Goal: Task Accomplishment & Management: Complete application form

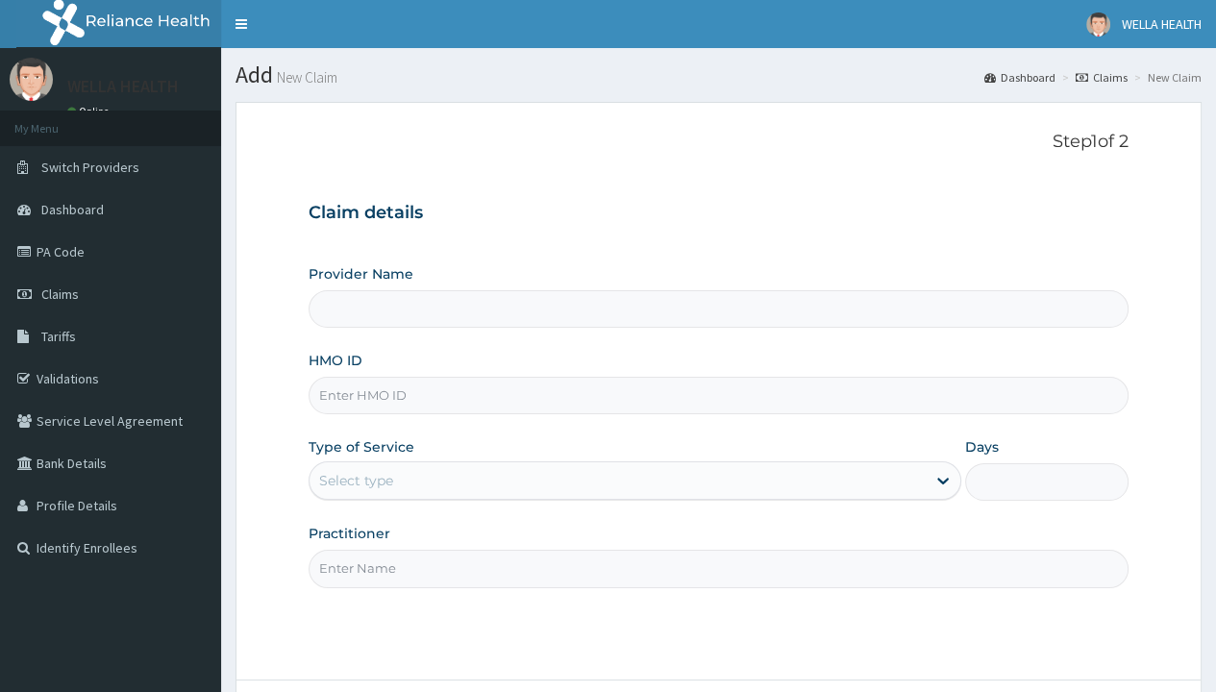
type input "WellaHealth(TELEMEDICINE)"
type input "FID/10019/A"
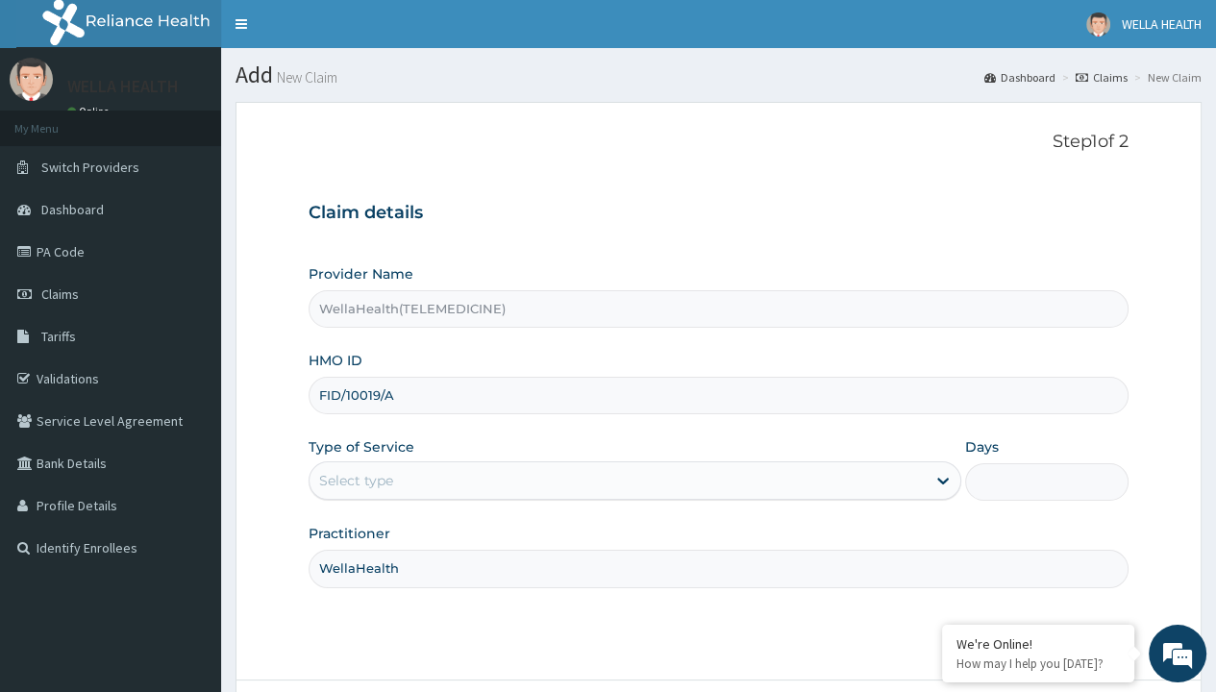
type input "WellaHealth"
click at [356, 480] on div "Select type" at bounding box center [356, 480] width 74 height 19
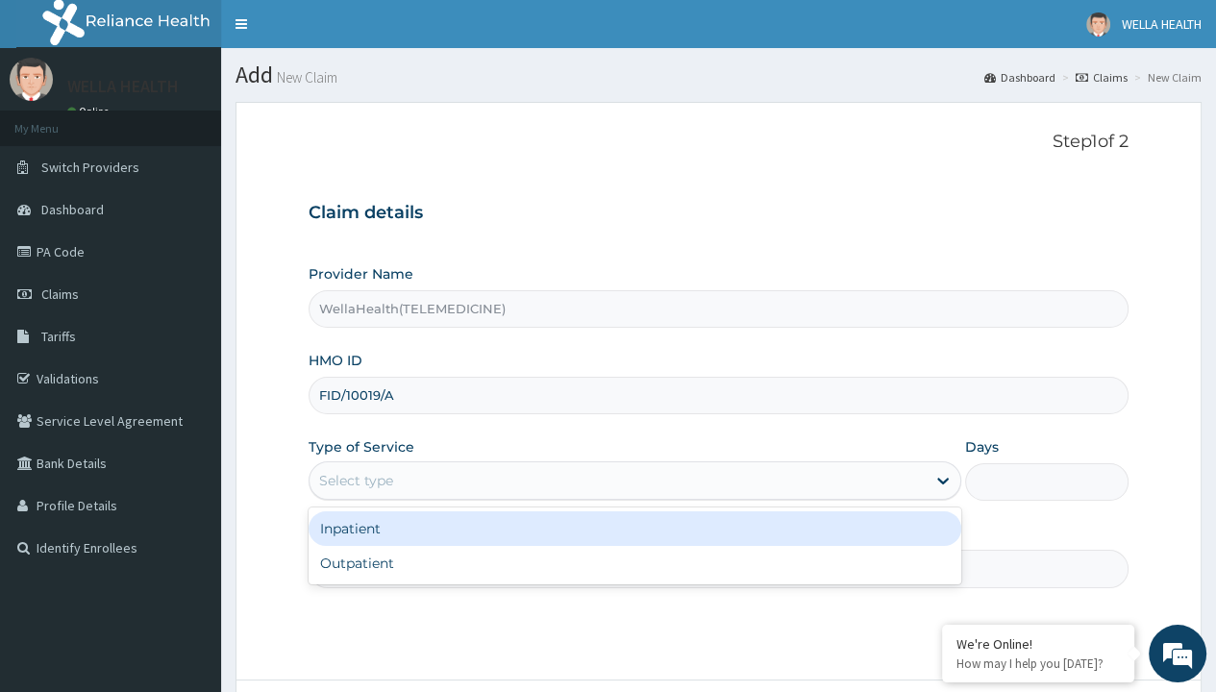
click at [634, 562] on div "Outpatient" at bounding box center [635, 563] width 653 height 35
type input "1"
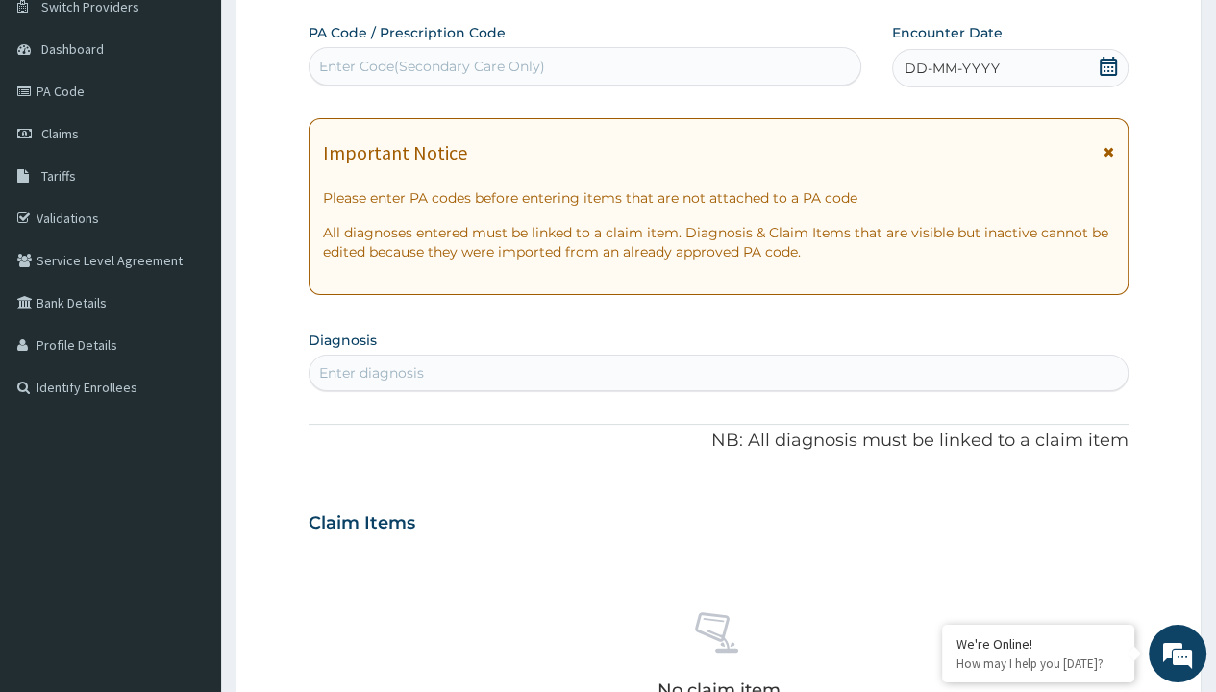
click at [951, 67] on span "DD-MM-YYYY" at bounding box center [952, 68] width 95 height 19
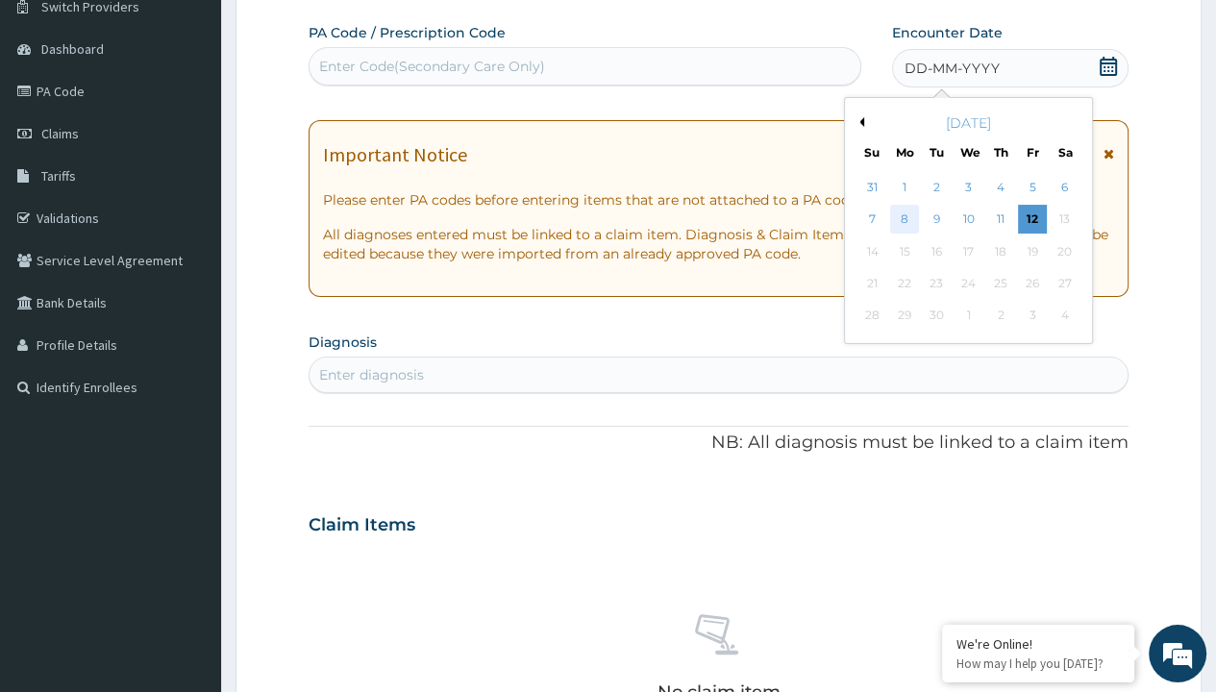
click at [904, 218] on div "8" at bounding box center [904, 220] width 29 height 29
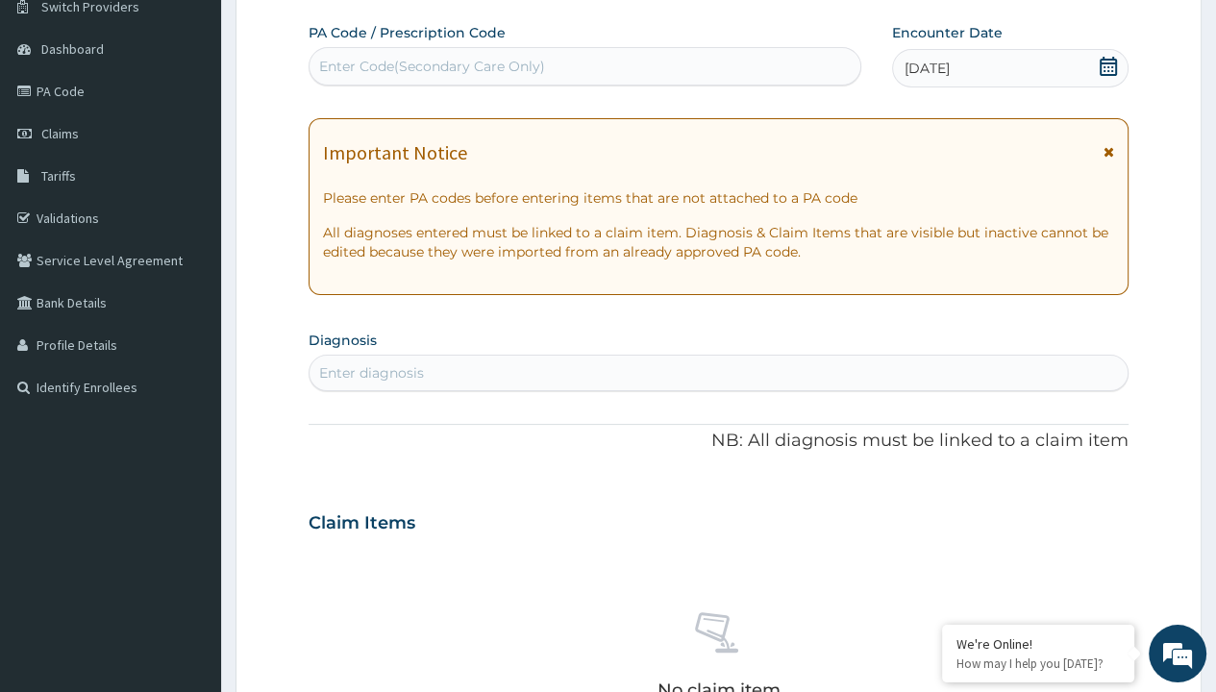
click at [371, 372] on div "Enter diagnosis" at bounding box center [371, 372] width 105 height 19
type input "prescription collected"
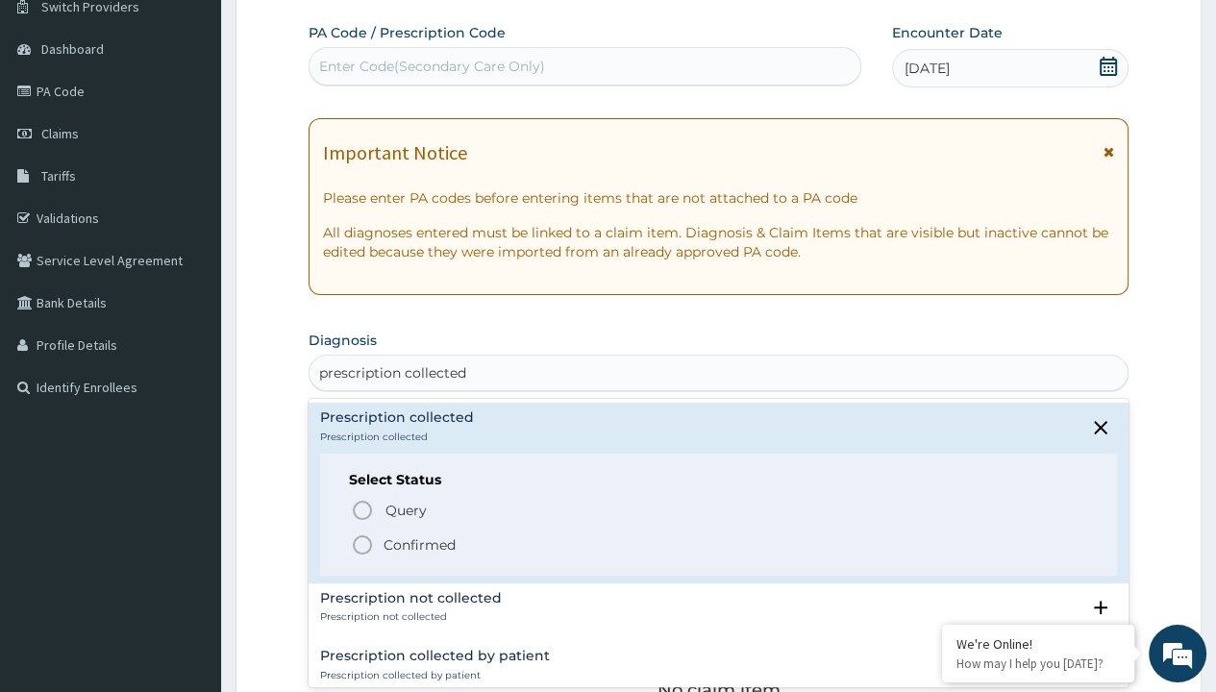
click at [419, 543] on p "Confirmed" at bounding box center [420, 544] width 72 height 19
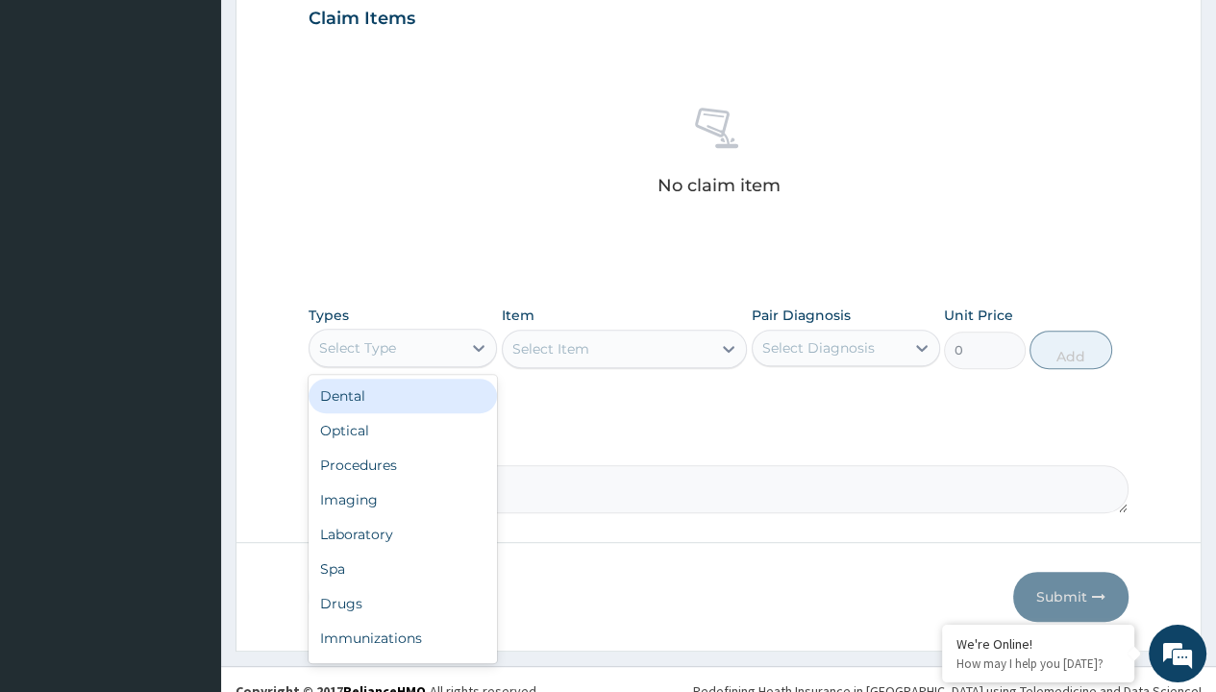
type input "procedures"
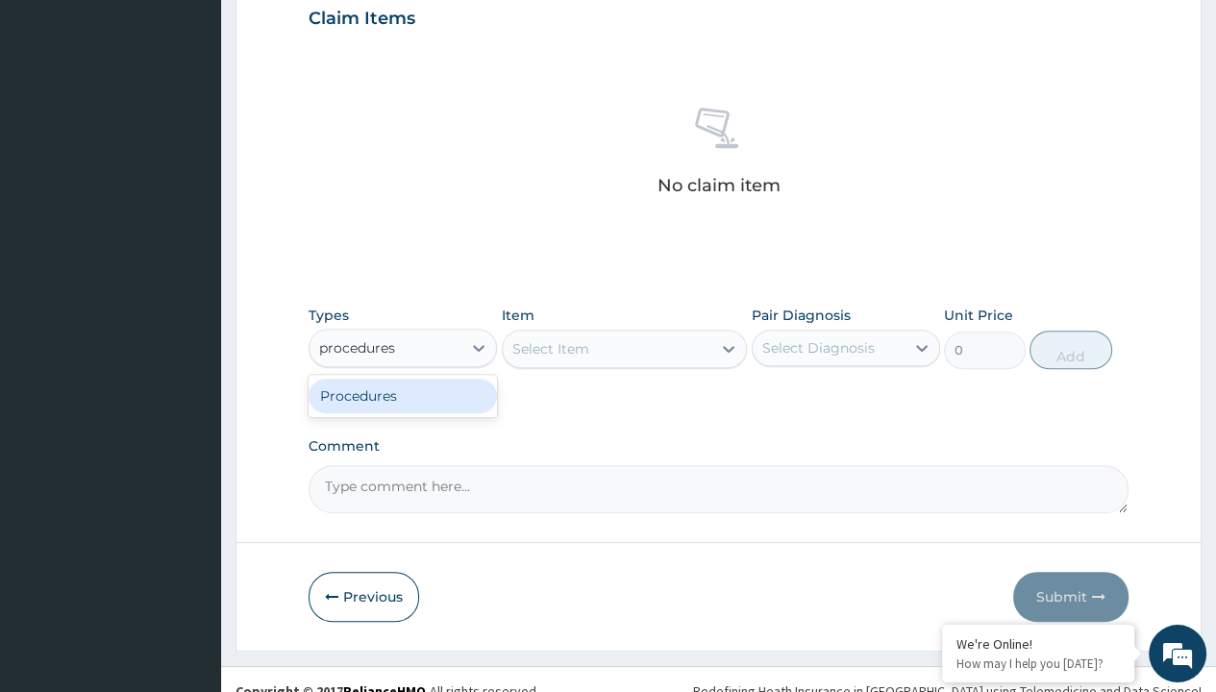
scroll to position [0, 0]
click at [403, 394] on div "Procedures" at bounding box center [403, 396] width 188 height 35
click at [550, 347] on div "Select Item" at bounding box center [550, 348] width 77 height 19
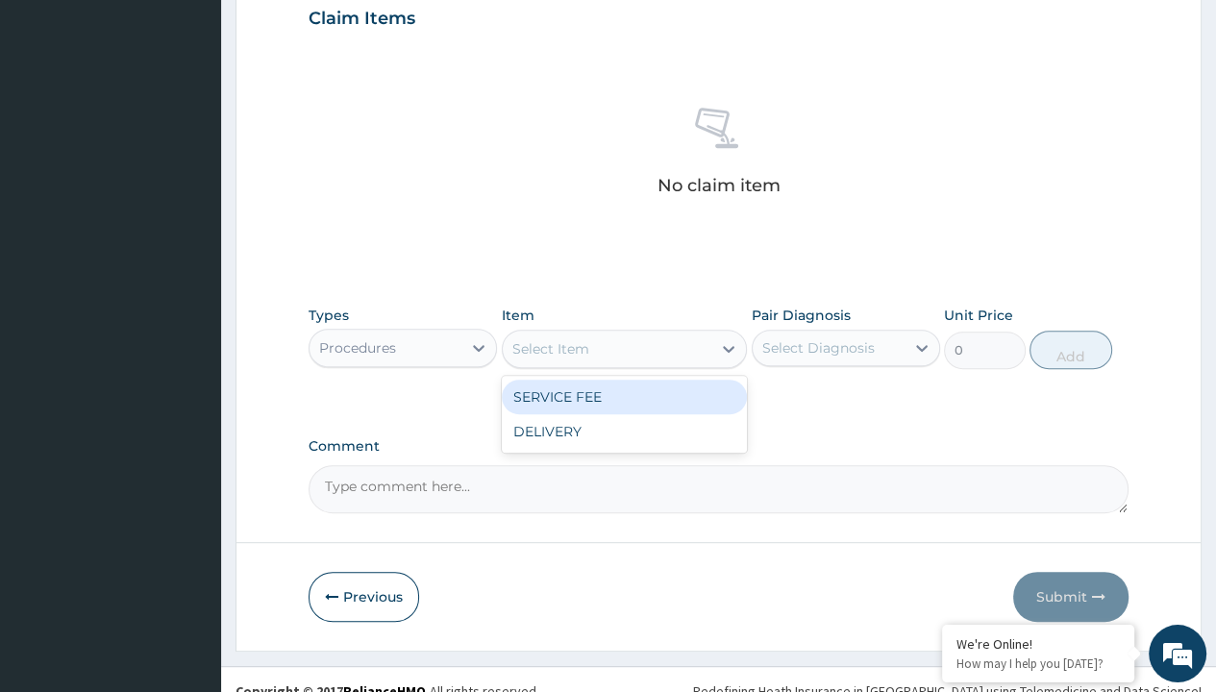
type input "service fee"
click at [624, 395] on div "SERVICE FEE" at bounding box center [625, 397] width 246 height 35
type input "100"
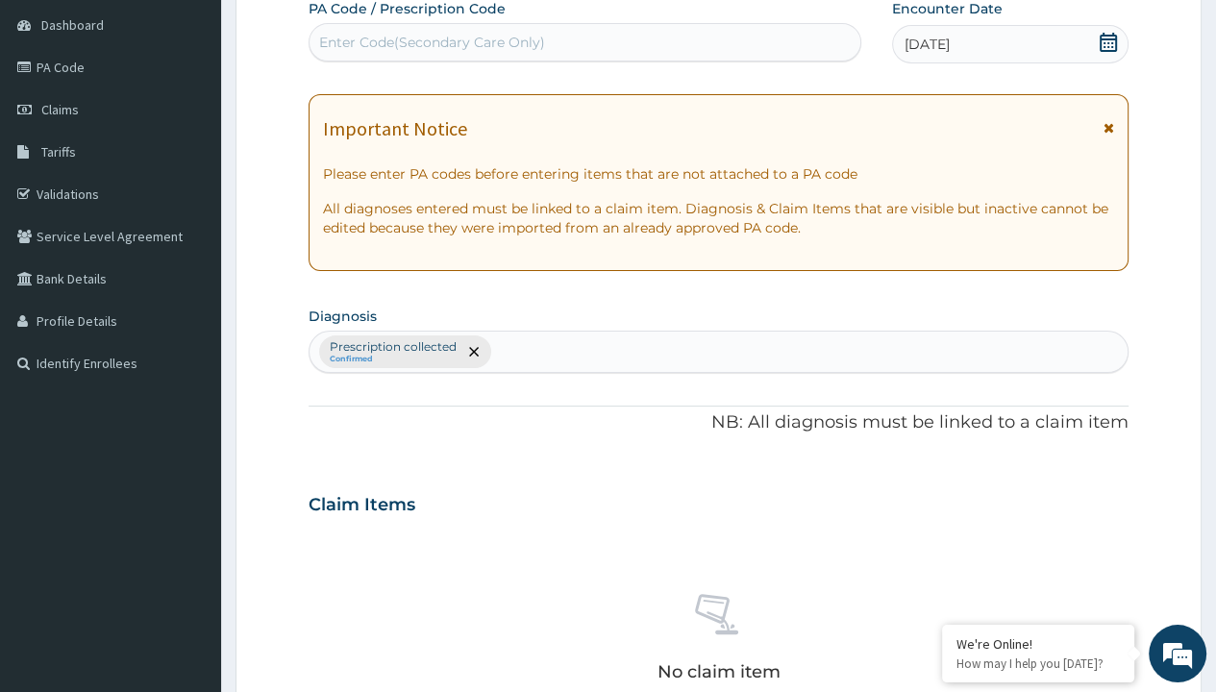
type input "prescription collected"
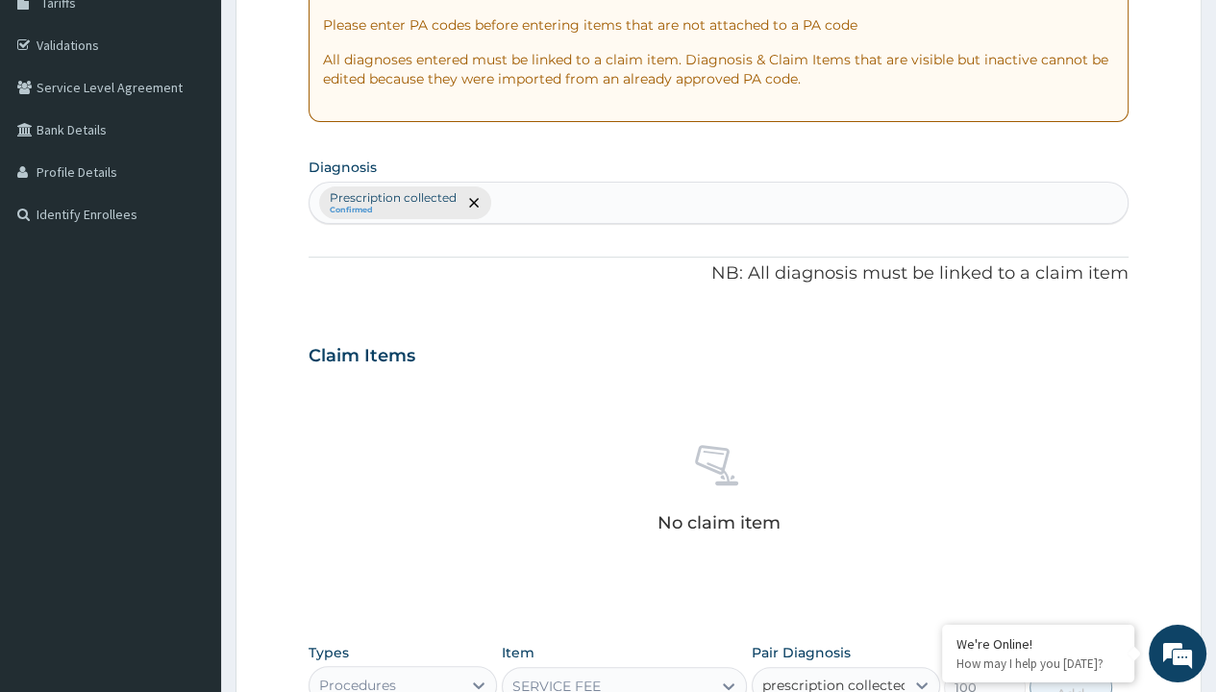
checkbox input "true"
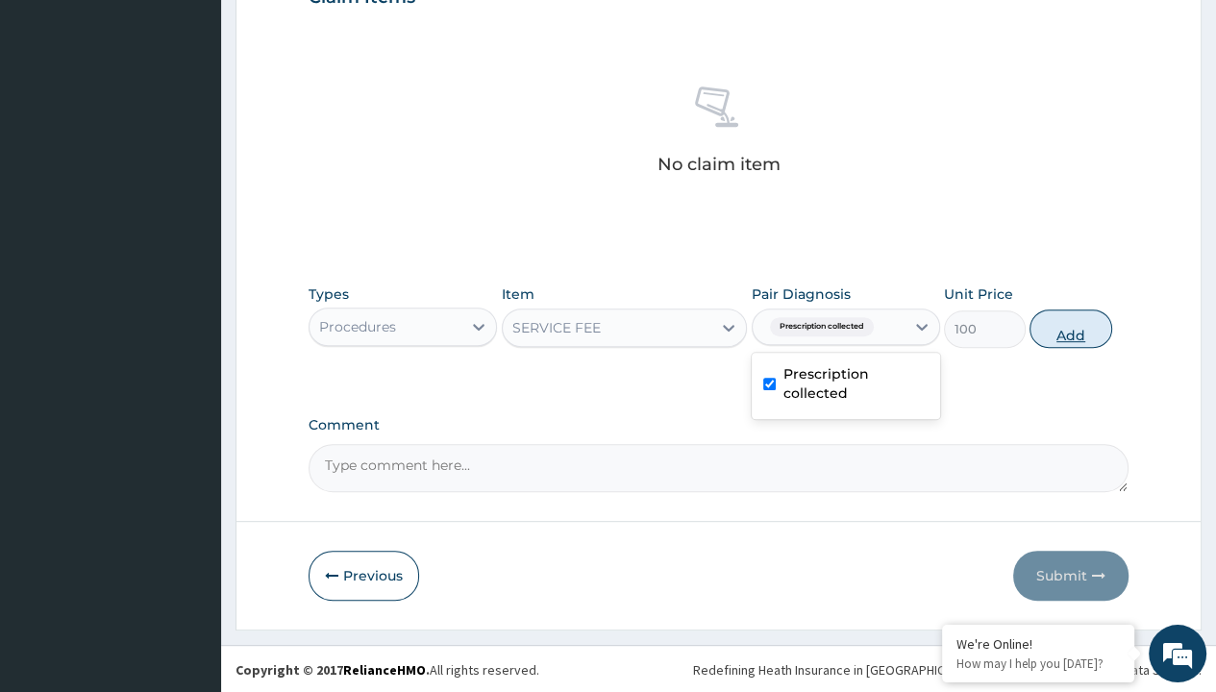
click at [1071, 327] on button "Add" at bounding box center [1071, 329] width 82 height 38
type input "0"
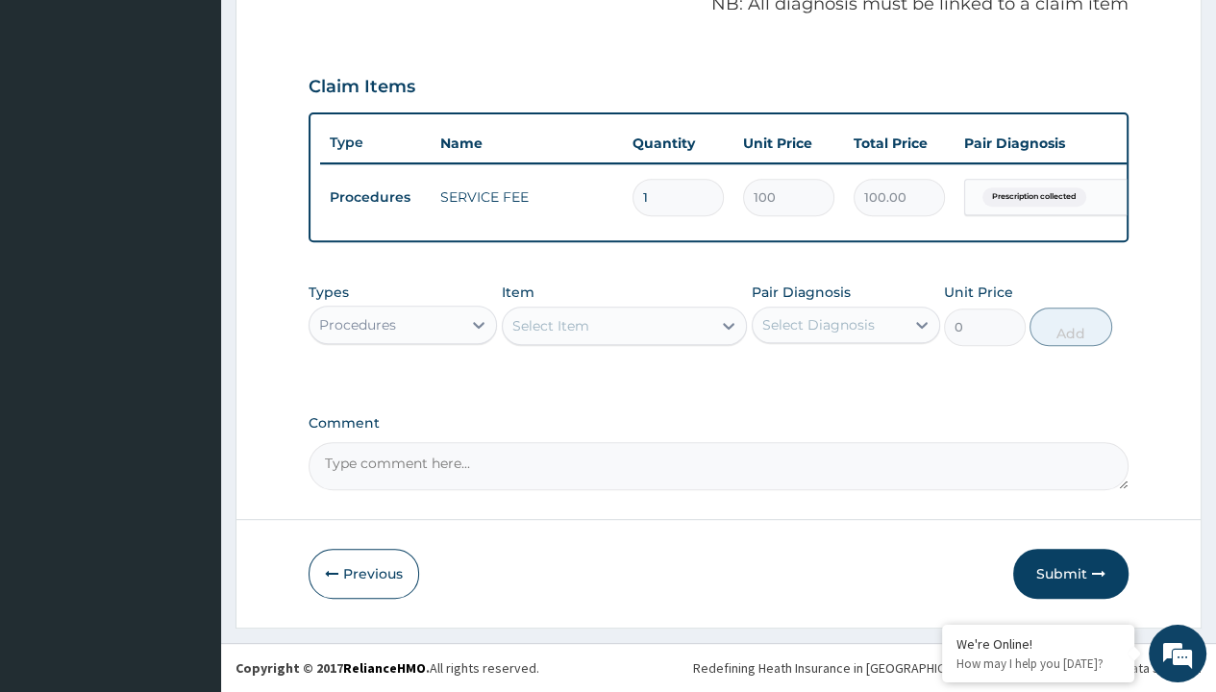
click at [357, 325] on div "Procedures" at bounding box center [357, 324] width 77 height 19
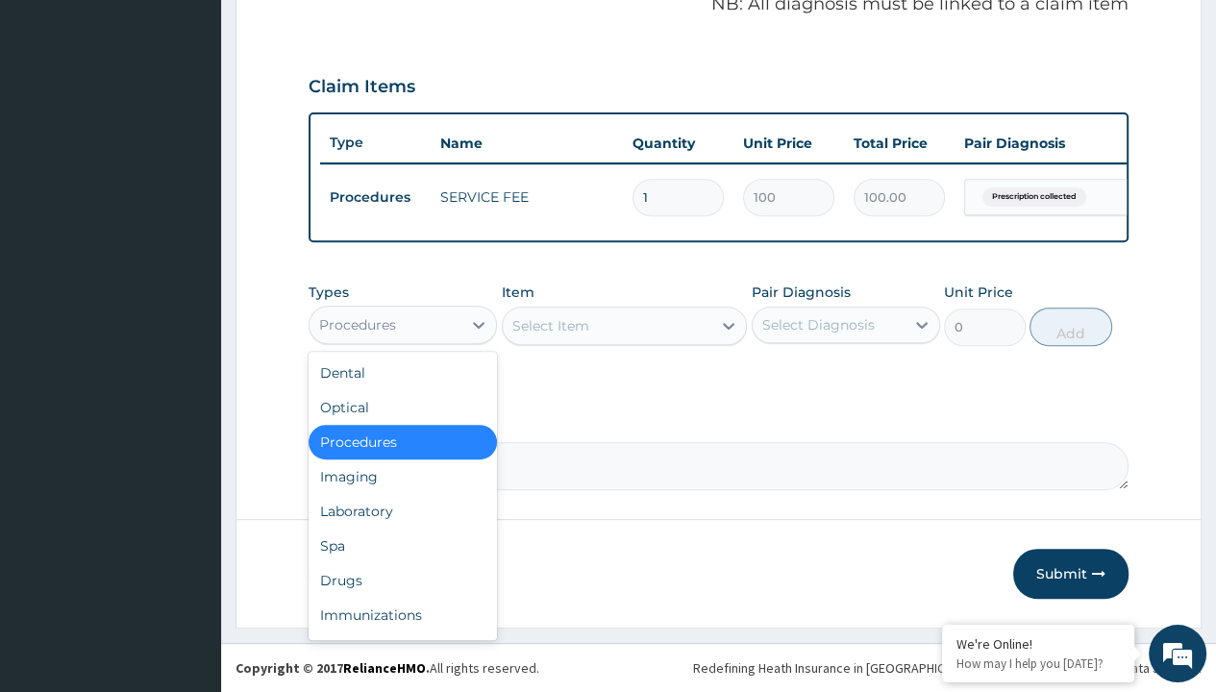
type input "drugs"
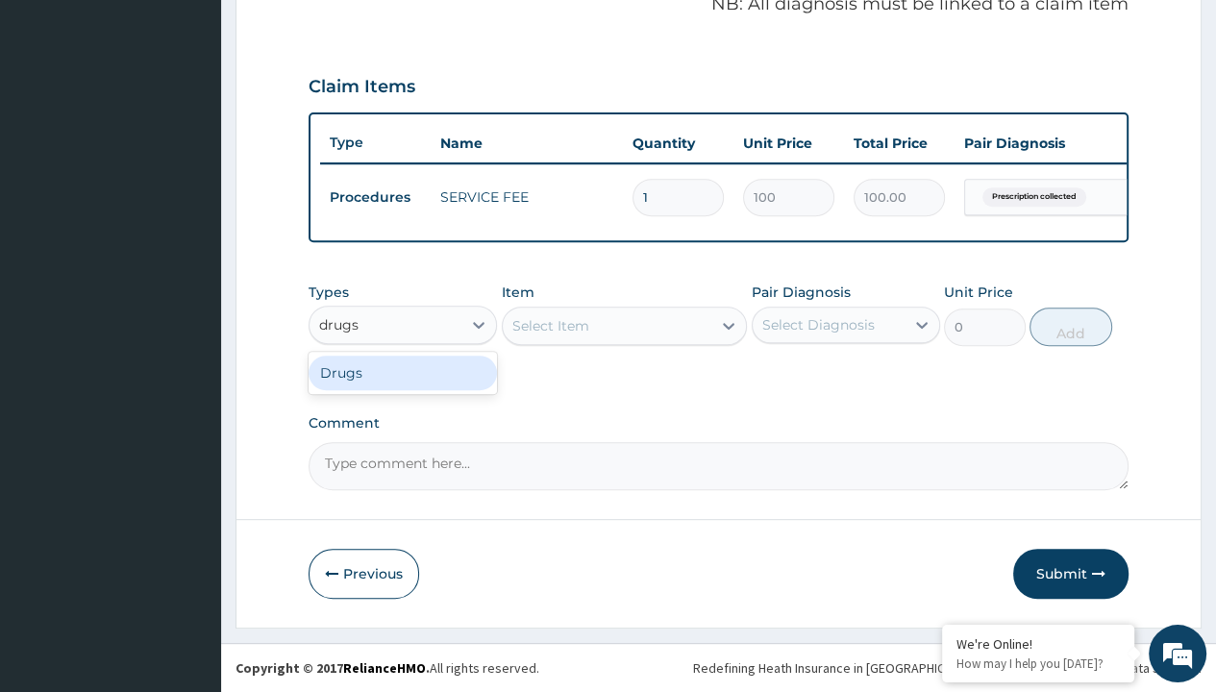
click at [403, 373] on div "Drugs" at bounding box center [403, 373] width 188 height 35
click at [550, 326] on div "Select Item" at bounding box center [625, 326] width 246 height 38
type input "loratadine 10mg tab loratyn x10"
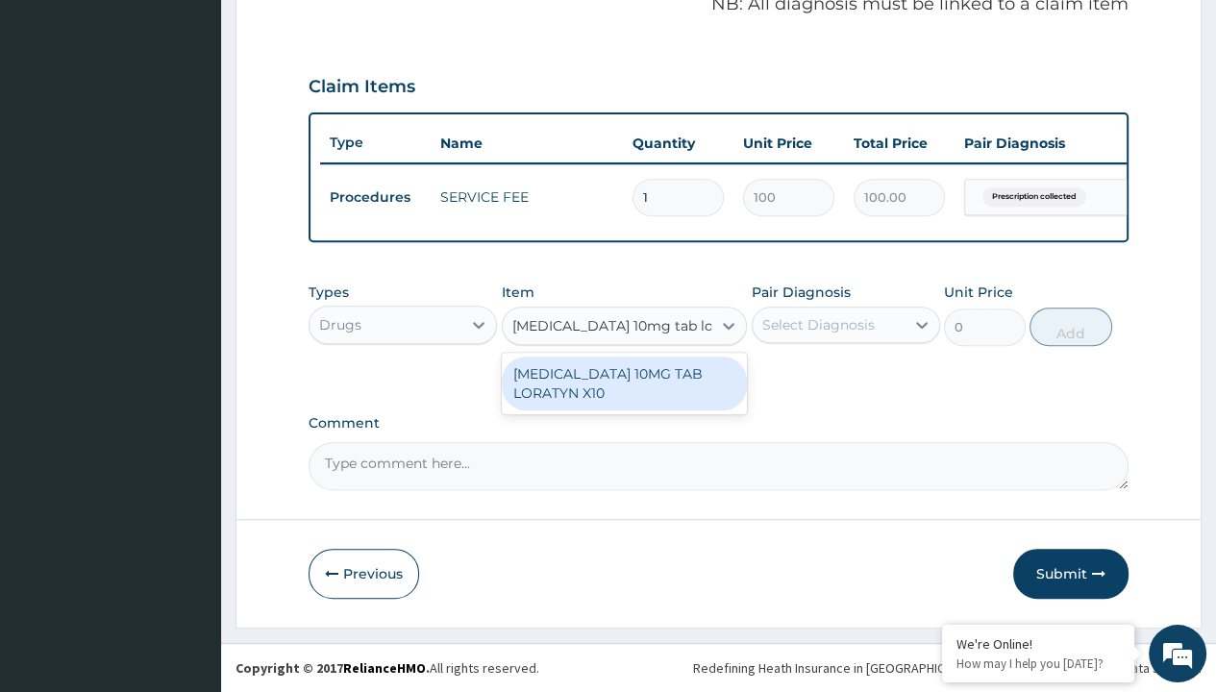
click at [624, 384] on div "[MEDICAL_DATA] 10MG TAB LORATYN X10" at bounding box center [625, 384] width 246 height 54
type input "117"
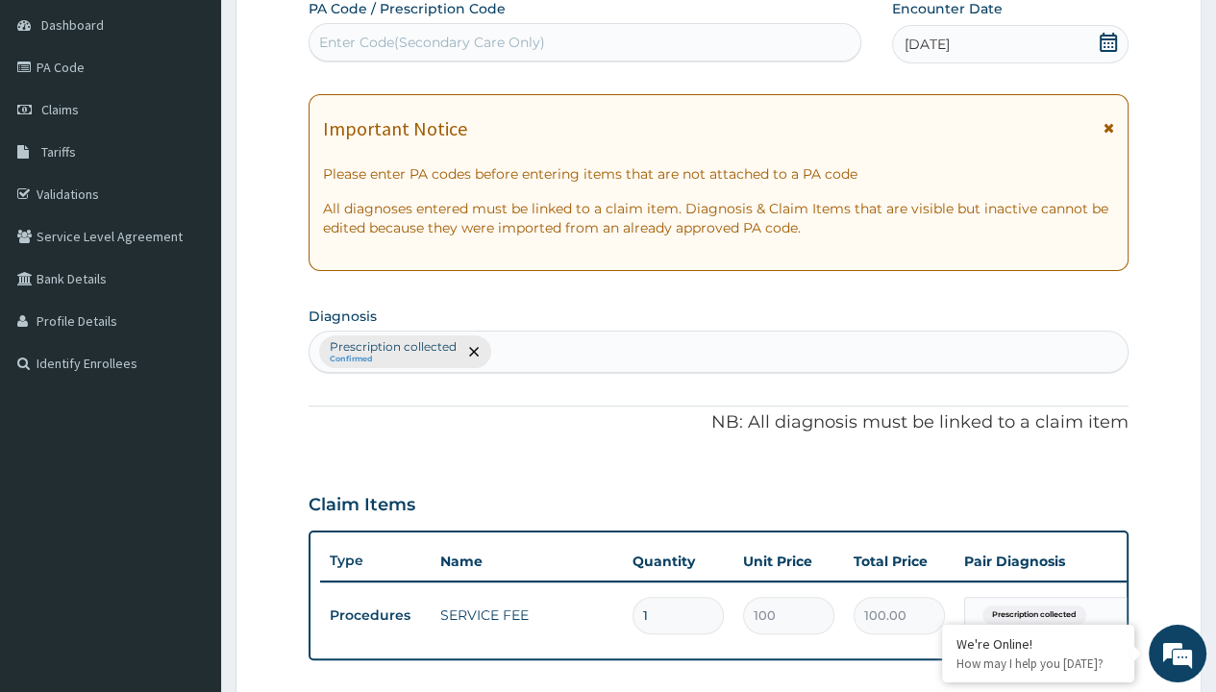
type input "prescription collected"
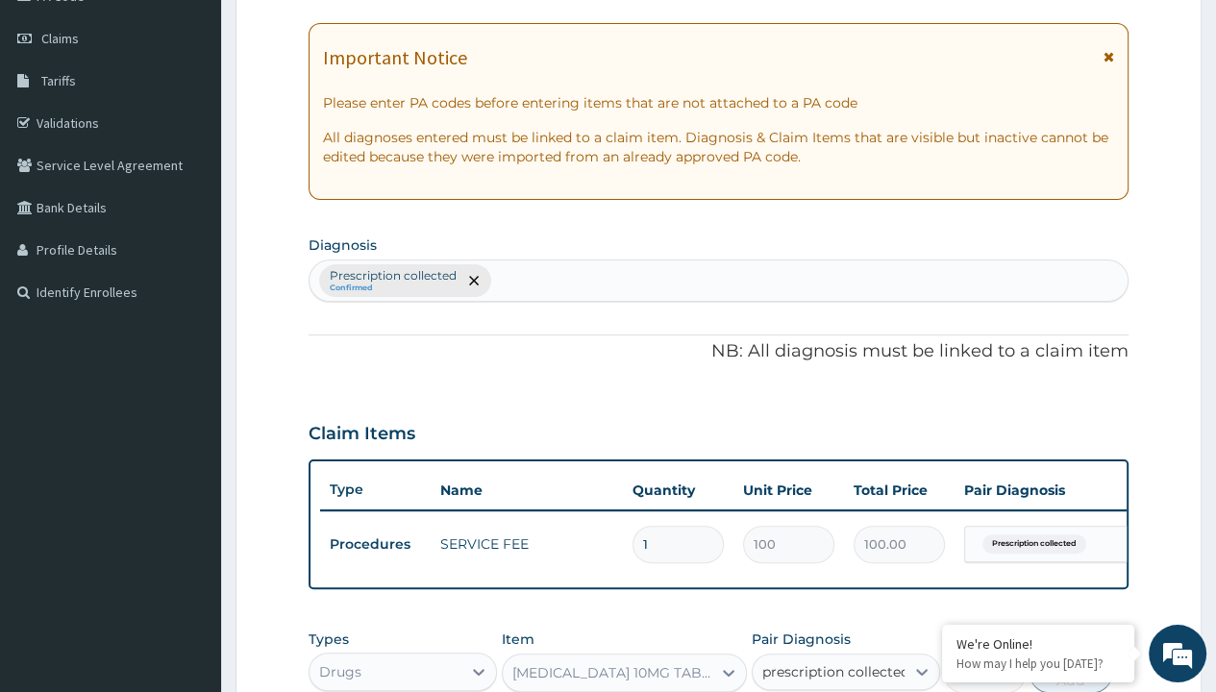
checkbox input "true"
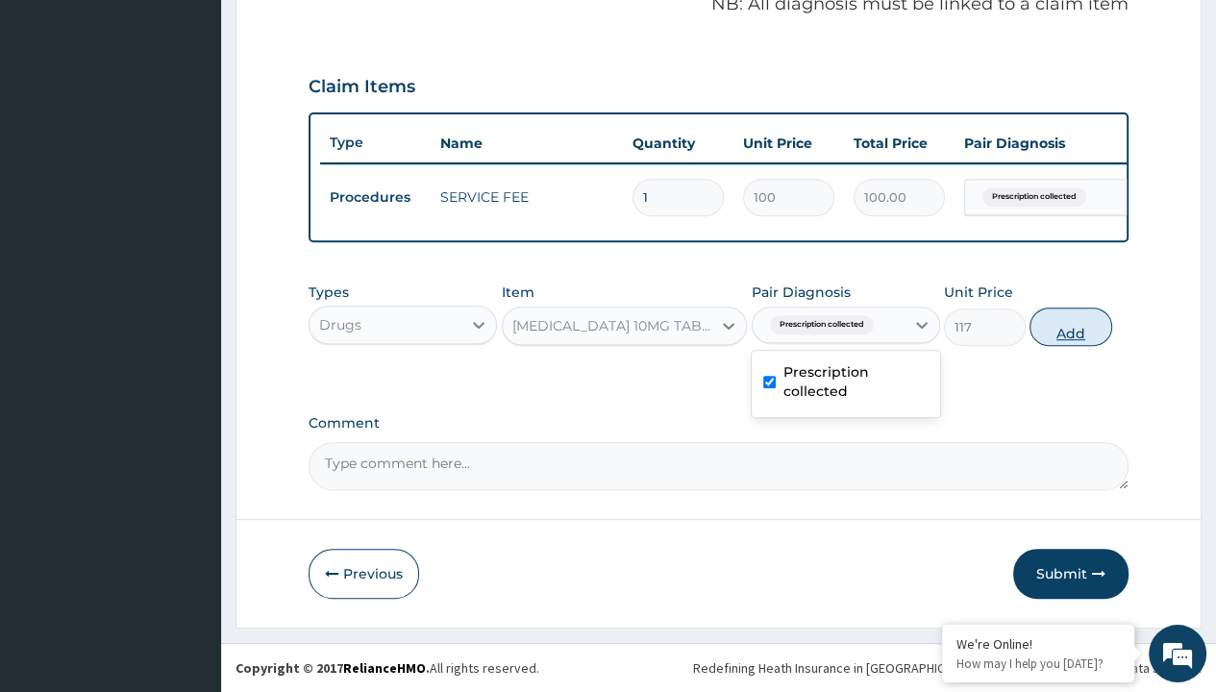
click at [1071, 327] on button "Add" at bounding box center [1071, 327] width 82 height 38
type input "0"
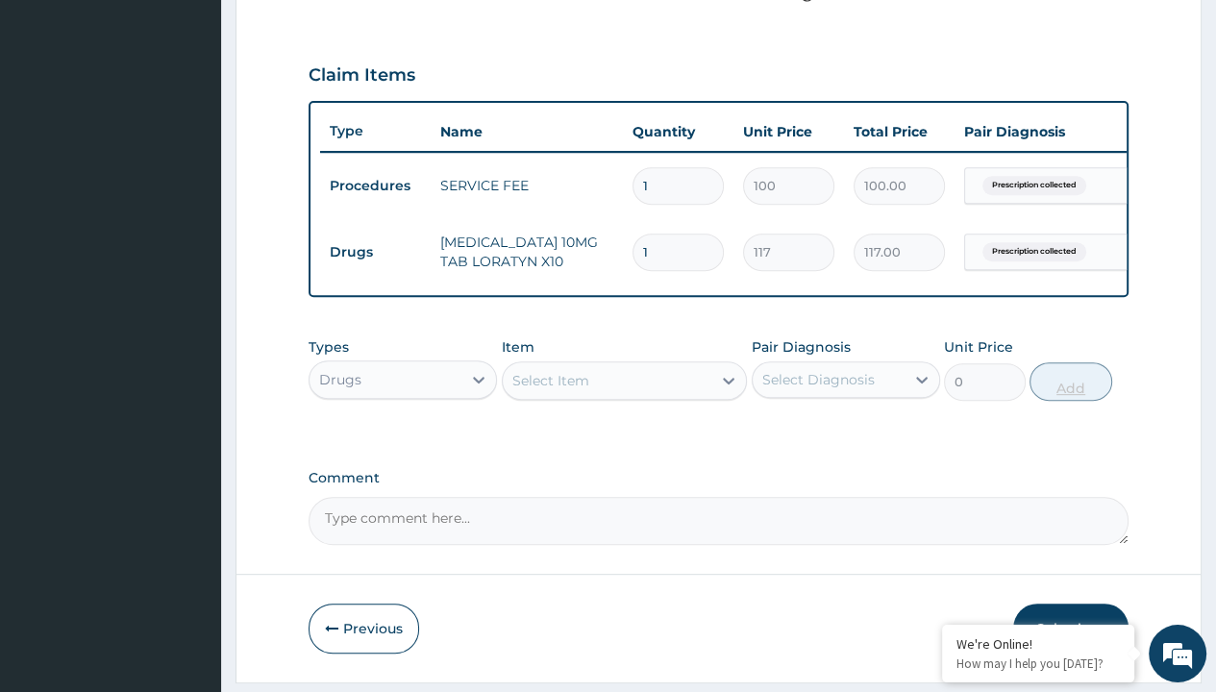
type input "10"
type input "1170.00"
type input "10"
click at [375, 249] on td "Drugs" at bounding box center [375, 253] width 111 height 36
type input "drugs"
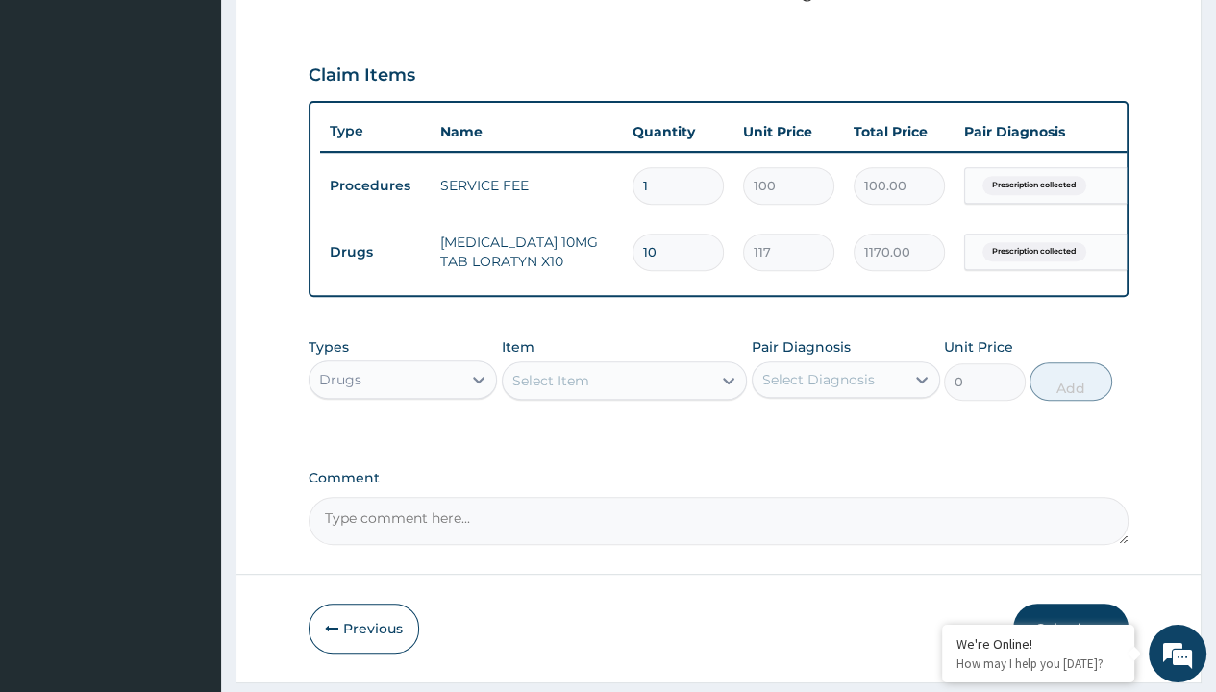
scroll to position [0, 0]
click at [403, 438] on div "Drugs" at bounding box center [403, 427] width 188 height 35
click at [550, 390] on div "Select Item" at bounding box center [550, 380] width 77 height 19
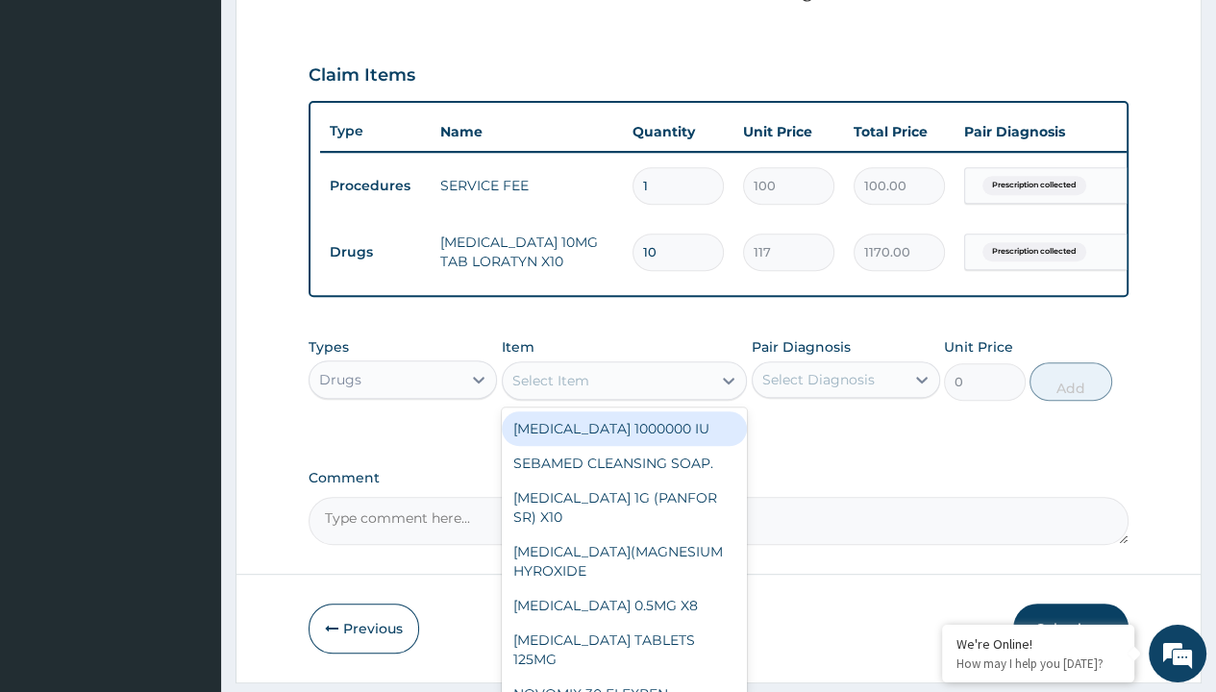
type input "brustan-n (ibuprofen) 400mg tablet"
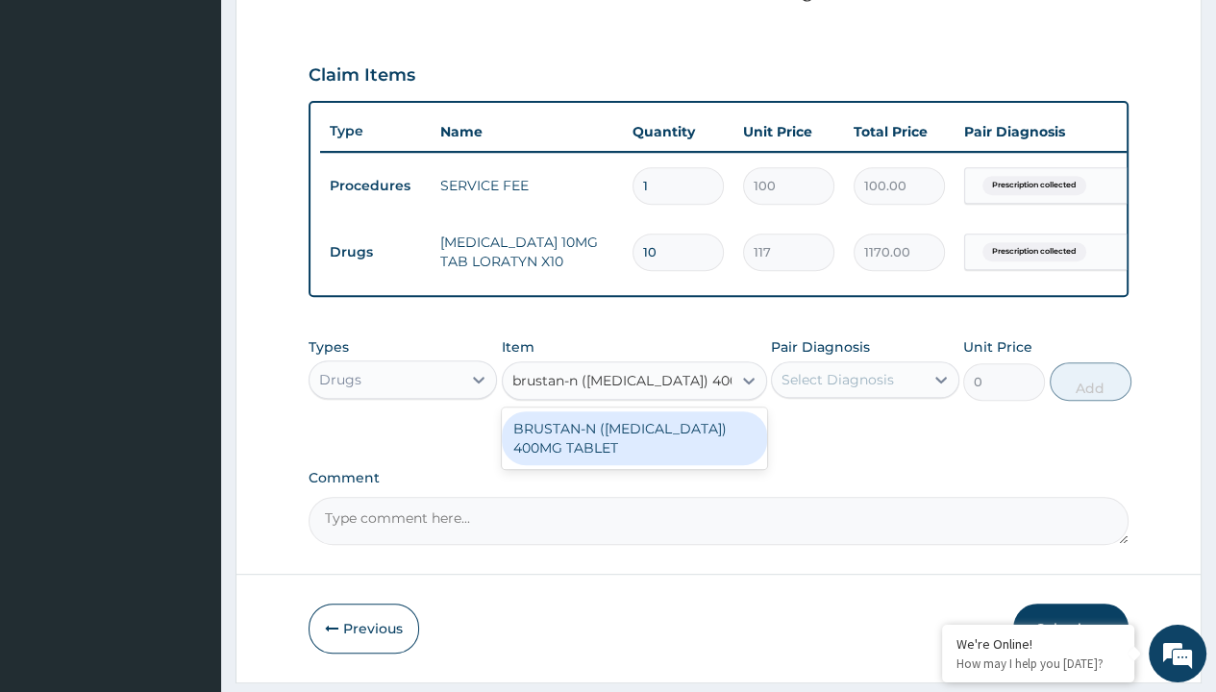
click at [633, 450] on div "BRUSTAN-N ([MEDICAL_DATA]) 400MG TABLET" at bounding box center [634, 438] width 265 height 54
type input "70"
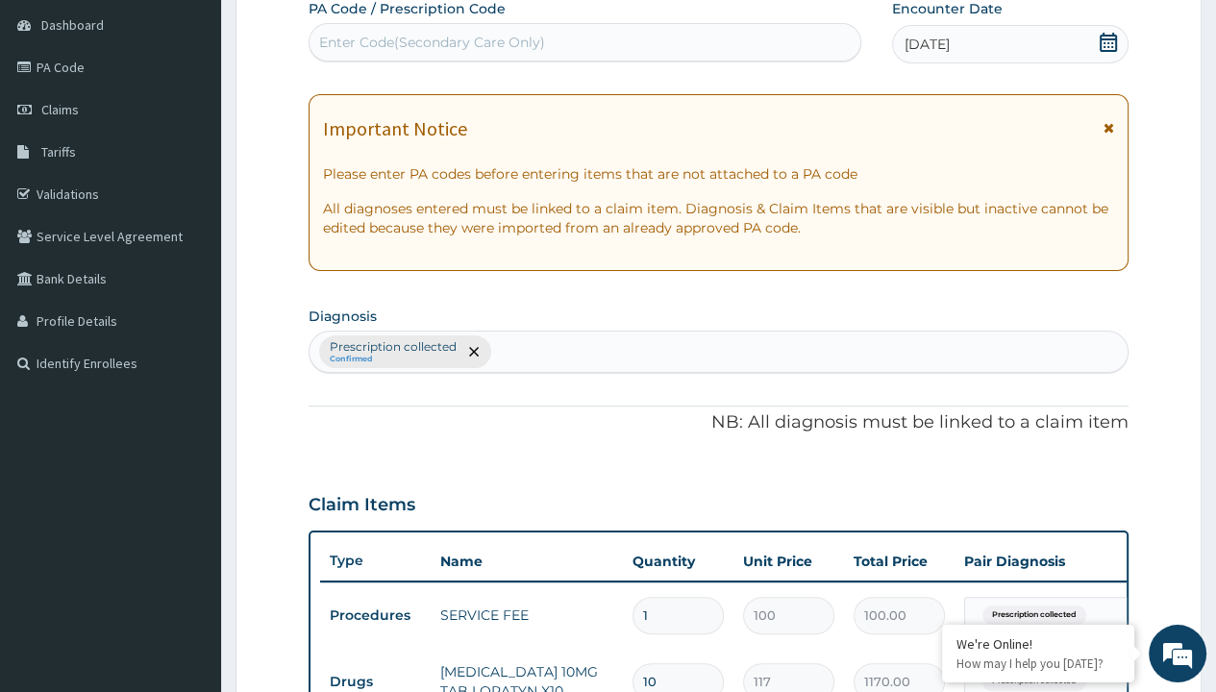
type input "prescription collected"
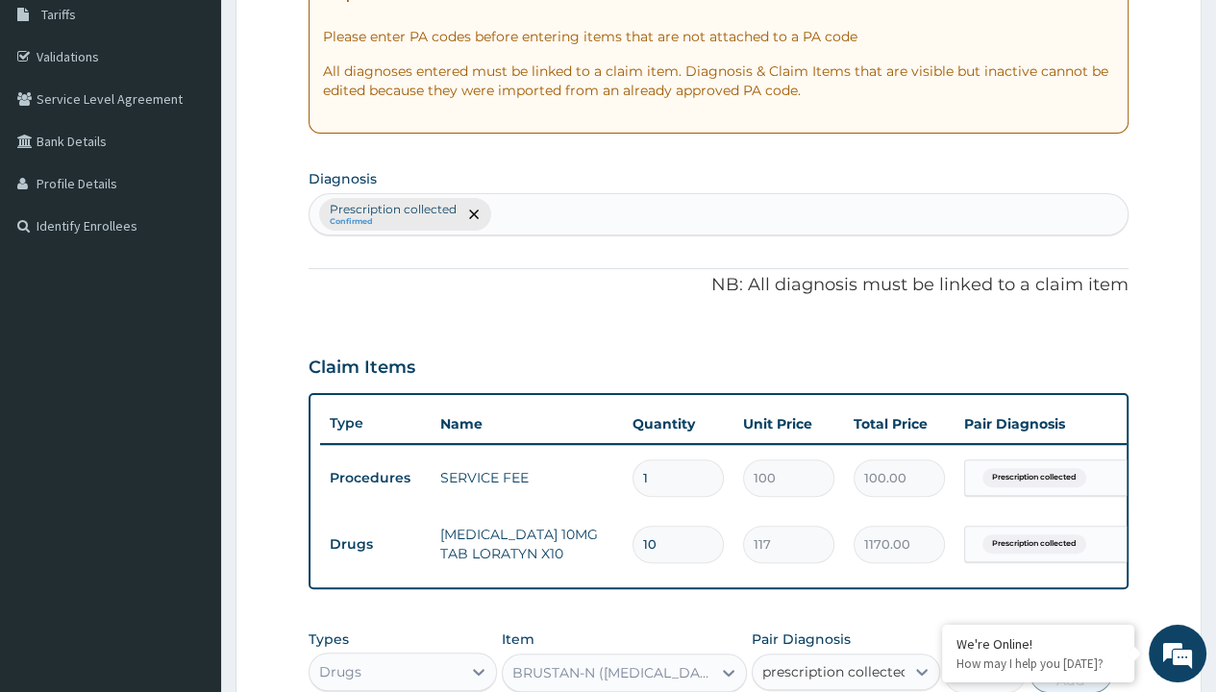
checkbox input "true"
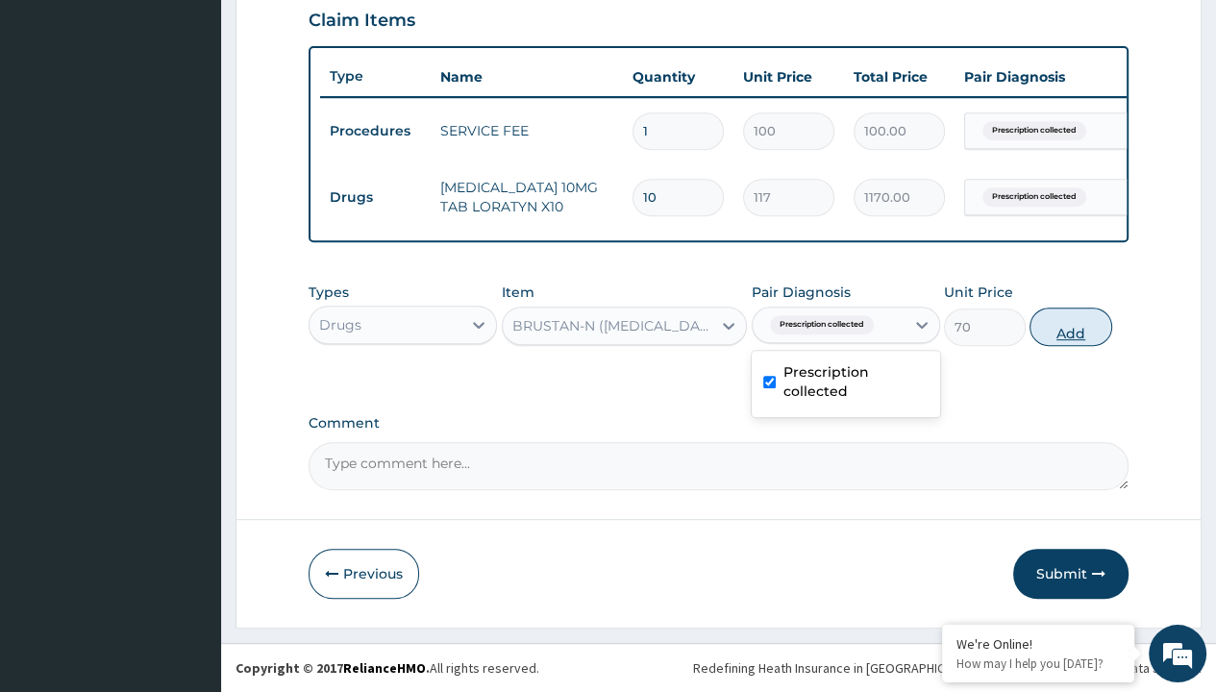
click at [1071, 327] on button "Add" at bounding box center [1071, 327] width 82 height 38
type input "0"
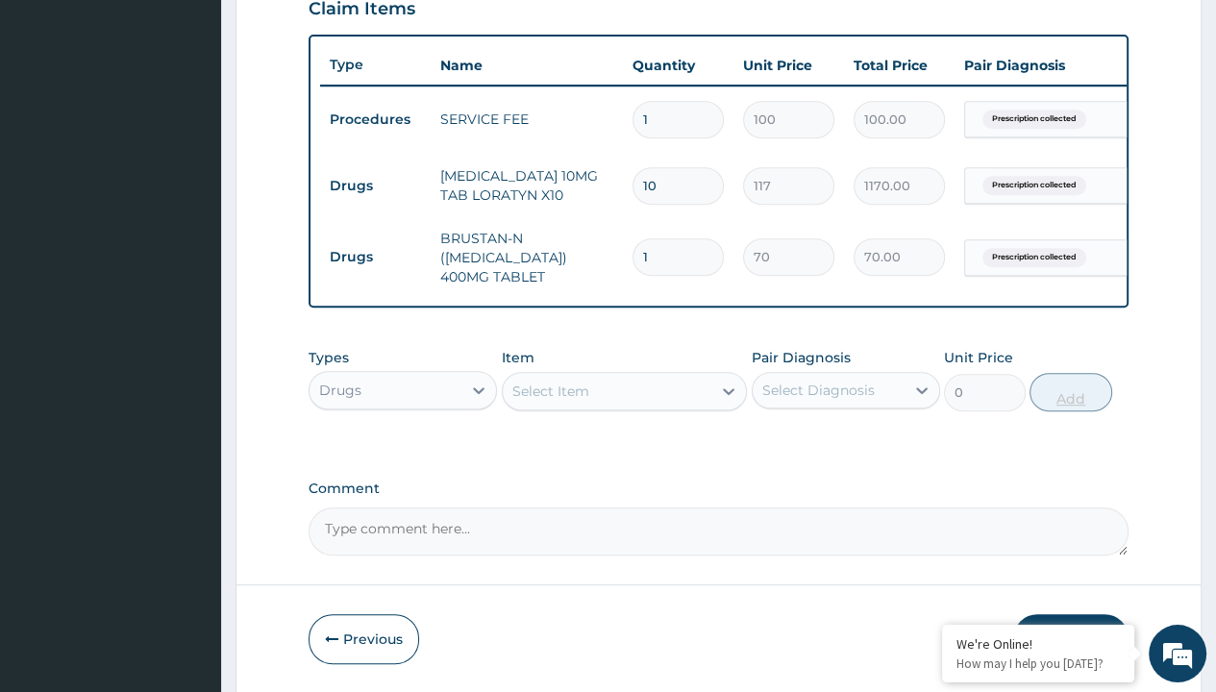
type input "10"
type input "700.00"
type input "10"
click at [375, 184] on td "Drugs" at bounding box center [375, 186] width 111 height 36
type input "drugs"
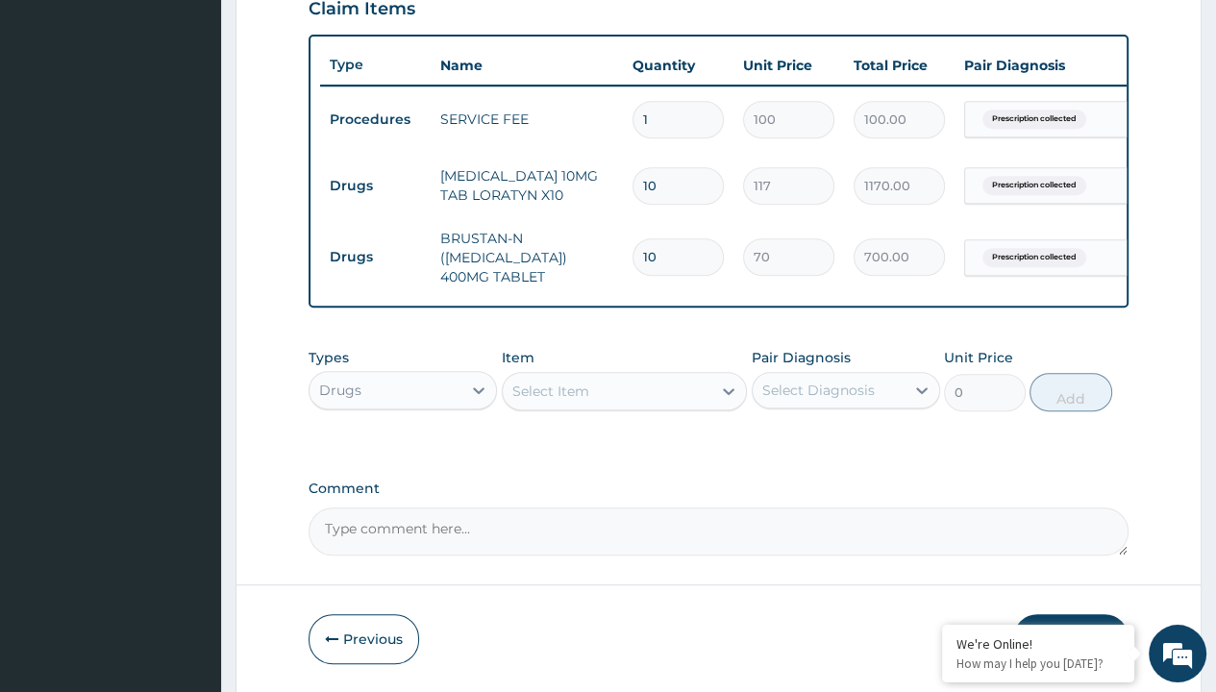
scroll to position [0, 0]
click at [403, 450] on div "Drugs" at bounding box center [403, 438] width 188 height 35
click at [550, 401] on div "Select Item" at bounding box center [550, 391] width 77 height 19
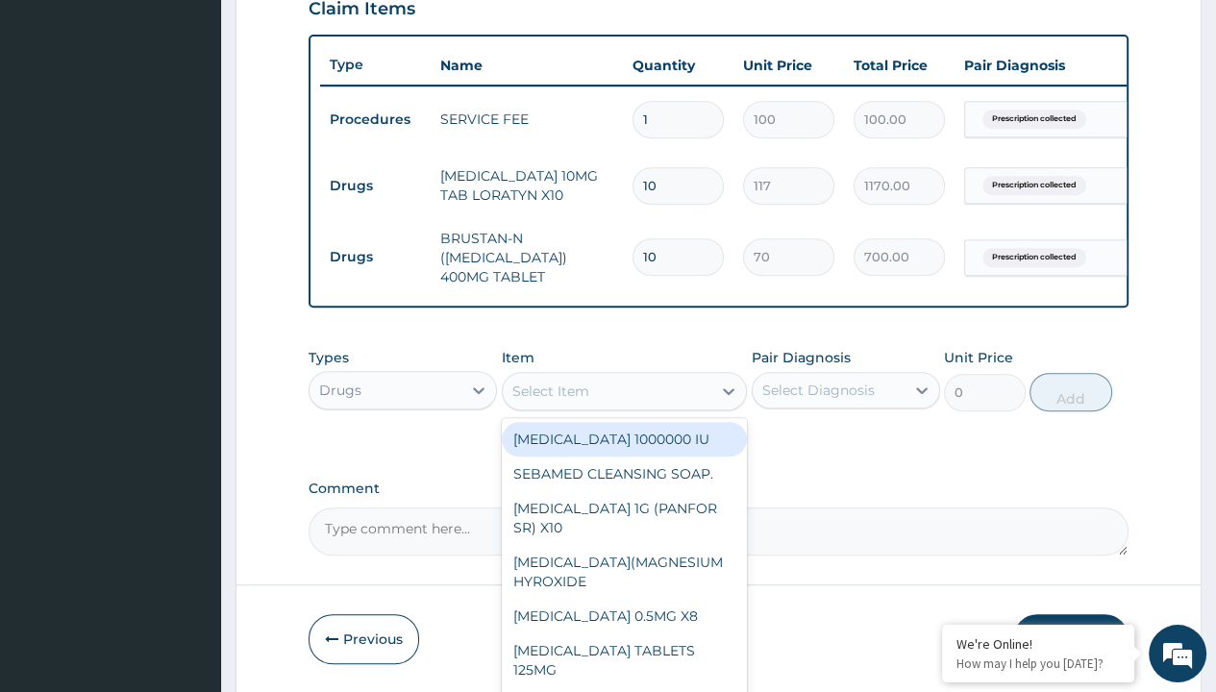
type input "diclomol gel"
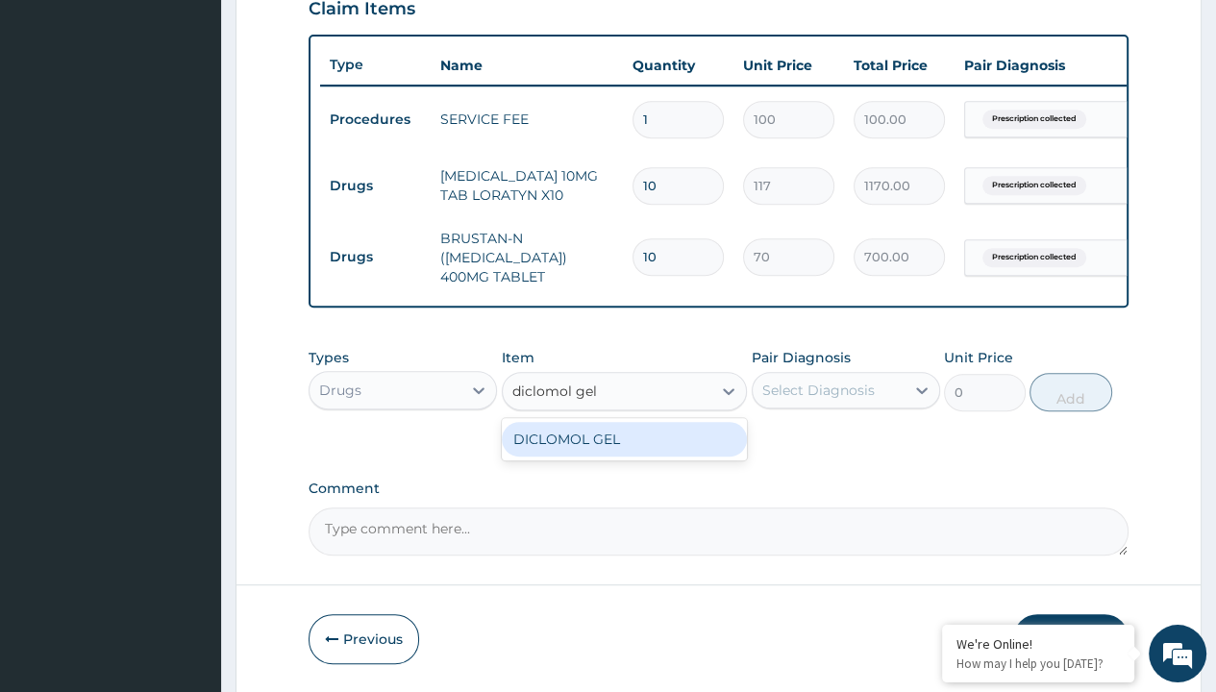
click at [624, 451] on div "DICLOMOL GEL" at bounding box center [625, 439] width 246 height 35
type input "3700"
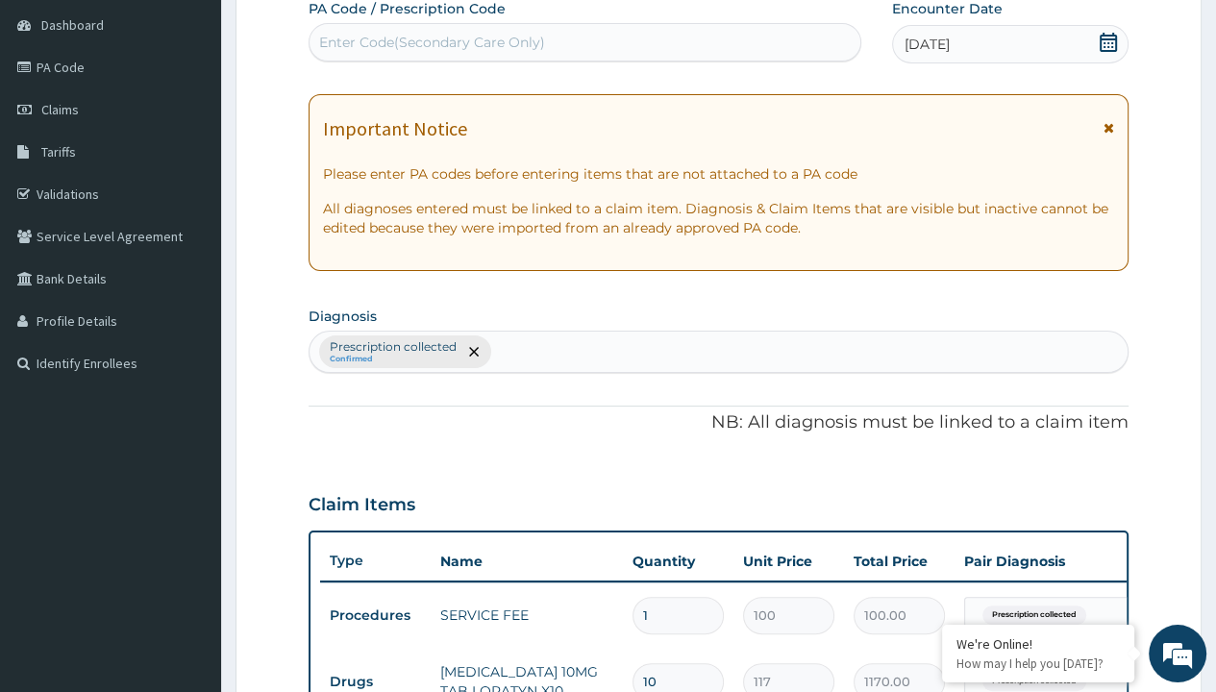
type input "prescription collected"
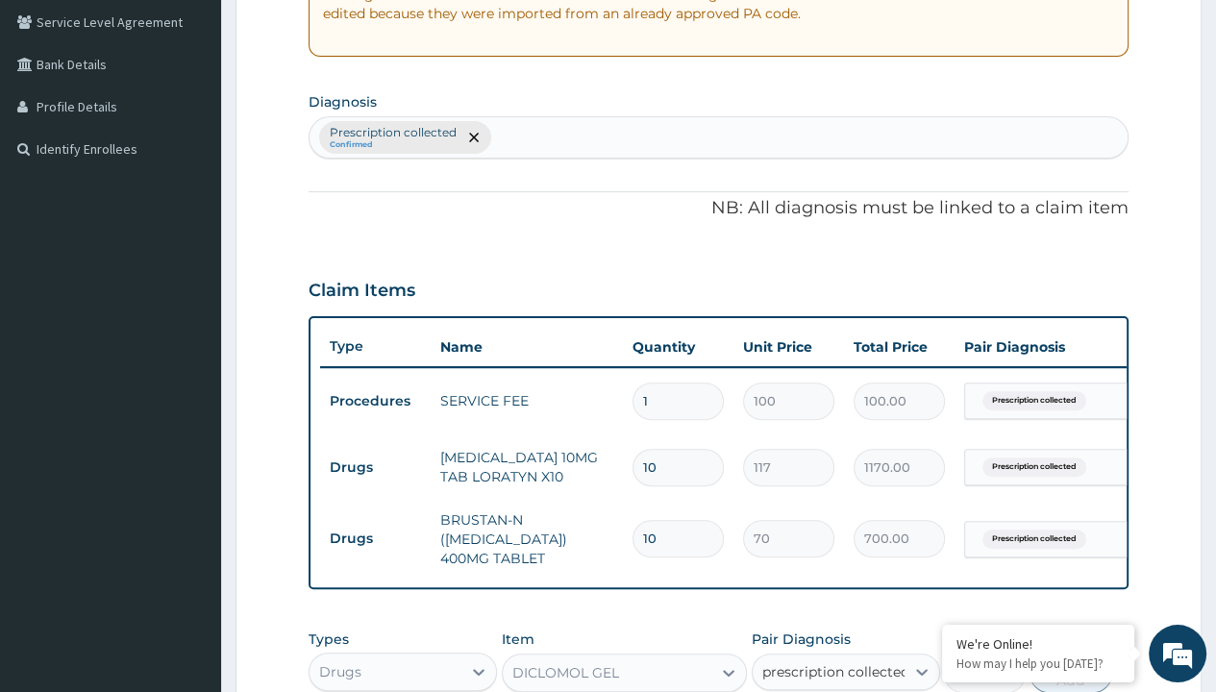
checkbox input "true"
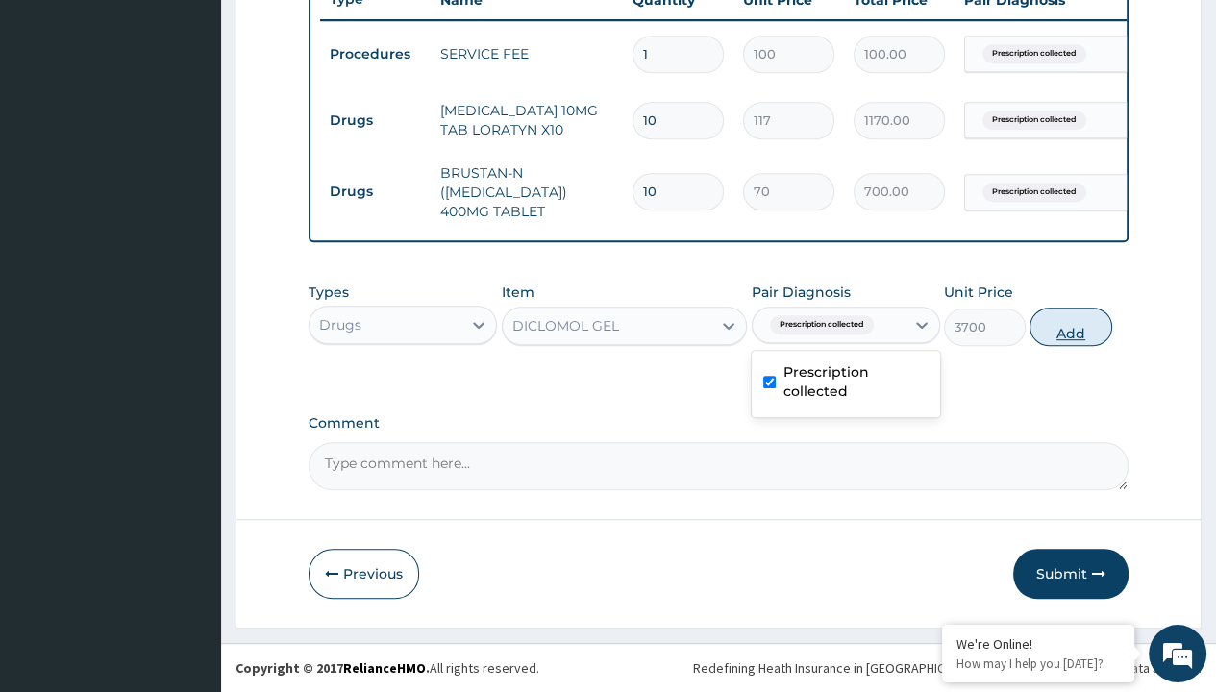
click at [1071, 327] on button "Add" at bounding box center [1071, 327] width 82 height 38
type input "0"
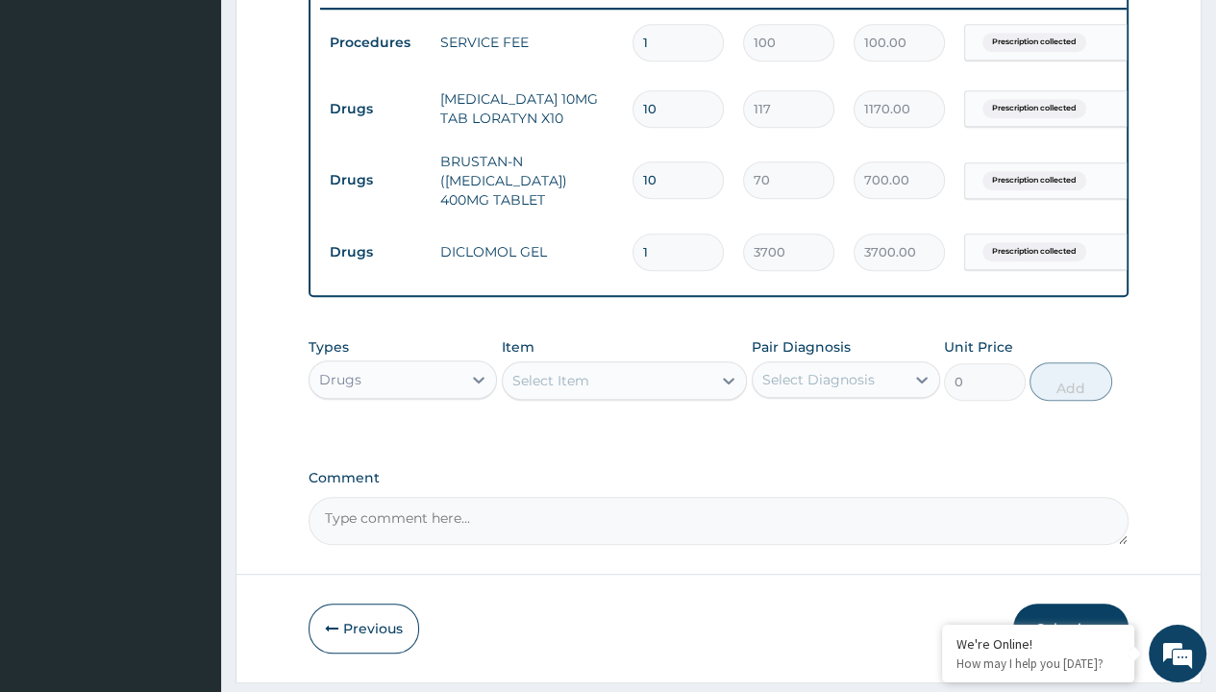
click at [375, 107] on td "Drugs" at bounding box center [375, 109] width 111 height 36
type input "drugs"
click at [403, 438] on div "Drugs" at bounding box center [403, 427] width 188 height 35
click at [550, 390] on div "Select Item" at bounding box center [550, 380] width 77 height 19
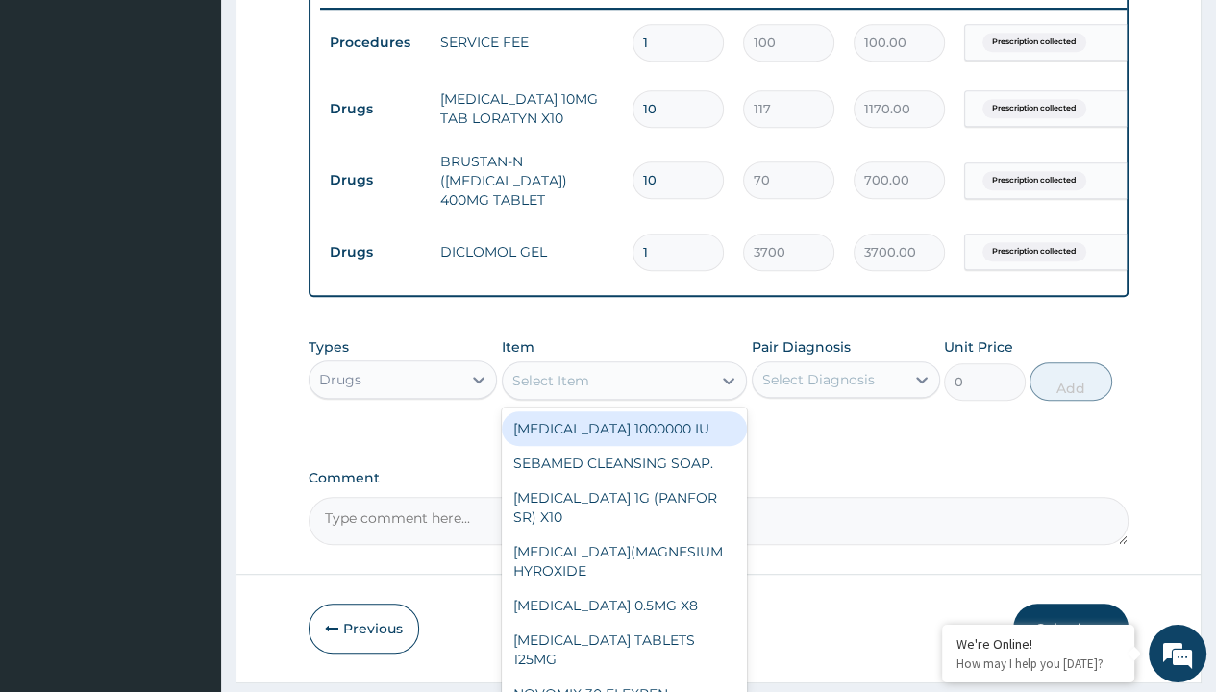
type input "zolat tablet 200mg (albendazole)/pack"
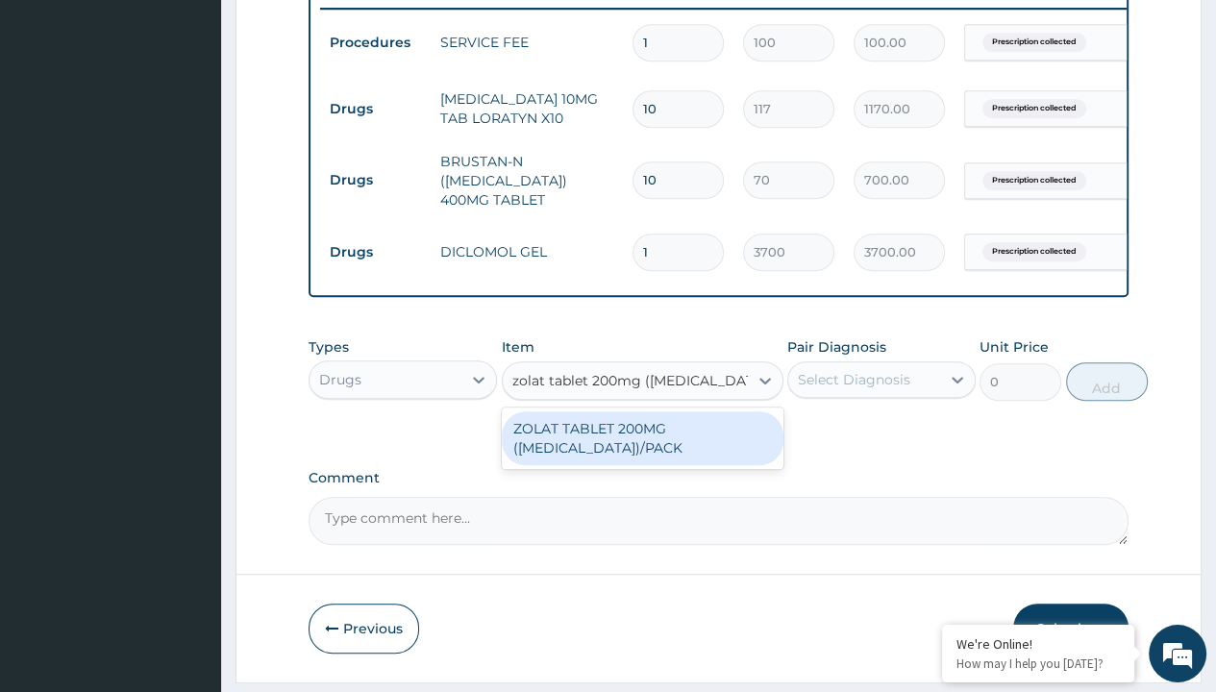
click at [641, 450] on div "ZOLAT TABLET 200MG ([MEDICAL_DATA])/PACK" at bounding box center [643, 438] width 282 height 54
type input "439"
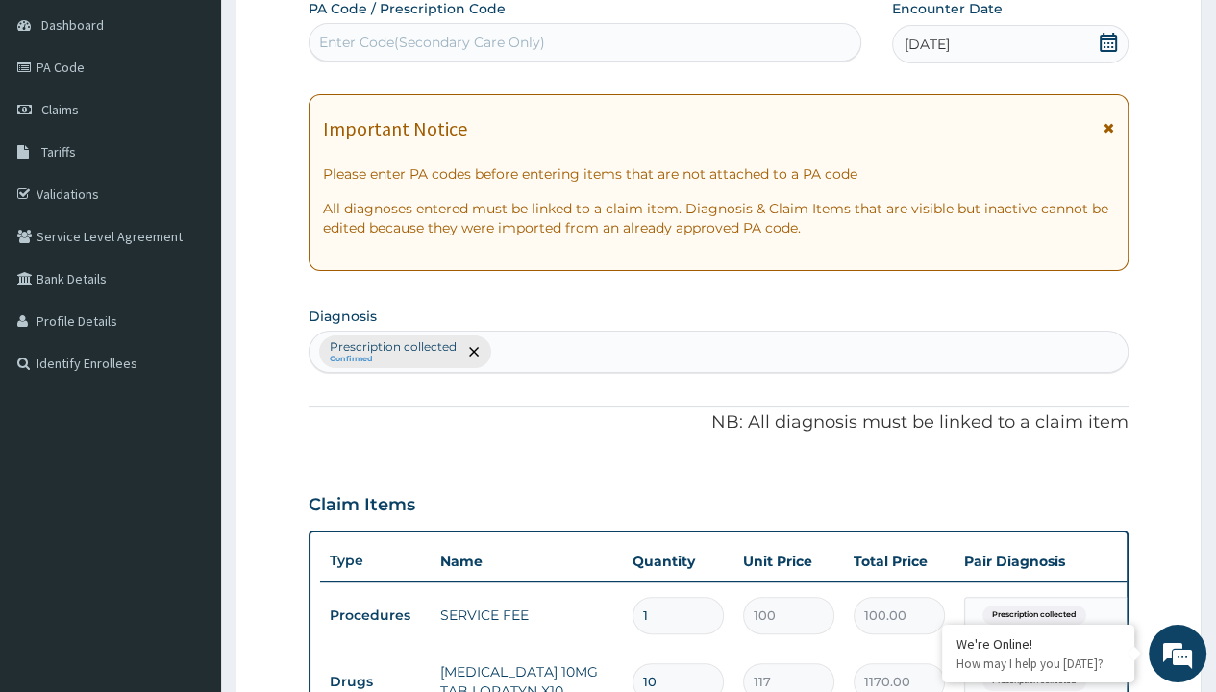
type input "prescription collected"
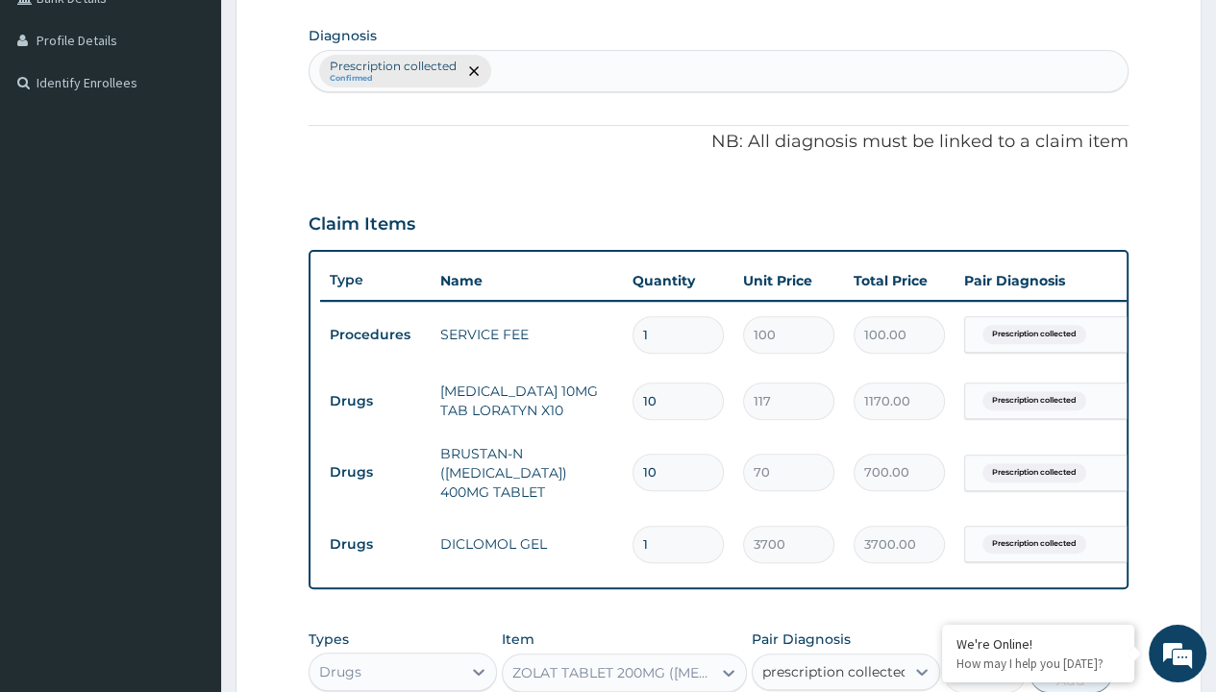
checkbox input "true"
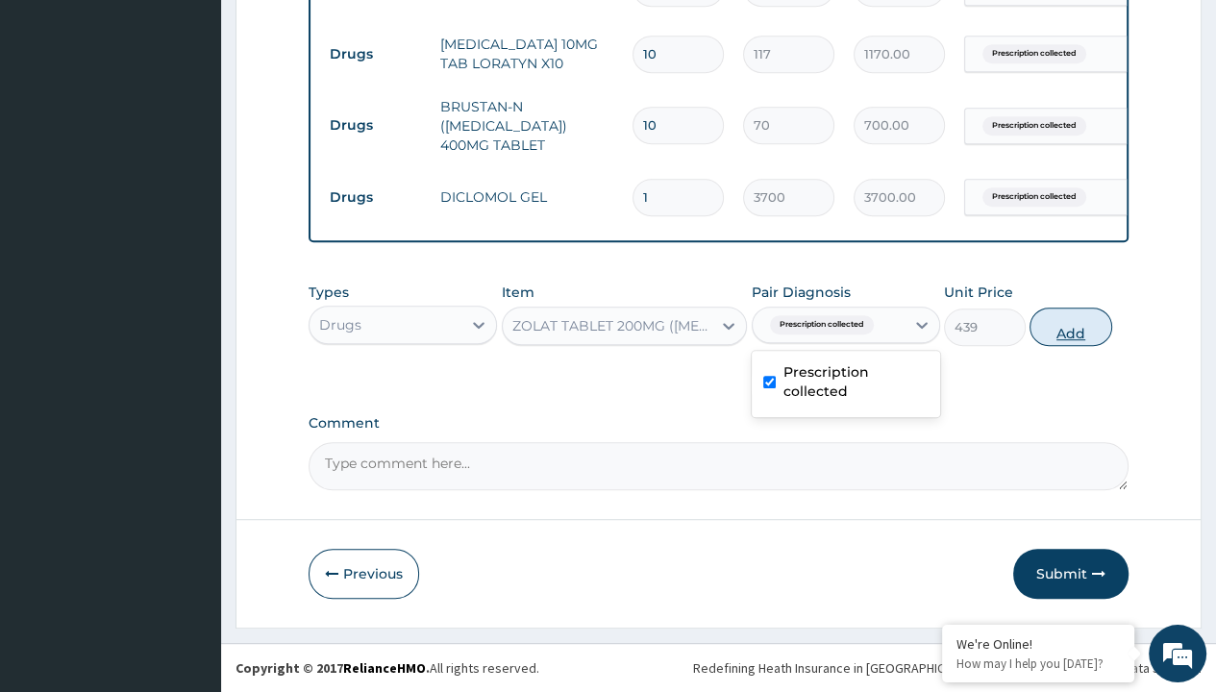
click at [1071, 327] on button "Add" at bounding box center [1071, 327] width 82 height 38
type input "0"
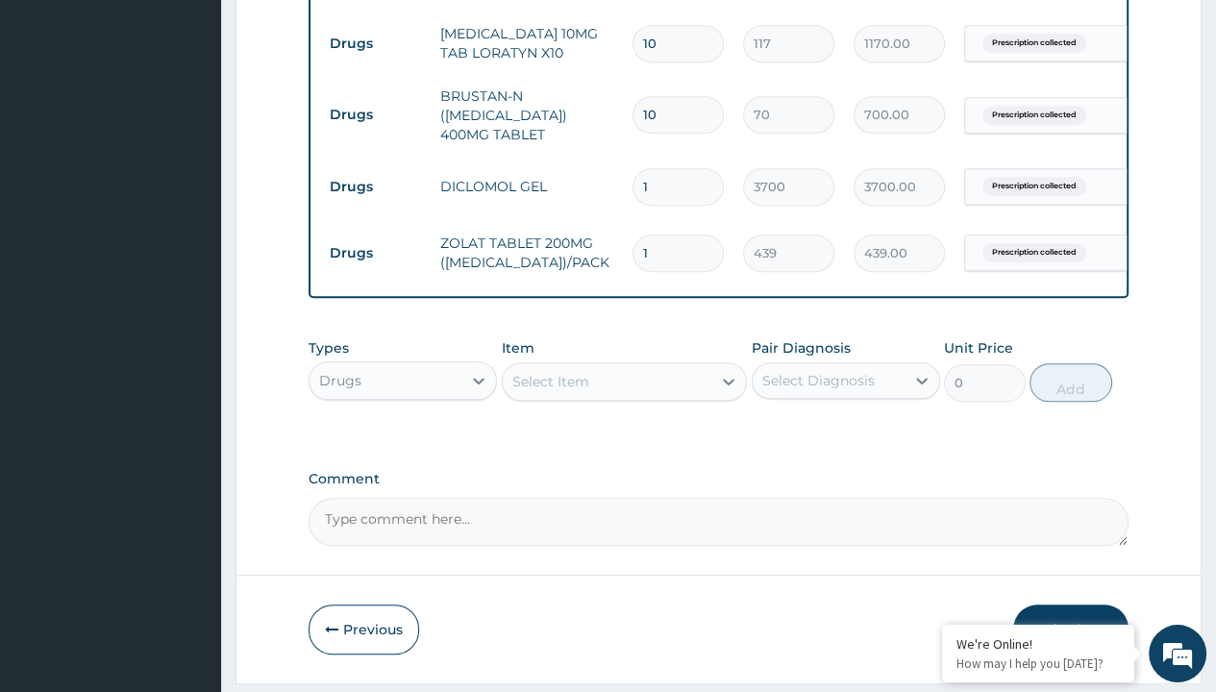
type input "2"
type input "878.00"
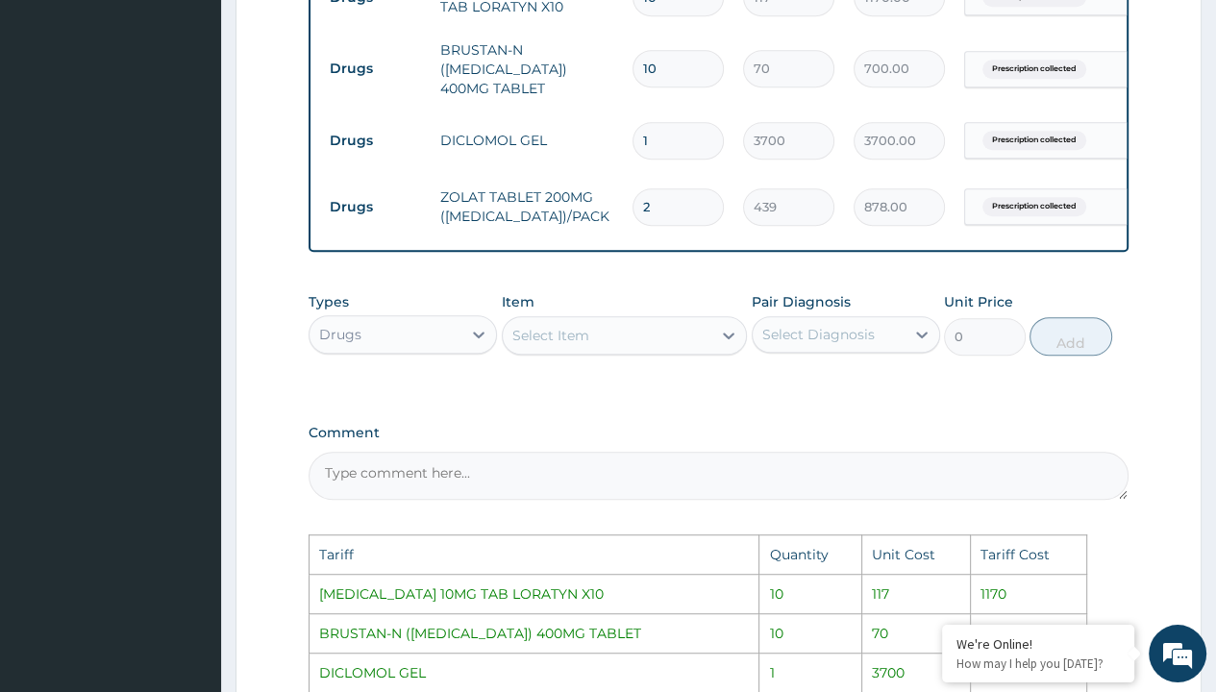
type input "2"
click at [797, 387] on div "Types Drugs Item Select Item Pair Diagnosis Select Diagnosis Unit Price 0 Add" at bounding box center [719, 339] width 820 height 112
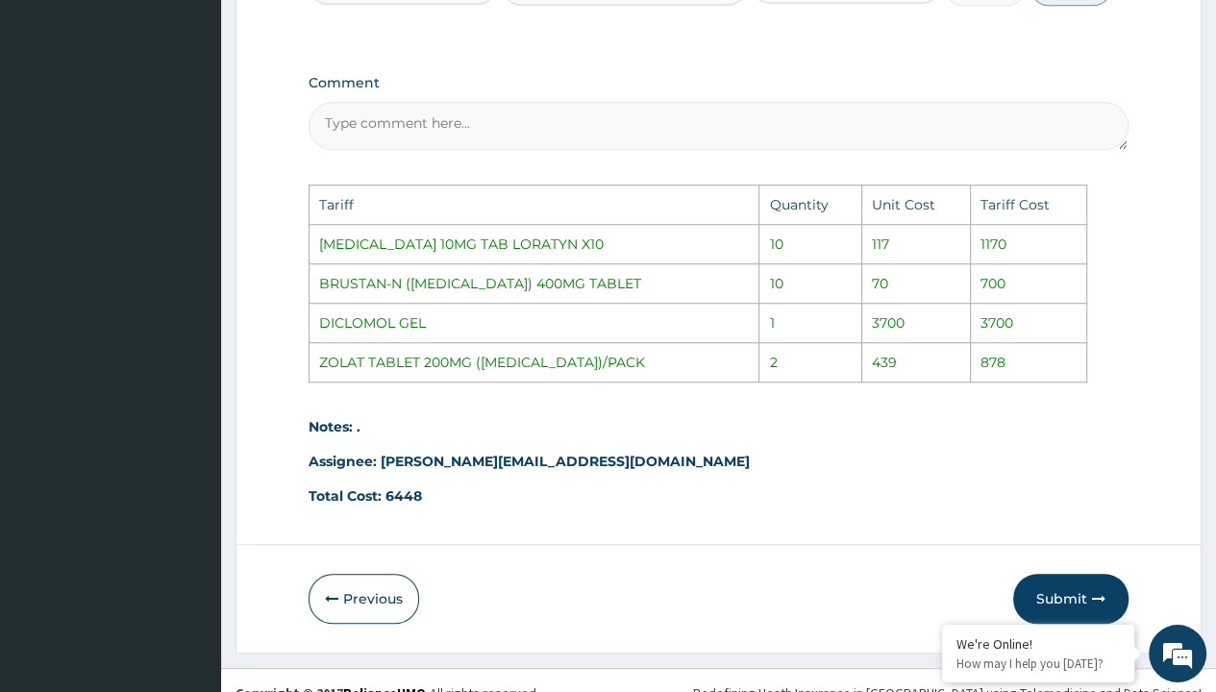
scroll to position [1253, 0]
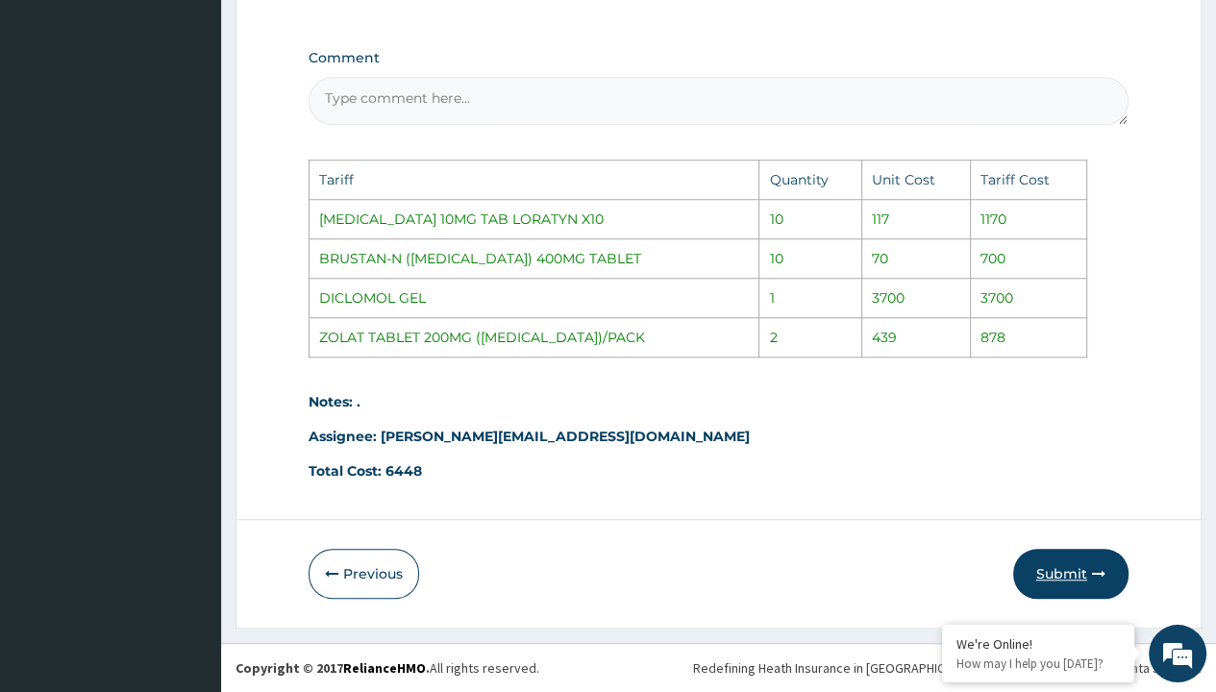
click at [1046, 571] on button "Submit" at bounding box center [1070, 574] width 115 height 50
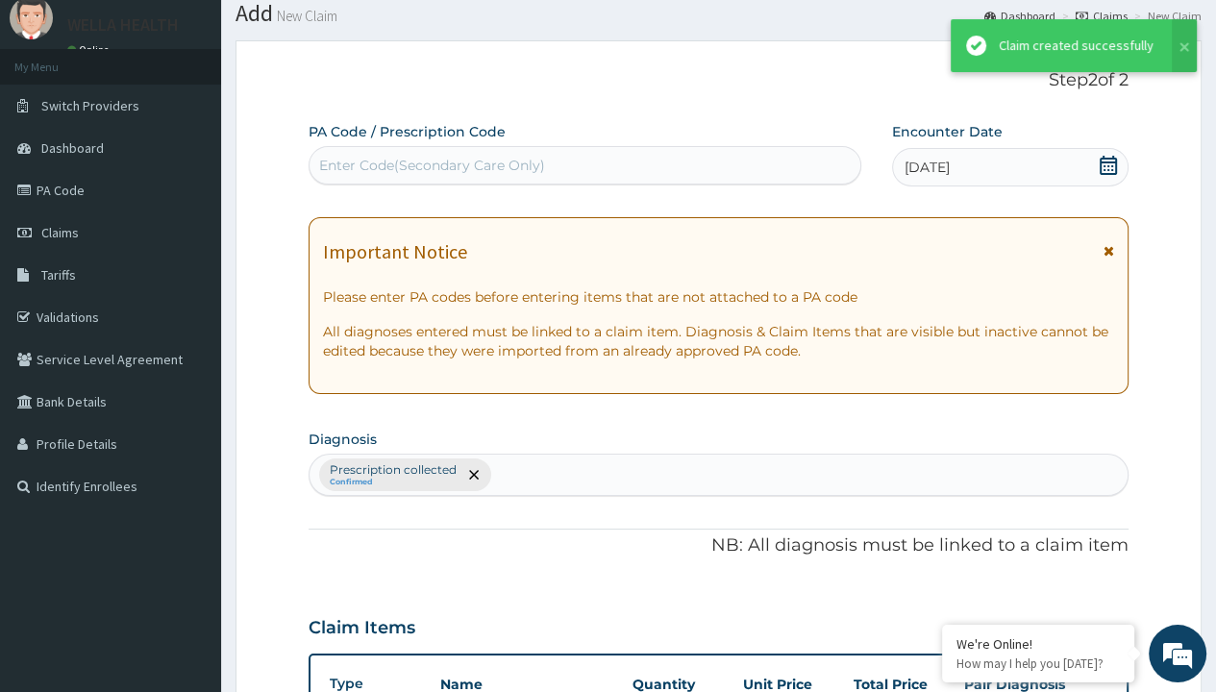
scroll to position [889, 0]
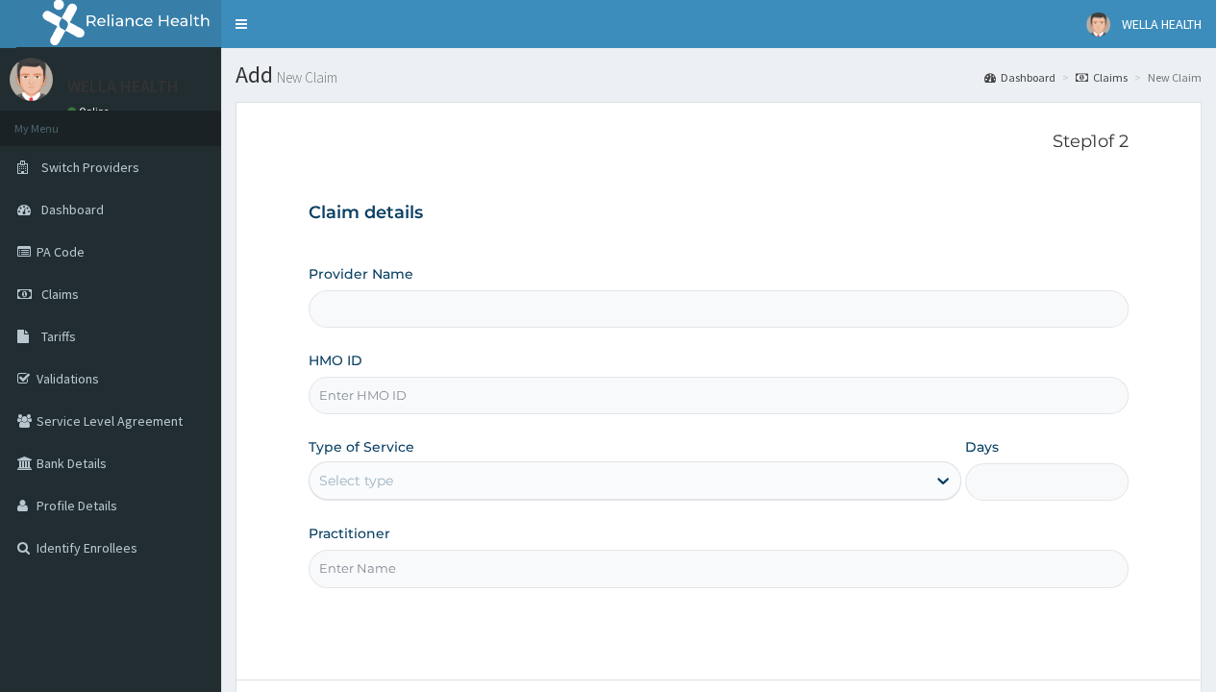
type input "WellaHealth(TELEMEDICINE)"
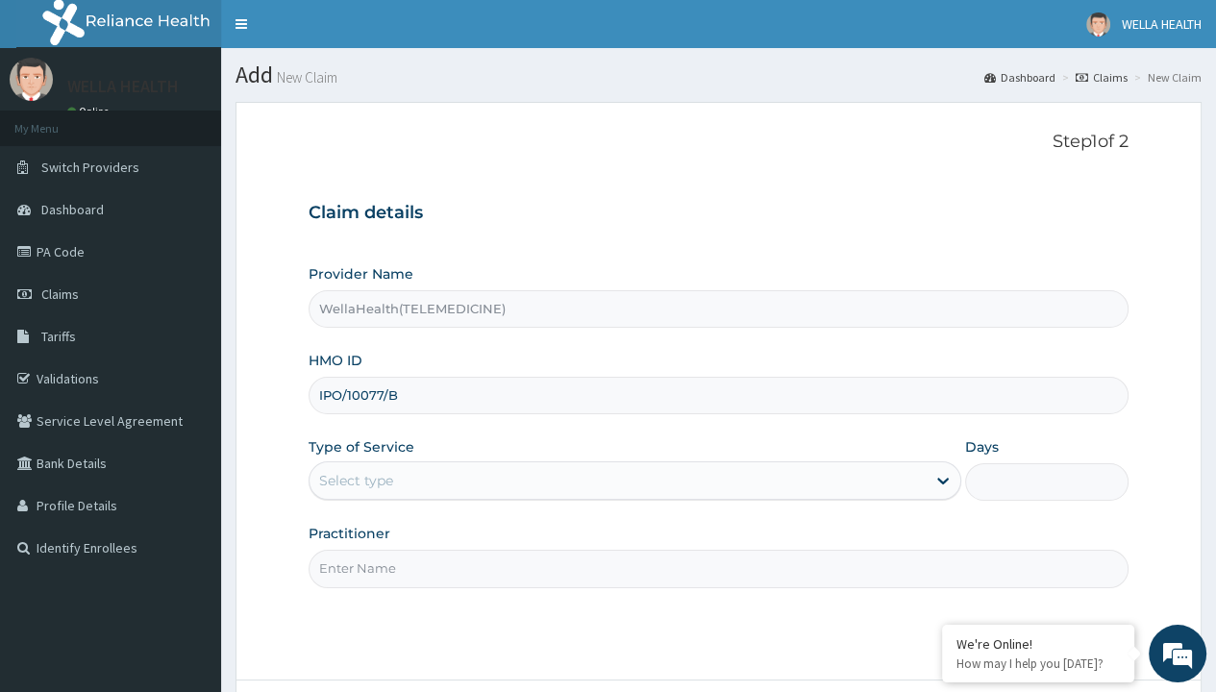
type input "IPO/10077/B"
type input "WellaHealth"
click at [356, 480] on div "Select type" at bounding box center [356, 480] width 74 height 19
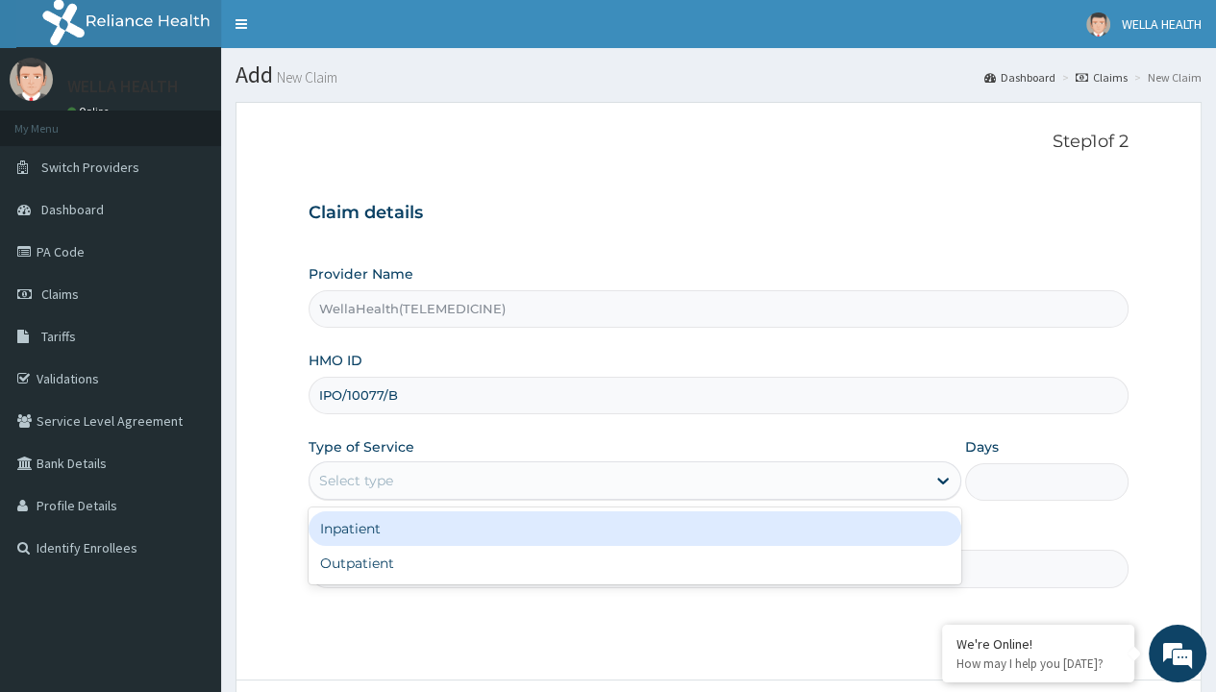
click at [634, 562] on div "Outpatient" at bounding box center [635, 563] width 653 height 35
type input "1"
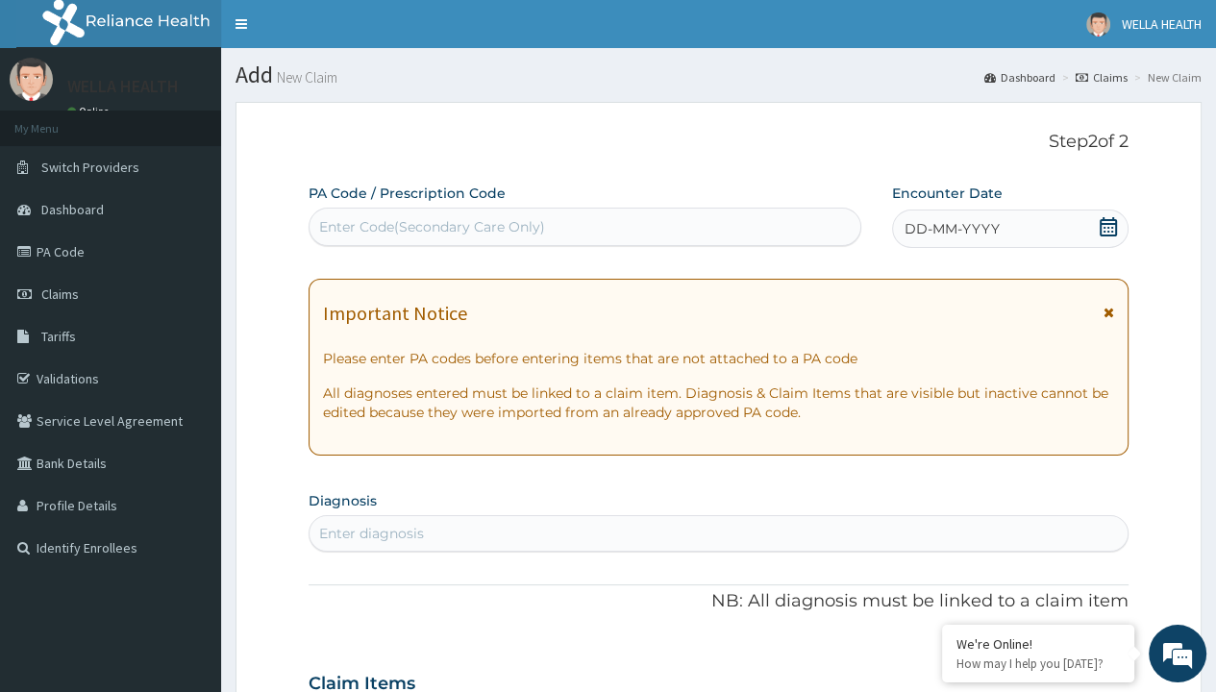
scroll to position [161, 0]
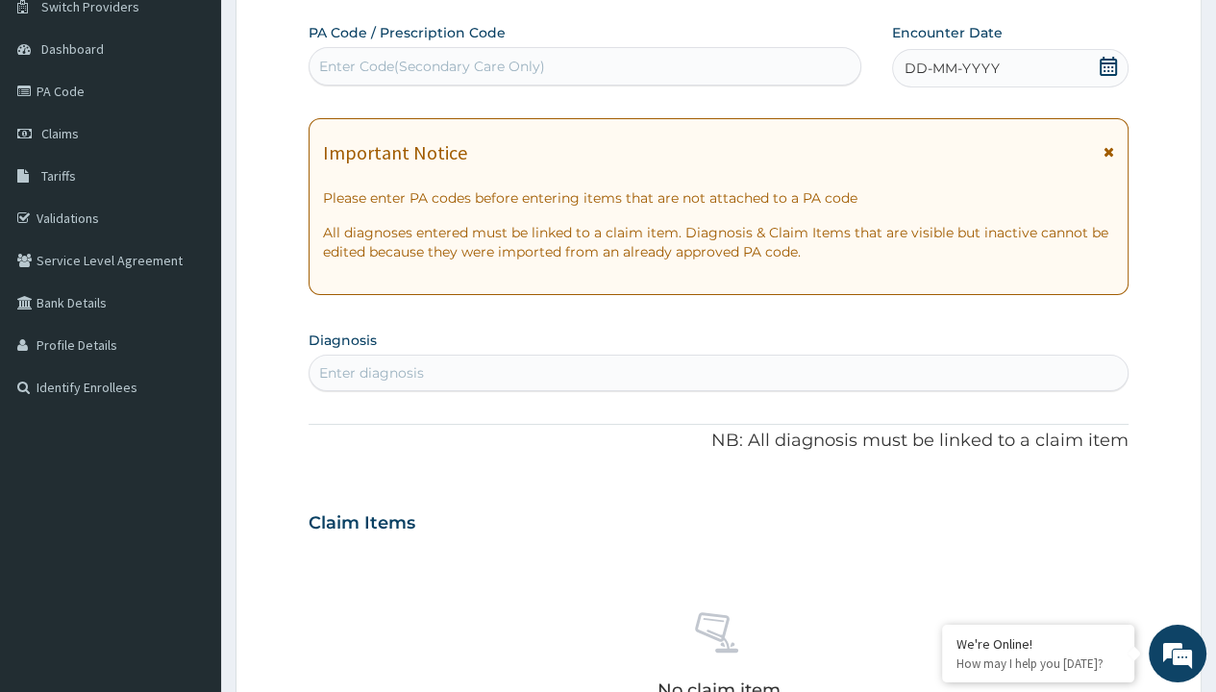
click at [951, 67] on span "DD-MM-YYYY" at bounding box center [952, 68] width 95 height 19
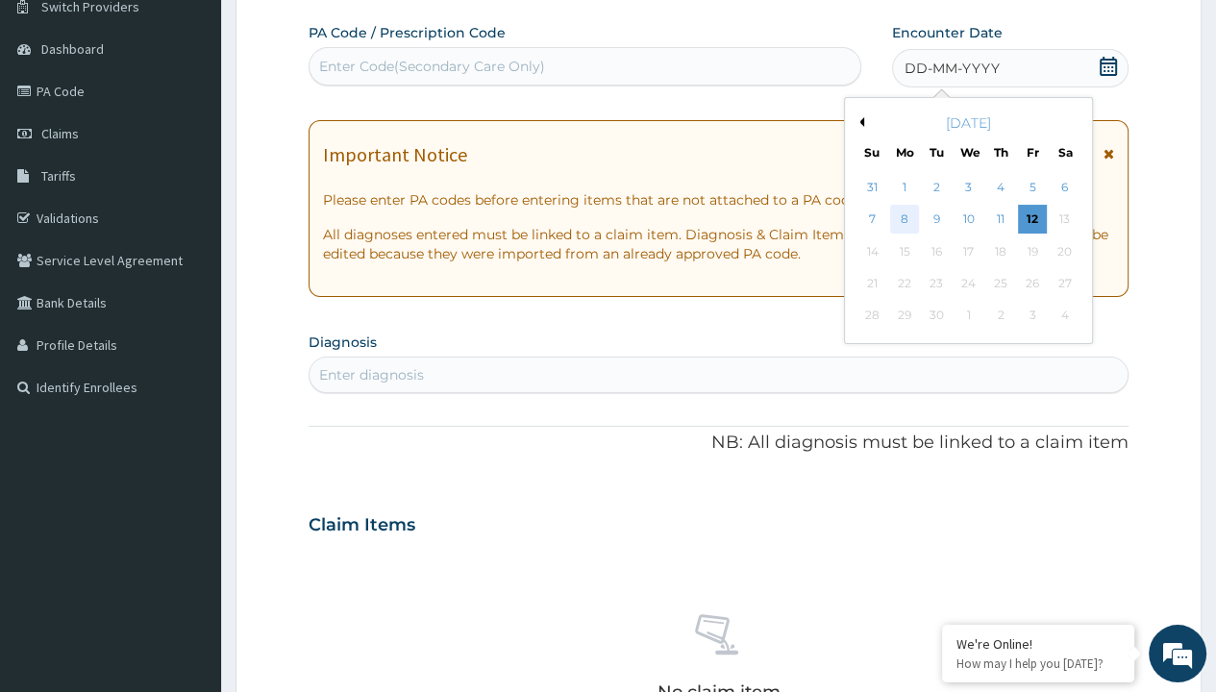
click at [904, 218] on div "8" at bounding box center [904, 220] width 29 height 29
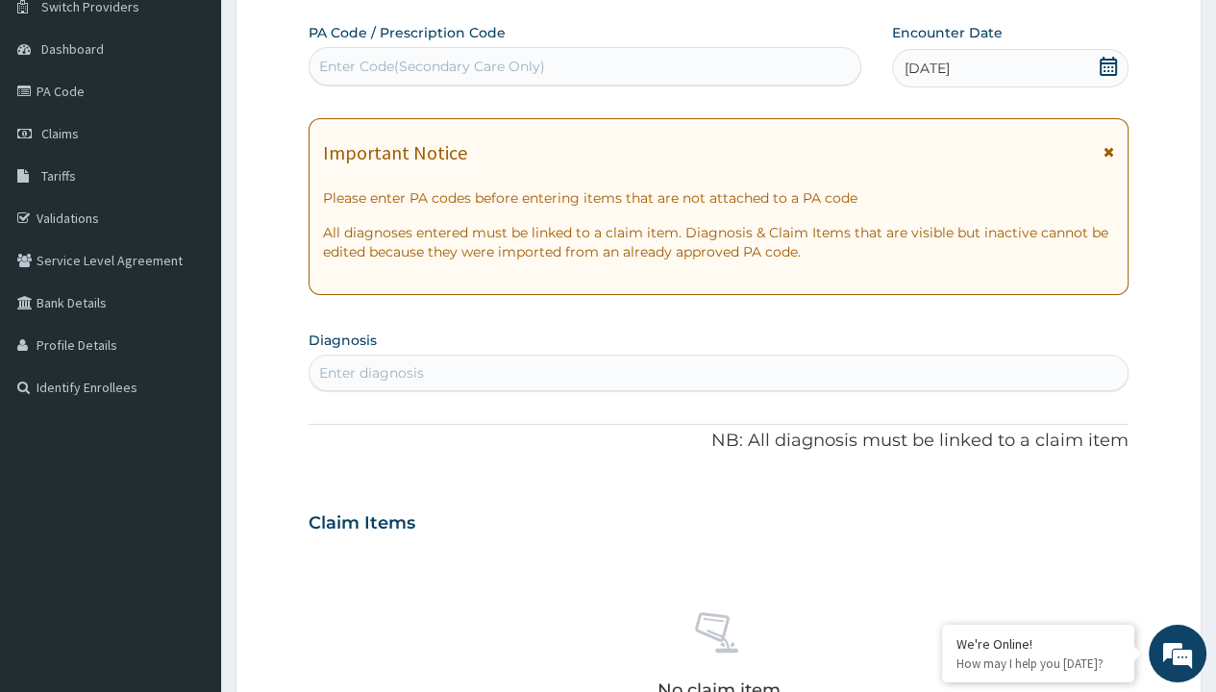
click at [431, 65] on div "Enter Code(Secondary Care Only)" at bounding box center [432, 66] width 226 height 19
type input "PR/1CF82BA3"
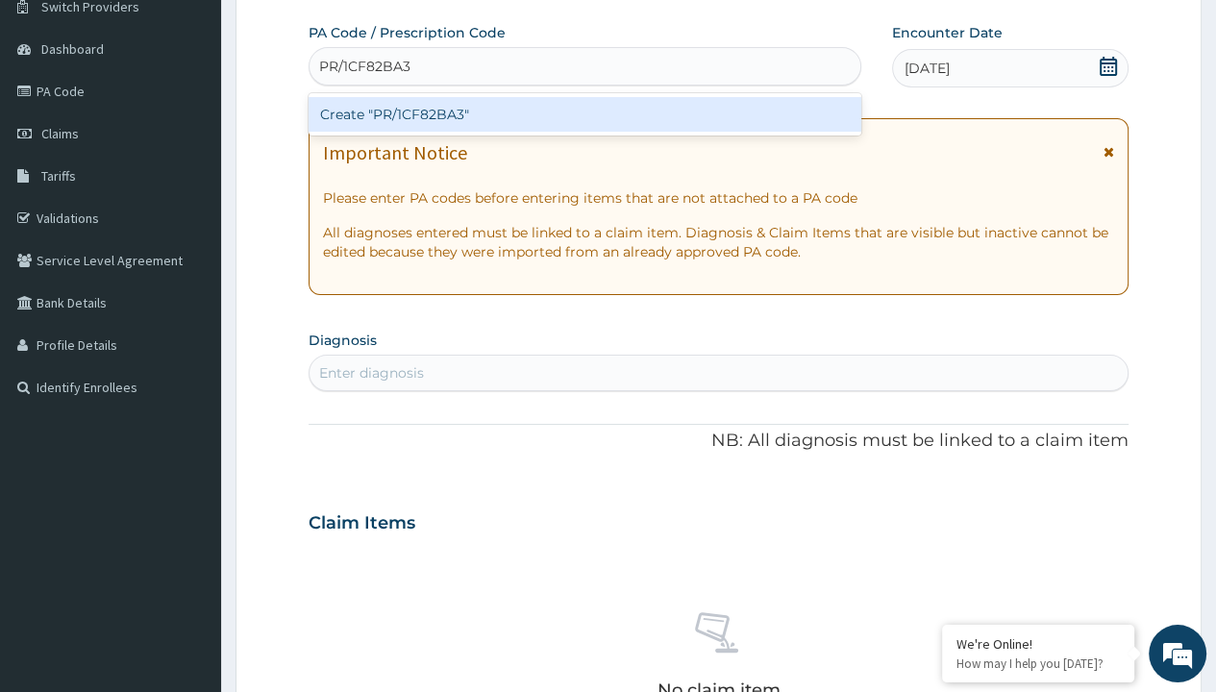
click at [584, 113] on div "Create "PR/1CF82BA3"" at bounding box center [585, 114] width 552 height 35
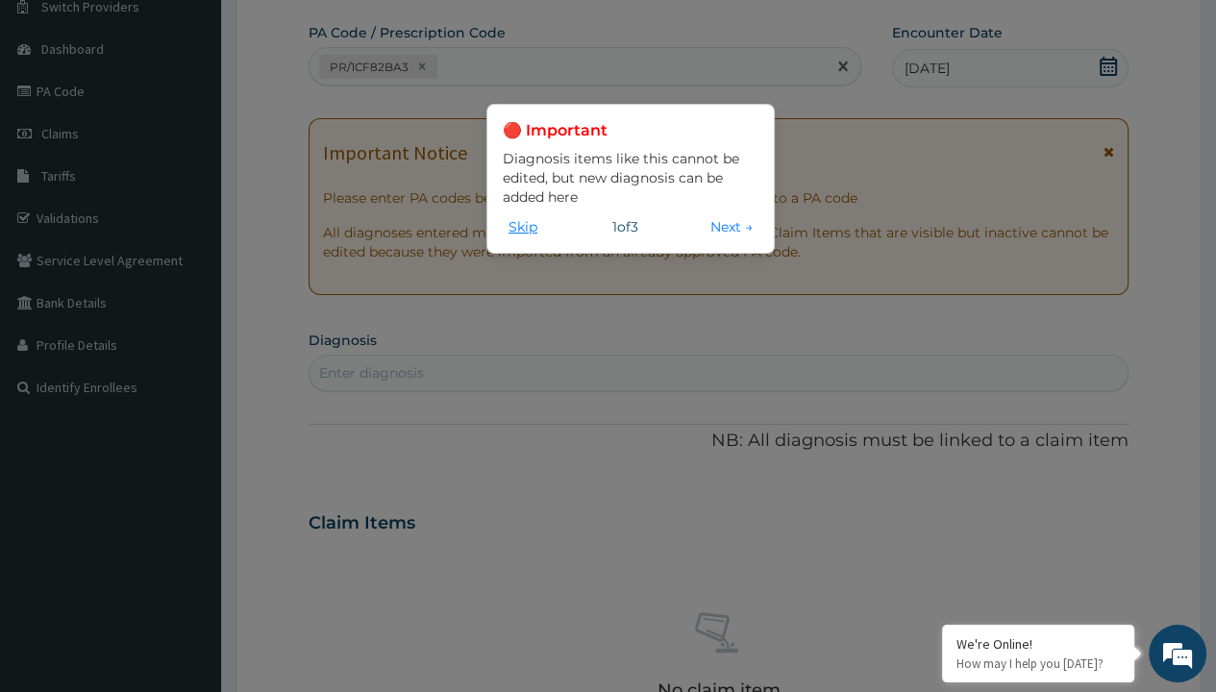
click at [522, 226] on button "Skip" at bounding box center [523, 226] width 40 height 21
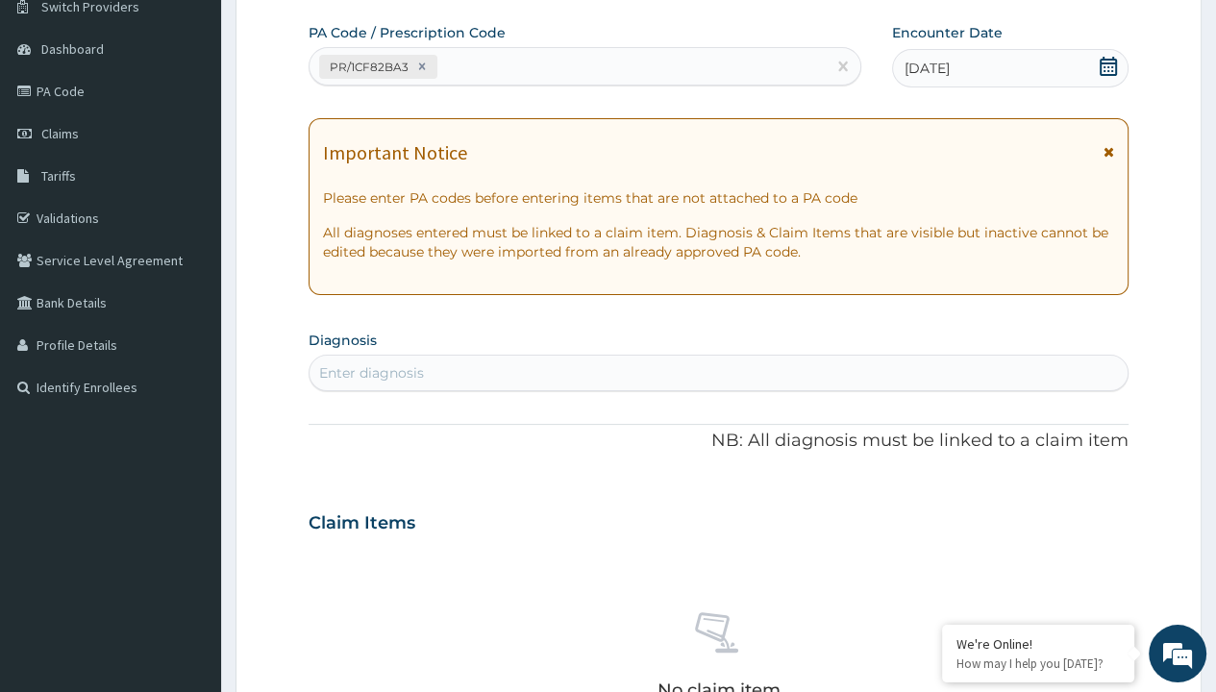
click at [371, 372] on div "Enter diagnosis" at bounding box center [371, 372] width 105 height 19
type input "prescription collected"
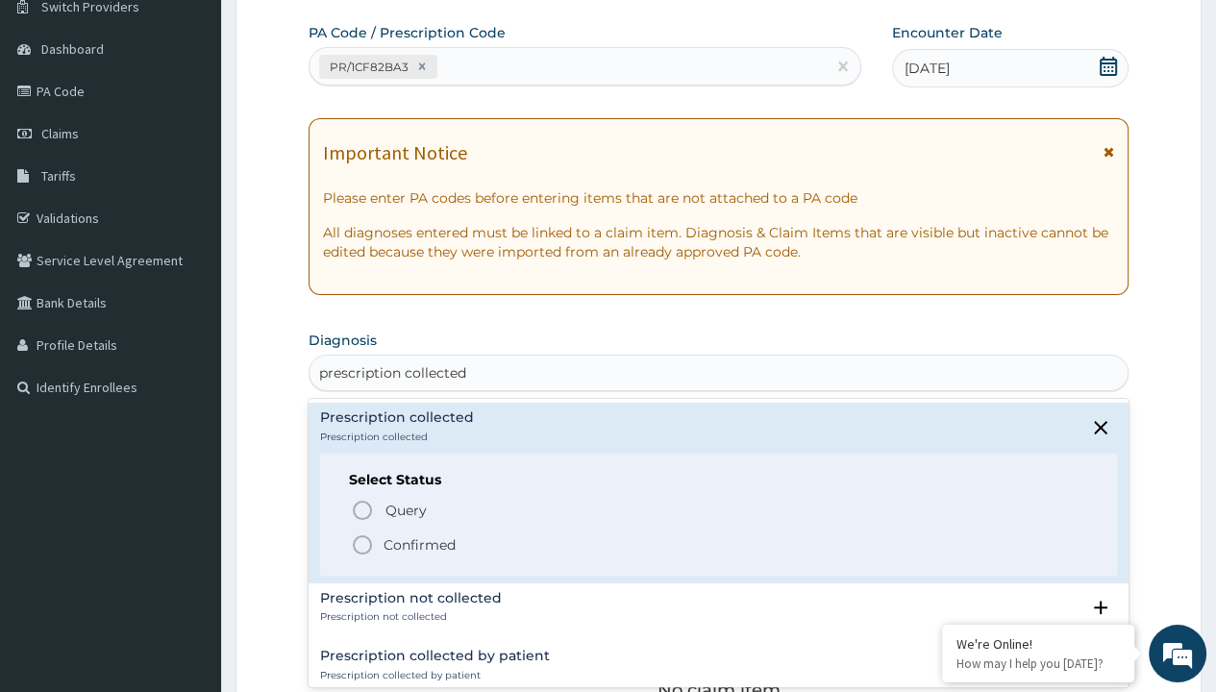
click at [419, 543] on p "Confirmed" at bounding box center [420, 544] width 72 height 19
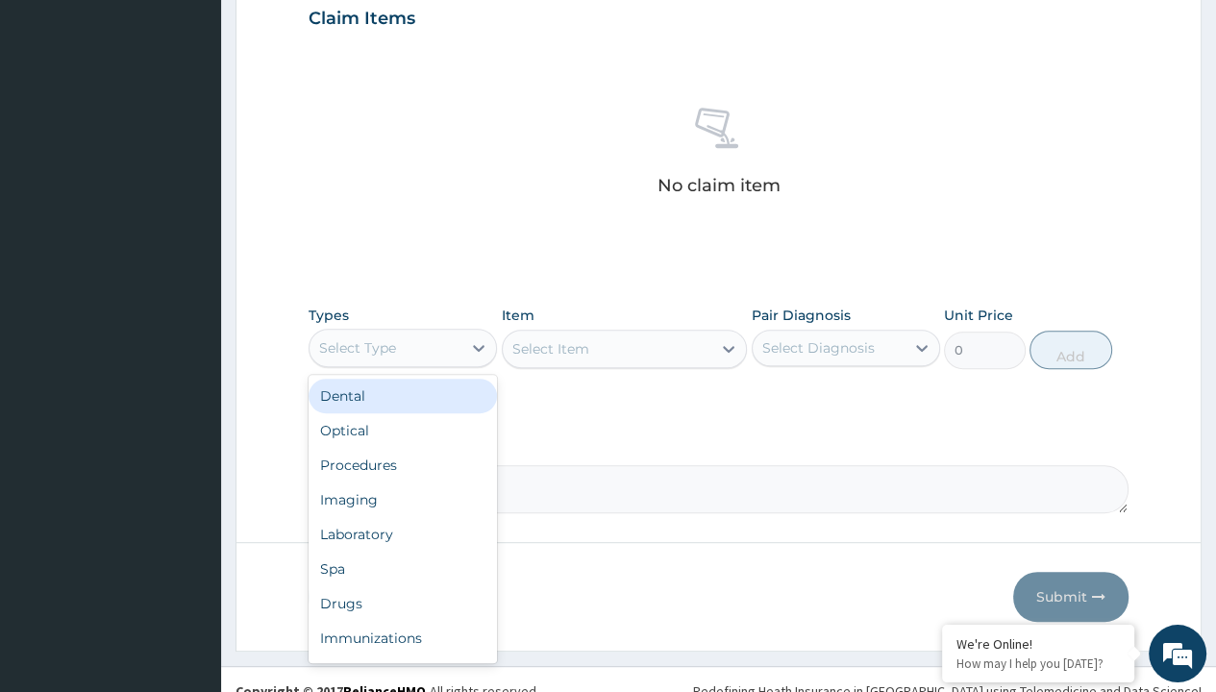
type input "procedures"
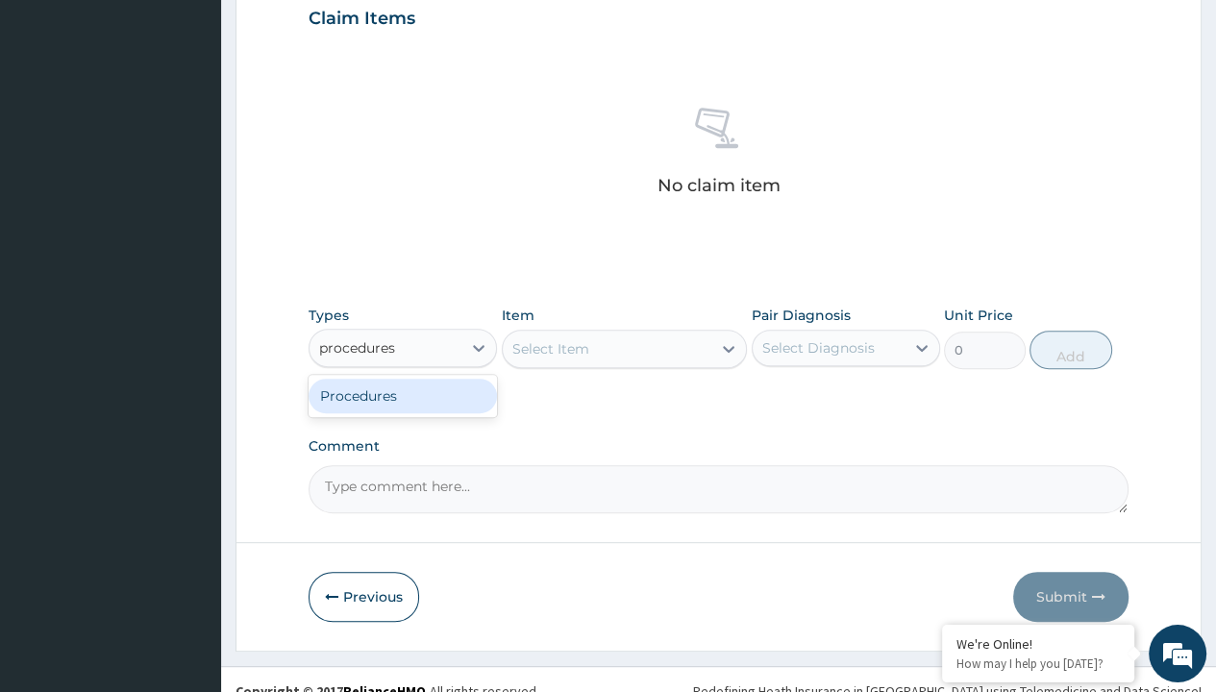
click at [403, 394] on div "Procedures" at bounding box center [403, 396] width 188 height 35
click at [550, 347] on div "Select Item" at bounding box center [550, 348] width 77 height 19
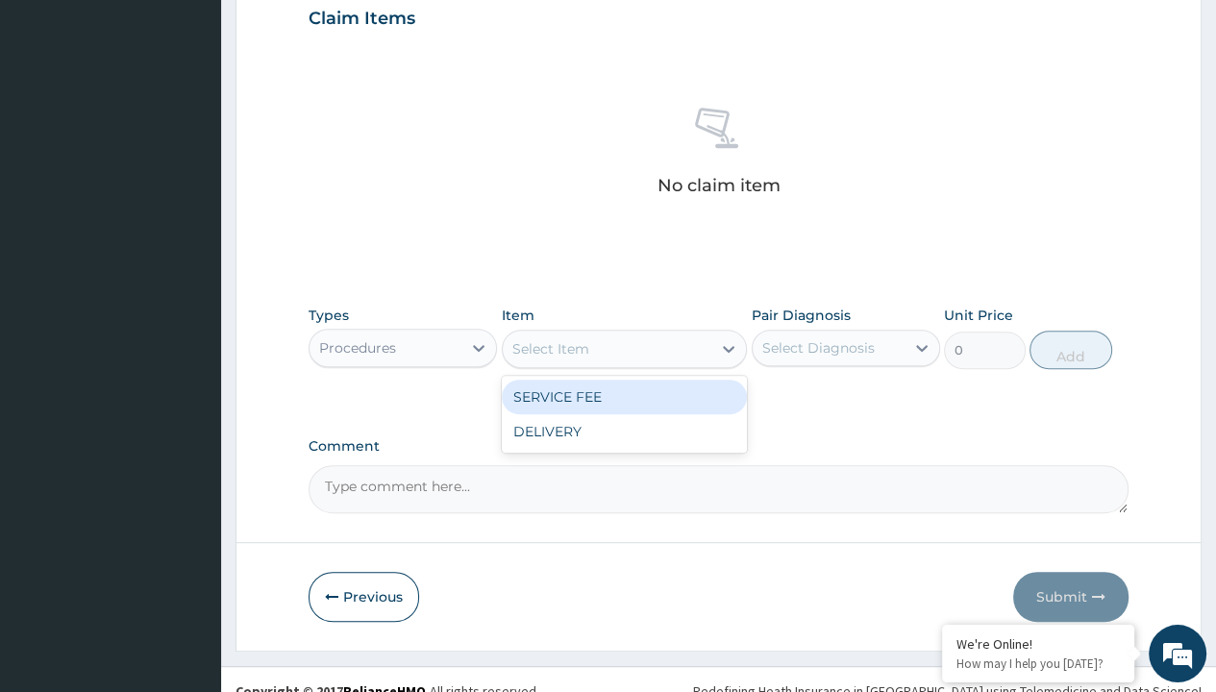
type input "service fee"
click at [624, 395] on div "SERVICE FEE" at bounding box center [625, 397] width 246 height 35
type input "100"
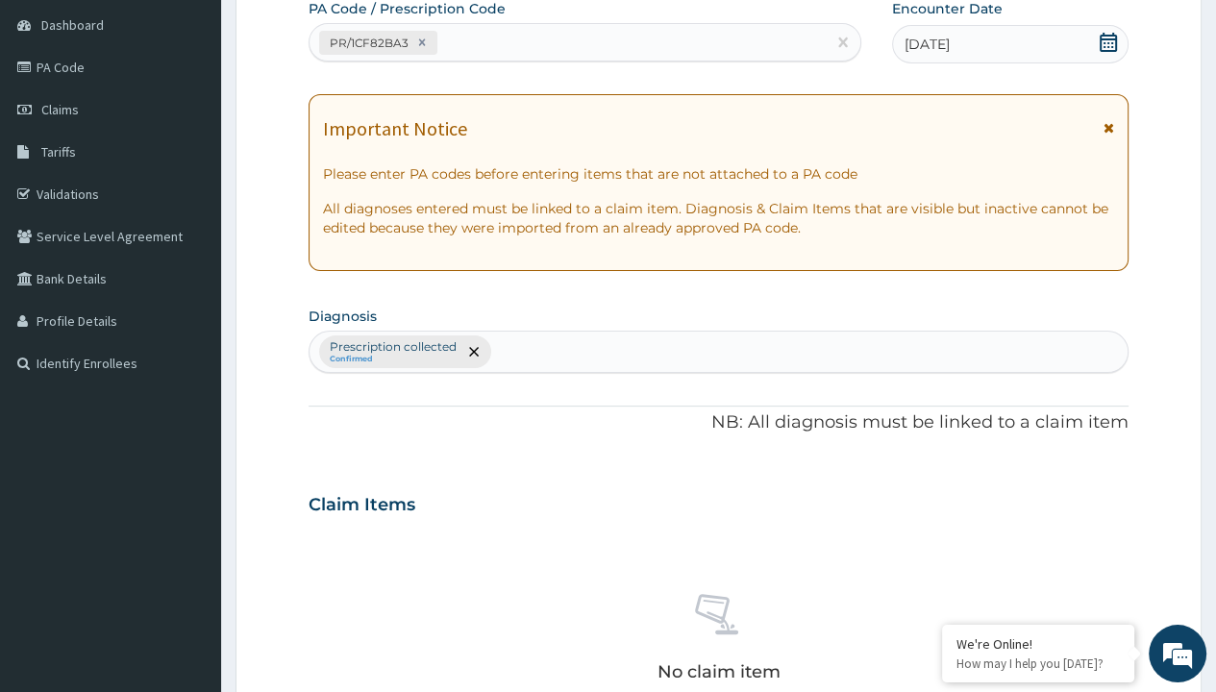
type input "prescription collected"
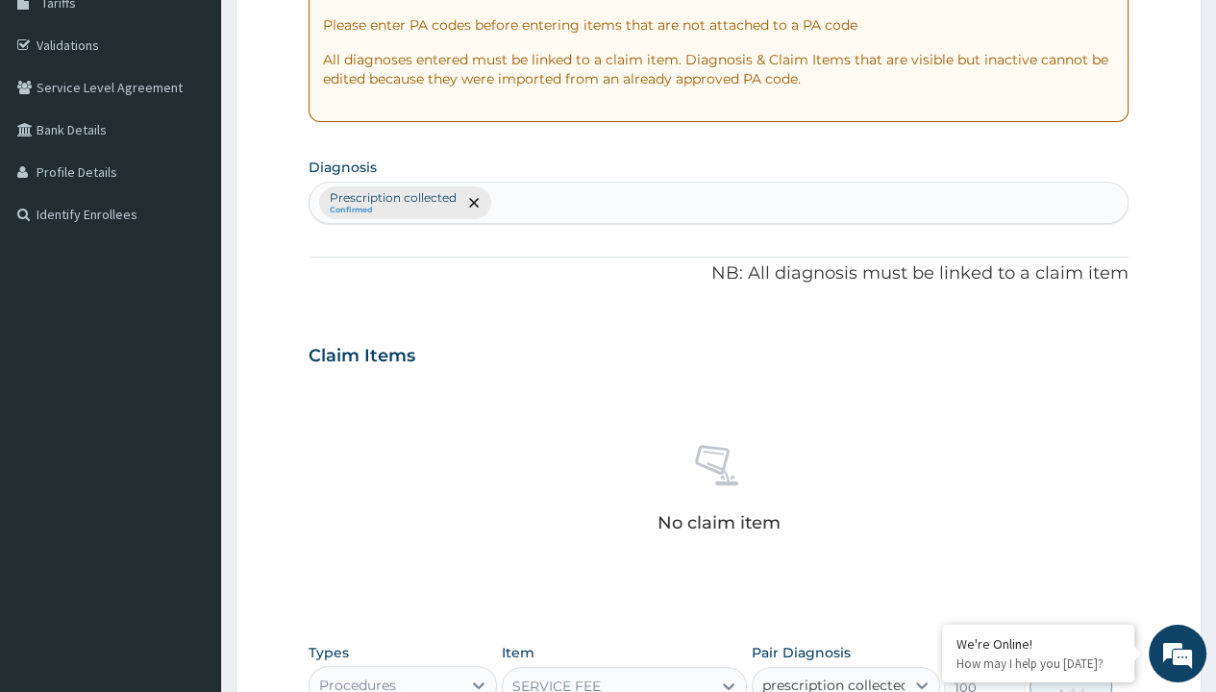
checkbox input "true"
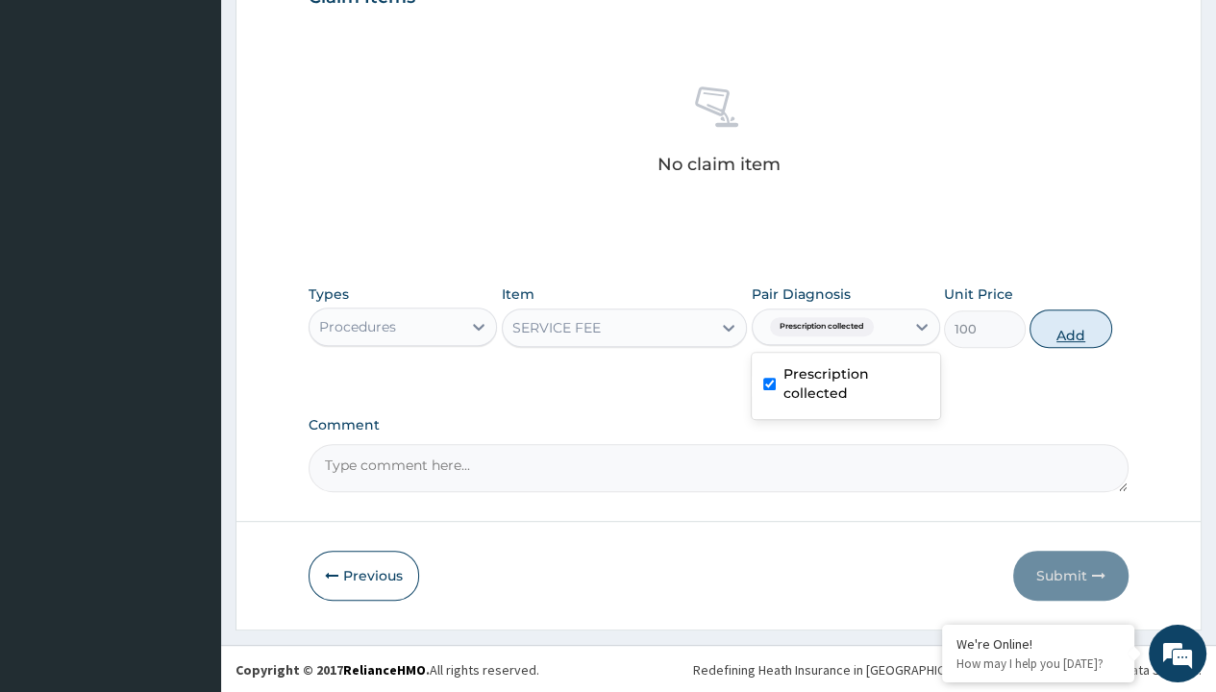
click at [1071, 327] on button "Add" at bounding box center [1071, 329] width 82 height 38
type input "0"
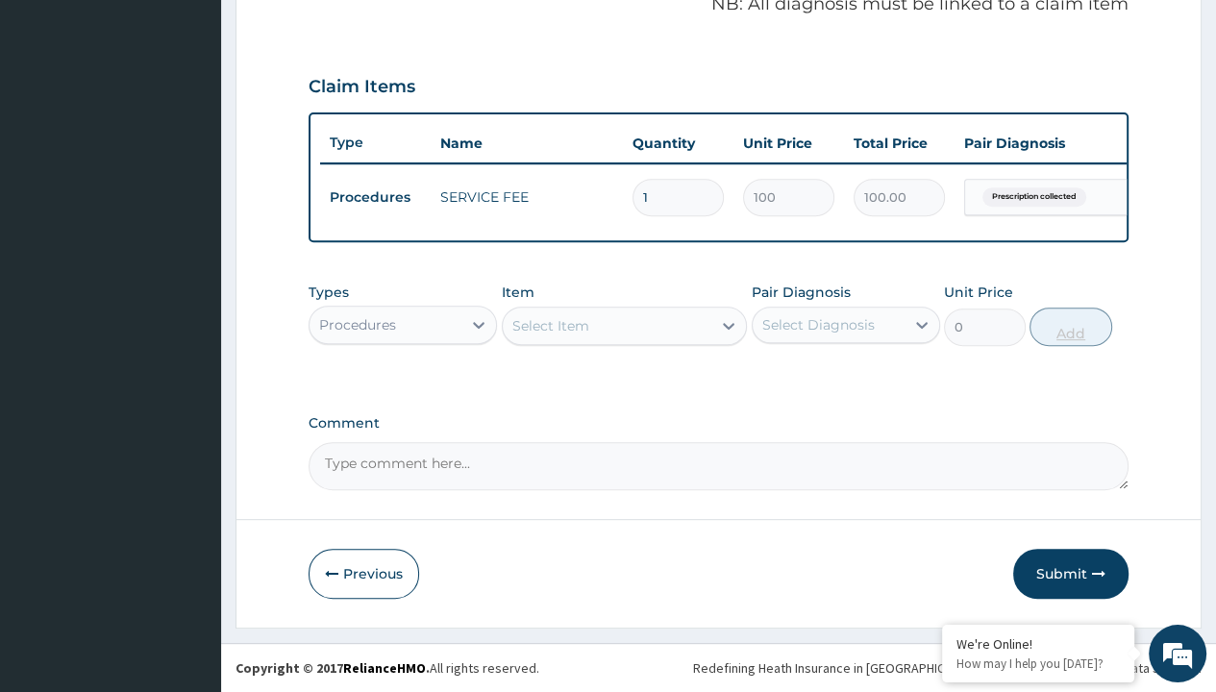
scroll to position [614, 0]
click at [357, 325] on div "Procedures" at bounding box center [357, 324] width 77 height 19
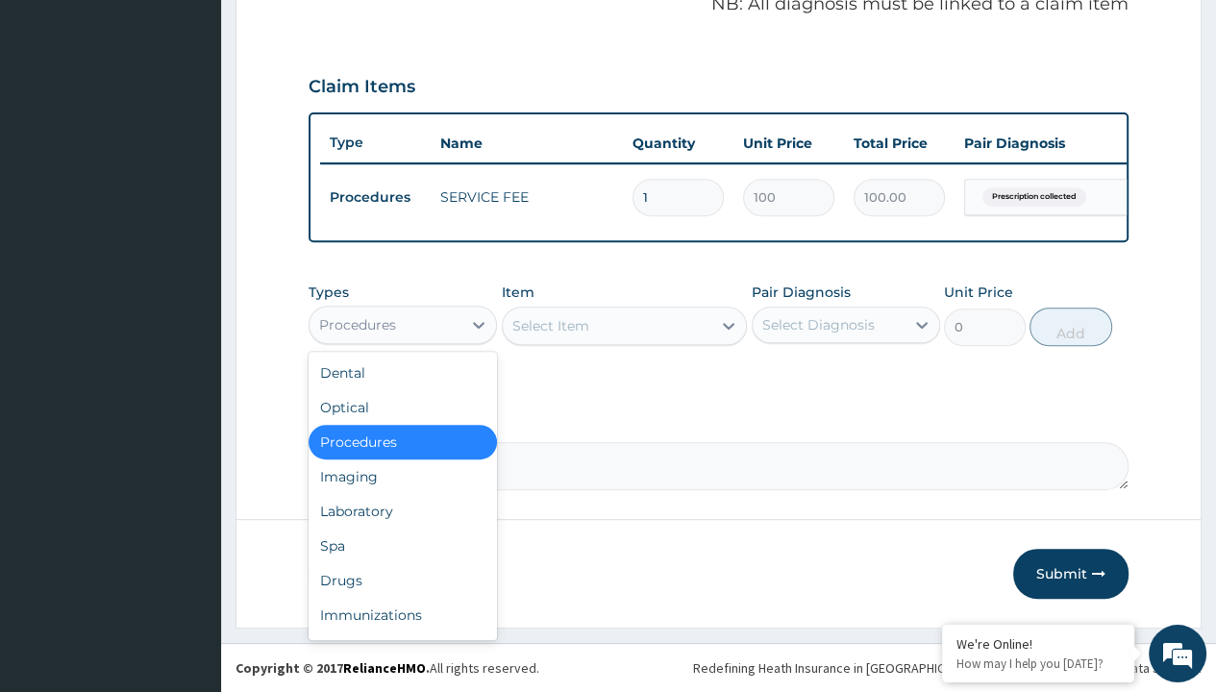
type input "drugs"
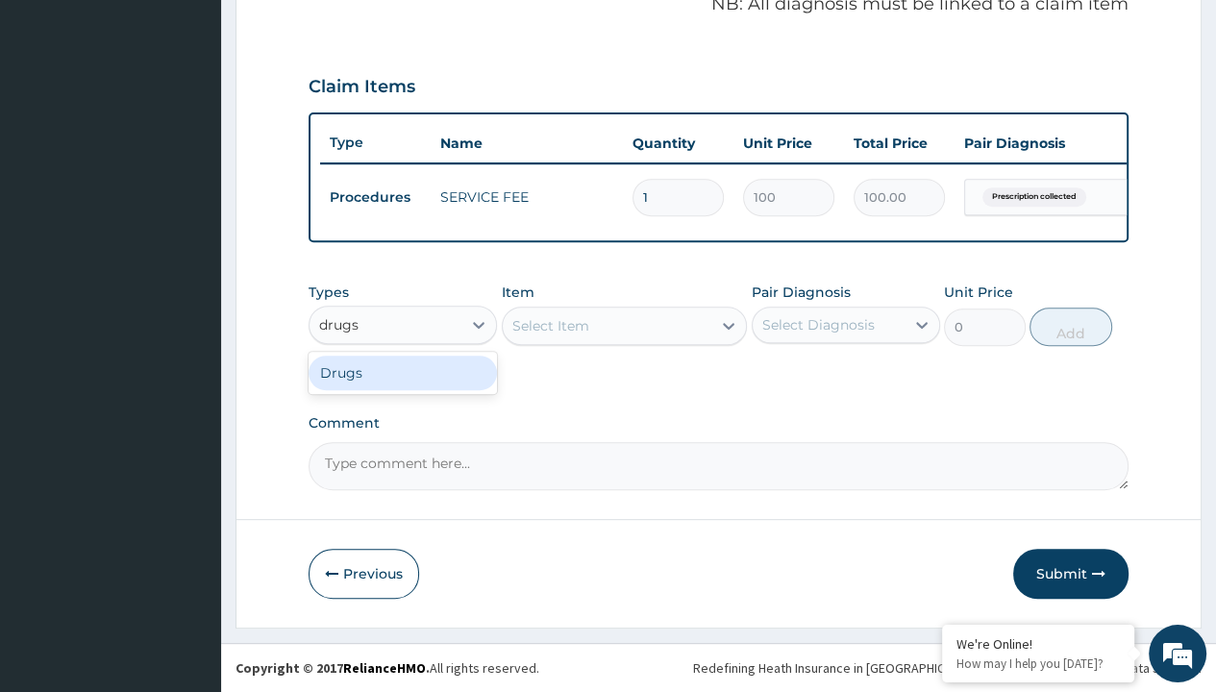
click at [403, 373] on div "Drugs" at bounding box center [403, 373] width 188 height 35
click at [550, 326] on div "Select Item" at bounding box center [625, 326] width 246 height 38
click at [339, 325] on div "Drugs" at bounding box center [340, 324] width 42 height 19
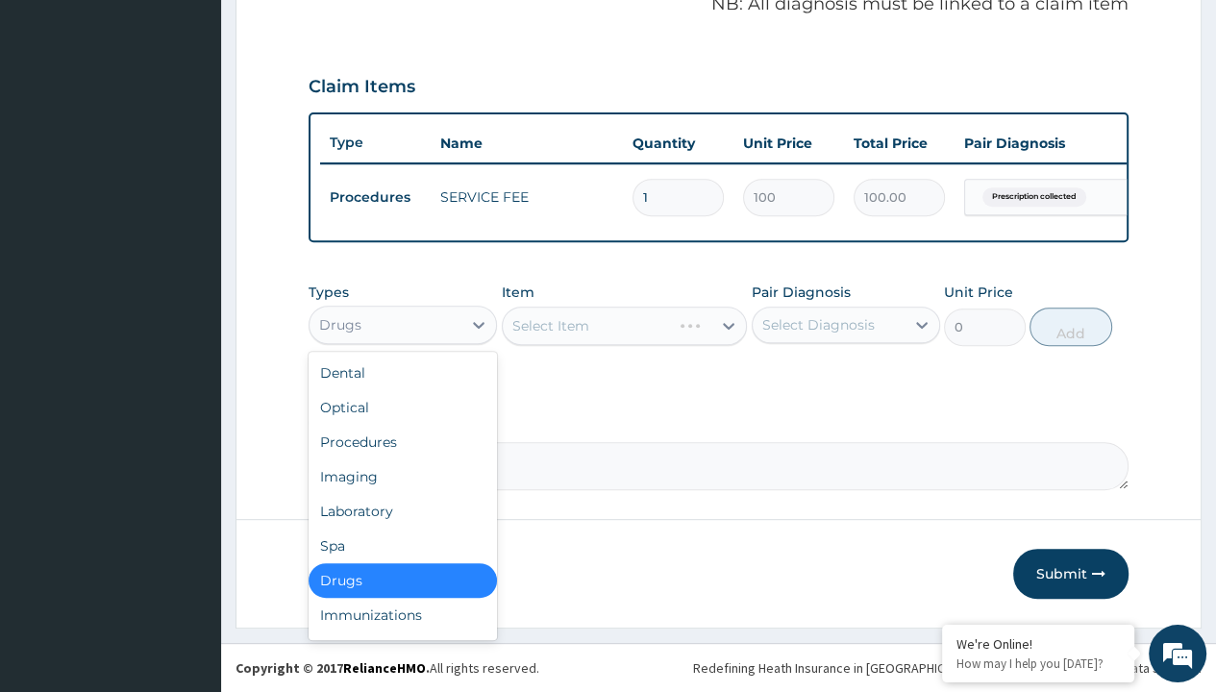
type input "drugs"
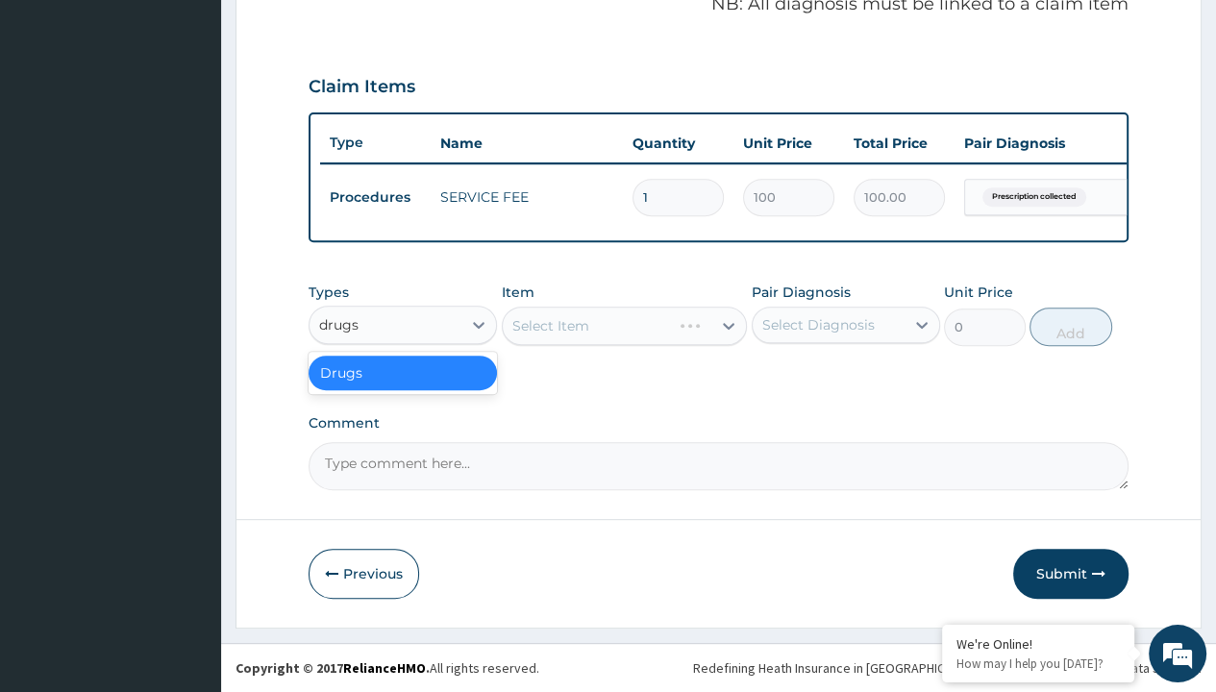
click at [403, 373] on div "Drugs" at bounding box center [403, 373] width 188 height 35
click at [550, 326] on div "Select Item" at bounding box center [625, 326] width 246 height 38
click at [339, 325] on div "Drugs" at bounding box center [340, 324] width 42 height 19
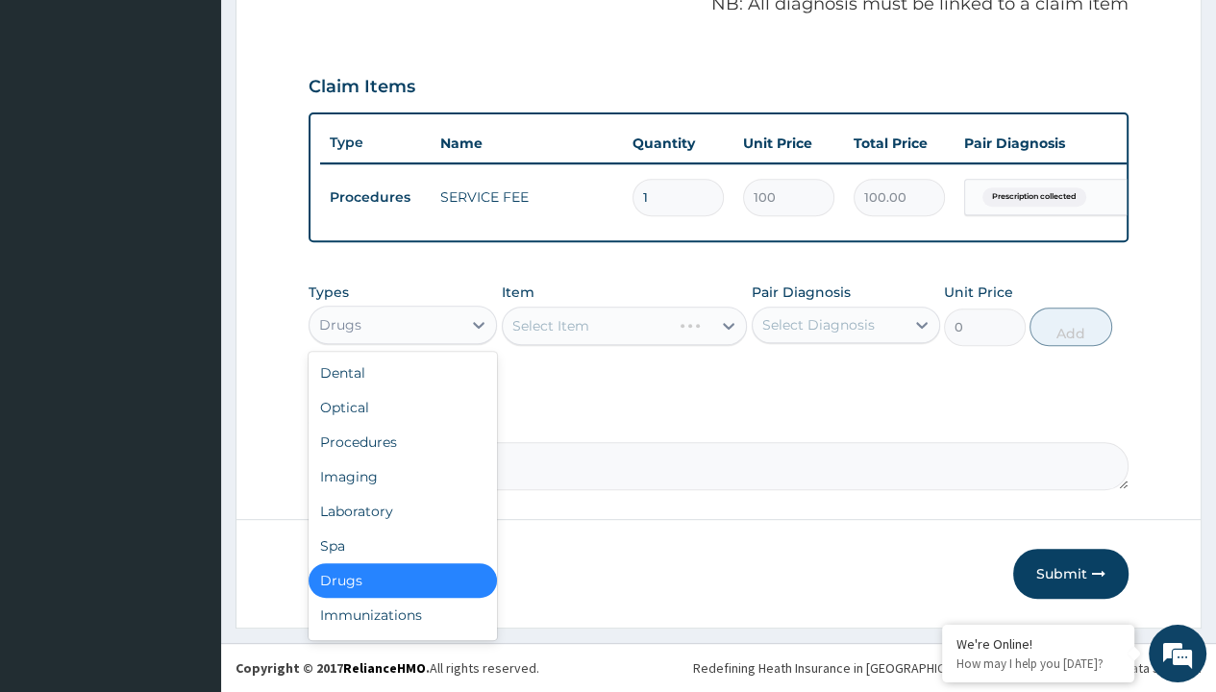
type input "drugs"
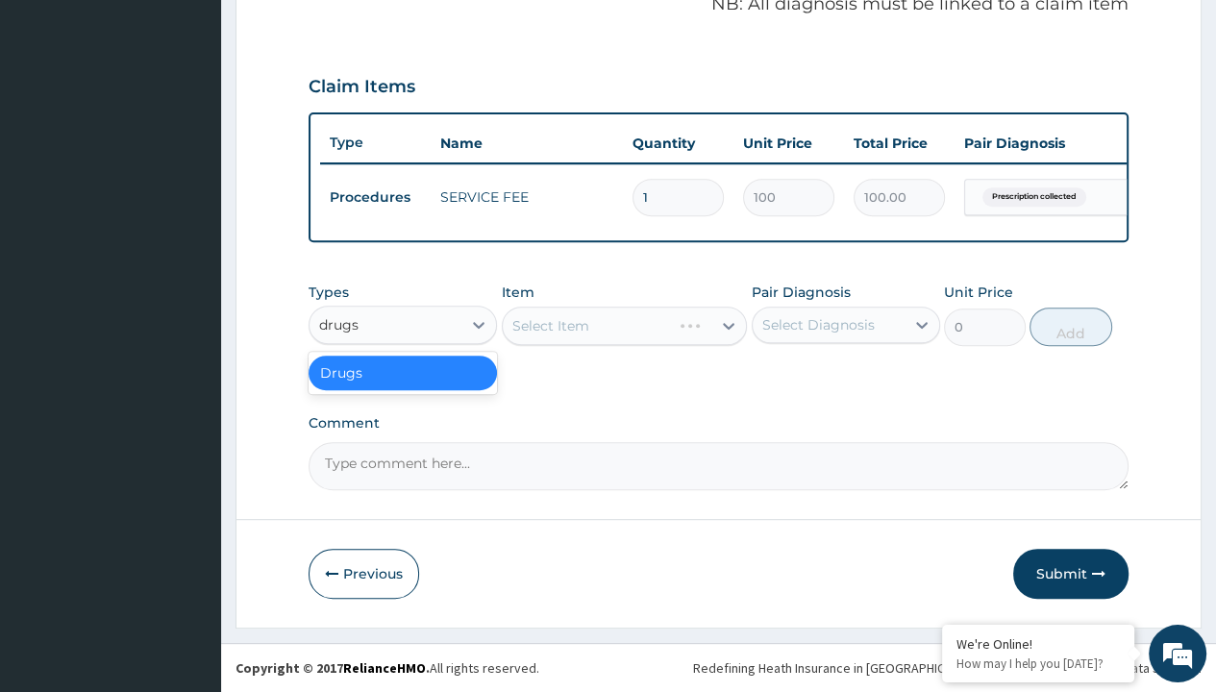
click at [403, 373] on div "Drugs" at bounding box center [403, 373] width 188 height 35
click at [550, 326] on div "Select Item" at bounding box center [625, 326] width 246 height 38
type input "amoksiklav 1000mg tabs x 10 (amoxicillin/clavulanic acid) x7"
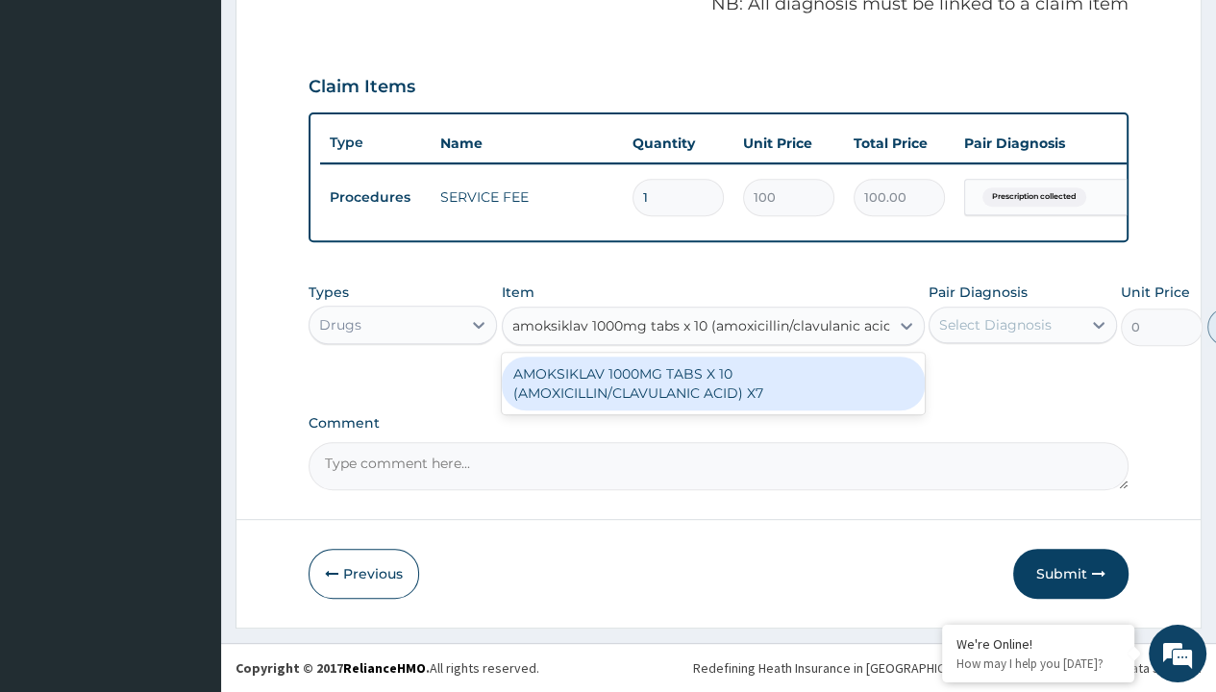
click at [712, 384] on div "AMOKSIKLAV 1000MG TABS X 10 (AMOXICILLIN/CLAVULANIC ACID) X7" at bounding box center [713, 384] width 423 height 54
type input "746.4000244140625"
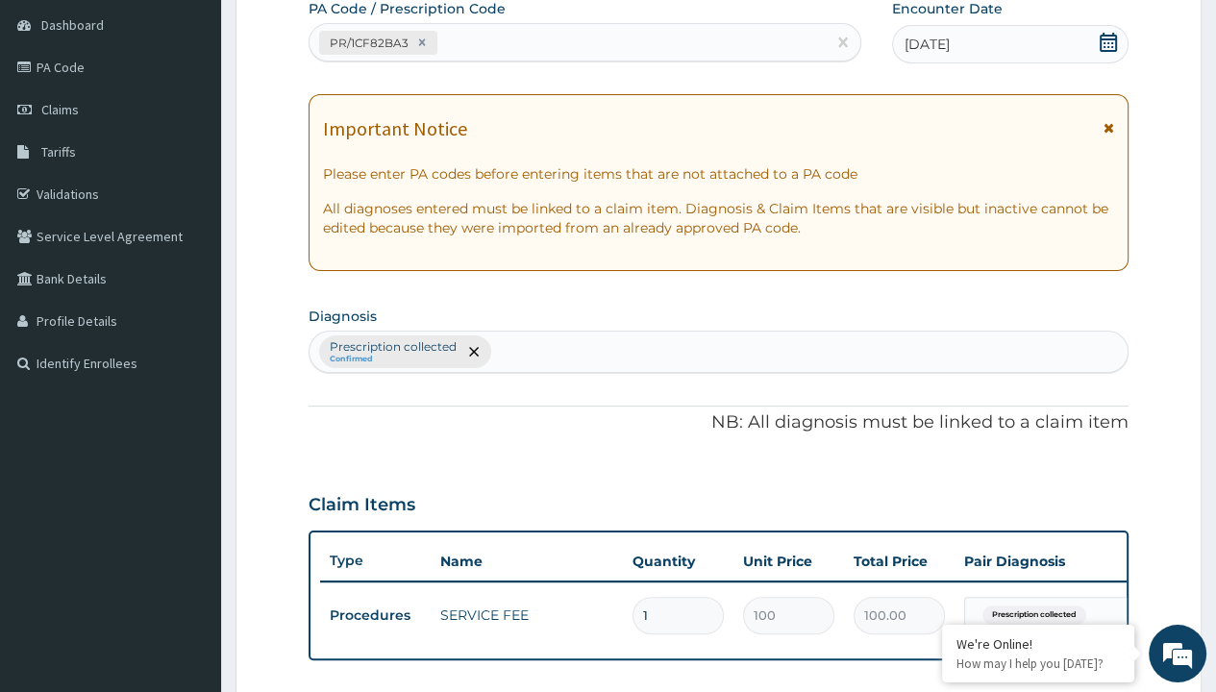
type input "prescription collected"
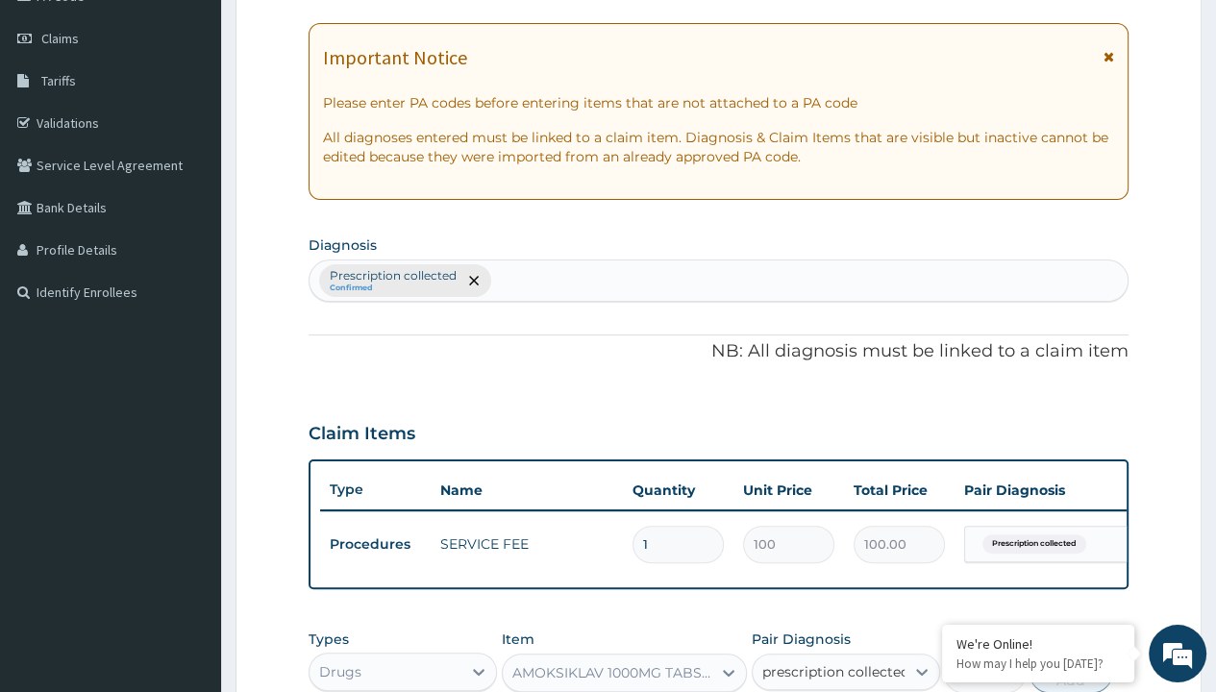
checkbox input "true"
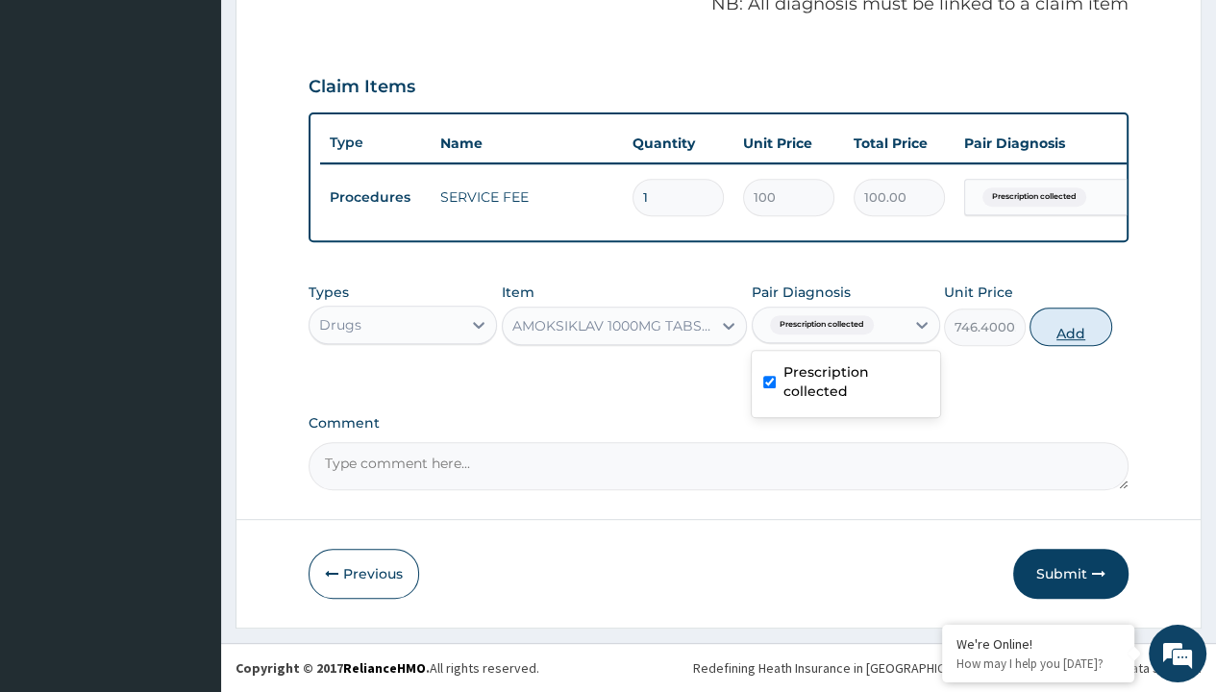
click at [1071, 327] on button "Add" at bounding box center [1071, 327] width 82 height 38
type input "0"
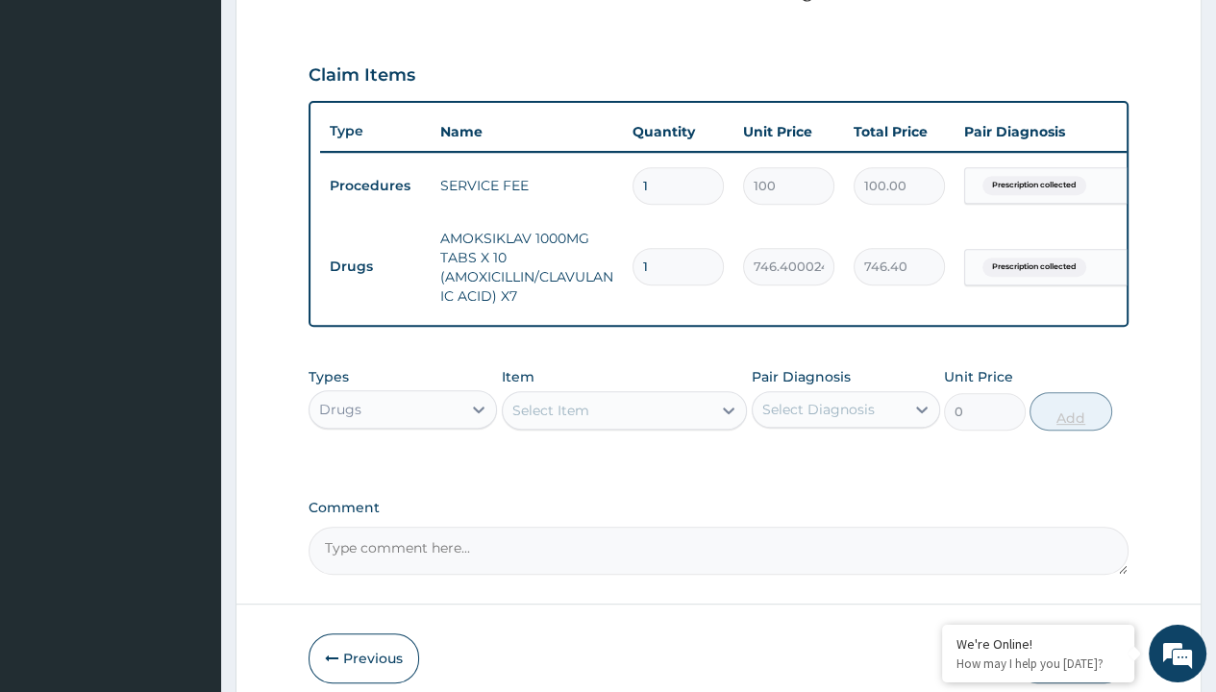
type input "10"
type input "7464.00"
type input "10"
click at [375, 264] on td "Drugs" at bounding box center [375, 267] width 111 height 36
type input "drugs"
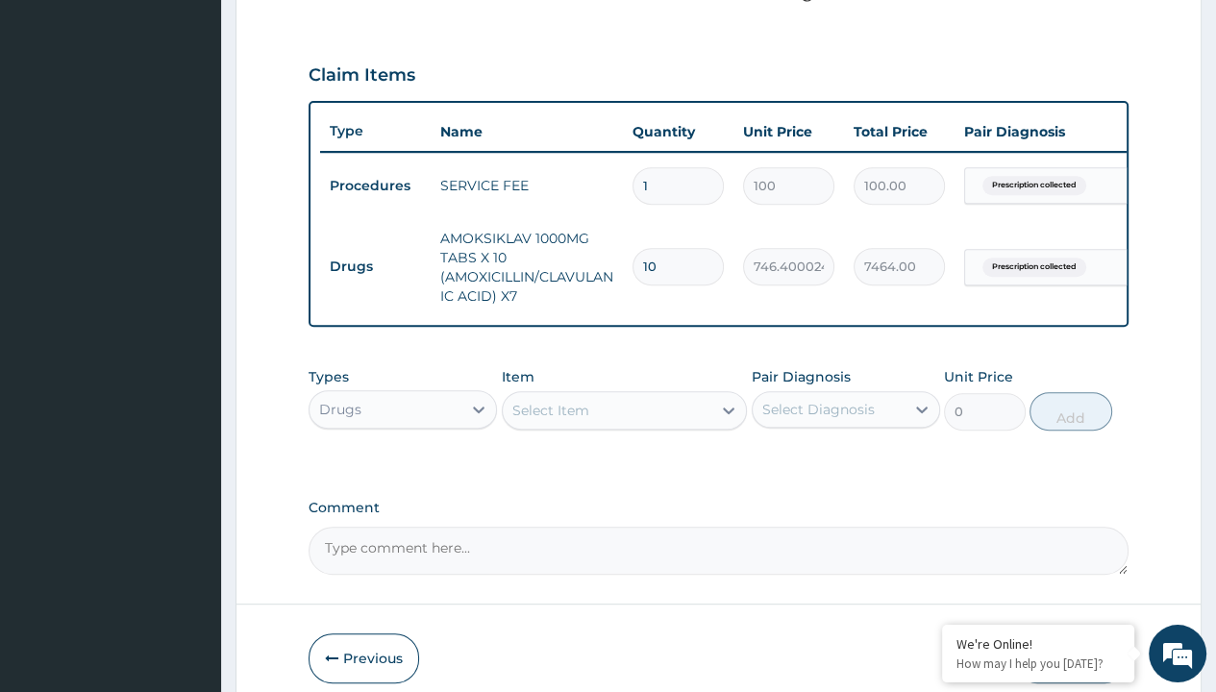
scroll to position [0, 0]
click at [403, 469] on div "Drugs" at bounding box center [403, 457] width 188 height 35
click at [550, 420] on div "Select Item" at bounding box center [550, 410] width 77 height 19
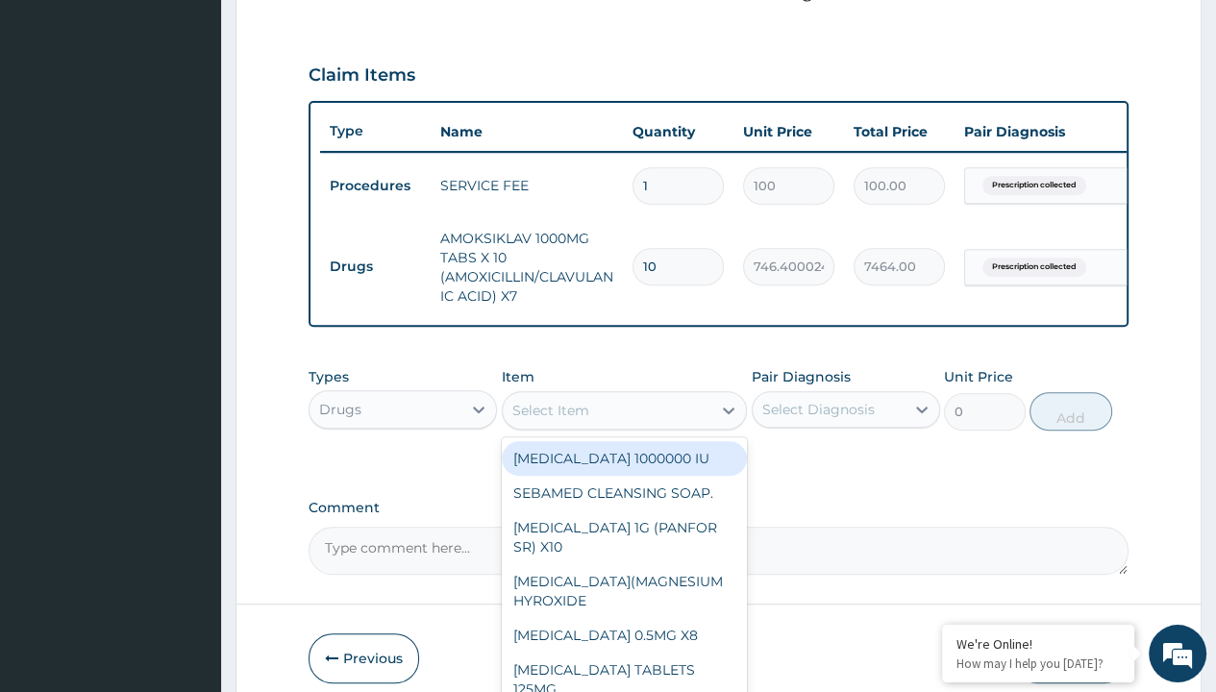
type input "cetirizine syrup"
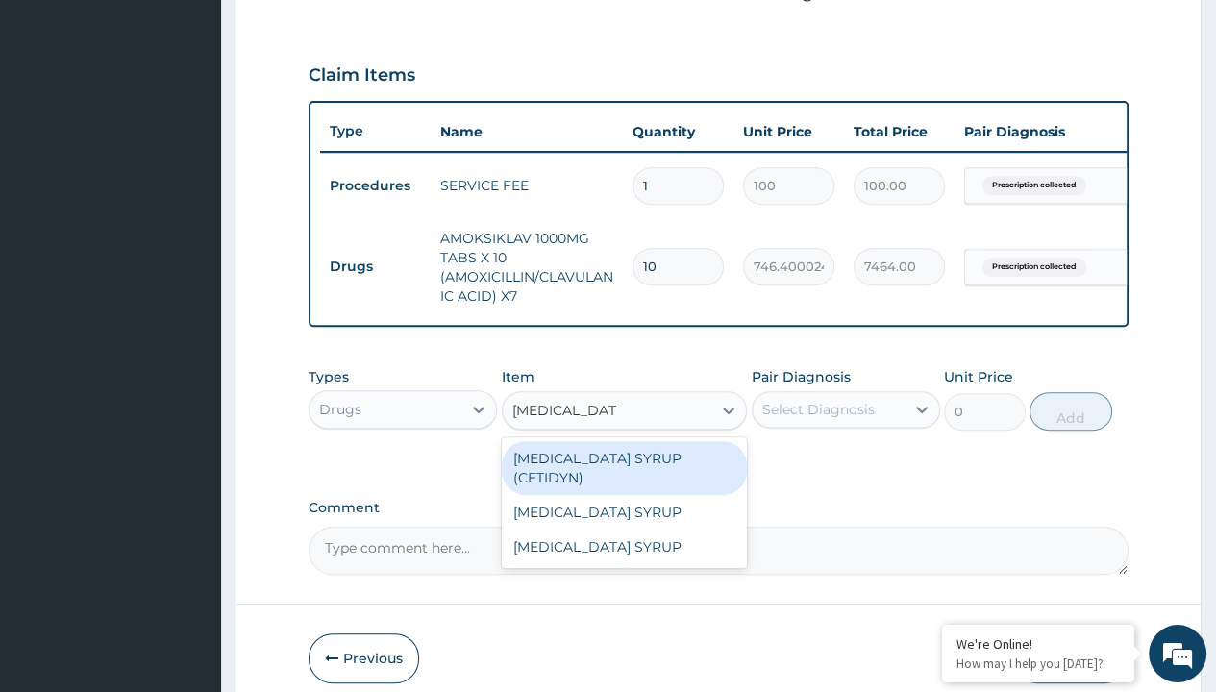
click at [624, 470] on div "CETIRIZINE SYRUP (CETIDYN)" at bounding box center [625, 468] width 246 height 54
type input "2200"
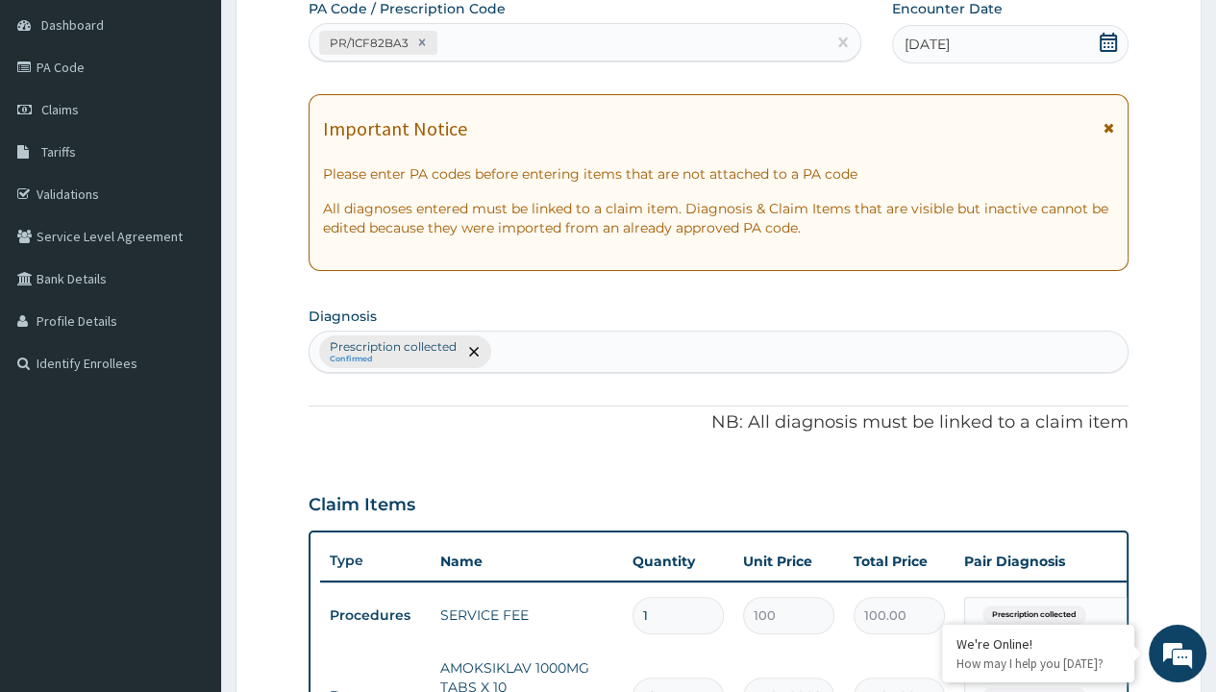
type input "prescription collected"
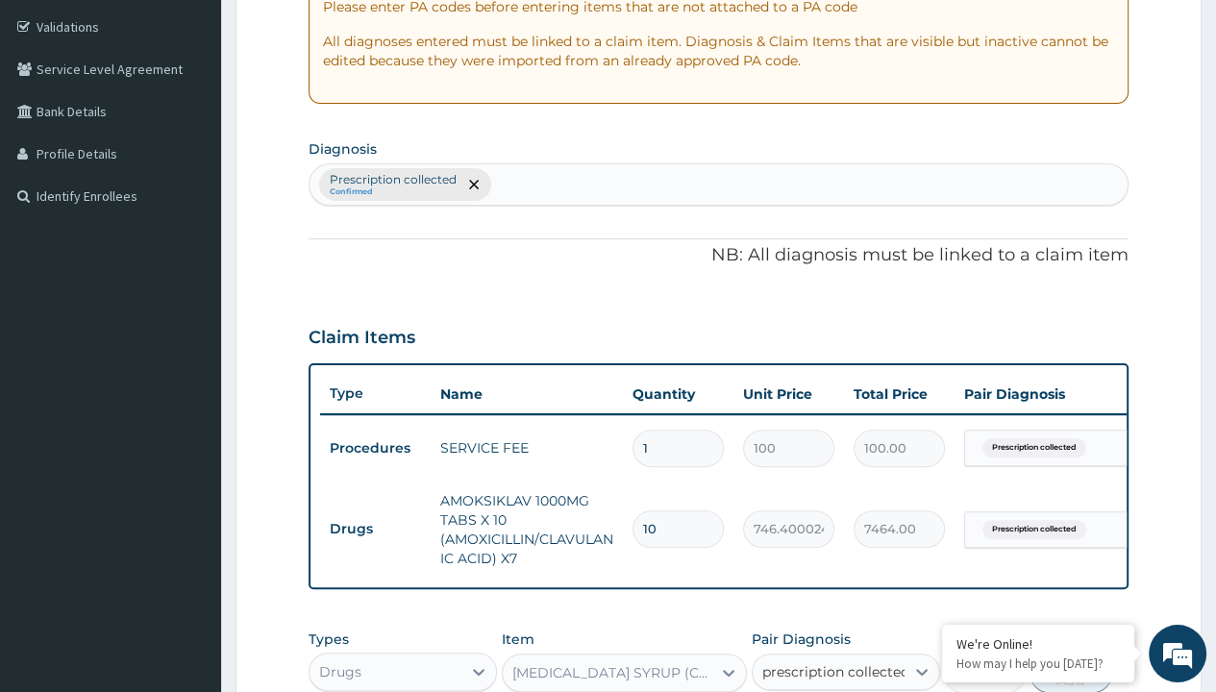
checkbox input "true"
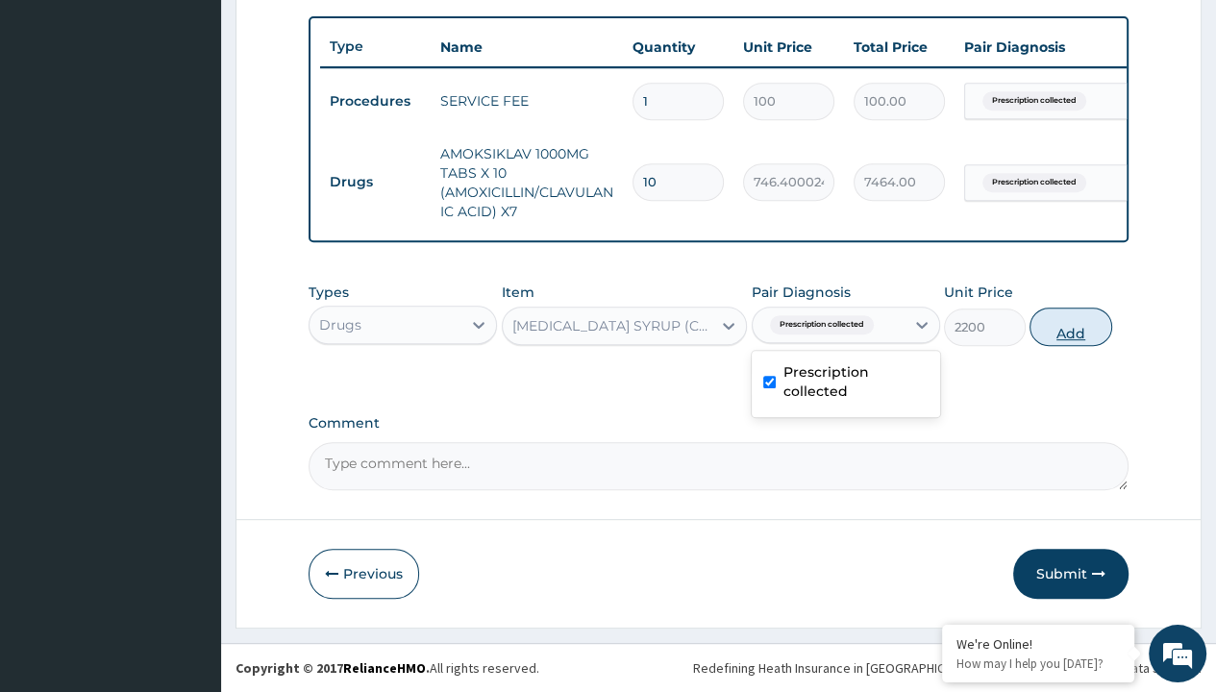
click at [1071, 327] on button "Add" at bounding box center [1071, 327] width 82 height 38
type input "0"
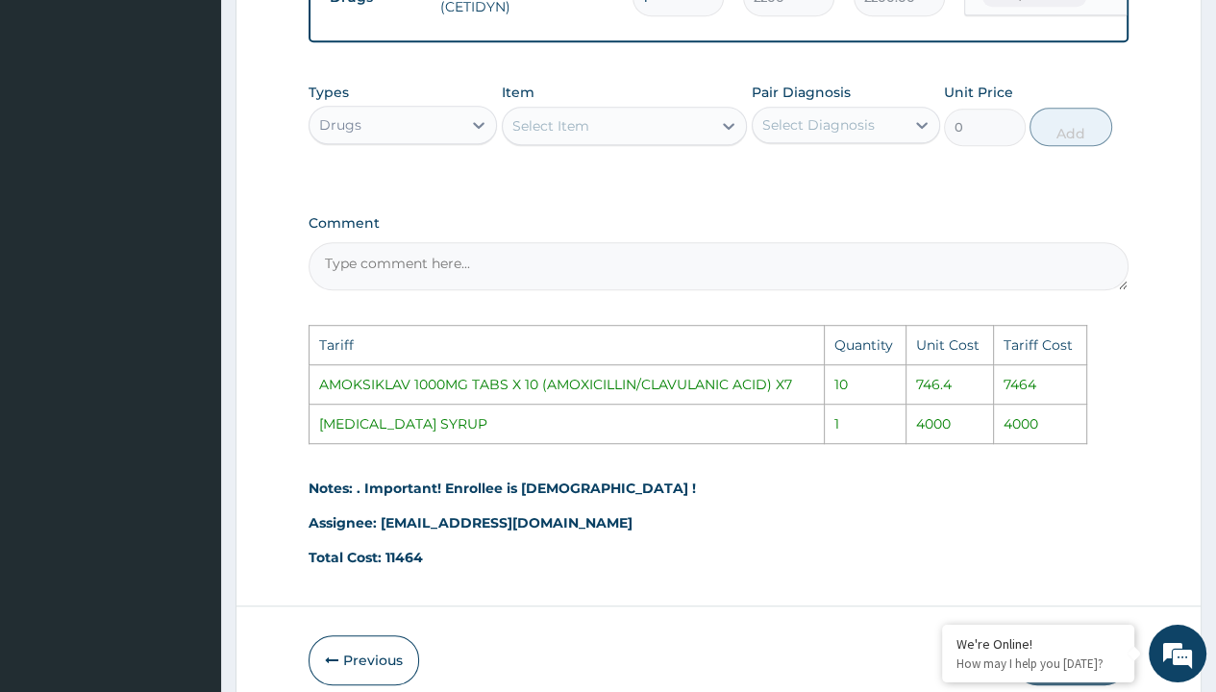
scroll to position [773, 0]
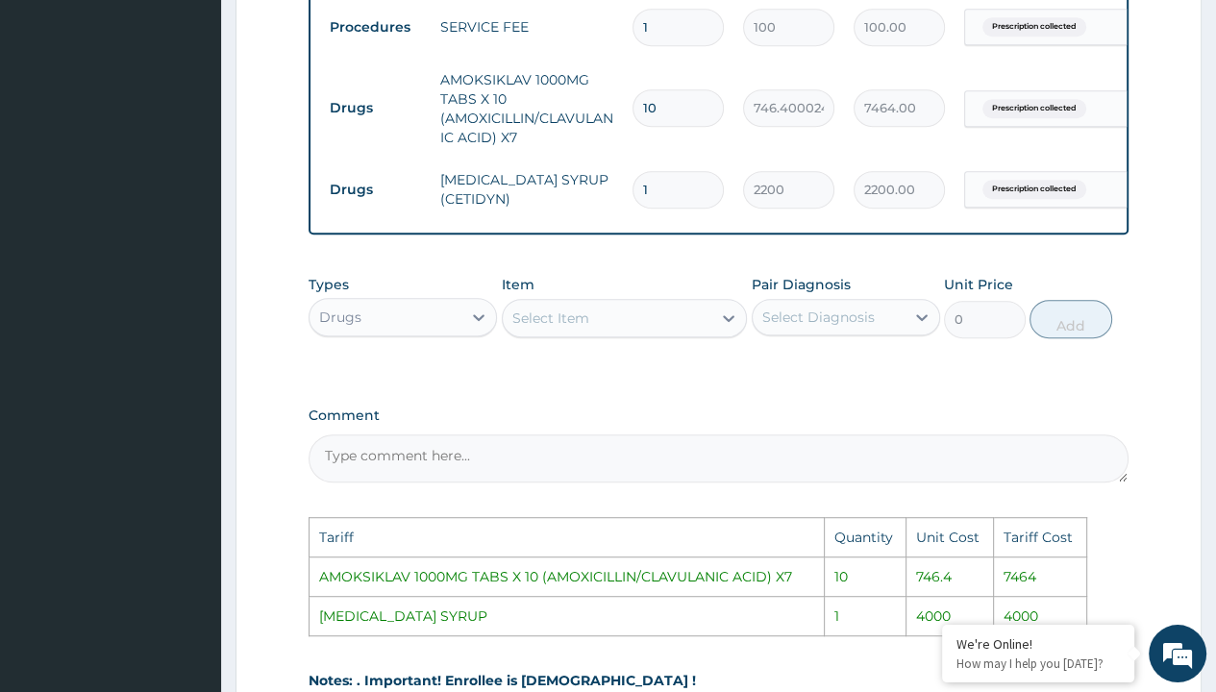
click at [569, 321] on div "Select Item" at bounding box center [550, 318] width 77 height 19
click at [566, 334] on div "Select Item" at bounding box center [608, 318] width 210 height 31
click at [566, 316] on div "Select Item" at bounding box center [608, 318] width 210 height 31
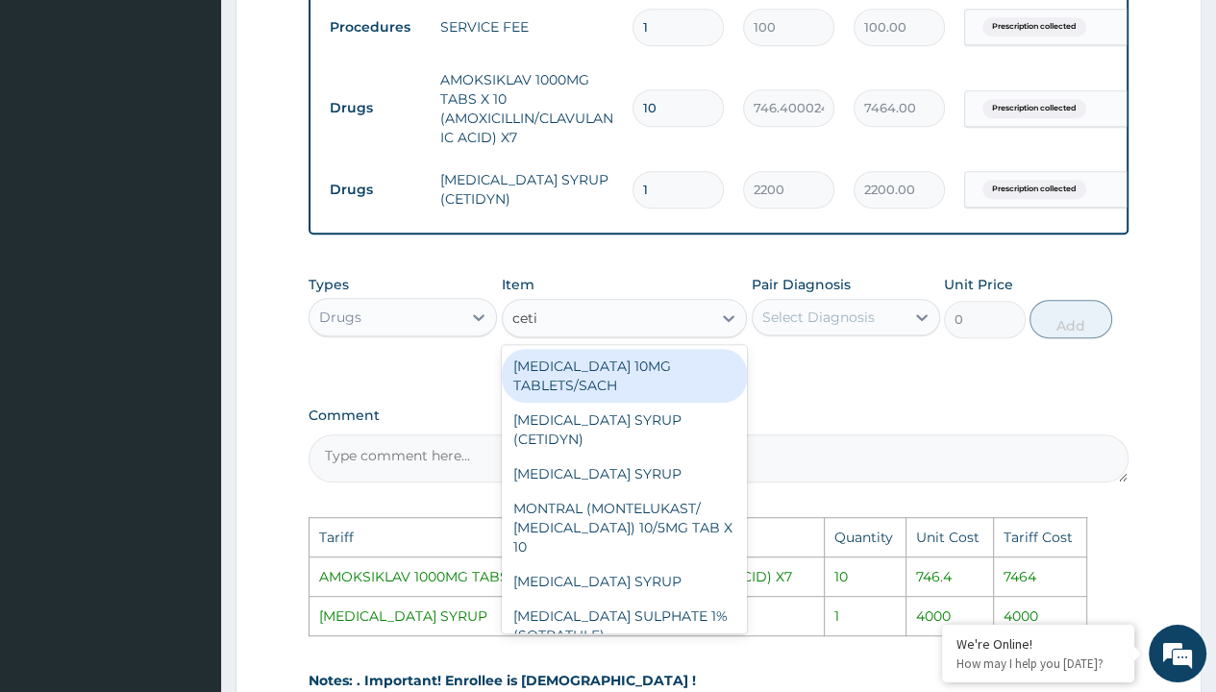
type input "cetir"
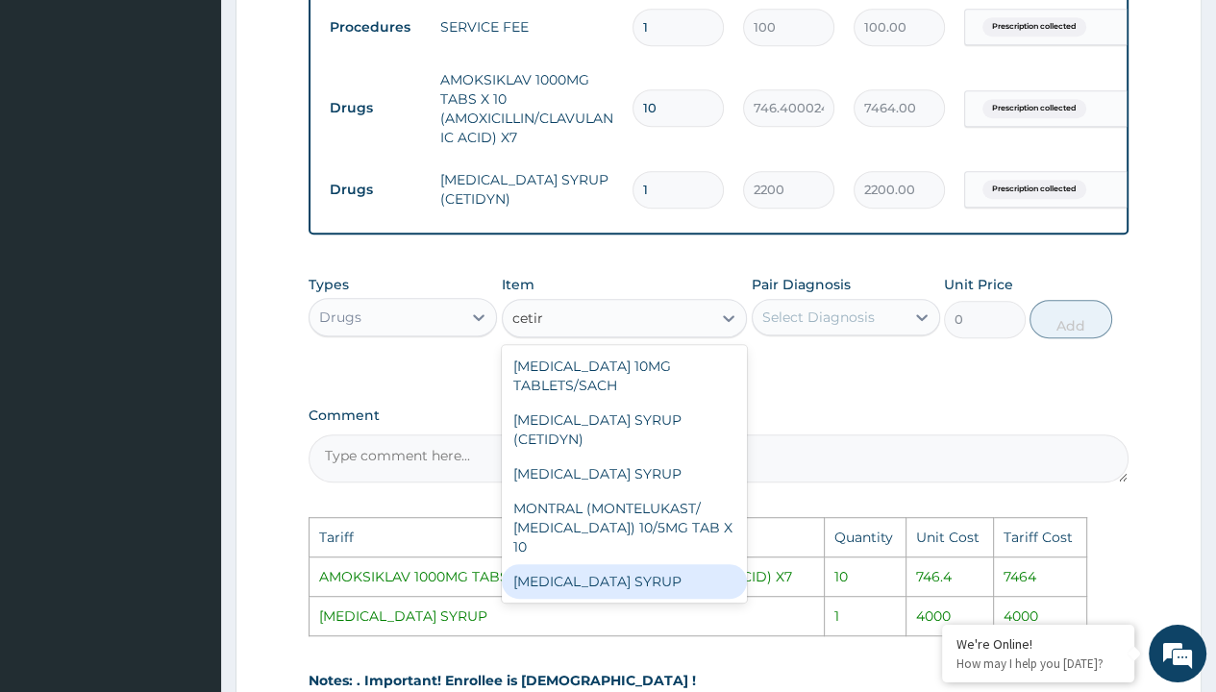
click at [581, 572] on div "CETIRIZINE SYRUP" at bounding box center [625, 581] width 246 height 35
type input "4000"
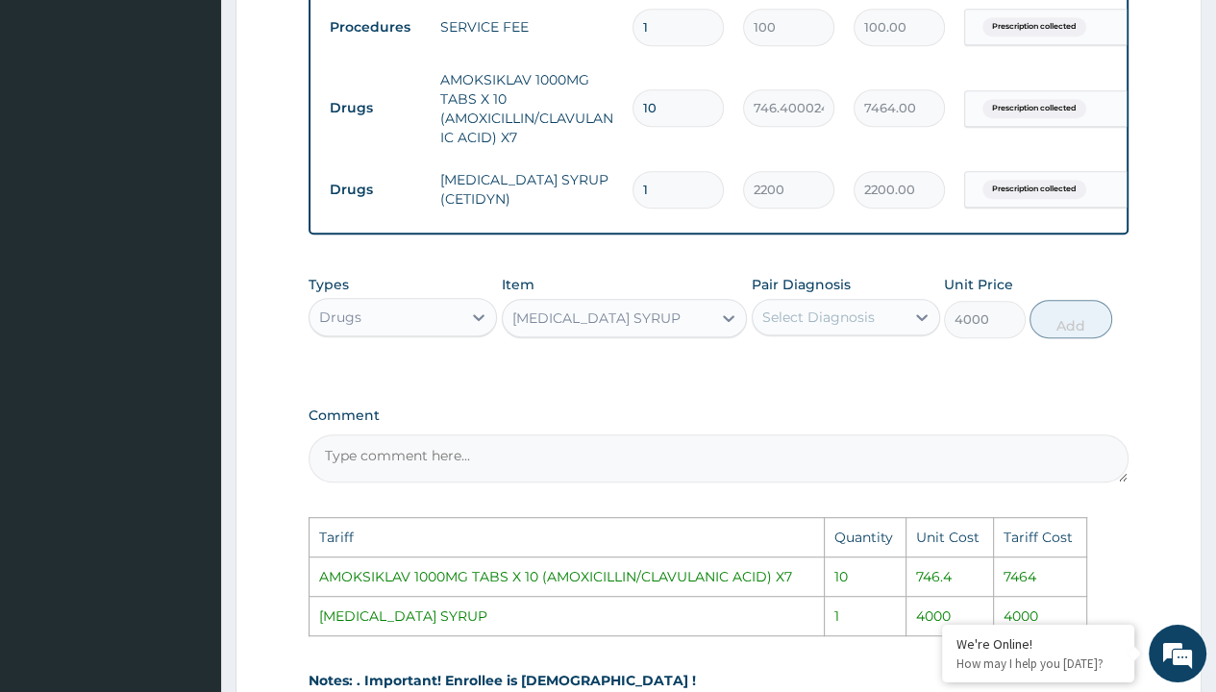
click at [838, 333] on div "Select Diagnosis" at bounding box center [829, 317] width 152 height 31
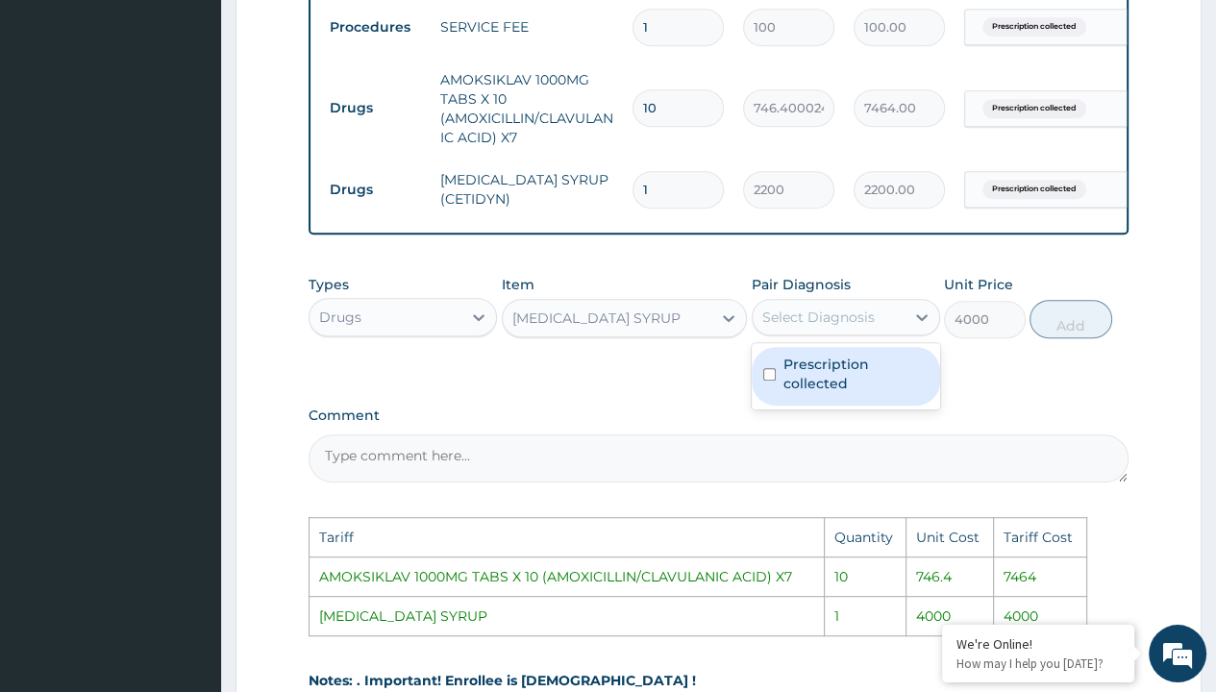
click at [792, 393] on label "Prescription collected" at bounding box center [855, 374] width 145 height 38
checkbox input "true"
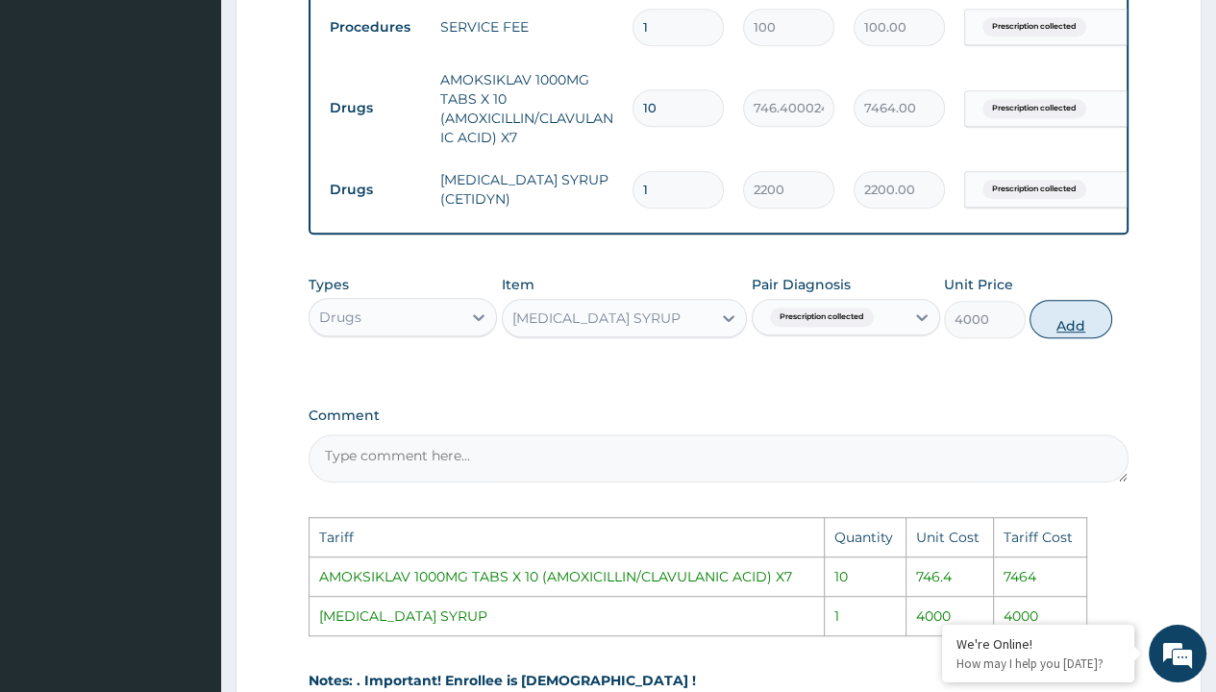
click at [1082, 335] on button "Add" at bounding box center [1071, 319] width 82 height 38
type input "0"
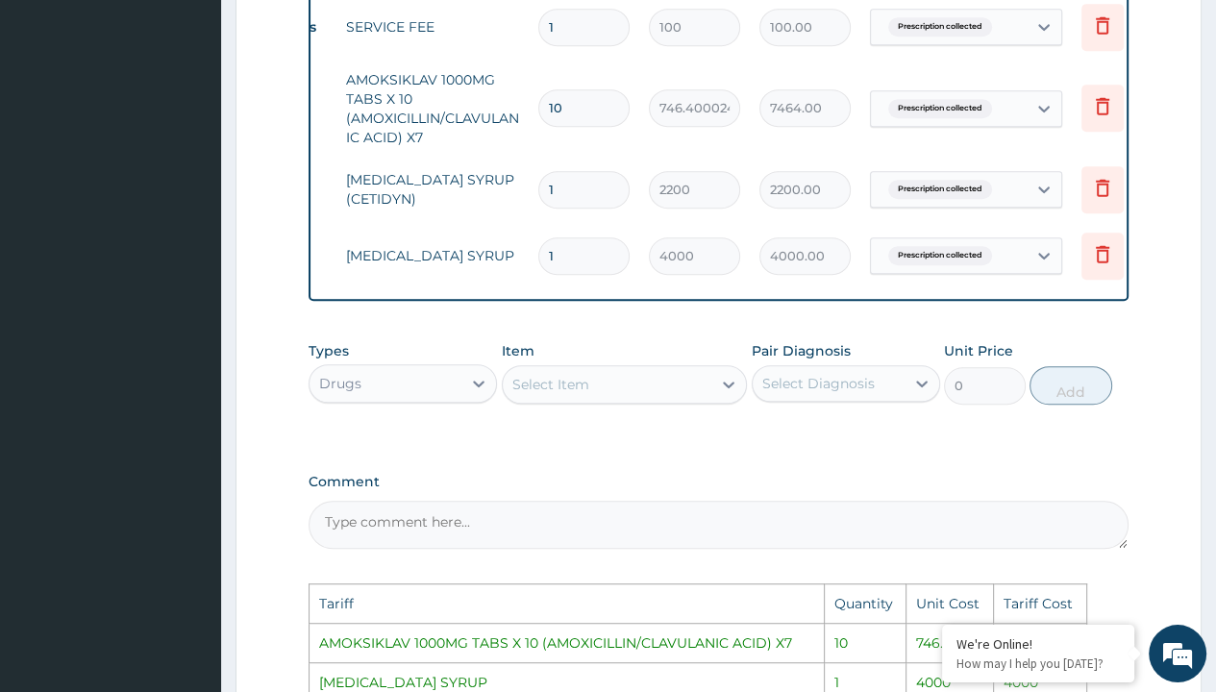
scroll to position [0, 144]
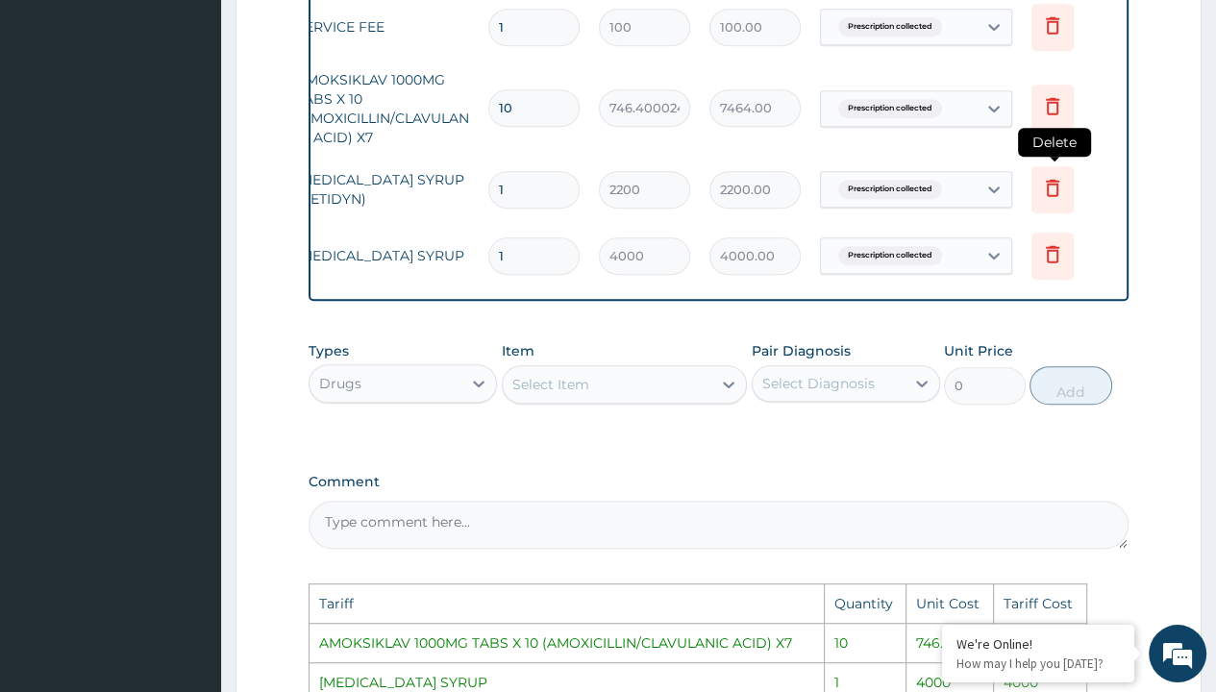
click at [1051, 182] on icon at bounding box center [1052, 187] width 13 height 17
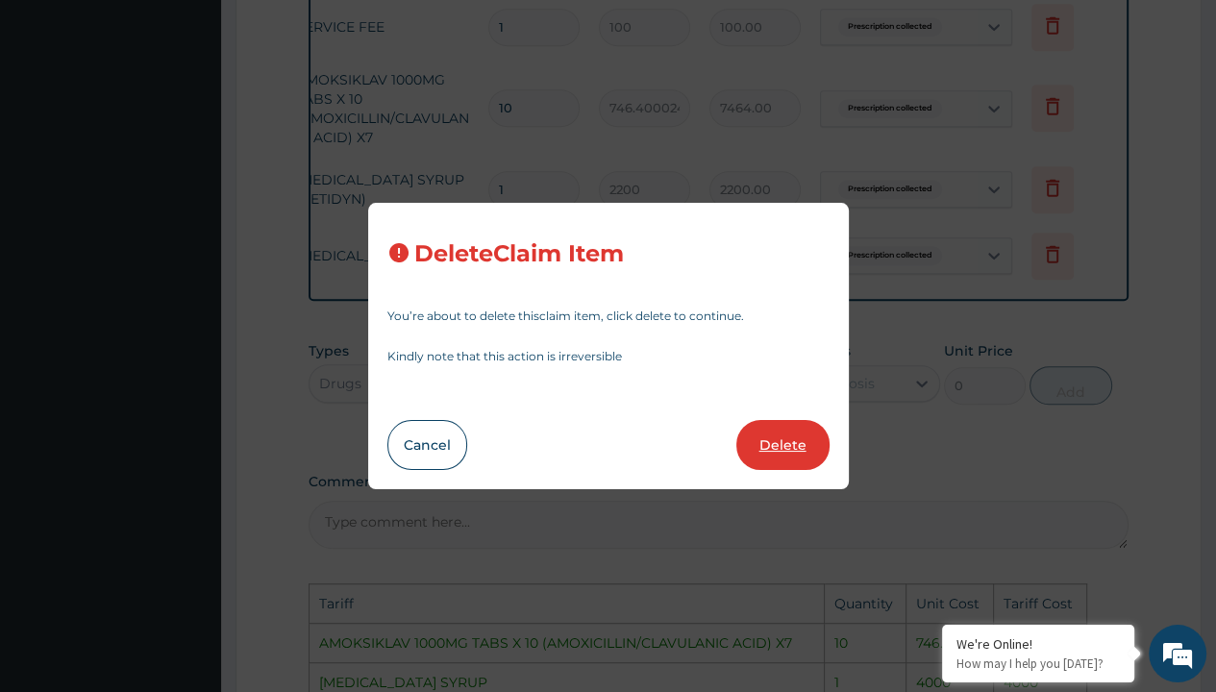
click at [797, 438] on button "Delete" at bounding box center [782, 445] width 93 height 50
type input "4000"
type input "4000.00"
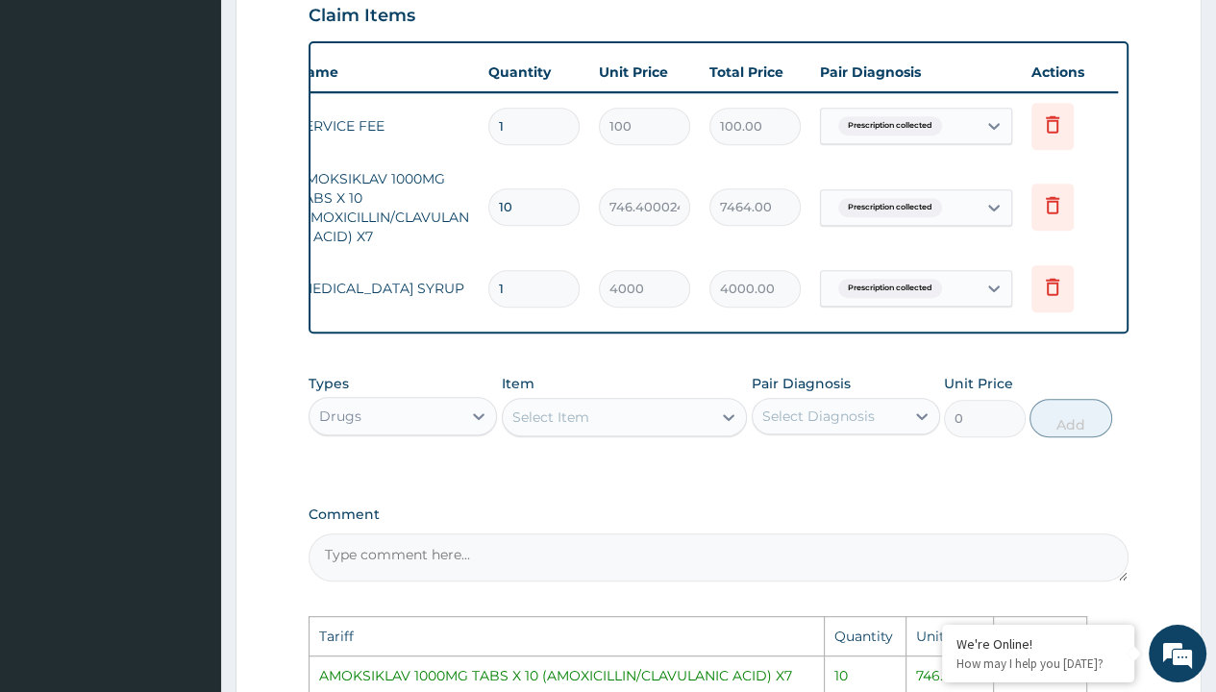
scroll to position [1061, 0]
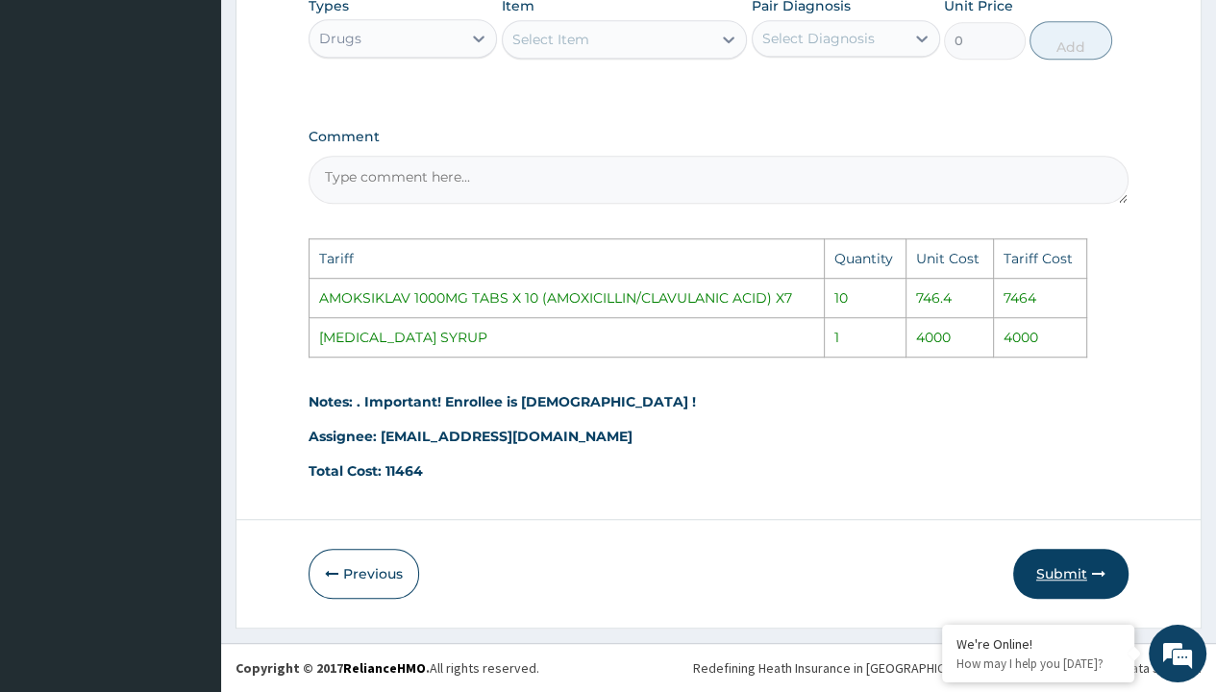
click at [1056, 564] on button "Submit" at bounding box center [1070, 574] width 115 height 50
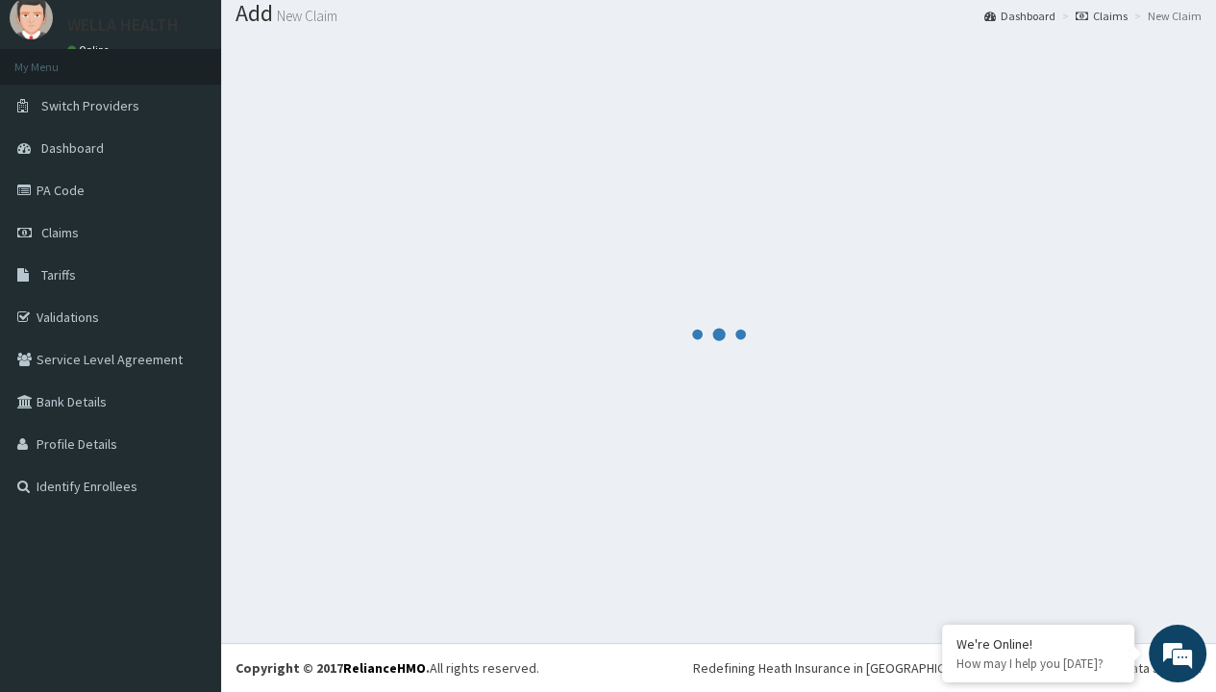
scroll to position [777, 0]
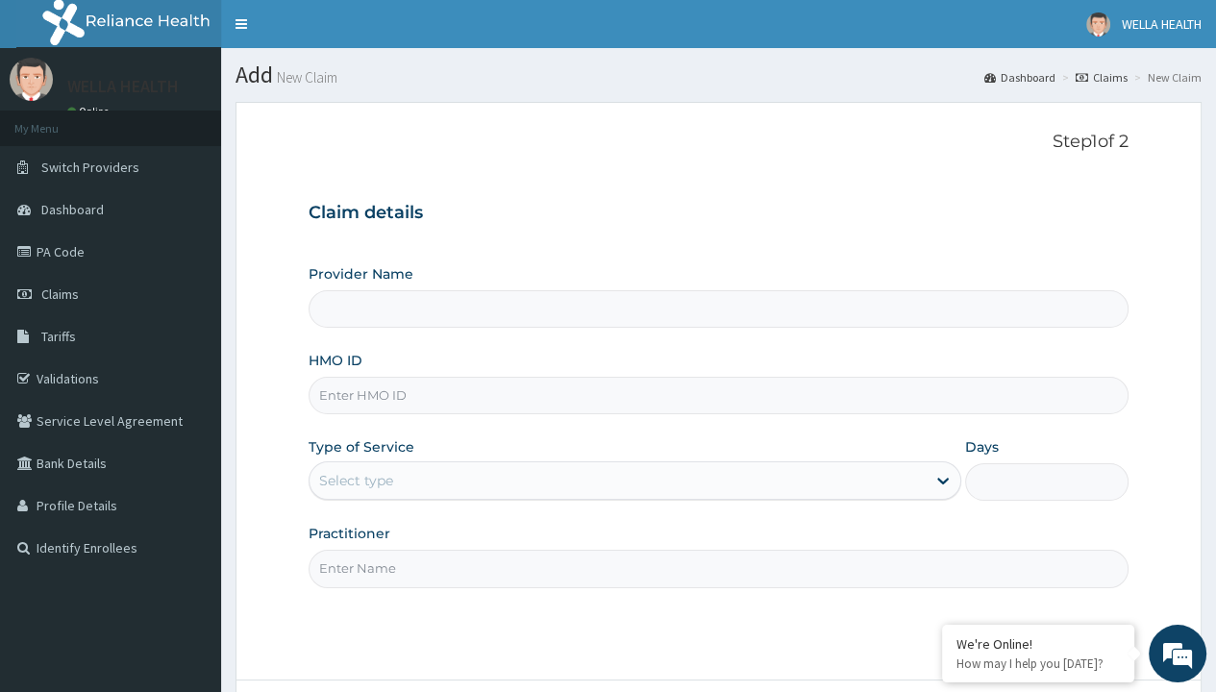
type input "WellaHealth(TELEMEDICINE)"
type input "JSS/10004/D"
type input "WellaHealth"
click at [356, 480] on div "Select type" at bounding box center [356, 480] width 74 height 19
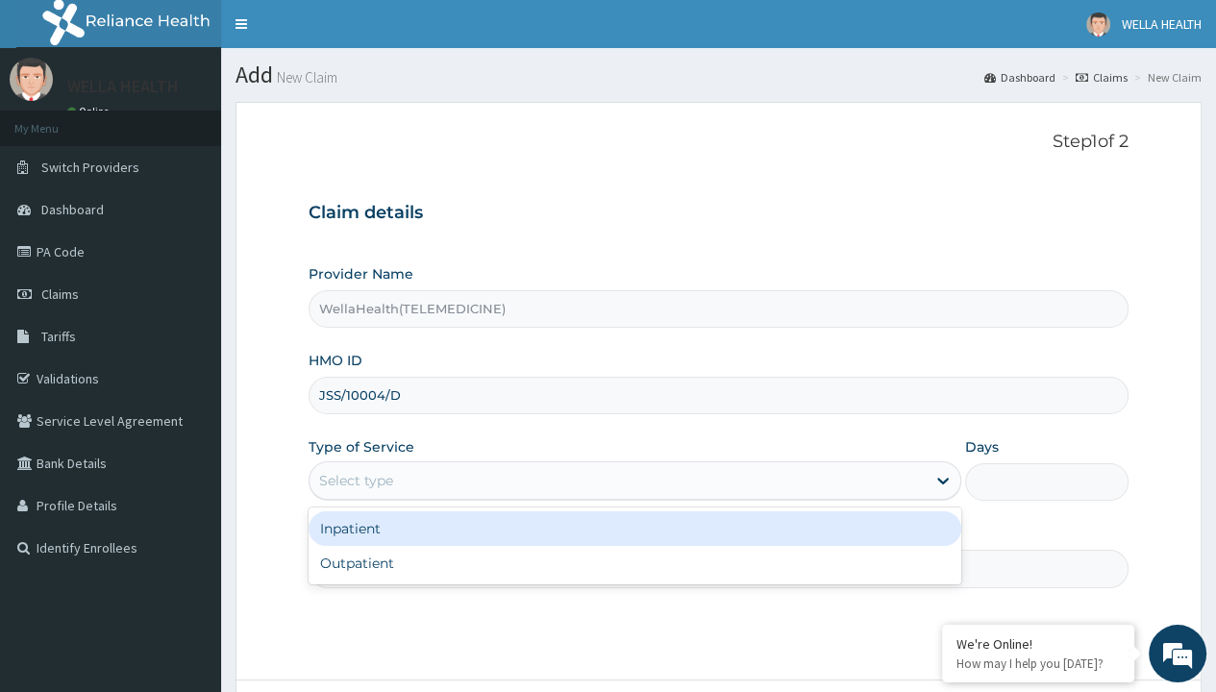
click at [634, 562] on div "Outpatient" at bounding box center [635, 563] width 653 height 35
type input "1"
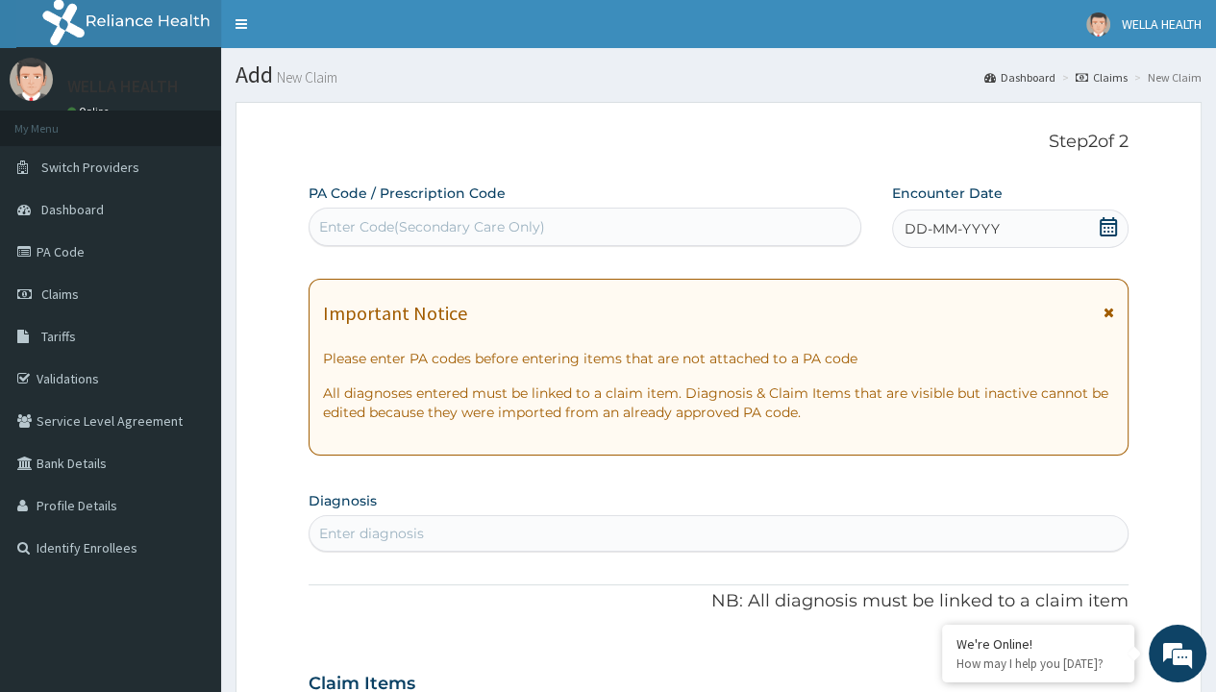
scroll to position [161, 0]
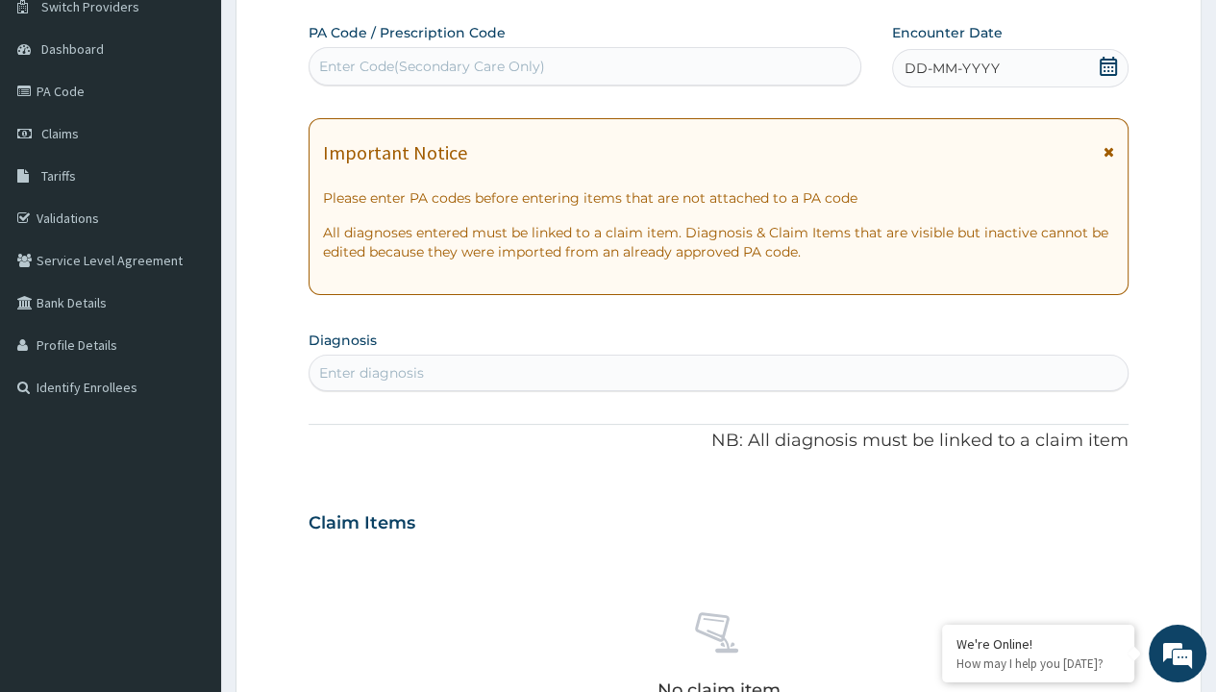
click at [951, 67] on span "DD-MM-YYYY" at bounding box center [952, 68] width 95 height 19
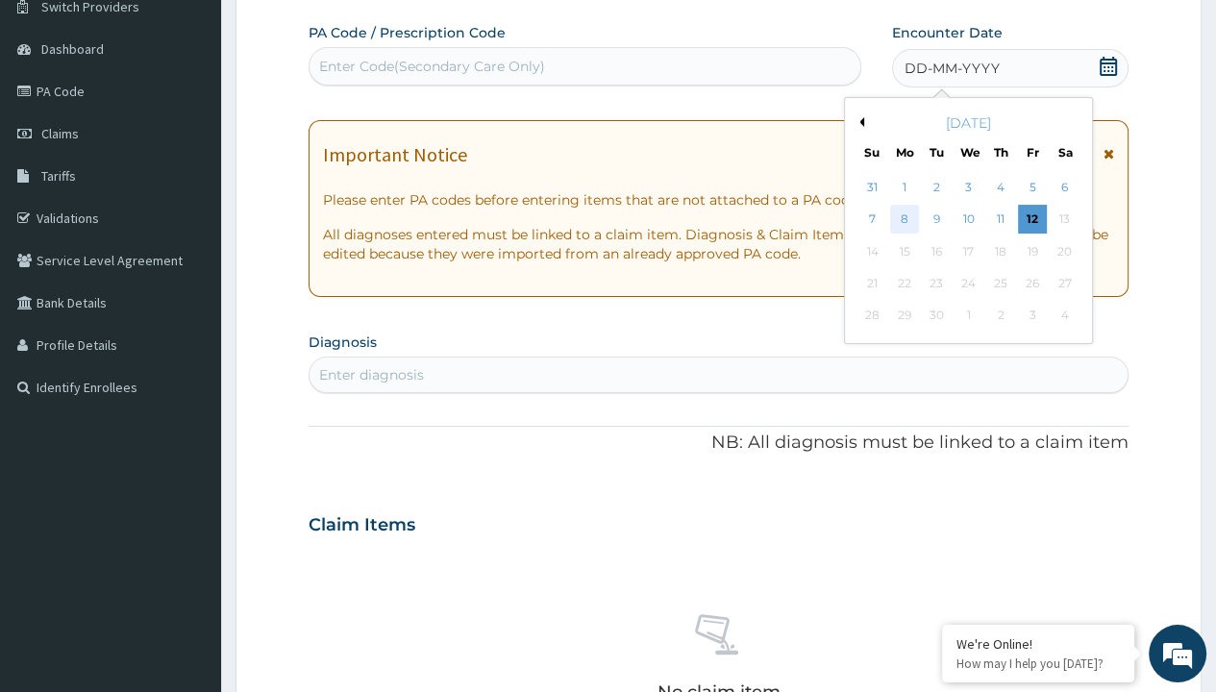
click at [904, 218] on div "8" at bounding box center [904, 220] width 29 height 29
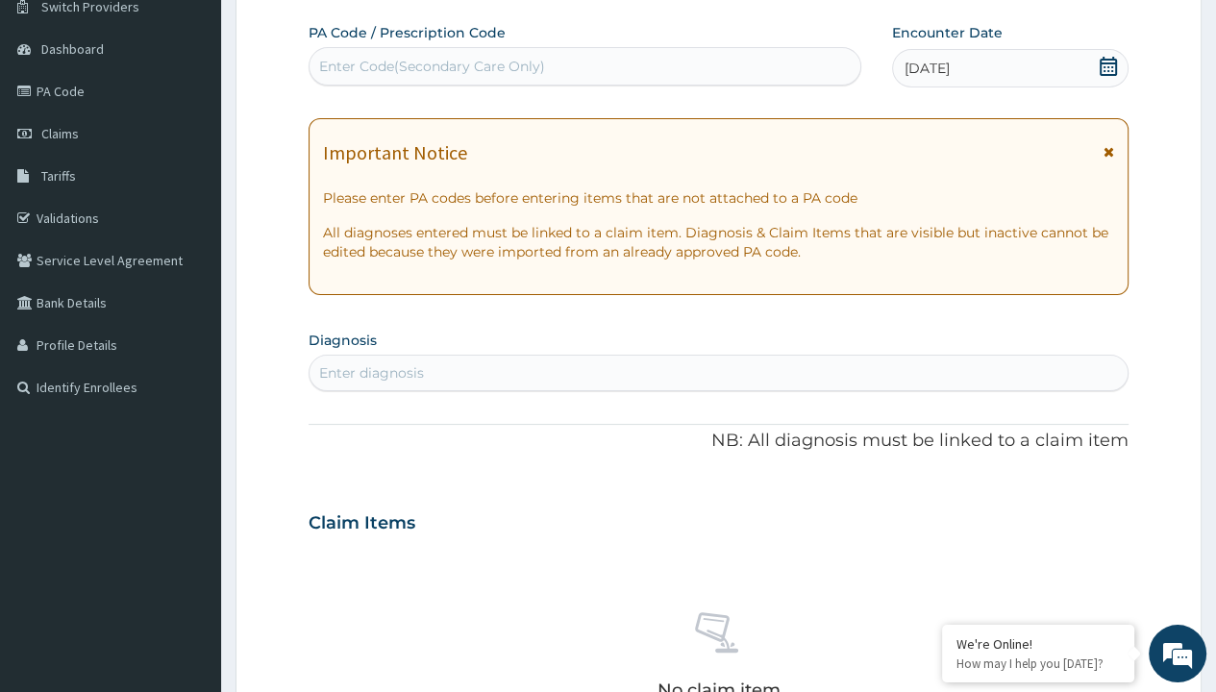
click at [371, 372] on div "Enter diagnosis" at bounding box center [371, 372] width 105 height 19
type input "prescription collected"
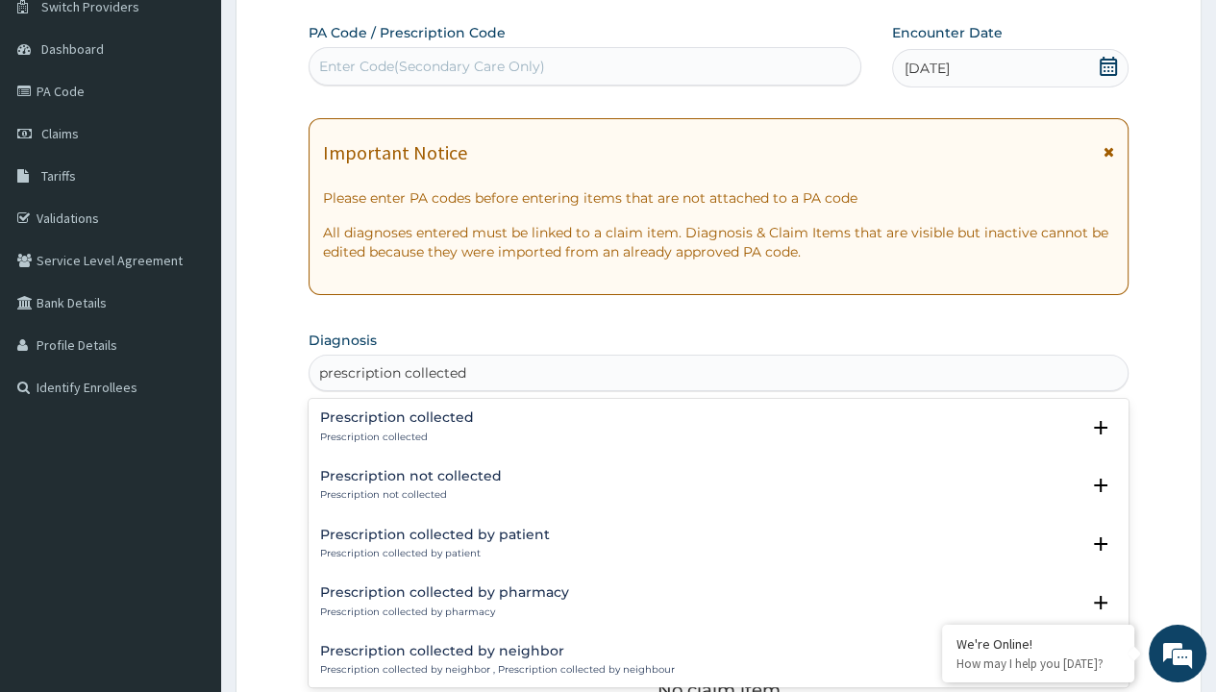
click at [394, 436] on p "Prescription collected" at bounding box center [397, 437] width 154 height 13
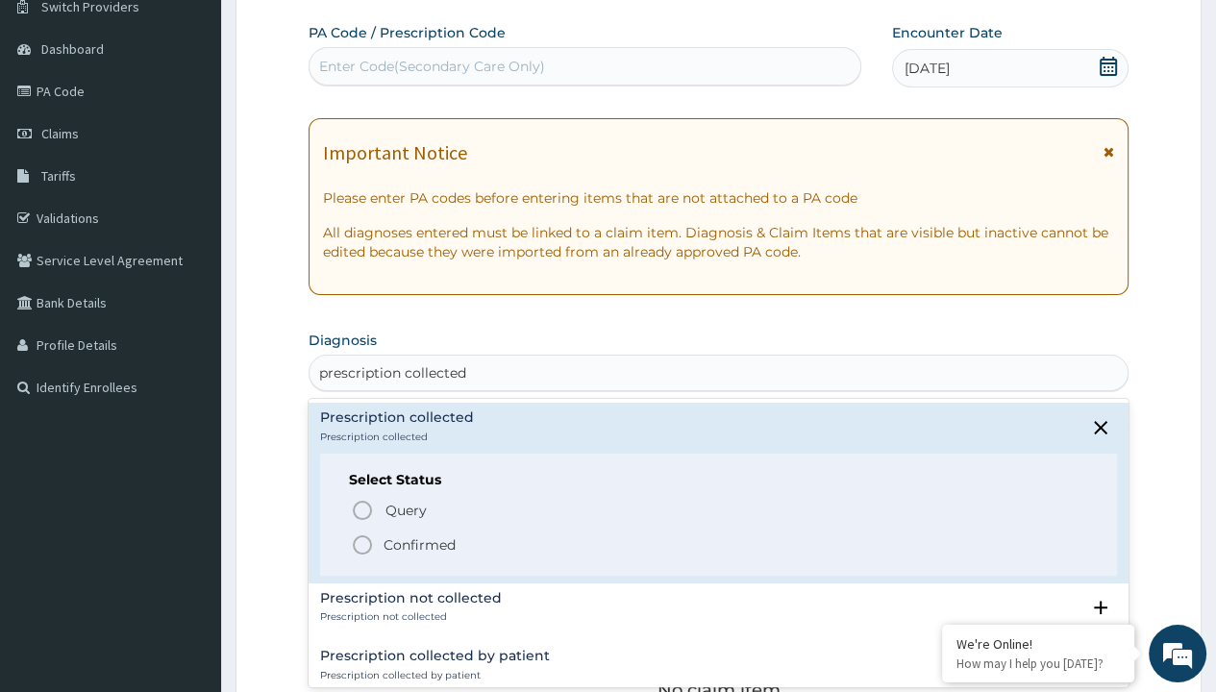
click at [419, 543] on p "Confirmed" at bounding box center [420, 544] width 72 height 19
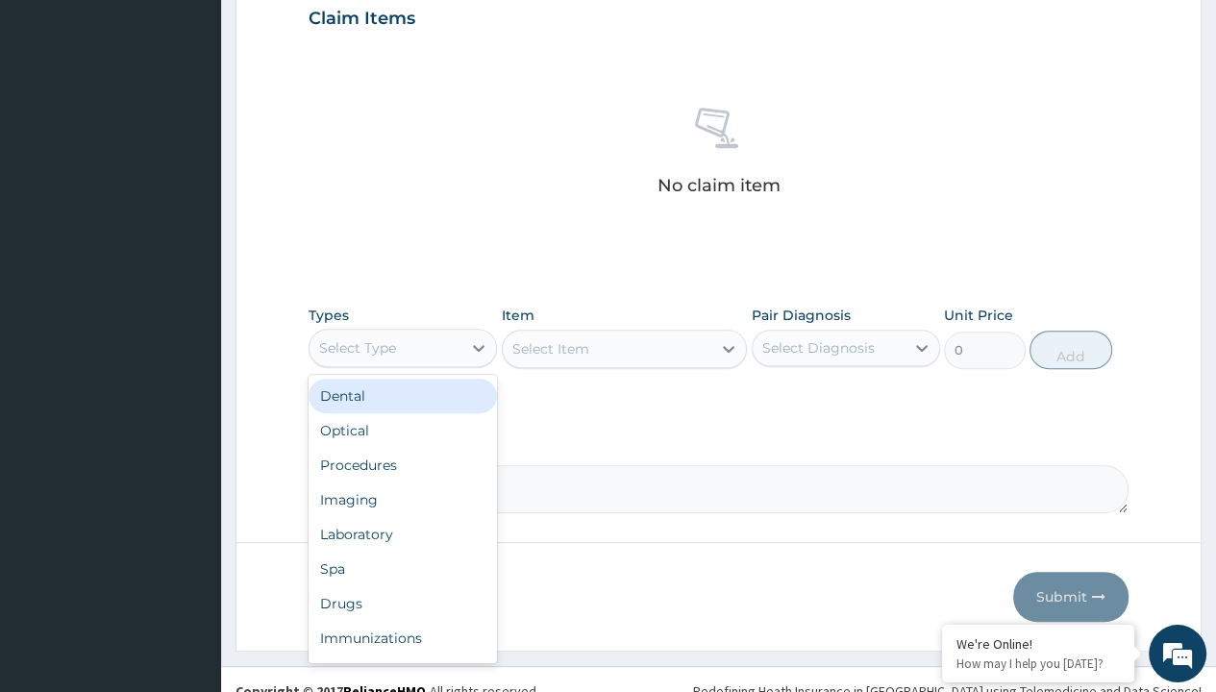
type input "procedures"
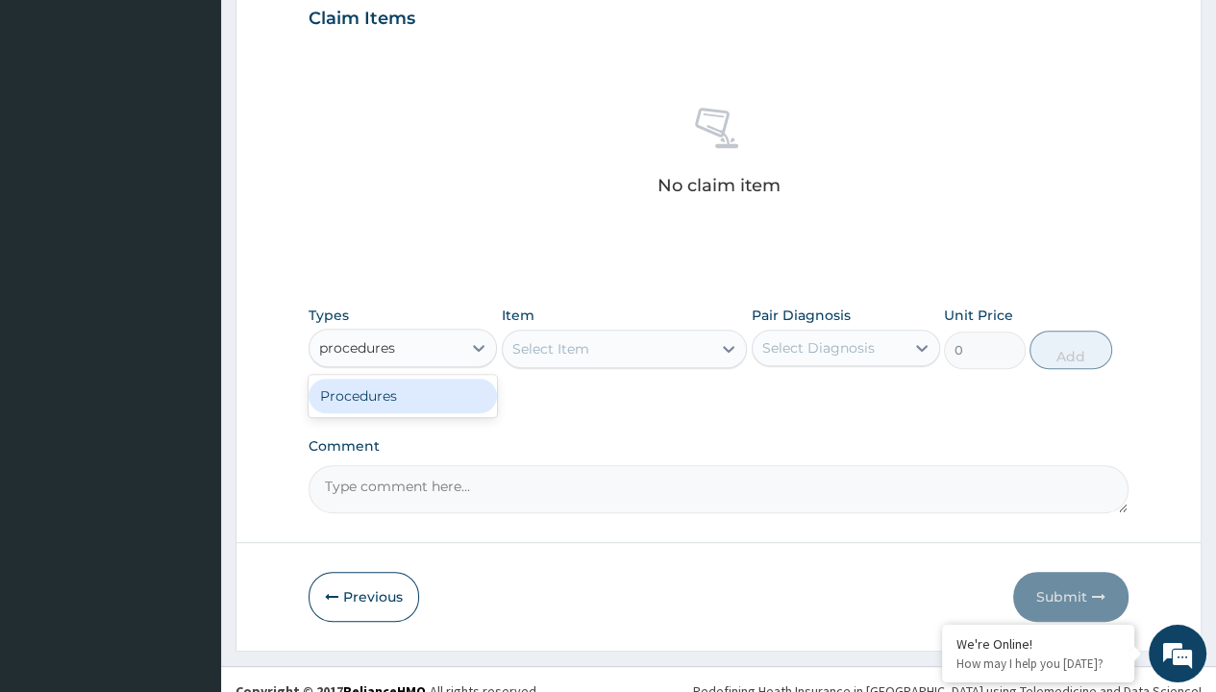
scroll to position [0, 0]
click at [403, 394] on div "Procedures" at bounding box center [403, 396] width 188 height 35
click at [550, 347] on div "Select Item" at bounding box center [550, 348] width 77 height 19
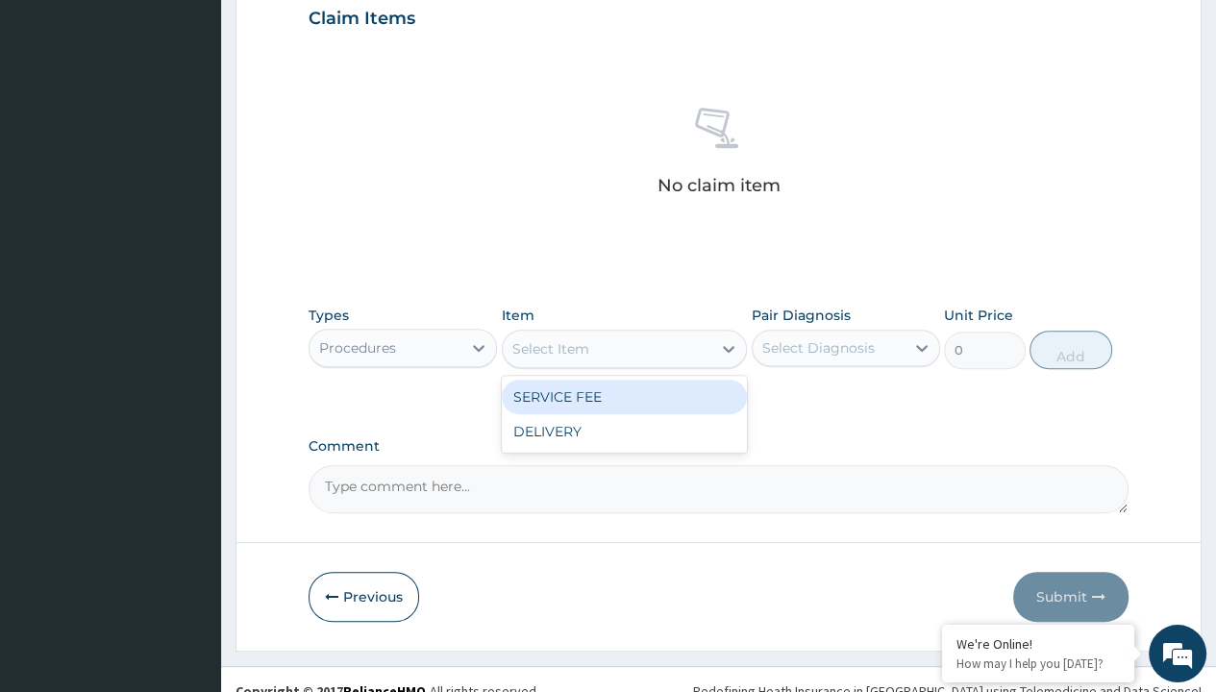
type input "service fee"
click at [624, 395] on div "SERVICE FEE" at bounding box center [625, 397] width 246 height 35
type input "100"
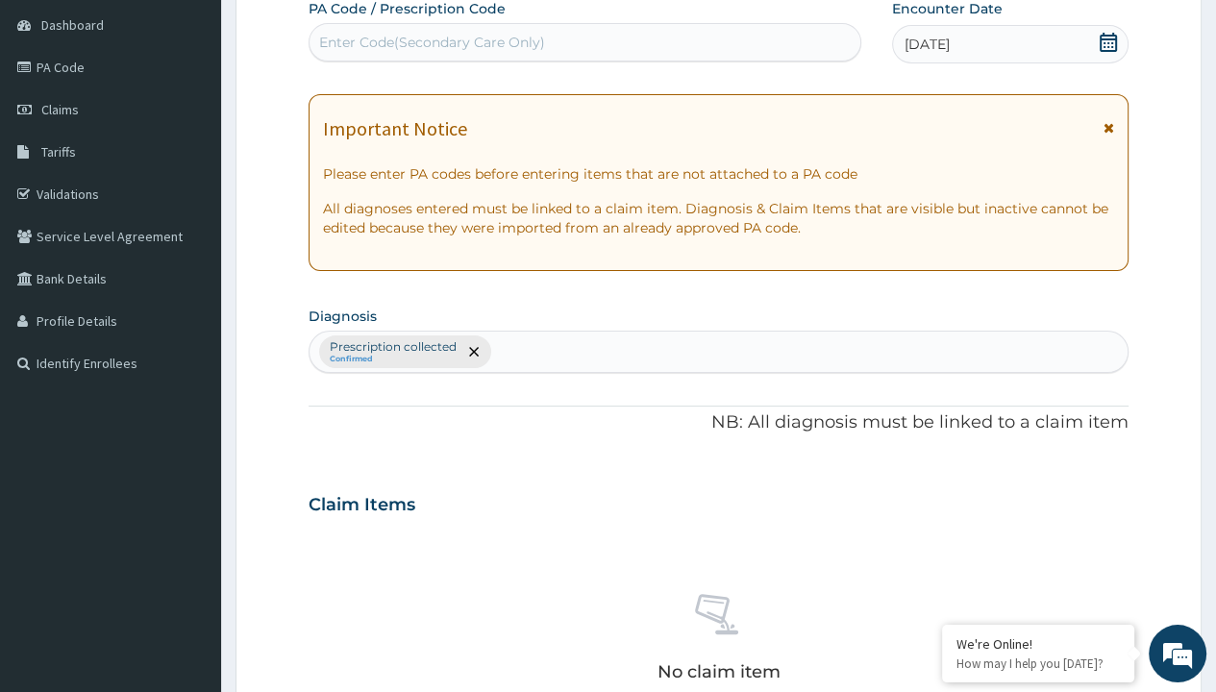
type input "prescription collected"
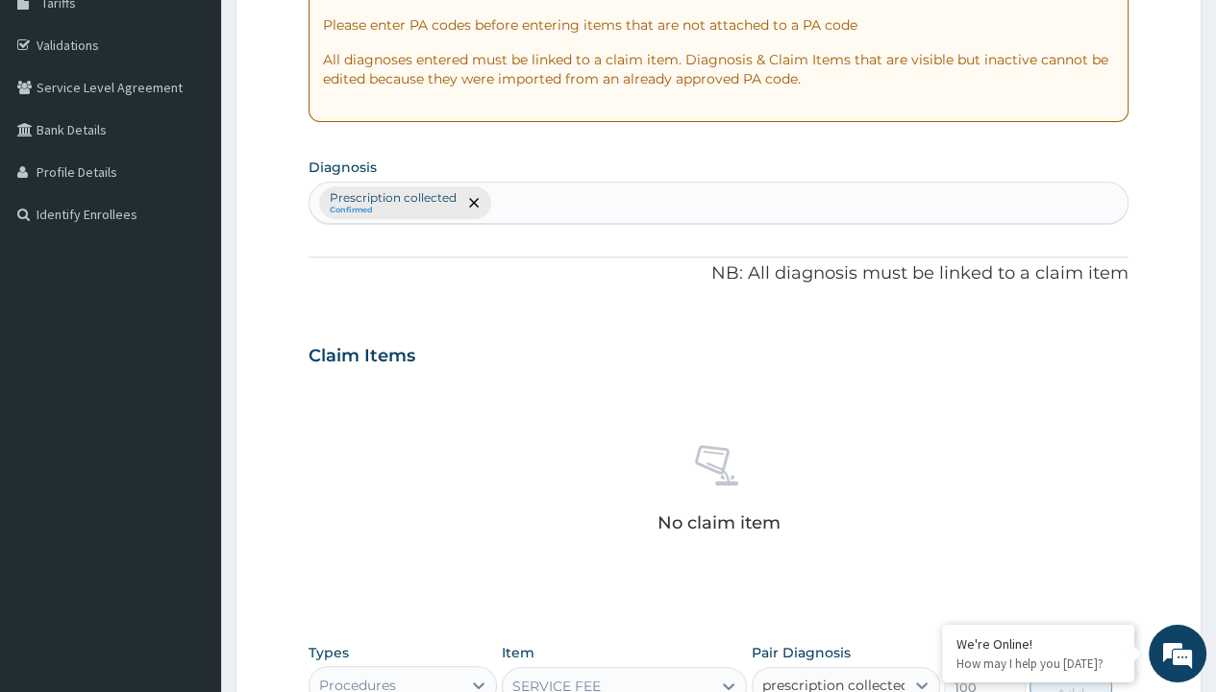
checkbox input "true"
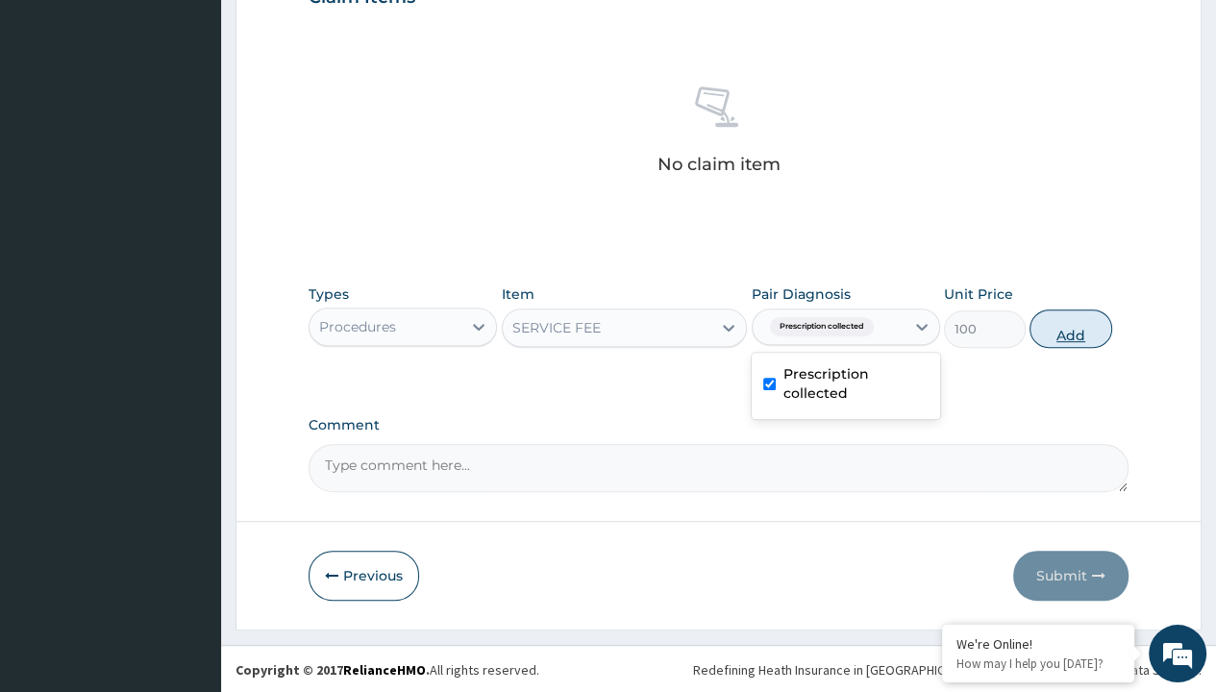
click at [1071, 327] on button "Add" at bounding box center [1071, 329] width 82 height 38
type input "0"
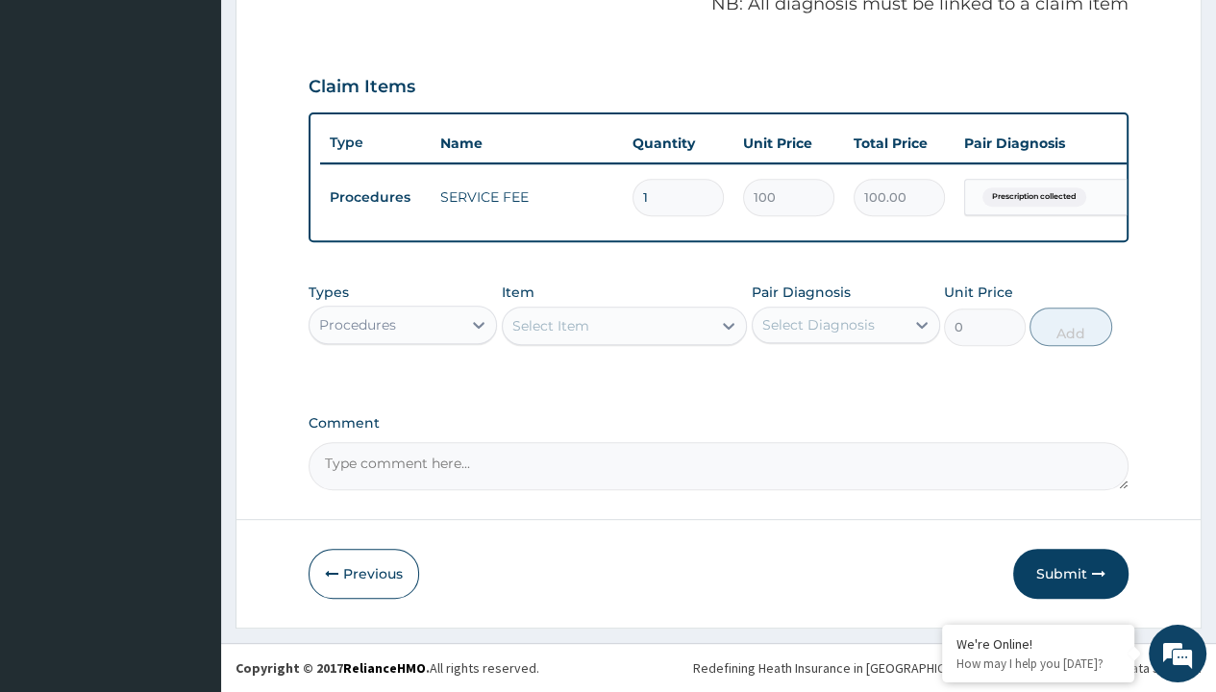
click at [357, 325] on div "Procedures" at bounding box center [357, 324] width 77 height 19
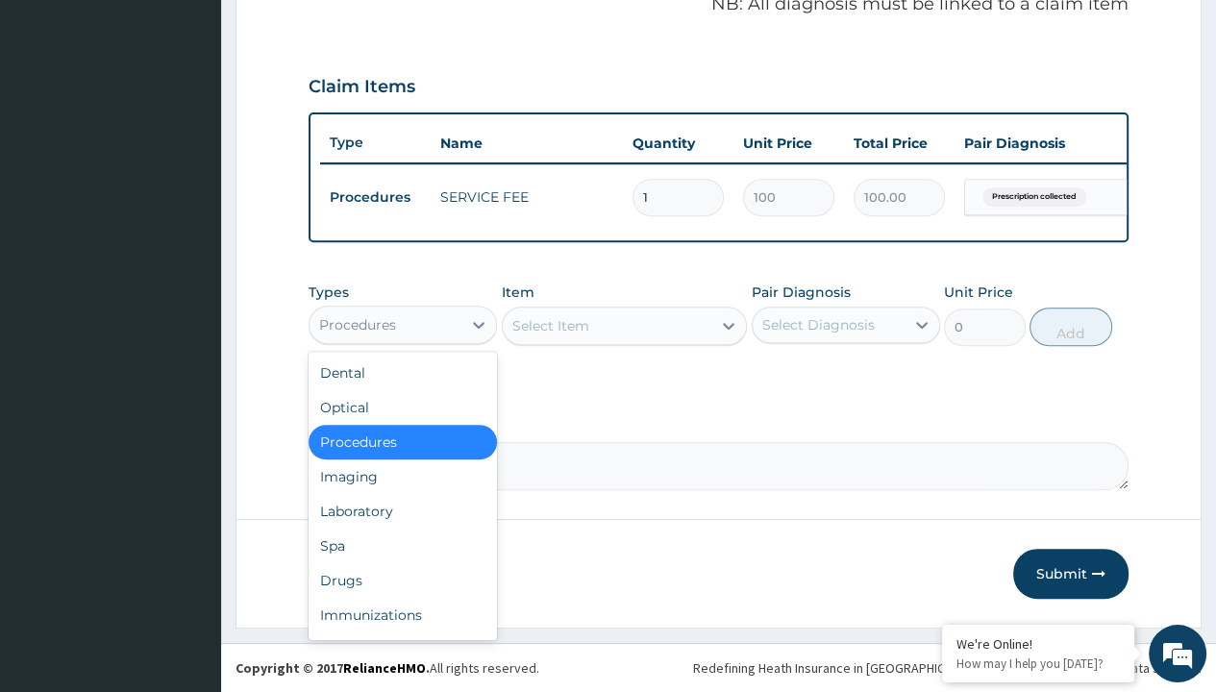
type input "drugs"
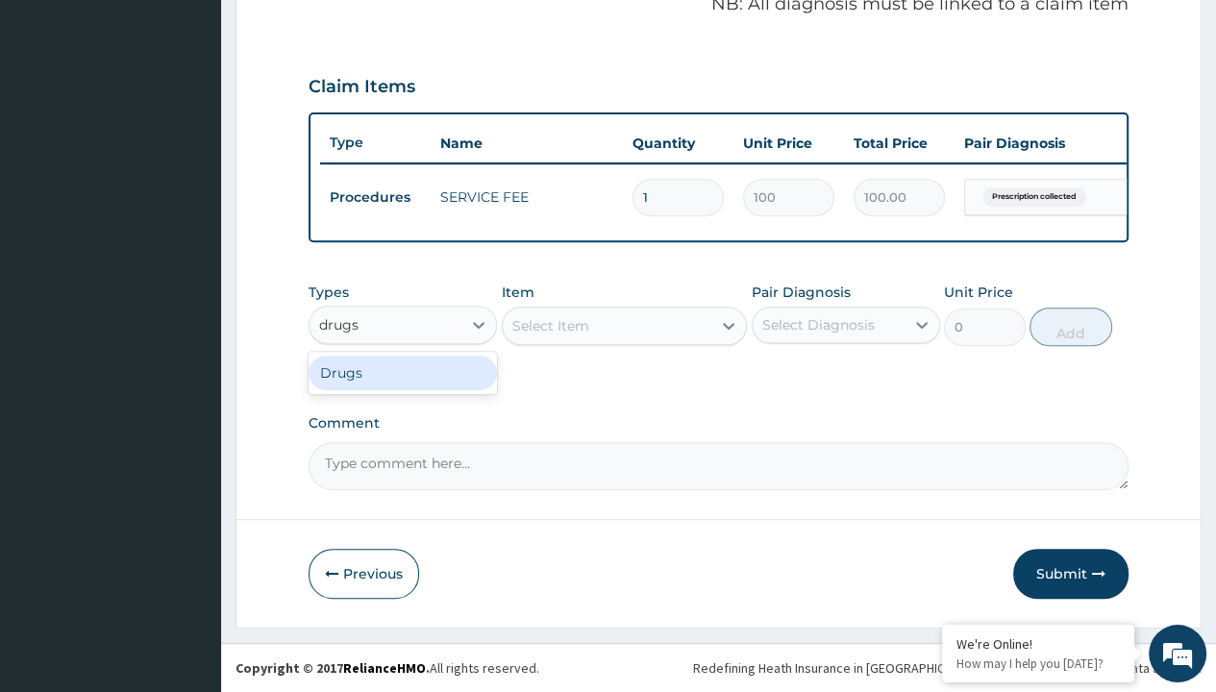
scroll to position [0, 0]
click at [403, 373] on div "Drugs" at bounding box center [403, 373] width 188 height 35
click at [550, 326] on div "Select Item" at bounding box center [625, 326] width 246 height 38
type input "amatem softgel forte tablets 80/480/pack"
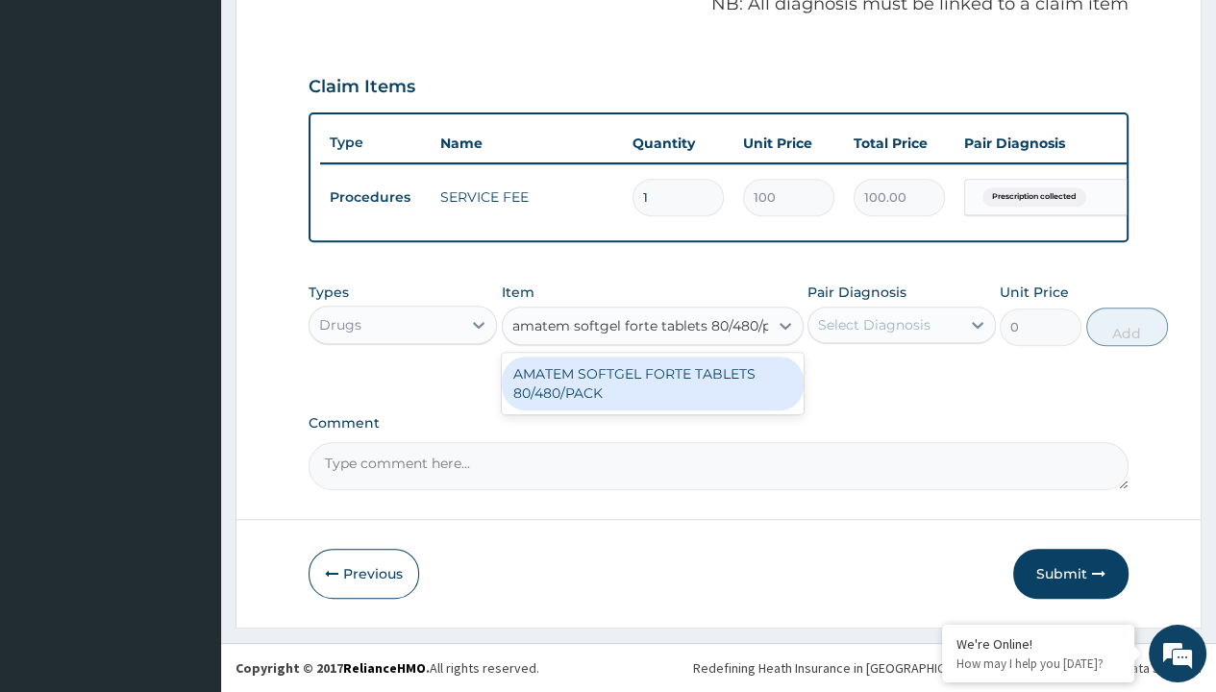
click at [652, 384] on div "AMATEM SOFTGEL FORTE TABLETS 80/480/PACK" at bounding box center [653, 384] width 302 height 54
type input "601.7000122070312"
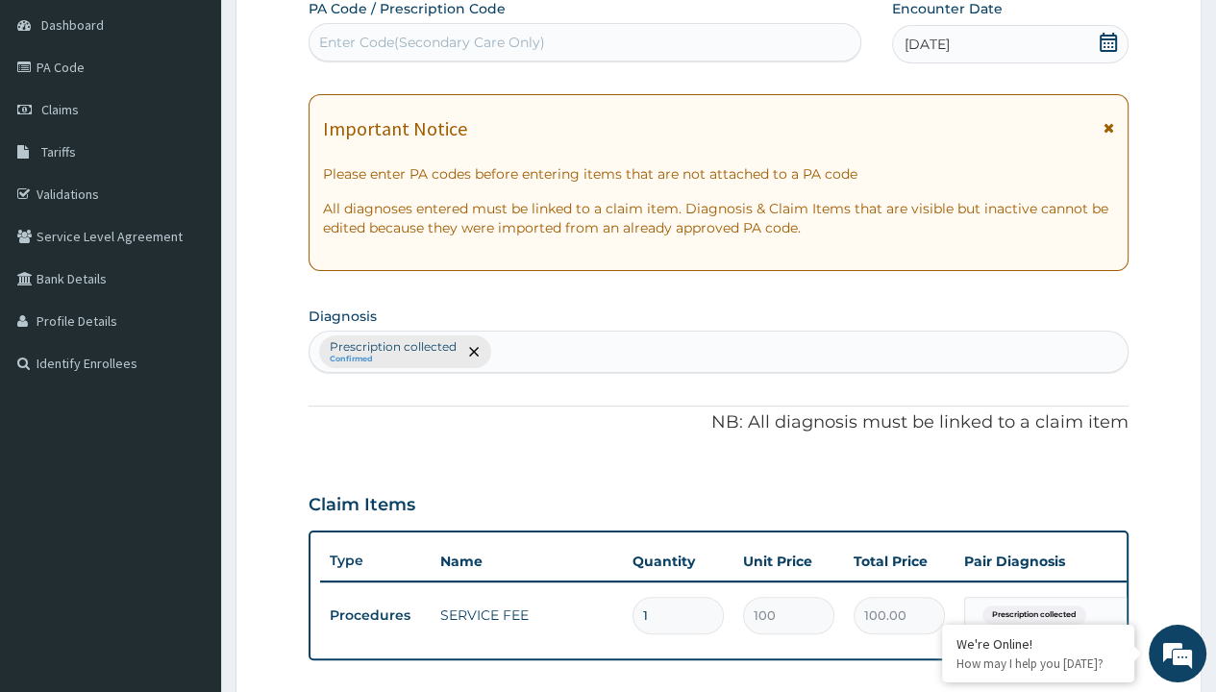
type input "prescription collected"
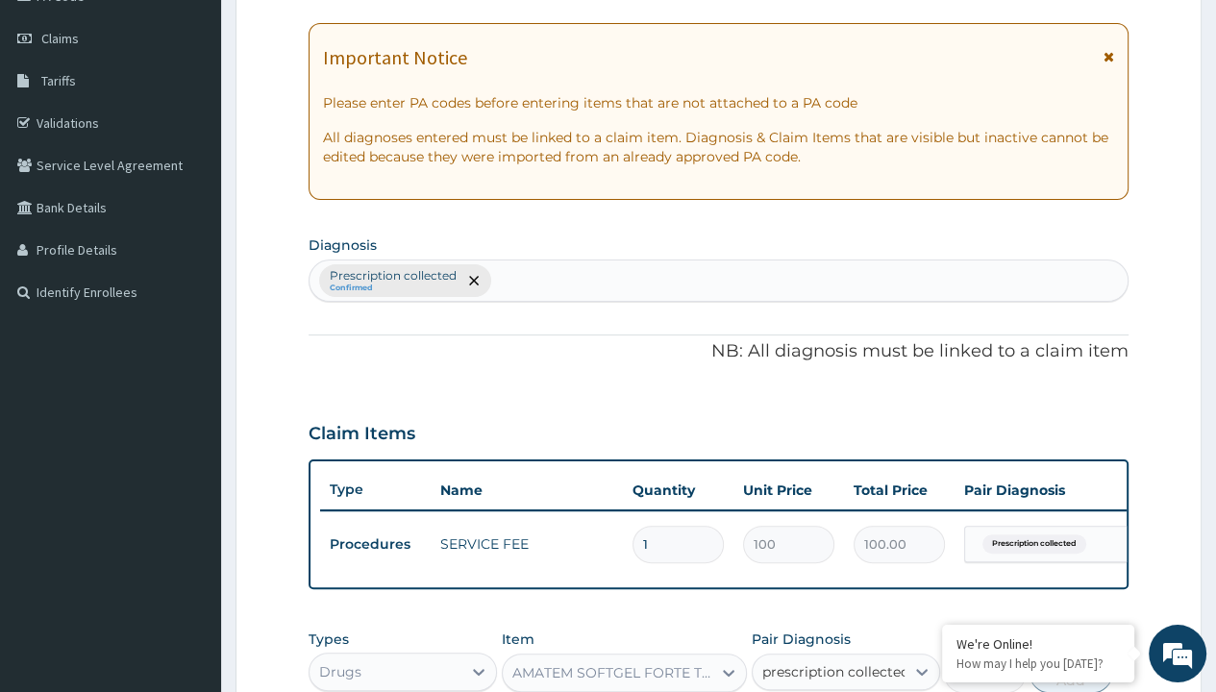
checkbox input "true"
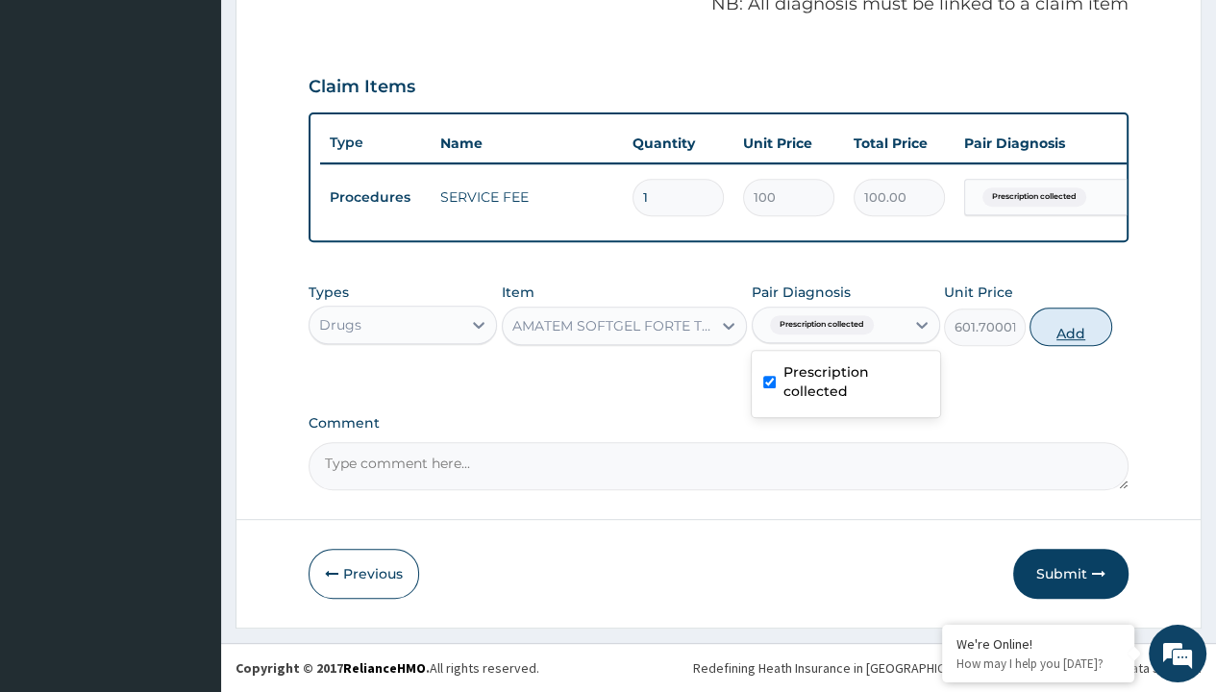
click at [1071, 327] on button "Add" at bounding box center [1071, 327] width 82 height 38
type input "0"
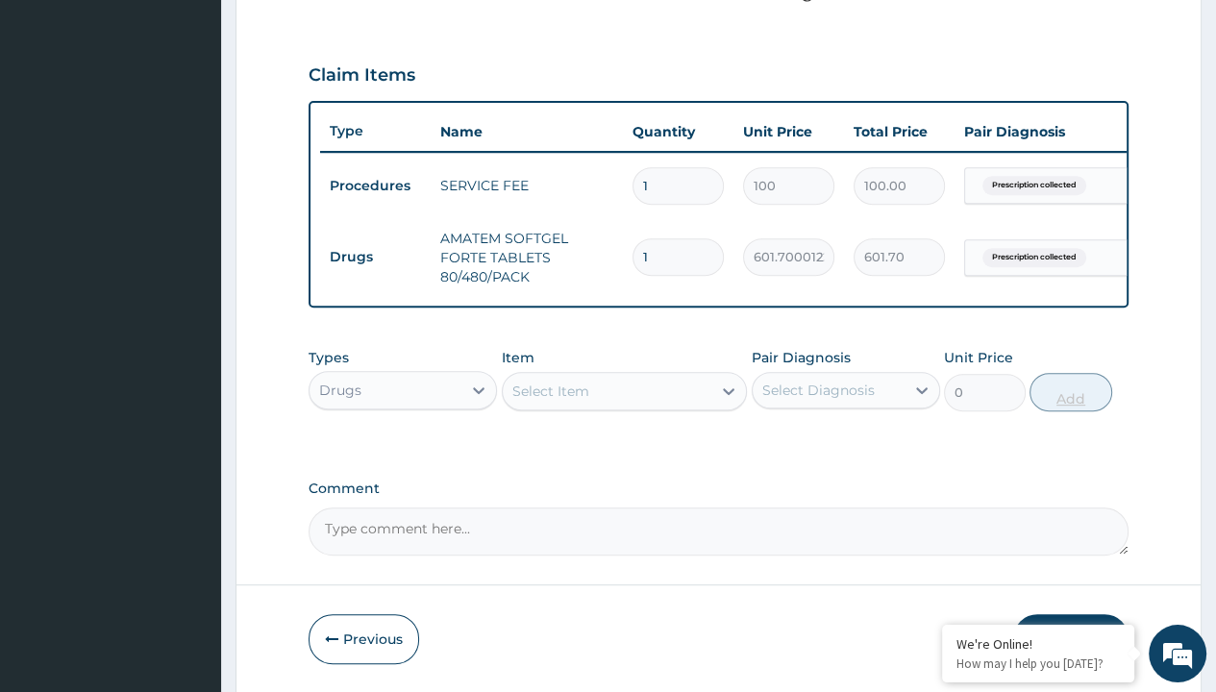
type input "6"
type input "3610.20"
type input "6"
click at [375, 255] on td "Drugs" at bounding box center [375, 257] width 111 height 36
type input "drugs"
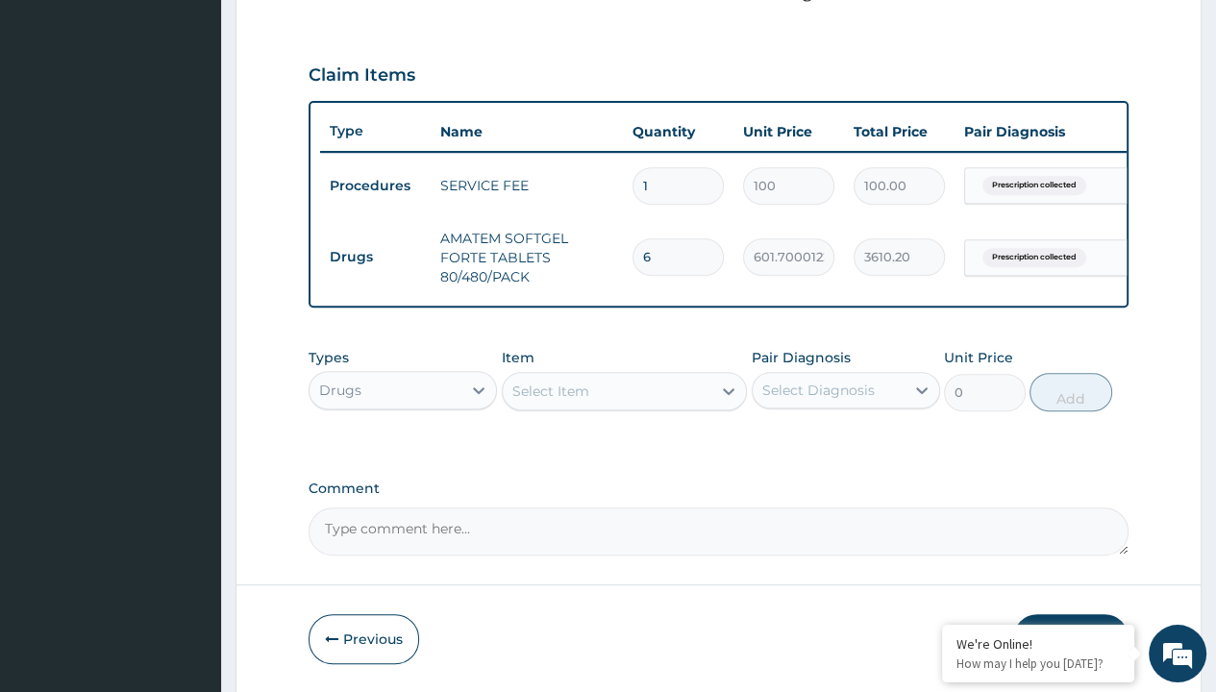
scroll to position [0, 0]
click at [403, 450] on div "Drugs" at bounding box center [403, 438] width 188 height 35
click at [550, 401] on div "Select Item" at bounding box center [550, 391] width 77 height 19
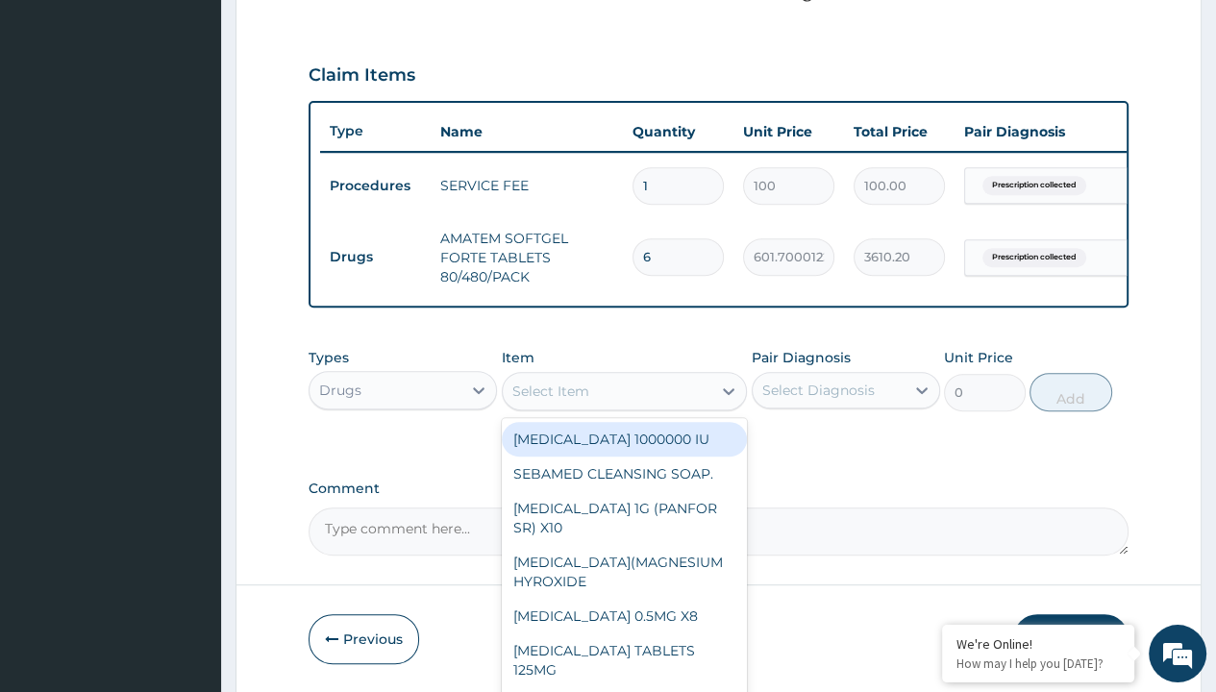
type input "paracetamol 500mg tablet emzor/sach"
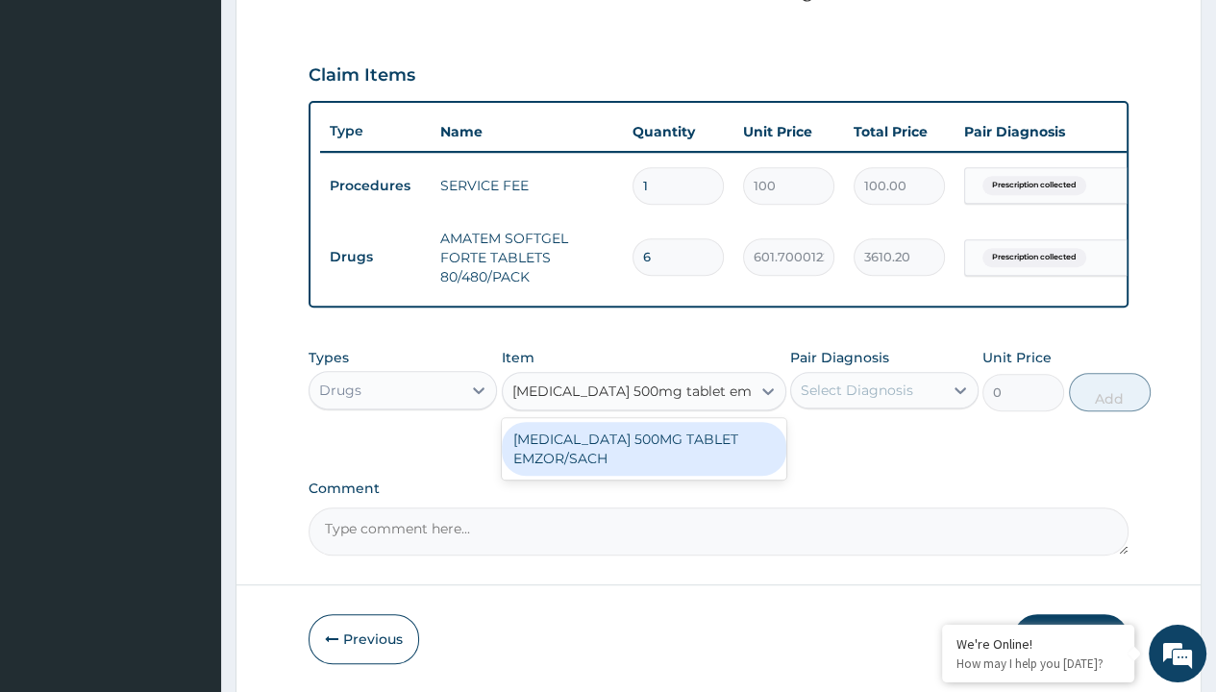
click at [643, 460] on div "[MEDICAL_DATA] 500MG TABLET EMZOR/SACH" at bounding box center [644, 449] width 285 height 54
type input "24"
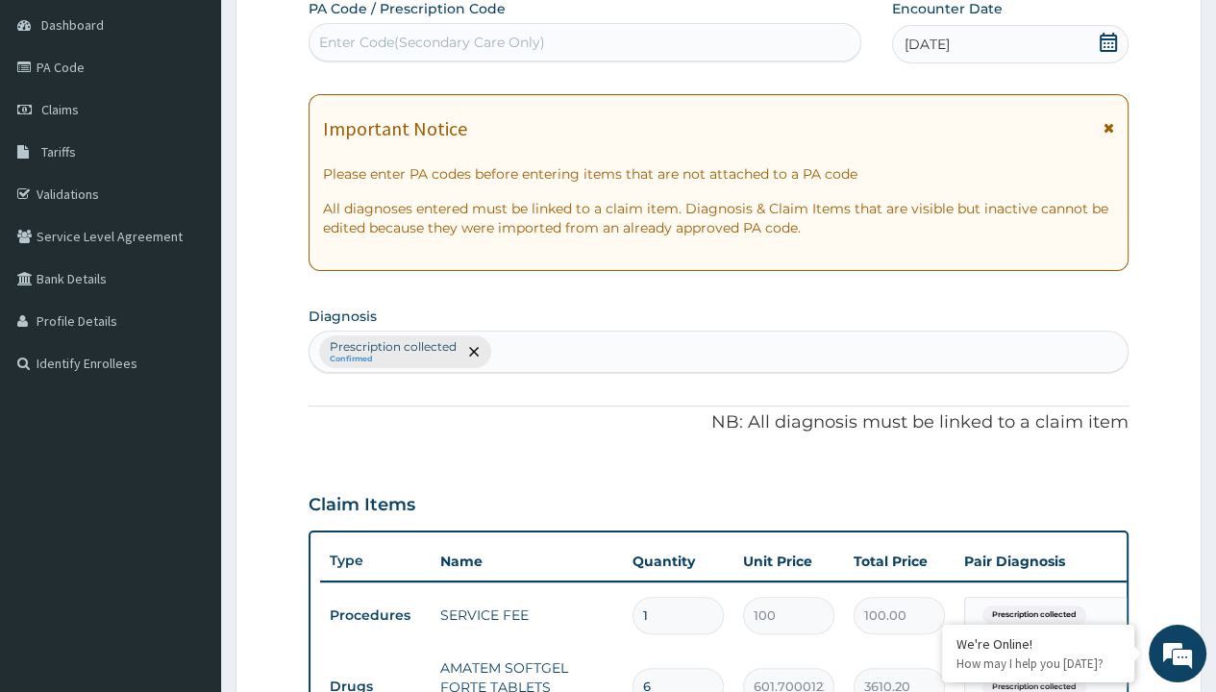
type input "prescription collected"
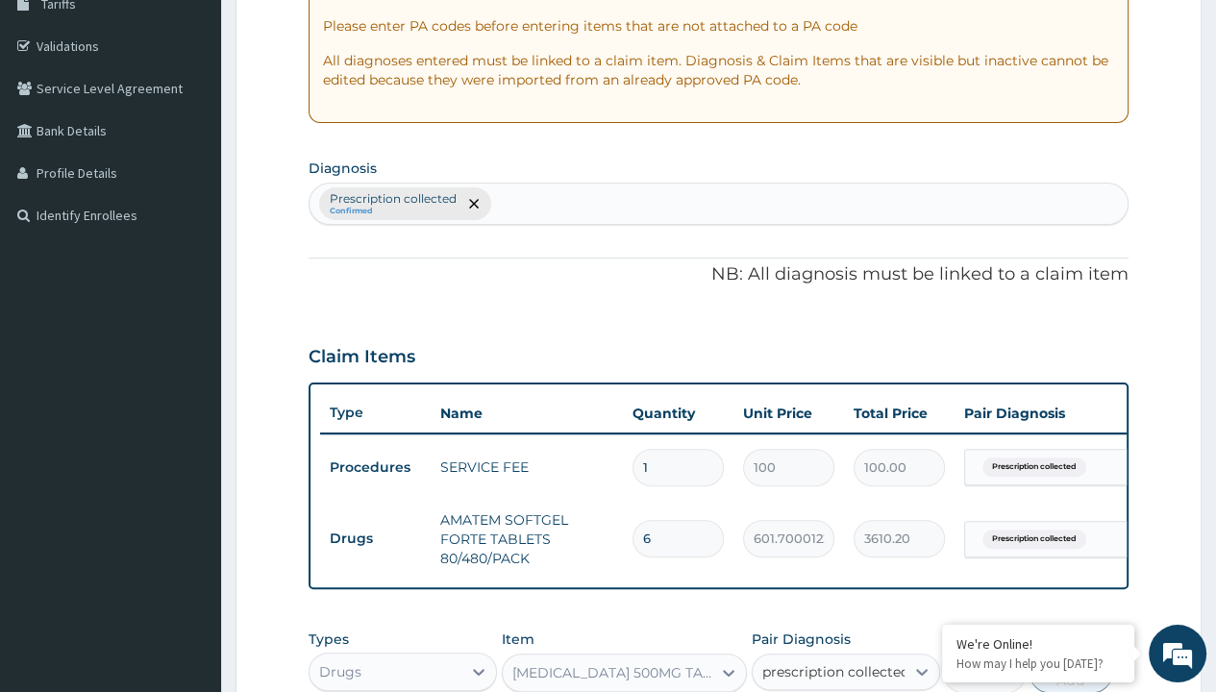
checkbox input "true"
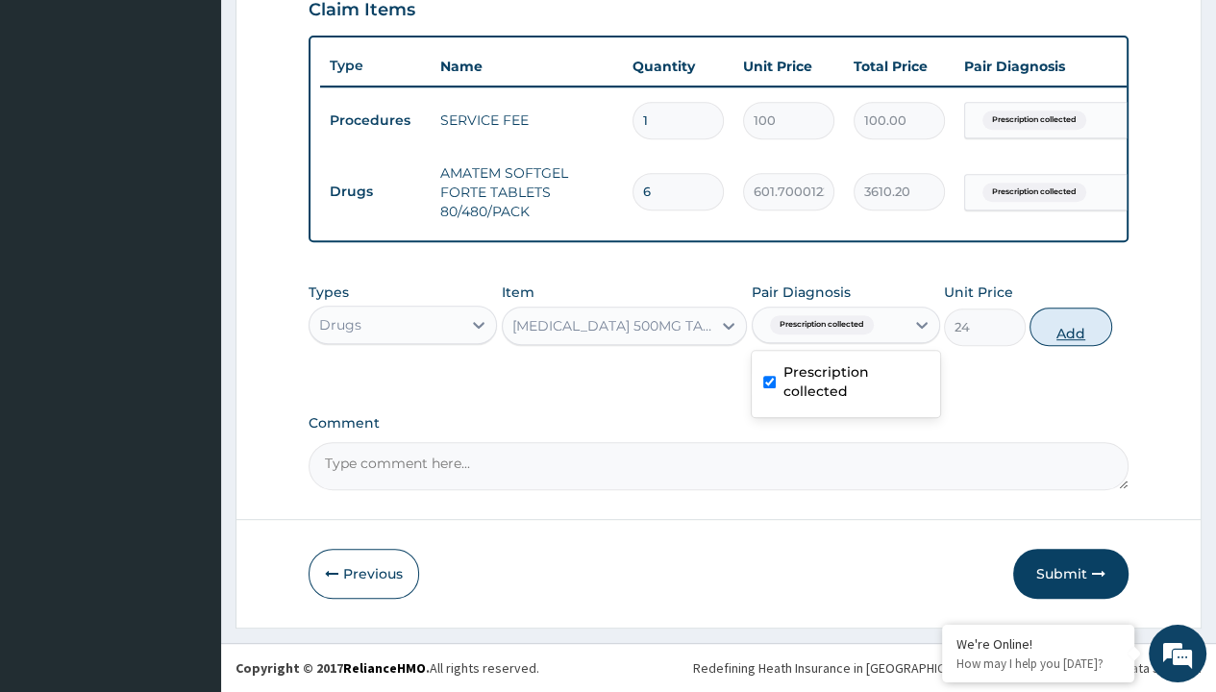
click at [1071, 327] on button "Add" at bounding box center [1071, 327] width 82 height 38
type input "0"
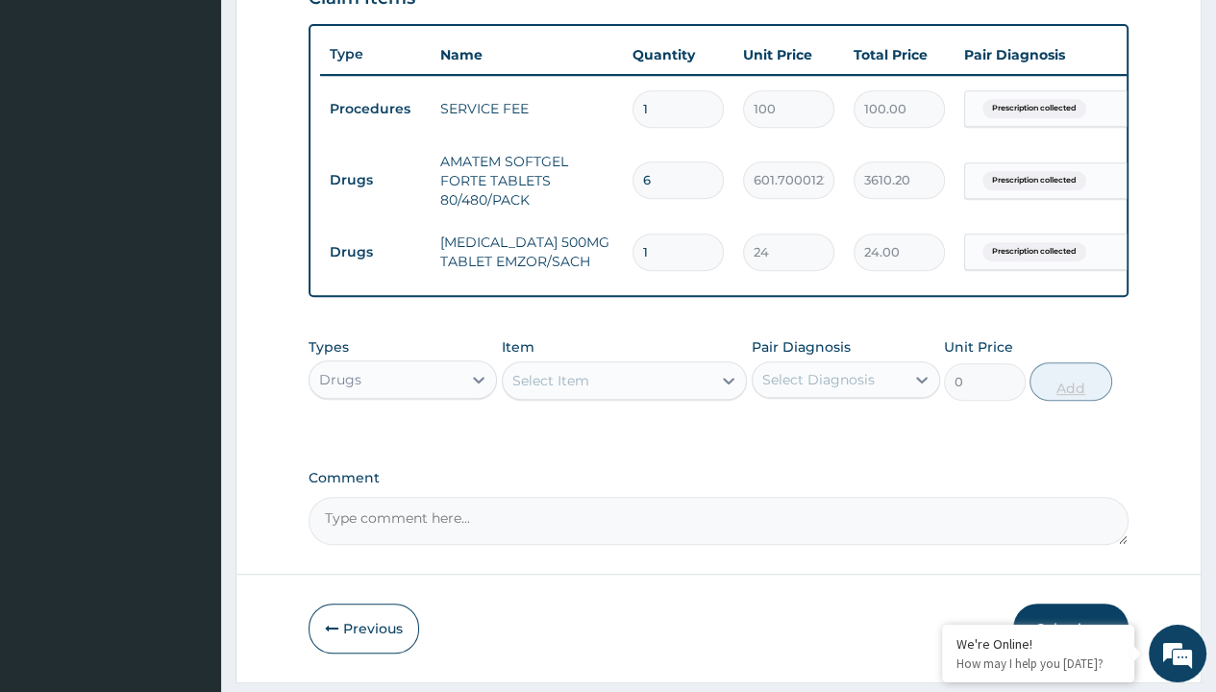
type input "24"
type input "576.00"
type input "24"
click at [375, 178] on td "Drugs" at bounding box center [375, 180] width 111 height 36
type input "drugs"
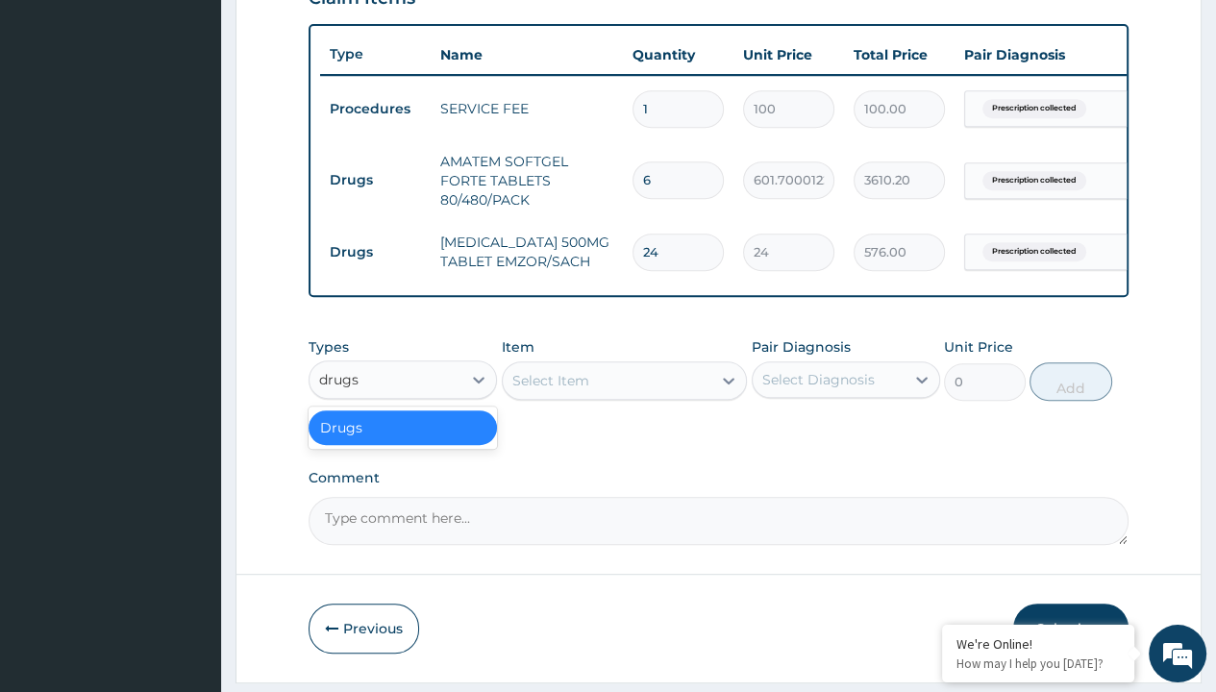
scroll to position [0, 0]
click at [403, 438] on div "Drugs" at bounding box center [403, 427] width 188 height 35
click at [550, 390] on div "Select Item" at bounding box center [550, 380] width 77 height 19
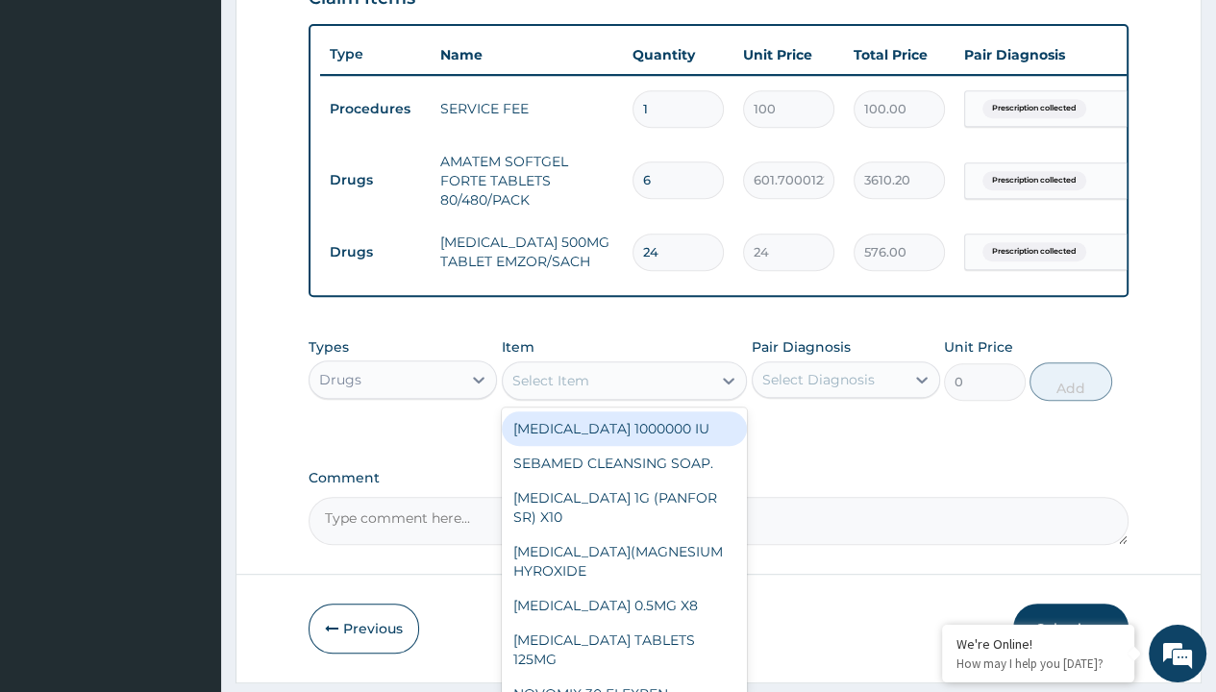
type input "amoksiklav 625mg by 15/pack"
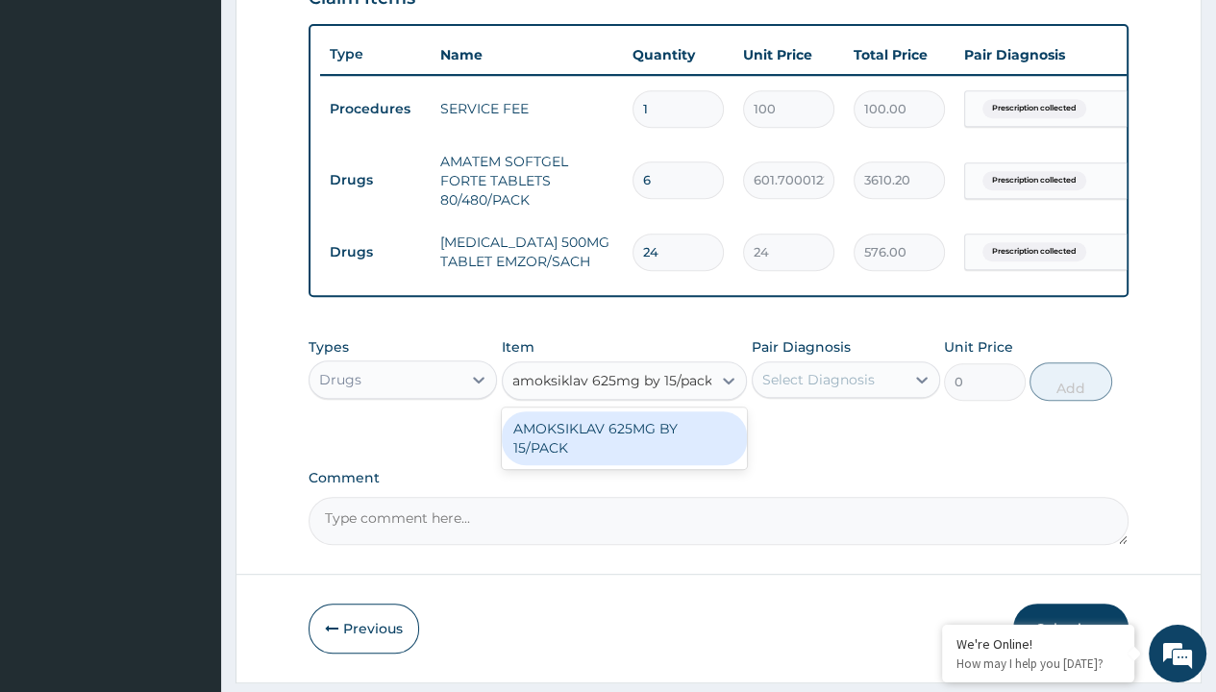
click at [624, 440] on div "AMOKSIKLAV 625MG BY 15/PACK" at bounding box center [625, 438] width 246 height 54
type input "729.5"
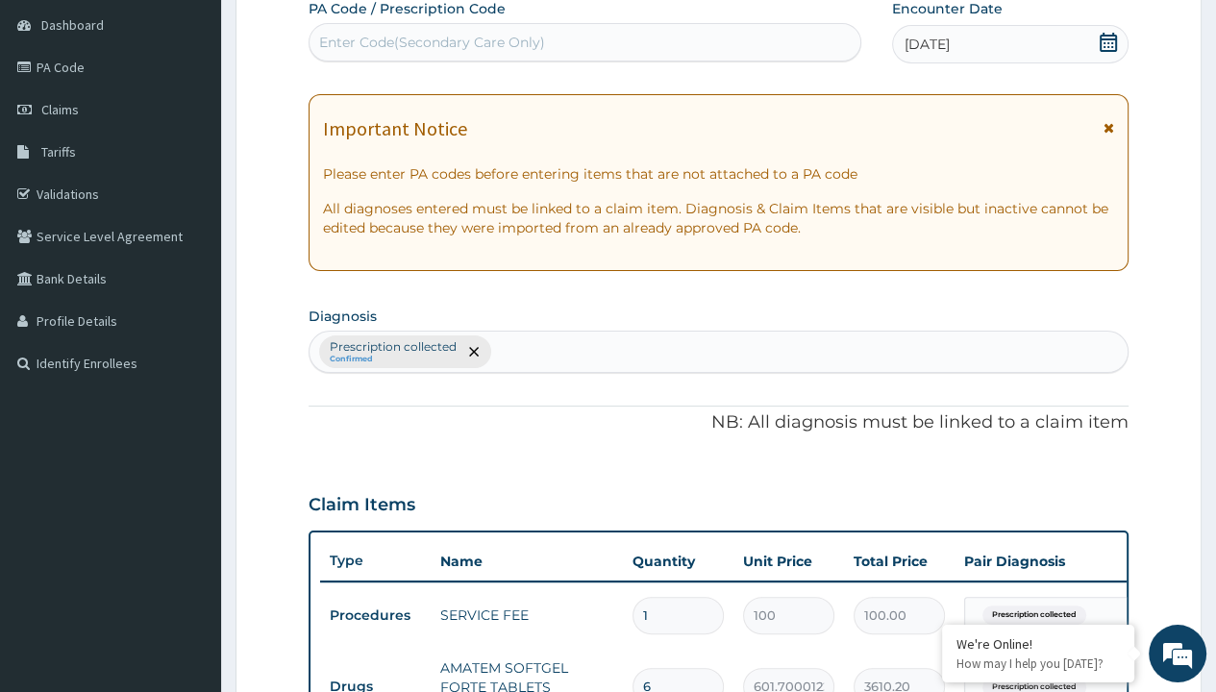
type input "prescription collected"
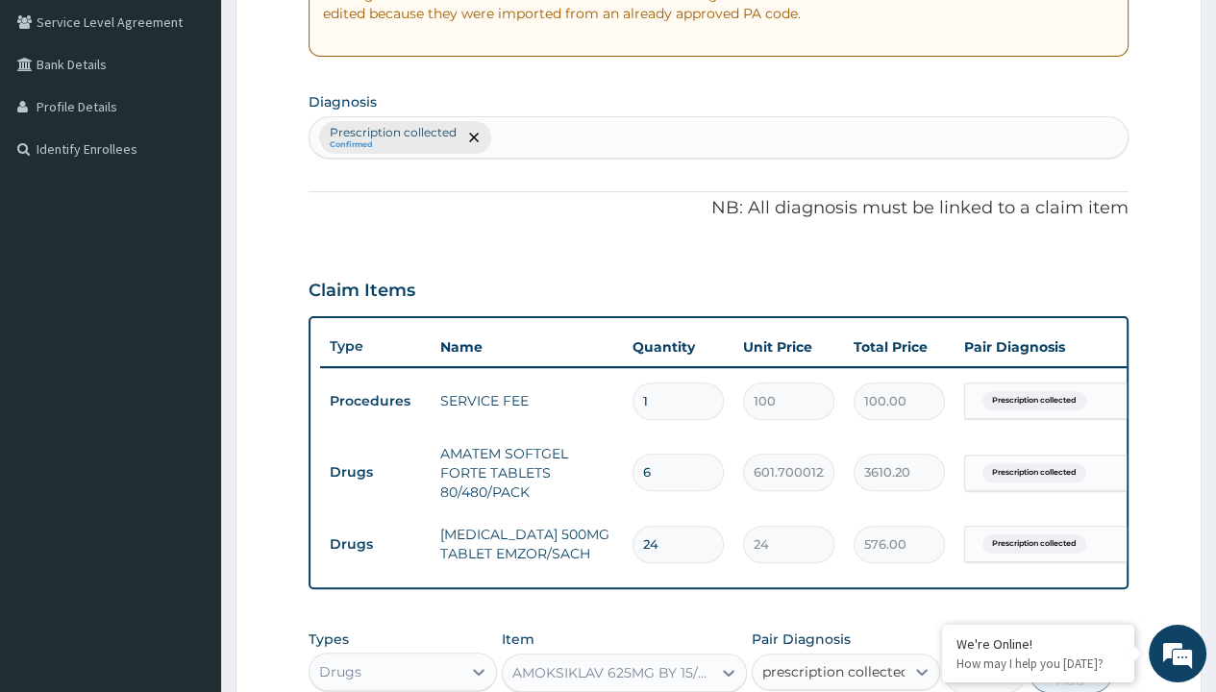
checkbox input "true"
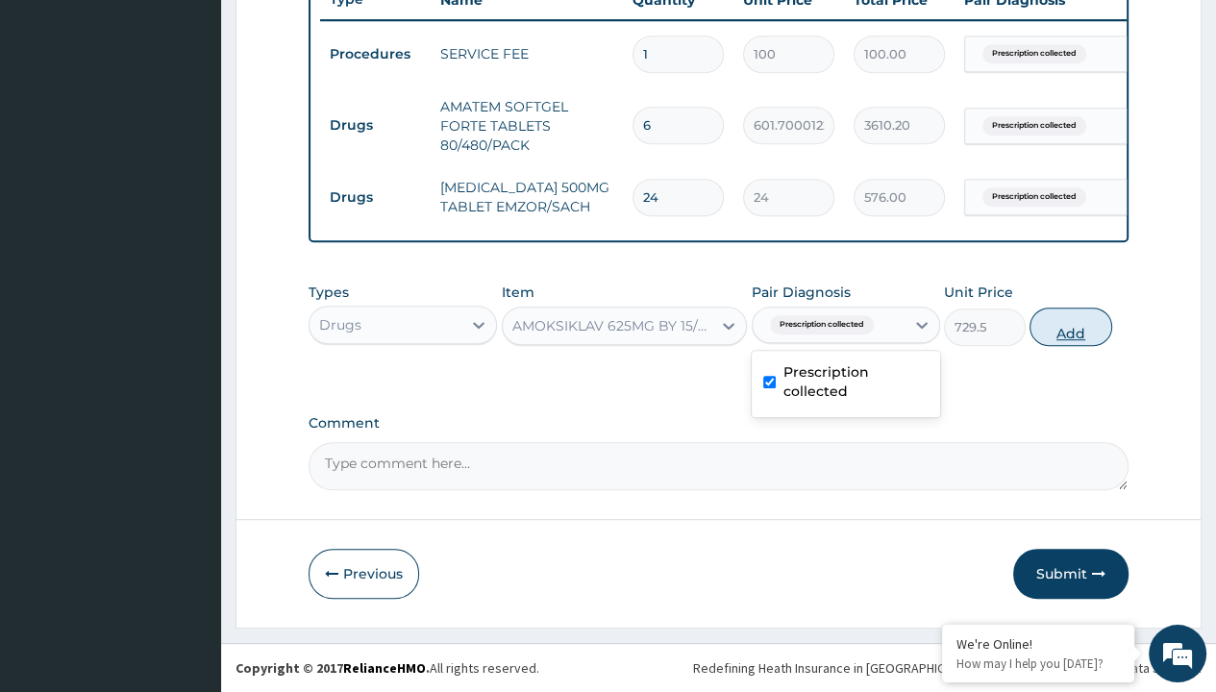
click at [1071, 327] on button "Add" at bounding box center [1071, 327] width 82 height 38
type input "0"
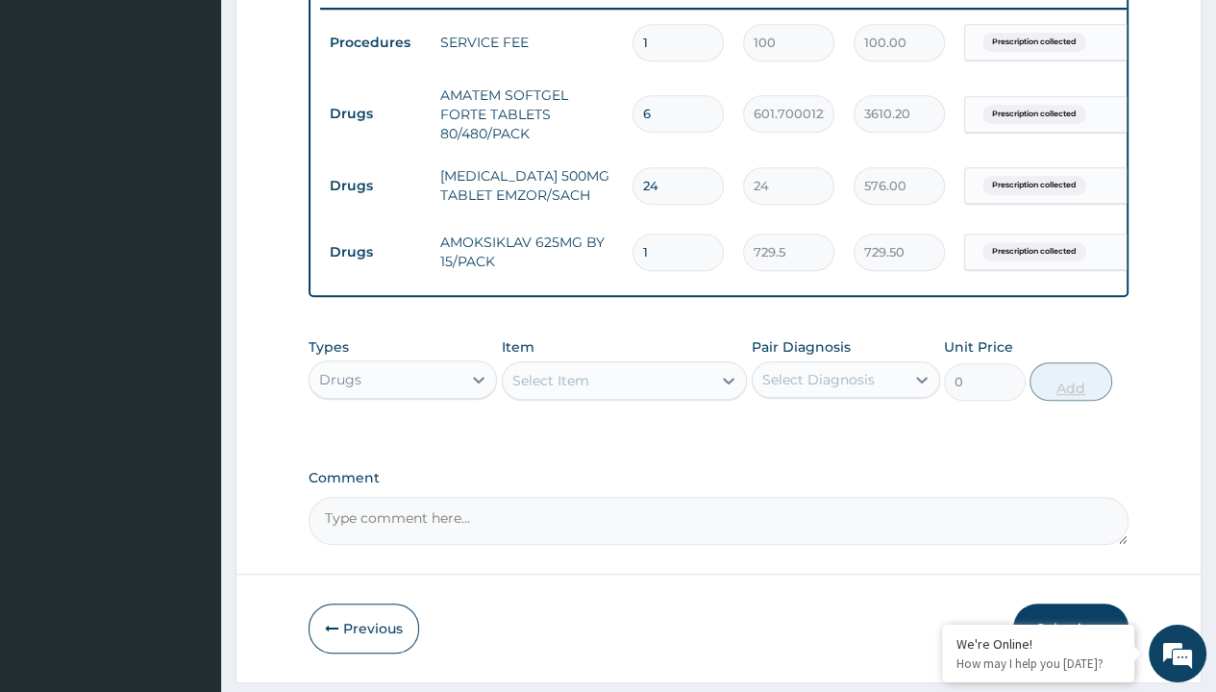
type input "10"
type input "7295.00"
type input "10"
click at [375, 112] on td "Drugs" at bounding box center [375, 114] width 111 height 36
type input "drugs"
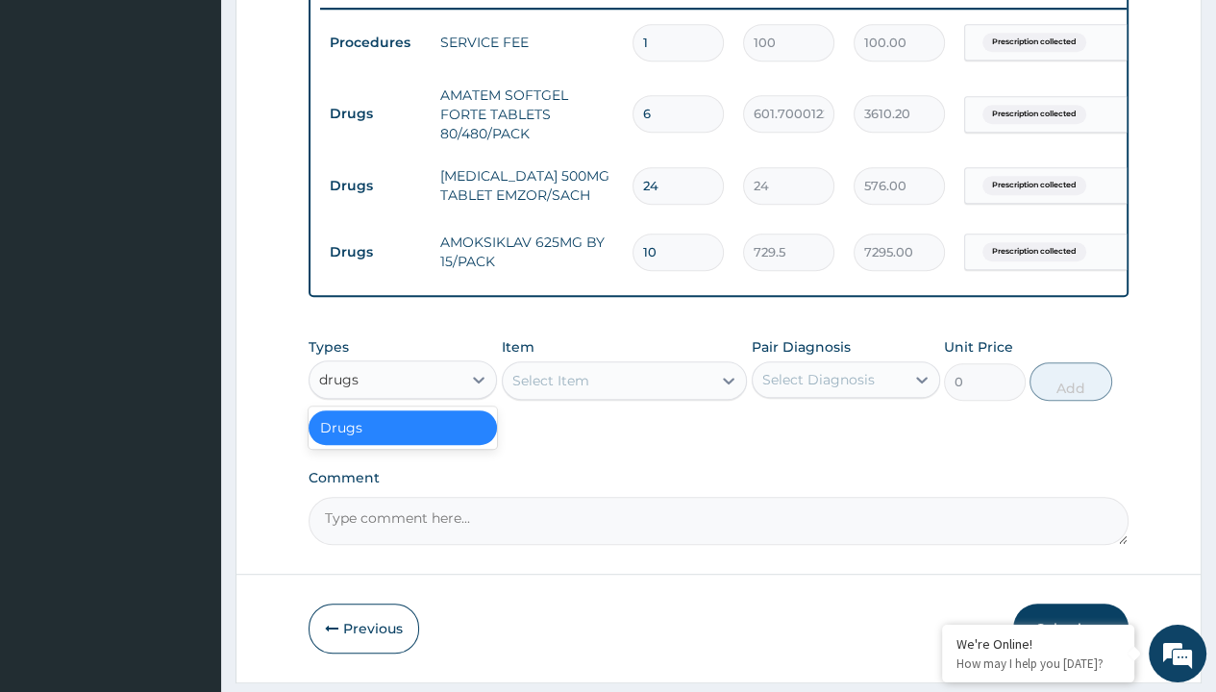
scroll to position [0, 0]
click at [403, 438] on div "Drugs" at bounding box center [403, 427] width 188 height 35
click at [550, 390] on div "Select Item" at bounding box center [550, 380] width 77 height 19
type input "tuxil n"
click at [375, 112] on td "Drugs" at bounding box center [375, 114] width 111 height 36
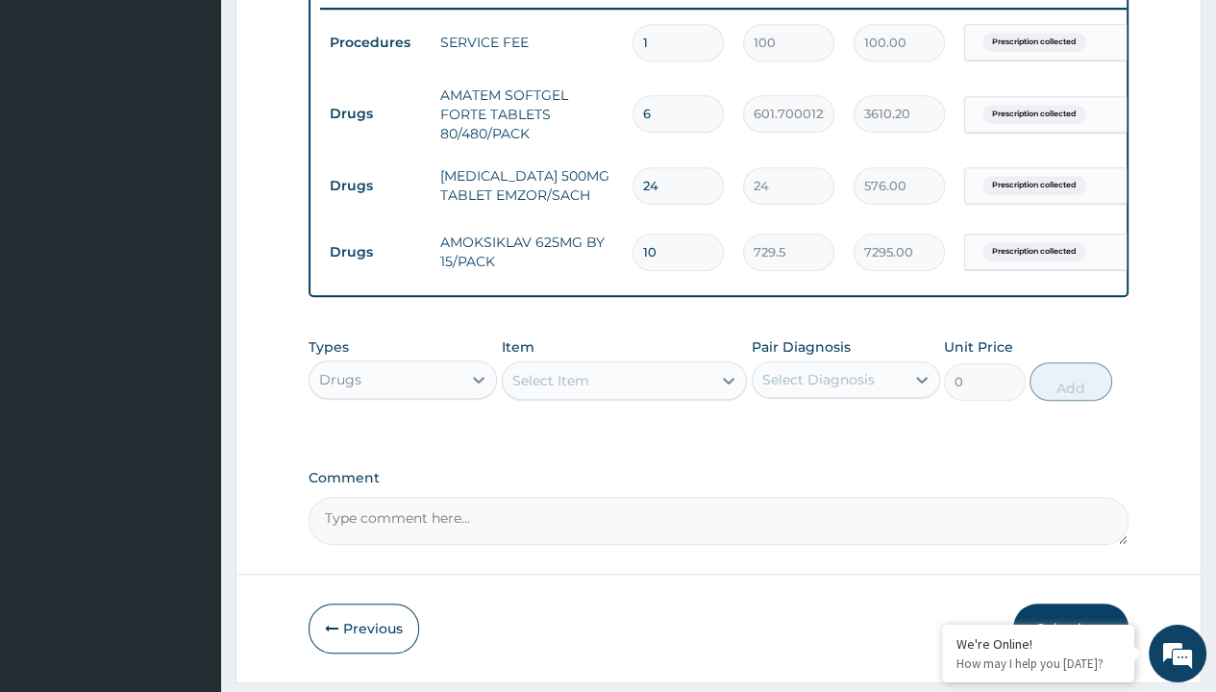
type input "drugs"
click at [403, 438] on div "Drugs" at bounding box center [403, 427] width 188 height 35
click at [550, 390] on div "Select Item" at bounding box center [550, 380] width 77 height 19
type input "tuxil n"
click at [375, 112] on td "Drugs" at bounding box center [375, 114] width 111 height 36
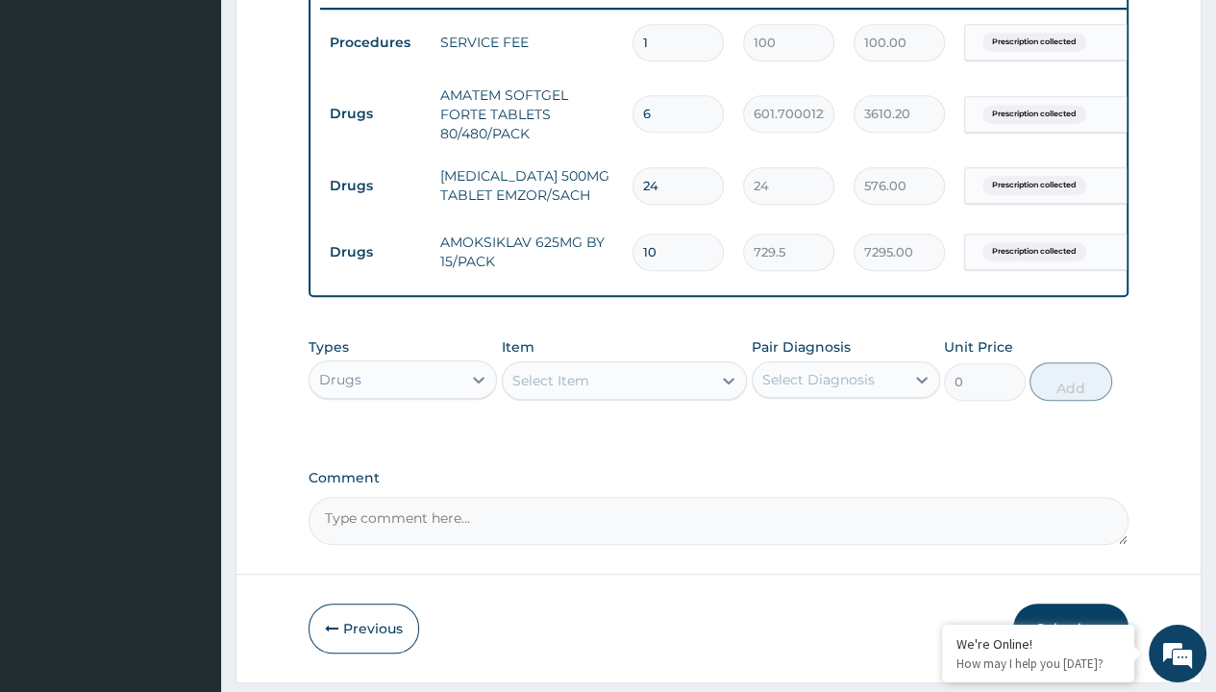
type input "drugs"
click at [403, 438] on div "Drugs" at bounding box center [403, 427] width 188 height 35
click at [550, 390] on div "Select Item" at bounding box center [550, 380] width 77 height 19
type input "tuxil n"
click at [375, 112] on td "Drugs" at bounding box center [375, 114] width 111 height 36
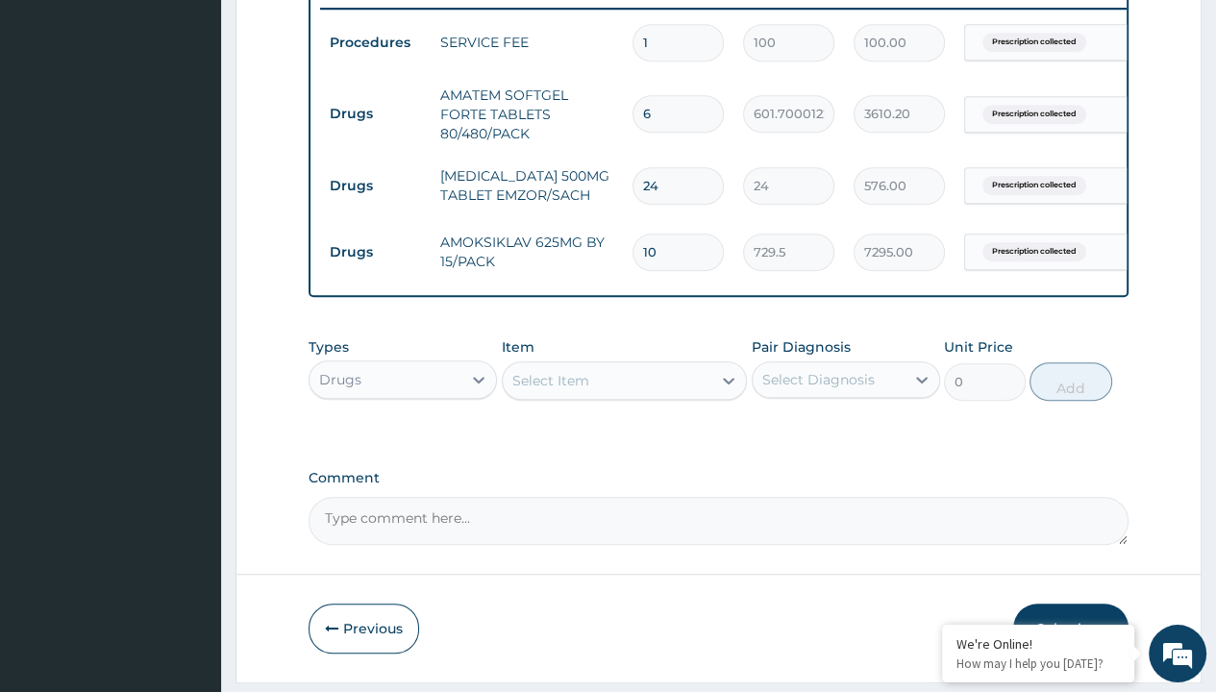
type input "drugs"
click at [403, 438] on div "Drugs" at bounding box center [403, 427] width 188 height 35
click at [550, 390] on div "Select Item" at bounding box center [550, 380] width 77 height 19
type input "tuxil n"
click at [375, 112] on td "Drugs" at bounding box center [375, 114] width 111 height 36
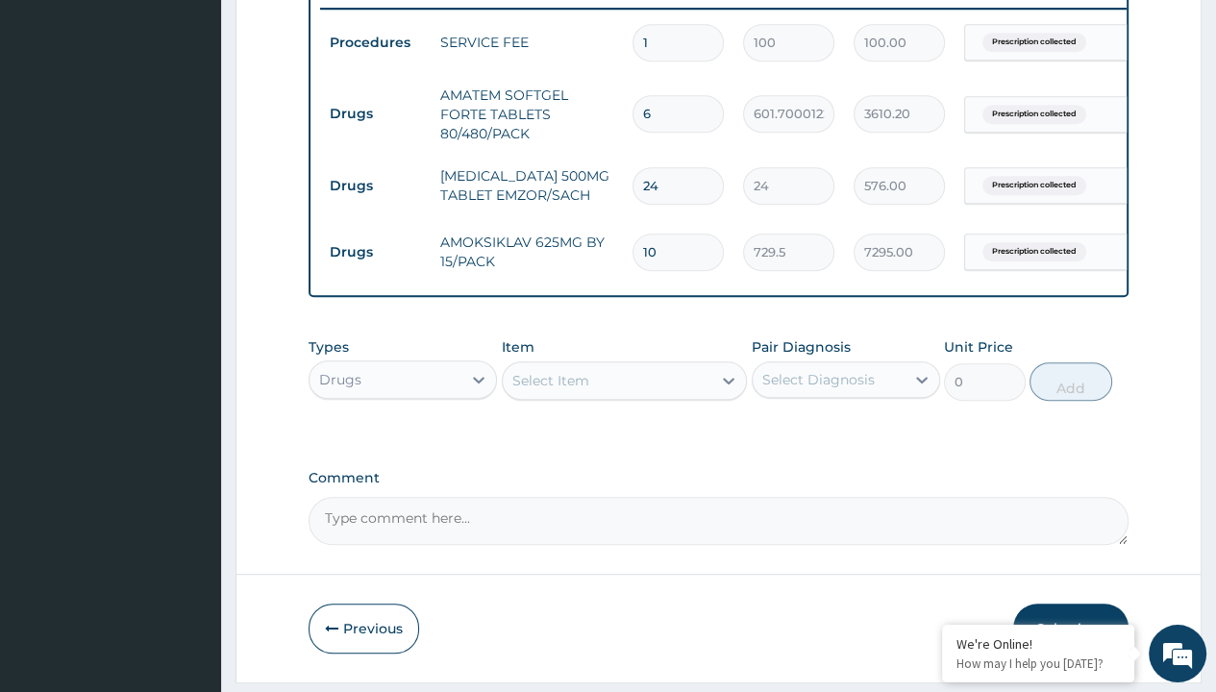
type input "drugs"
click at [403, 438] on div "Drugs" at bounding box center [403, 427] width 188 height 35
click at [550, 390] on div "Select Item" at bounding box center [550, 380] width 77 height 19
type input "tuxil n"
click at [375, 112] on td "Drugs" at bounding box center [375, 114] width 111 height 36
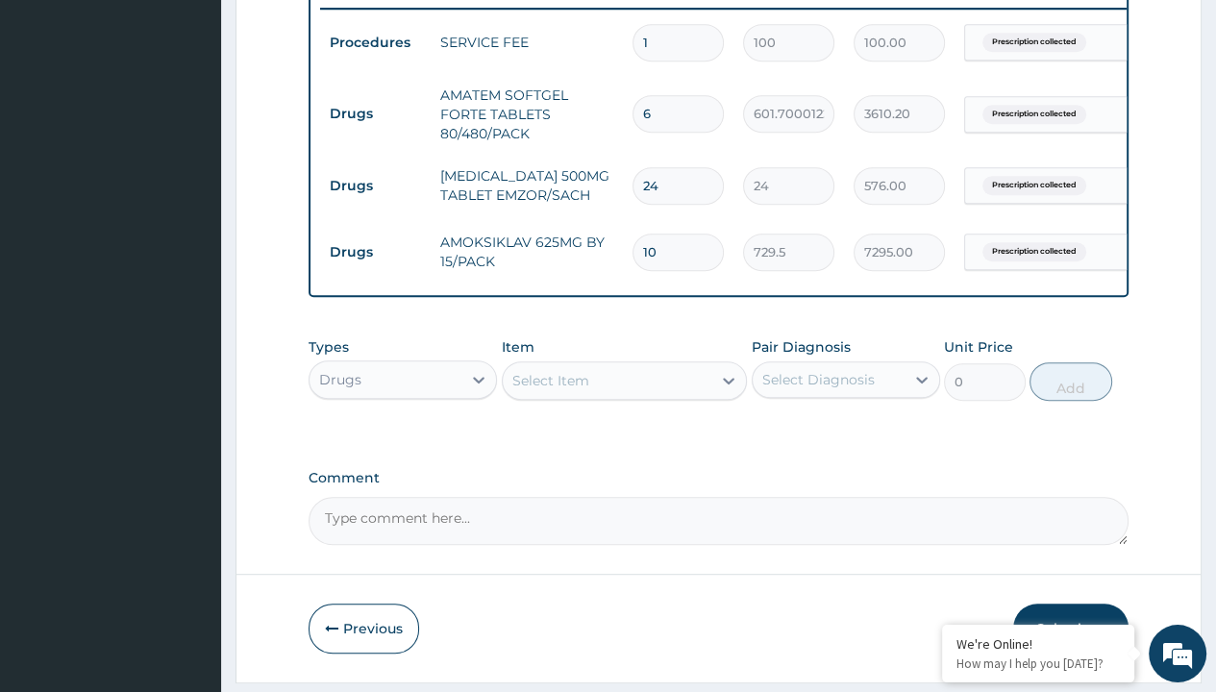
type input "drugs"
click at [403, 438] on div "Drugs" at bounding box center [403, 427] width 188 height 35
click at [550, 390] on div "Select Item" at bounding box center [550, 380] width 77 height 19
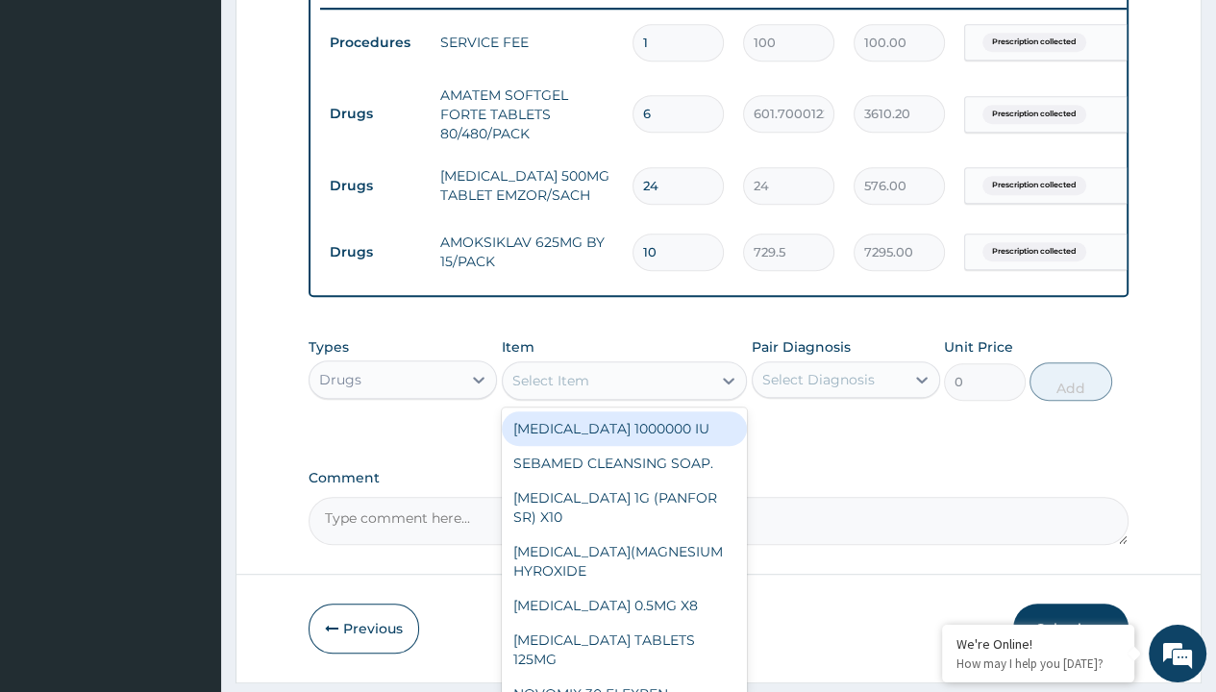
type input "throat lozenges"
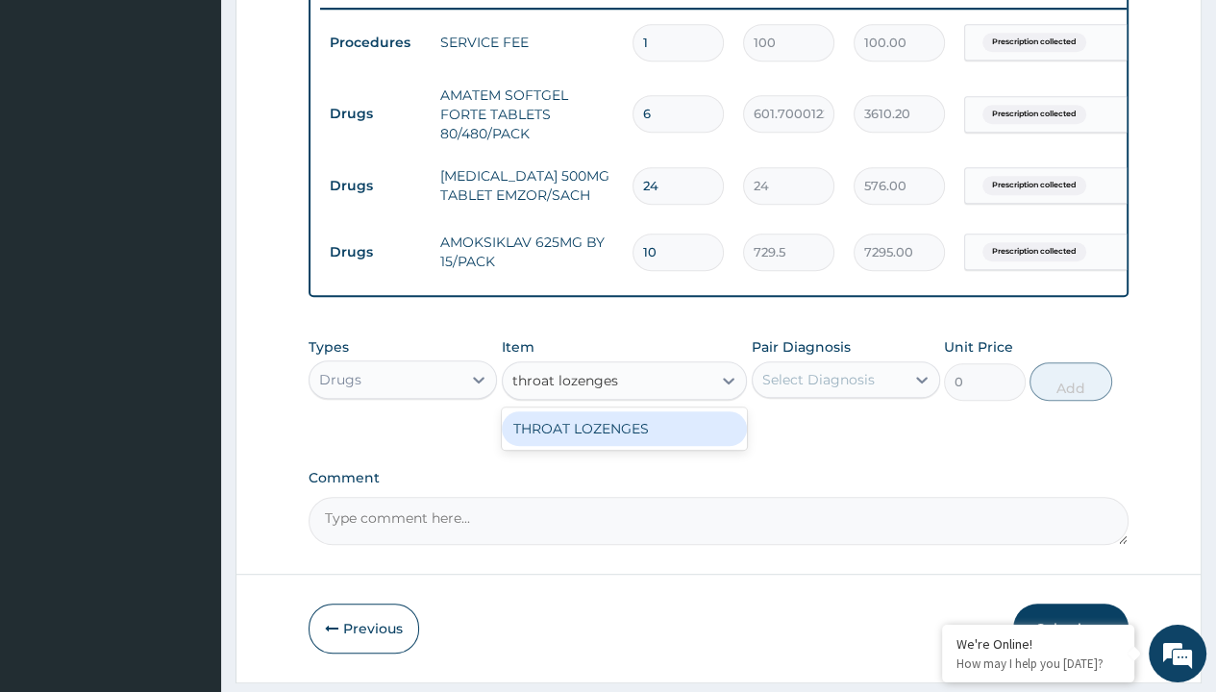
click at [624, 440] on div "THROAT LOZENGES" at bounding box center [625, 428] width 246 height 35
type input "196"
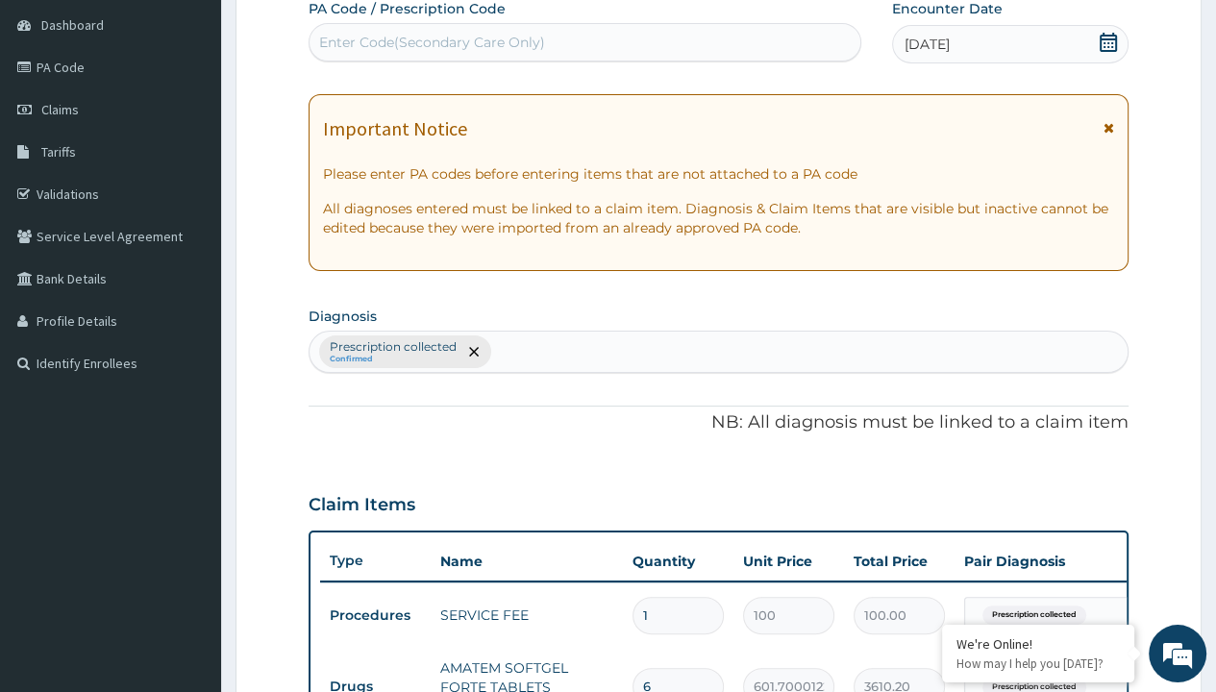
type input "prescription collected"
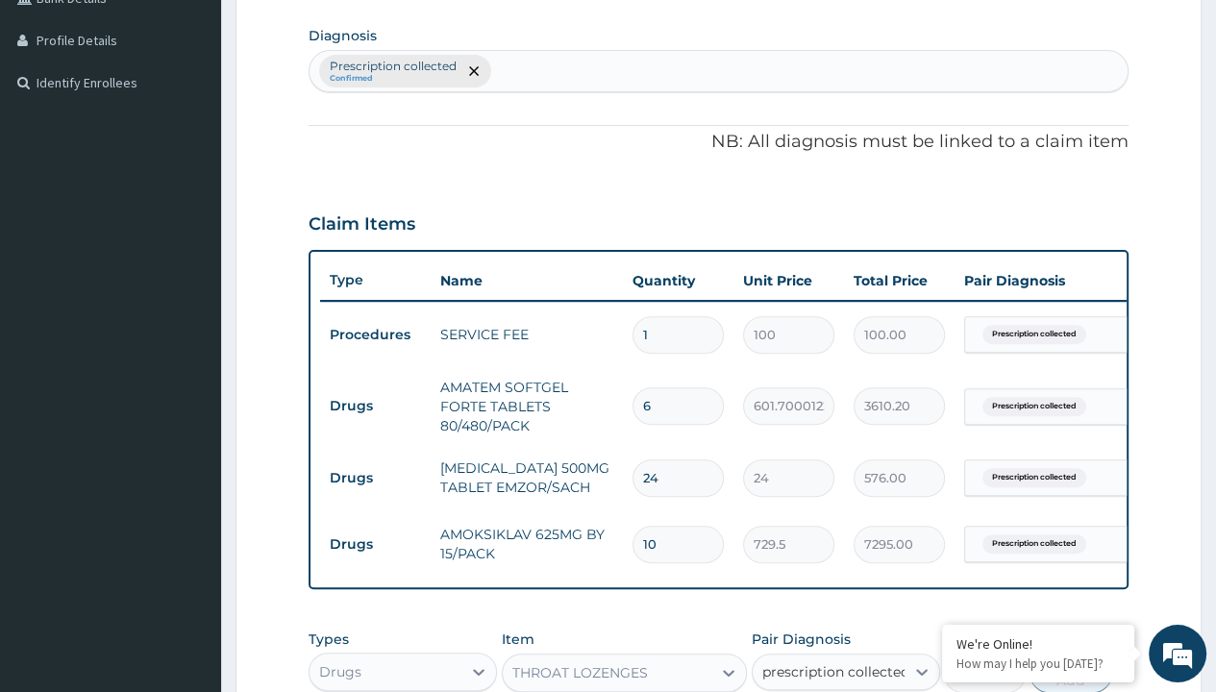
checkbox input "true"
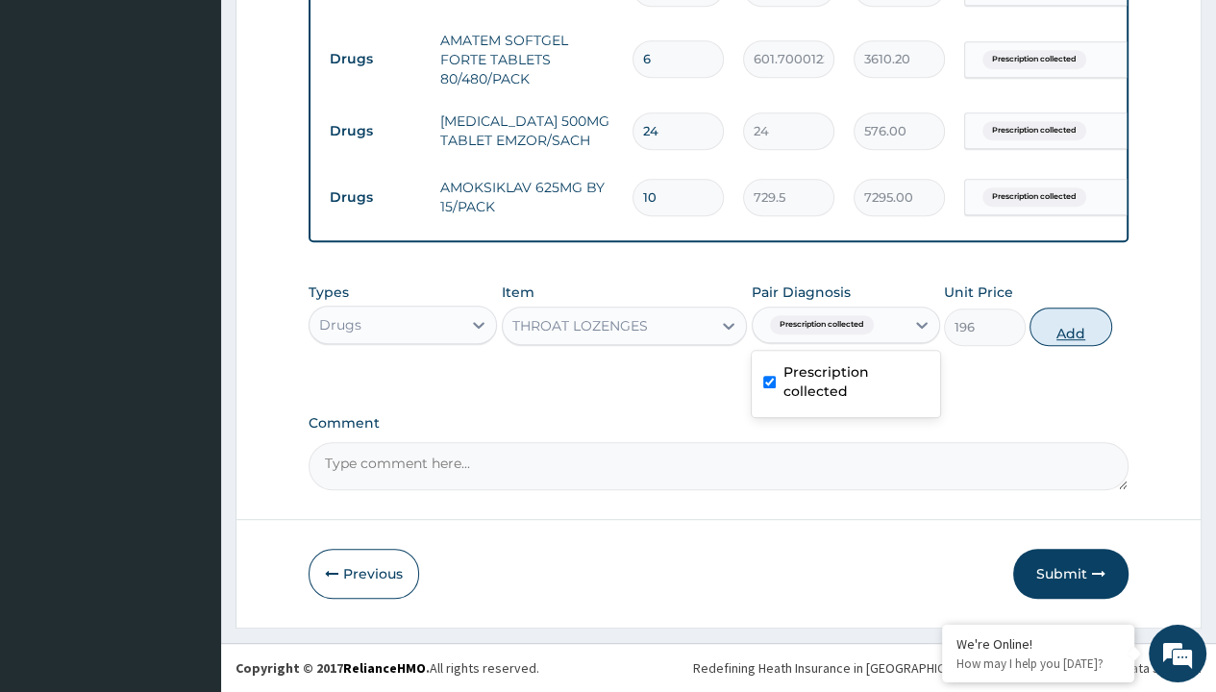
click at [1071, 327] on button "Add" at bounding box center [1071, 327] width 82 height 38
type input "0"
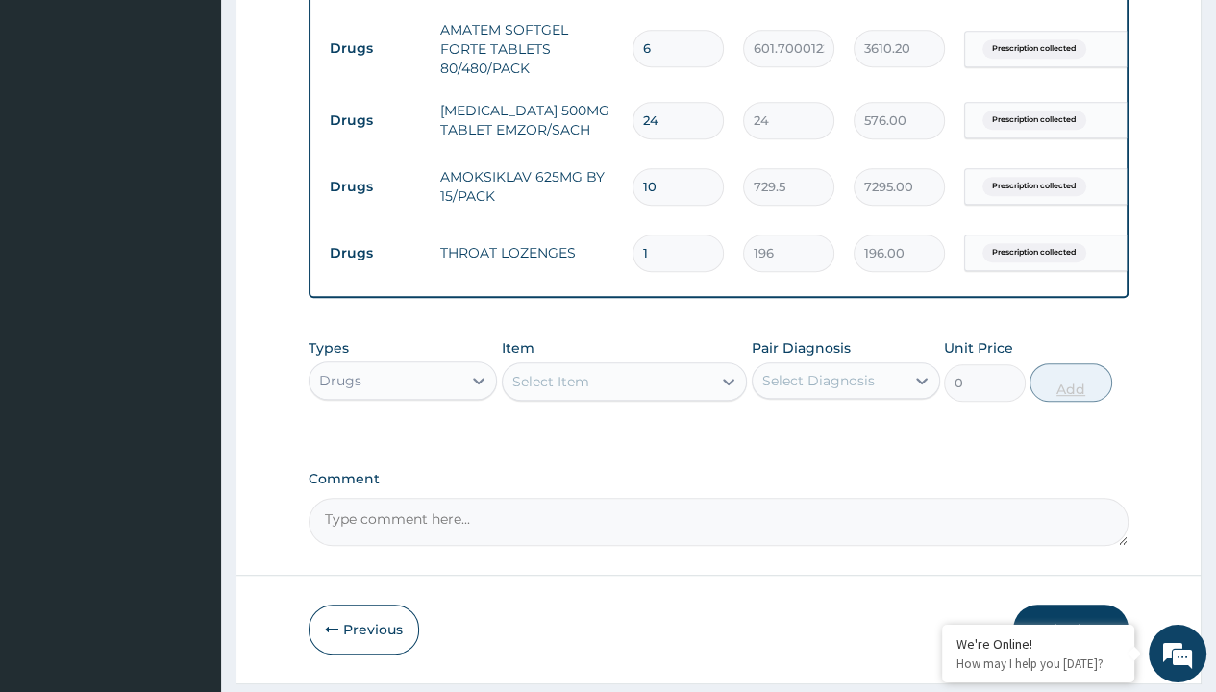
type input "10"
type input "1960.00"
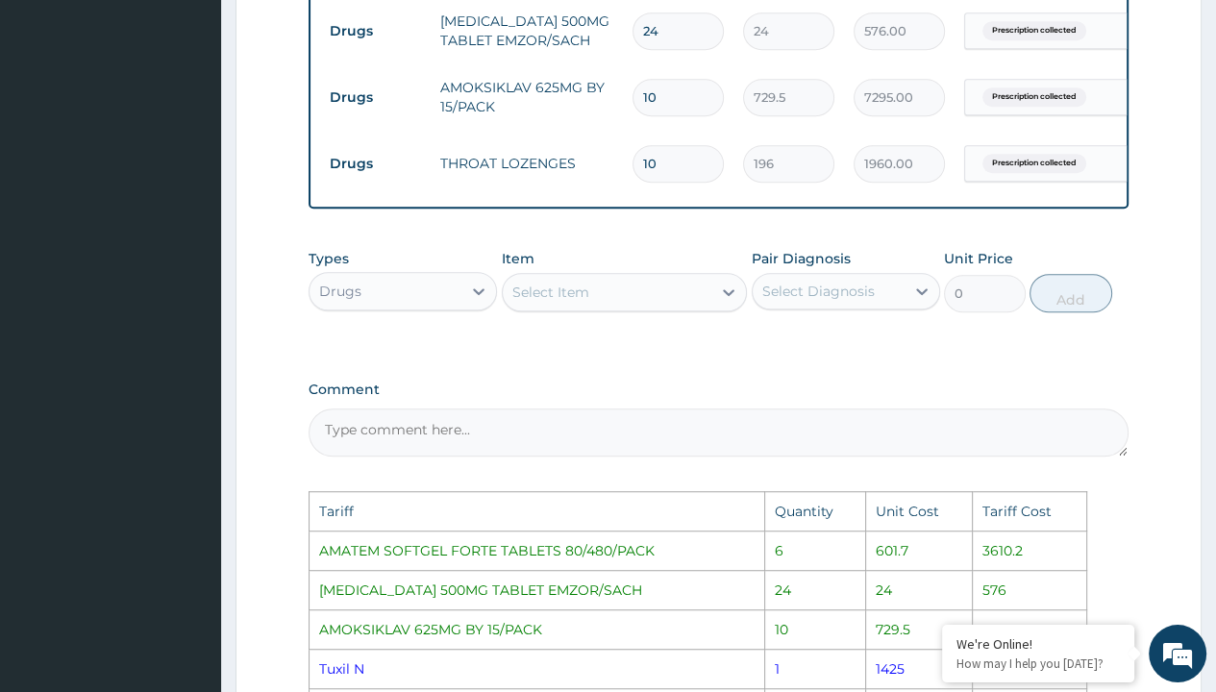
scroll to position [907, 0]
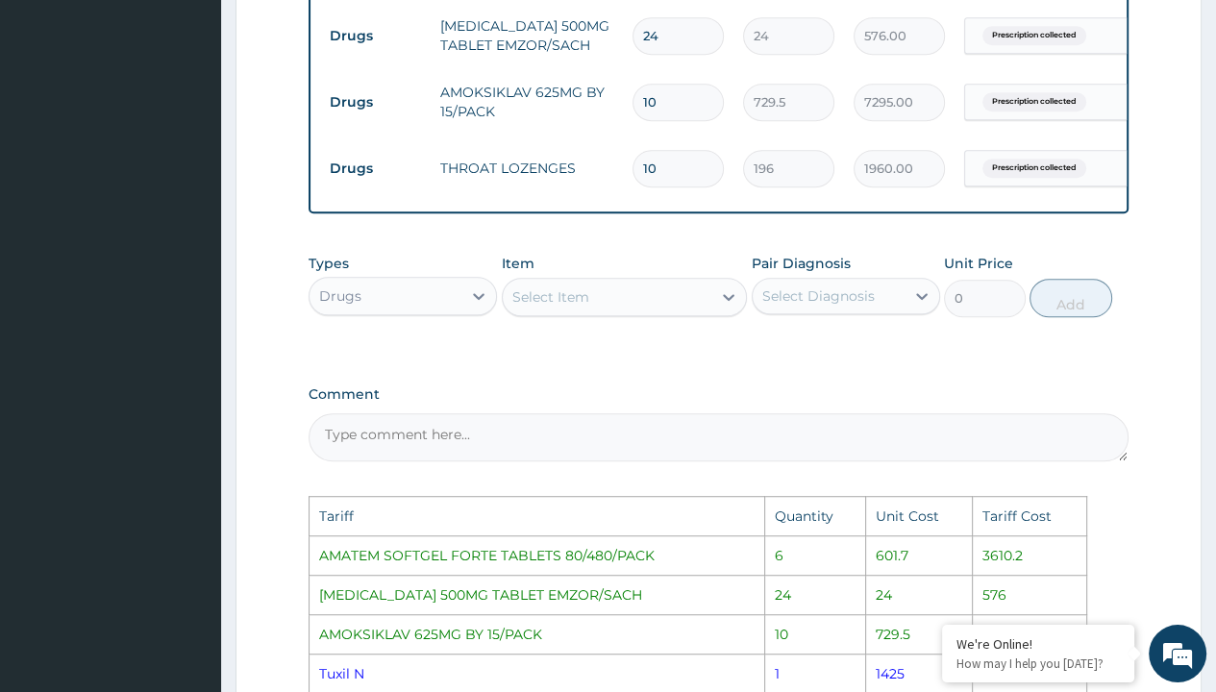
type input "10"
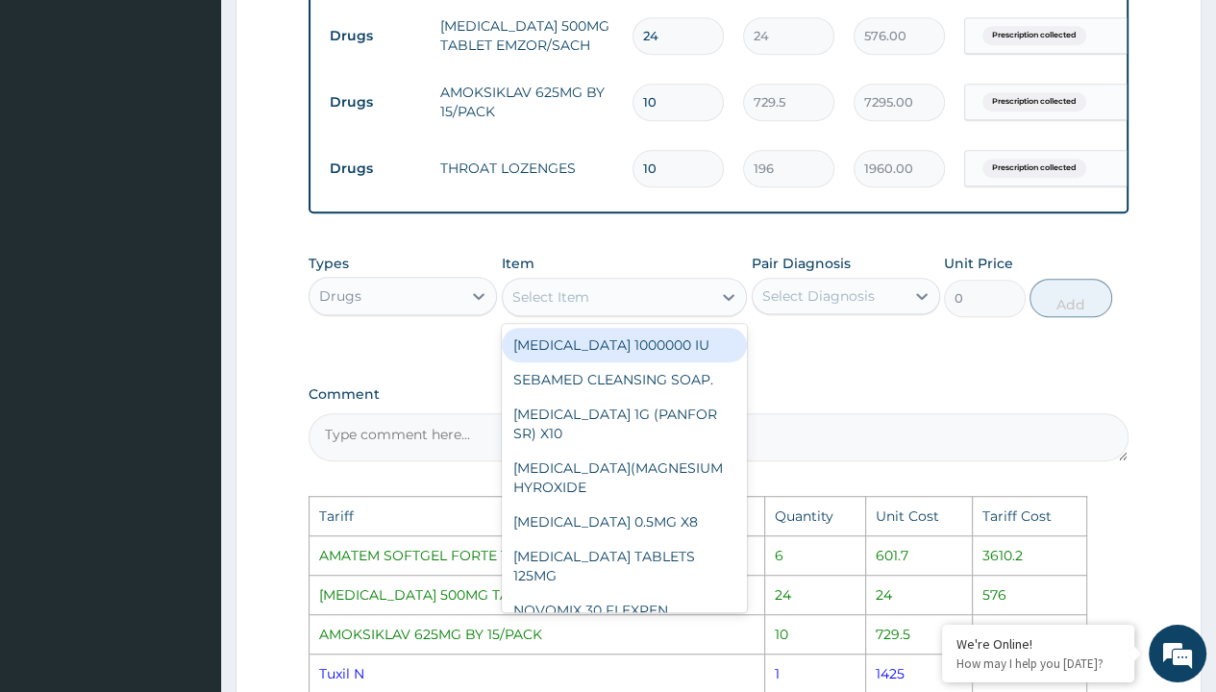
click at [646, 311] on div "Select Item" at bounding box center [608, 297] width 210 height 31
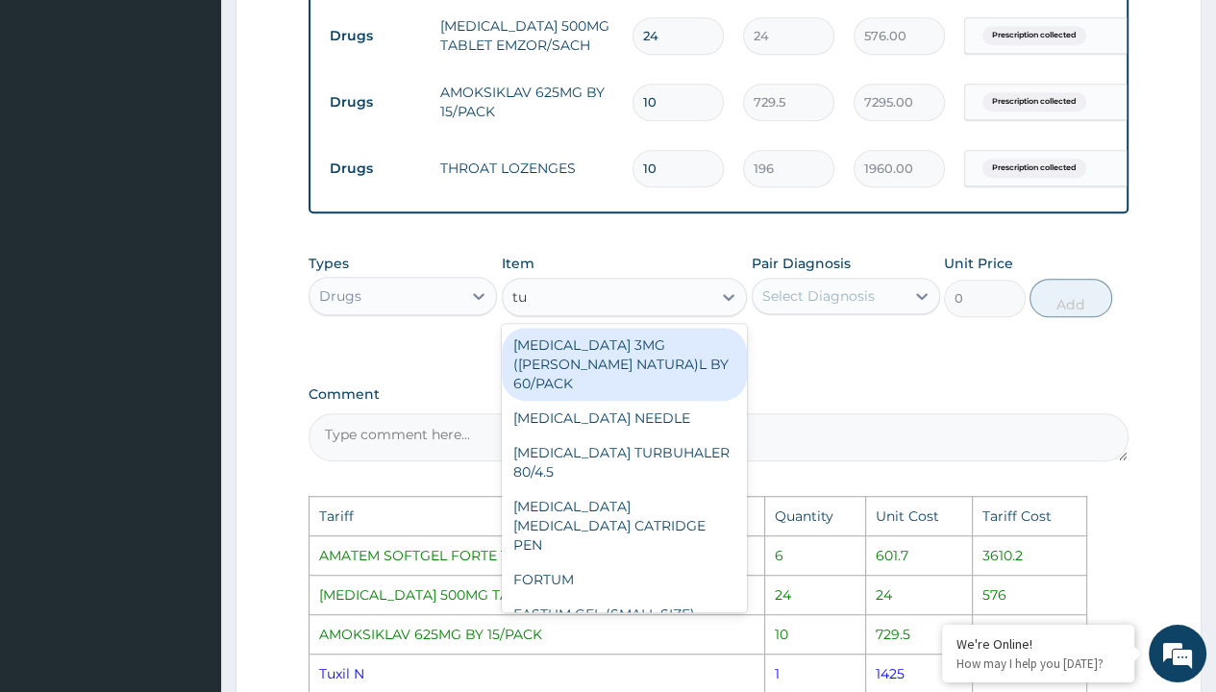
type input "tux"
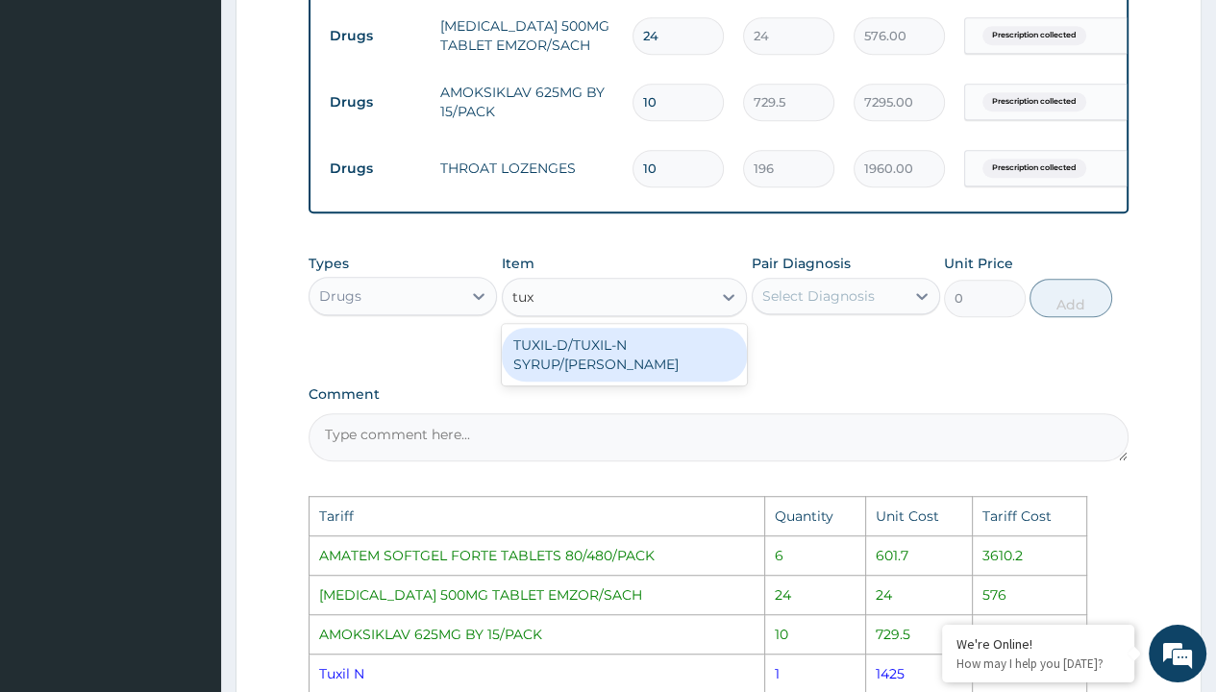
click at [673, 352] on div "TUXIL-D/TUXIL-N SYRUP/BOTT" at bounding box center [625, 355] width 246 height 54
type input "1425"
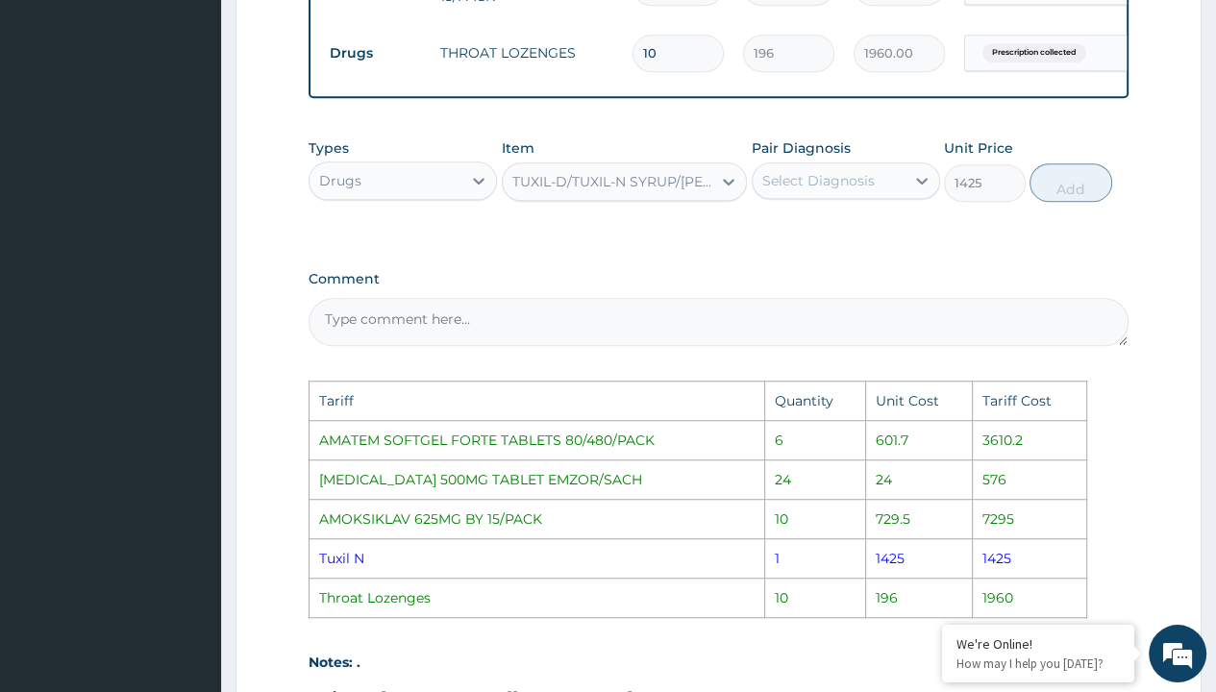
scroll to position [1004, 0]
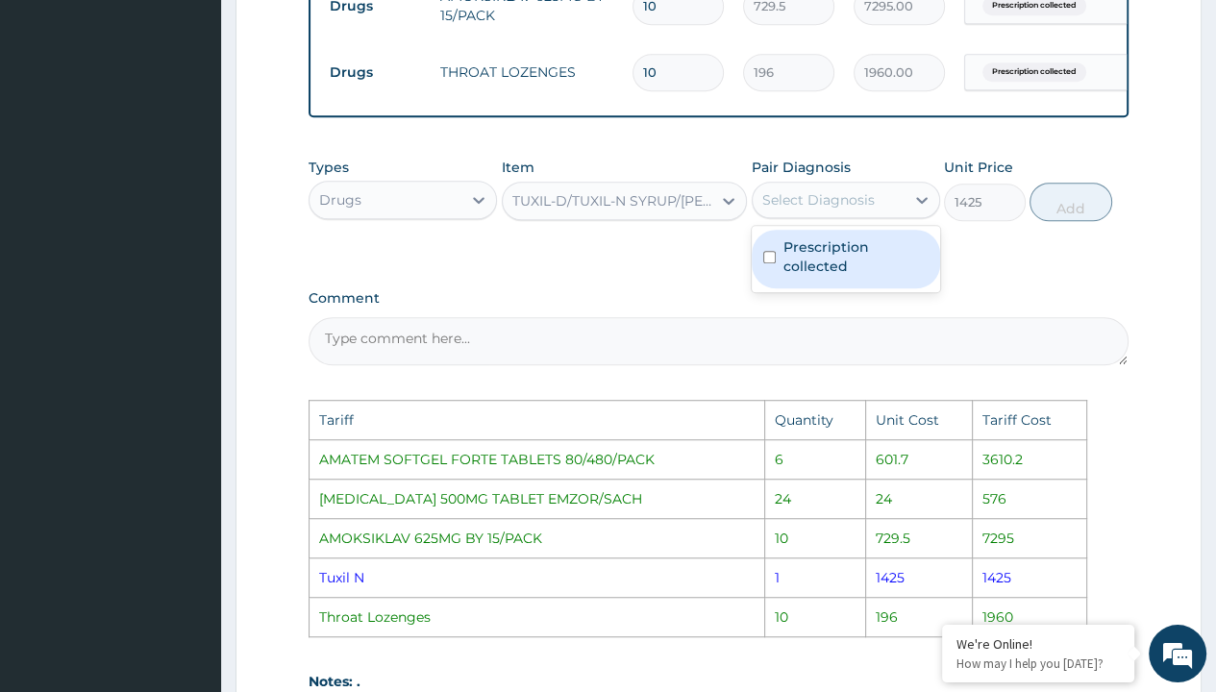
click at [874, 213] on div "Select Diagnosis" at bounding box center [829, 200] width 152 height 31
click at [770, 262] on input "checkbox" at bounding box center [769, 257] width 12 height 12
checkbox input "true"
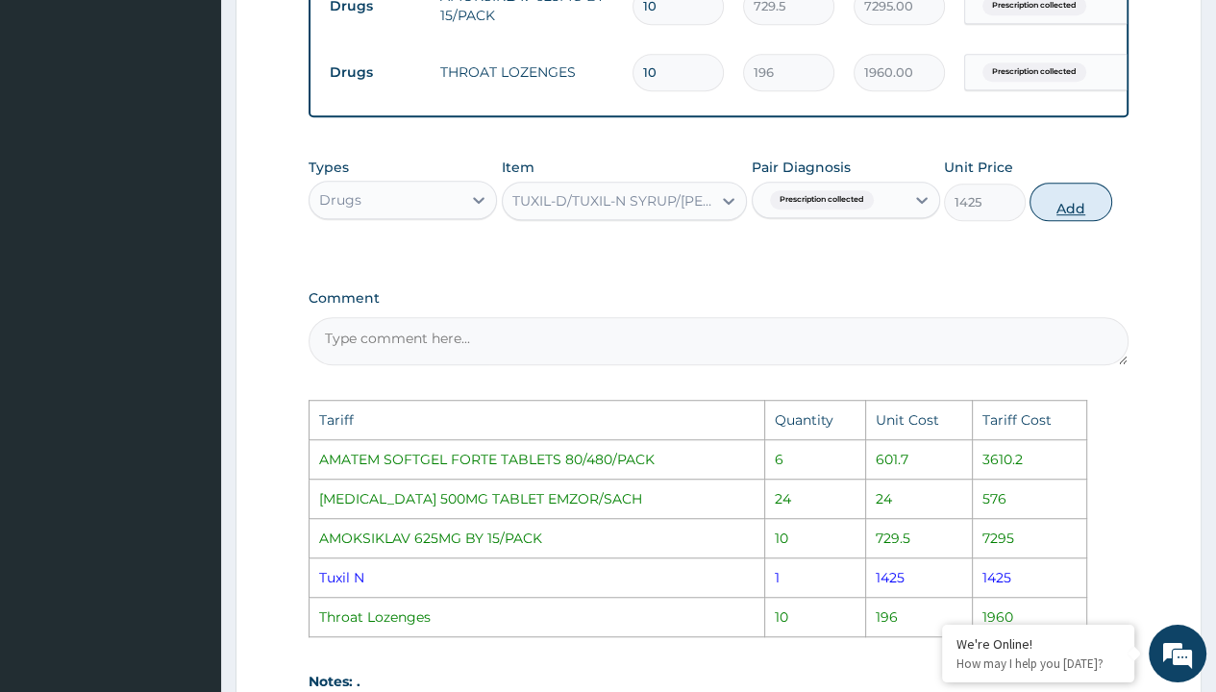
click at [1070, 218] on button "Add" at bounding box center [1071, 202] width 82 height 38
type input "0"
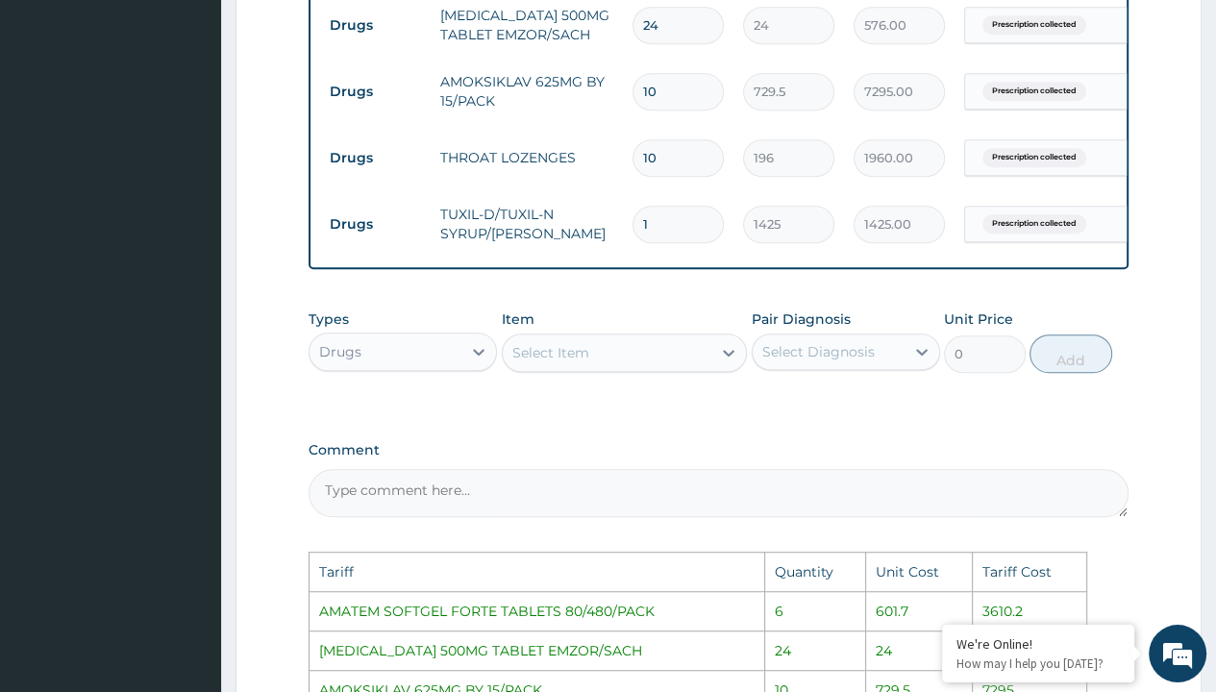
scroll to position [907, 0]
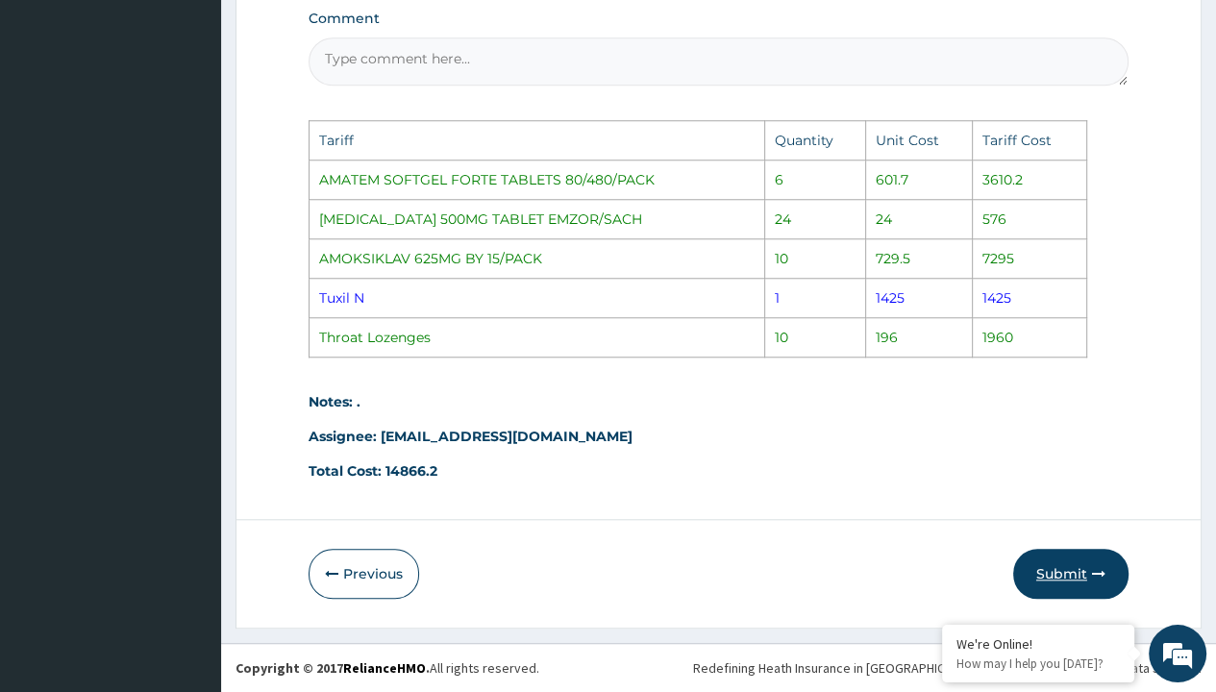
click at [1069, 558] on button "Submit" at bounding box center [1070, 574] width 115 height 50
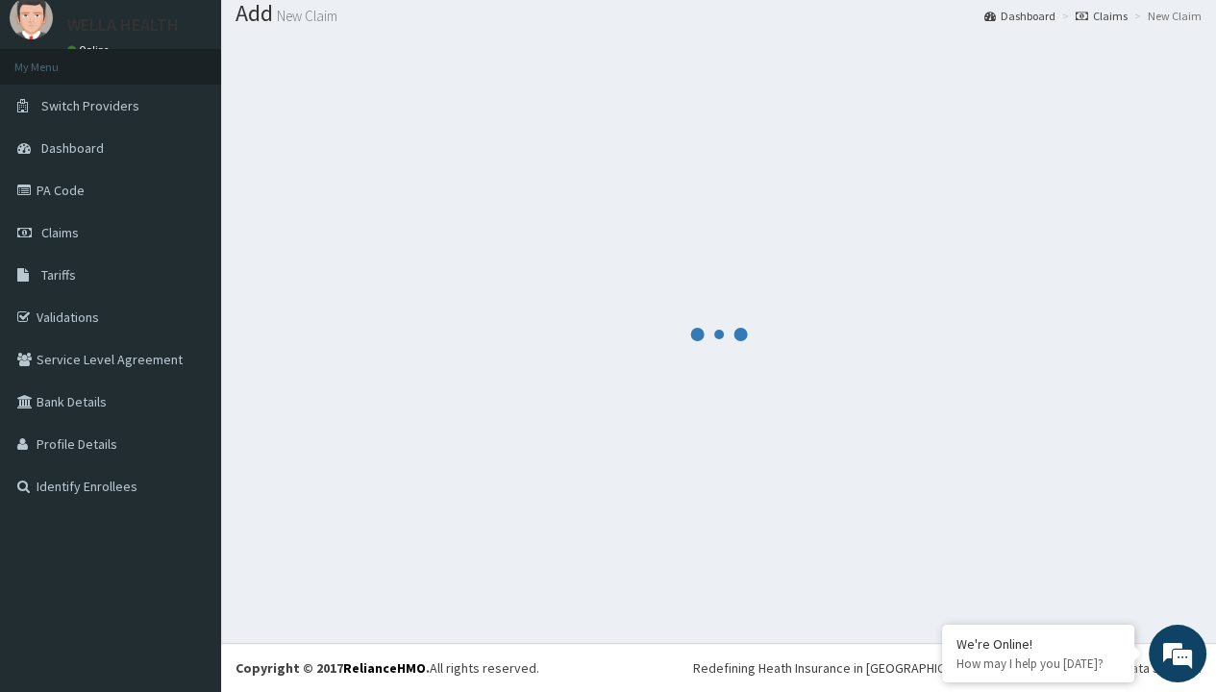
scroll to position [955, 0]
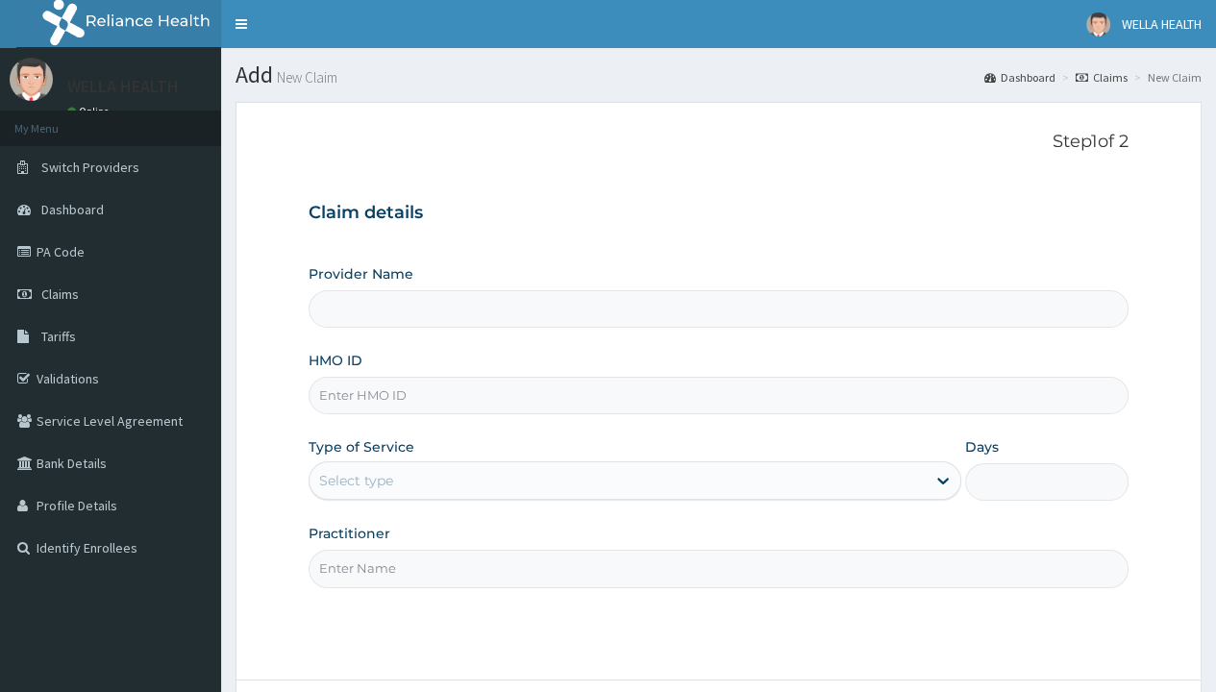
type input "WellaHealth(TELEMEDICINE)"
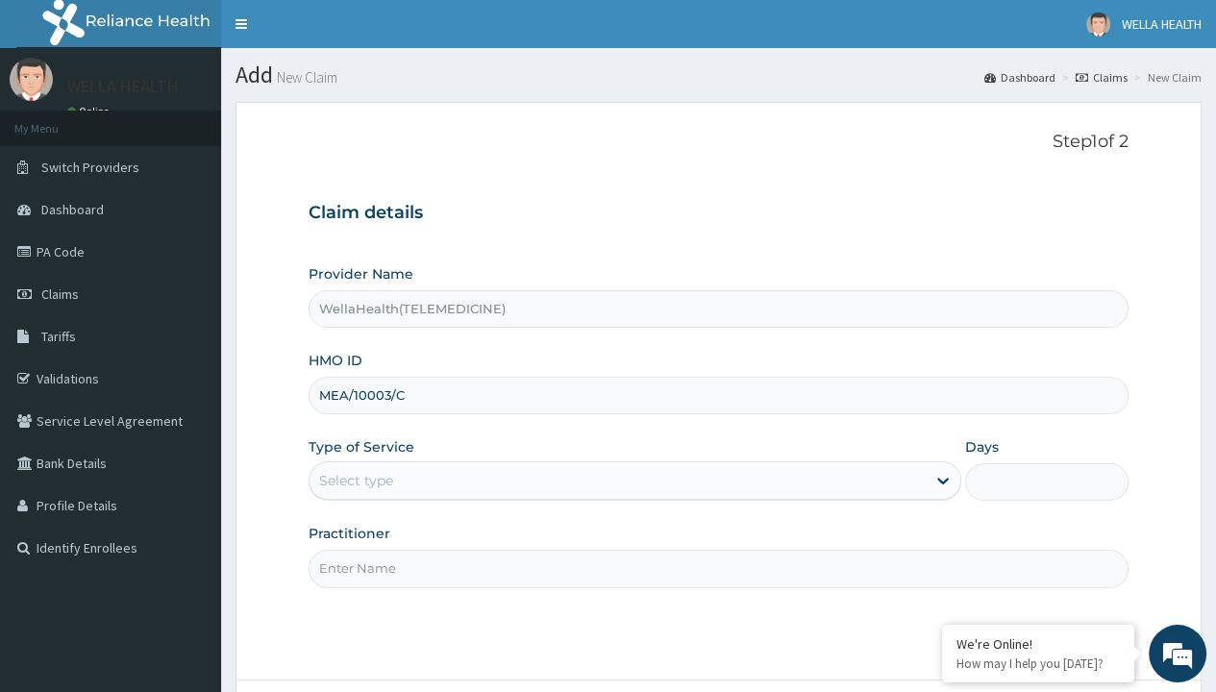
type input "MEA/10003/C"
type input "WellaHealth"
click at [356, 480] on div "Select type" at bounding box center [356, 480] width 74 height 19
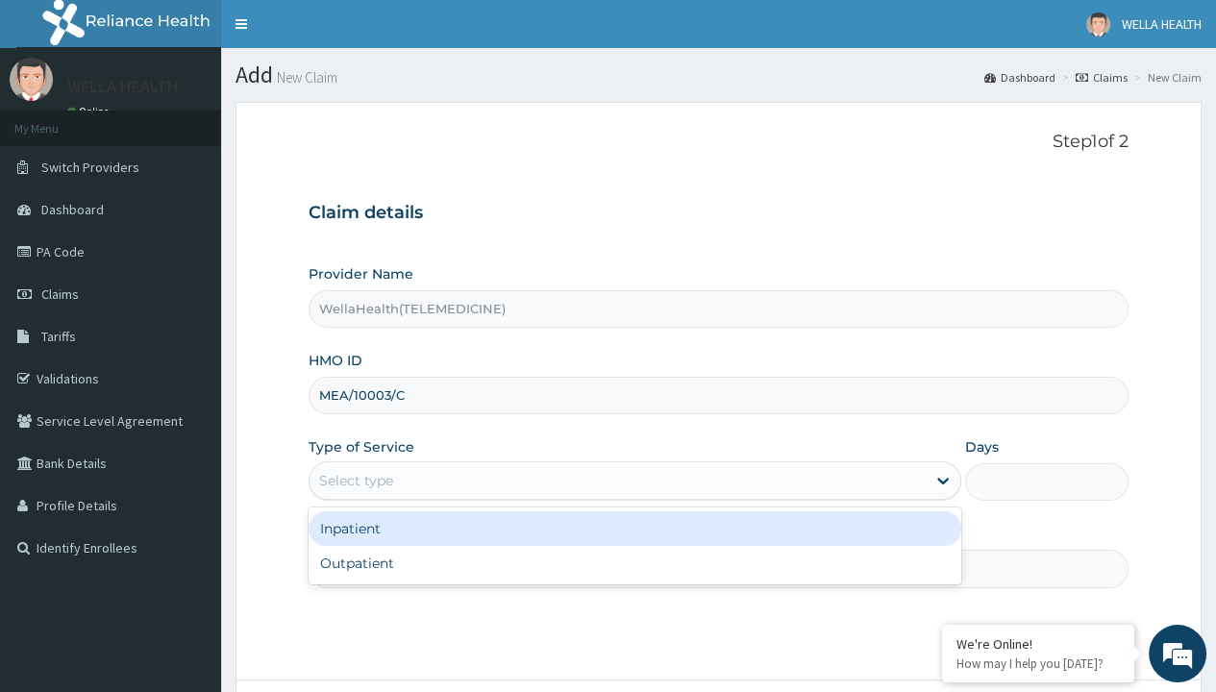
click at [634, 562] on div "Outpatient" at bounding box center [635, 563] width 653 height 35
type input "1"
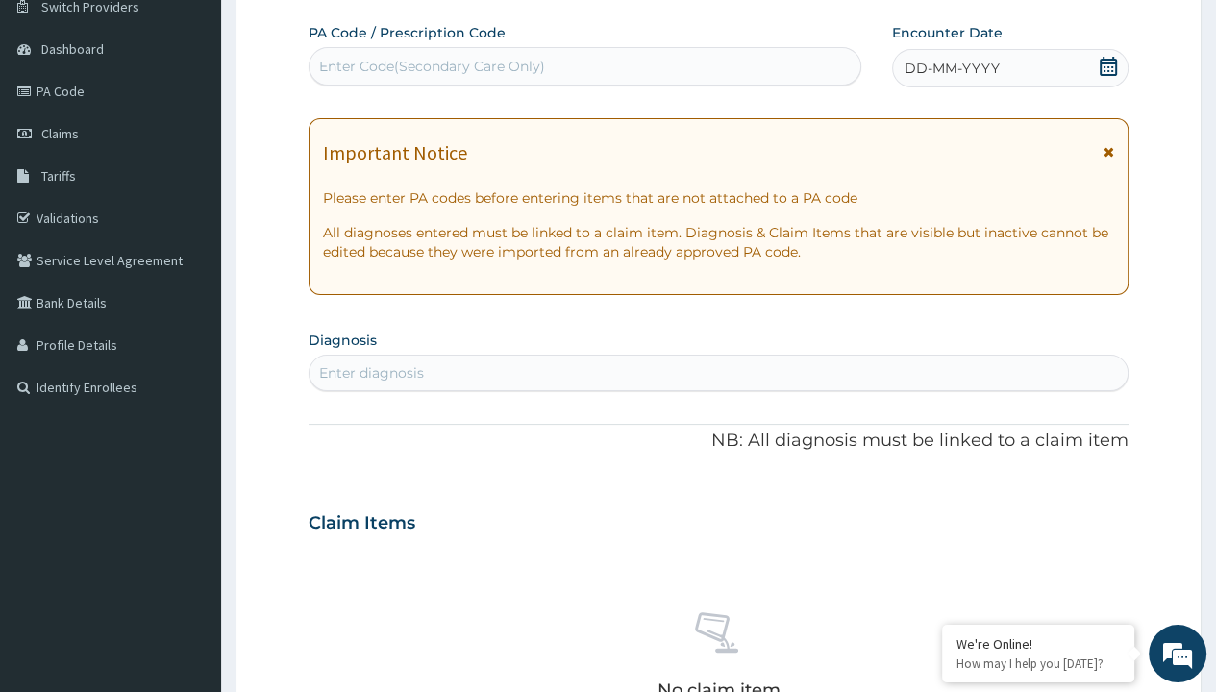
click at [951, 67] on span "DD-MM-YYYY" at bounding box center [952, 68] width 95 height 19
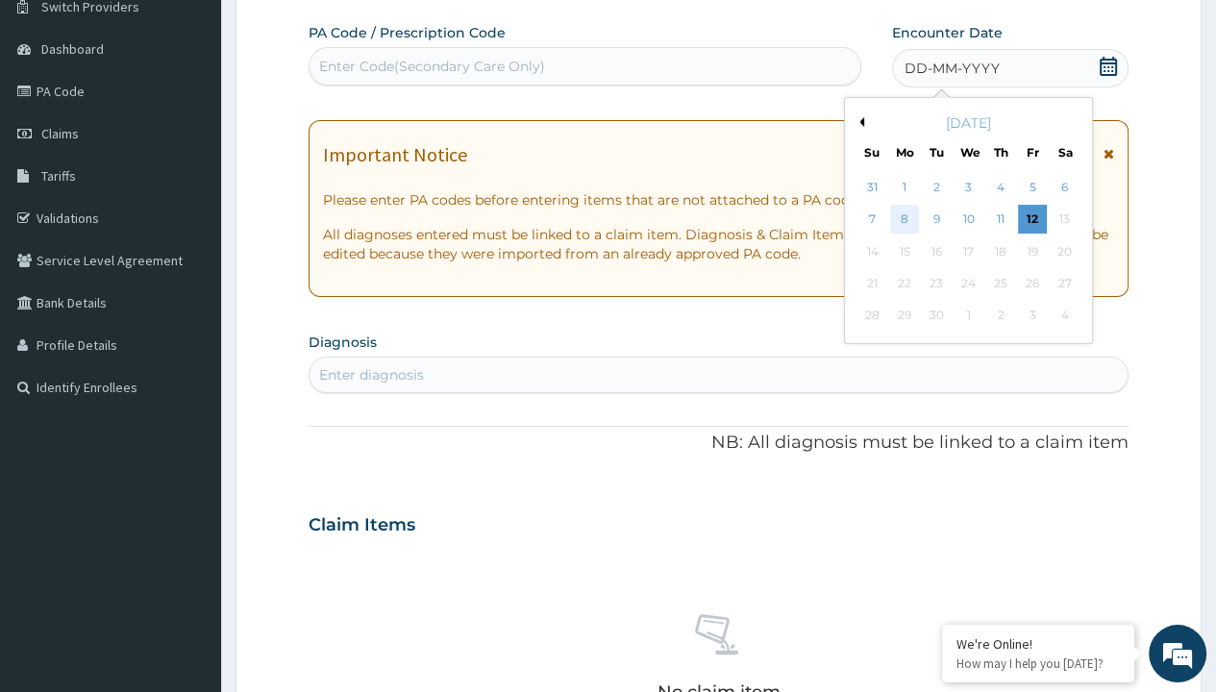
click at [904, 218] on div "8" at bounding box center [904, 220] width 29 height 29
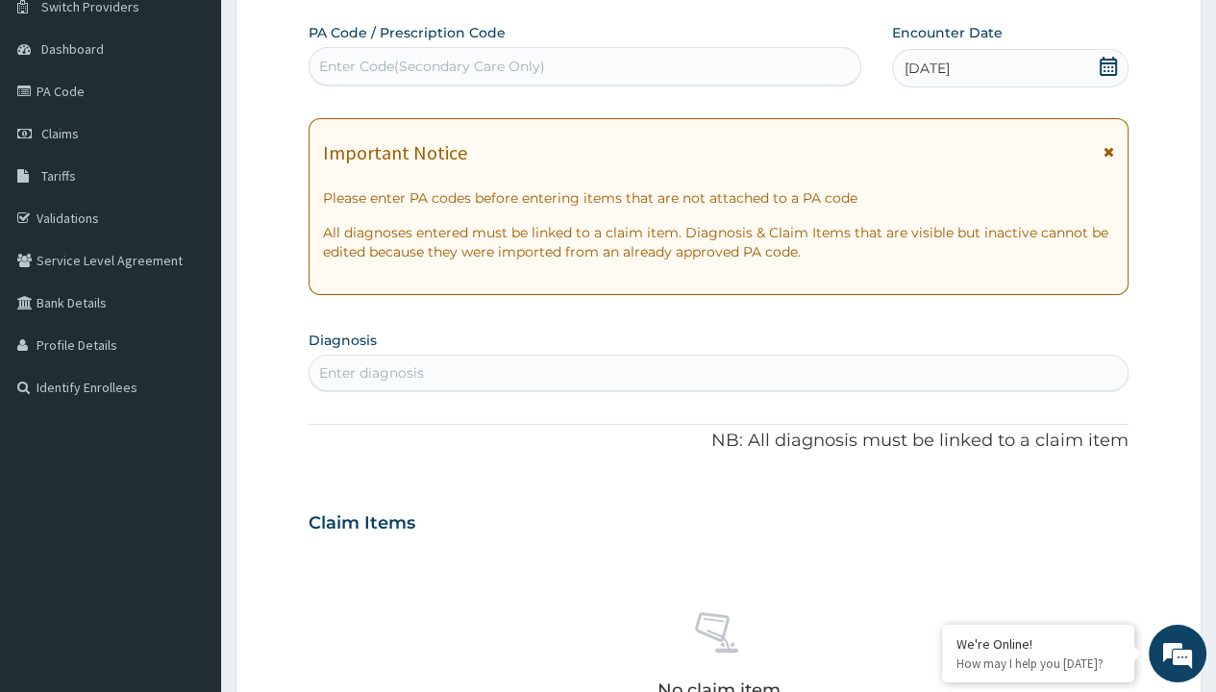
click at [431, 65] on div "Enter Code(Secondary Care Only)" at bounding box center [432, 66] width 226 height 19
type input "PR/AA3B3252"
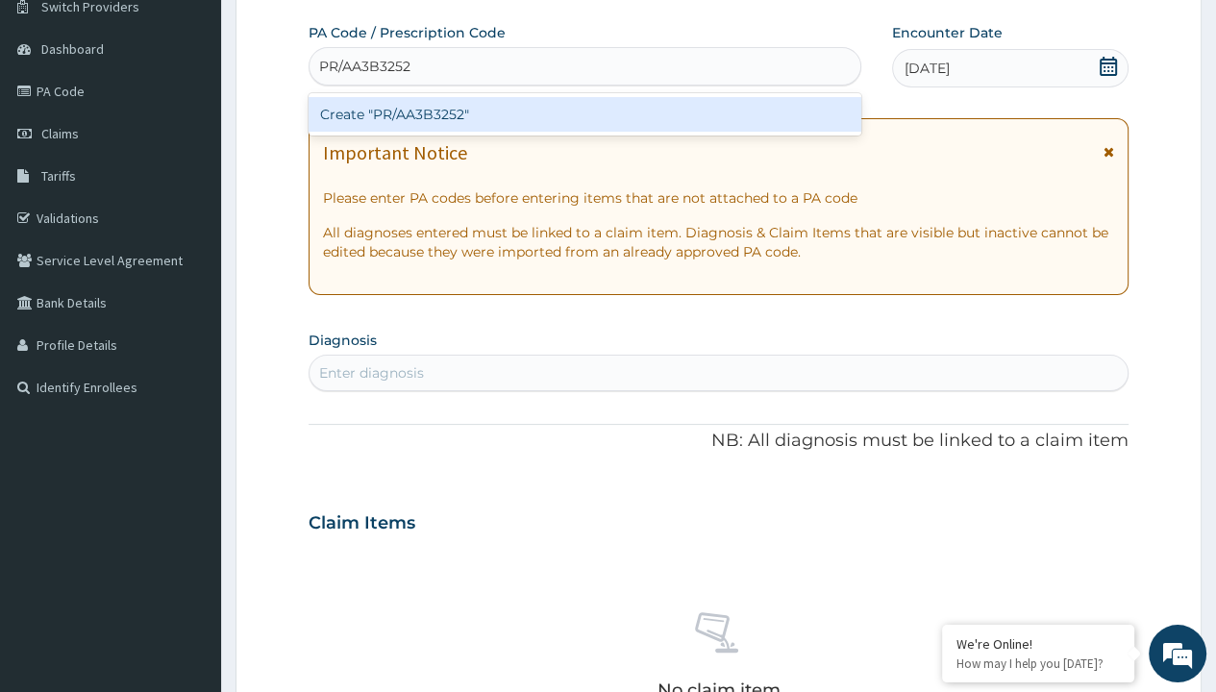
click at [584, 113] on div "Create "PR/AA3B3252"" at bounding box center [585, 114] width 552 height 35
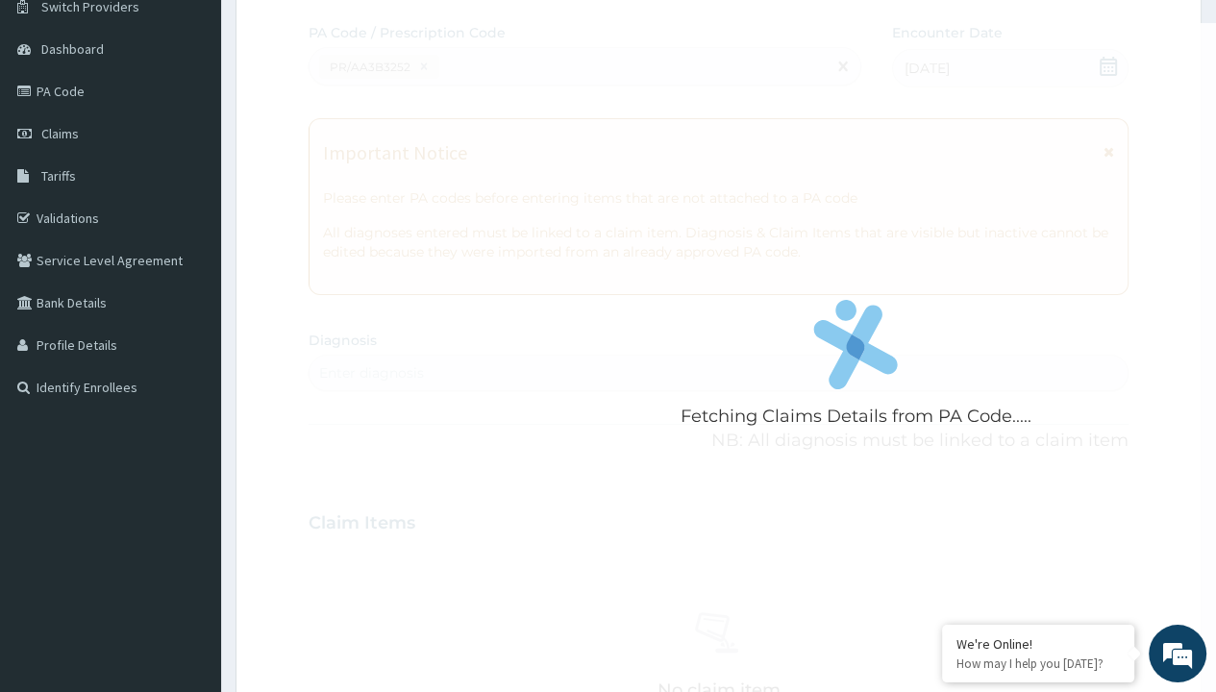
click at [371, 372] on div "Enter diagnosis" at bounding box center [371, 372] width 105 height 19
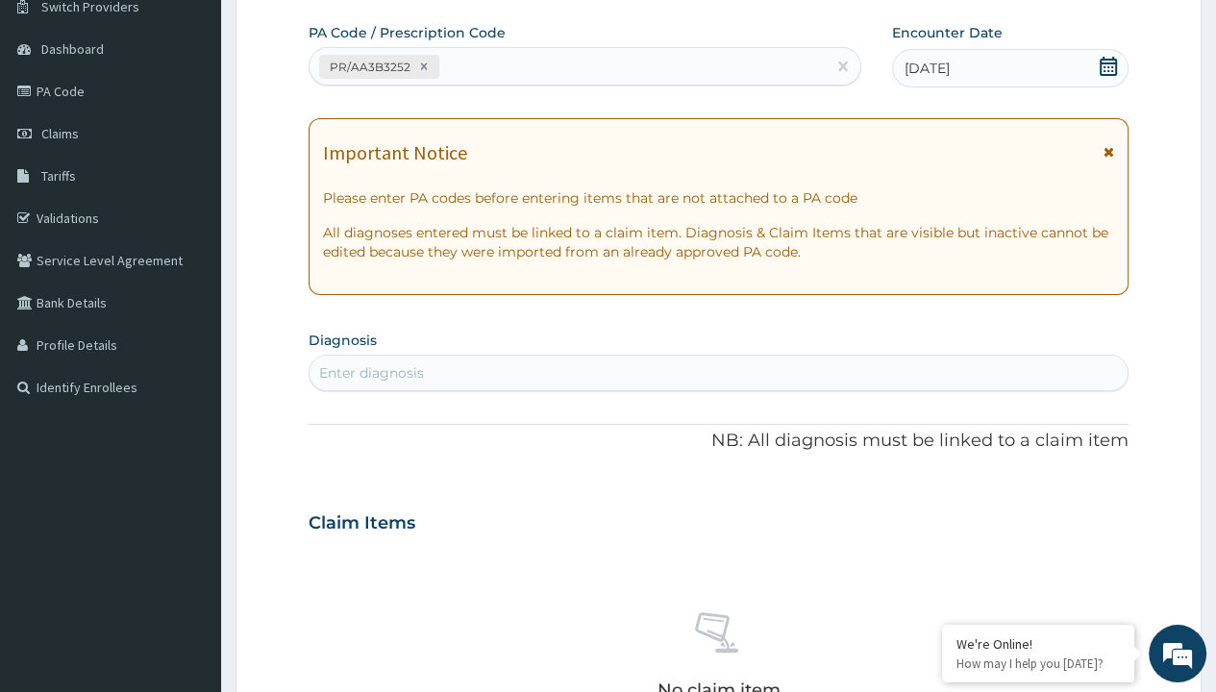
type input "prescription collected"
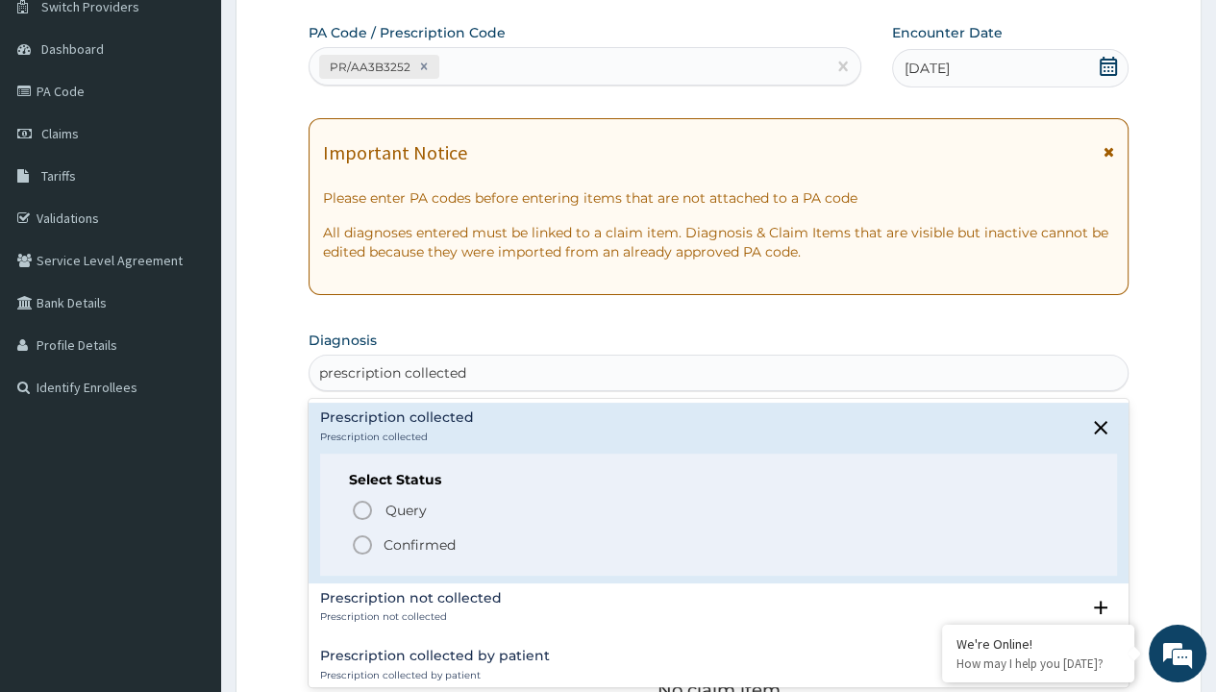
click at [419, 543] on p "Confirmed" at bounding box center [420, 544] width 72 height 19
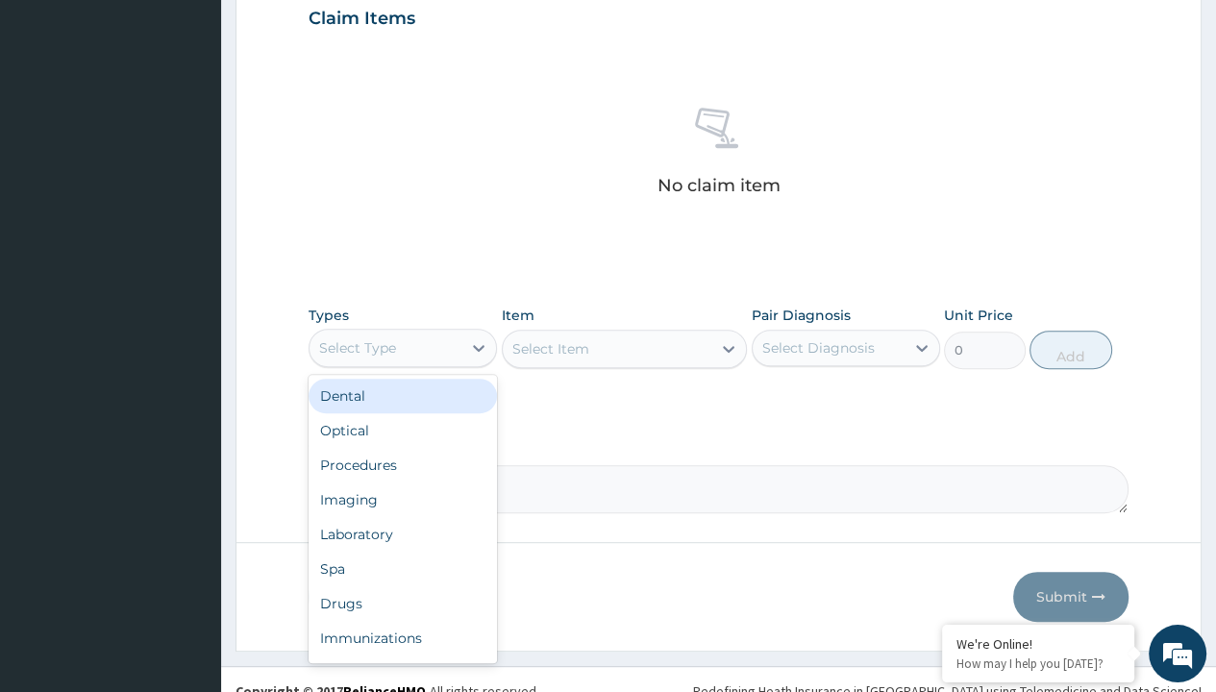
type input "procedures"
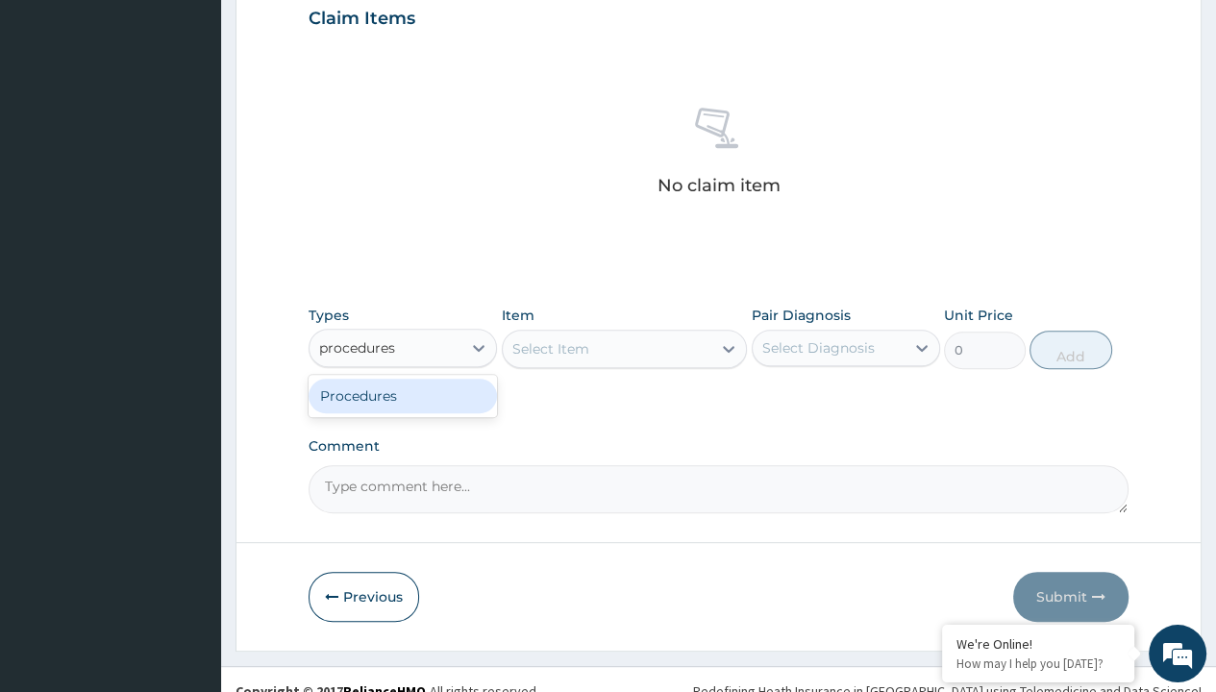
click at [403, 394] on div "Procedures" at bounding box center [403, 396] width 188 height 35
click at [550, 347] on div "Select Item" at bounding box center [550, 348] width 77 height 19
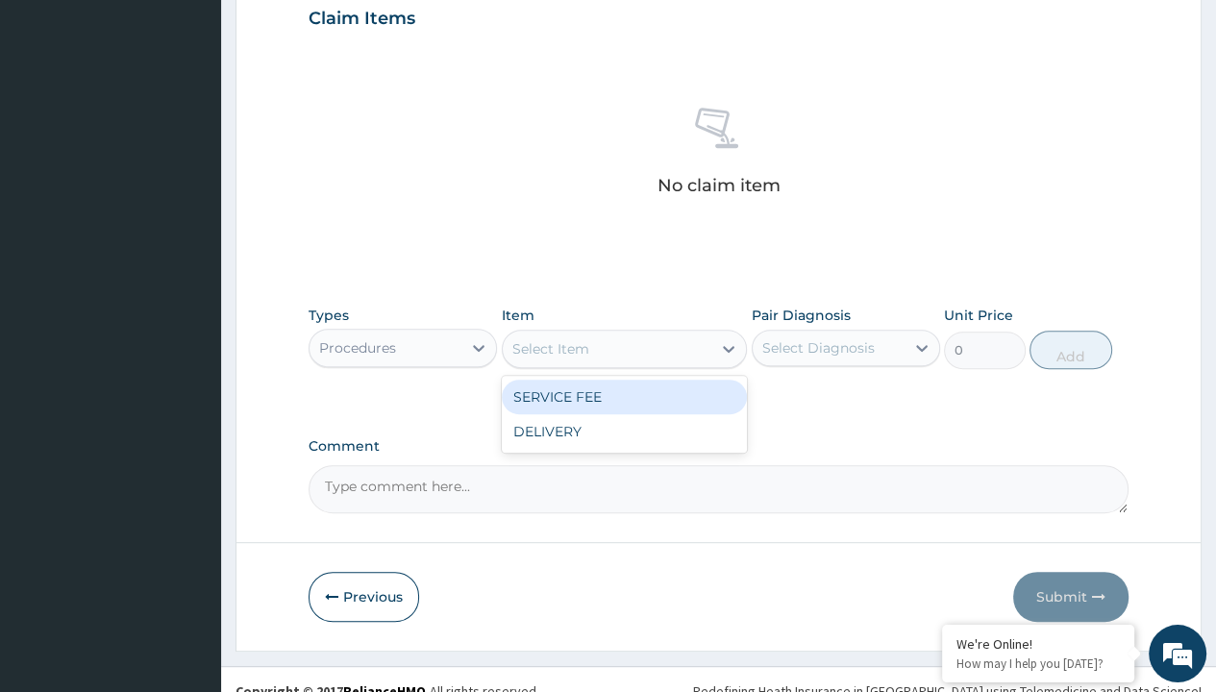
type input "service fee"
click at [624, 395] on div "SERVICE FEE" at bounding box center [625, 397] width 246 height 35
type input "100"
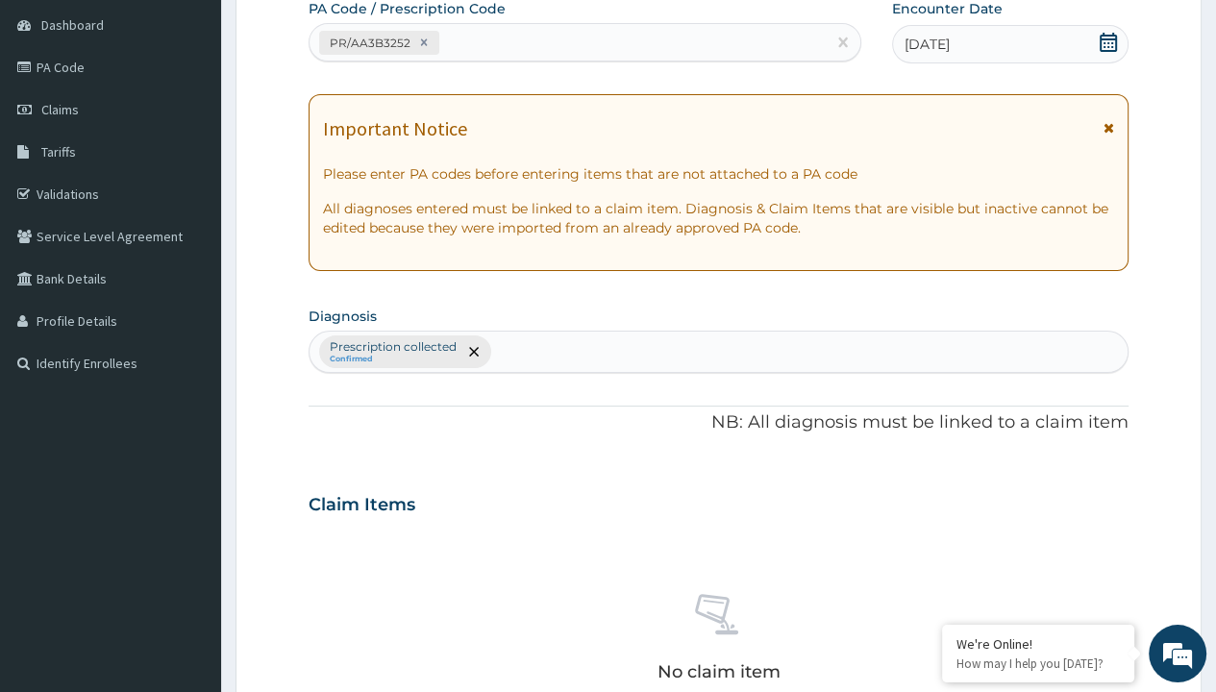
type input "prescription collected"
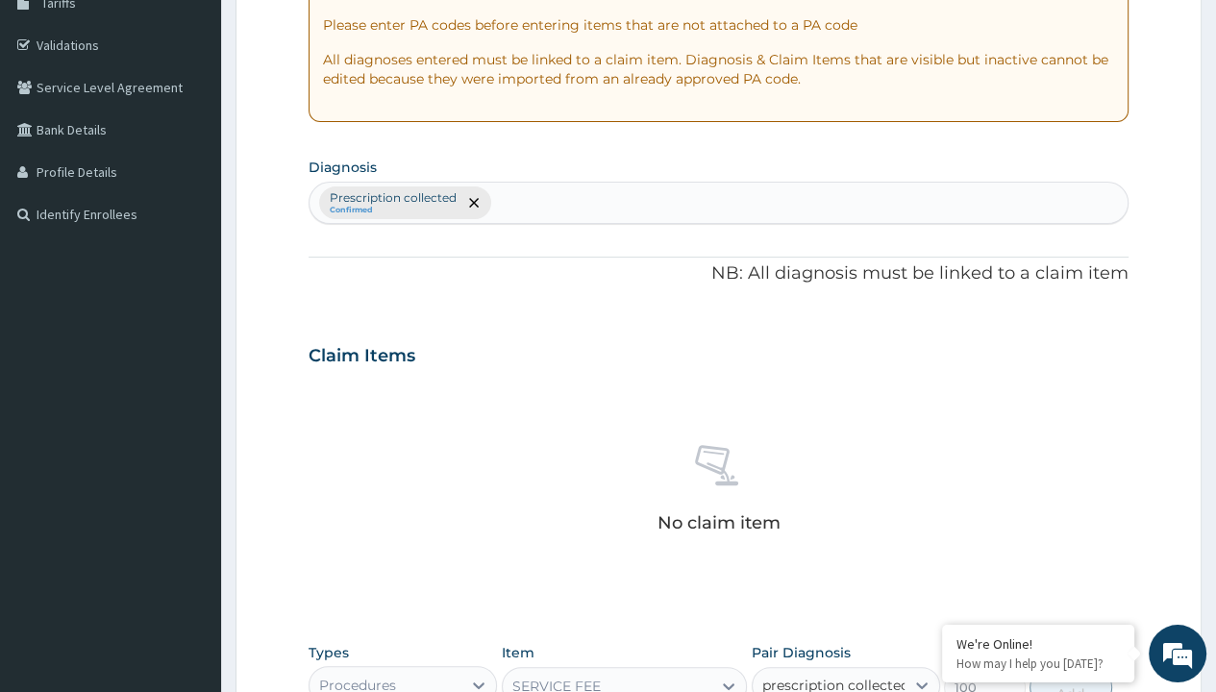
checkbox input "true"
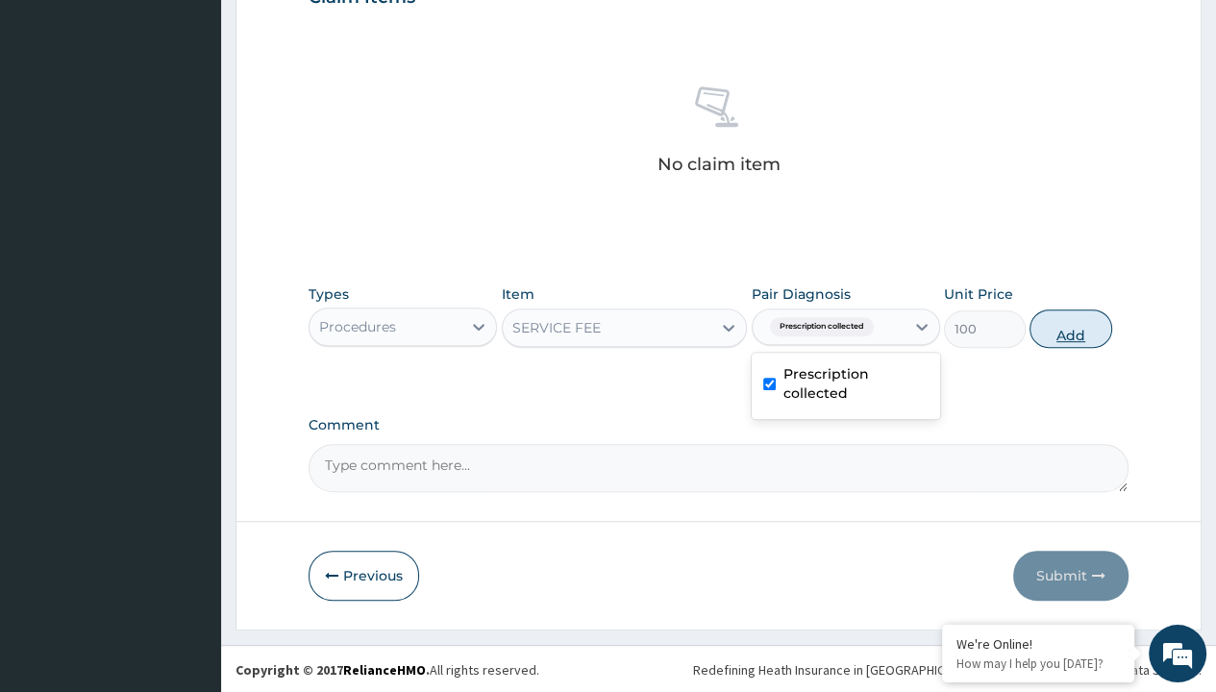
click at [1071, 327] on button "Add" at bounding box center [1071, 329] width 82 height 38
type input "0"
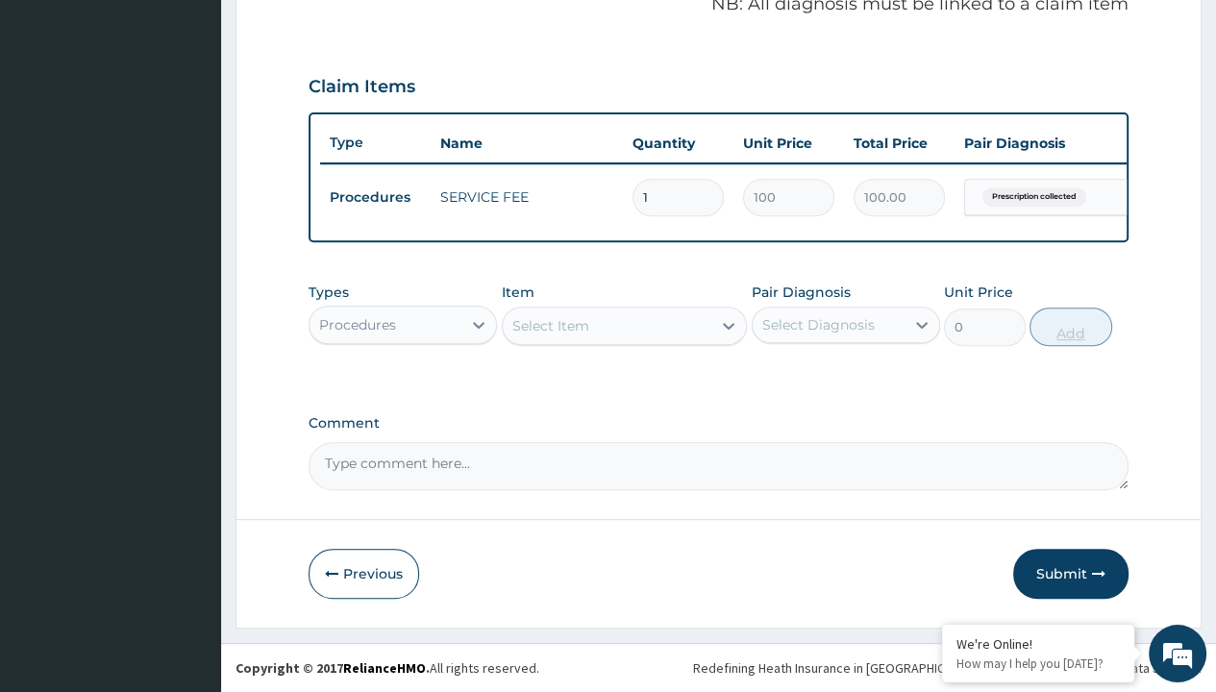
scroll to position [614, 0]
click at [357, 325] on div "Procedures" at bounding box center [357, 324] width 77 height 19
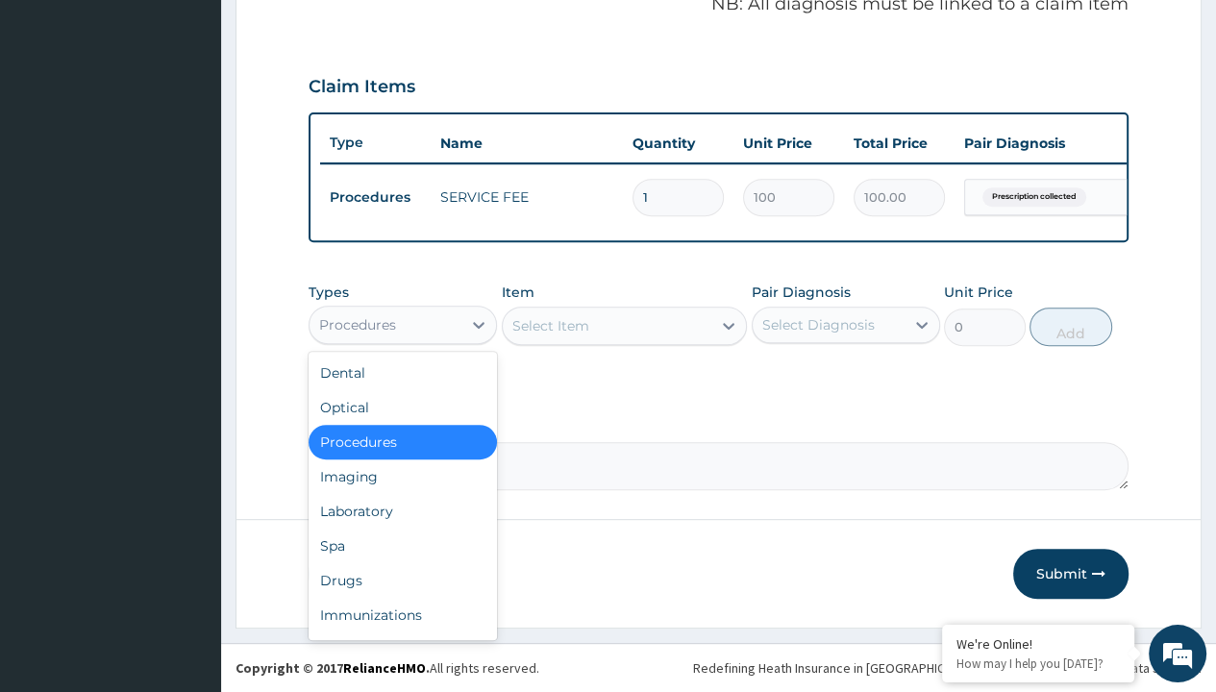
type input "drugs"
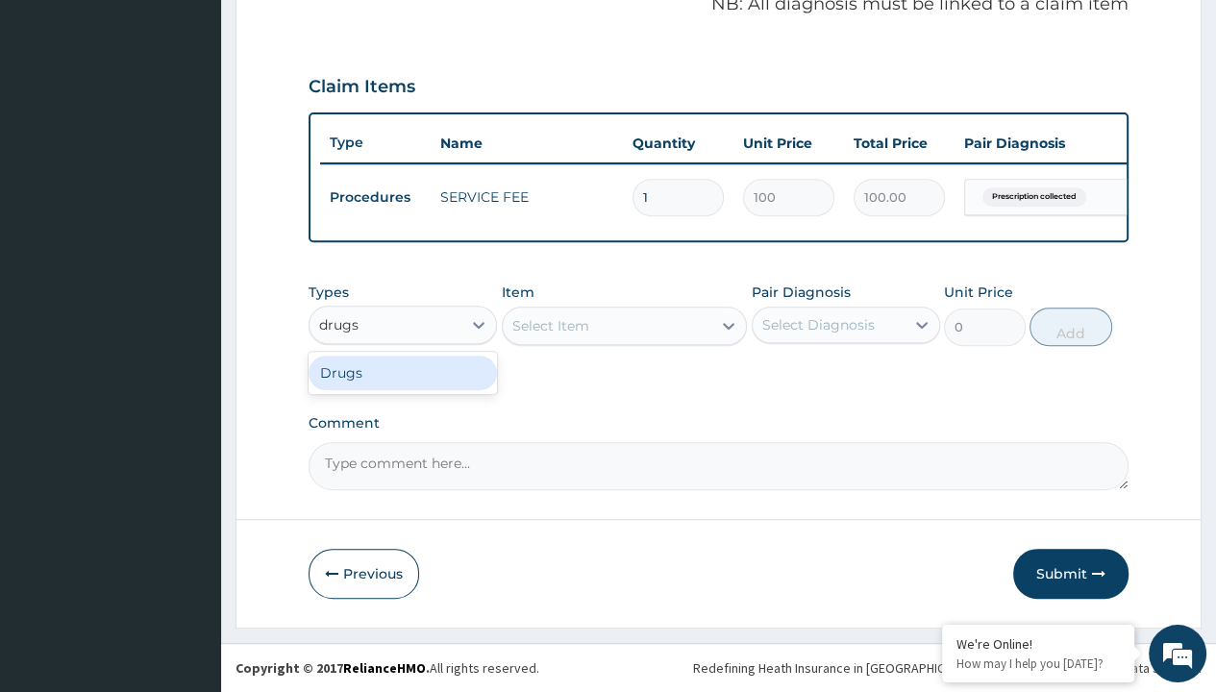
click at [403, 373] on div "Drugs" at bounding box center [403, 373] width 188 height 35
click at [550, 326] on div "Select Item" at bounding box center [625, 326] width 246 height 38
type input "amoxicillin suspension branded"
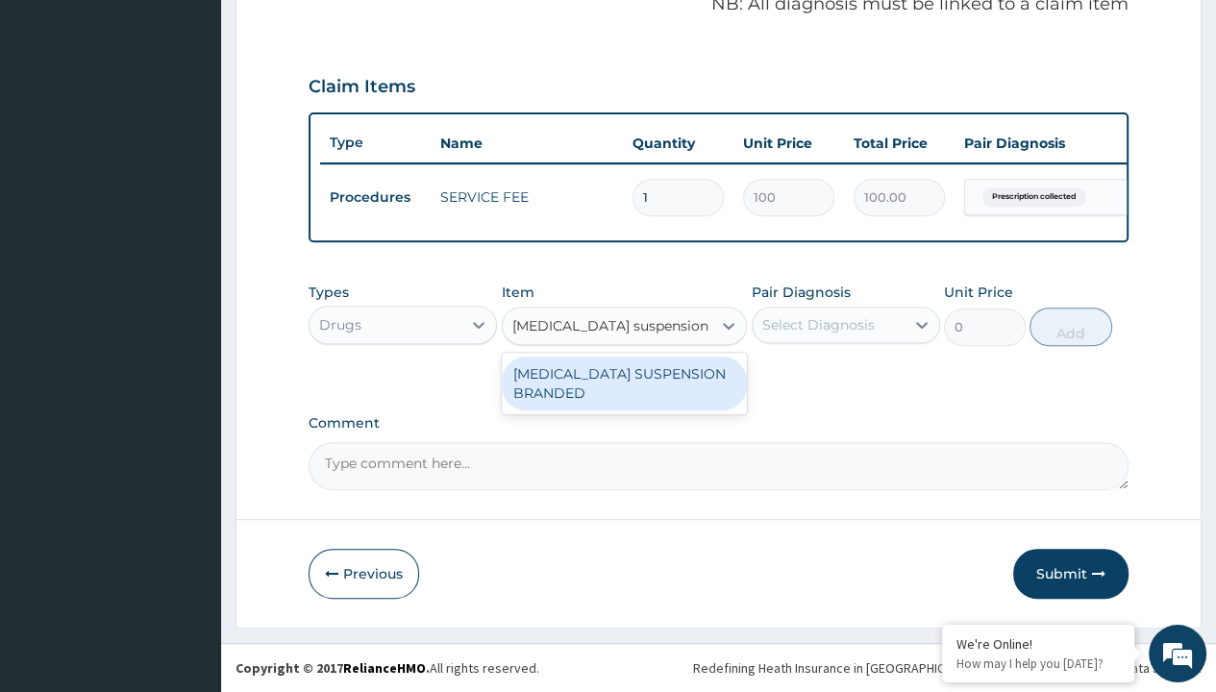
click at [624, 384] on div "[MEDICAL_DATA] SUSPENSION BRANDED" at bounding box center [625, 384] width 246 height 54
type input "5890"
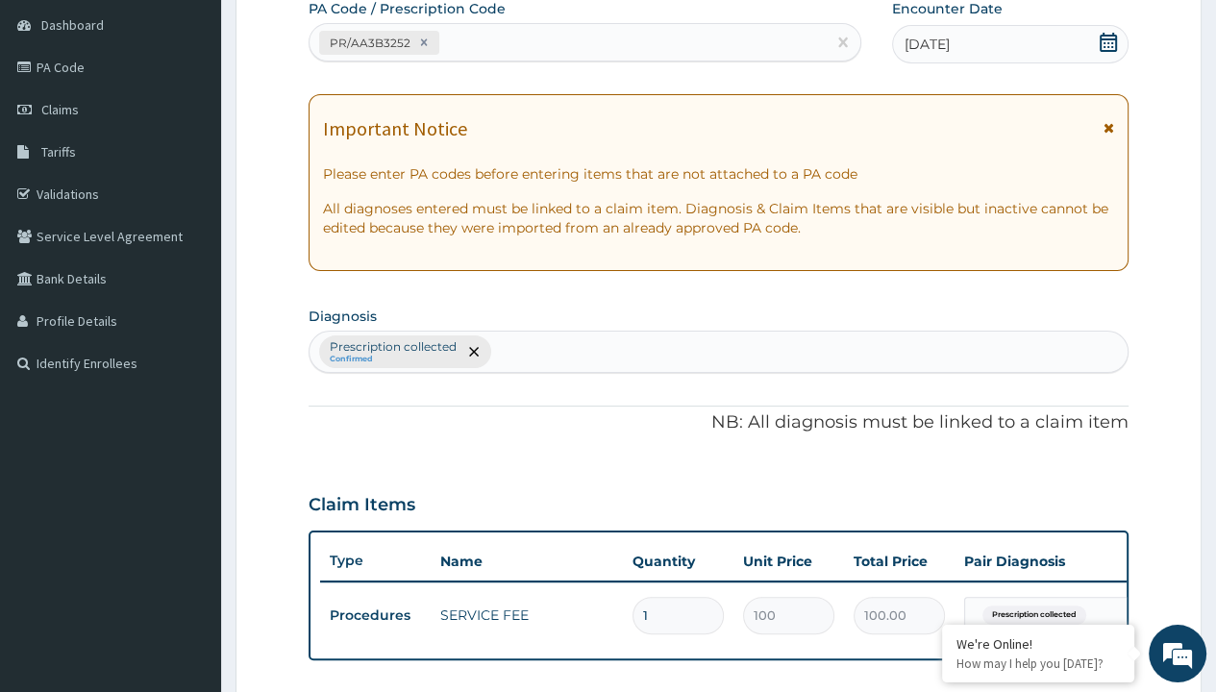
type input "prescription collected"
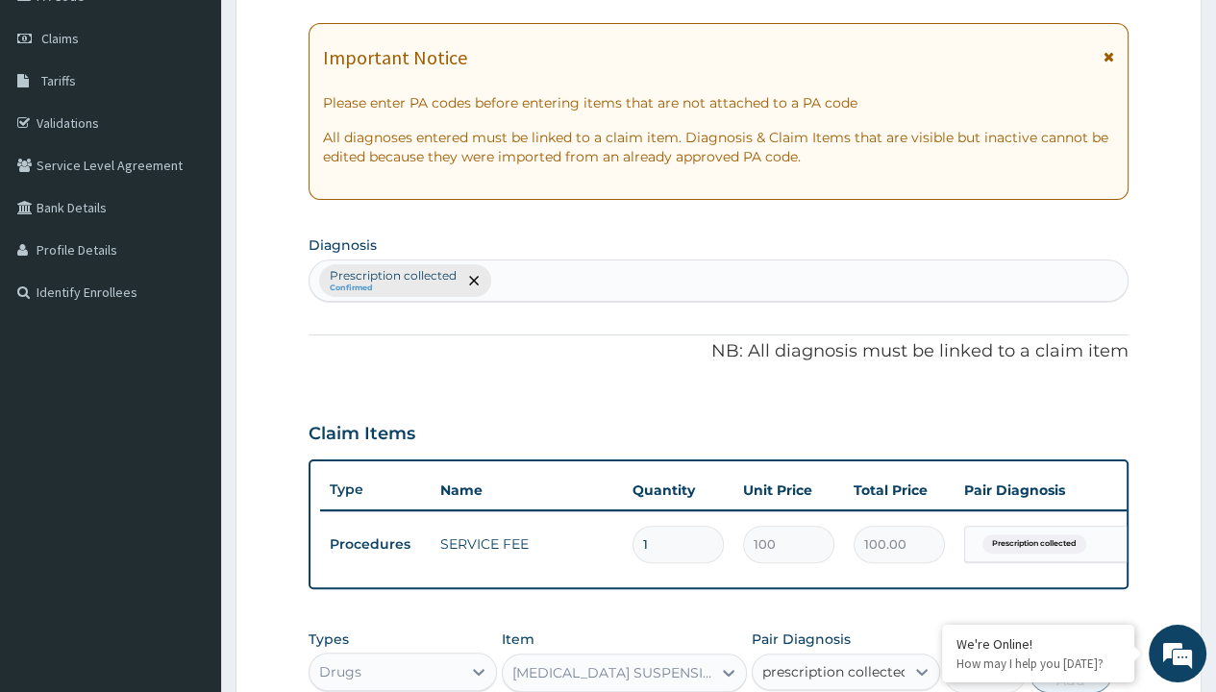
checkbox input "true"
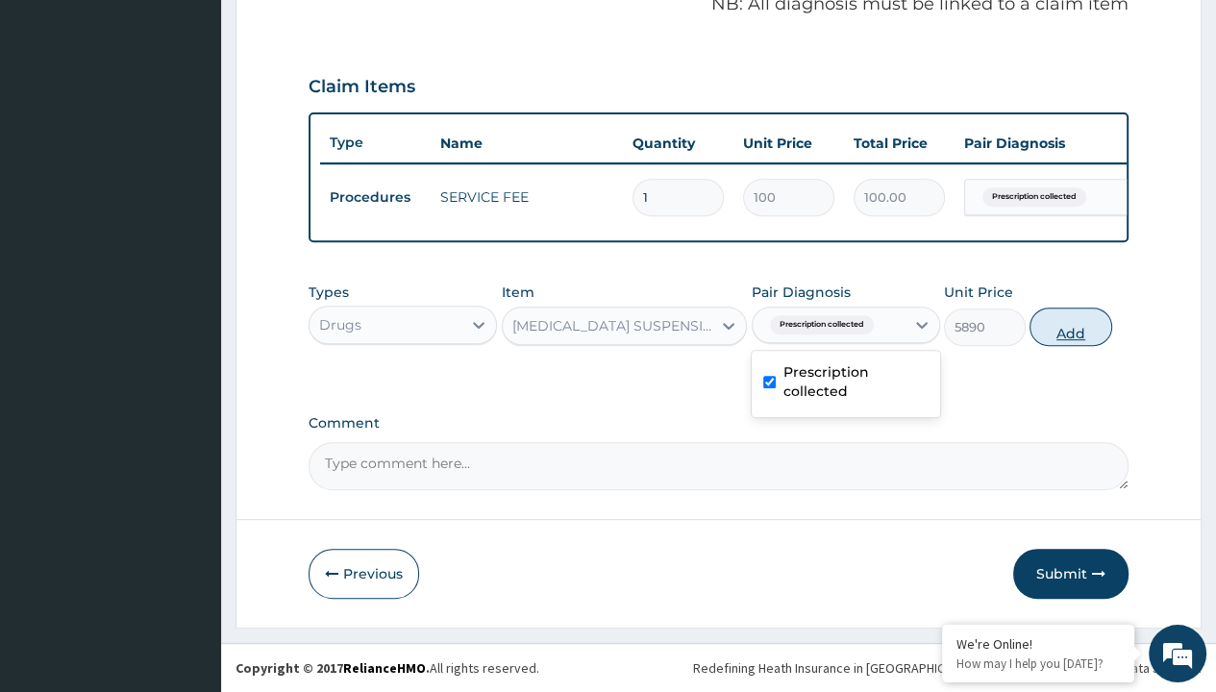
click at [1071, 327] on button "Add" at bounding box center [1071, 327] width 82 height 38
type input "0"
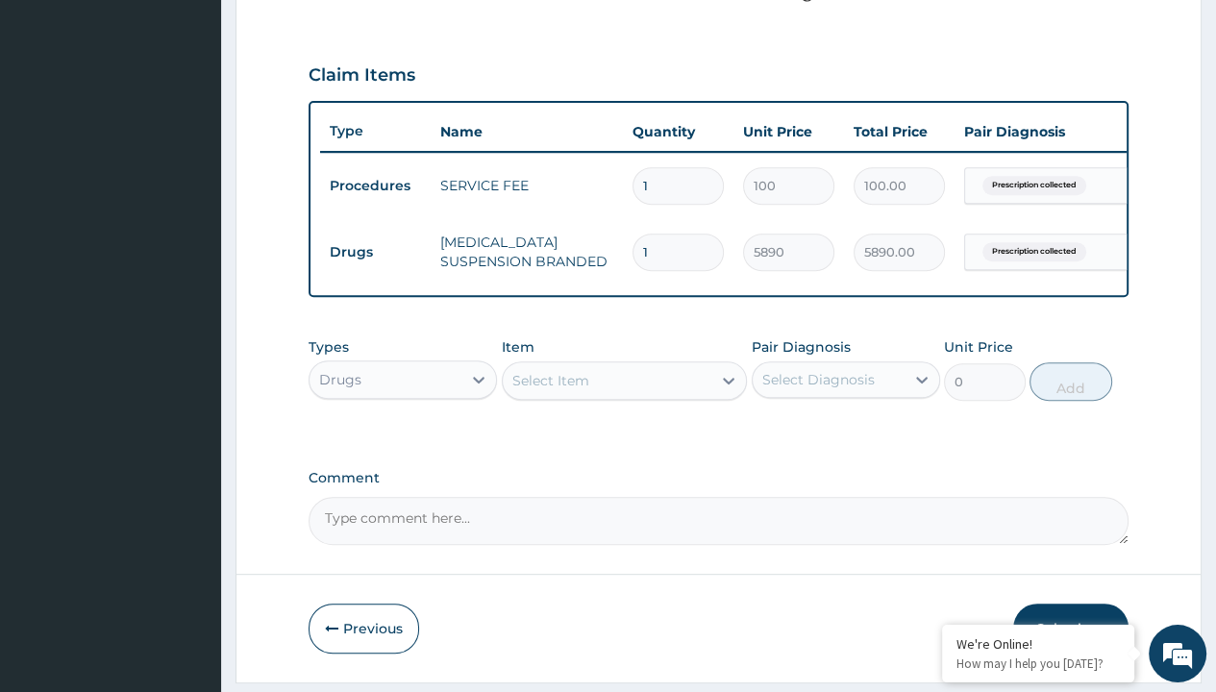
click at [375, 249] on td "Drugs" at bounding box center [375, 253] width 111 height 36
type input "drugs"
click at [403, 438] on div "Drugs" at bounding box center [403, 427] width 188 height 35
click at [550, 390] on div "Select Item" at bounding box center [550, 380] width 77 height 19
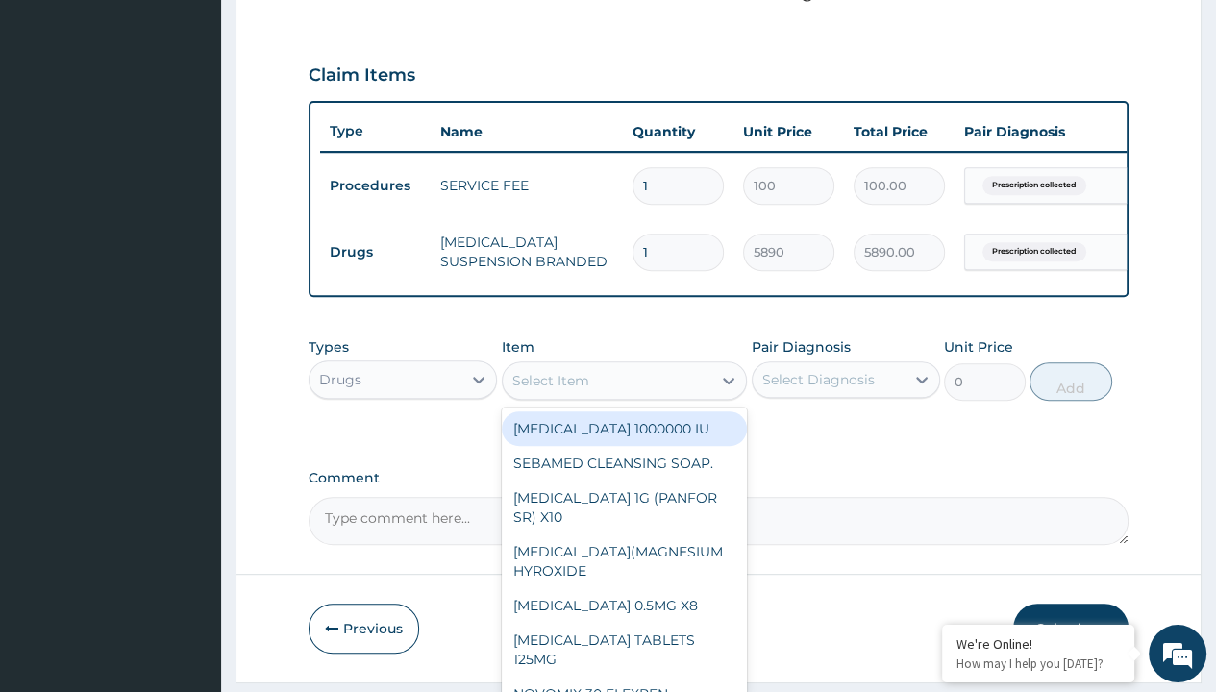
type input "[MEDICAL_DATA] syrup"
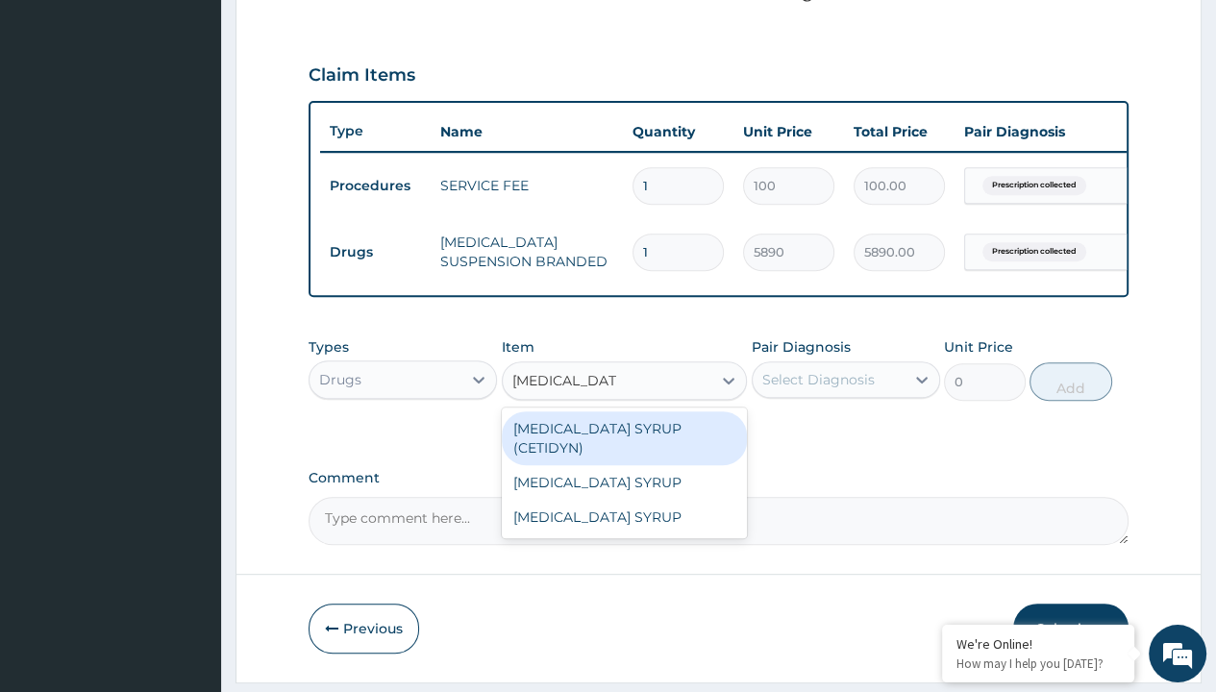
click at [624, 440] on div "[MEDICAL_DATA] SYRUP (CETIDYN)" at bounding box center [625, 438] width 246 height 54
type input "2200"
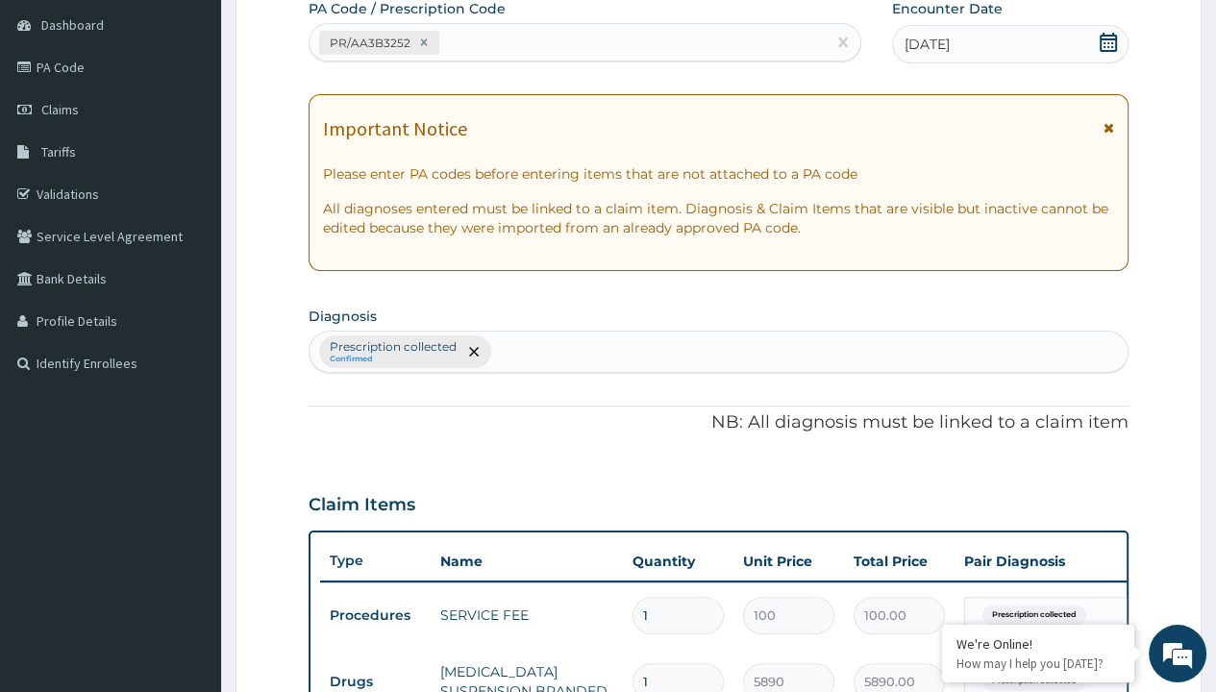
type input "prescription collected"
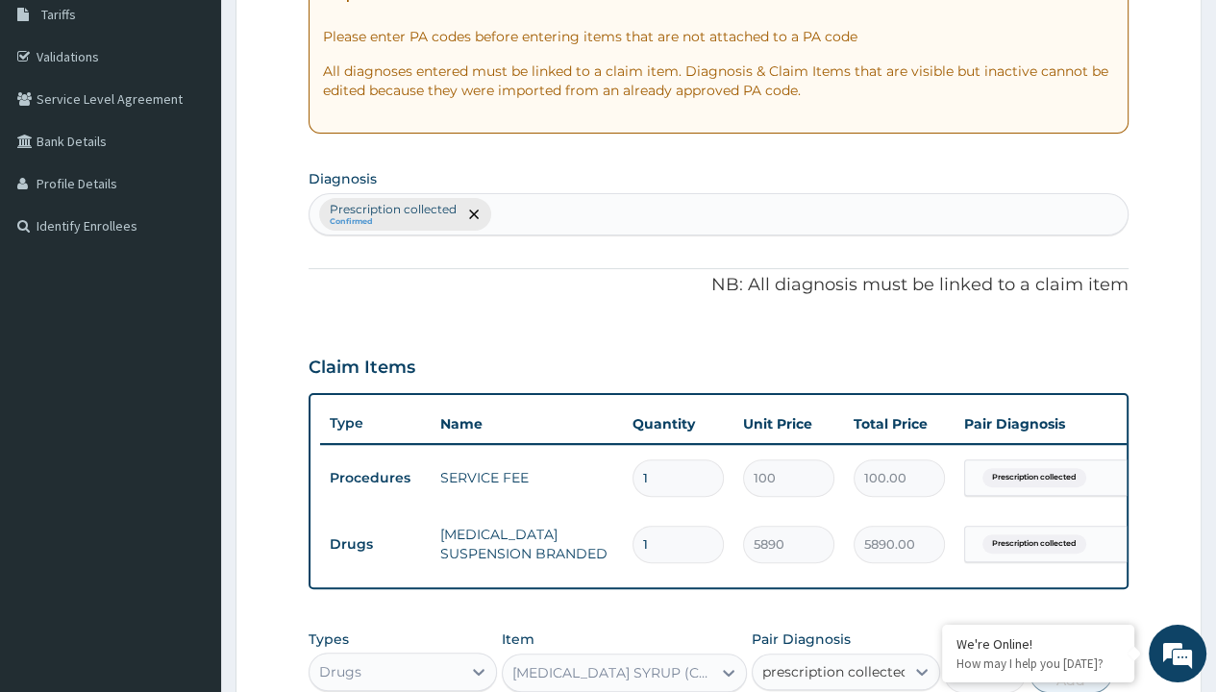
checkbox input "true"
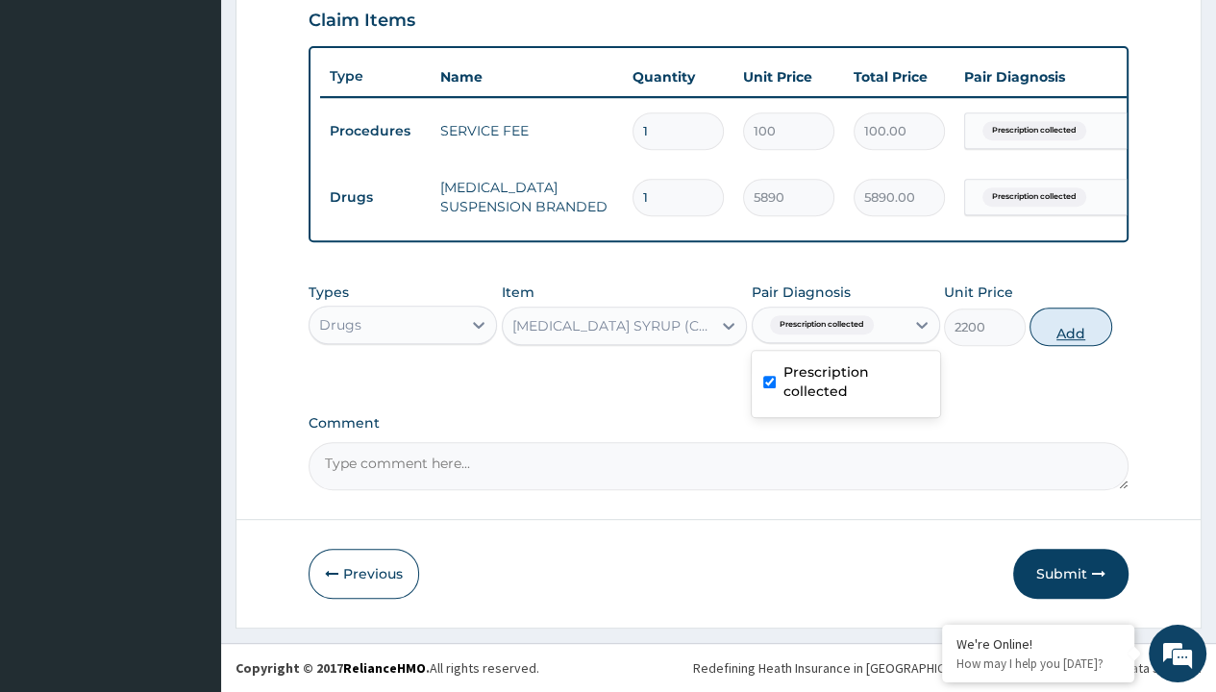
click at [1071, 327] on button "Add" at bounding box center [1071, 327] width 82 height 38
type input "0"
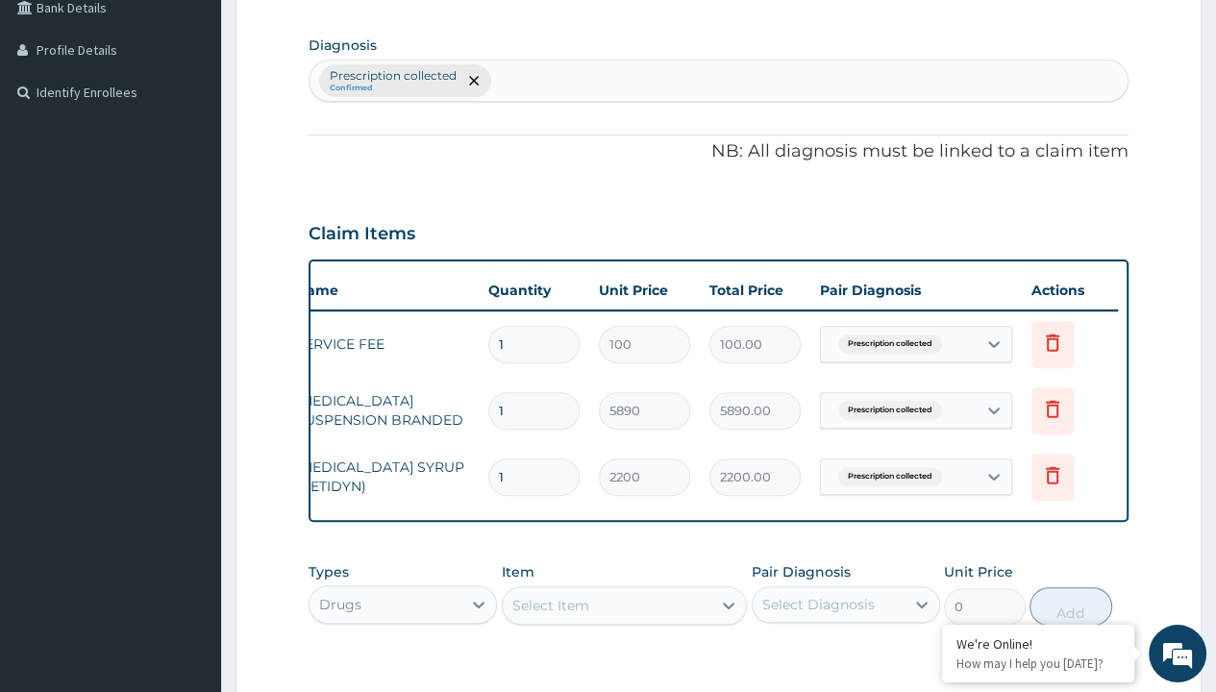
scroll to position [455, 0]
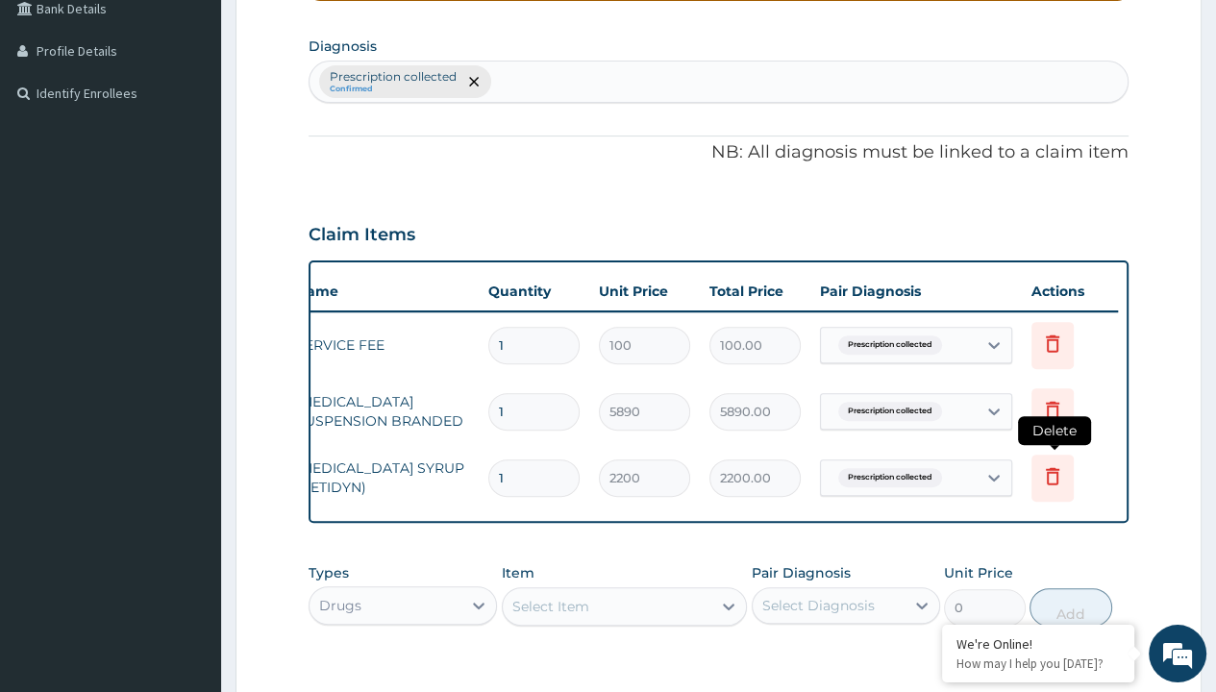
click at [1050, 482] on icon at bounding box center [1052, 475] width 13 height 17
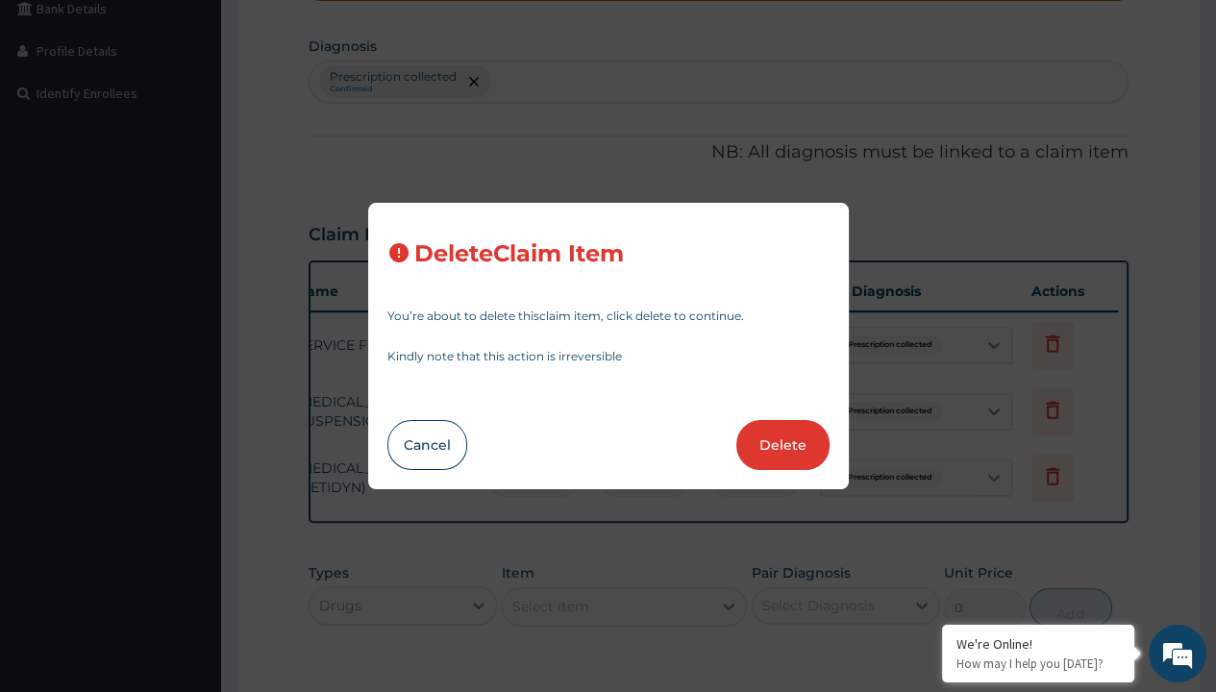
click at [782, 453] on button "Delete" at bounding box center [782, 445] width 93 height 50
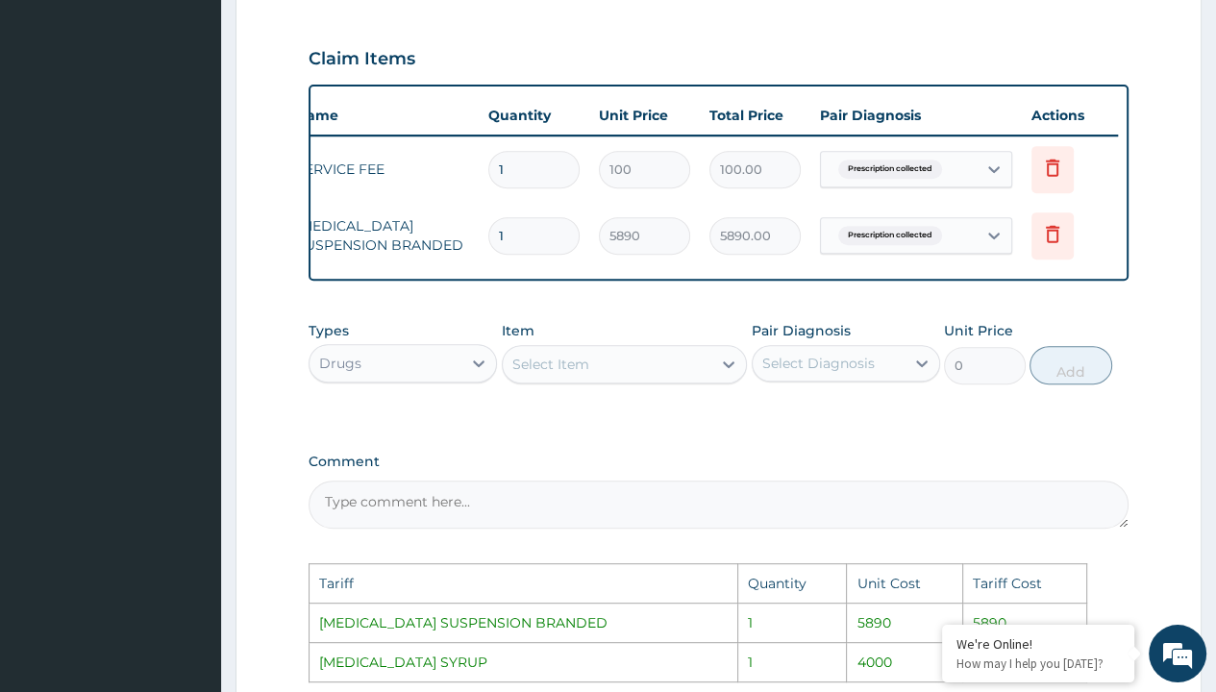
scroll to position [647, 0]
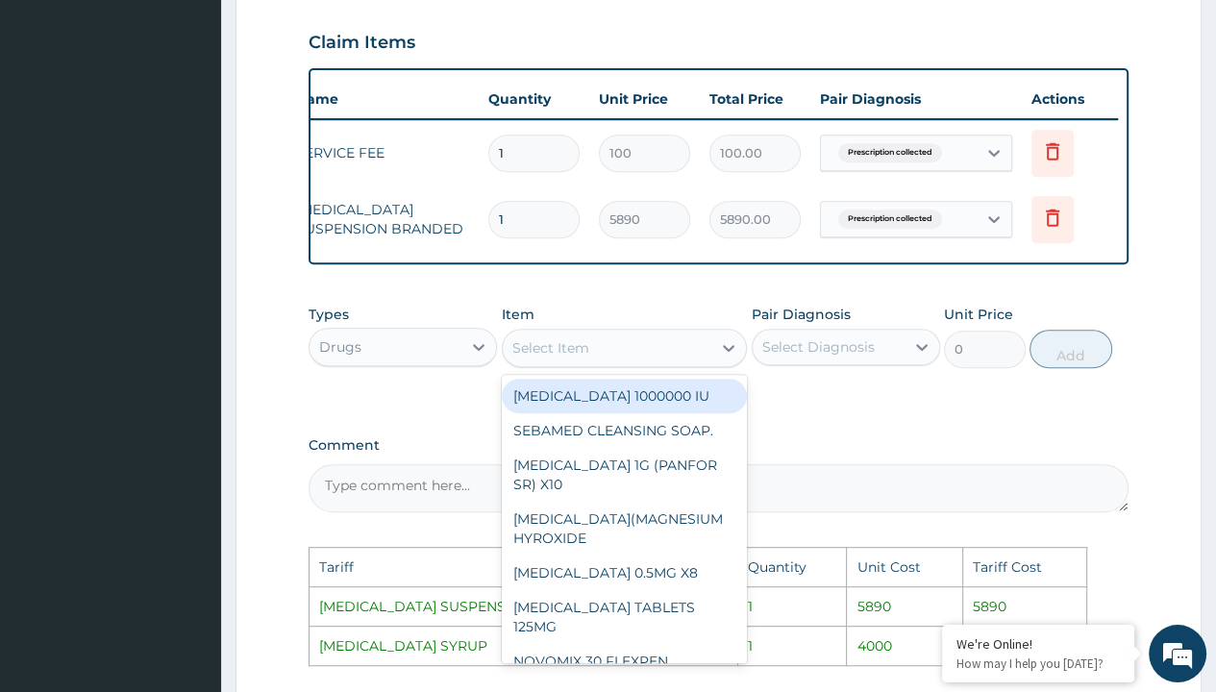
click at [611, 362] on div "Select Item" at bounding box center [608, 348] width 210 height 31
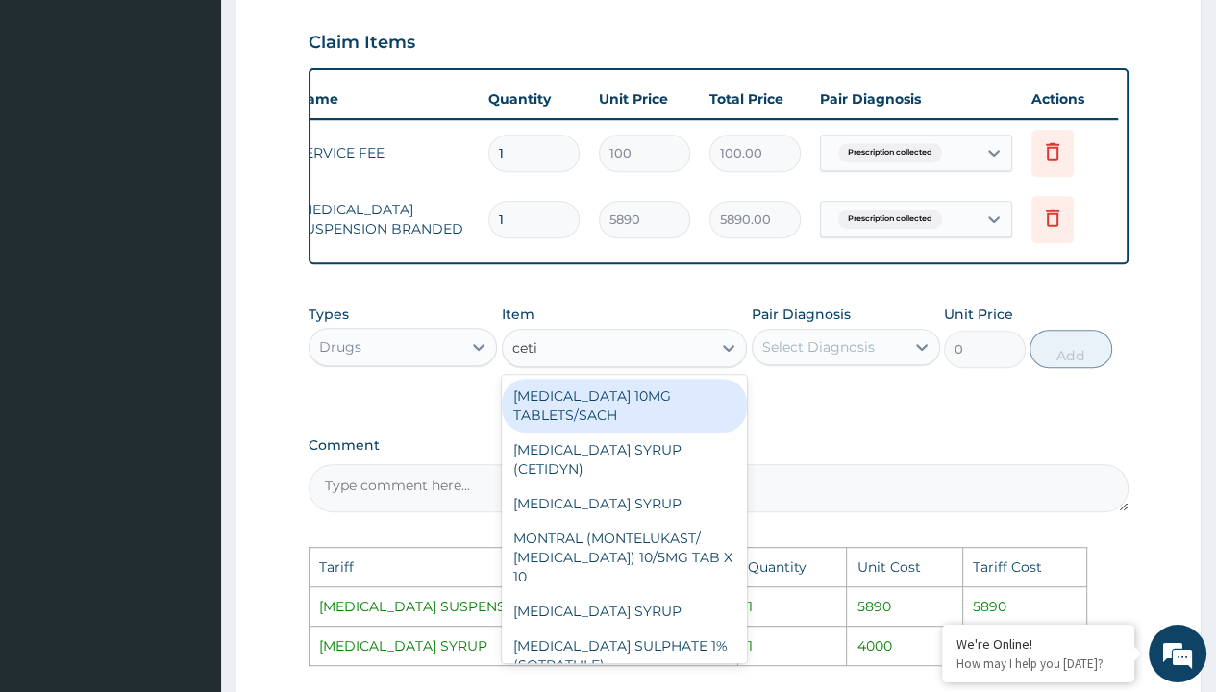
type input "cetir"
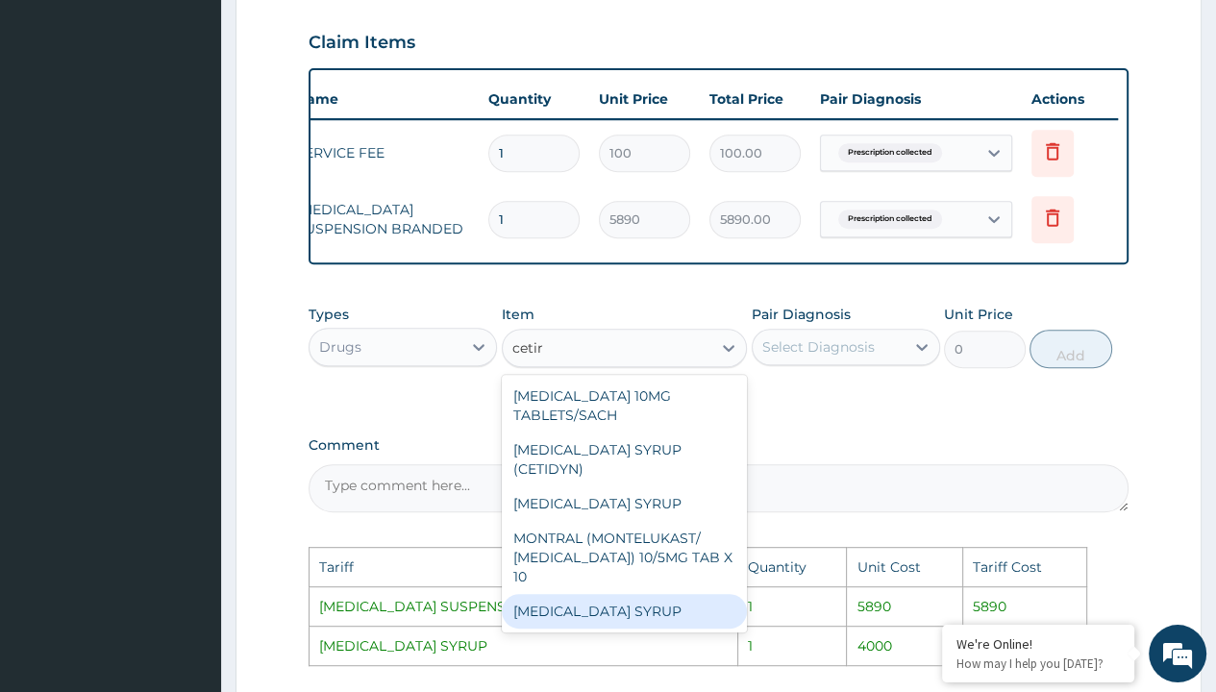
click at [584, 603] on div "[MEDICAL_DATA] SYRUP" at bounding box center [625, 611] width 246 height 35
type input "4000"
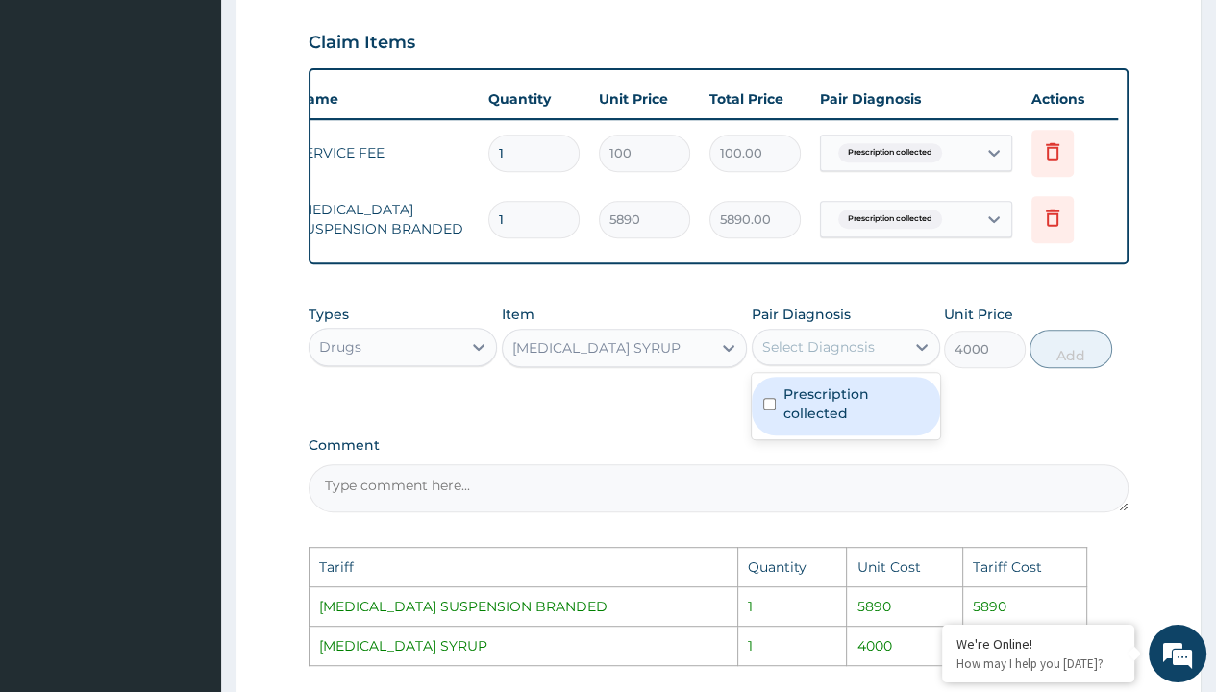
click at [836, 347] on div "Select Diagnosis" at bounding box center [829, 347] width 152 height 31
click at [771, 423] on div "Prescription collected" at bounding box center [846, 406] width 188 height 59
checkbox input "true"
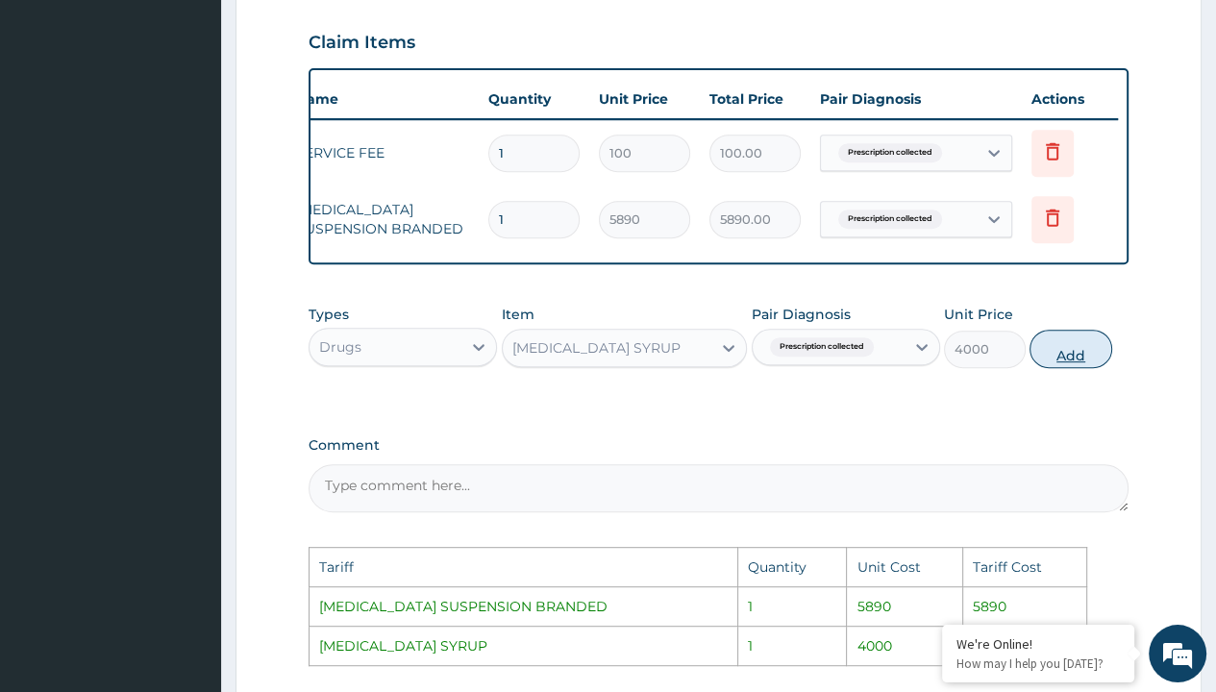
click at [1078, 368] on button "Add" at bounding box center [1071, 349] width 82 height 38
type input "0"
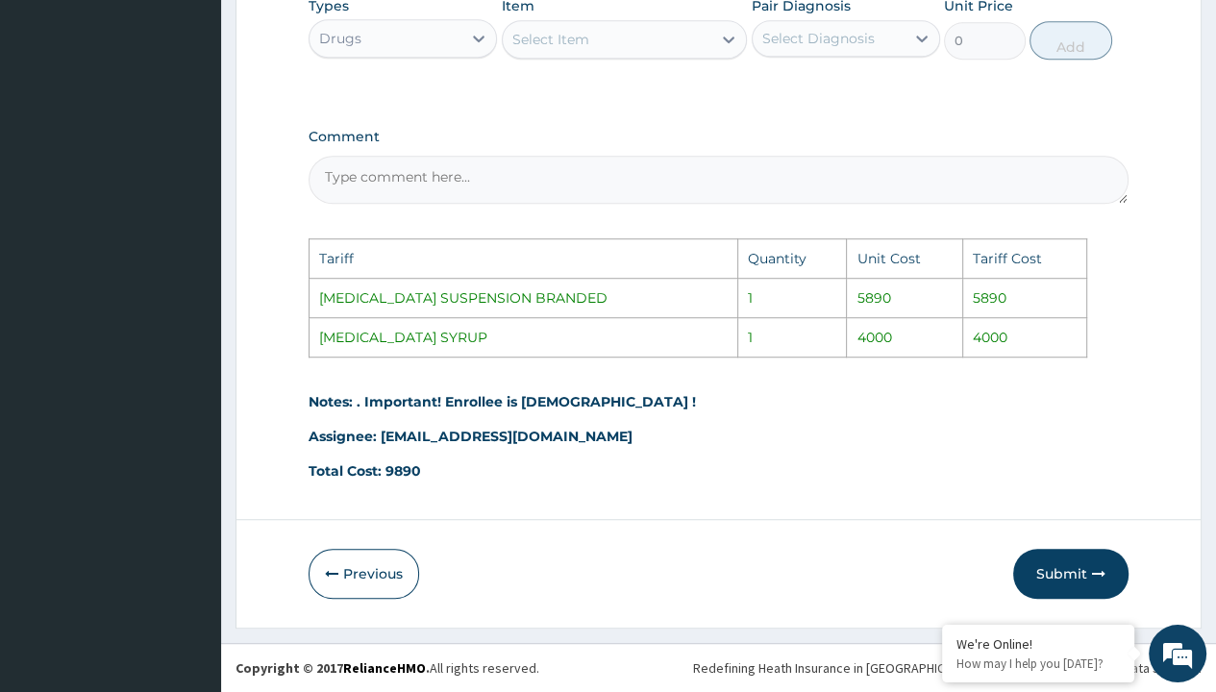
scroll to position [1031, 0]
click at [1062, 576] on button "Submit" at bounding box center [1070, 574] width 115 height 50
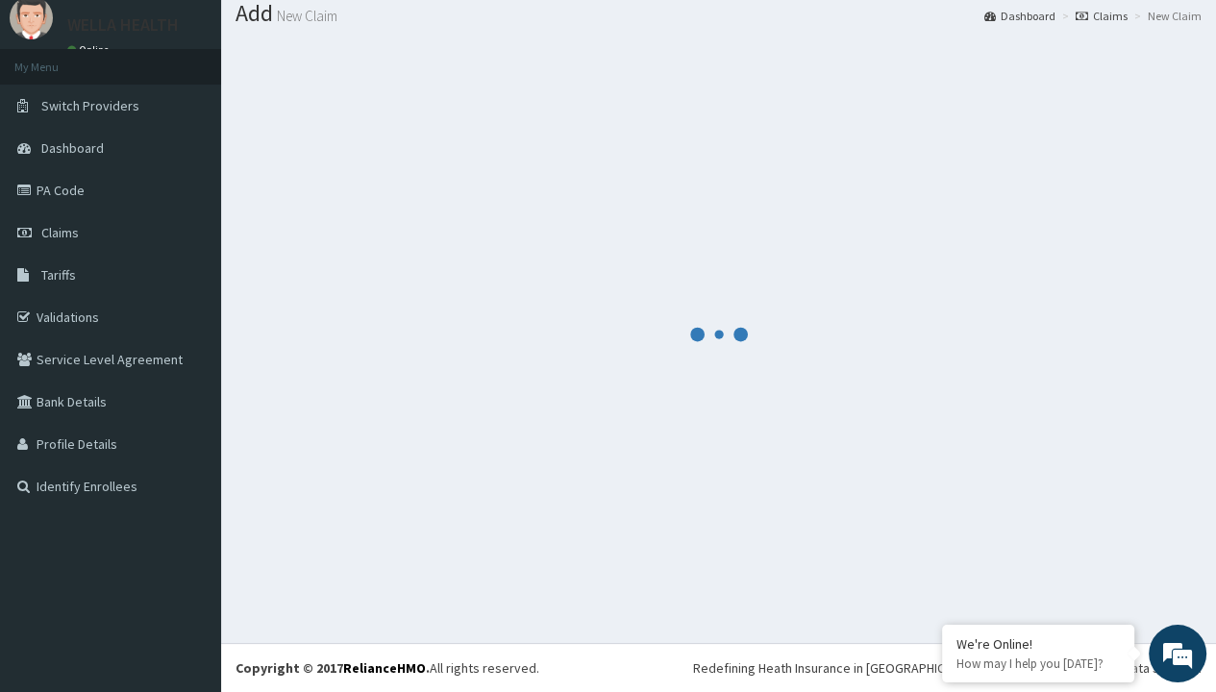
scroll to position [746, 0]
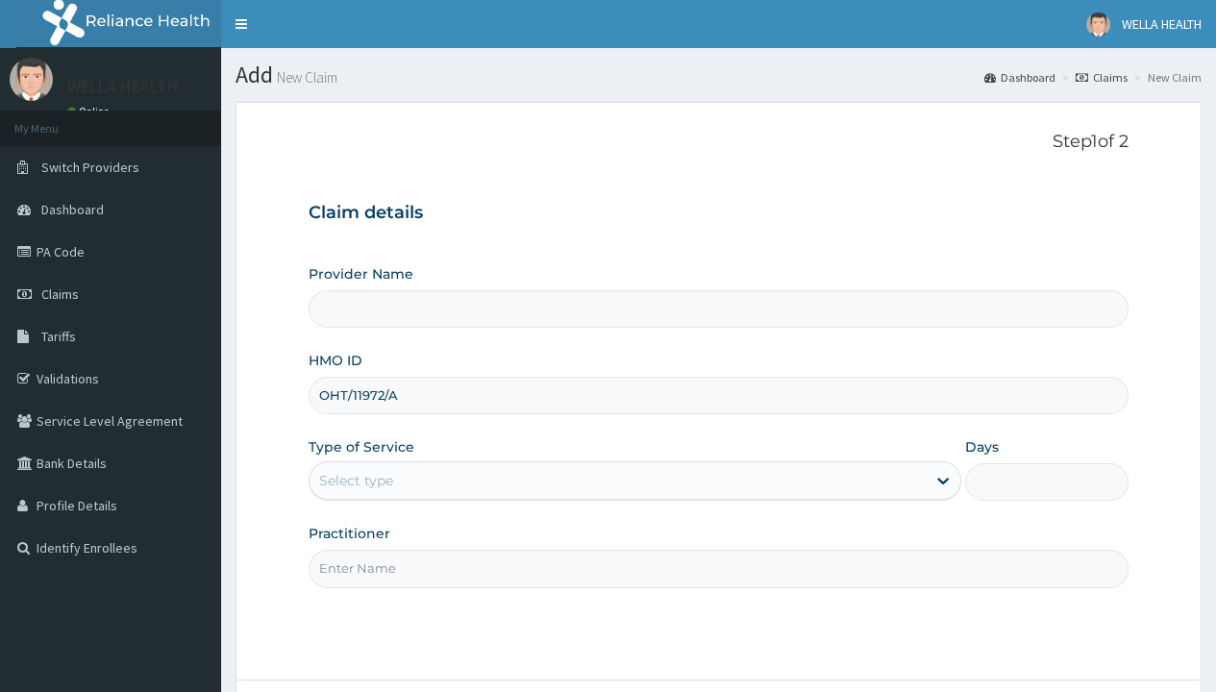
type input "OHT/11972/A"
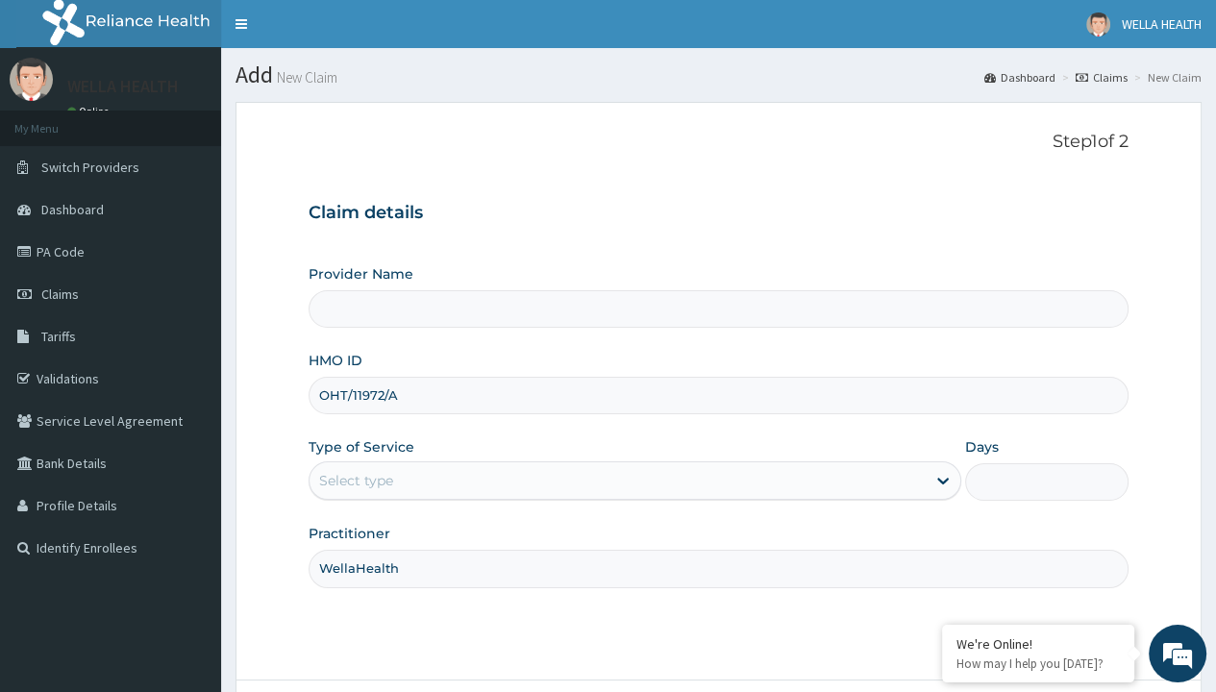
type input "WellaHealth"
click at [356, 480] on div "Select type" at bounding box center [356, 480] width 74 height 19
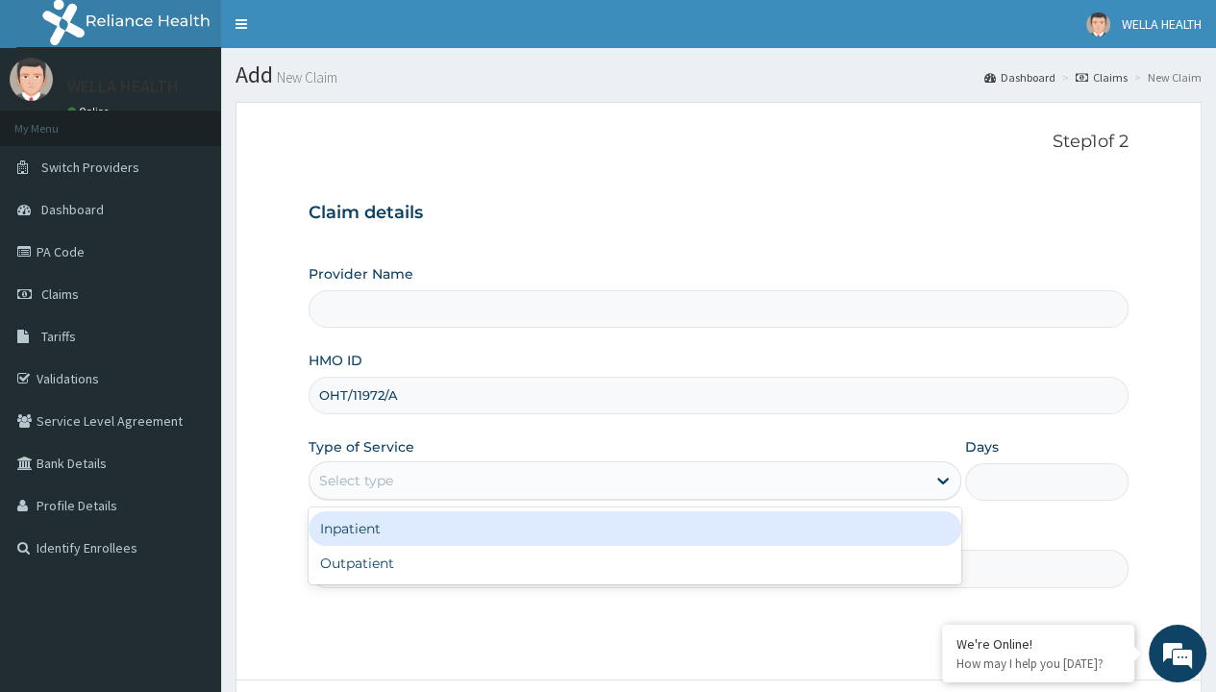
type input "WellaHealth(TELEMEDICINE)"
click at [634, 562] on div "Outpatient" at bounding box center [635, 563] width 653 height 35
type input "1"
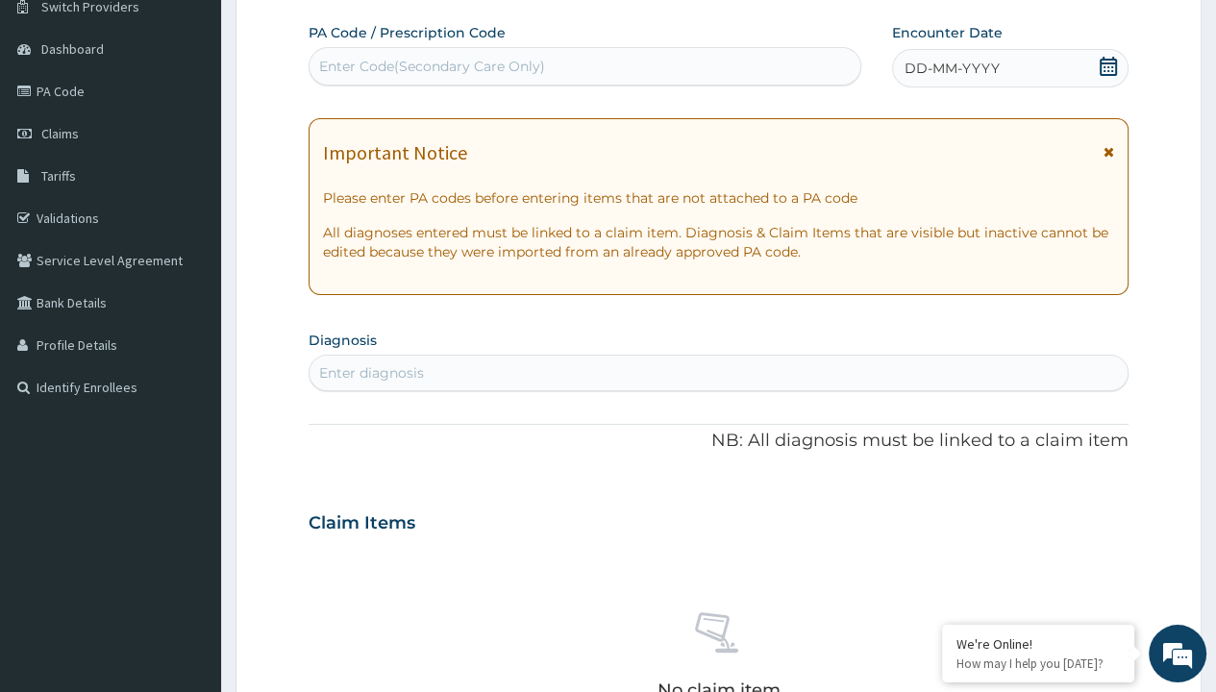
click at [951, 67] on span "DD-MM-YYYY" at bounding box center [952, 68] width 95 height 19
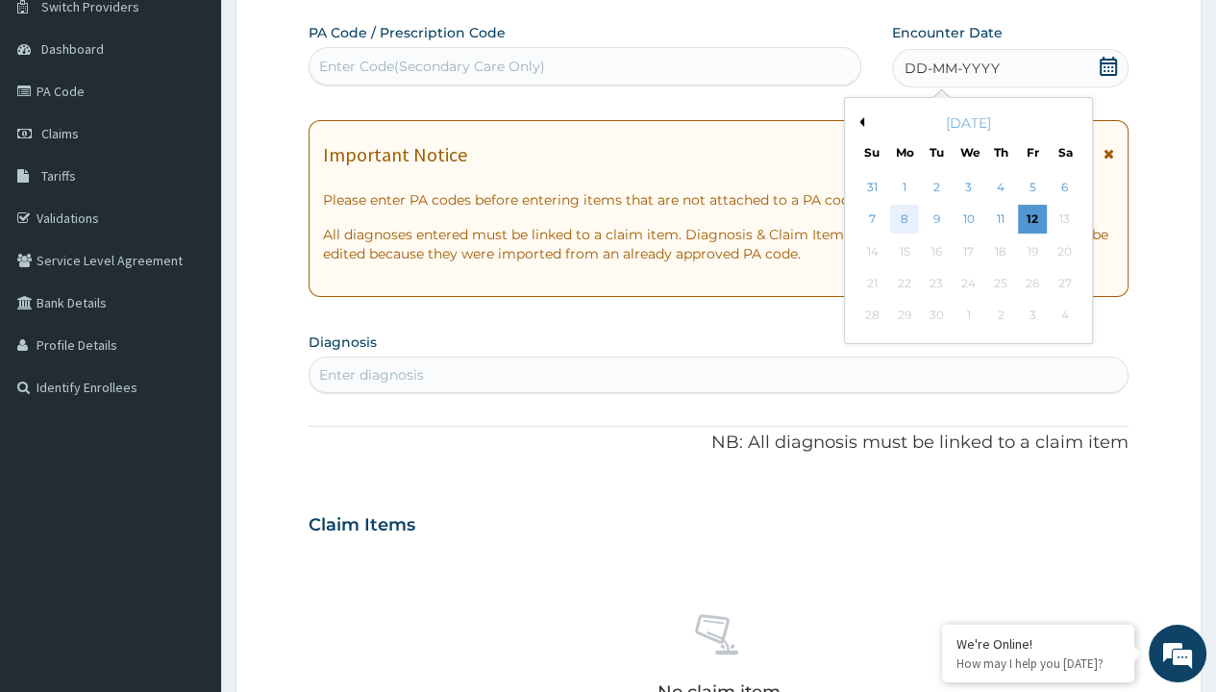
click at [904, 218] on div "8" at bounding box center [904, 220] width 29 height 29
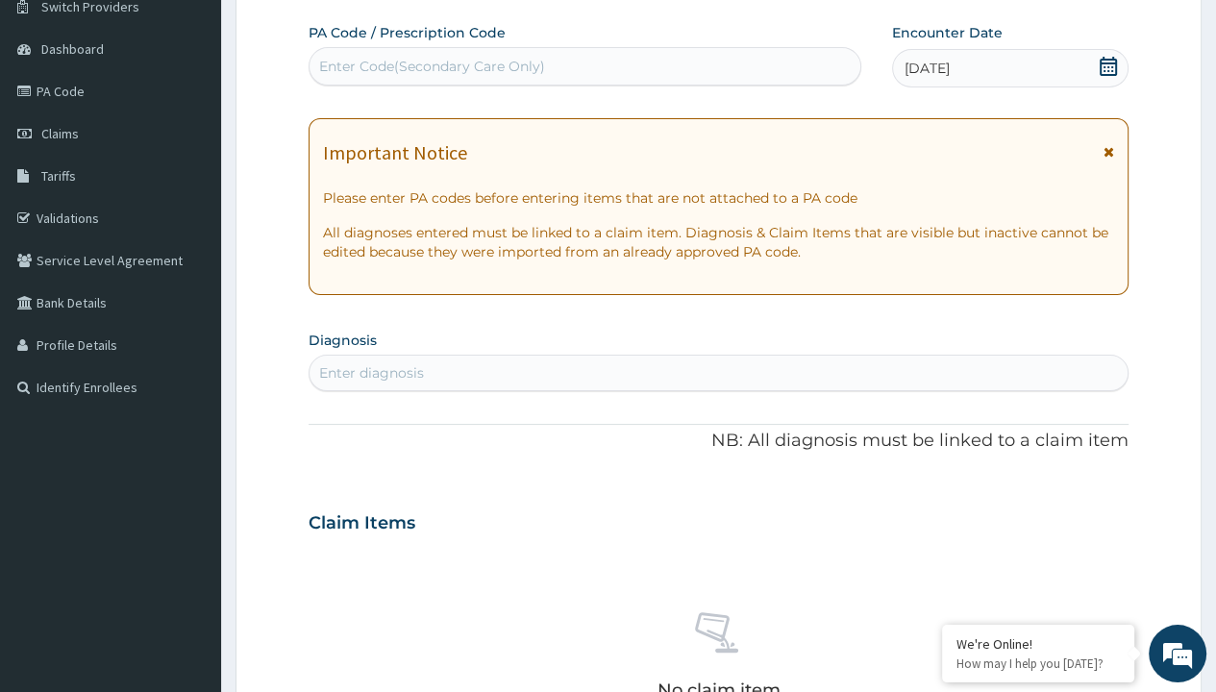
click at [431, 65] on div "Enter Code(Secondary Care Only)" at bounding box center [432, 66] width 226 height 19
type input "PR/C1F292AF"
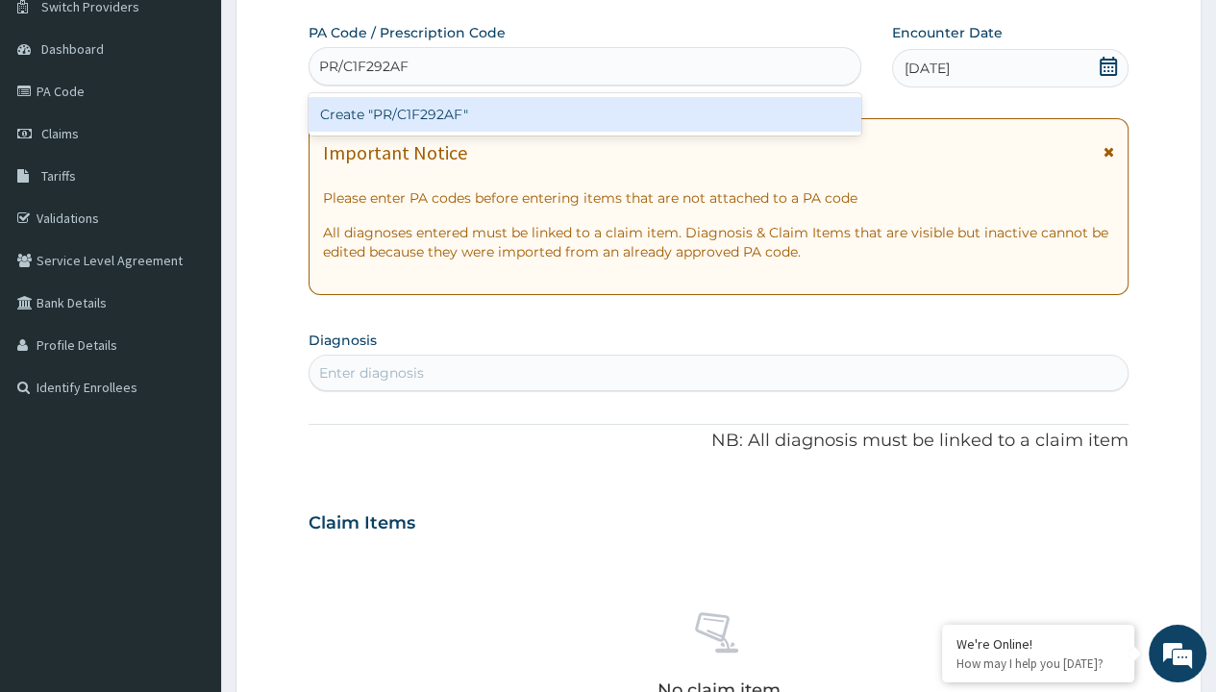
click at [584, 113] on div "Create "PR/C1F292AF"" at bounding box center [585, 114] width 552 height 35
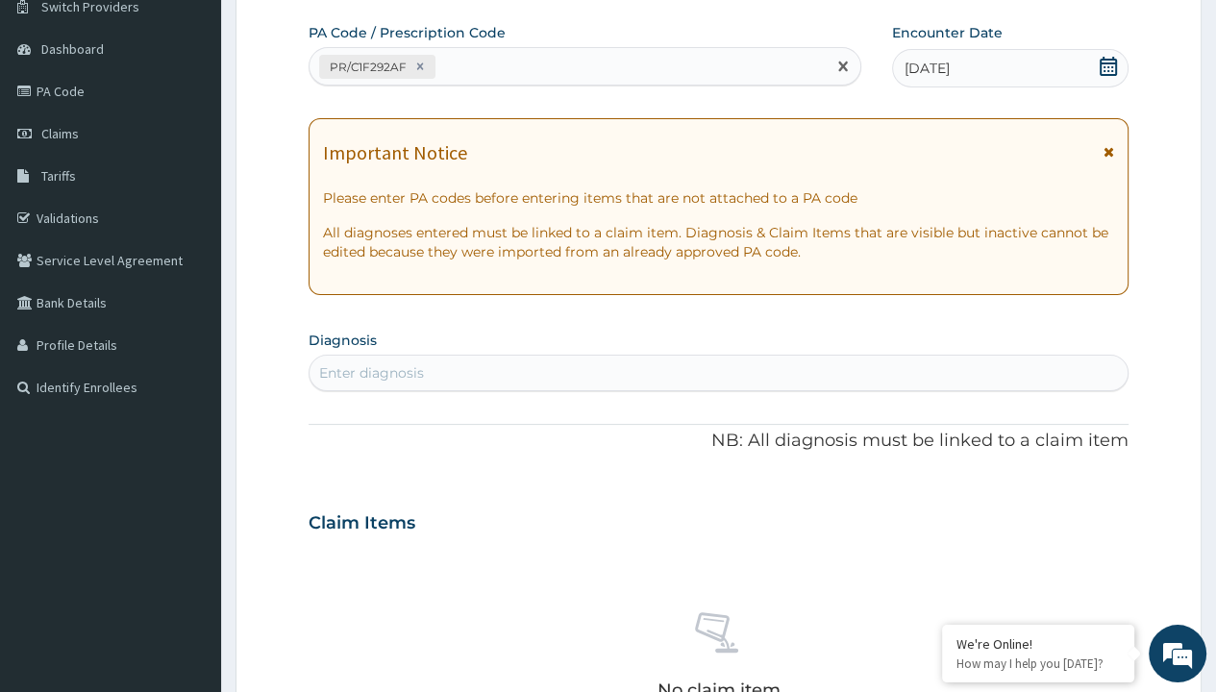
click at [371, 372] on div "Enter diagnosis" at bounding box center [371, 372] width 105 height 19
type input "prescription collected"
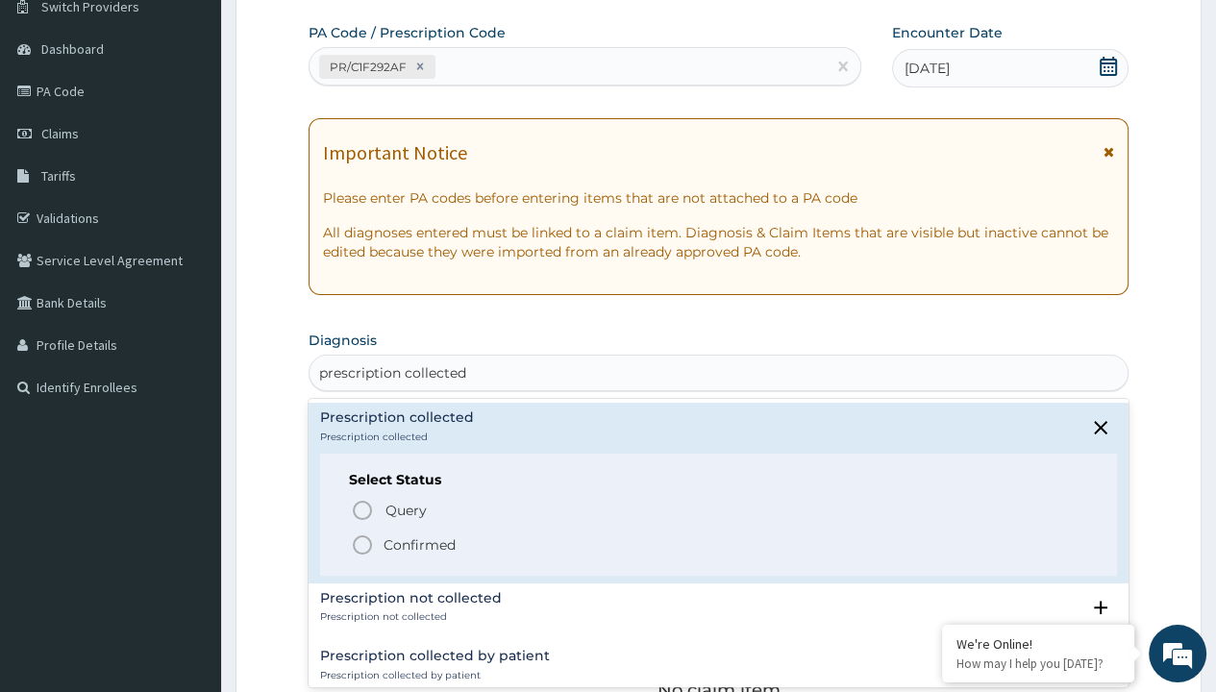
click at [419, 543] on p "Confirmed" at bounding box center [420, 544] width 72 height 19
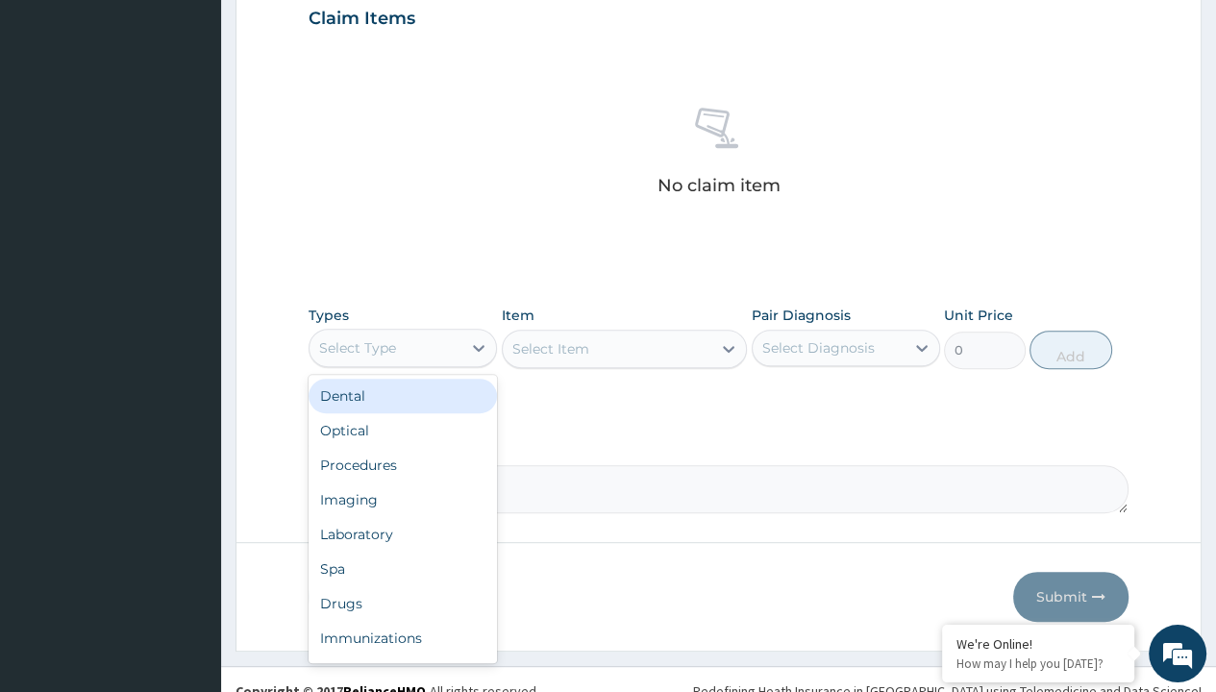
type input "procedures"
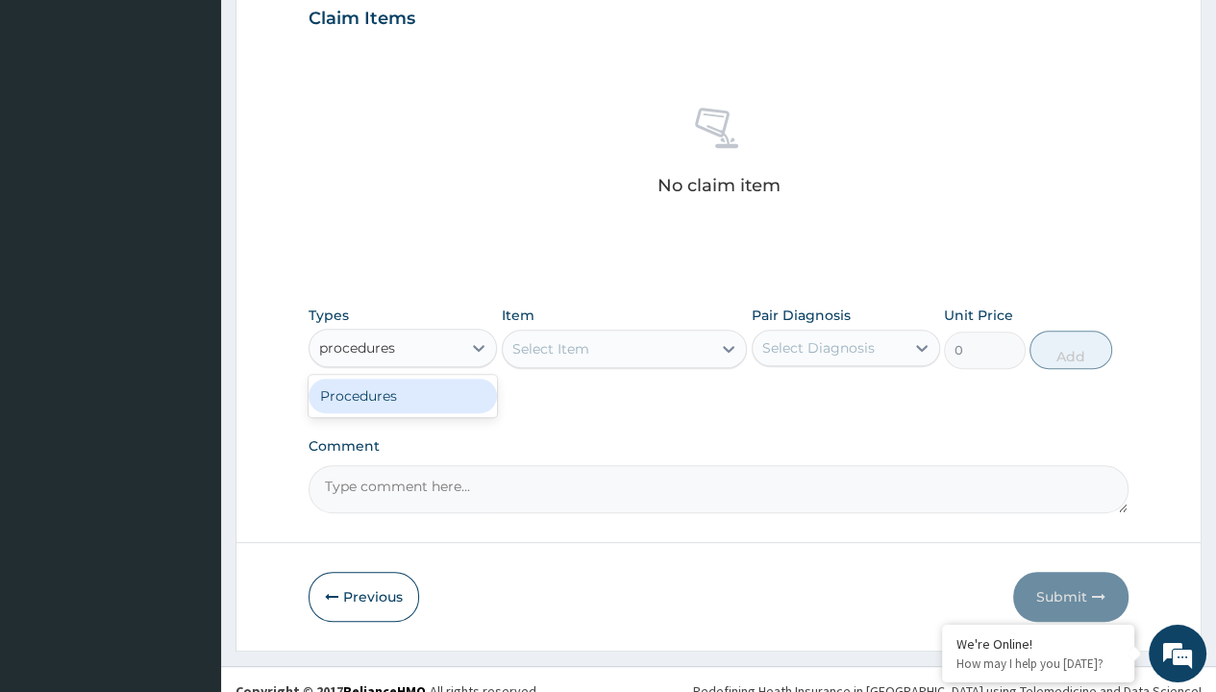
click at [403, 394] on div "Procedures" at bounding box center [403, 396] width 188 height 35
click at [550, 347] on div "Select Item" at bounding box center [550, 348] width 77 height 19
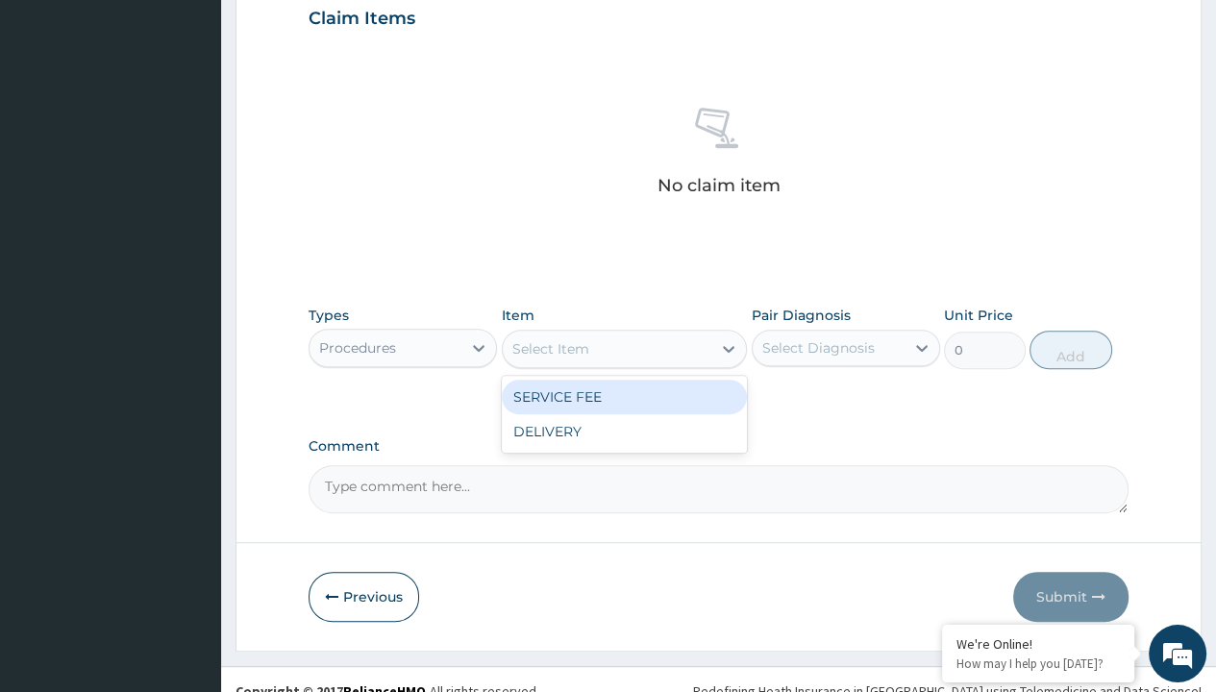
type input "service fee"
click at [624, 395] on div "SERVICE FEE" at bounding box center [625, 397] width 246 height 35
type input "100"
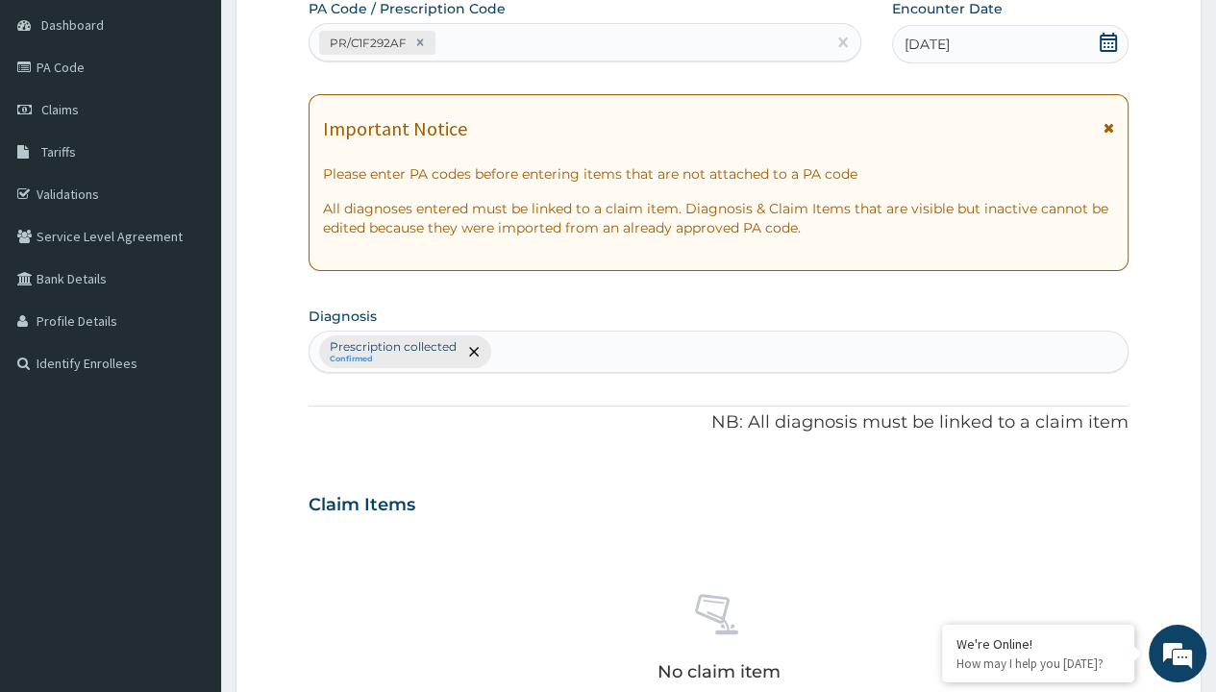
type input "prescription collected"
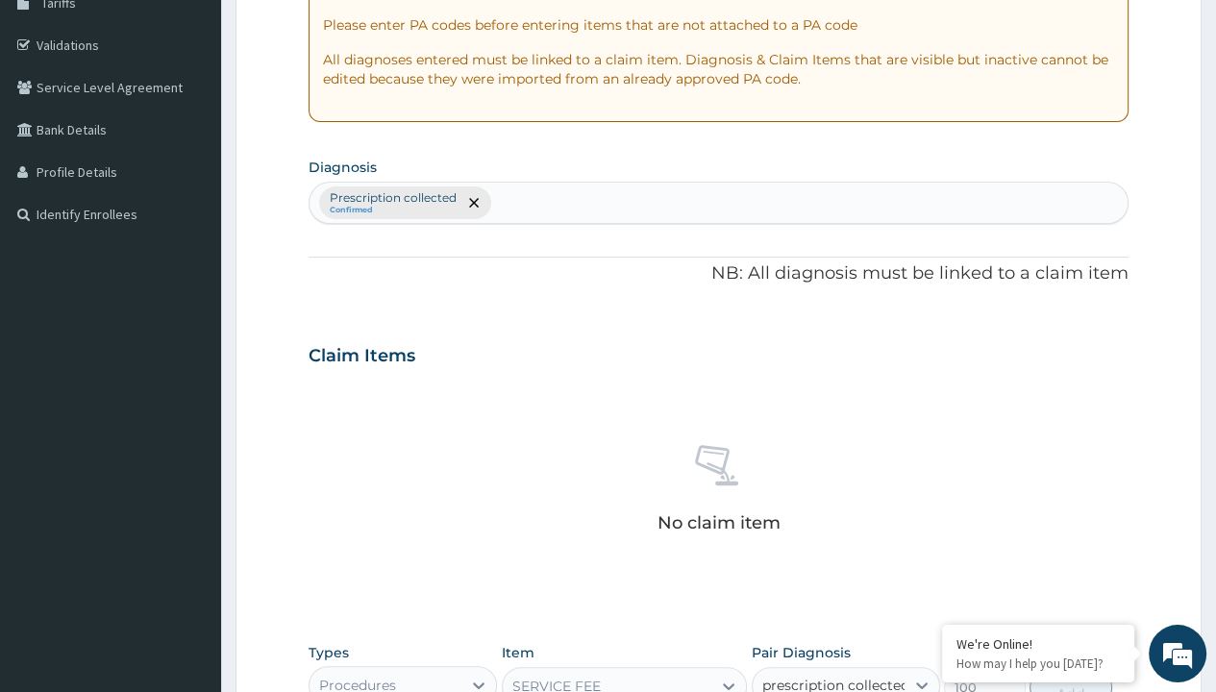
checkbox input "true"
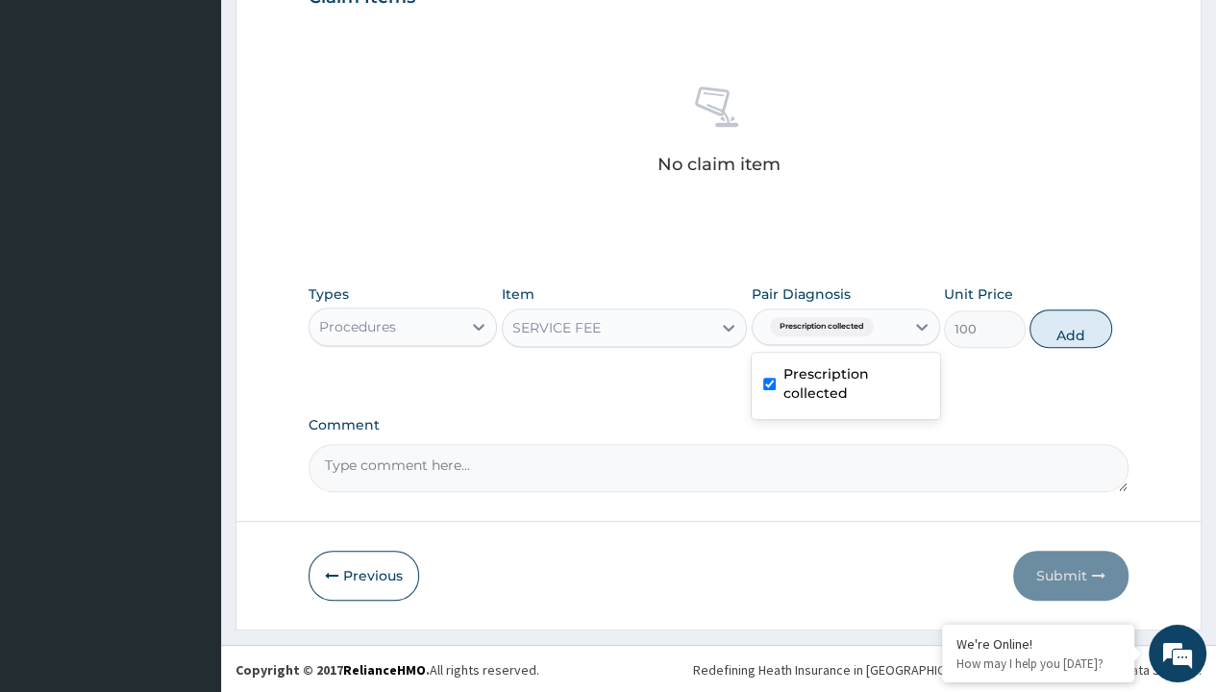
click at [1071, 327] on button "Add" at bounding box center [1071, 329] width 82 height 38
type input "0"
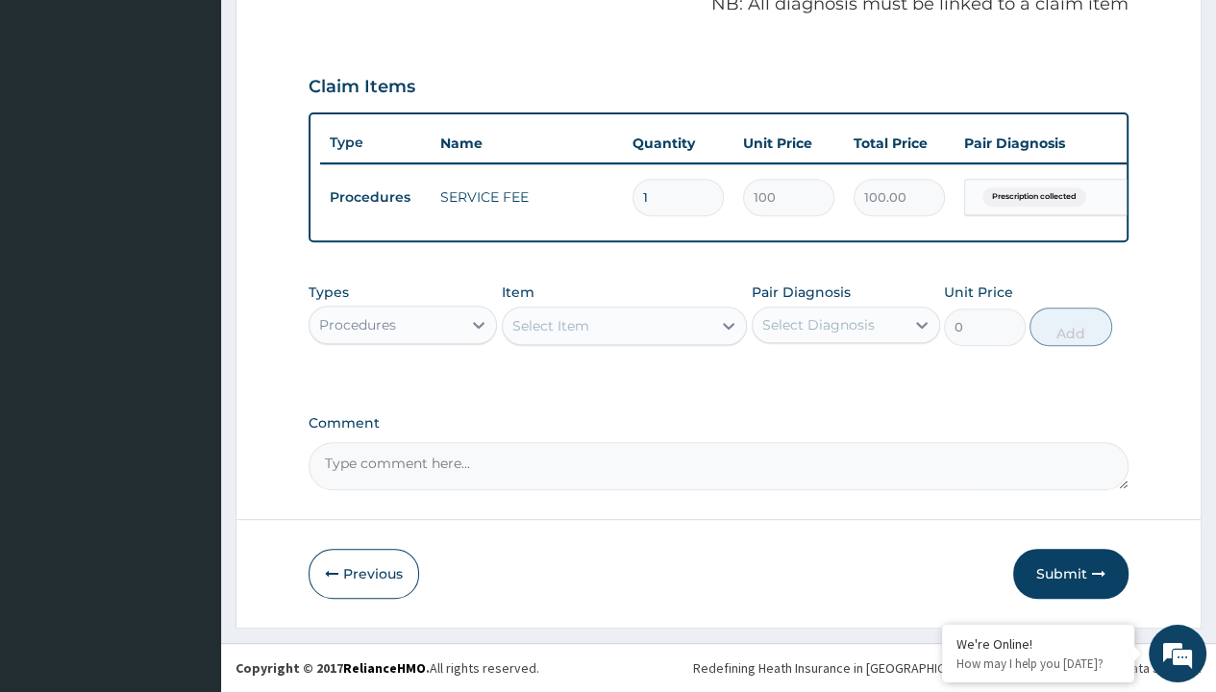
click at [357, 325] on div "Procedures" at bounding box center [357, 324] width 77 height 19
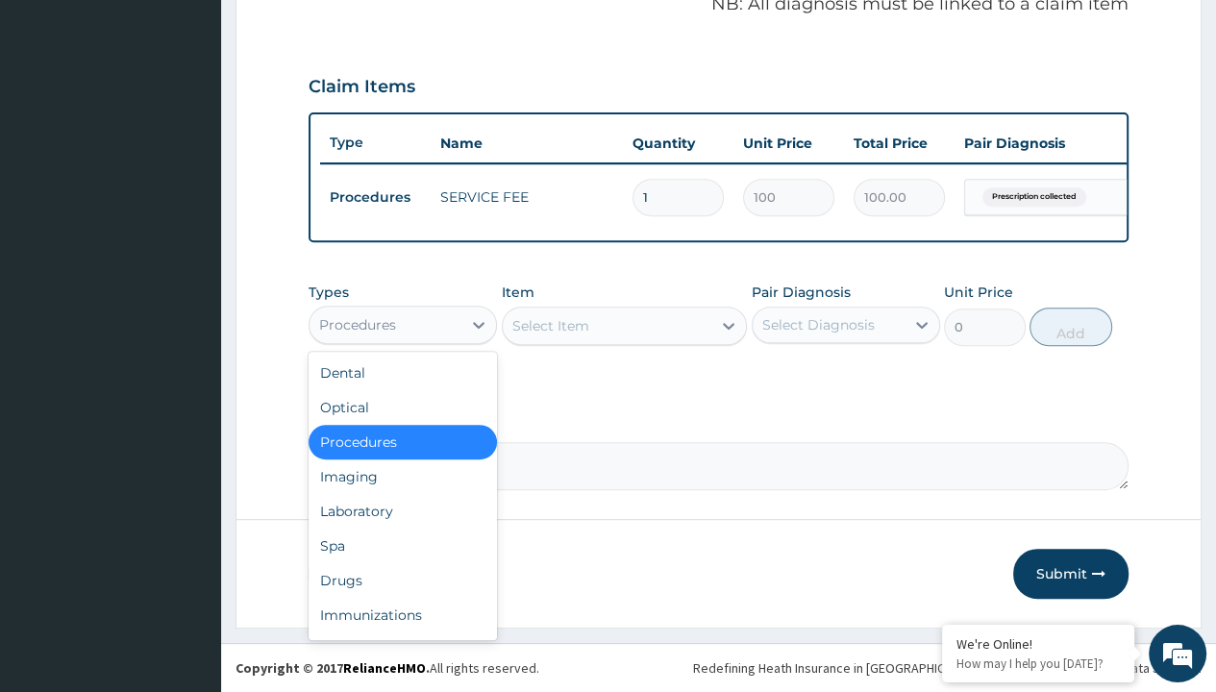
type input "drugs"
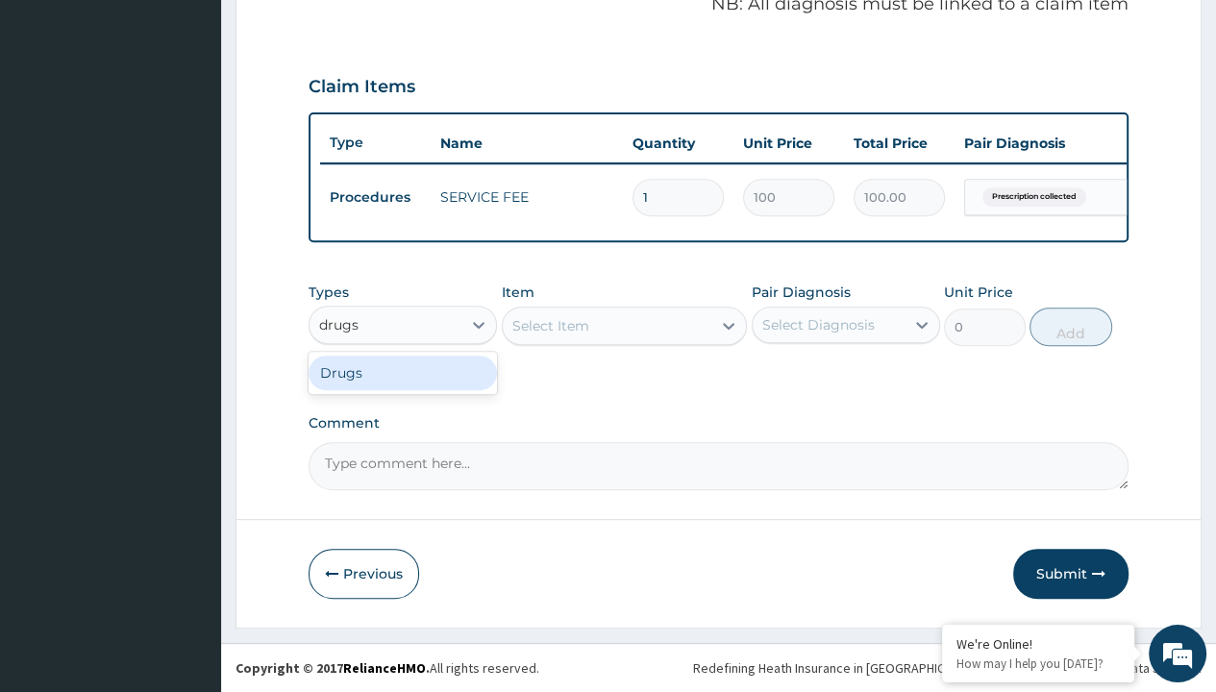
click at [403, 373] on div "Drugs" at bounding box center [403, 373] width 188 height 35
click at [550, 326] on div "Select Item" at bounding box center [625, 326] width 246 height 38
type input "ciprofloxacin 500mg by 10 ciprogem/pack"
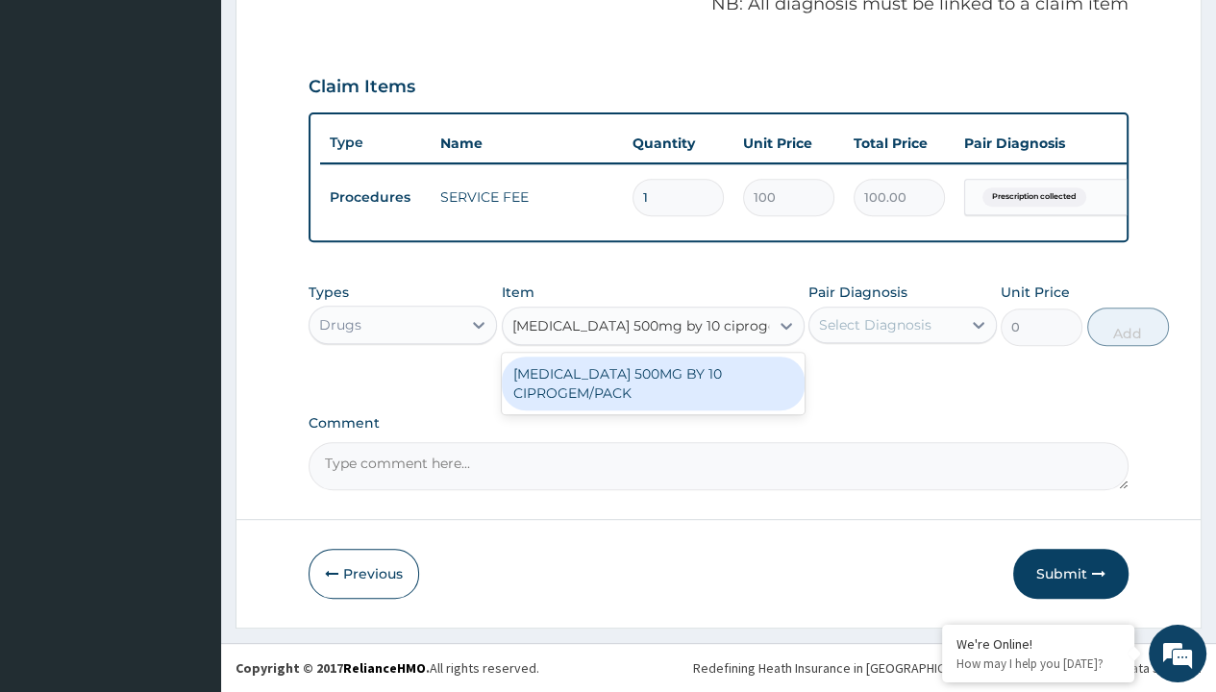
click at [652, 384] on div "[MEDICAL_DATA] 500MG BY 10 CIPROGEM/PACK" at bounding box center [653, 384] width 303 height 54
type input "440"
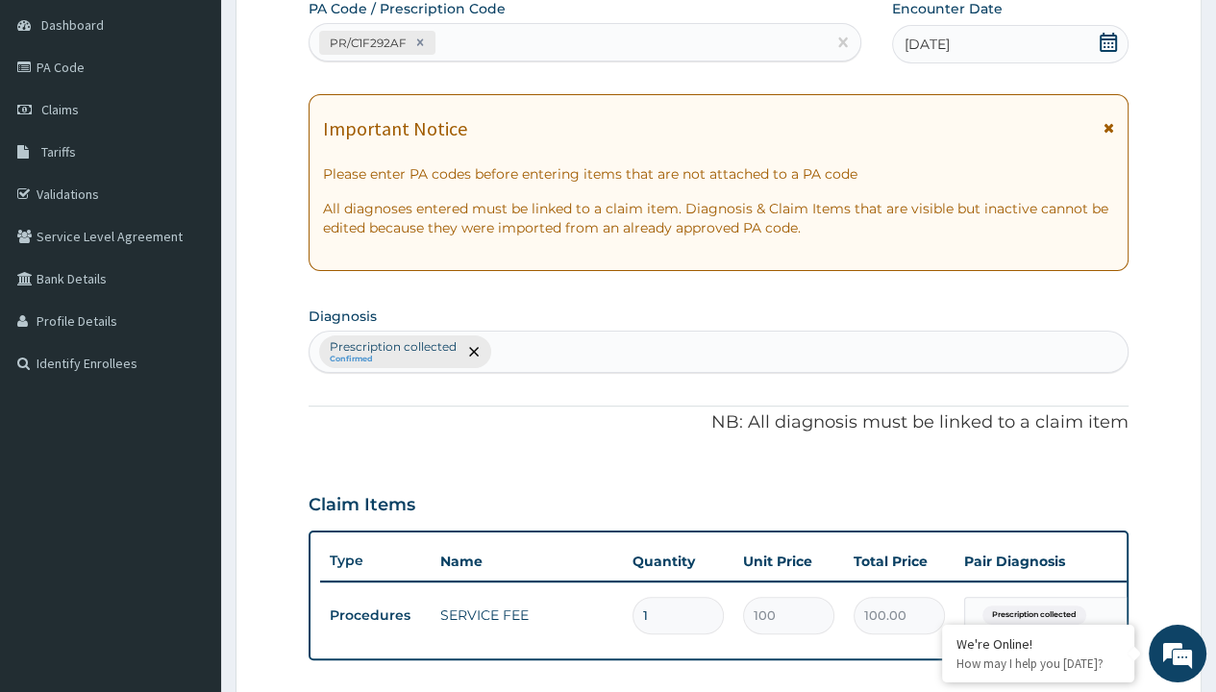
type input "prescription collected"
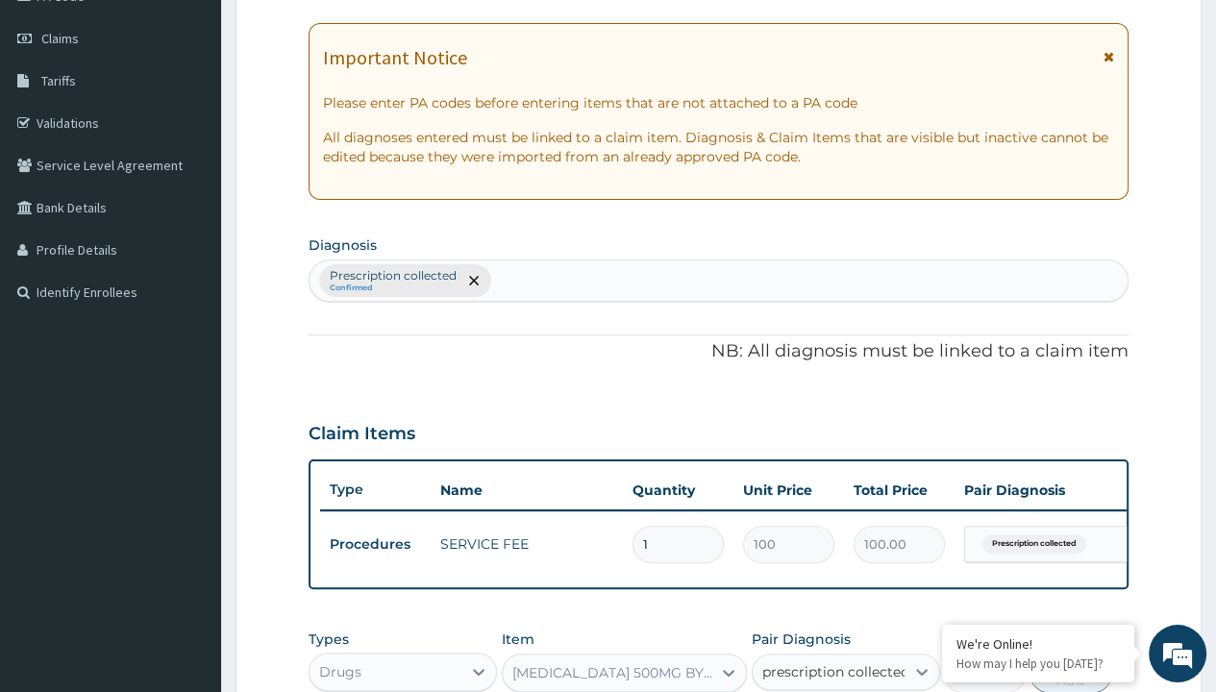
checkbox input "true"
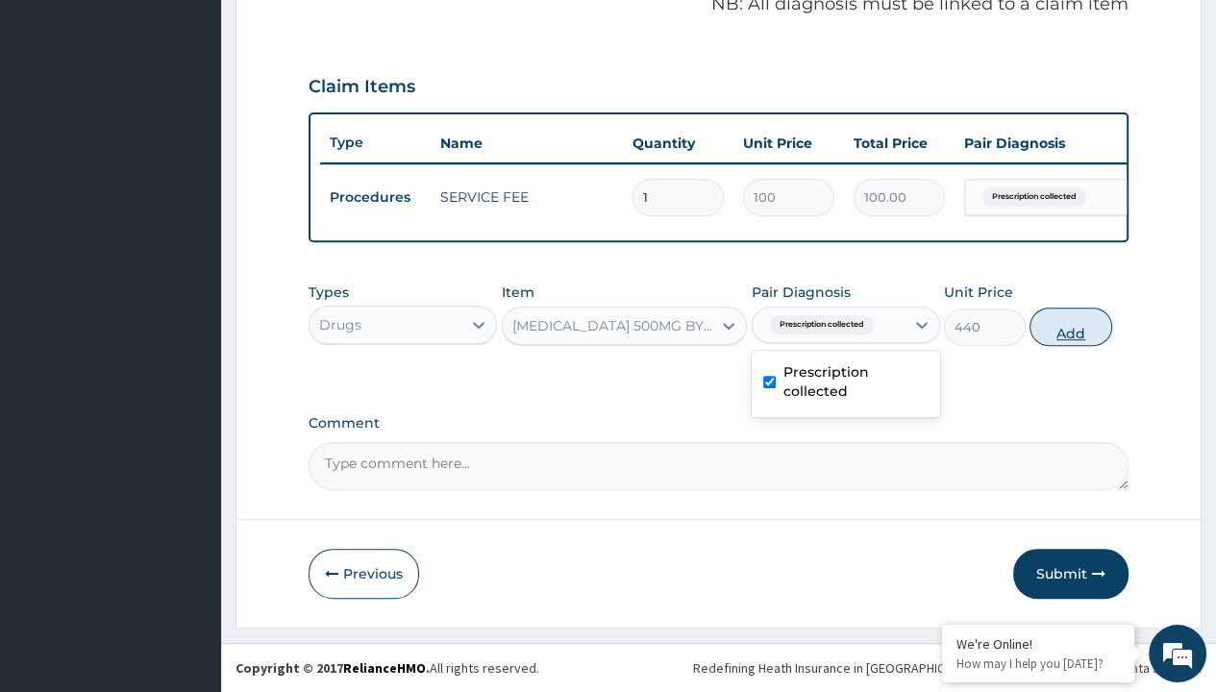
click at [1071, 327] on button "Add" at bounding box center [1071, 327] width 82 height 38
type input "0"
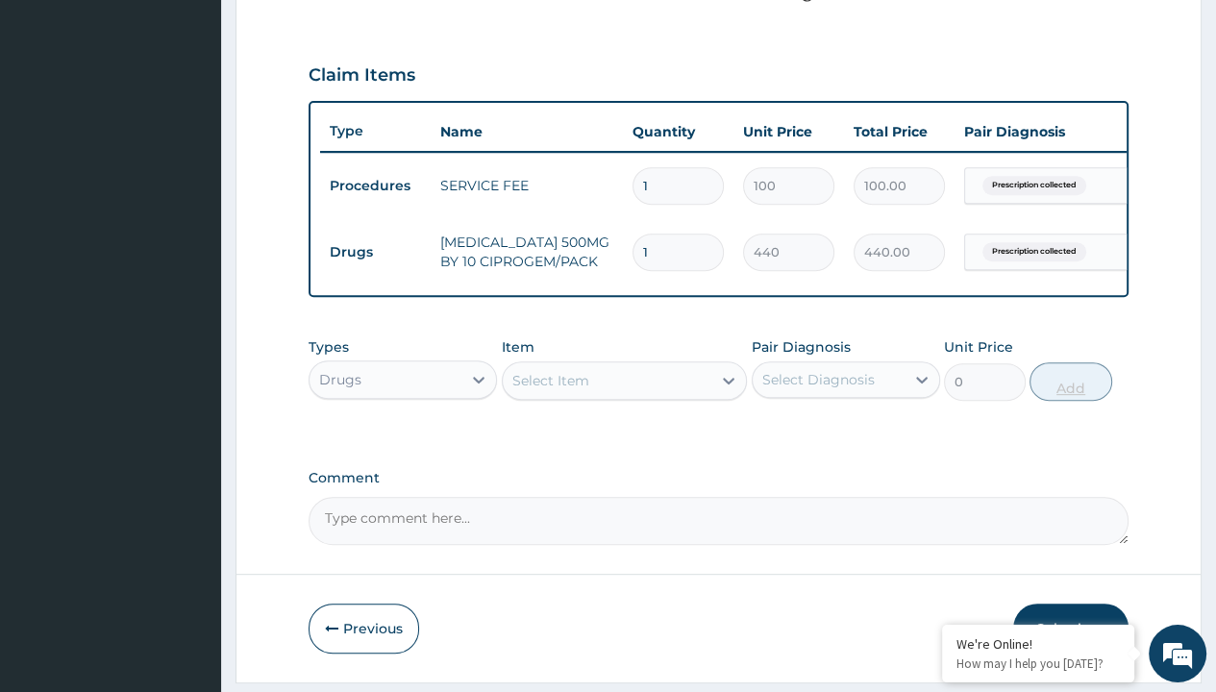
type input "5"
type input "2200.00"
type input "5"
click at [375, 249] on td "Drugs" at bounding box center [375, 253] width 111 height 36
type input "drugs"
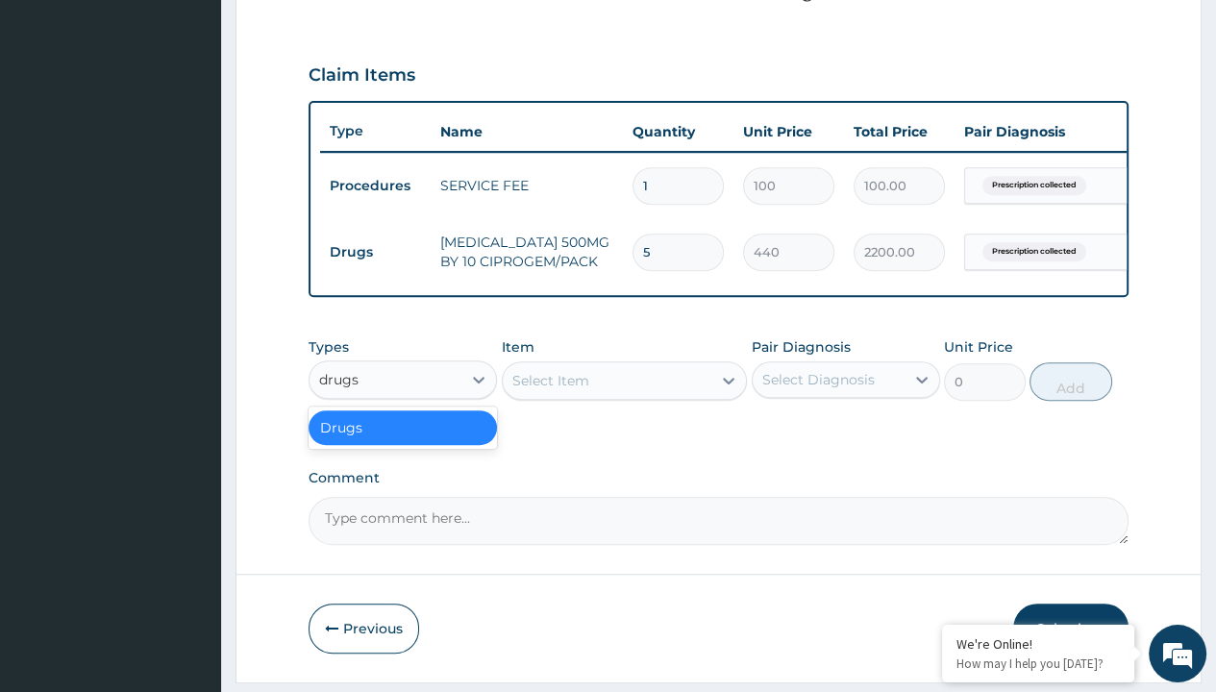
scroll to position [0, 0]
click at [403, 438] on div "Drugs" at bounding box center [403, 427] width 188 height 35
click at [550, 390] on div "Select Item" at bounding box center [550, 380] width 77 height 19
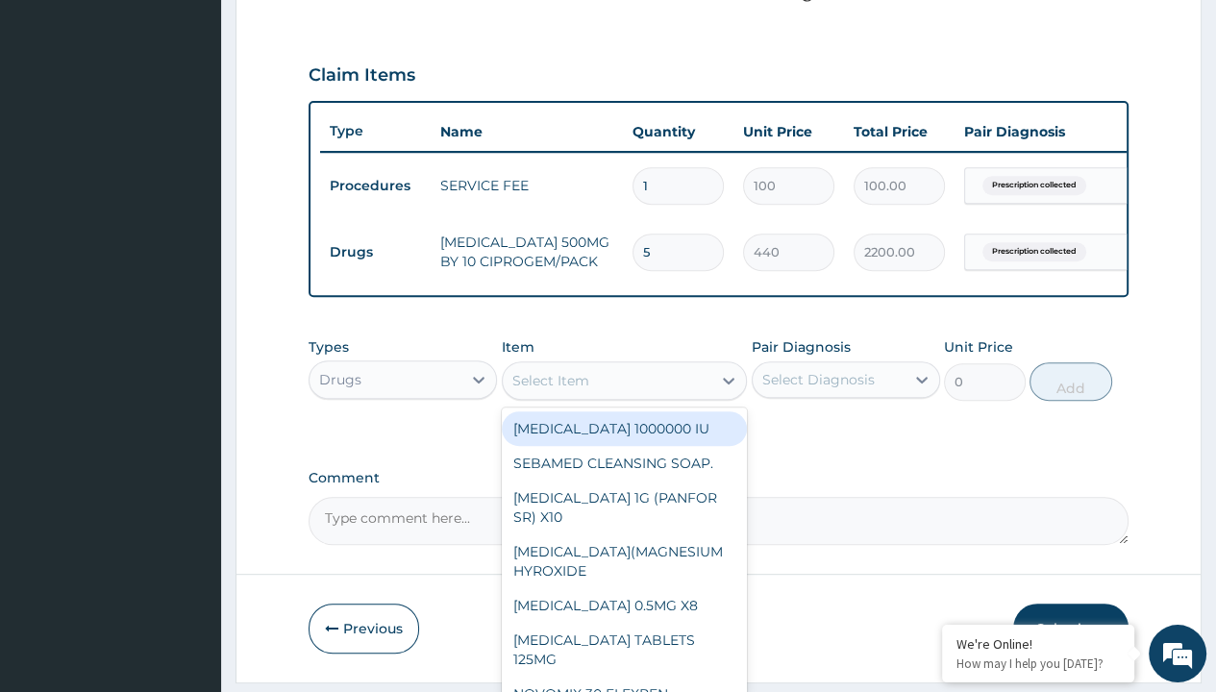
type input "[MEDICAL_DATA] 400mg loxagyl/sach"
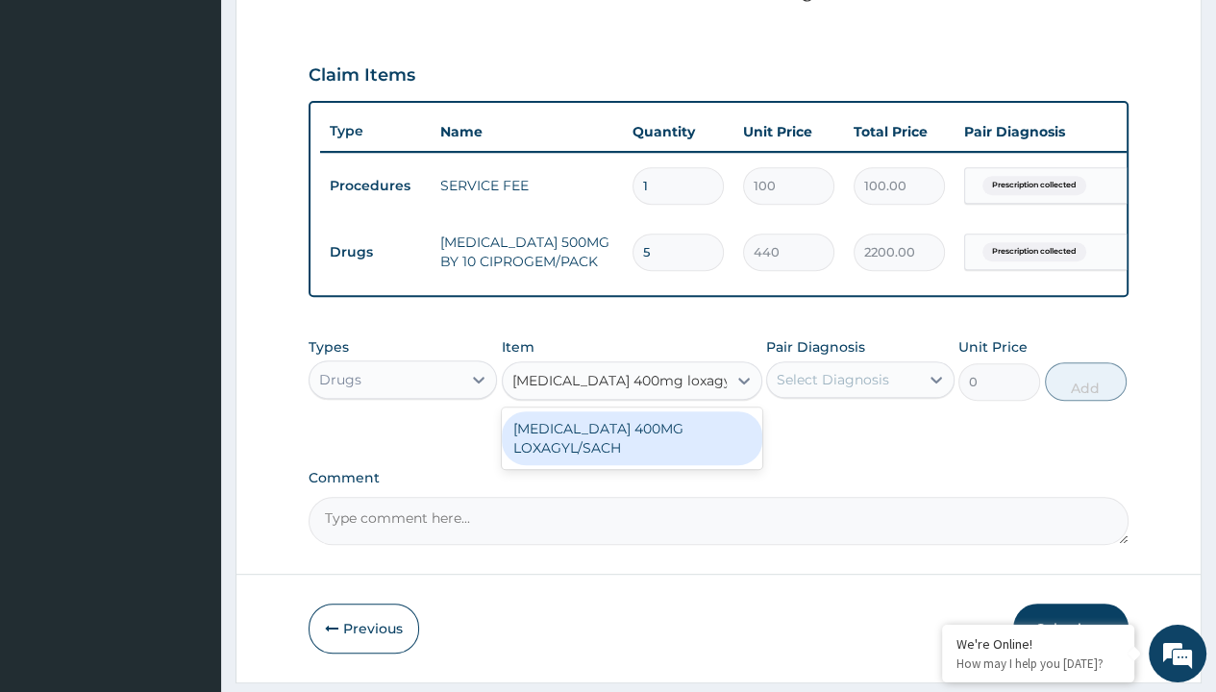
click at [631, 450] on div "[MEDICAL_DATA] 400MG LOXAGYL/SACH" at bounding box center [632, 438] width 261 height 54
type input "80"
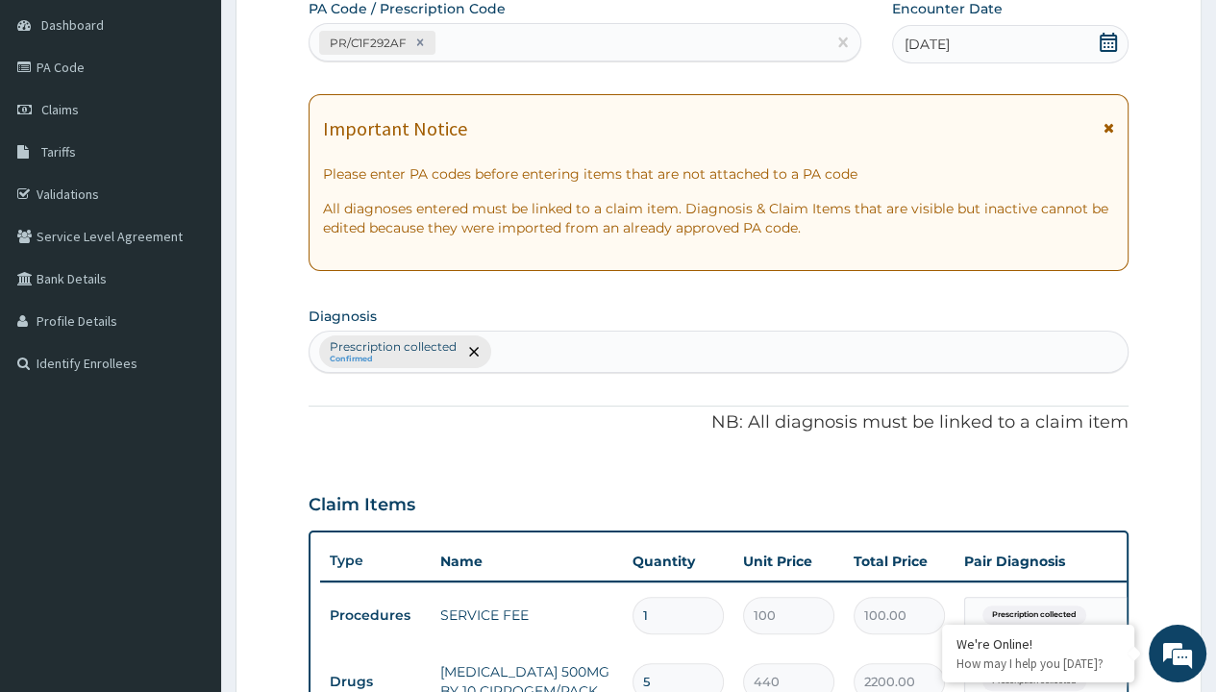
type input "prescription collected"
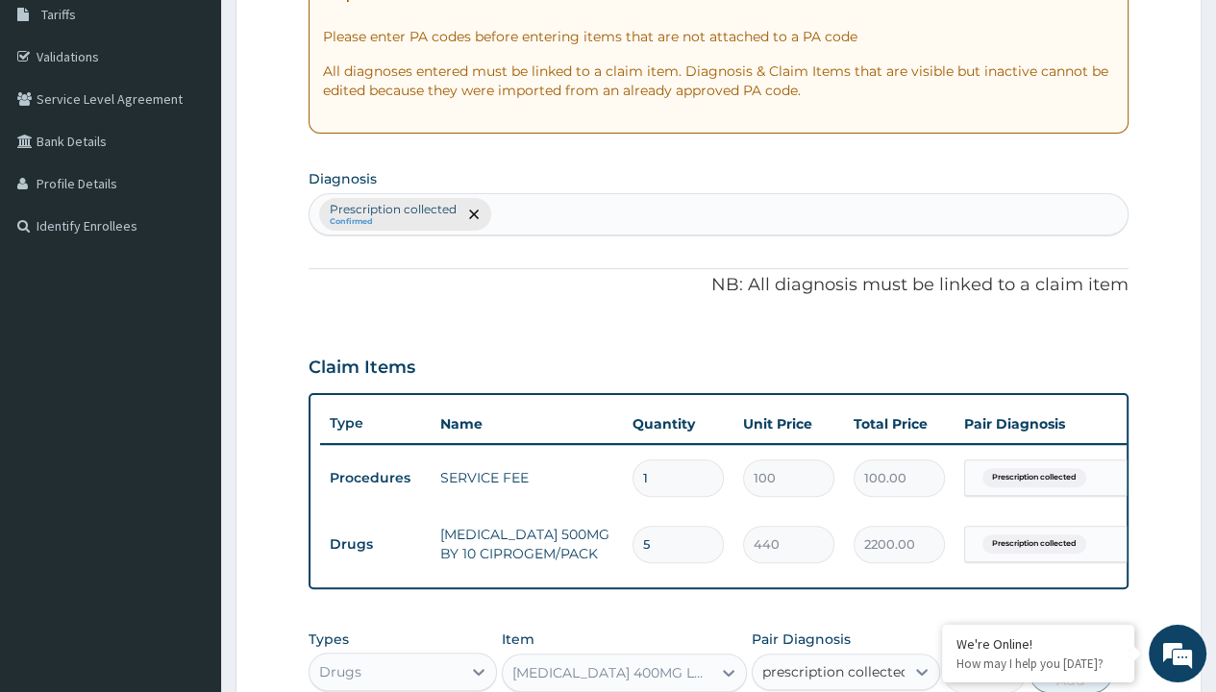
checkbox input "true"
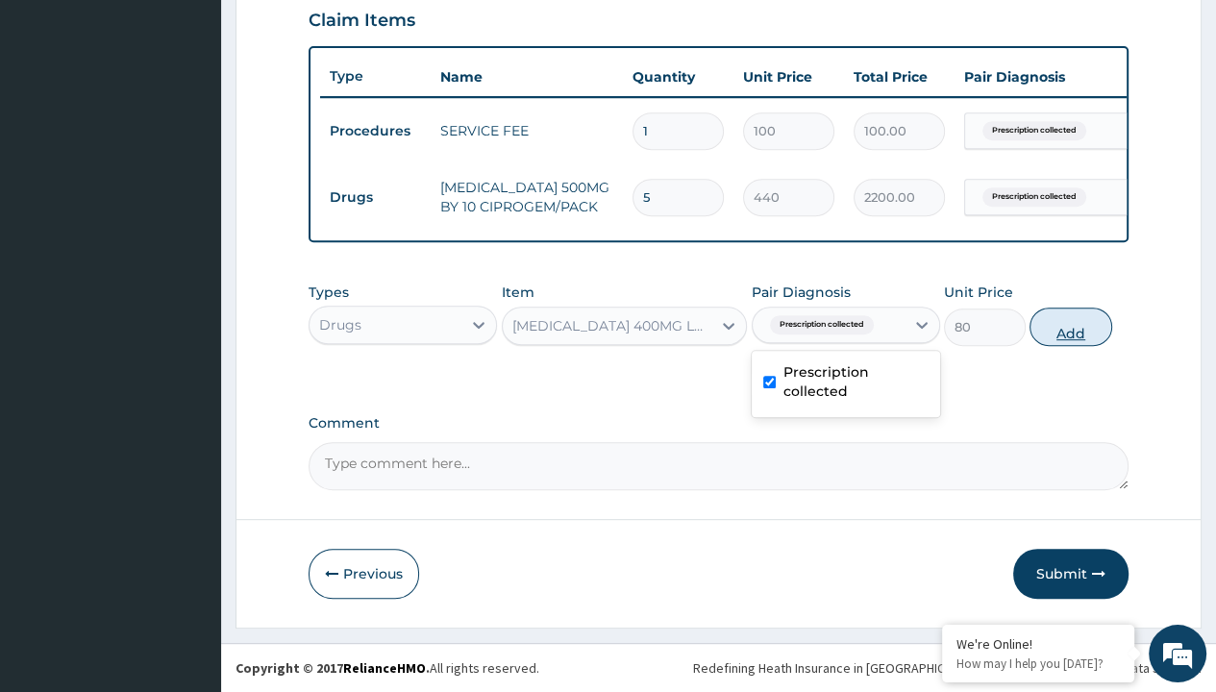
click at [1071, 327] on button "Add" at bounding box center [1071, 327] width 82 height 38
type input "0"
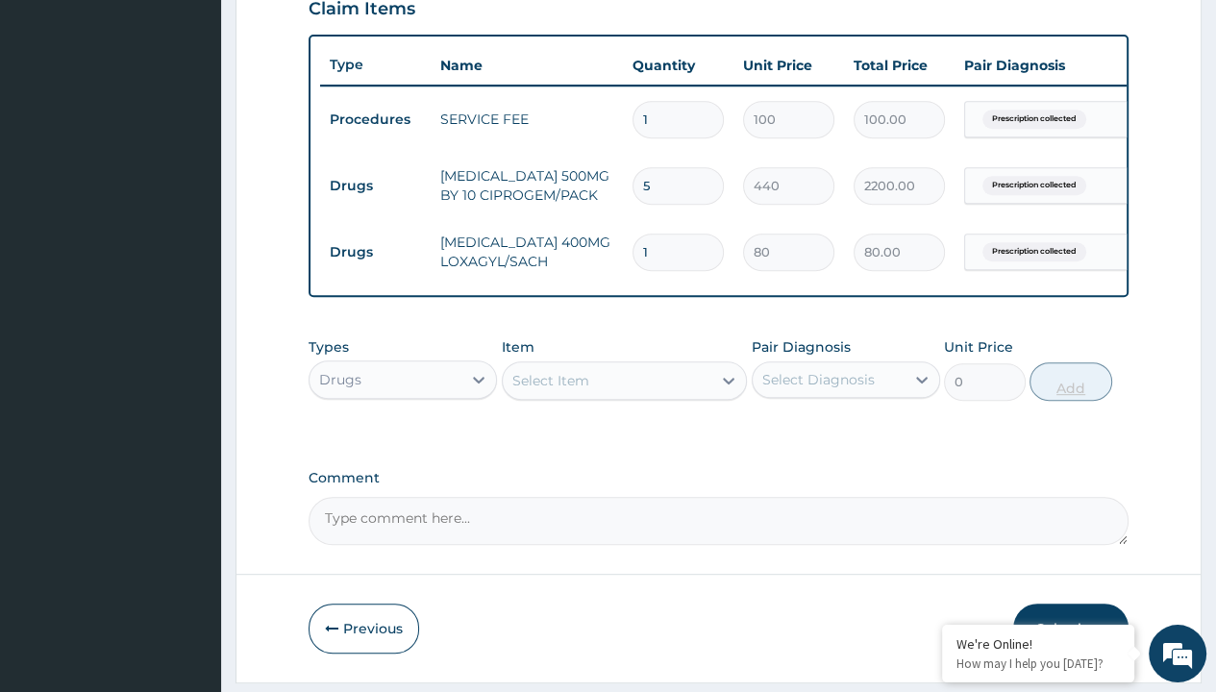
type input "15"
type input "1200.00"
type input "15"
click at [375, 184] on td "Drugs" at bounding box center [375, 186] width 111 height 36
type input "drugs"
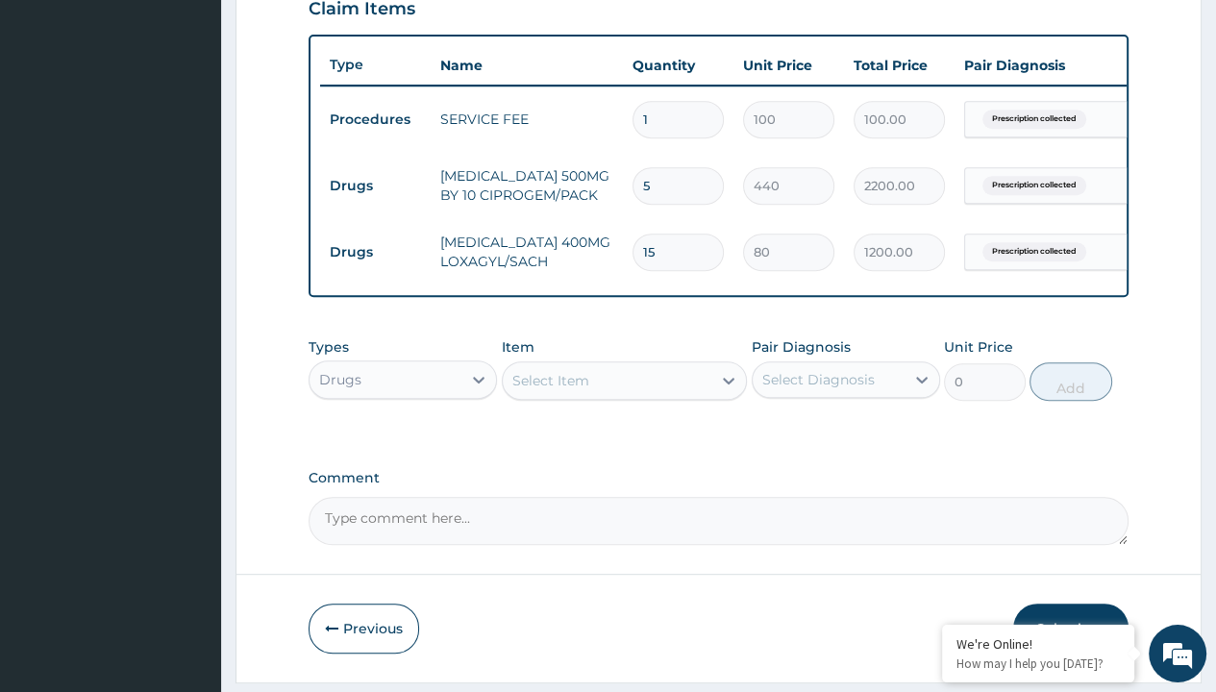
scroll to position [0, 0]
click at [403, 438] on div "Drugs" at bounding box center [403, 427] width 188 height 35
click at [550, 390] on div "Select Item" at bounding box center [550, 380] width 77 height 19
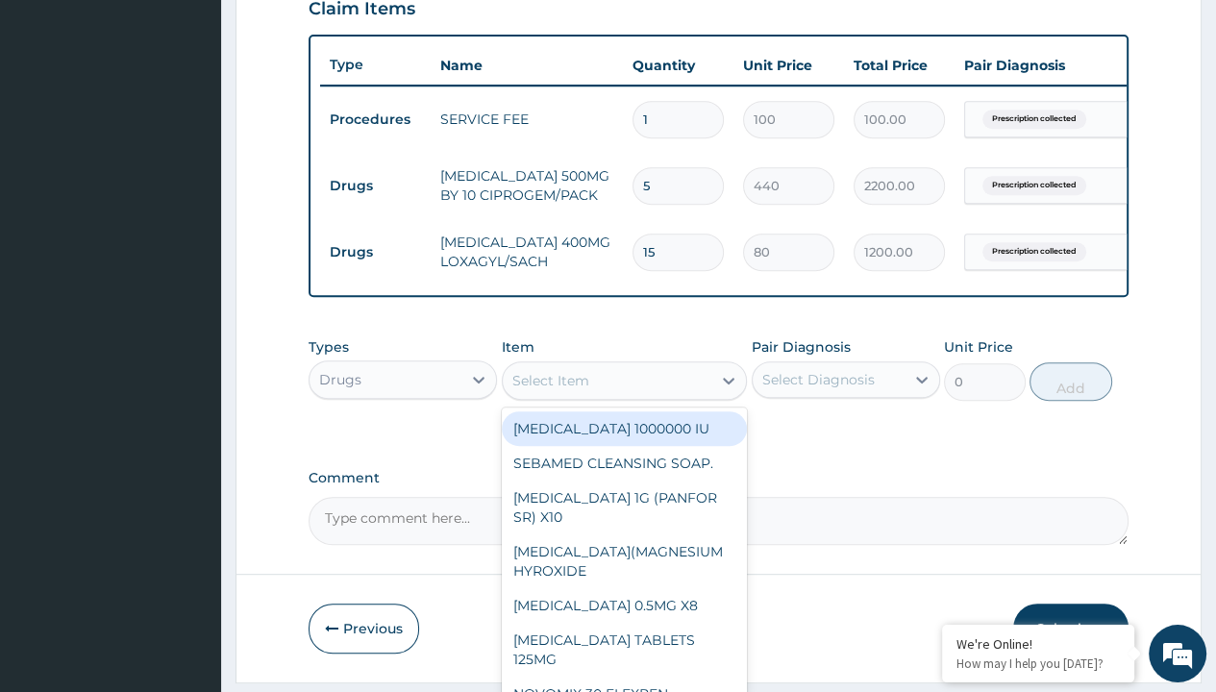
type input "[MEDICAL_DATA] caps 2mg/sach"
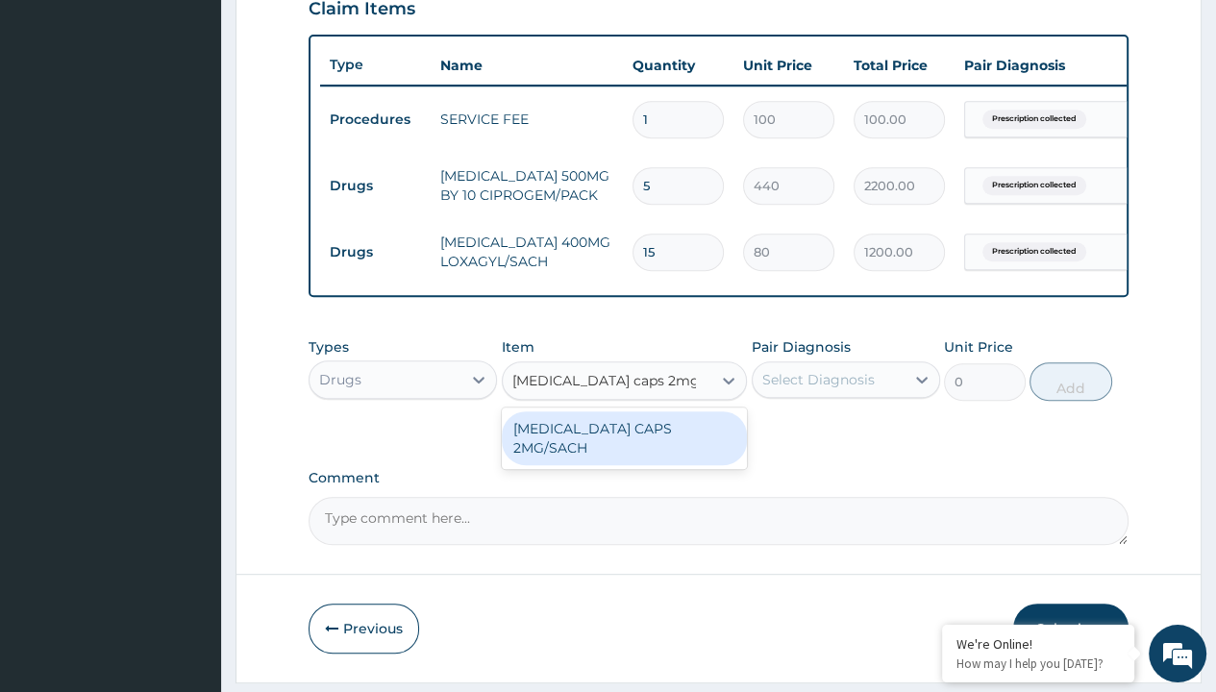
click at [624, 440] on div "[MEDICAL_DATA] CAPS 2MG/SACH" at bounding box center [625, 438] width 246 height 54
type input "420"
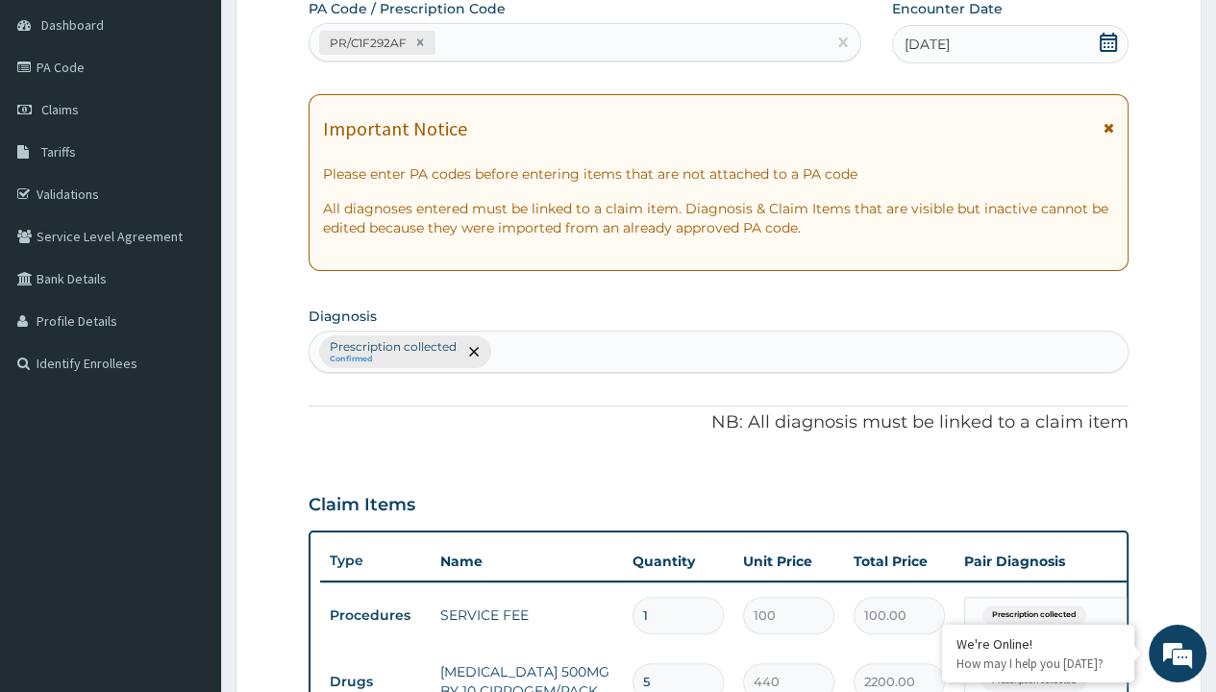
type input "prescription collected"
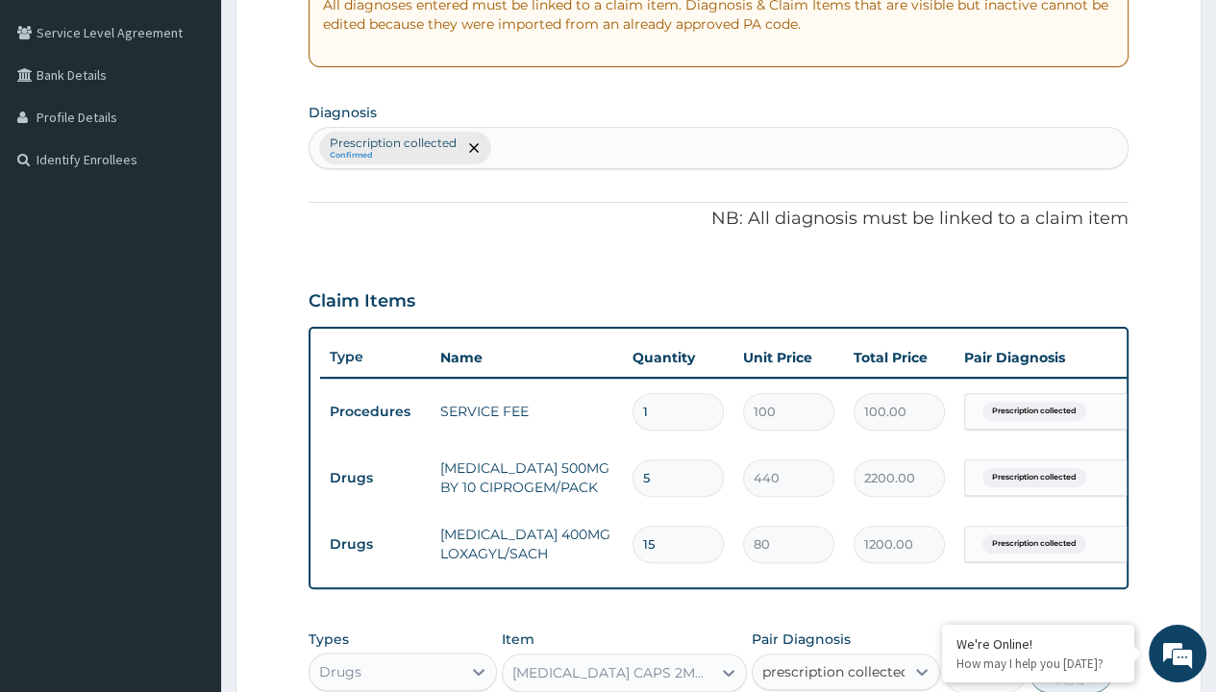
checkbox input "true"
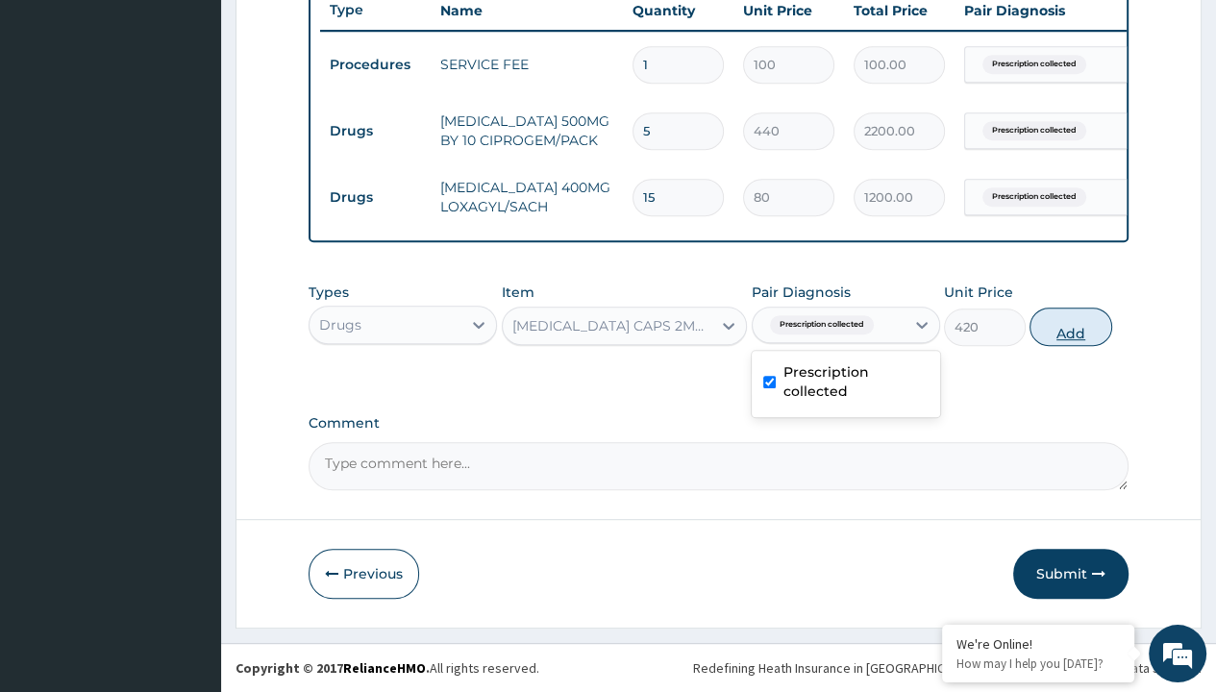
click at [1071, 327] on button "Add" at bounding box center [1071, 327] width 82 height 38
type input "0"
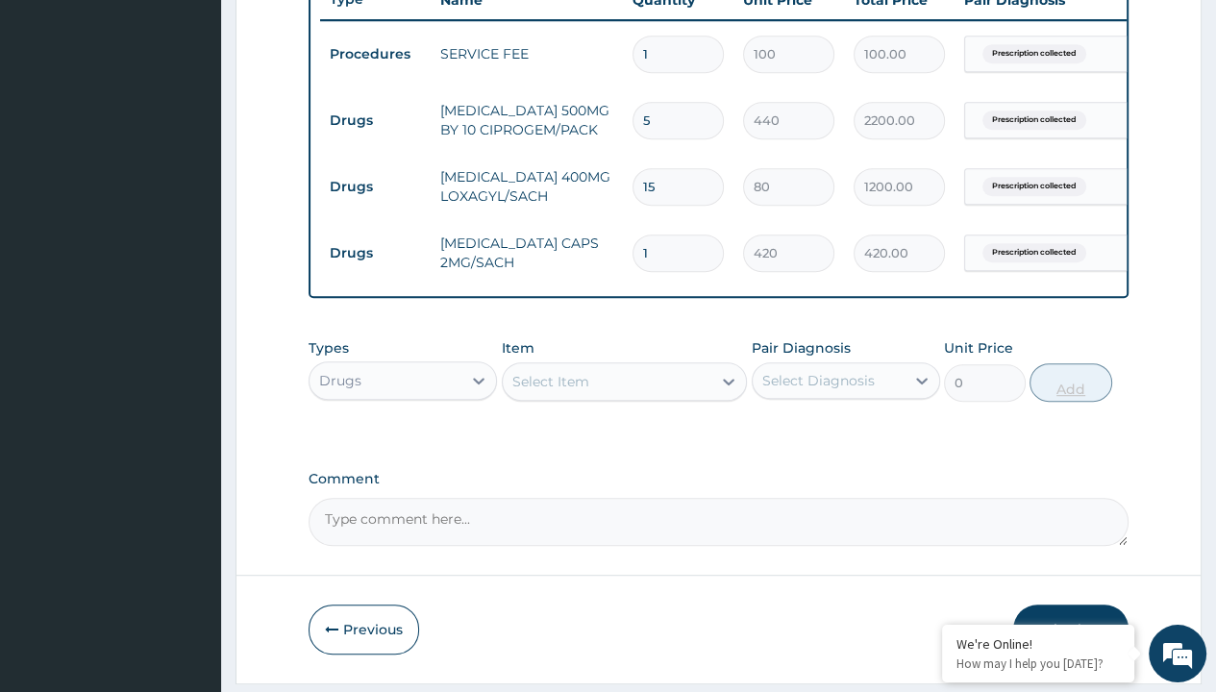
type input "10"
type input "4200.00"
type input "10"
click at [375, 117] on td "Drugs" at bounding box center [375, 121] width 111 height 36
type input "drugs"
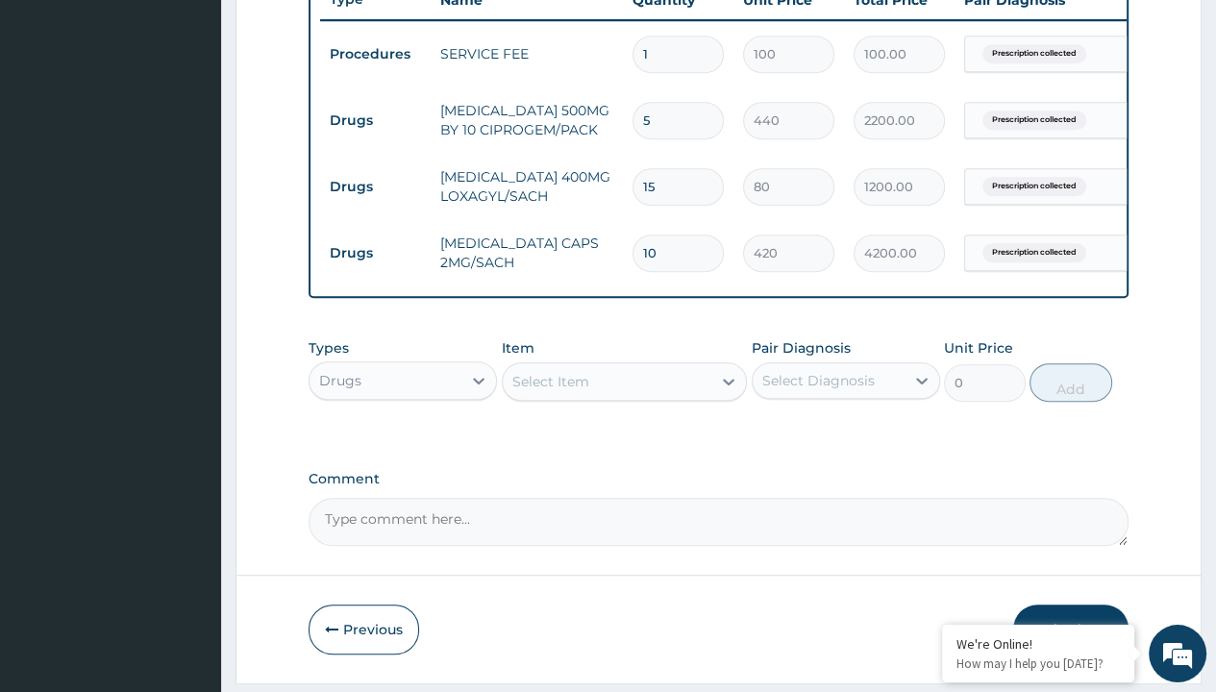
scroll to position [0, 0]
click at [403, 438] on div "Drugs" at bounding box center [403, 428] width 188 height 35
click at [550, 391] on div "Select Item" at bounding box center [550, 381] width 77 height 19
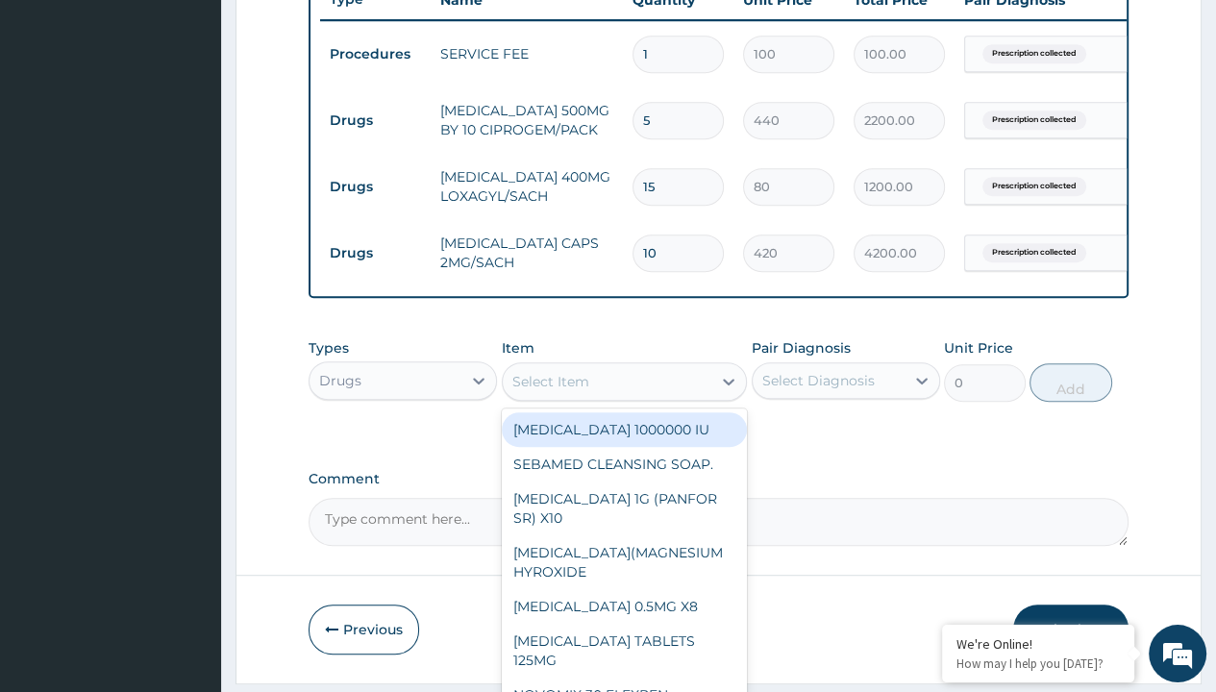
type input "zinc 20mg by 10"
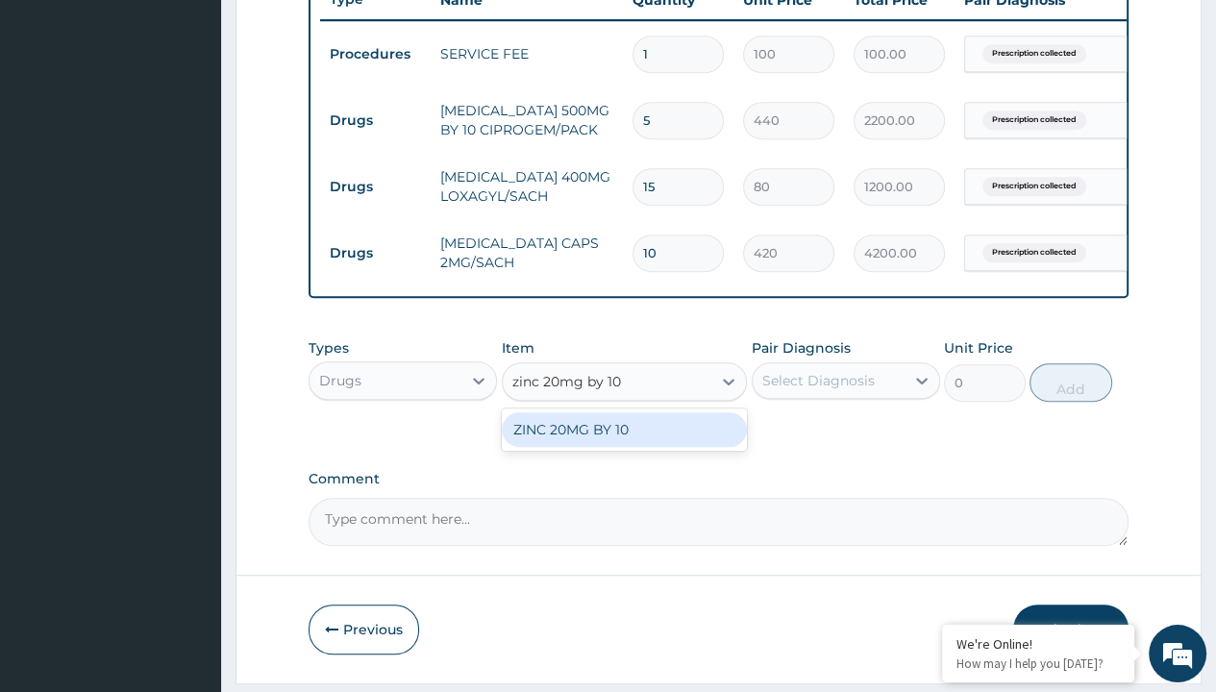
click at [624, 440] on div "ZINC 20MG BY 10" at bounding box center [625, 429] width 246 height 35
type input "15"
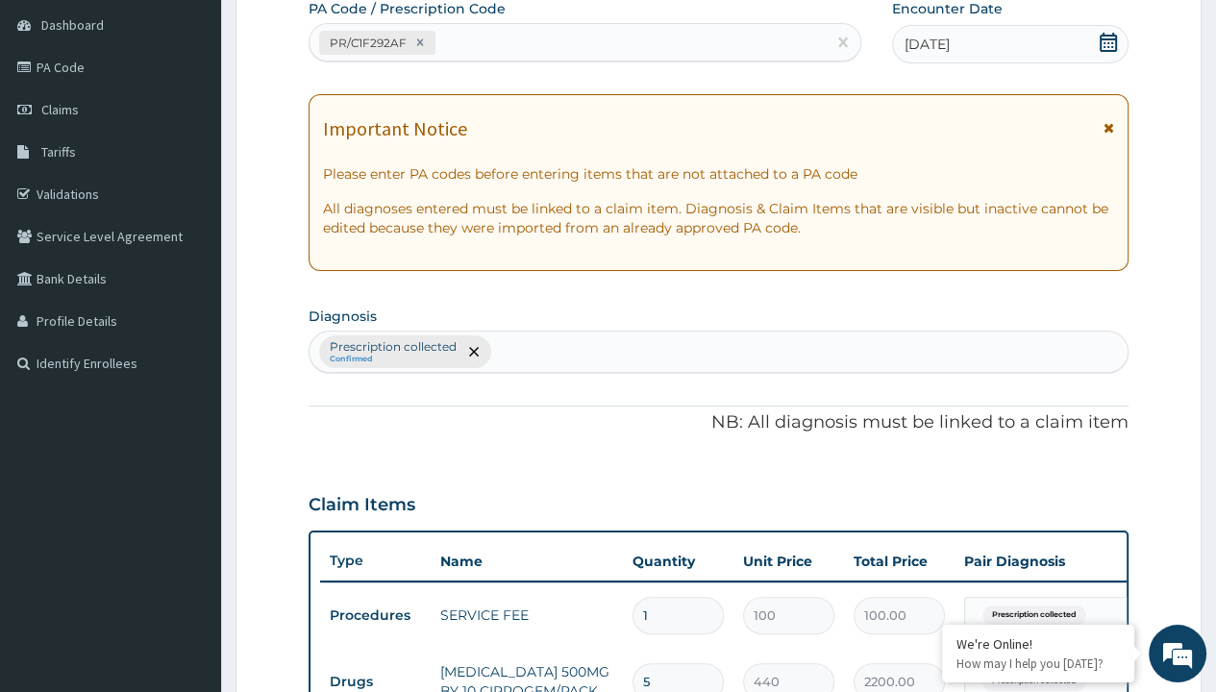
type input "prescription collected"
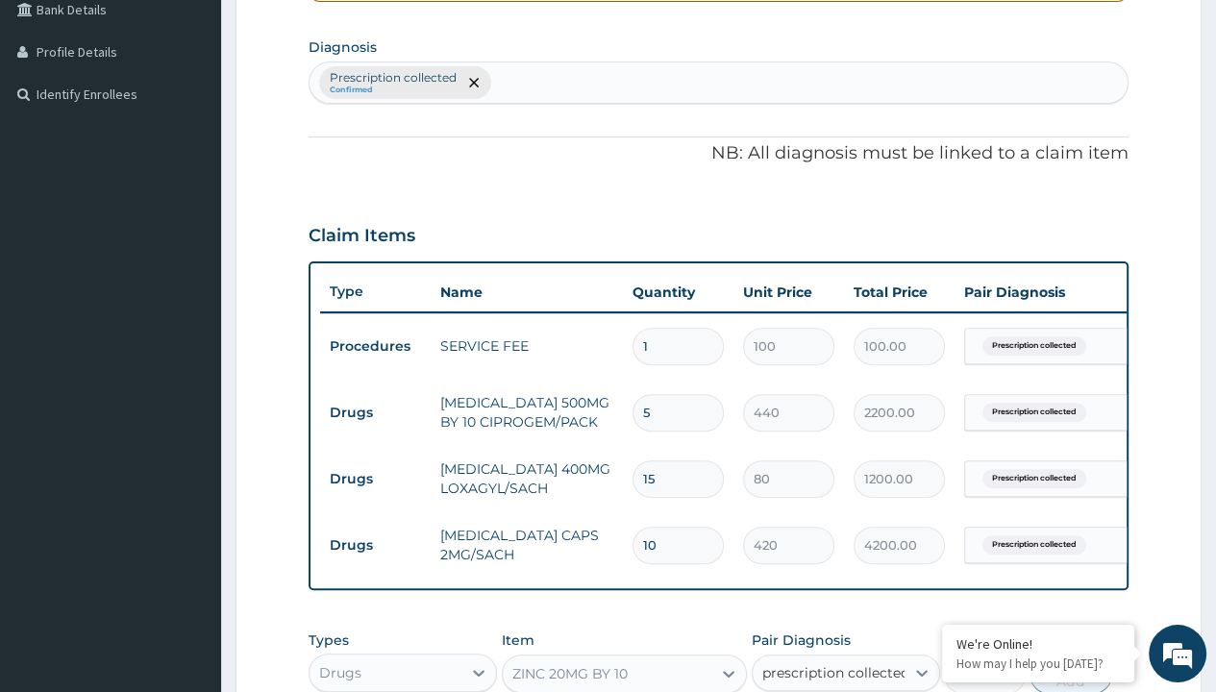
checkbox input "true"
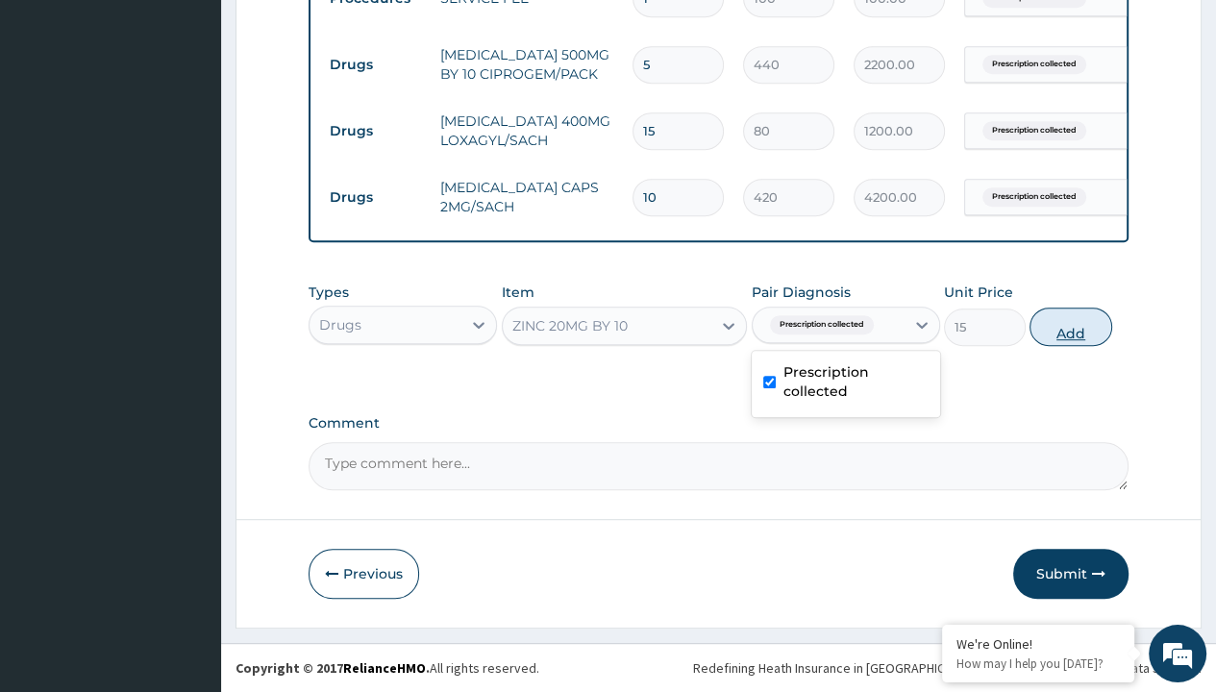
click at [1071, 327] on button "Add" at bounding box center [1071, 327] width 82 height 38
type input "0"
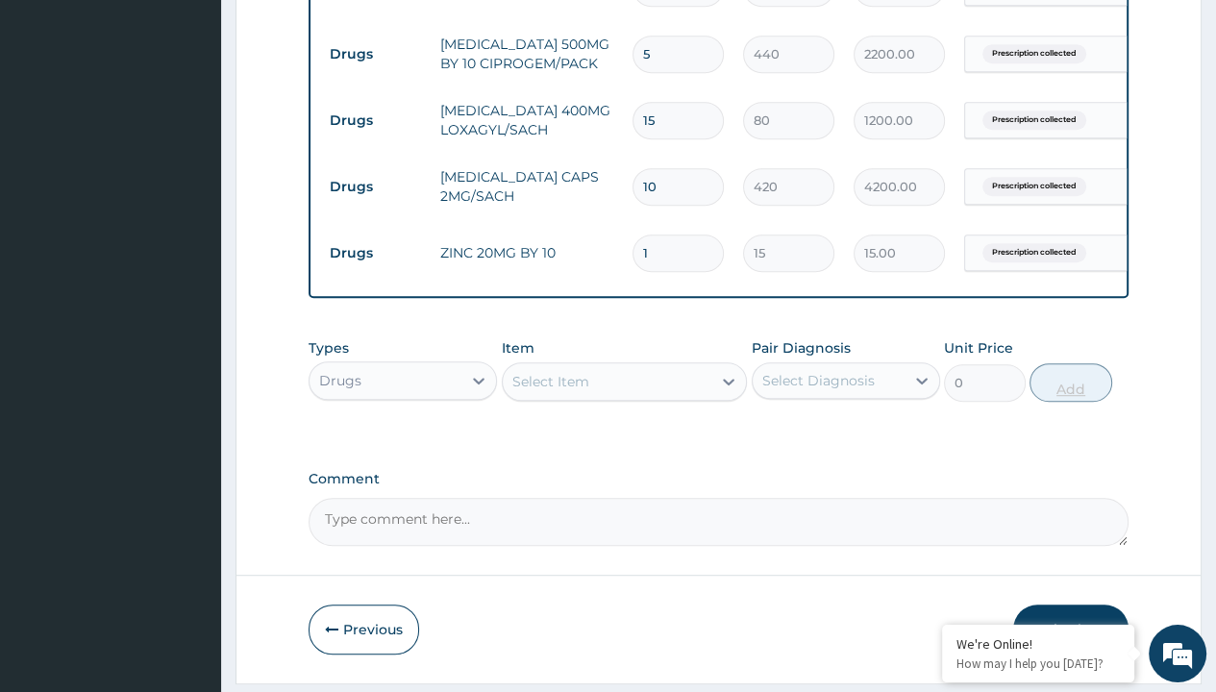
type input "10"
type input "150.00"
type input "10"
click at [375, 51] on td "Drugs" at bounding box center [375, 55] width 111 height 36
type input "drugs"
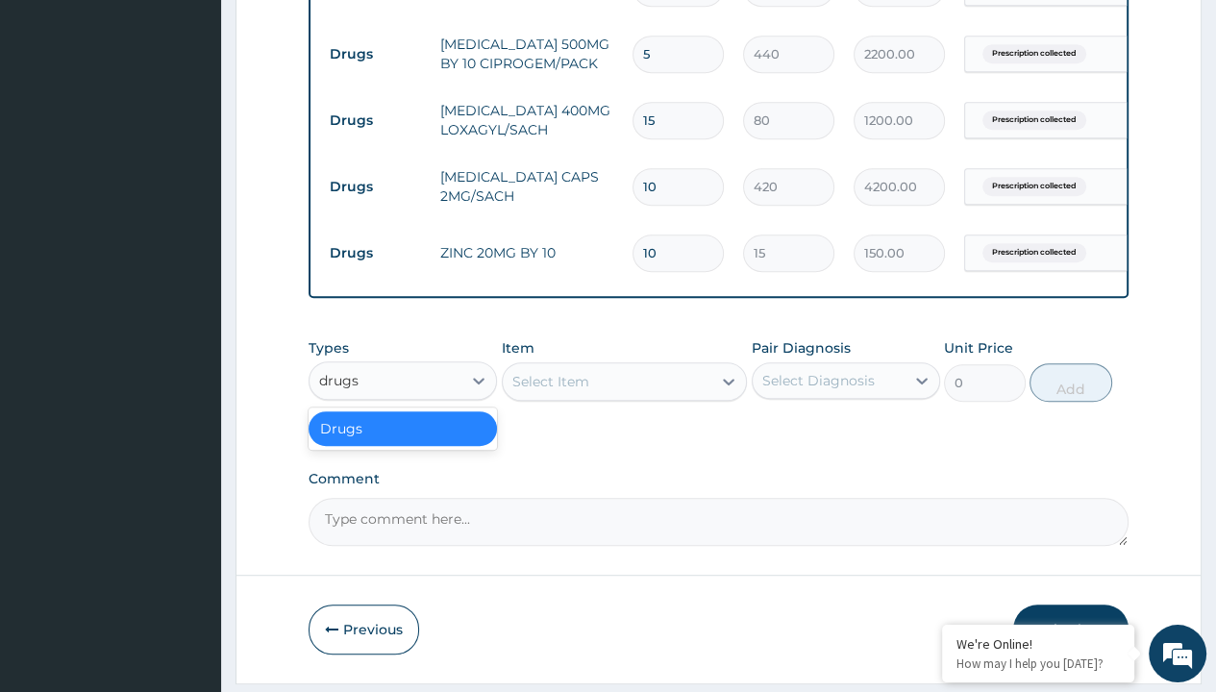
click at [403, 438] on div "Drugs" at bounding box center [403, 428] width 188 height 35
click at [550, 391] on div "Select Item" at bounding box center [550, 381] width 77 height 19
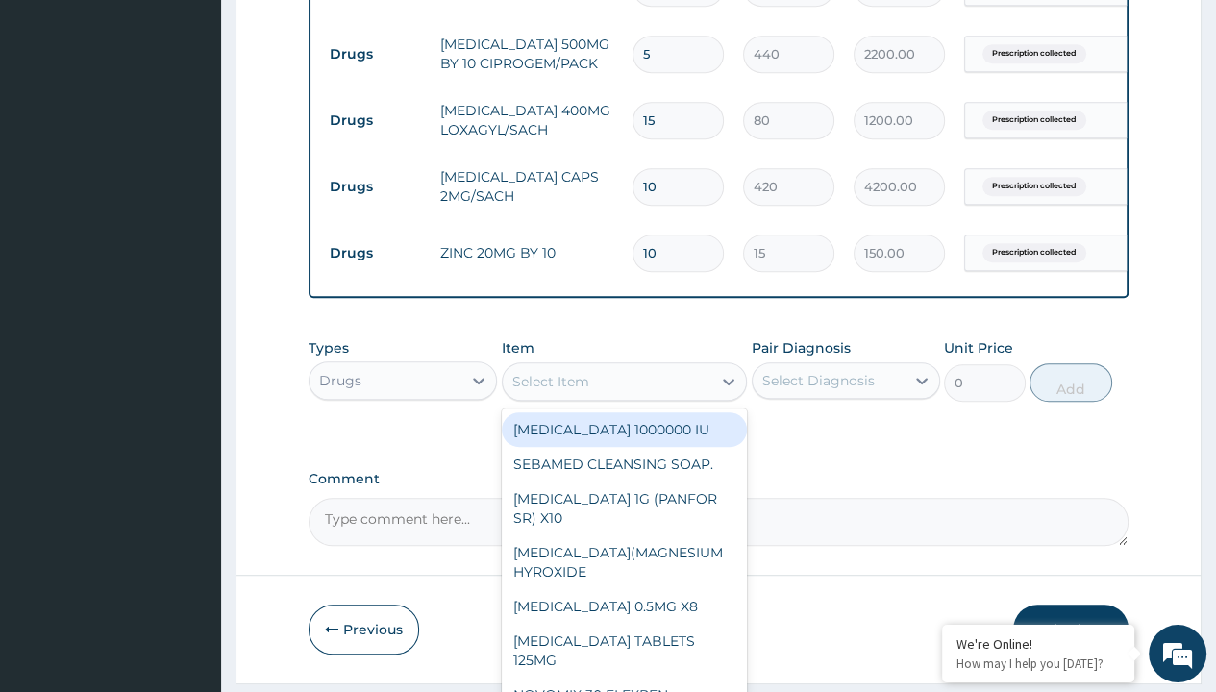
type input "zolat tablet 200mg (albendazole)/pack"
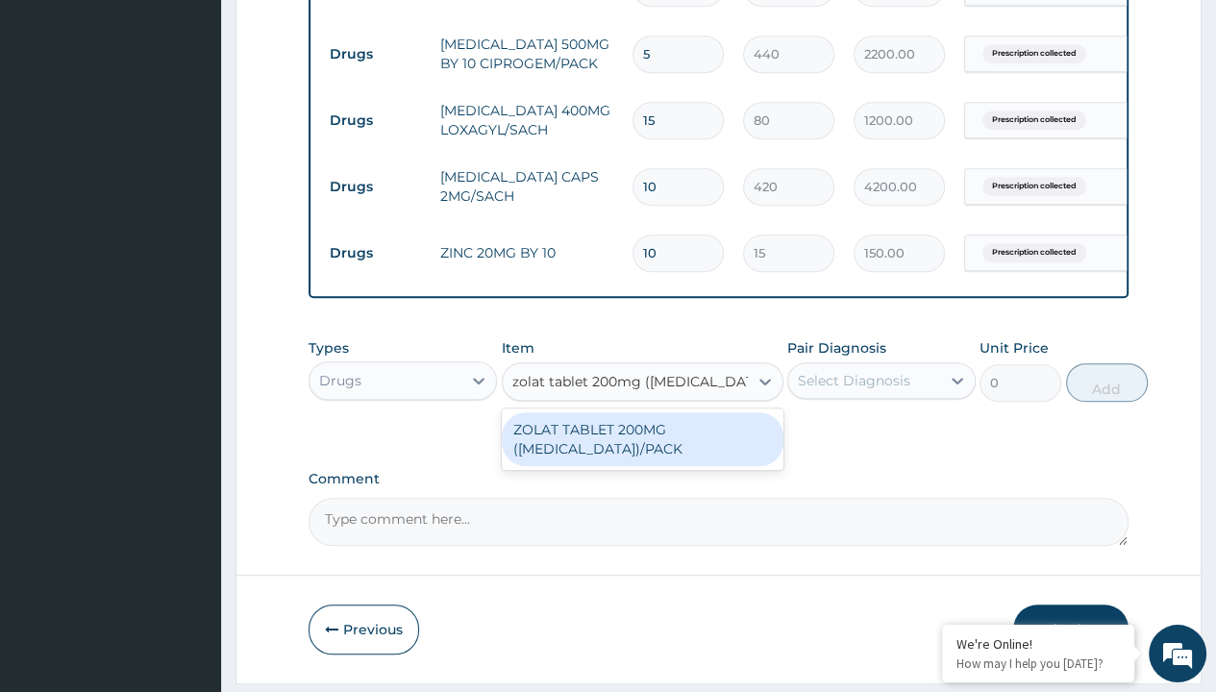
click at [641, 450] on div "ZOLAT TABLET 200MG ([MEDICAL_DATA])/PACK" at bounding box center [643, 439] width 282 height 54
type input "439"
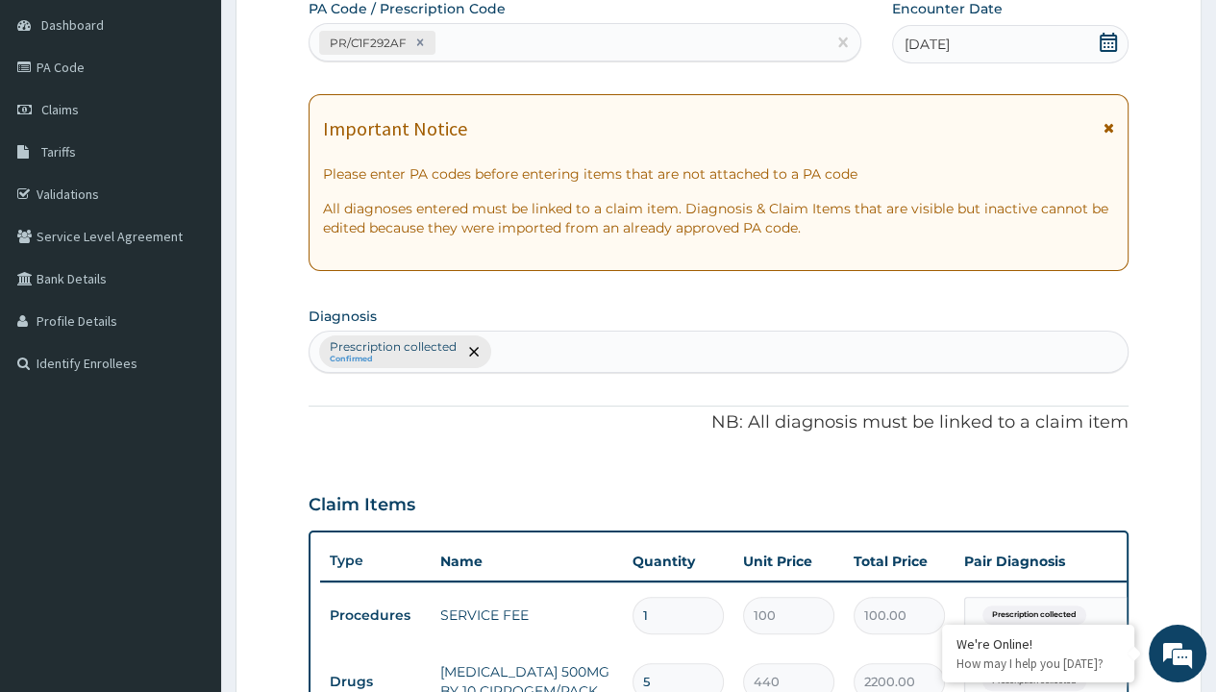
type input "prescription collected"
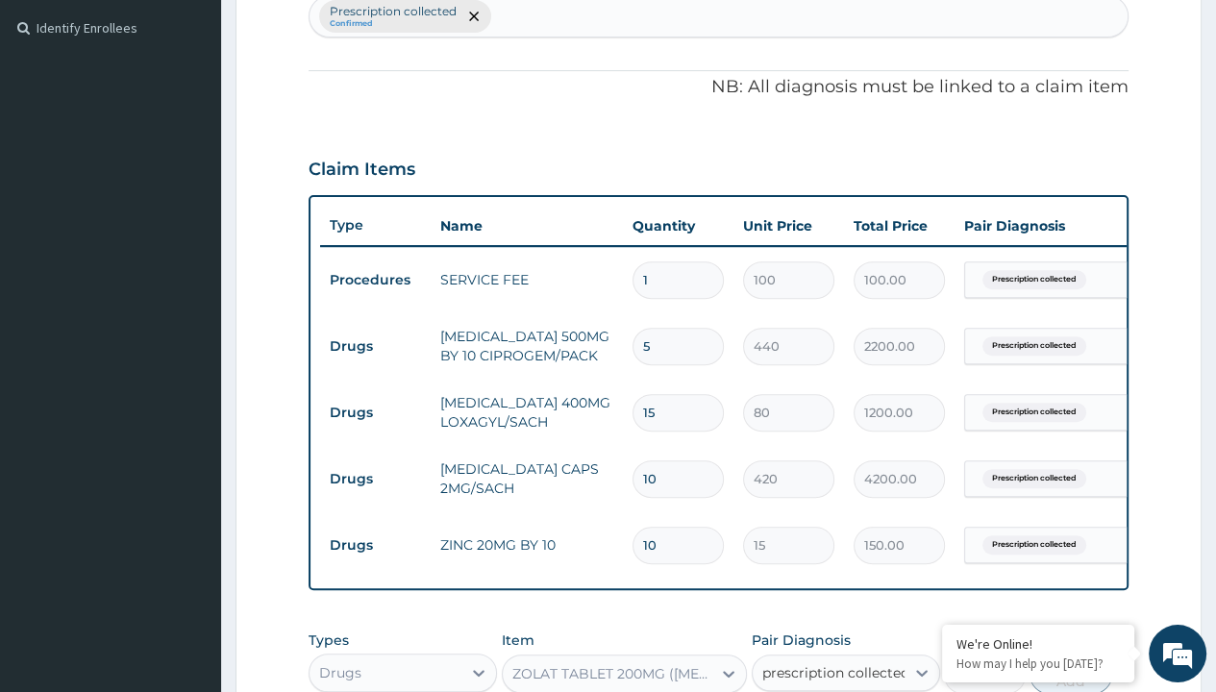
checkbox input "true"
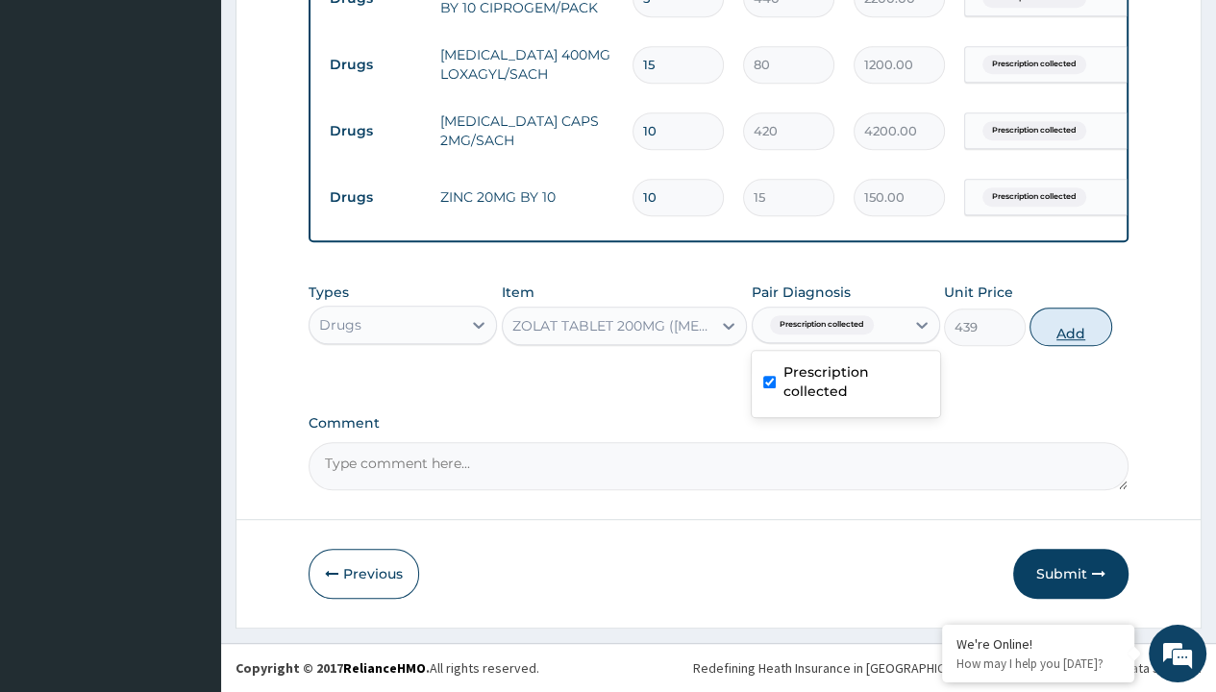
click at [1071, 327] on button "Add" at bounding box center [1071, 327] width 82 height 38
type input "0"
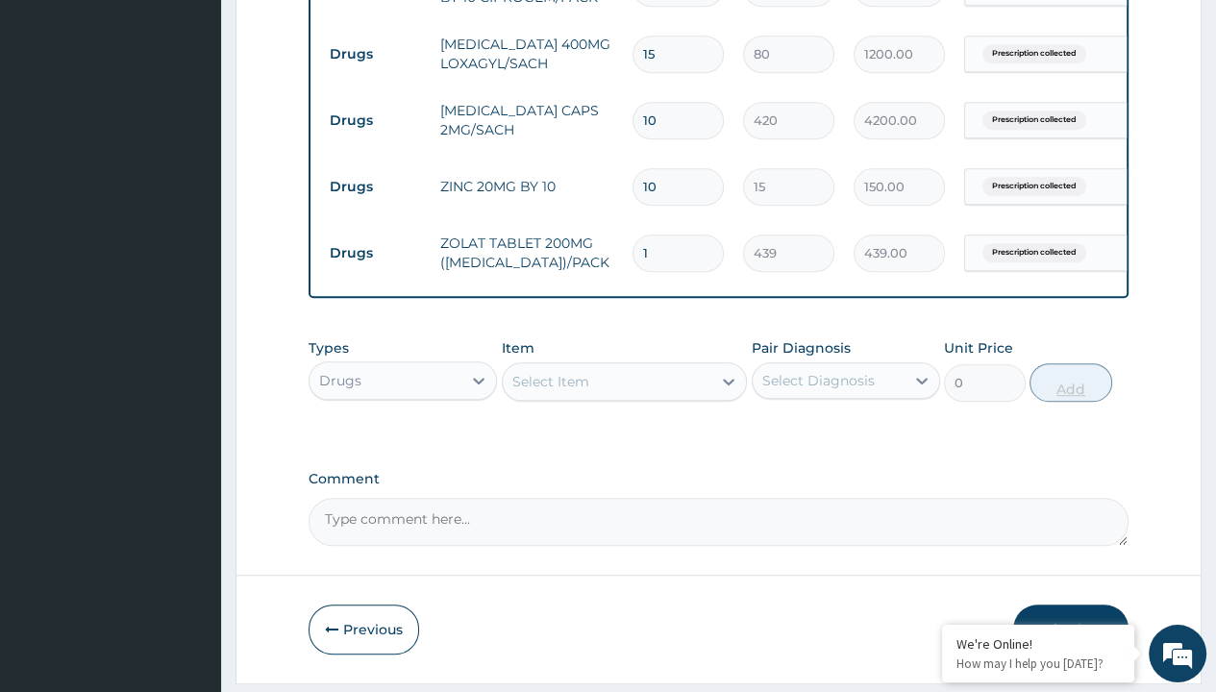
type input "2"
type input "878.00"
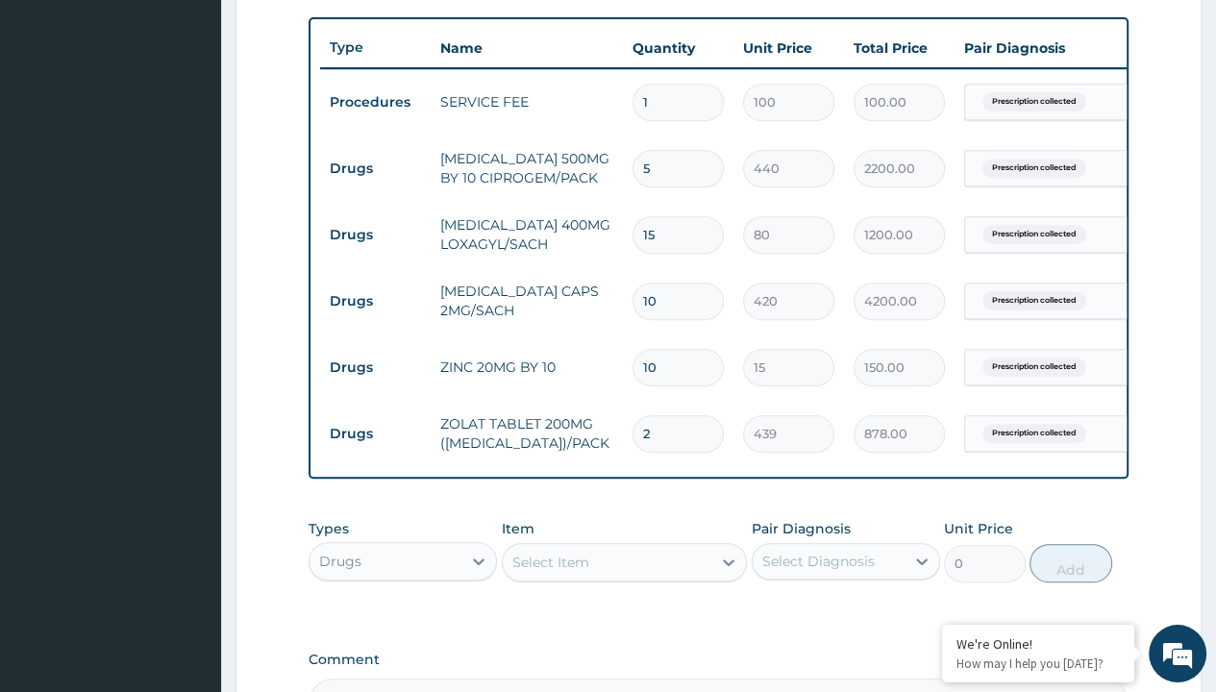
scroll to position [675, 0]
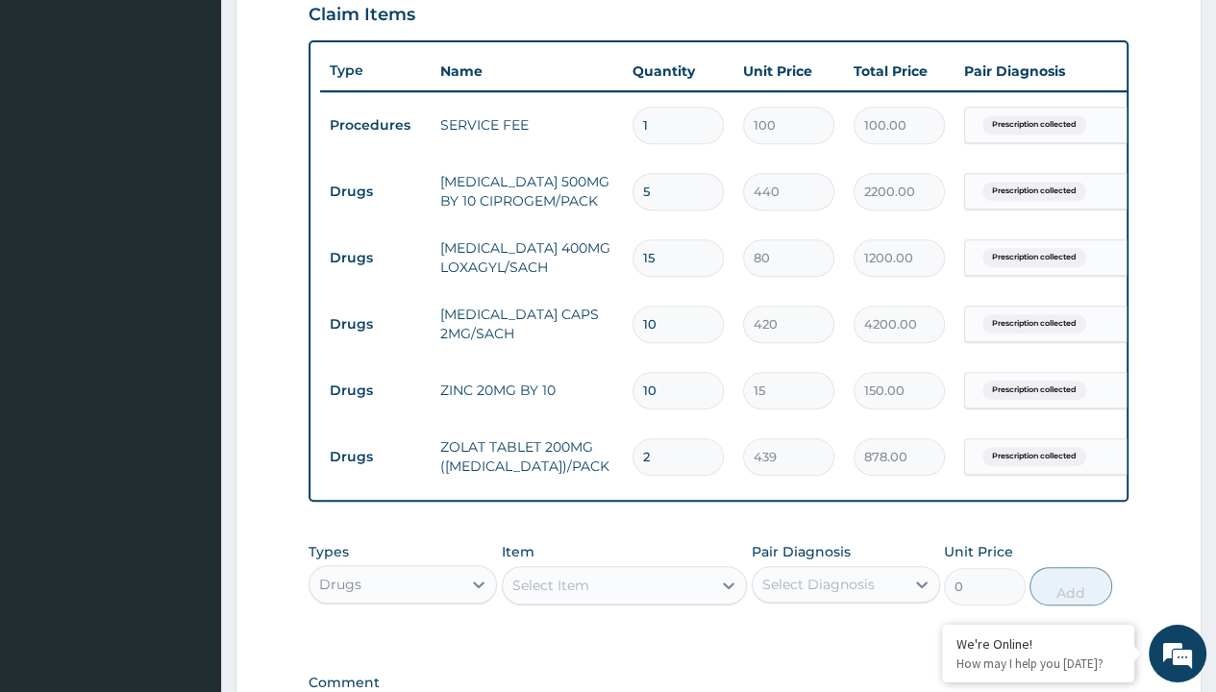
type input "2"
click at [658, 318] on input "10" at bounding box center [678, 324] width 91 height 37
type input "1"
type input "420.00"
type input "0"
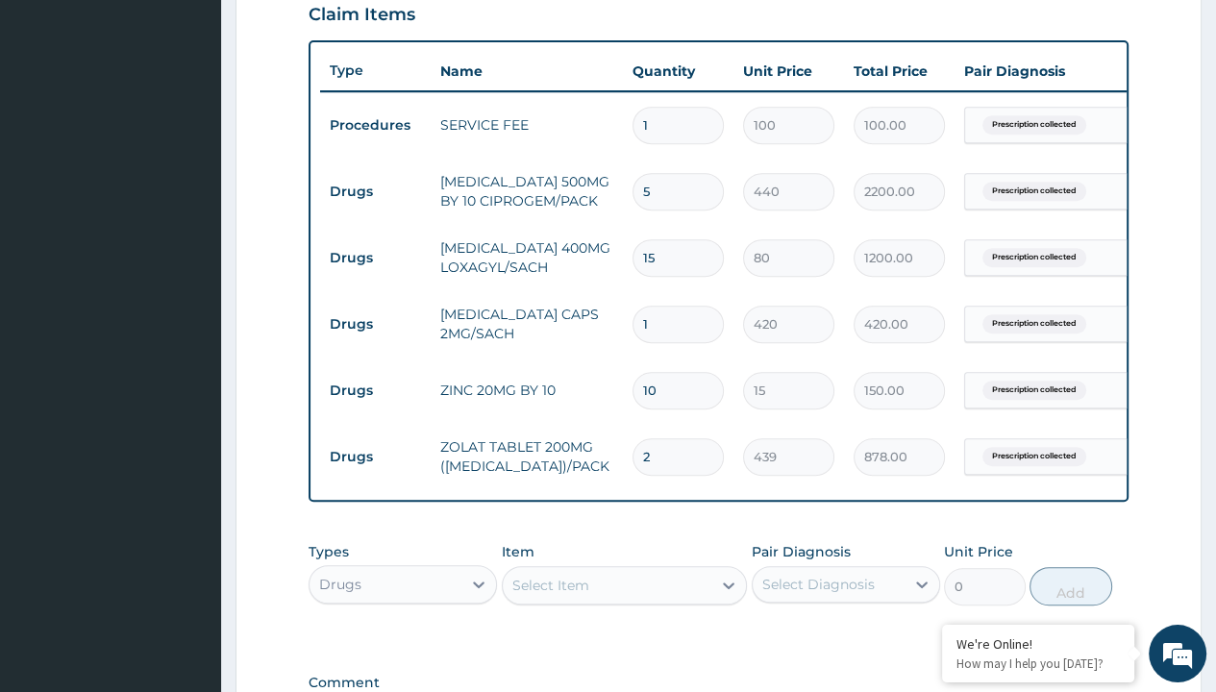
type input "0.00"
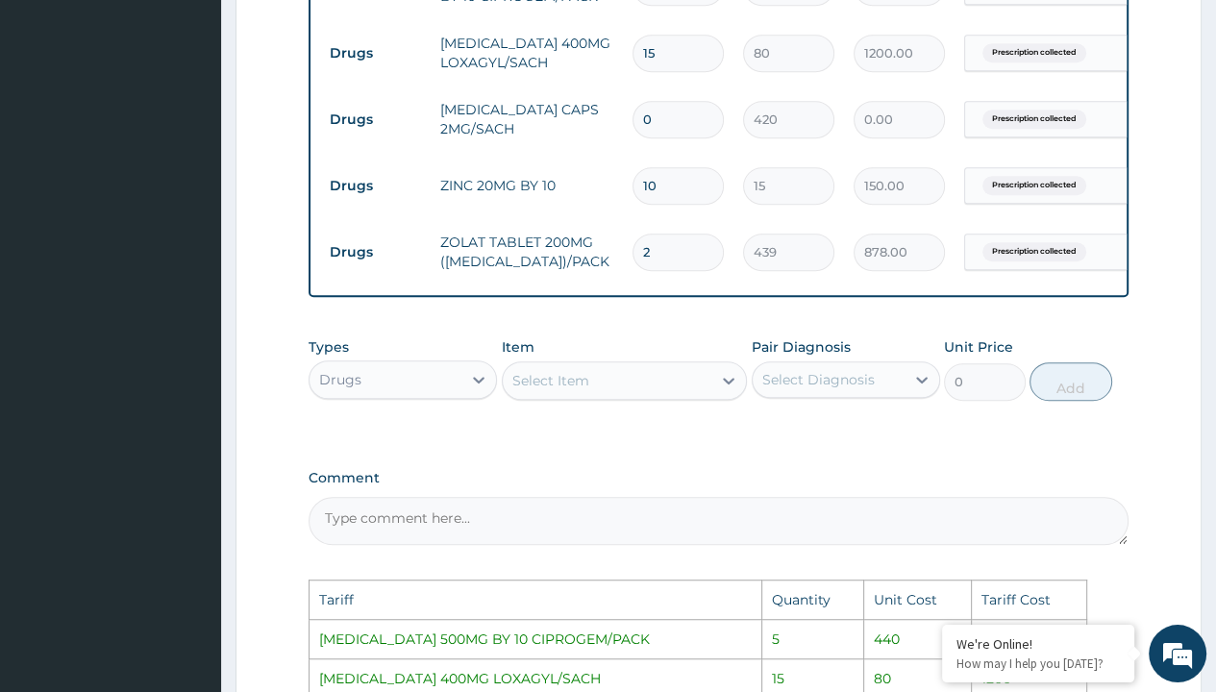
scroll to position [867, 0]
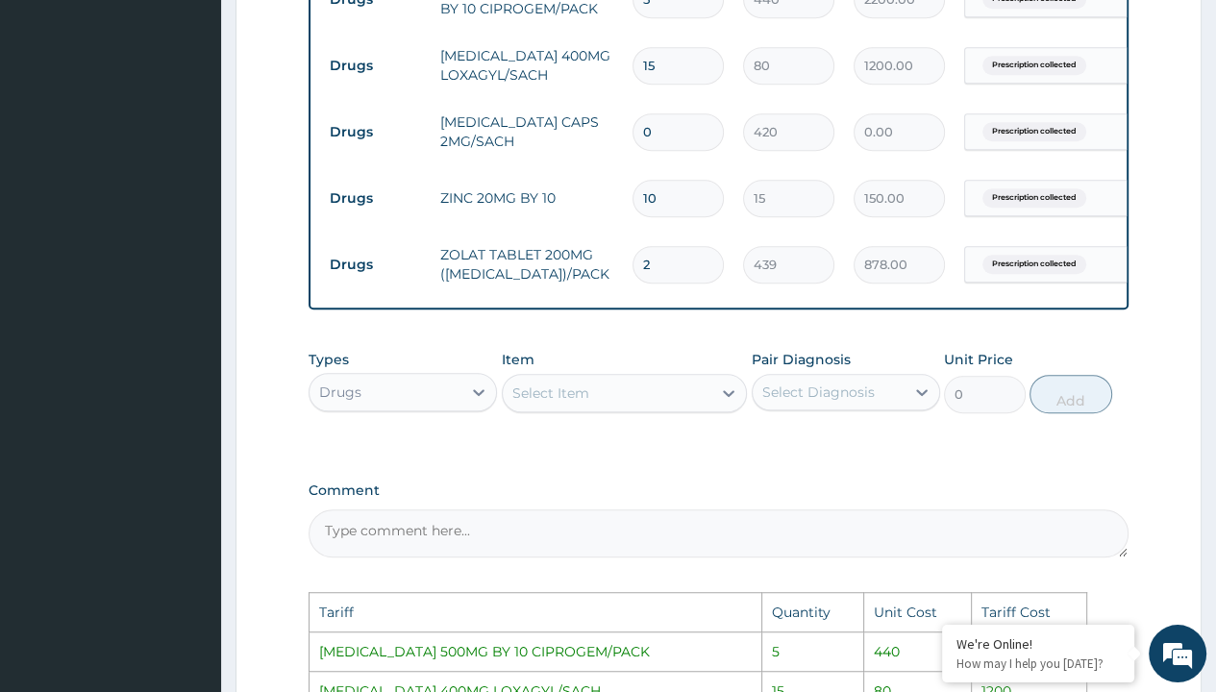
click at [684, 131] on input "0" at bounding box center [678, 131] width 91 height 37
type input "1"
type input "420.00"
type input "1"
click at [740, 485] on div "PA Code / Prescription Code PR/C1F292AF Encounter Date 08-09-2025 Important Not…" at bounding box center [719, 140] width 820 height 1646
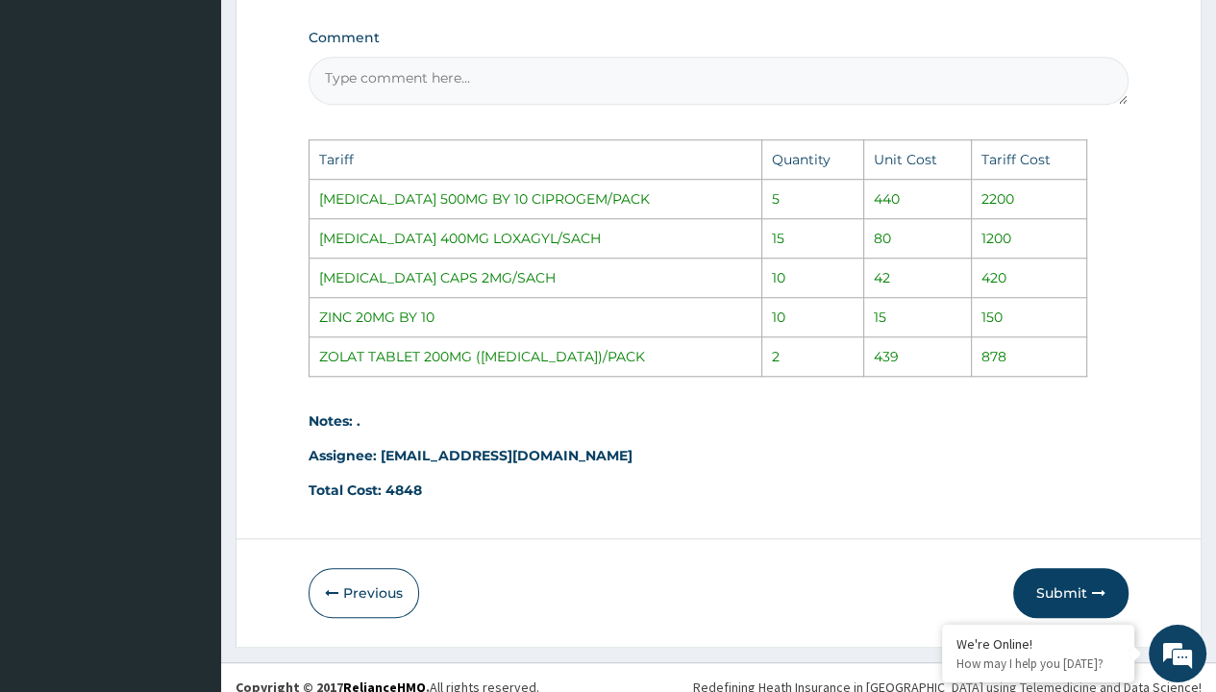
scroll to position [1348, 0]
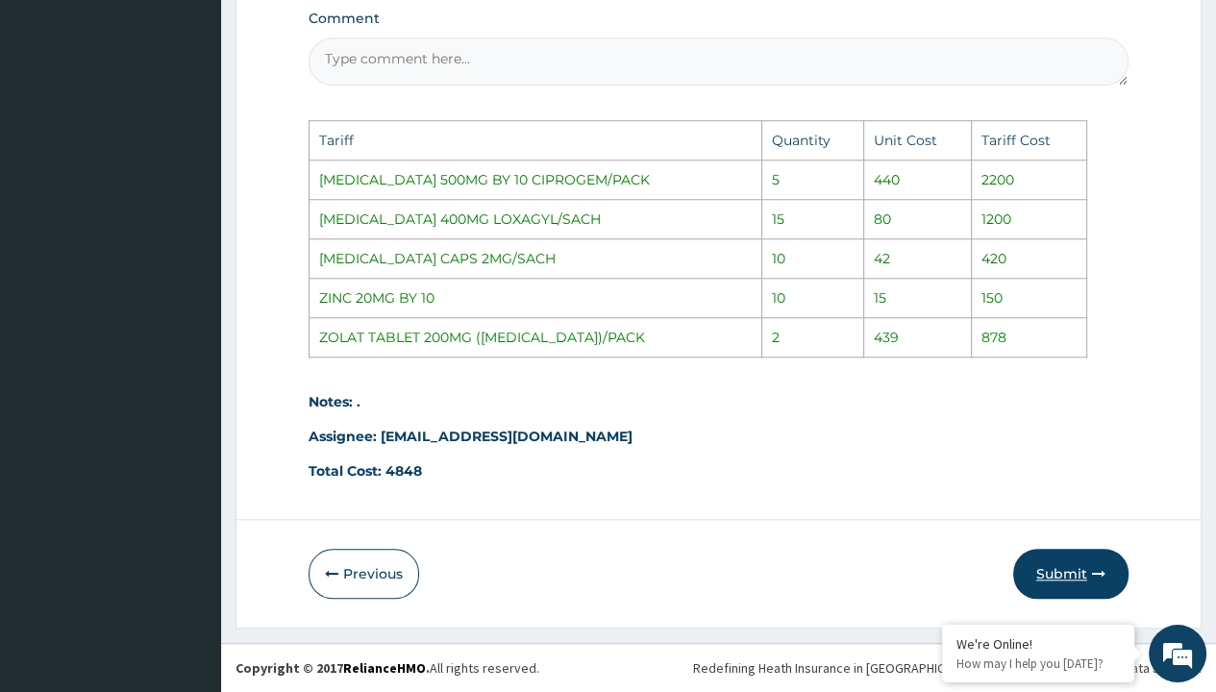
click at [1053, 579] on button "Submit" at bounding box center [1070, 574] width 115 height 50
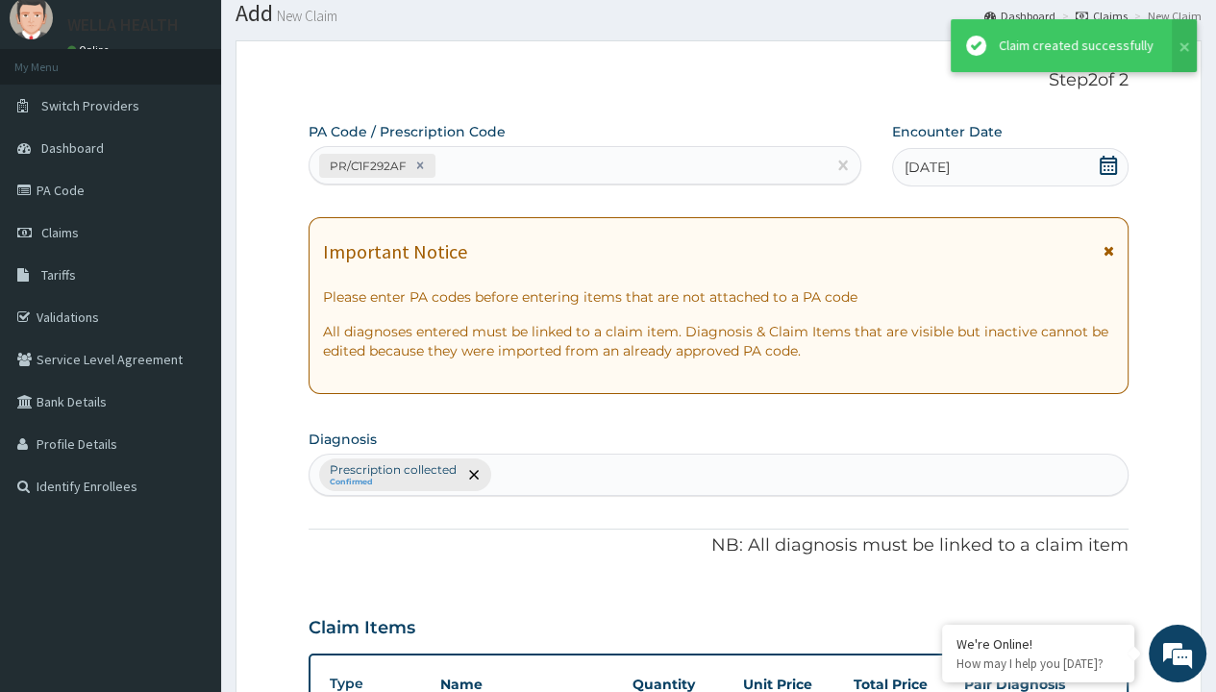
scroll to position [945, 0]
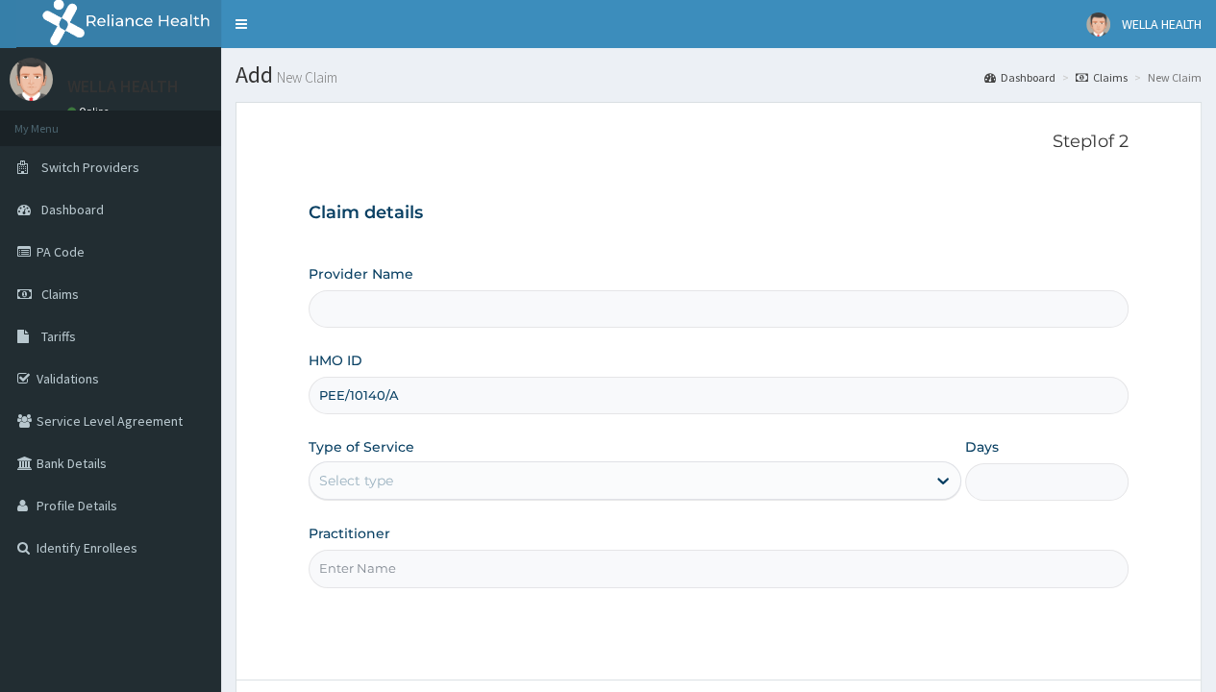
type input "PEE/10140/A"
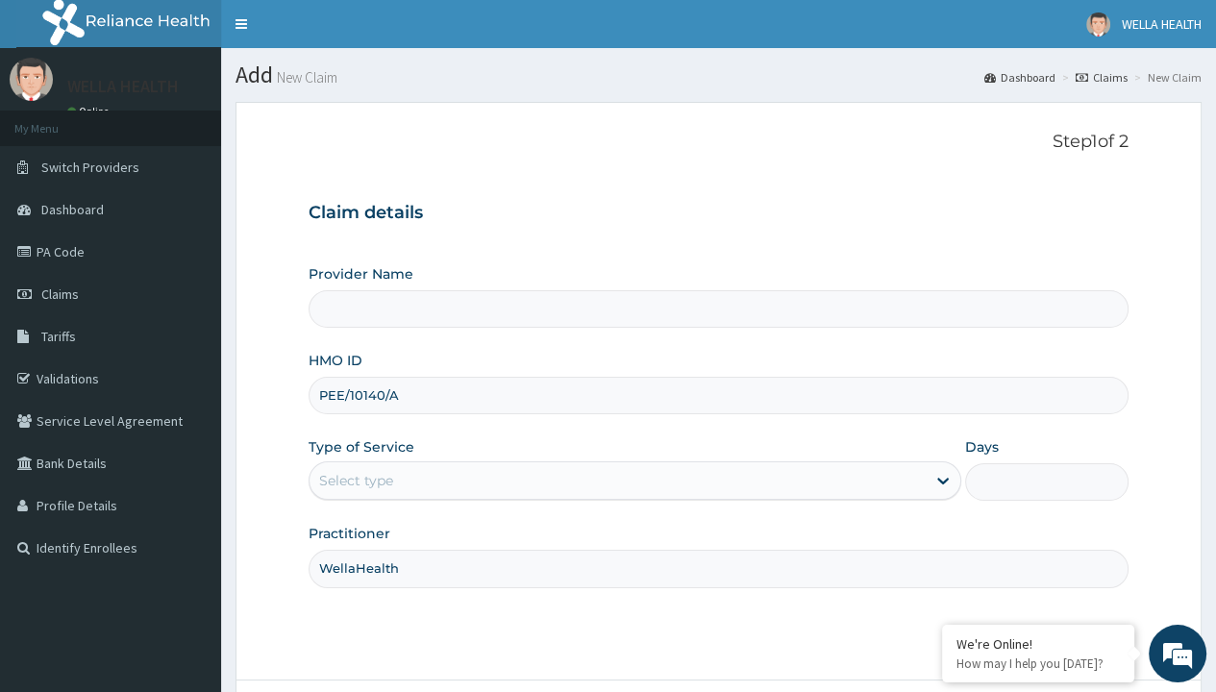
type input "WellaHealth"
click at [356, 480] on div "Select type" at bounding box center [356, 480] width 74 height 19
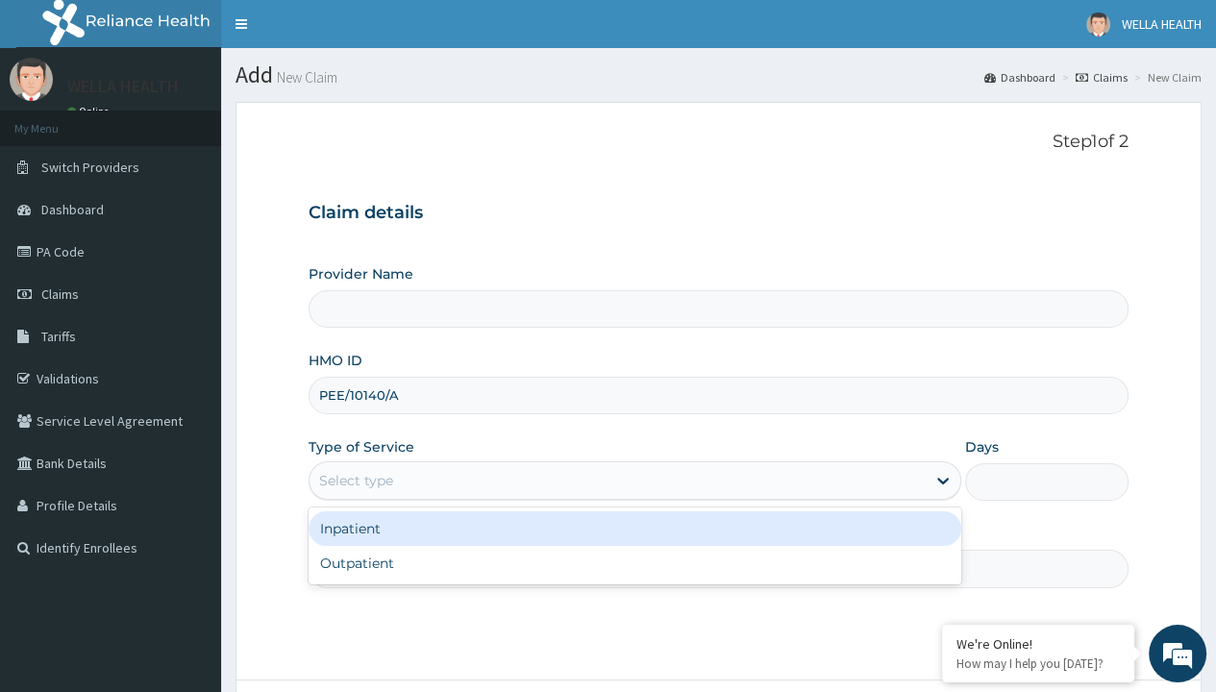
type input "WellaHealth(TELEMEDICINE)"
click at [634, 562] on div "Outpatient" at bounding box center [635, 563] width 653 height 35
type input "1"
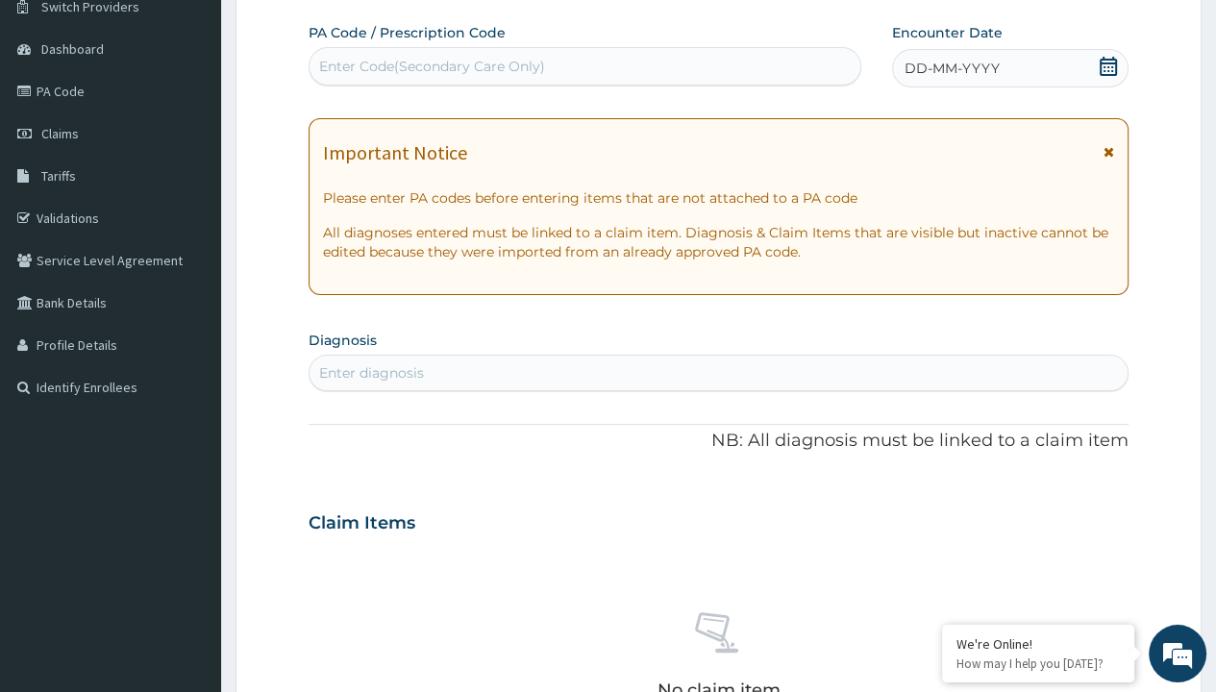
click at [951, 67] on span "DD-MM-YYYY" at bounding box center [952, 68] width 95 height 19
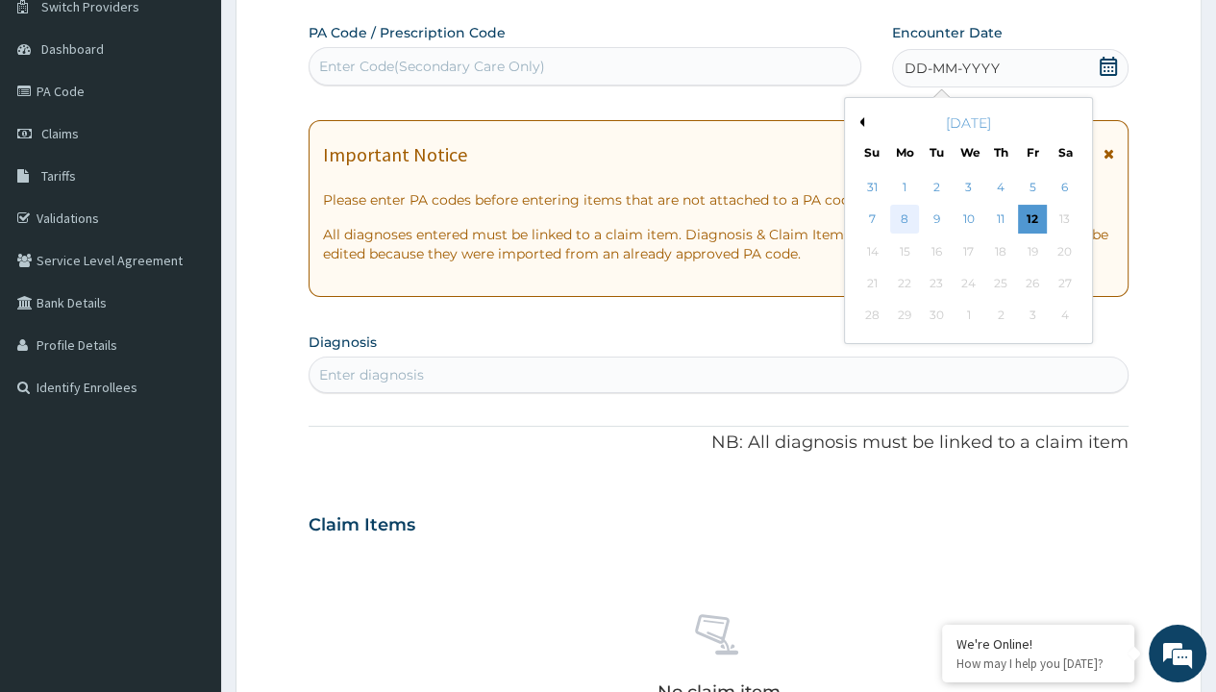
click at [904, 218] on div "8" at bounding box center [904, 220] width 29 height 29
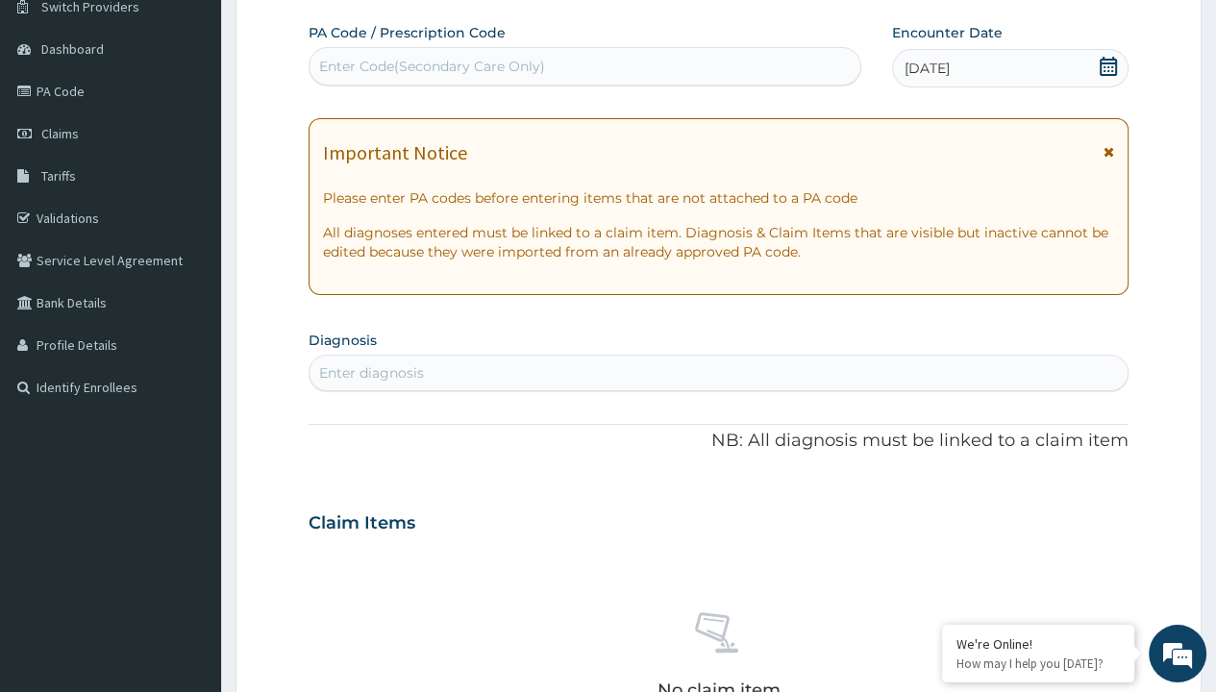
click at [431, 65] on div "Enter Code(Secondary Care Only)" at bounding box center [432, 66] width 226 height 19
type input "PR/B17C07A1"
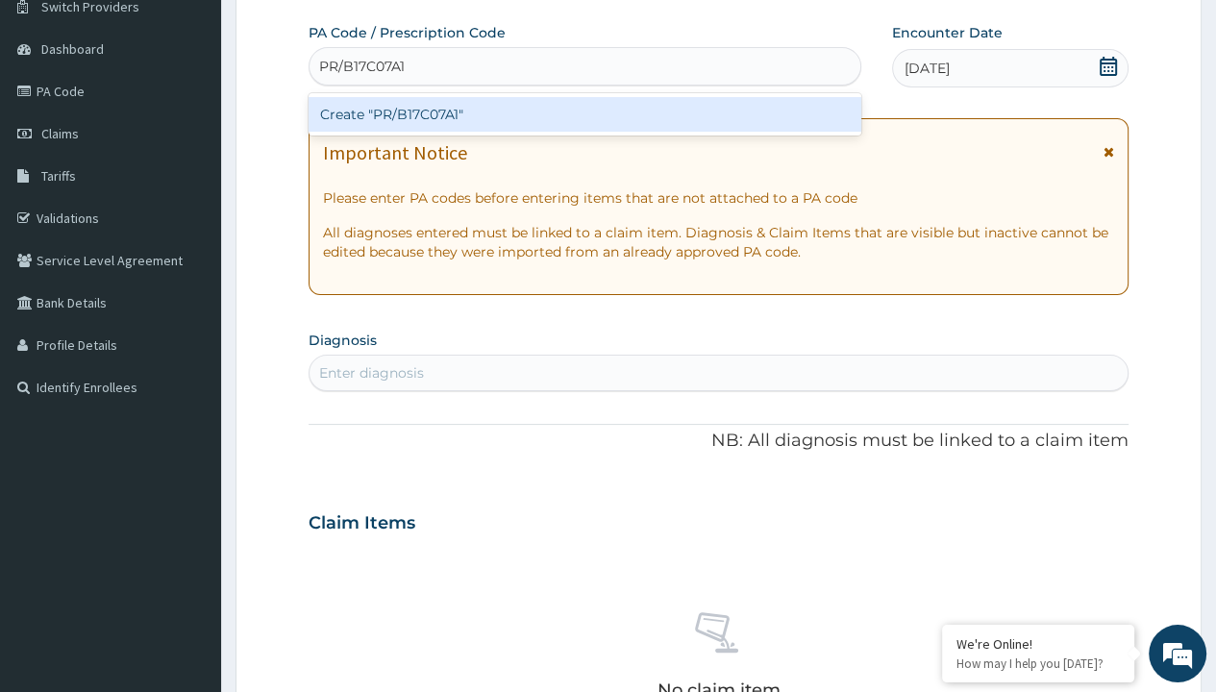
scroll to position [0, 0]
click at [584, 113] on div "Create "PR/B17C07A1"" at bounding box center [585, 114] width 552 height 35
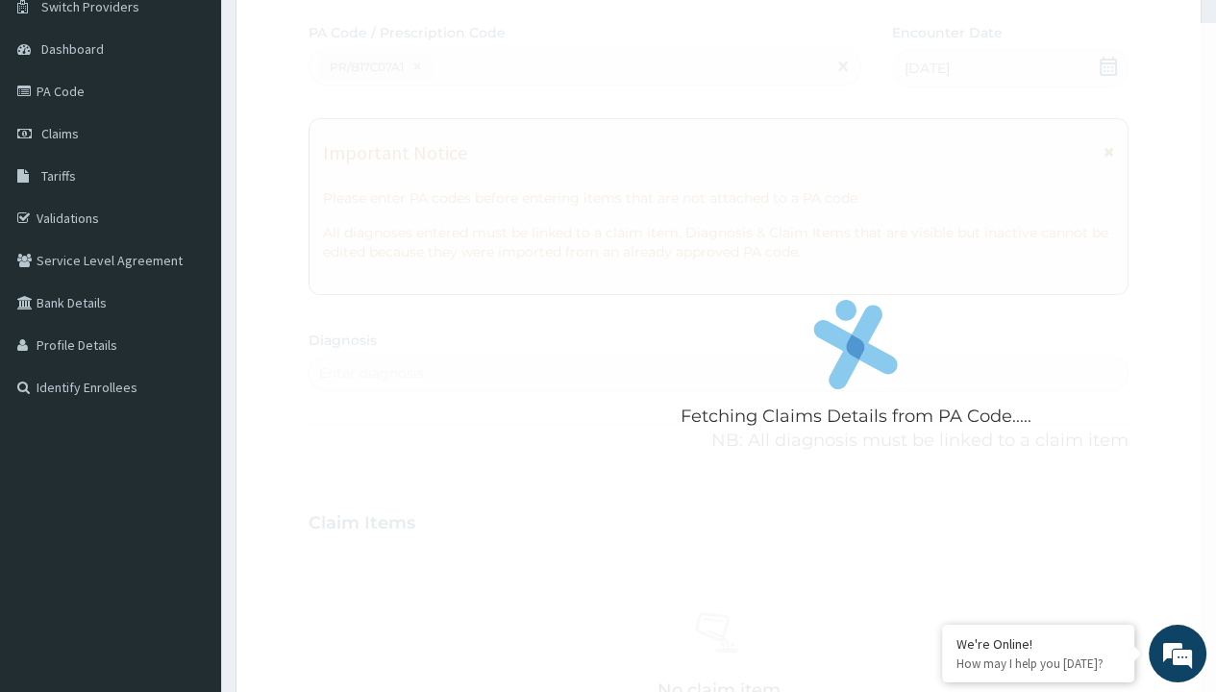
click at [371, 372] on div "Enter diagnosis" at bounding box center [371, 372] width 105 height 19
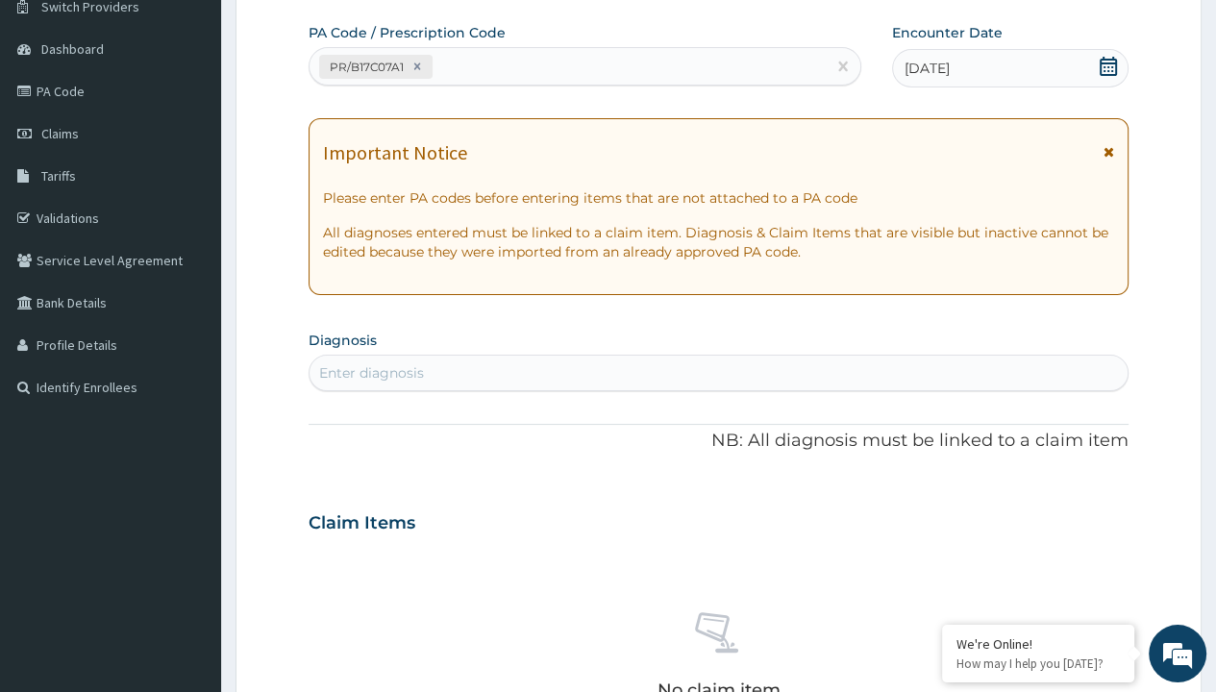
type input "prescription collected"
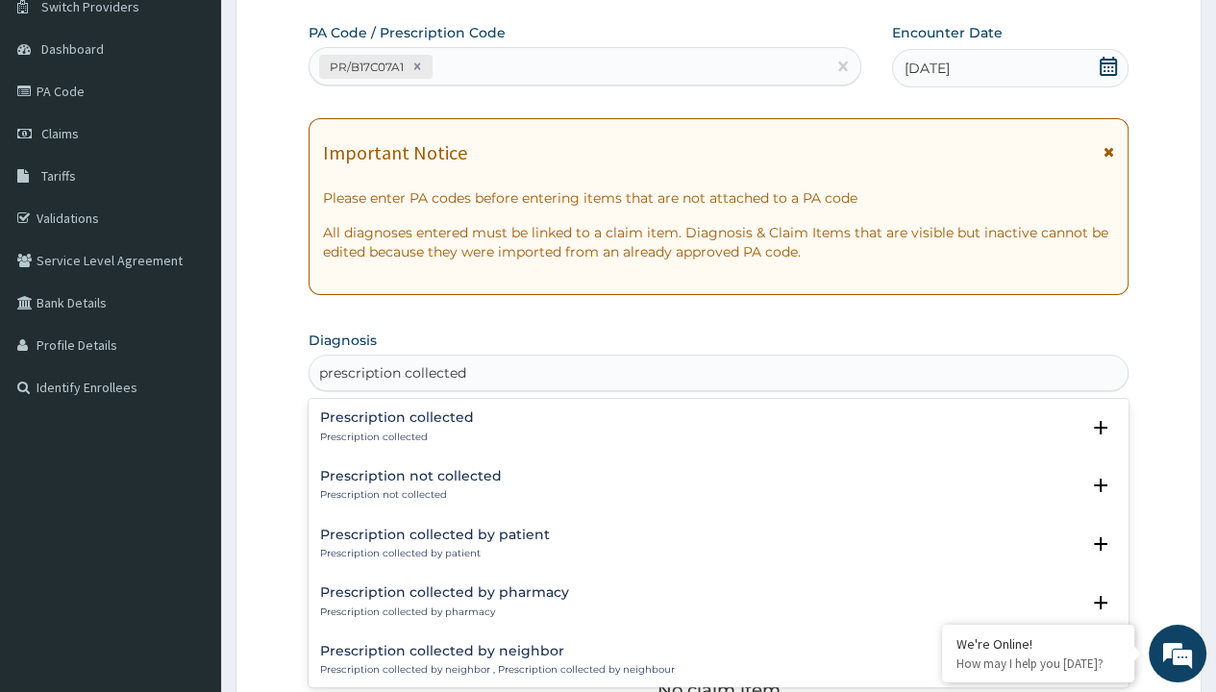
click at [394, 436] on p "Prescription collected" at bounding box center [397, 437] width 154 height 13
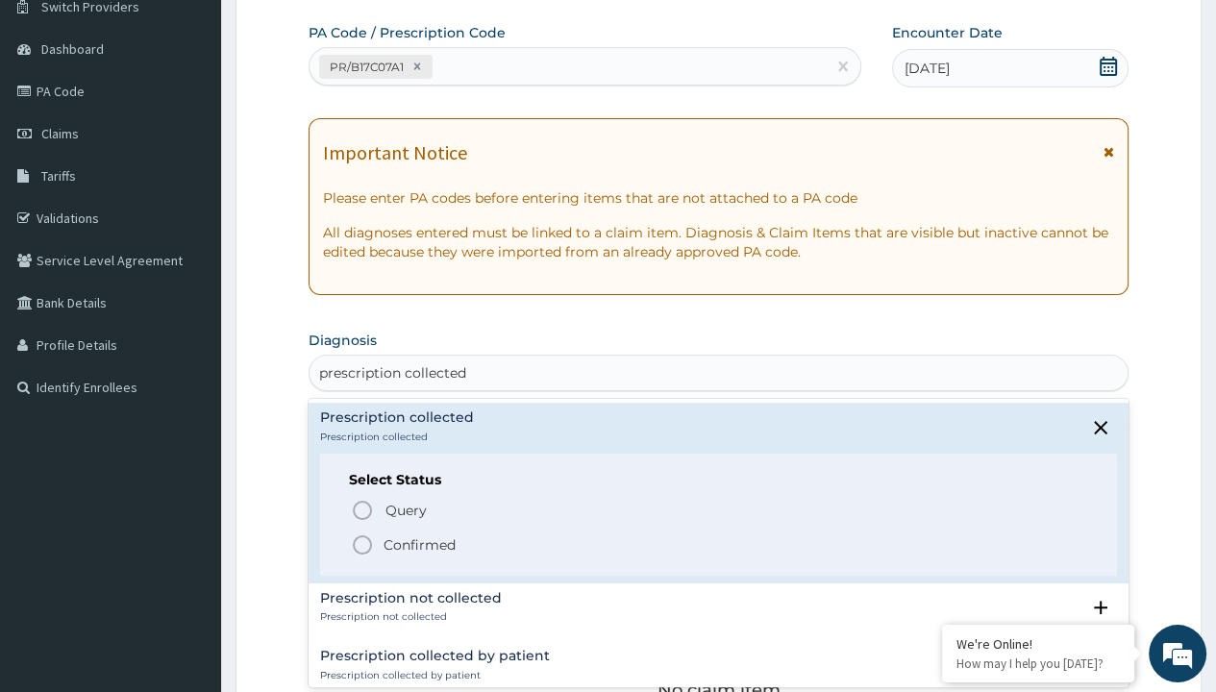
click at [419, 543] on p "Confirmed" at bounding box center [420, 544] width 72 height 19
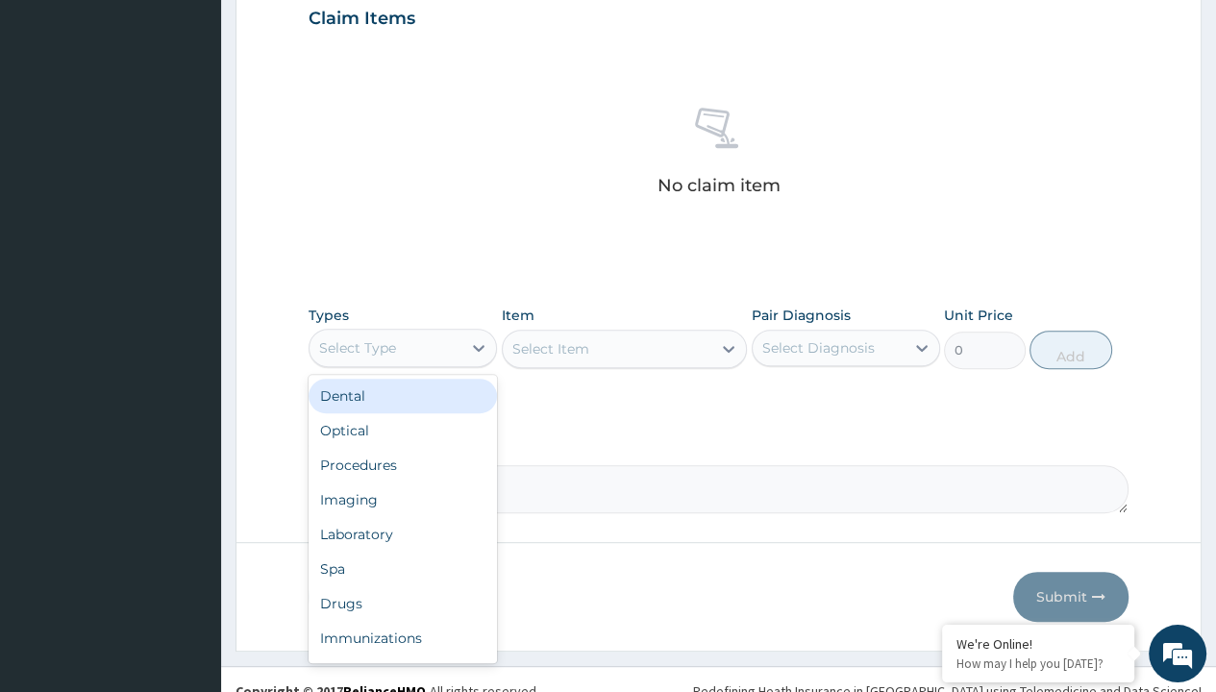
type input "procedures"
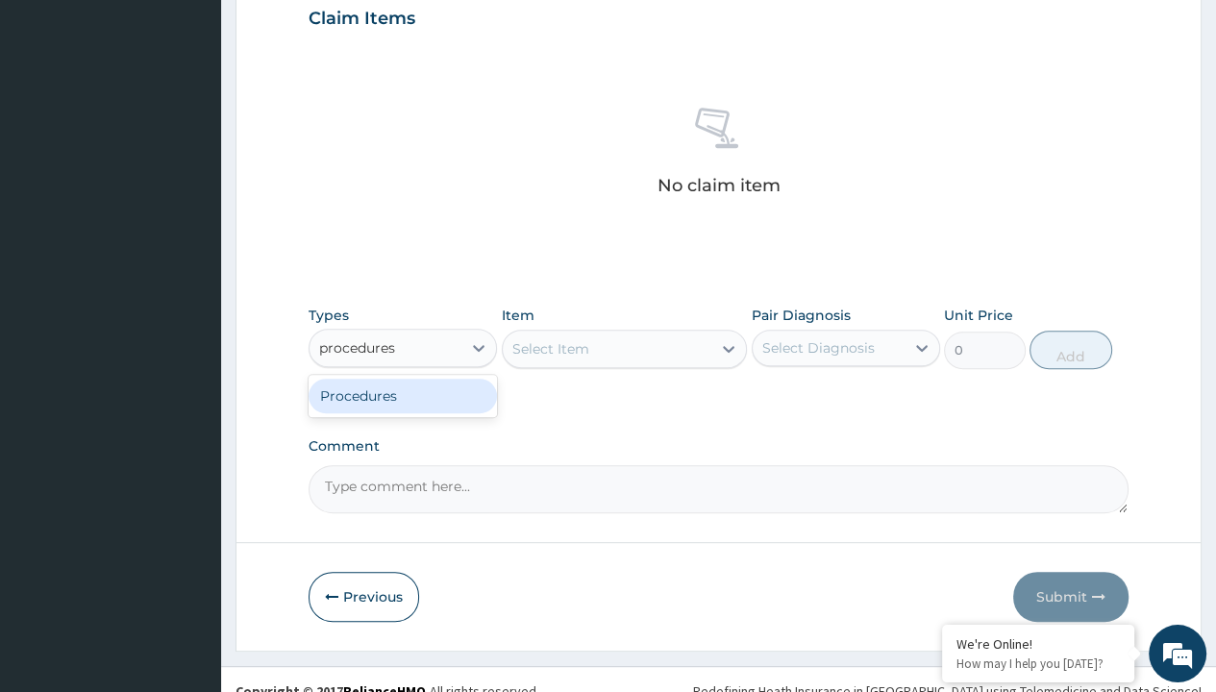
click at [403, 394] on div "Procedures" at bounding box center [403, 396] width 188 height 35
click at [550, 347] on div "Select Item" at bounding box center [550, 348] width 77 height 19
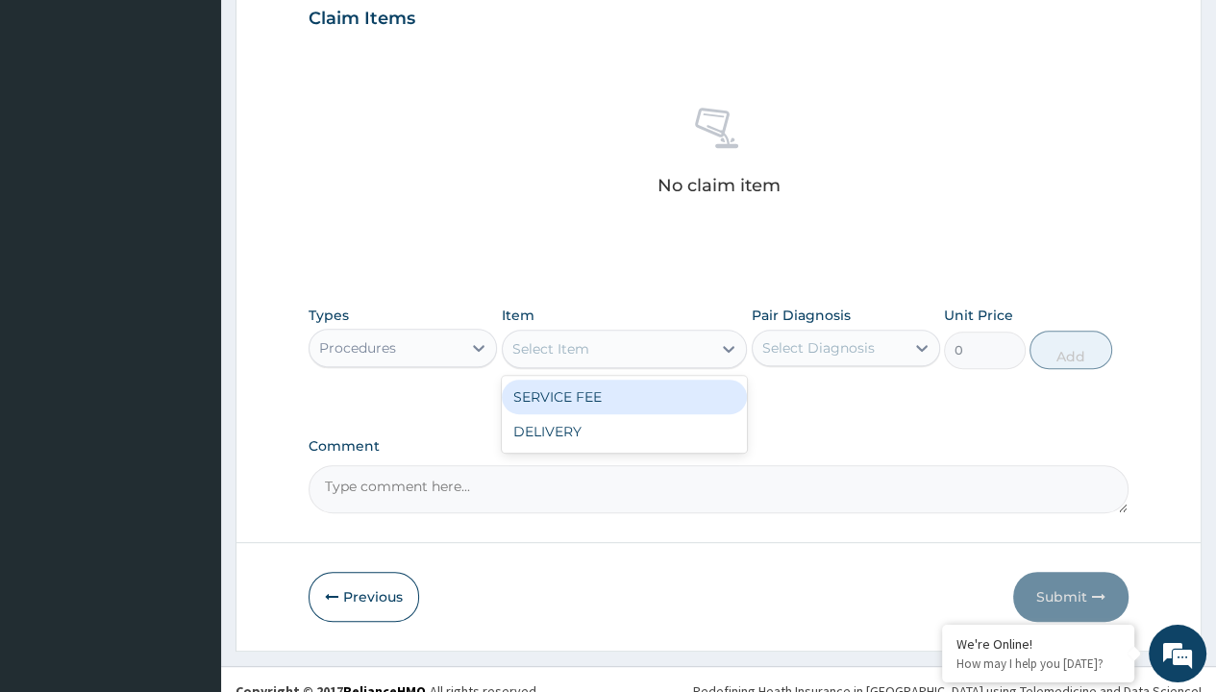
type input "service fee"
click at [624, 395] on div "SERVICE FEE" at bounding box center [625, 397] width 246 height 35
type input "100"
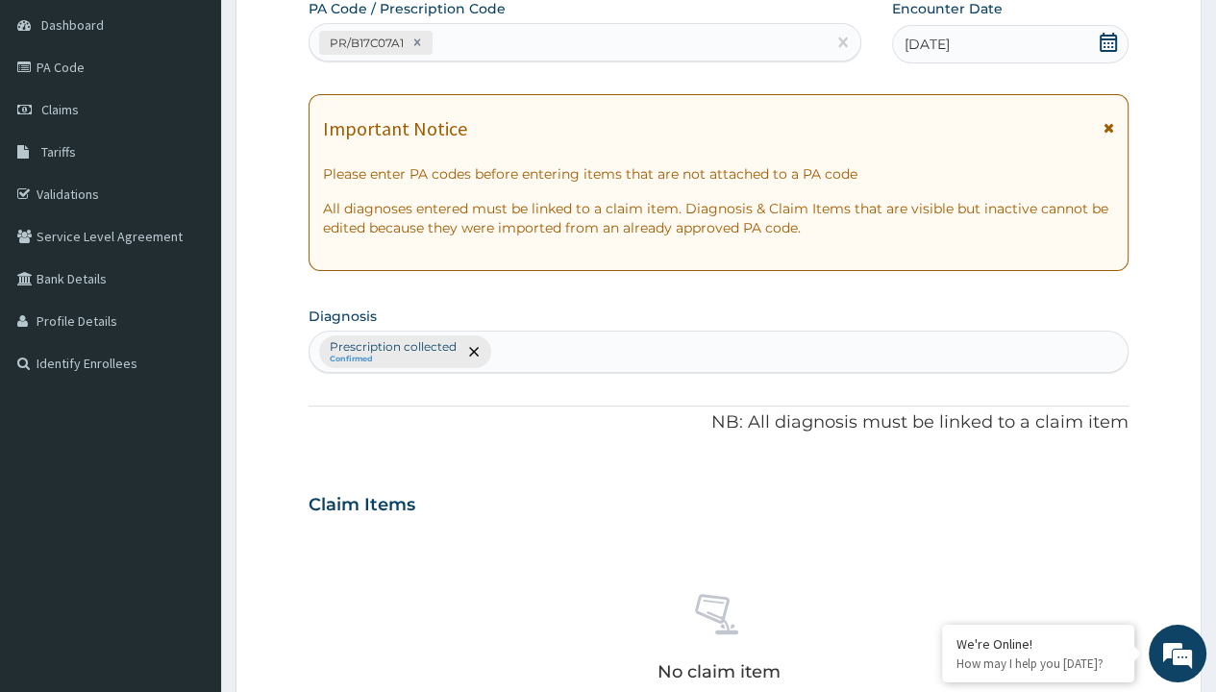
type input "prescription collected"
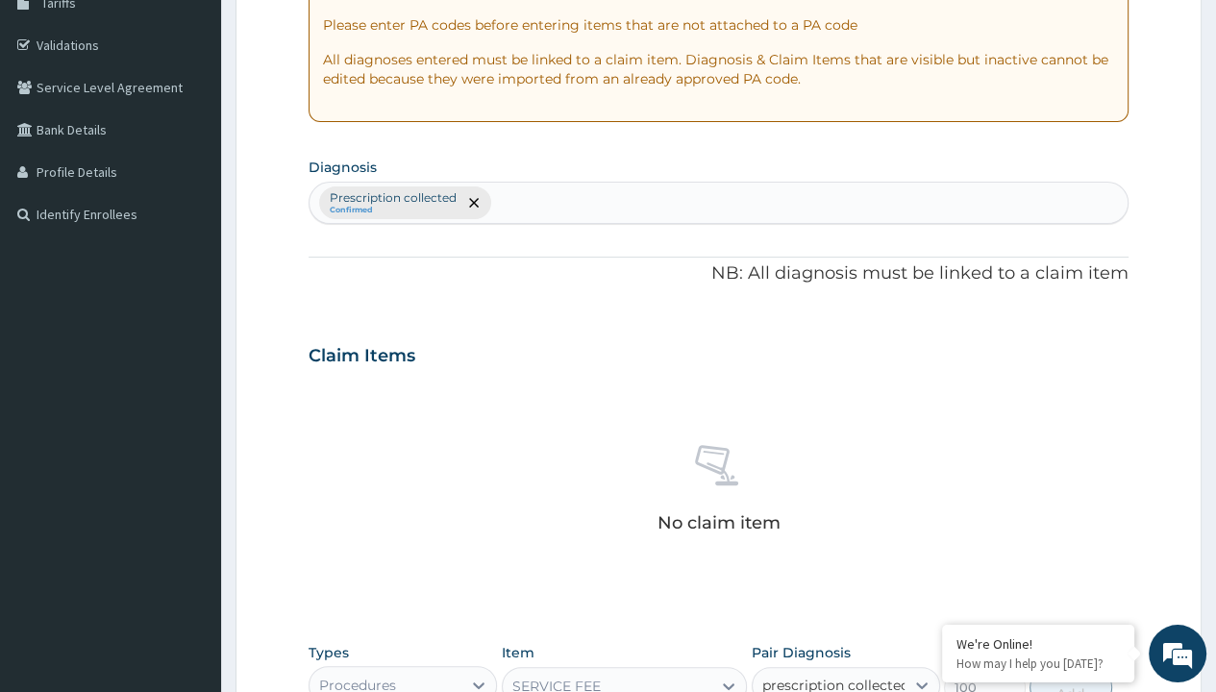
checkbox input "true"
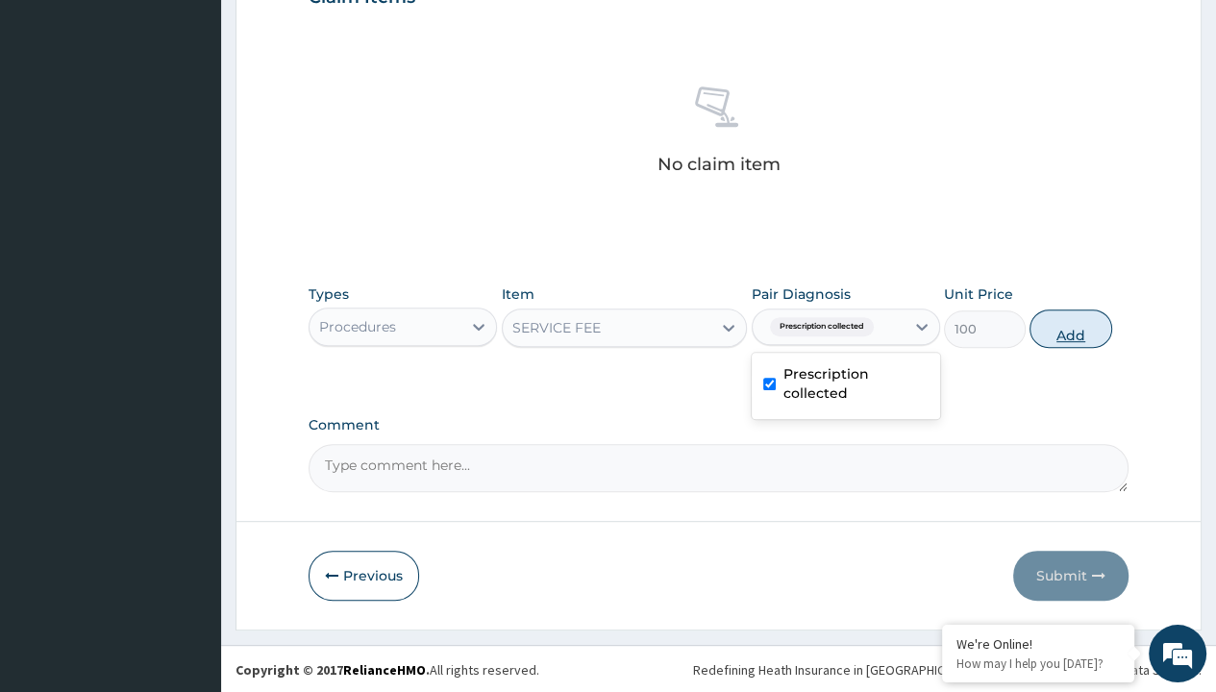
click at [1071, 327] on button "Add" at bounding box center [1071, 329] width 82 height 38
type input "0"
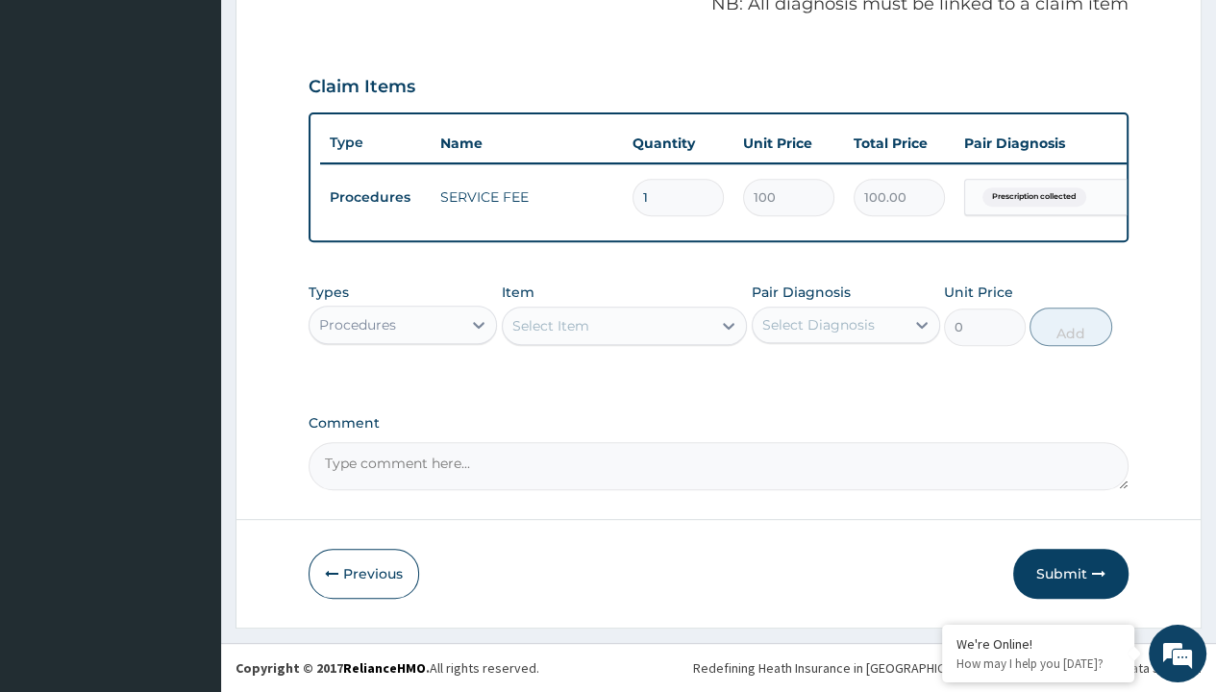
click at [357, 325] on div "Procedures" at bounding box center [357, 324] width 77 height 19
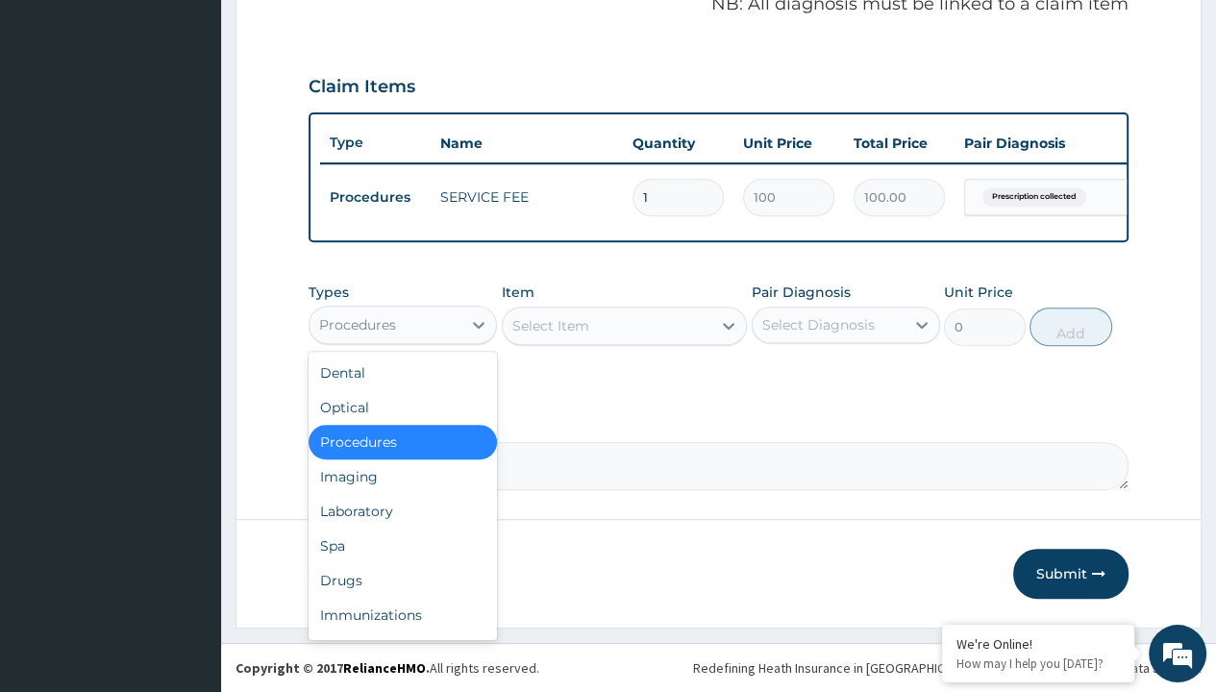
type input "drugs"
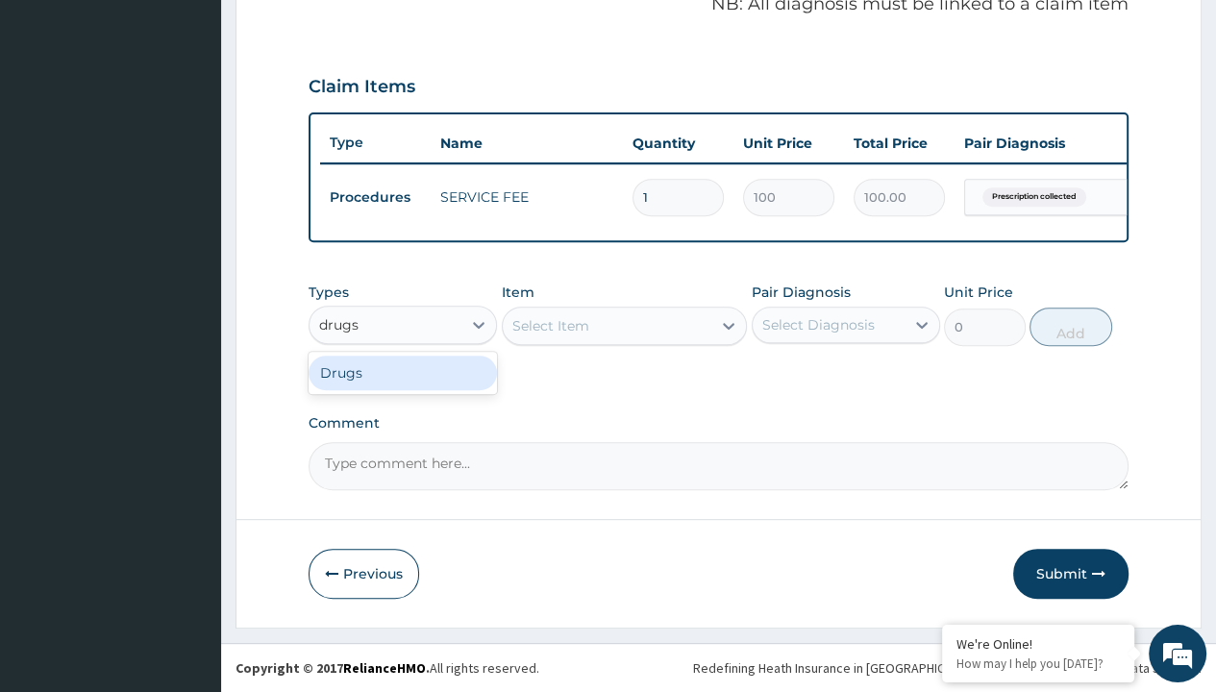
scroll to position [0, 0]
click at [403, 373] on div "Drugs" at bounding box center [403, 373] width 188 height 35
click at [550, 326] on div "Select Item" at bounding box center [625, 326] width 246 height 38
type input "metronidazole 400mg loxagyl/sach"
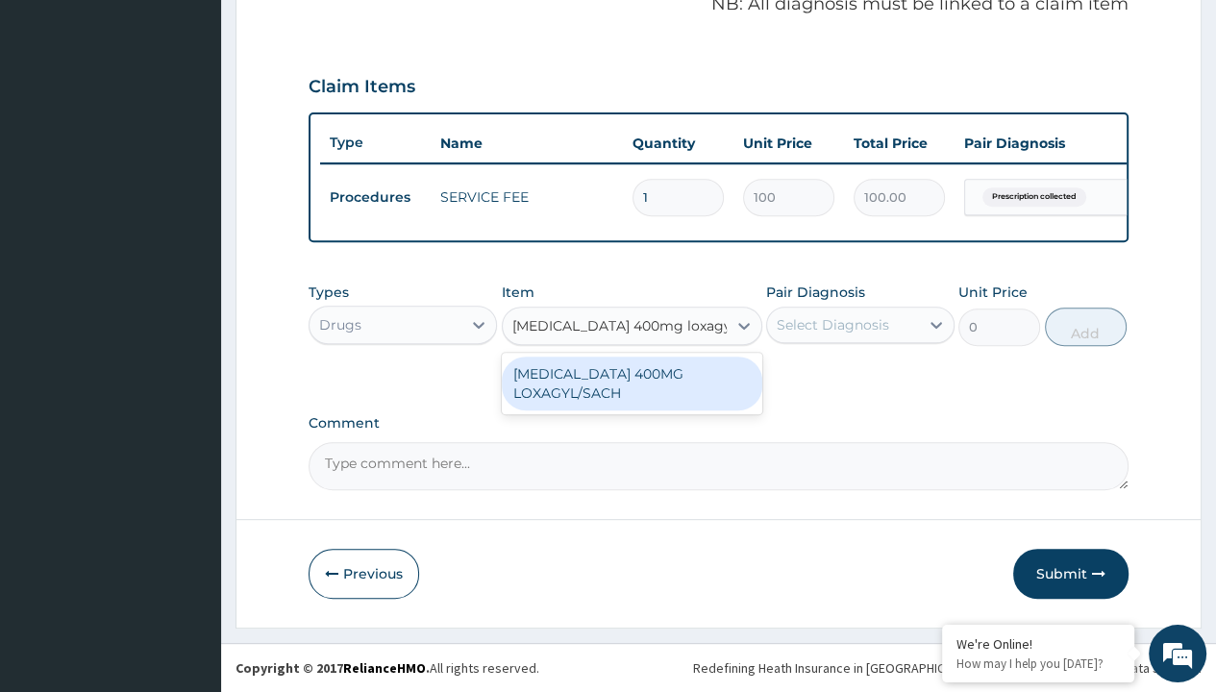
click at [631, 384] on div "[MEDICAL_DATA] 400MG LOXAGYL/SACH" at bounding box center [632, 384] width 261 height 54
type input "80"
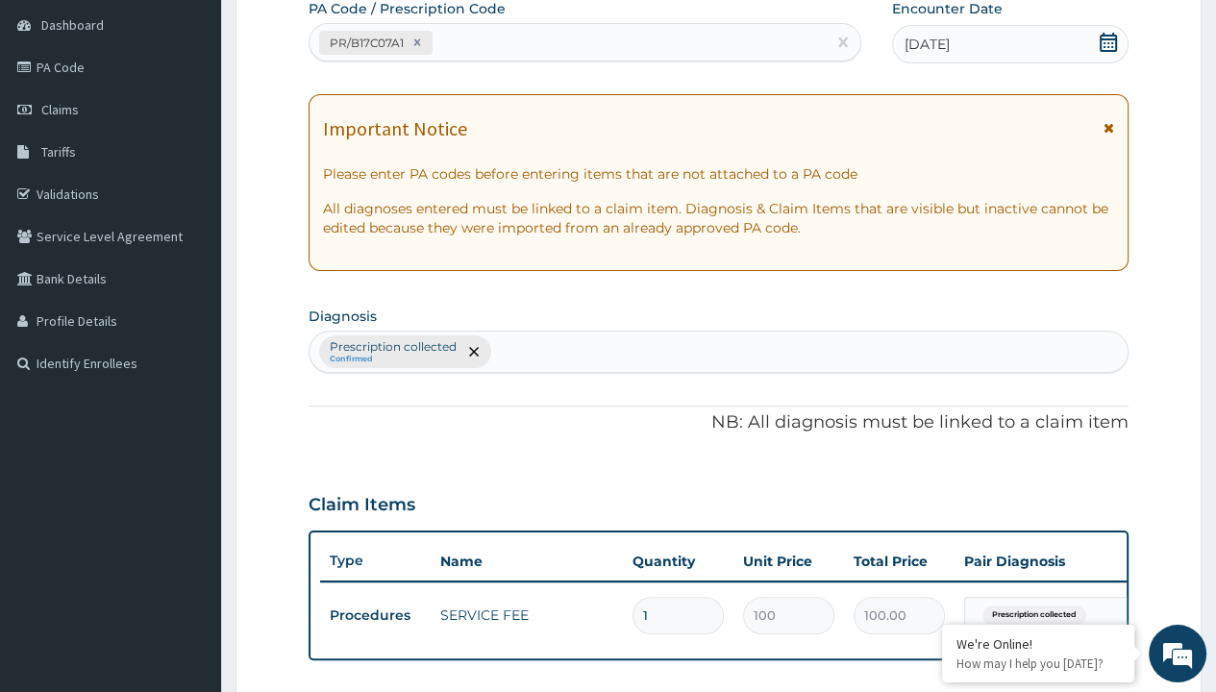
type input "prescription collected"
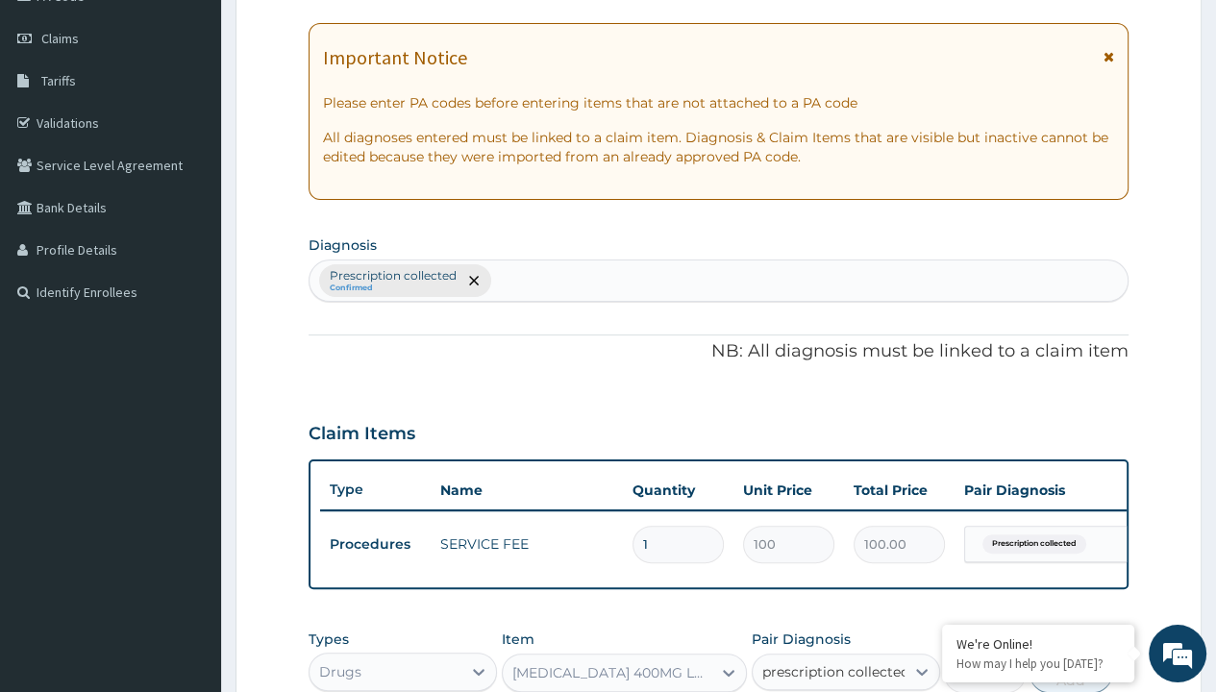
checkbox input "true"
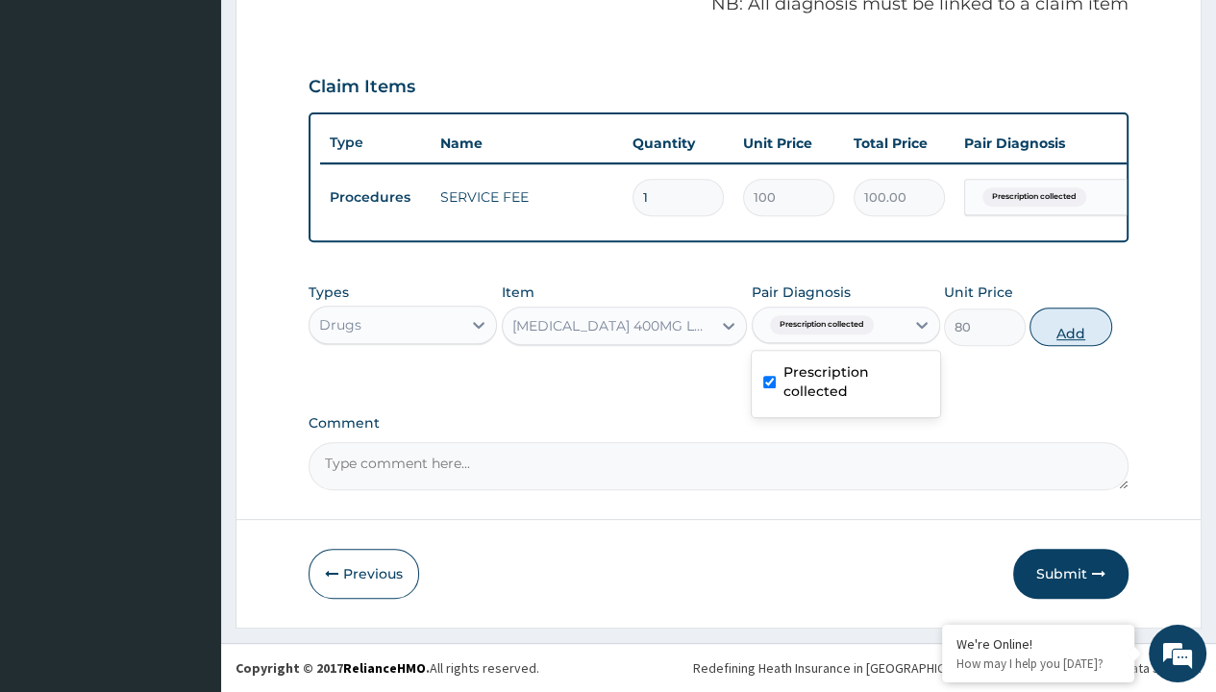
click at [1071, 327] on button "Add" at bounding box center [1071, 327] width 82 height 38
type input "0"
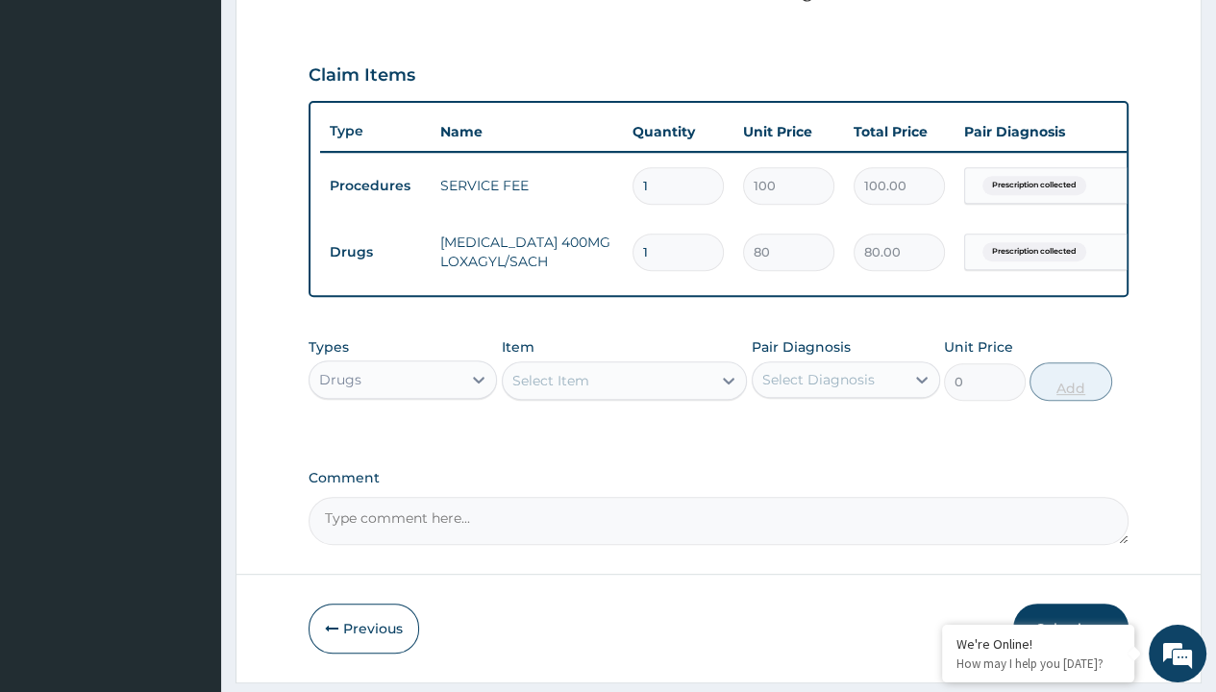
type input "18"
type input "1440.00"
type input "18"
click at [375, 249] on td "Drugs" at bounding box center [375, 253] width 111 height 36
type input "drugs"
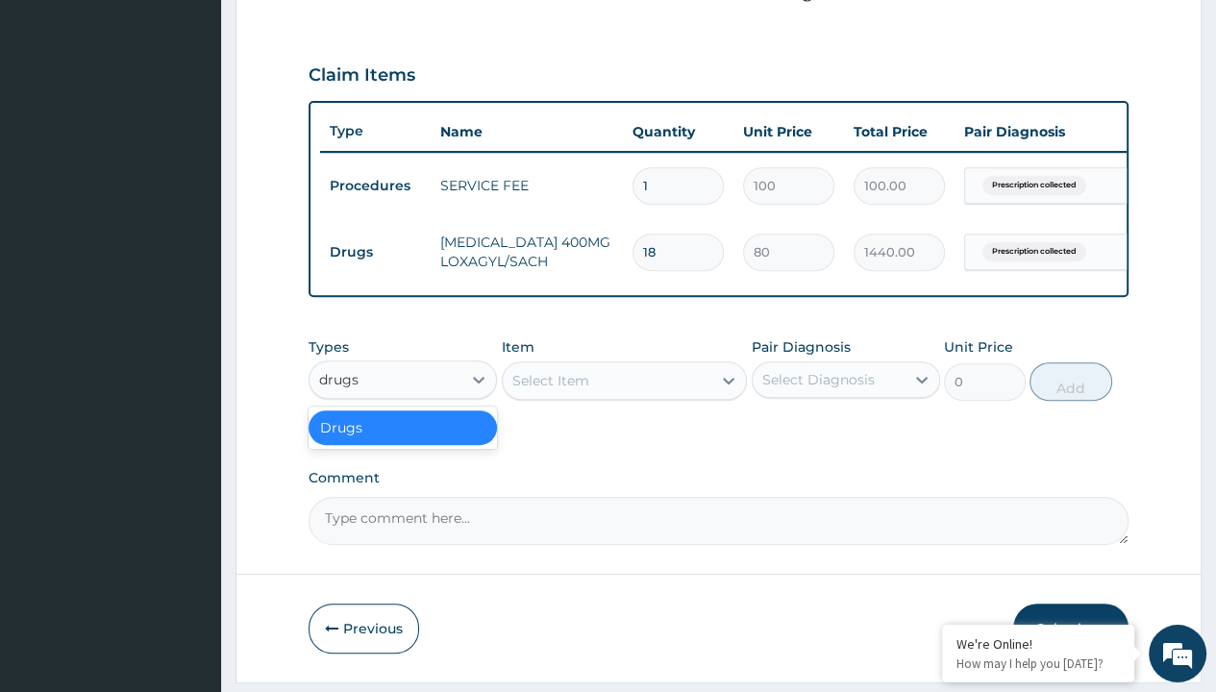
scroll to position [0, 0]
click at [403, 438] on div "Drugs" at bounding box center [403, 427] width 188 height 35
click at [550, 390] on div "Select Item" at bounding box center [550, 380] width 77 height 19
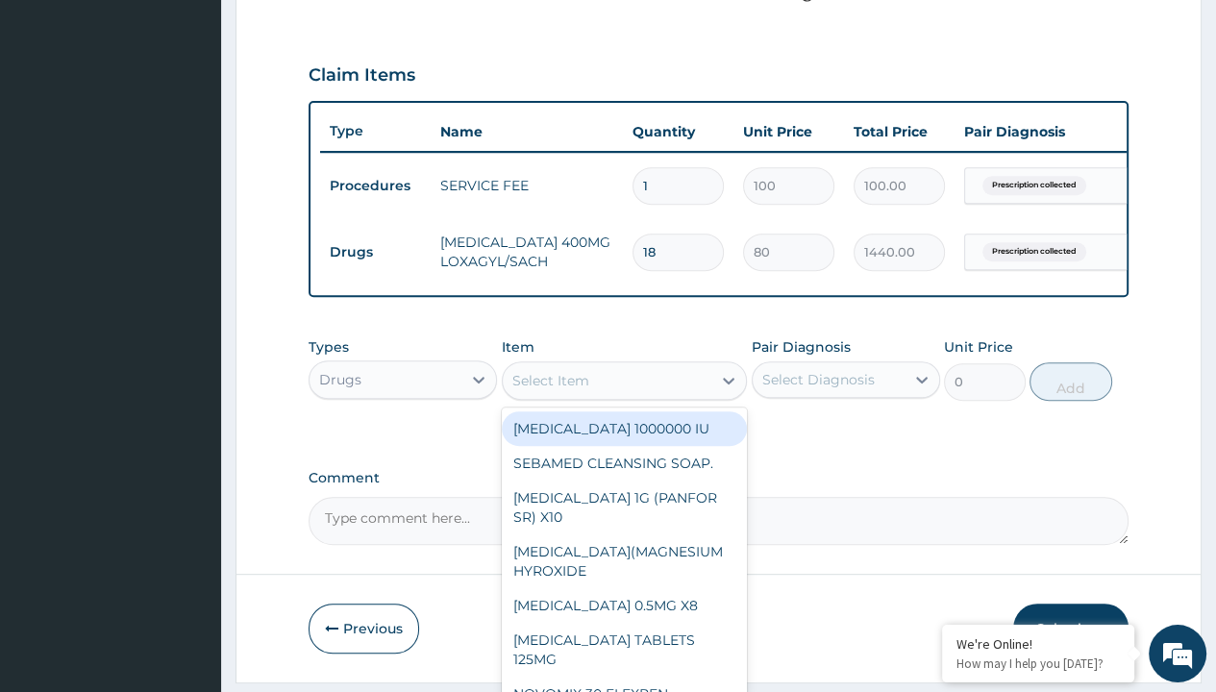
type input "loperamide caps 2mg/sach"
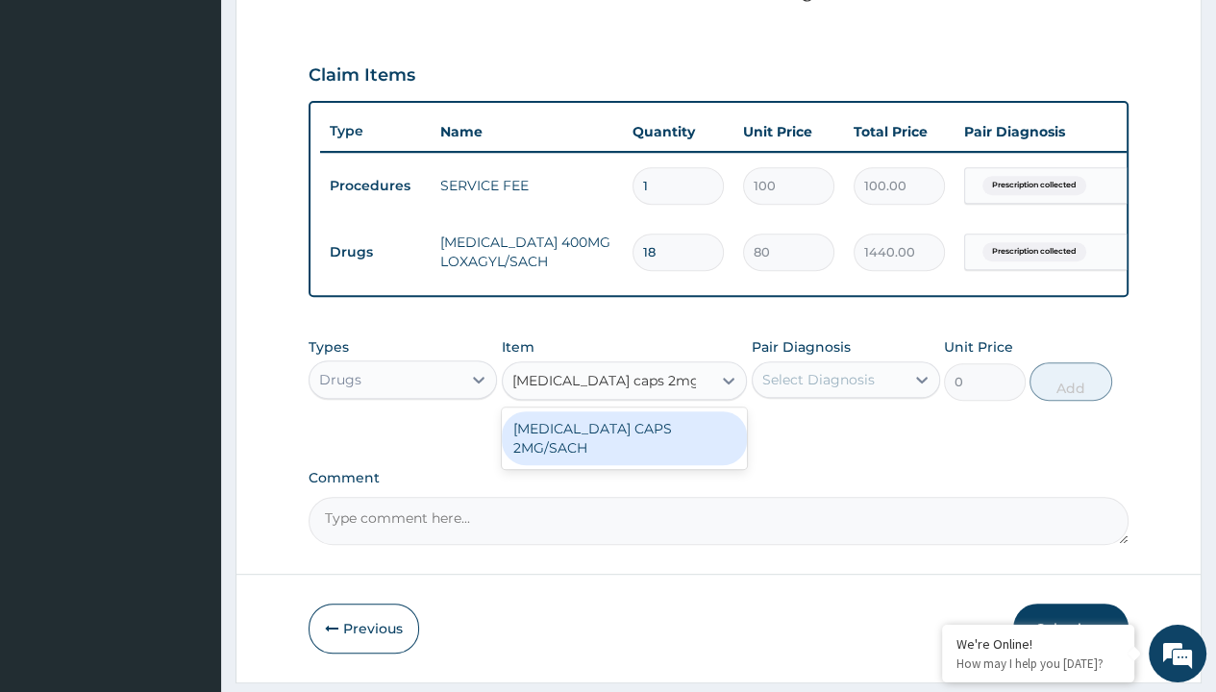
click at [624, 440] on div "[MEDICAL_DATA] CAPS 2MG/SACH" at bounding box center [625, 438] width 246 height 54
type input "420"
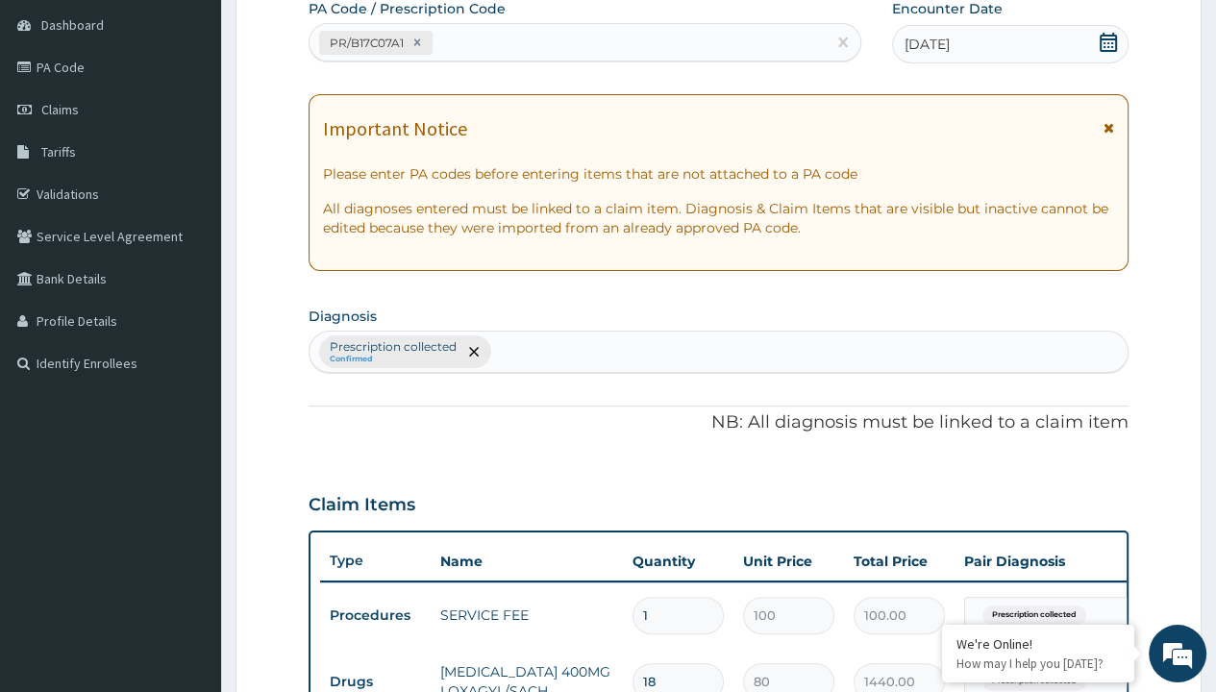
type input "prescription collected"
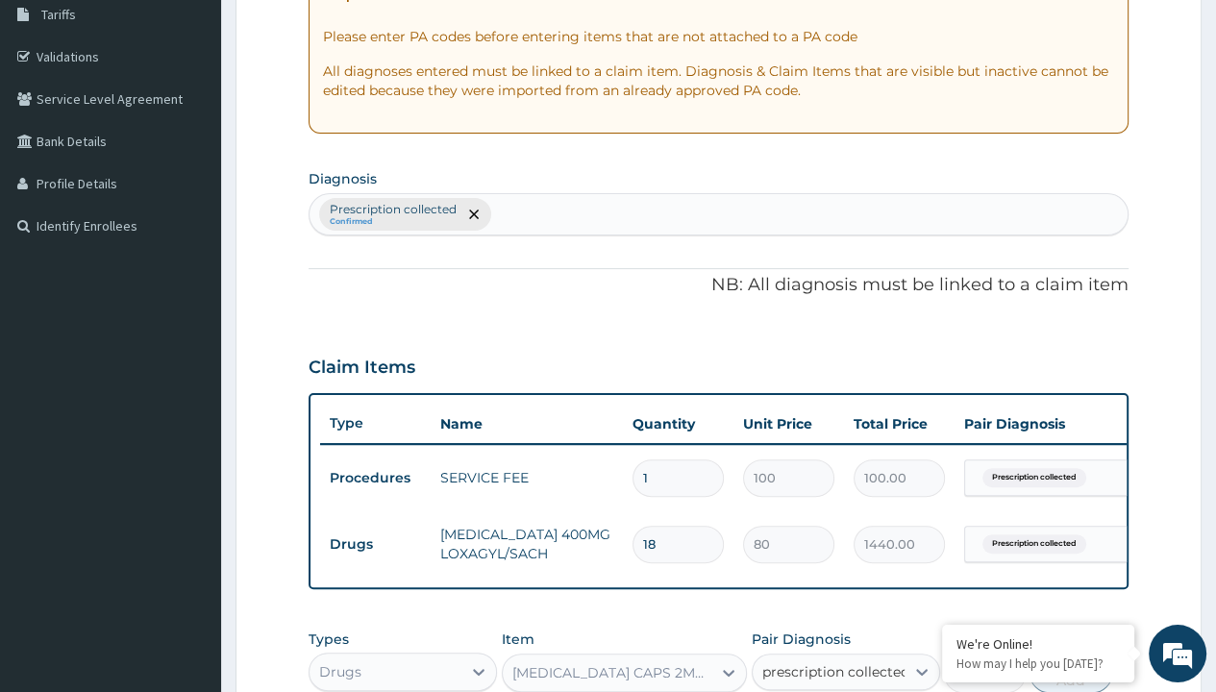
checkbox input "true"
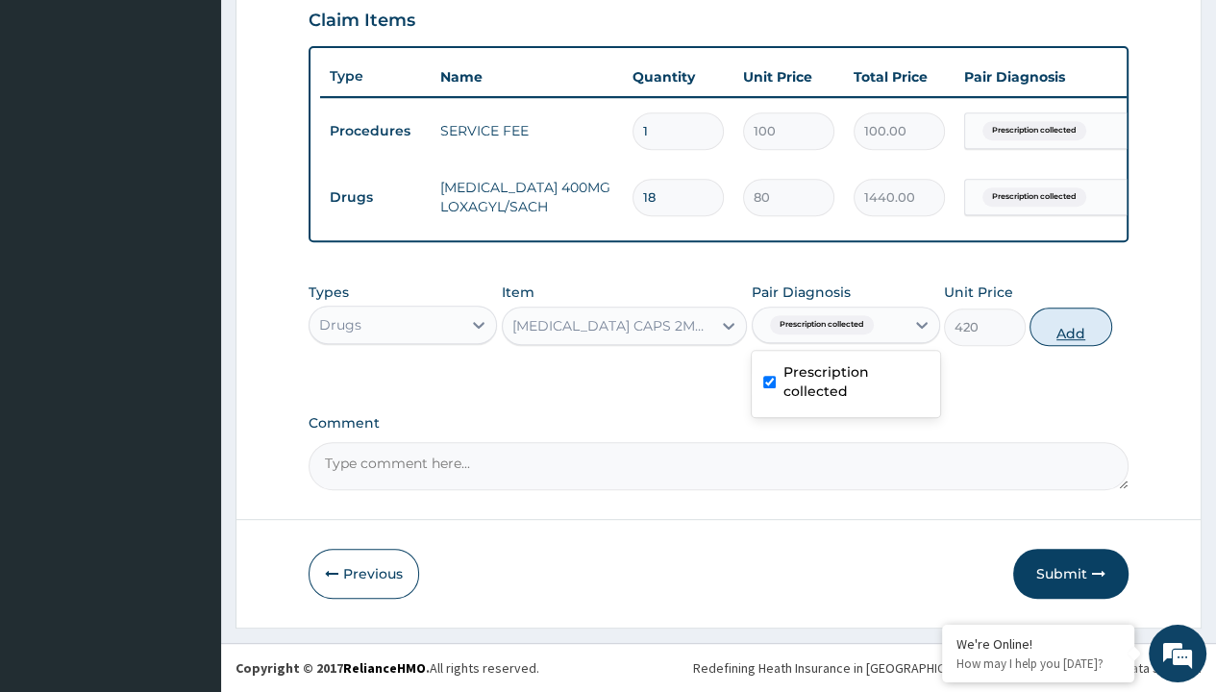
click at [1071, 327] on button "Add" at bounding box center [1071, 327] width 82 height 38
type input "0"
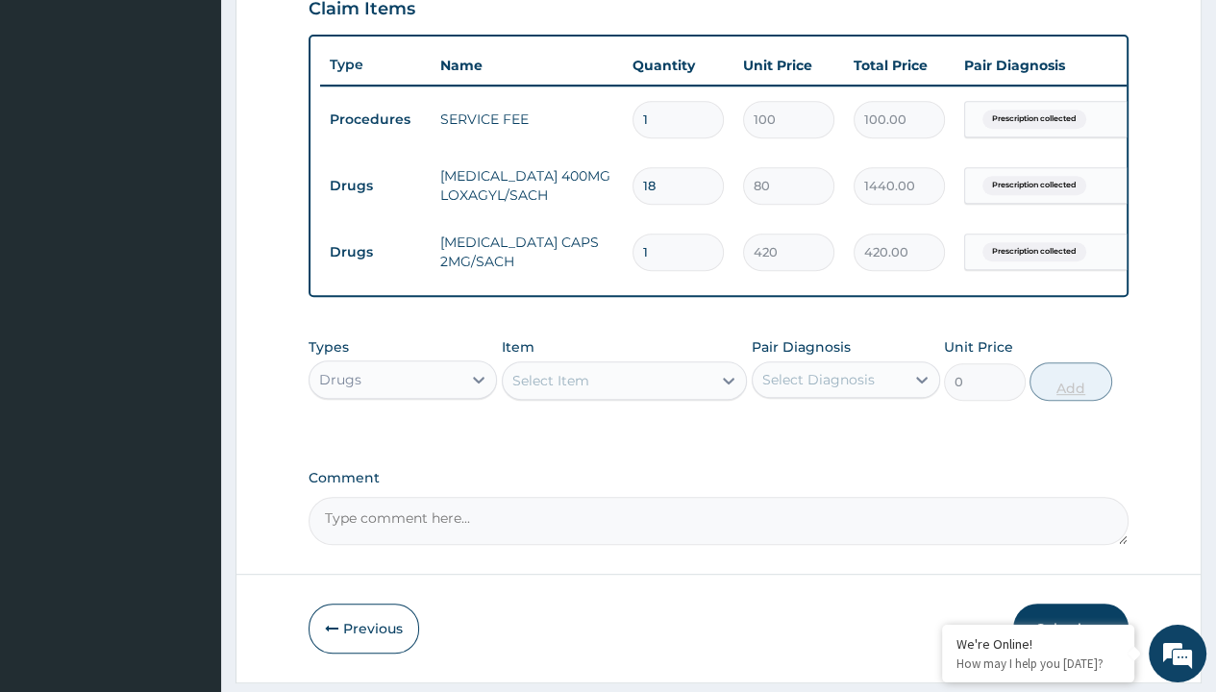
type input "10"
type input "4200.00"
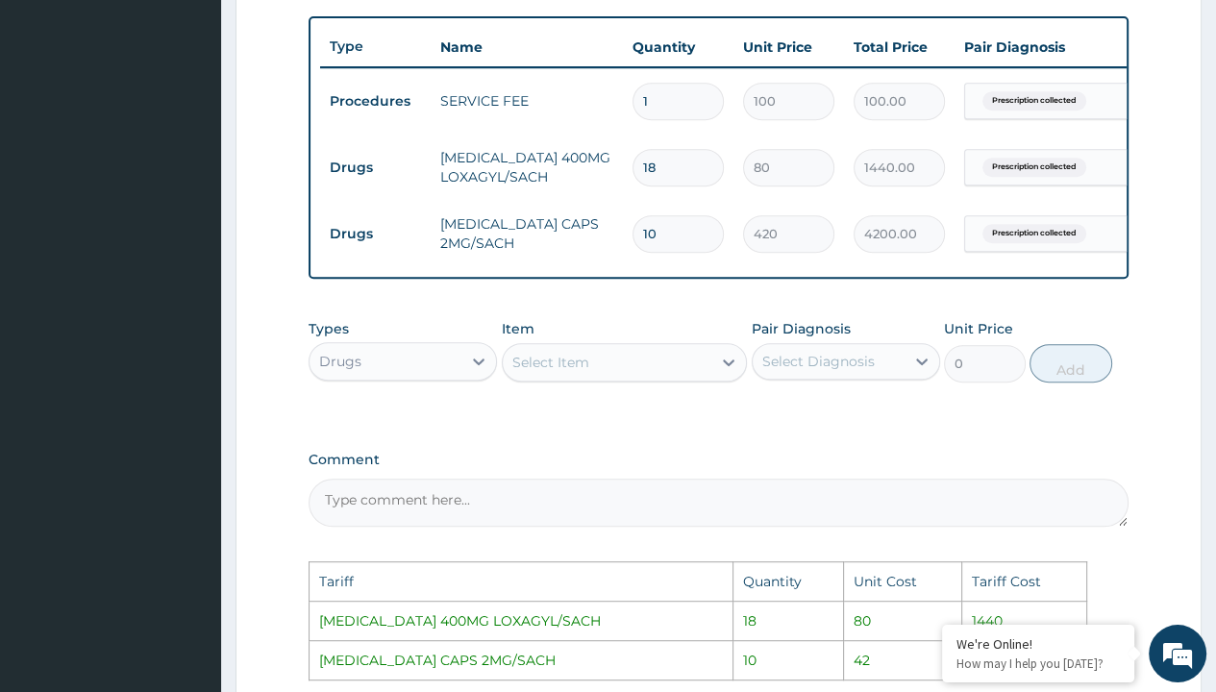
scroll to position [647, 0]
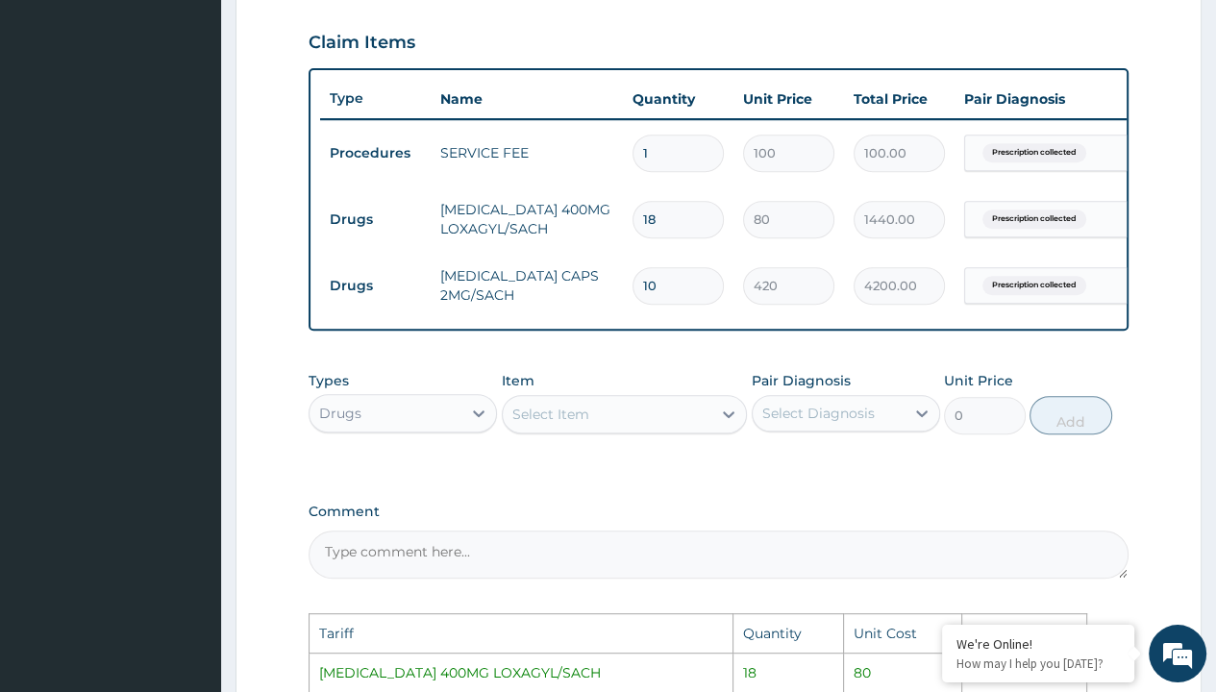
click at [681, 271] on input "10" at bounding box center [678, 285] width 91 height 37
type input "1"
type input "420.00"
click at [715, 520] on label "Comment" at bounding box center [719, 512] width 820 height 16
click at [715, 531] on textarea "Comment" at bounding box center [719, 555] width 820 height 48
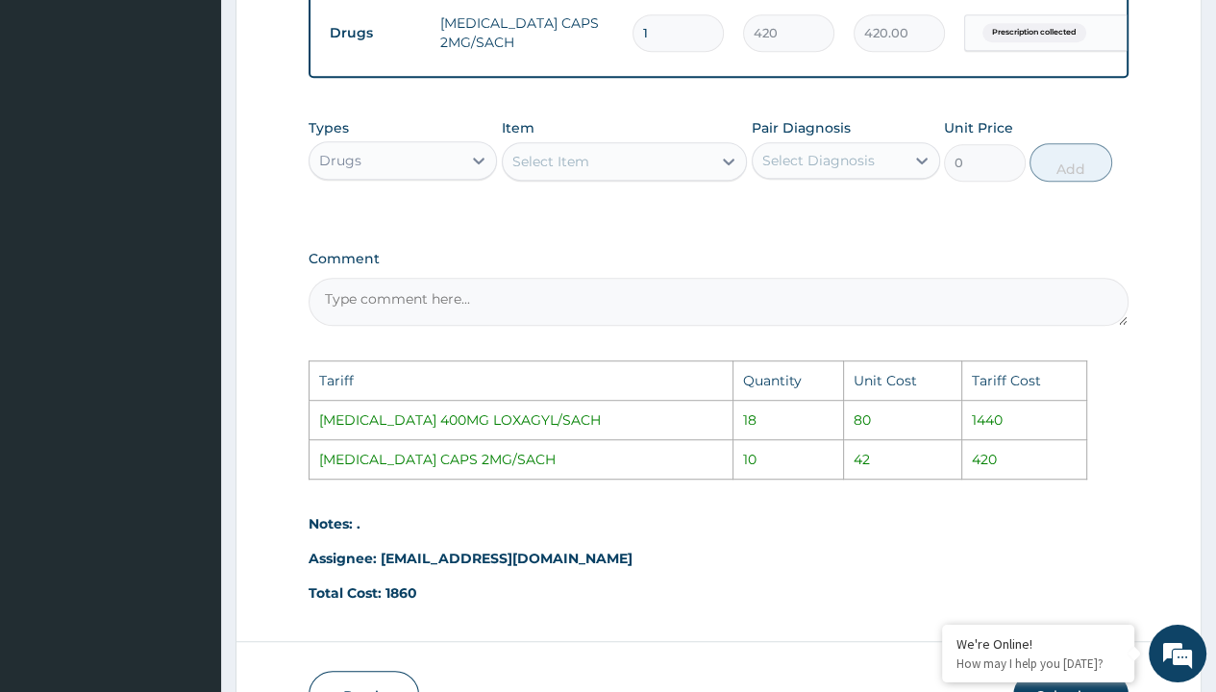
scroll to position [1031, 0]
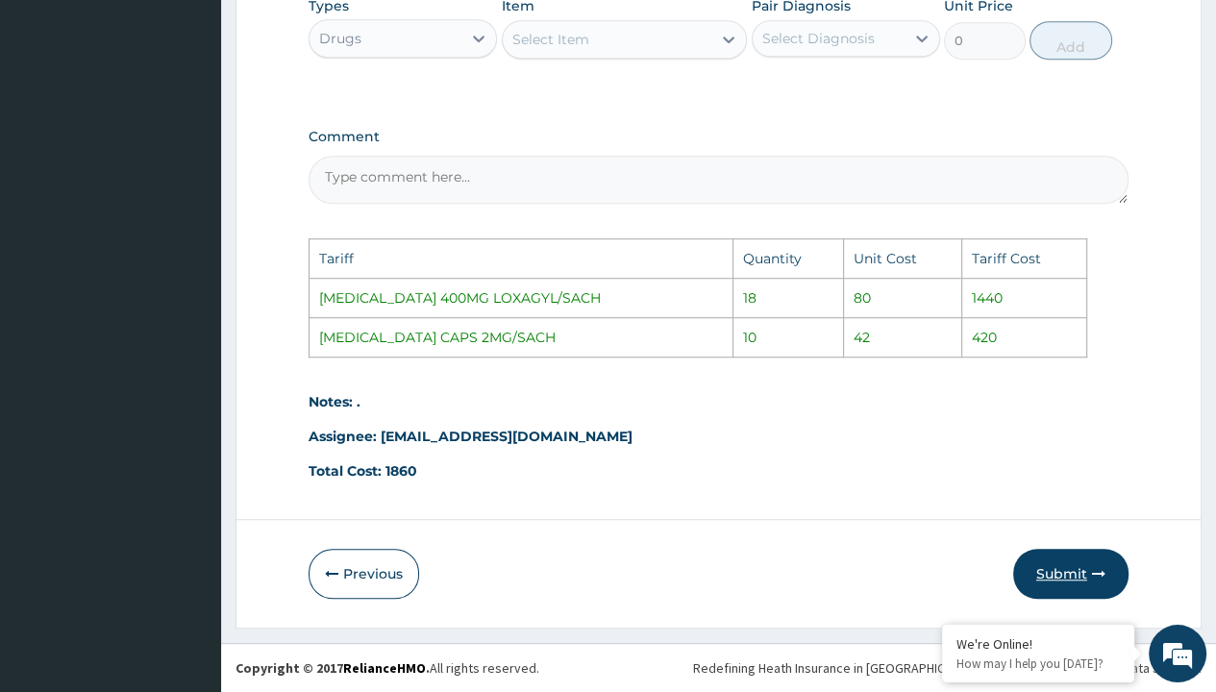
click at [1034, 573] on button "Submit" at bounding box center [1070, 574] width 115 height 50
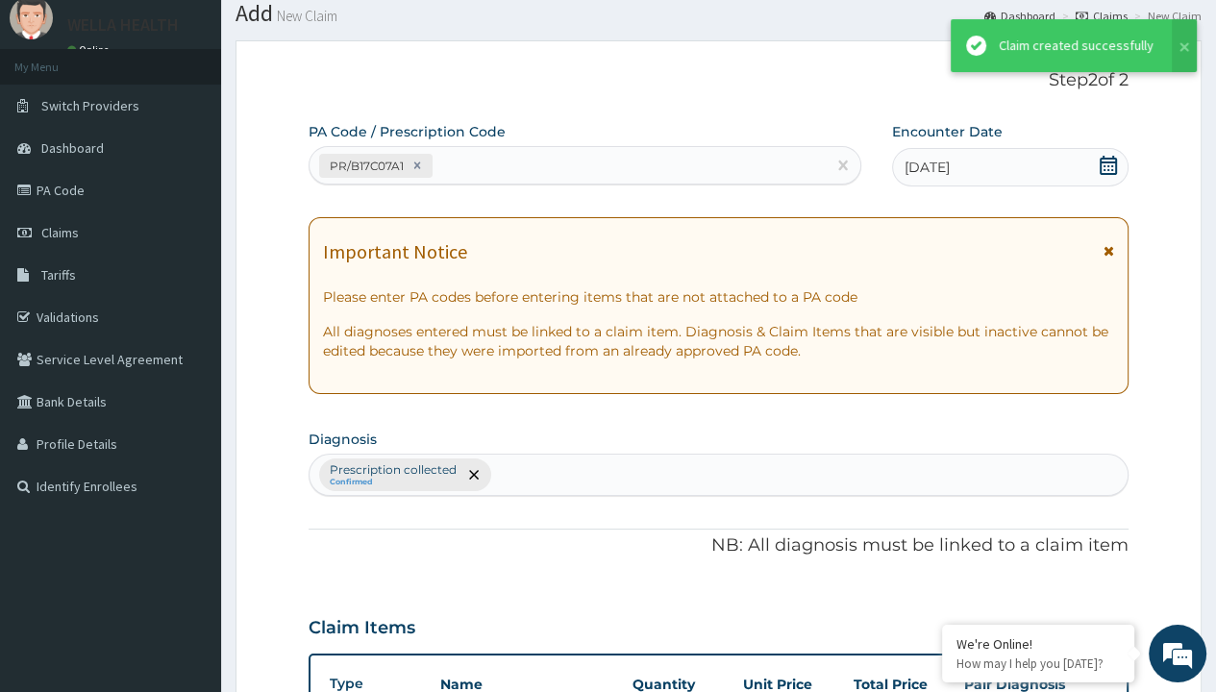
scroll to position [746, 0]
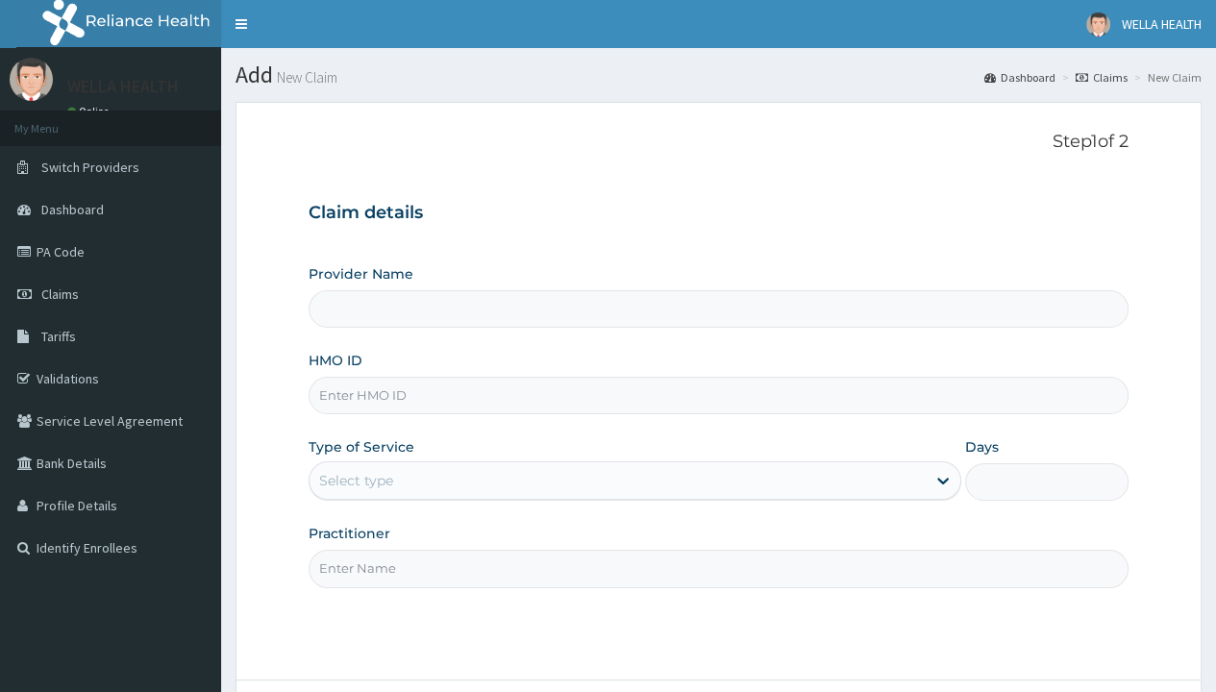
type input "WellaHealth(TELEMEDICINE)"
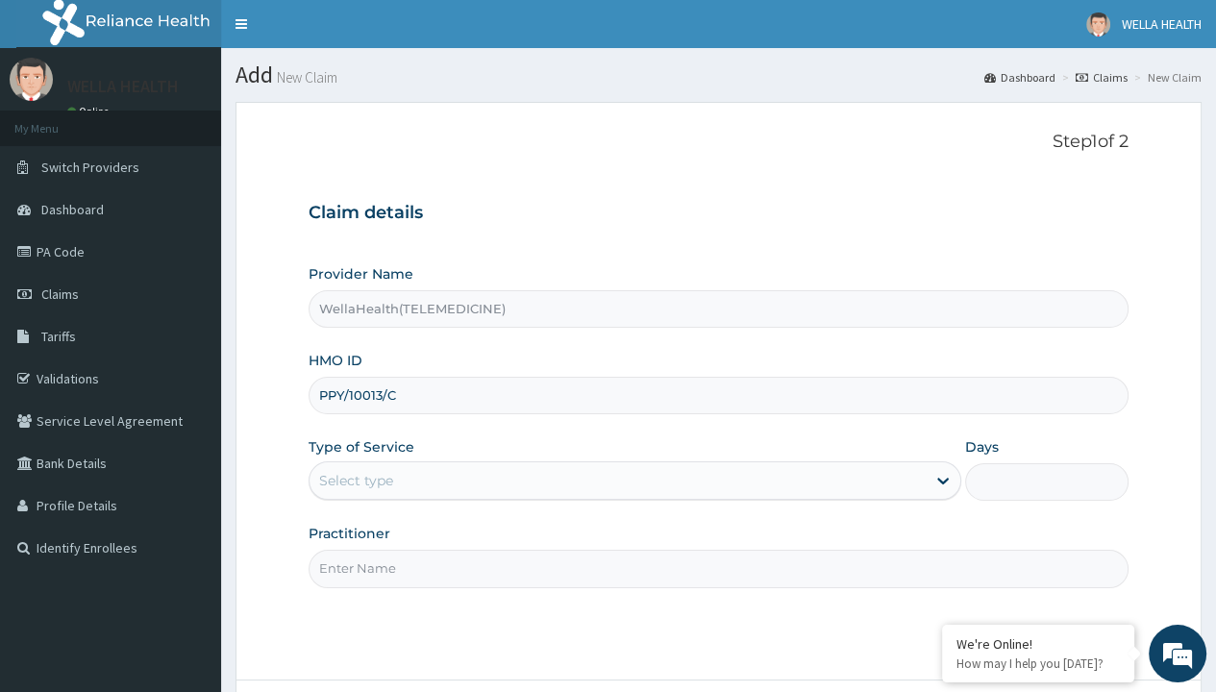
type input "PPY/10013/C"
type input "WellaHealth"
click at [356, 480] on div "Select type" at bounding box center [356, 480] width 74 height 19
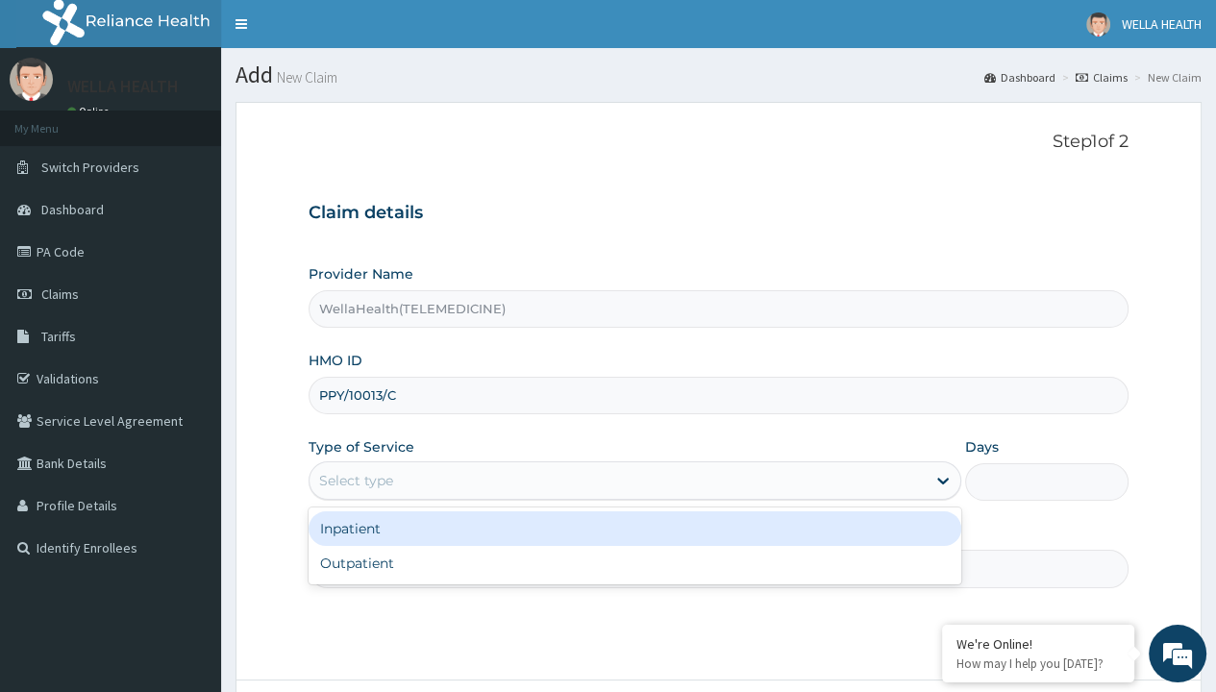
click at [634, 562] on div "Outpatient" at bounding box center [635, 563] width 653 height 35
type input "1"
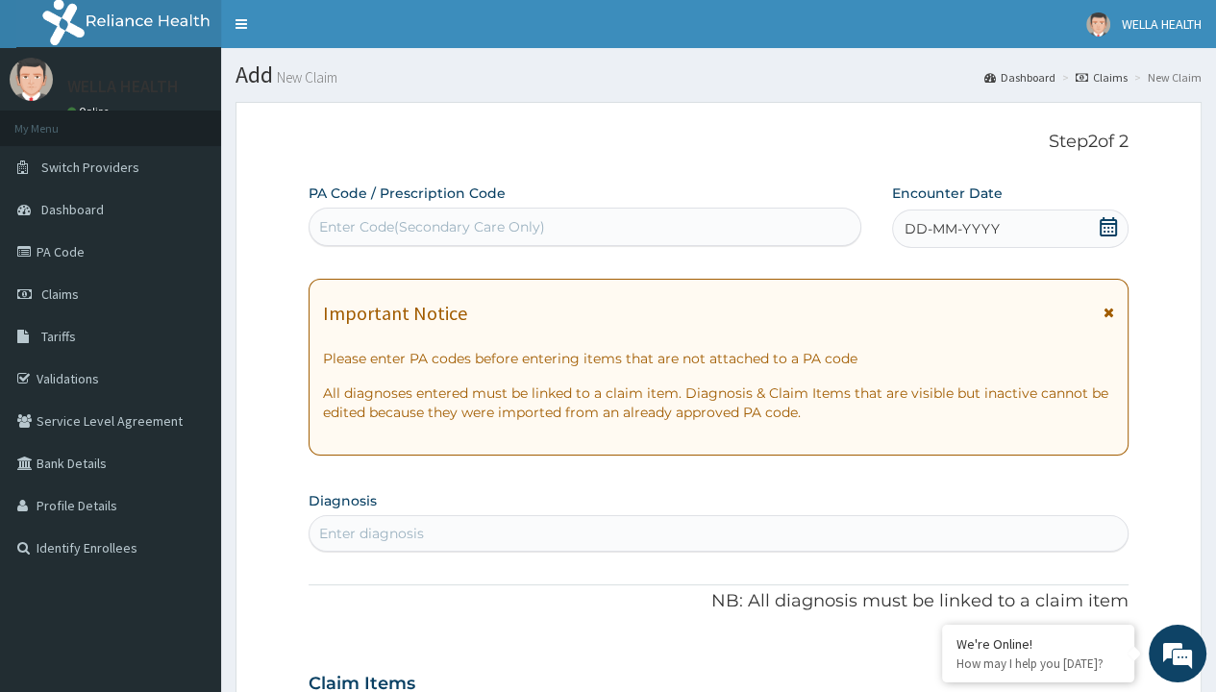
scroll to position [161, 0]
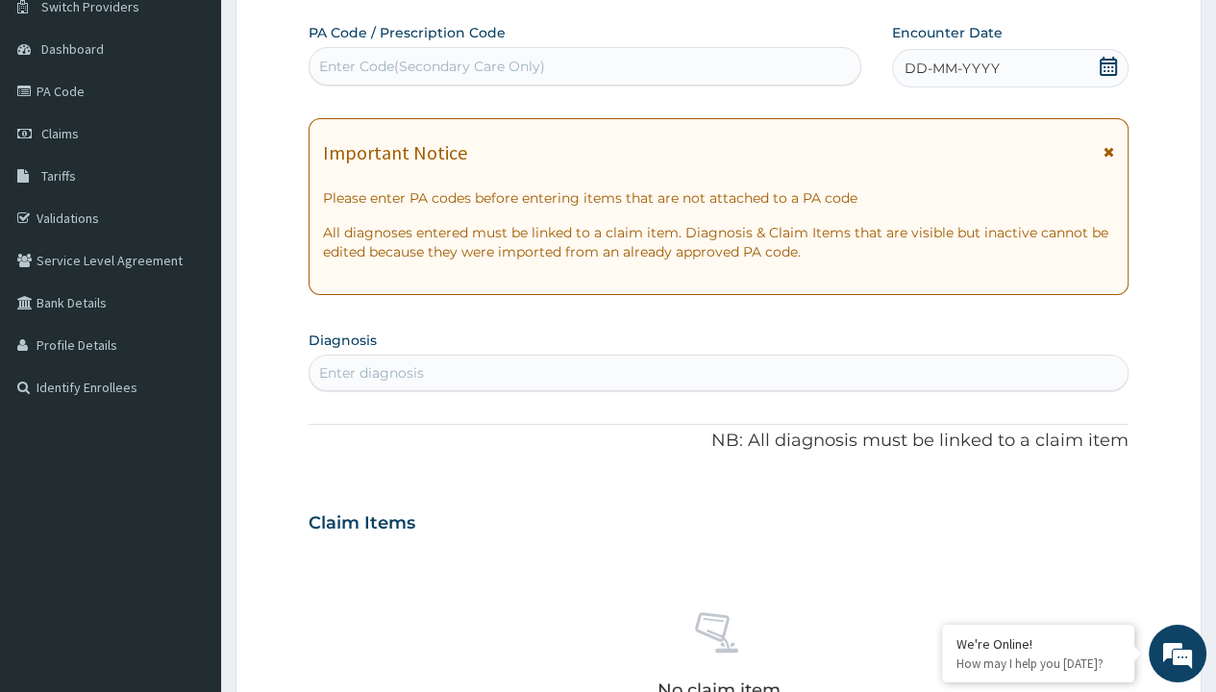
click at [951, 67] on span "DD-MM-YYYY" at bounding box center [952, 68] width 95 height 19
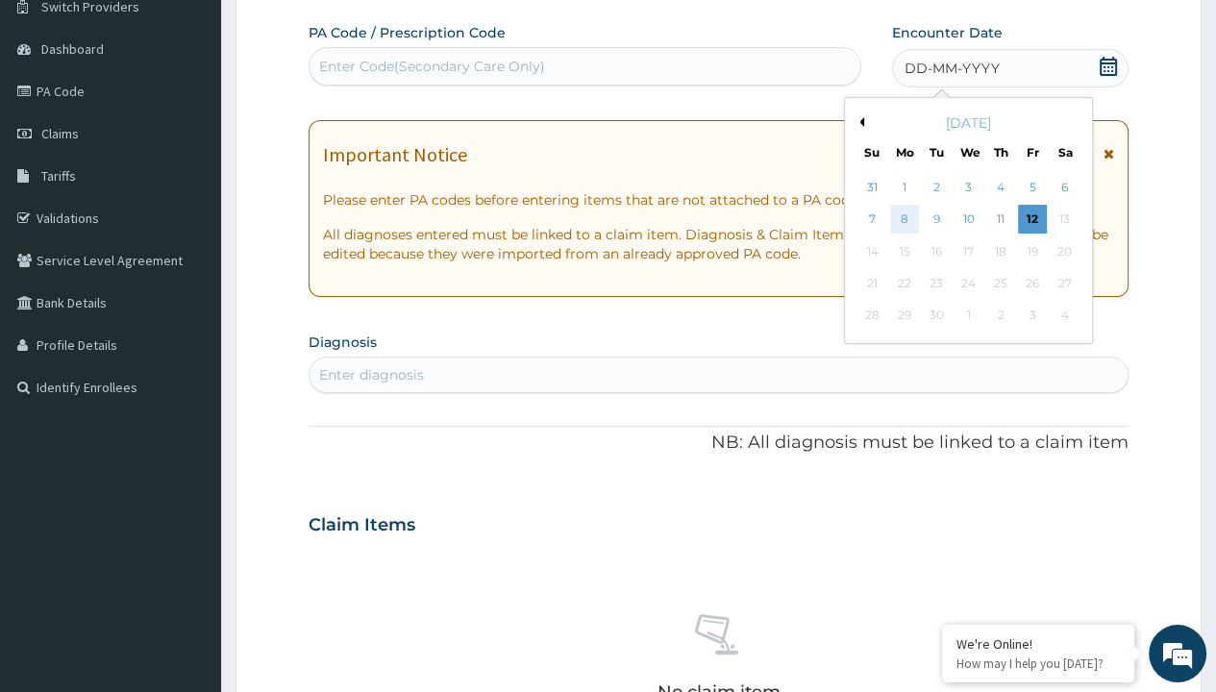
click at [904, 218] on div "8" at bounding box center [904, 220] width 29 height 29
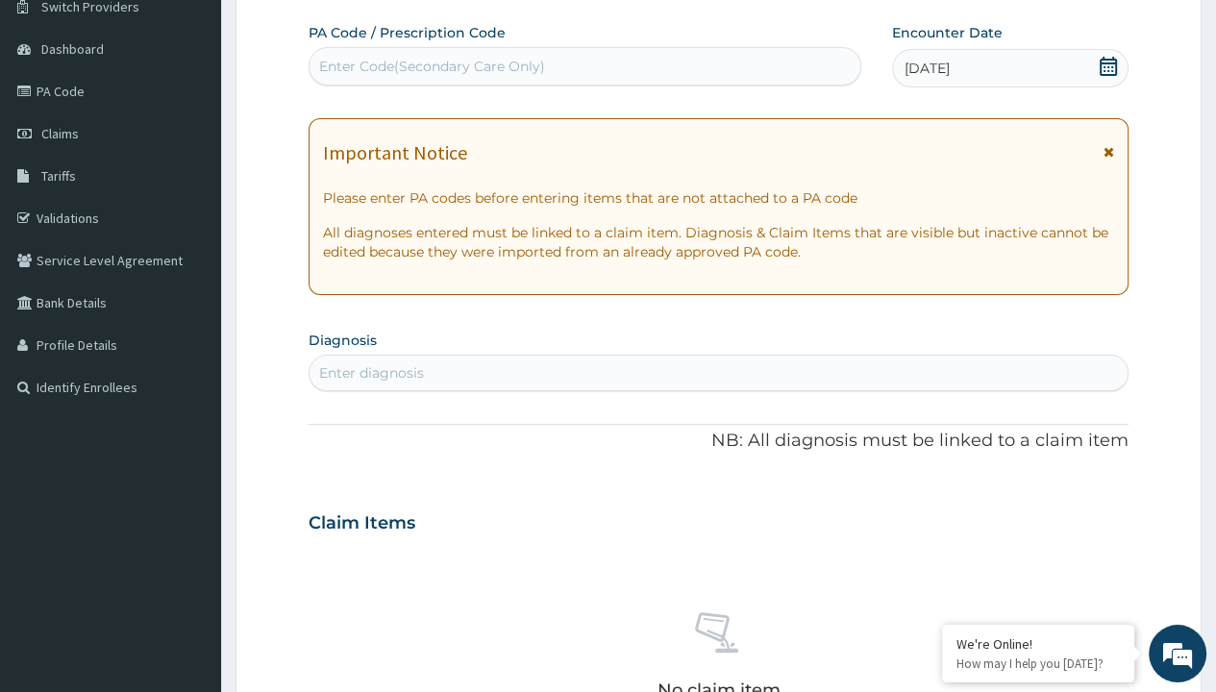
click at [431, 65] on div "Enter Code(Secondary Care Only)" at bounding box center [432, 66] width 226 height 19
type input "PR/4D21308D"
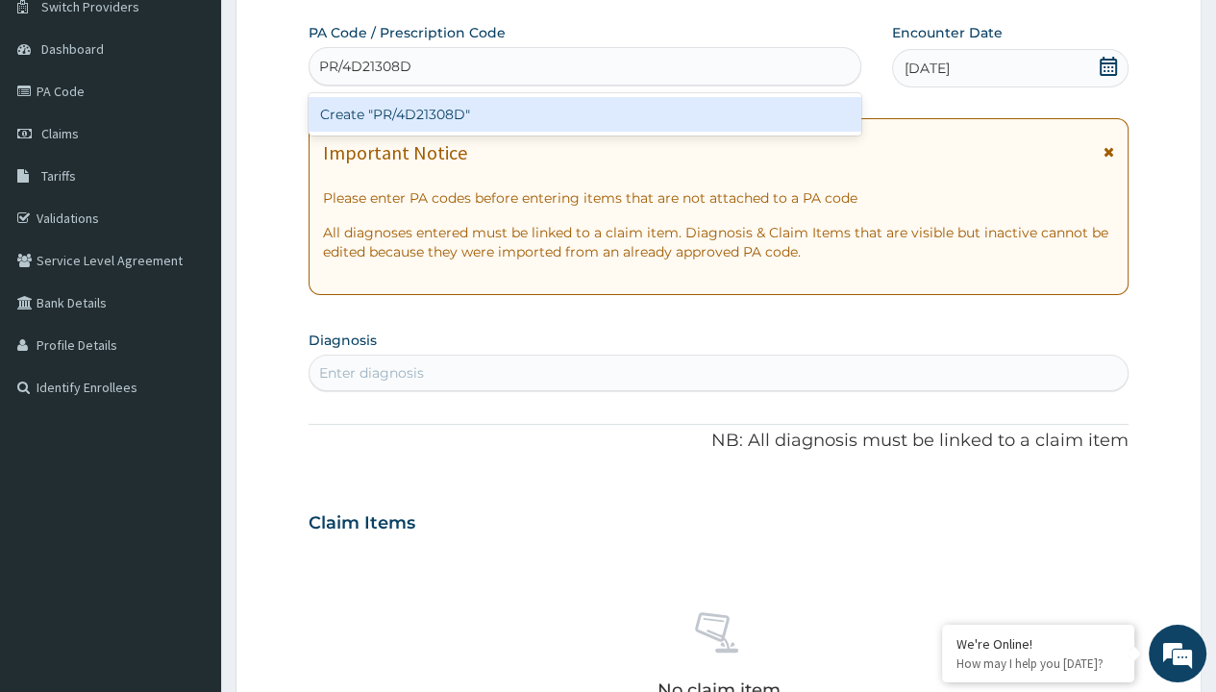
scroll to position [0, 0]
click at [584, 113] on div "Create "PR/4D21308D"" at bounding box center [585, 114] width 552 height 35
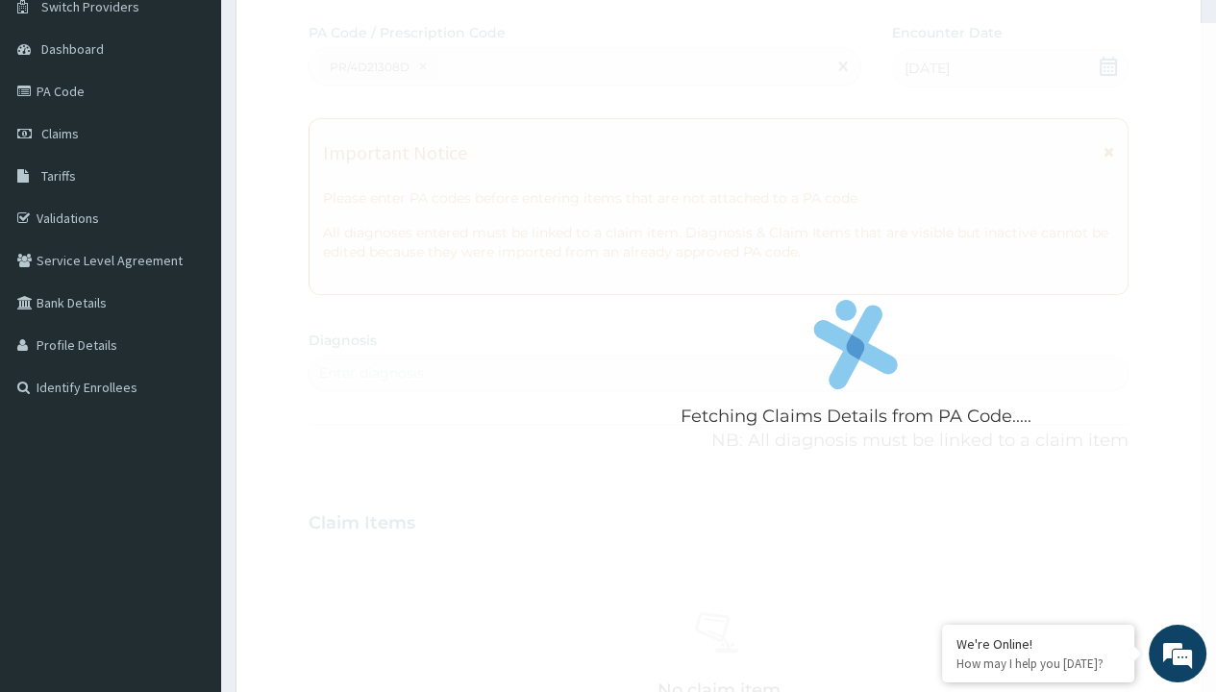
click at [371, 372] on div "Enter diagnosis" at bounding box center [371, 372] width 105 height 19
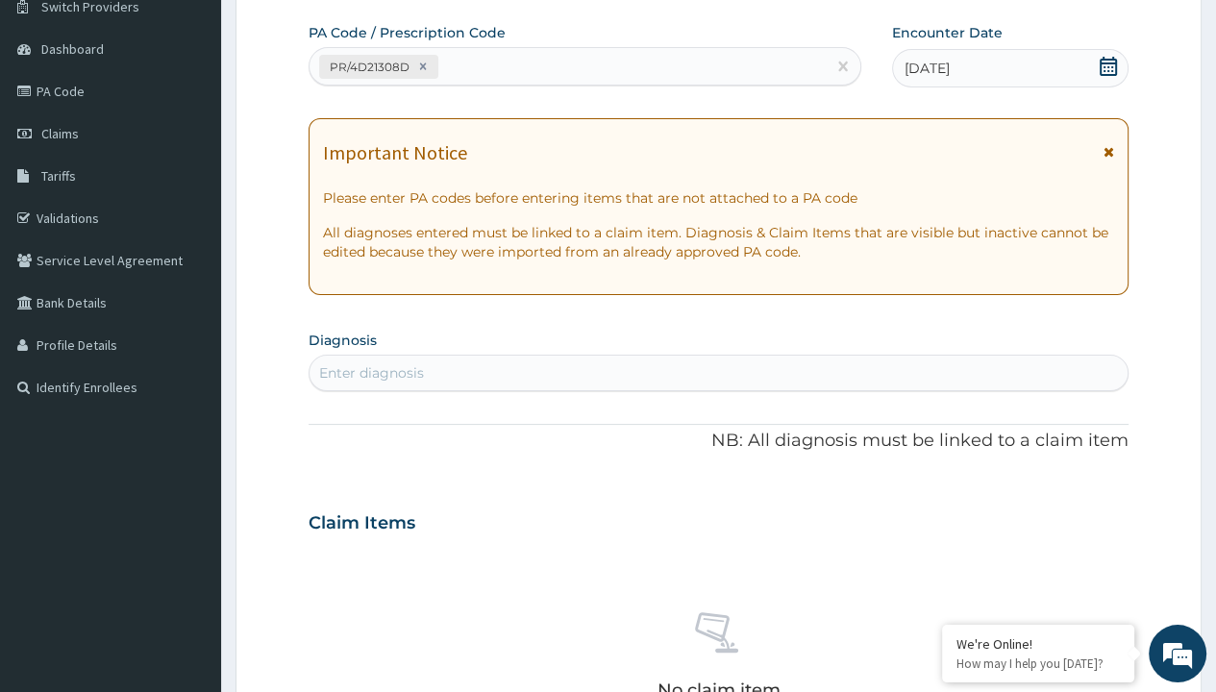
type input "prescription collected"
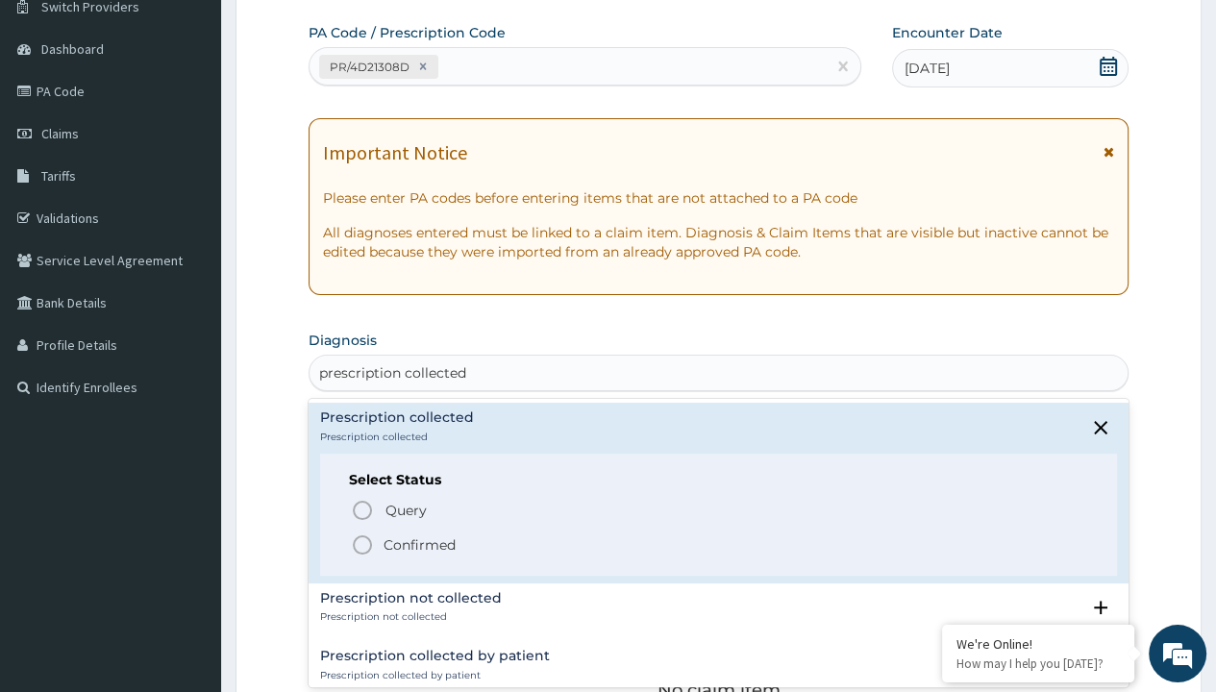
click at [419, 543] on p "Confirmed" at bounding box center [420, 544] width 72 height 19
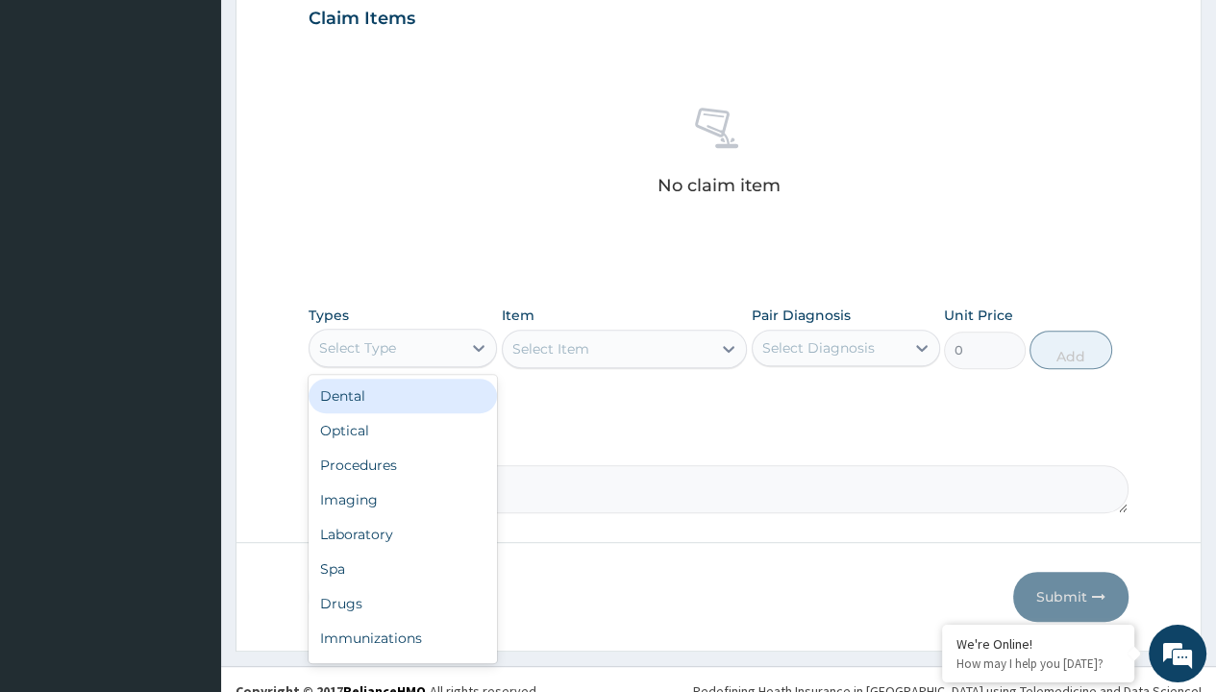
type input "procedures"
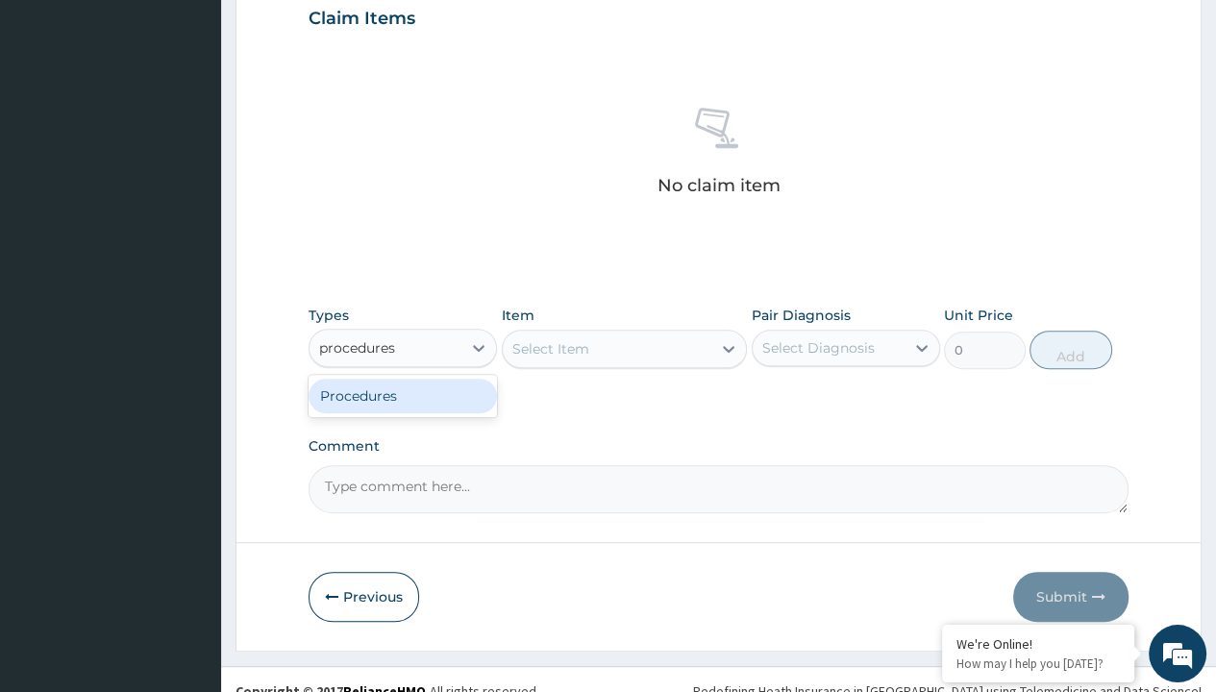
scroll to position [0, 0]
click at [403, 394] on div "Procedures" at bounding box center [403, 396] width 188 height 35
click at [550, 347] on div "Select Item" at bounding box center [550, 348] width 77 height 19
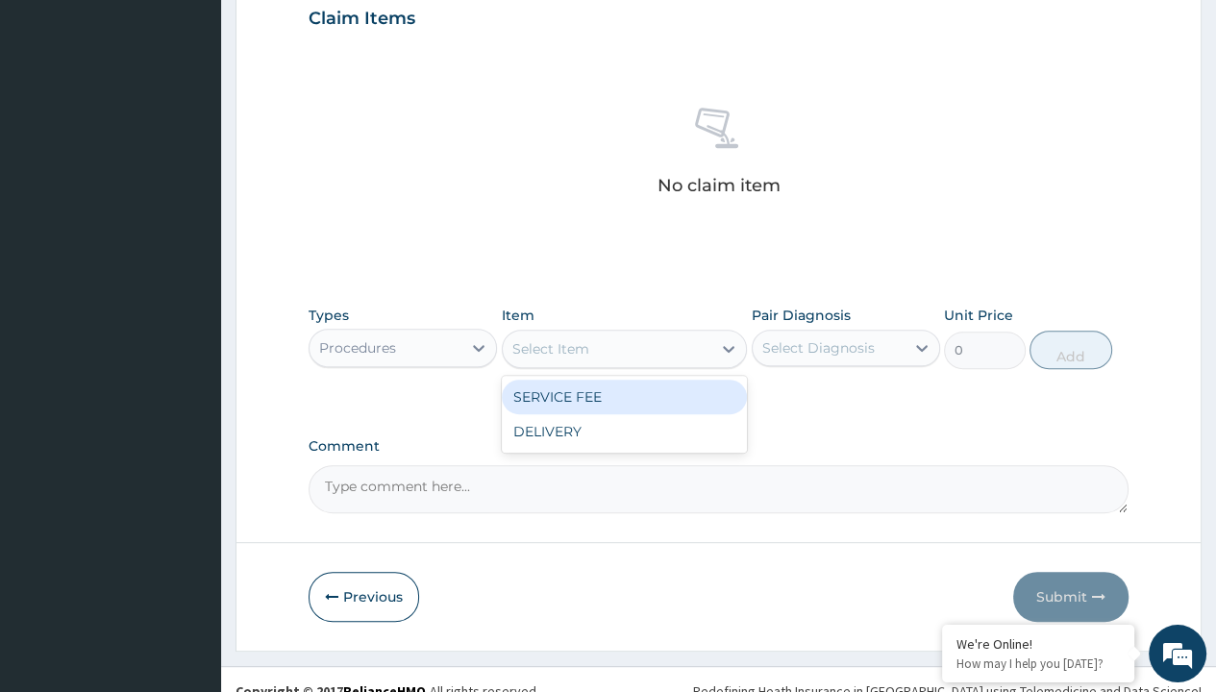
type input "service fee"
click at [624, 395] on div "SERVICE FEE" at bounding box center [625, 397] width 246 height 35
type input "100"
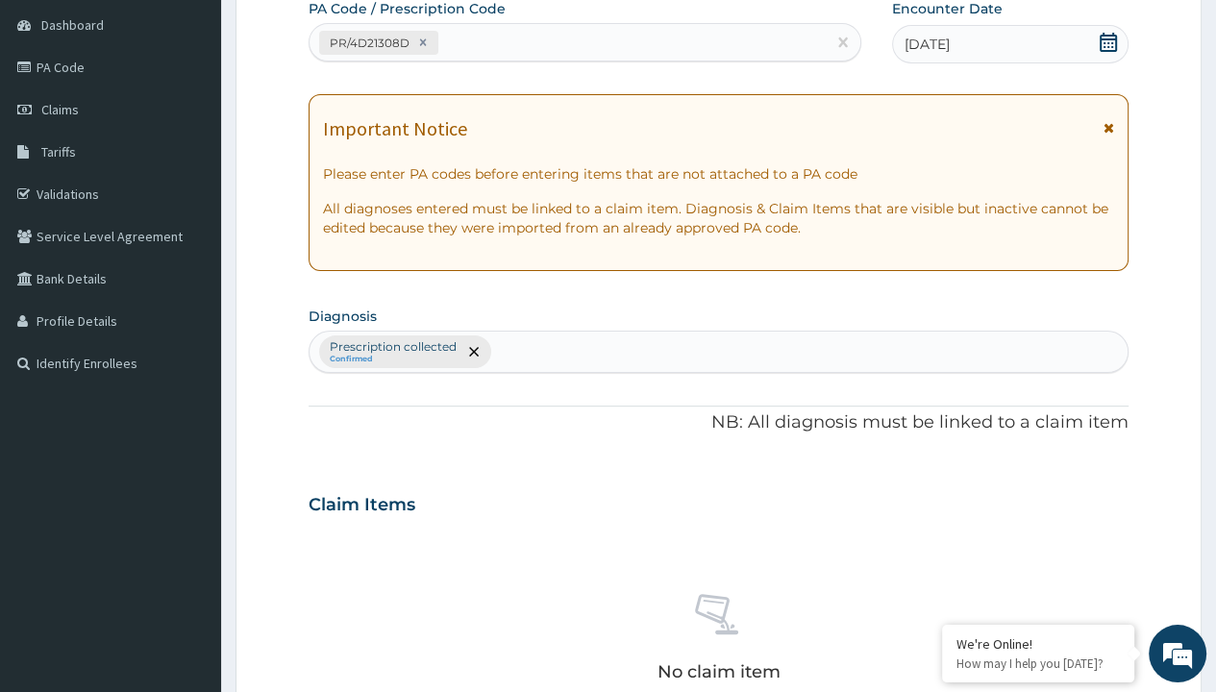
type input "prescription collected"
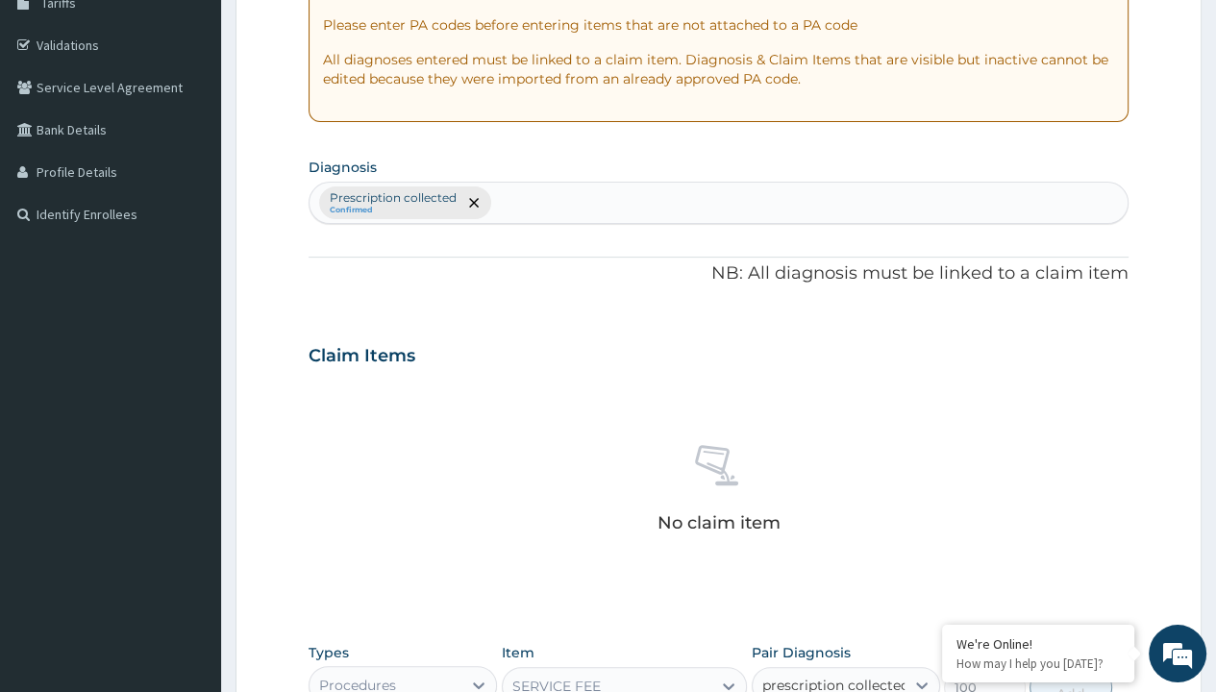
checkbox input "true"
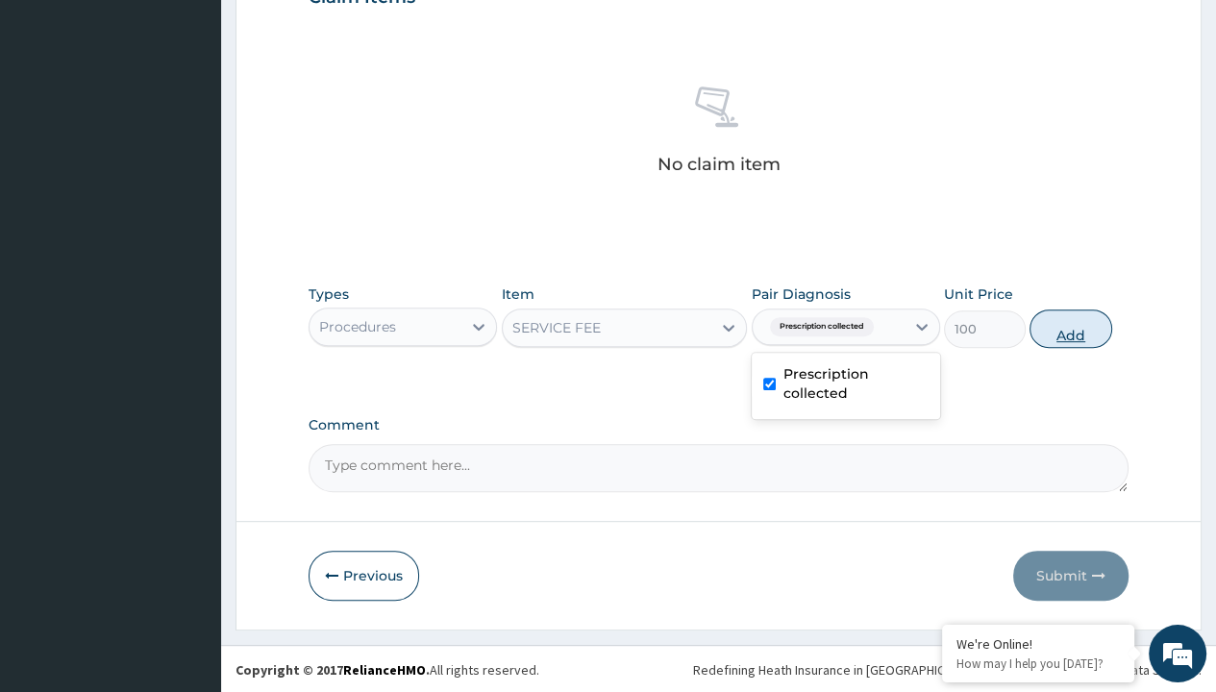
click at [1071, 327] on button "Add" at bounding box center [1071, 329] width 82 height 38
type input "0"
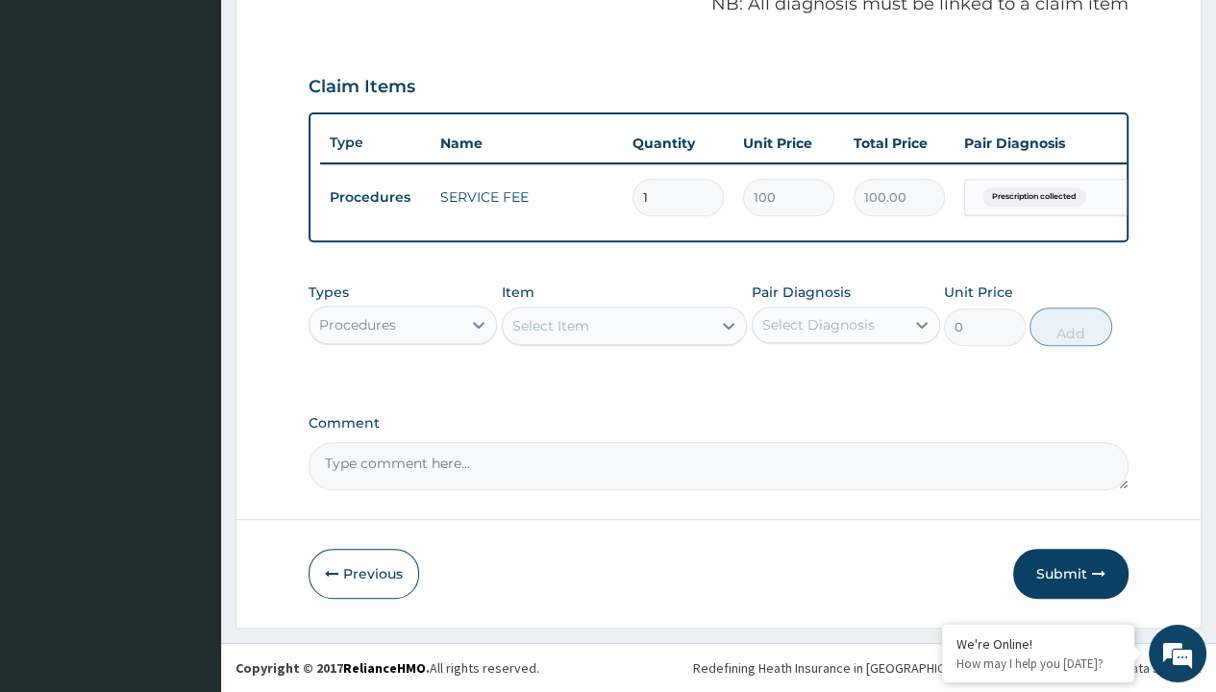
click at [357, 325] on div "Procedures" at bounding box center [357, 324] width 77 height 19
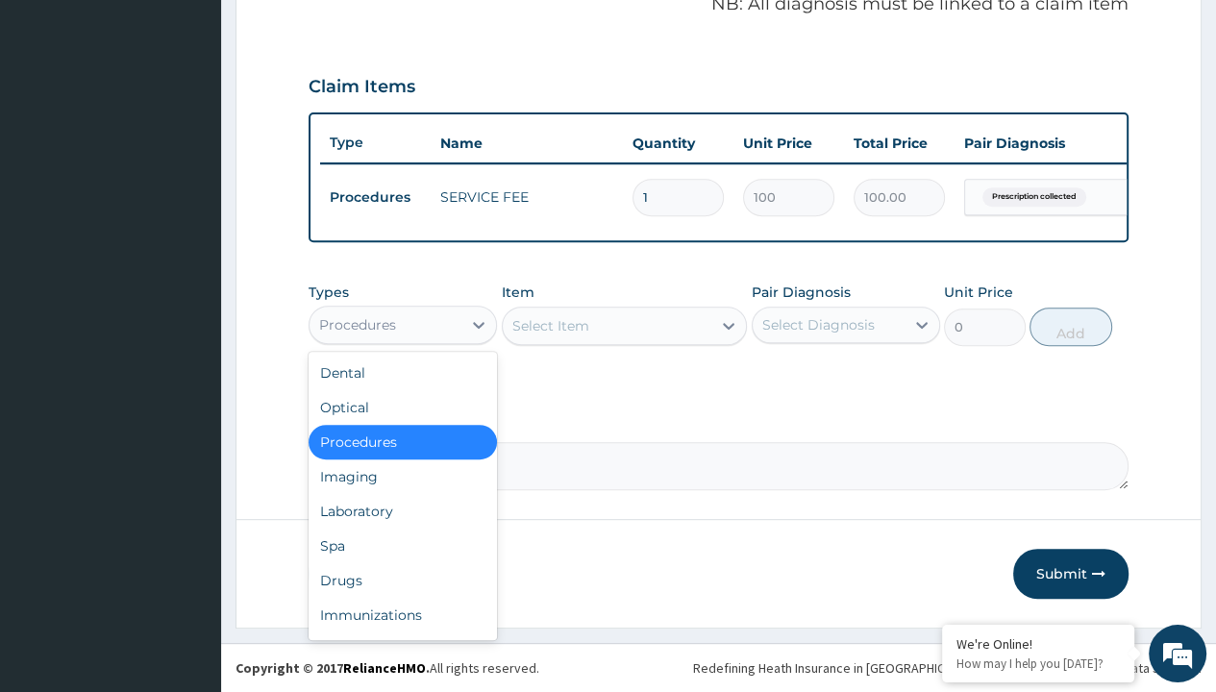
type input "drugs"
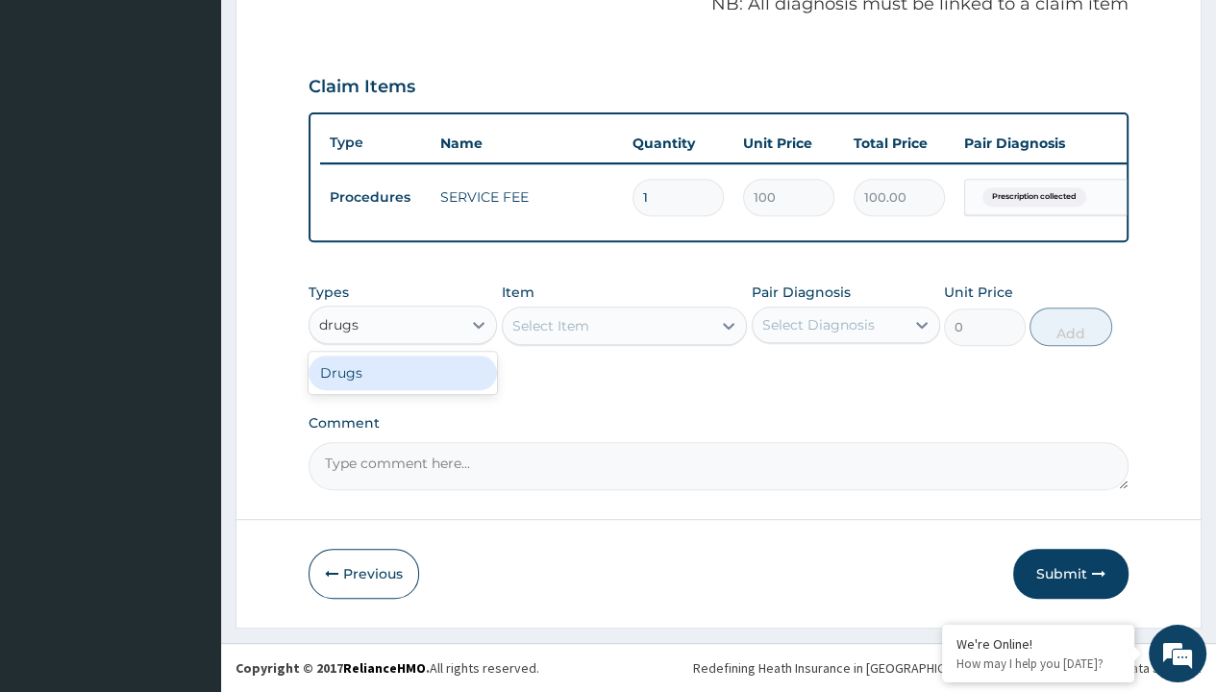
click at [403, 373] on div "Drugs" at bounding box center [403, 373] width 188 height 35
click at [550, 326] on div "Select Item" at bounding box center [625, 326] width 246 height 38
type input "[MEDICAL_DATA] suspension emmox/[PERSON_NAME]"
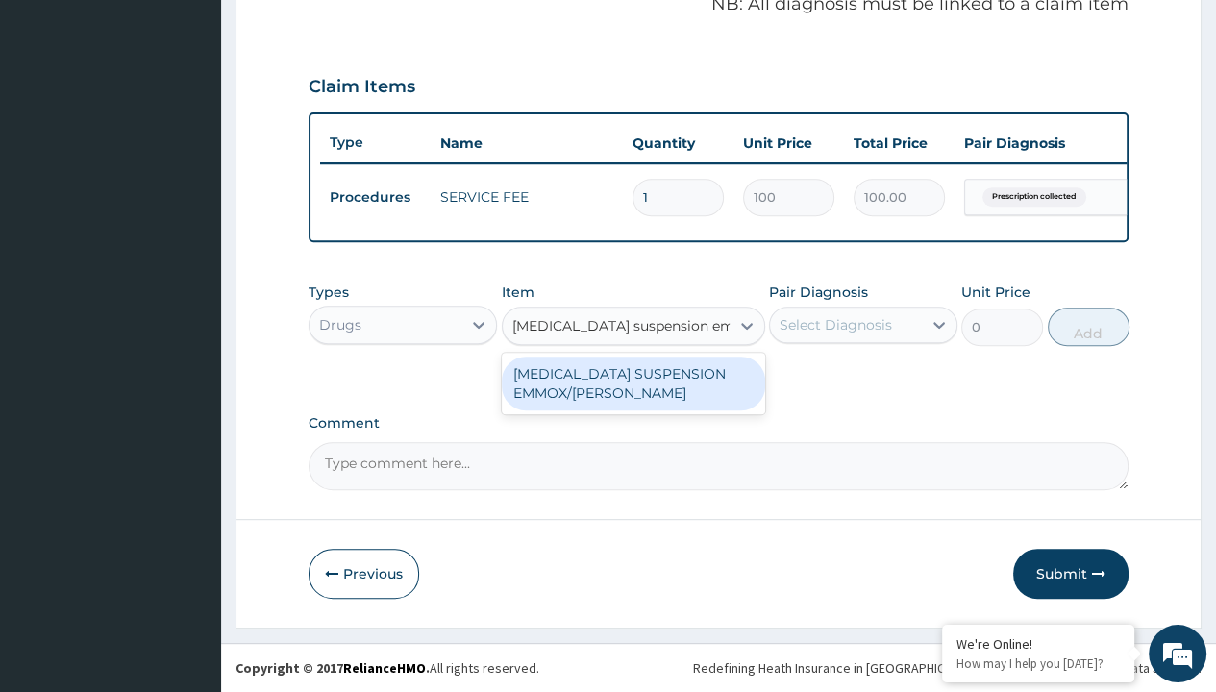
click at [633, 384] on div "[MEDICAL_DATA] SUSPENSION EMMOX/[PERSON_NAME]" at bounding box center [633, 384] width 263 height 54
type input "1995"
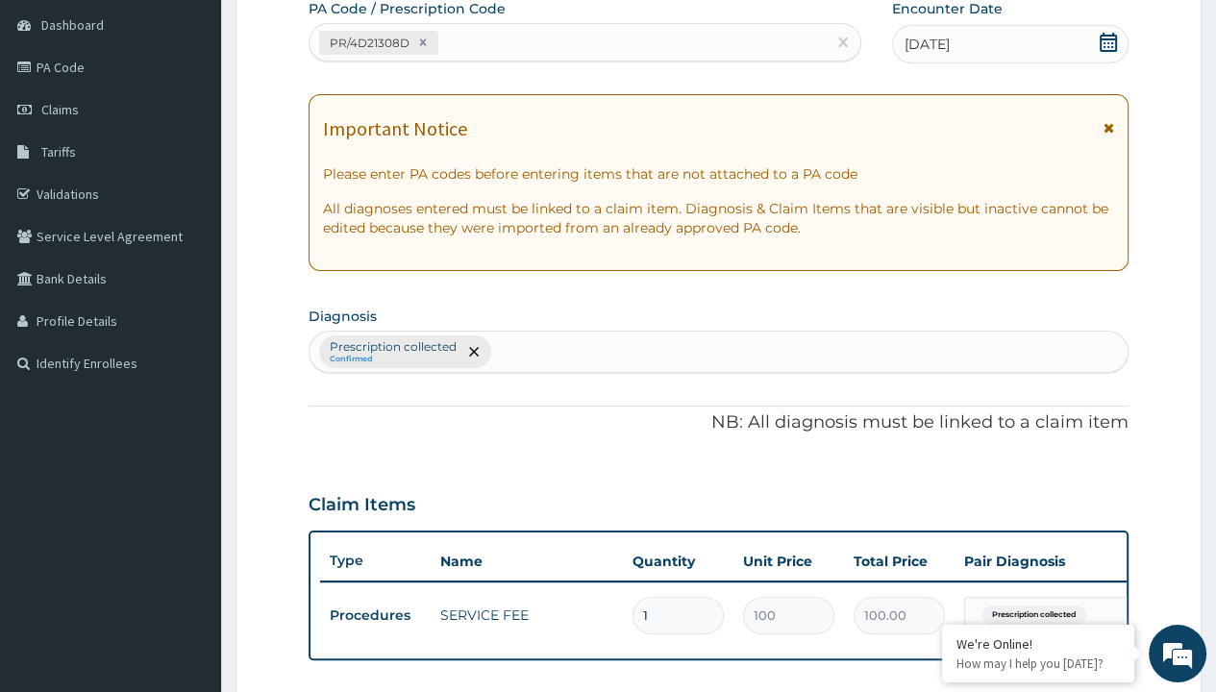
type input "prescription collected"
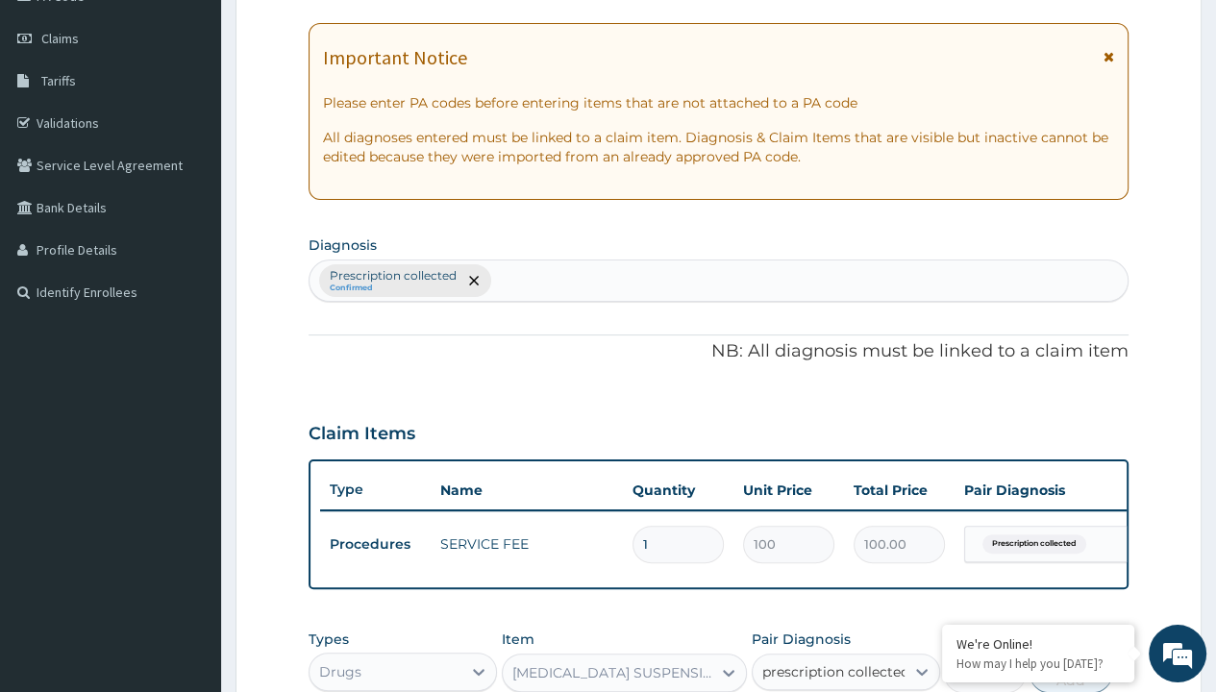
checkbox input "true"
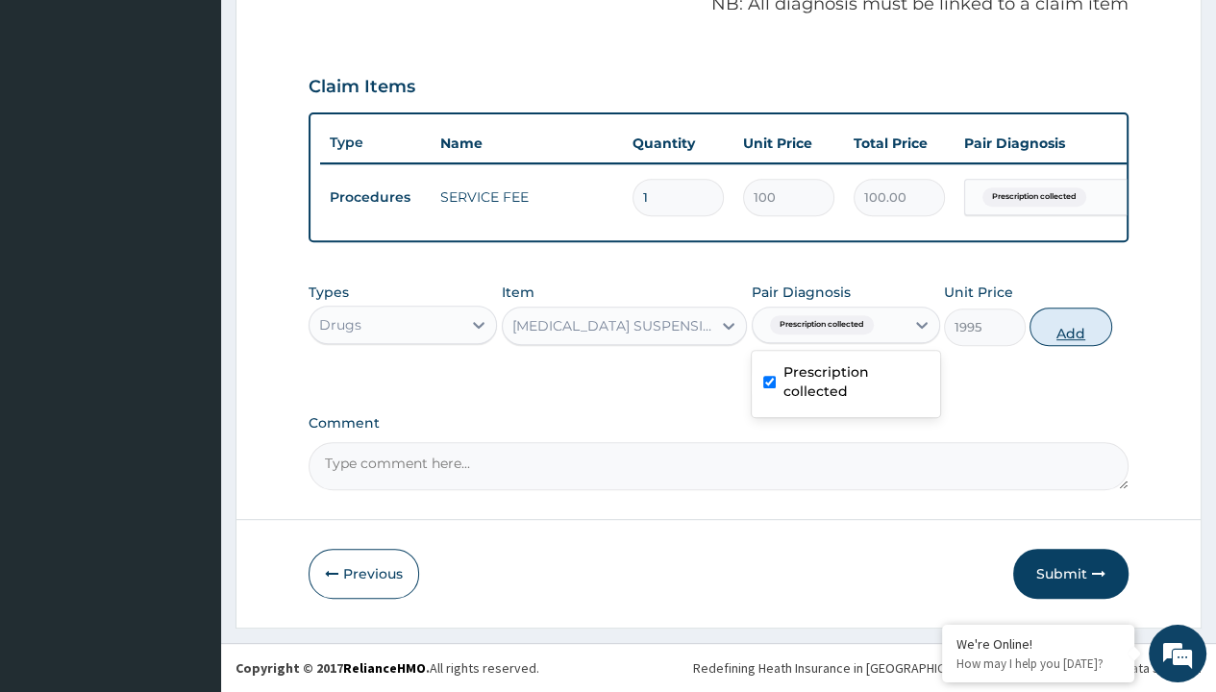
click at [1071, 327] on button "Add" at bounding box center [1071, 327] width 82 height 38
type input "0"
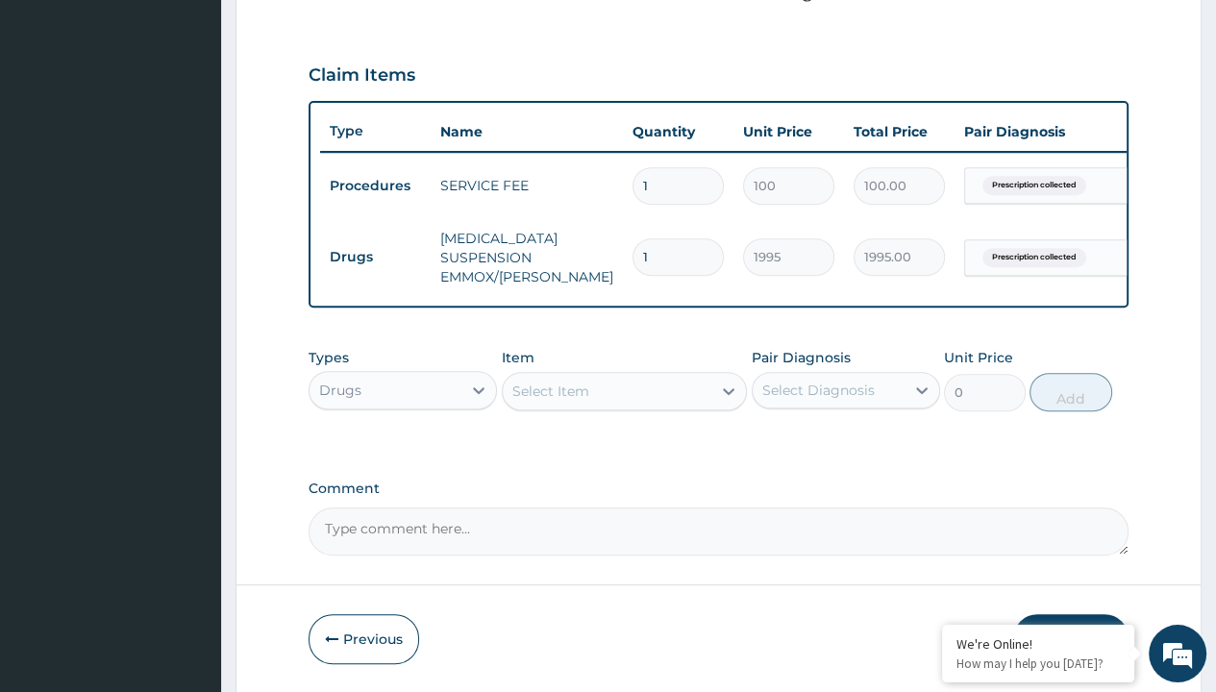
click at [375, 255] on td "Drugs" at bounding box center [375, 257] width 111 height 36
type input "drugs"
click at [403, 450] on div "Drugs" at bounding box center [403, 438] width 188 height 35
click at [550, 401] on div "Select Item" at bounding box center [550, 391] width 77 height 19
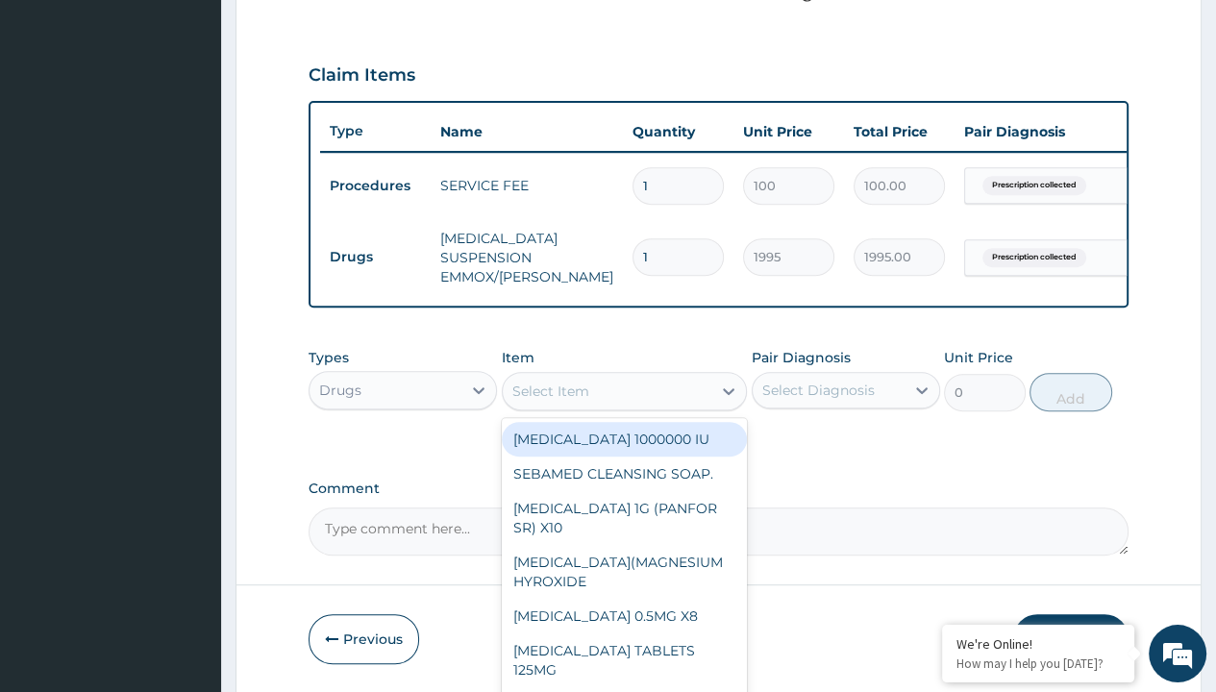
type input "[MEDICAL_DATA] syrup avipol/[PERSON_NAME]"
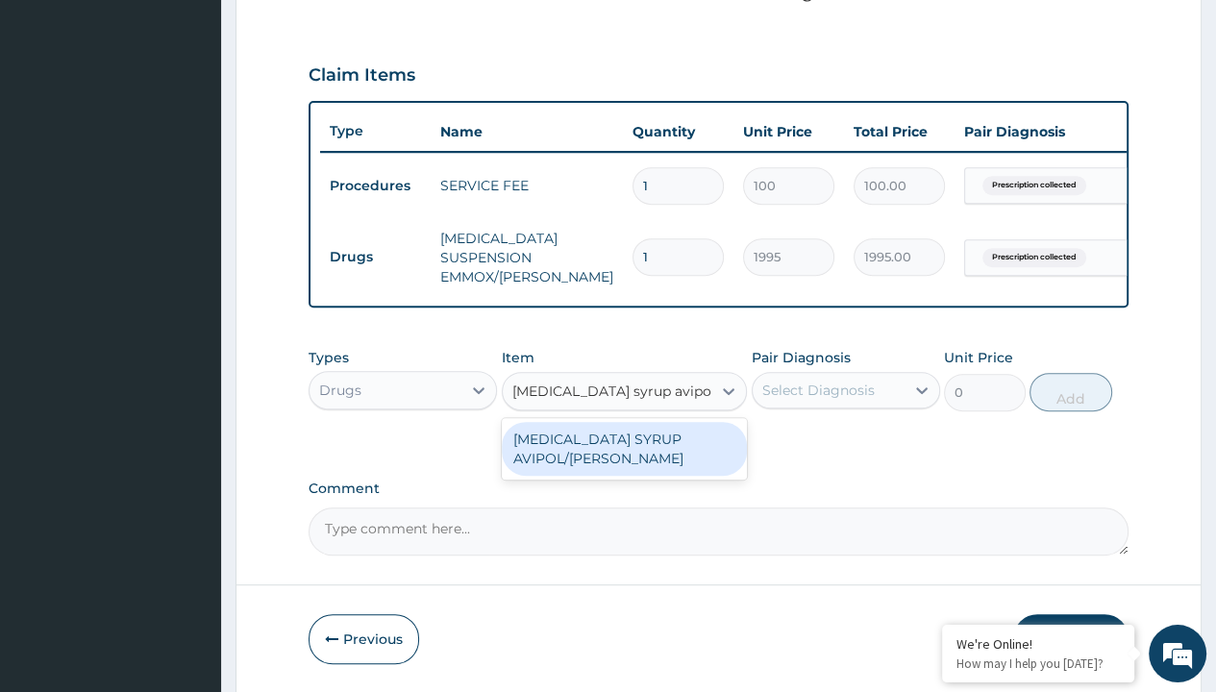
click at [624, 460] on div "[MEDICAL_DATA] SYRUP AVIPOL/[PERSON_NAME]" at bounding box center [625, 449] width 246 height 54
type input "1500"
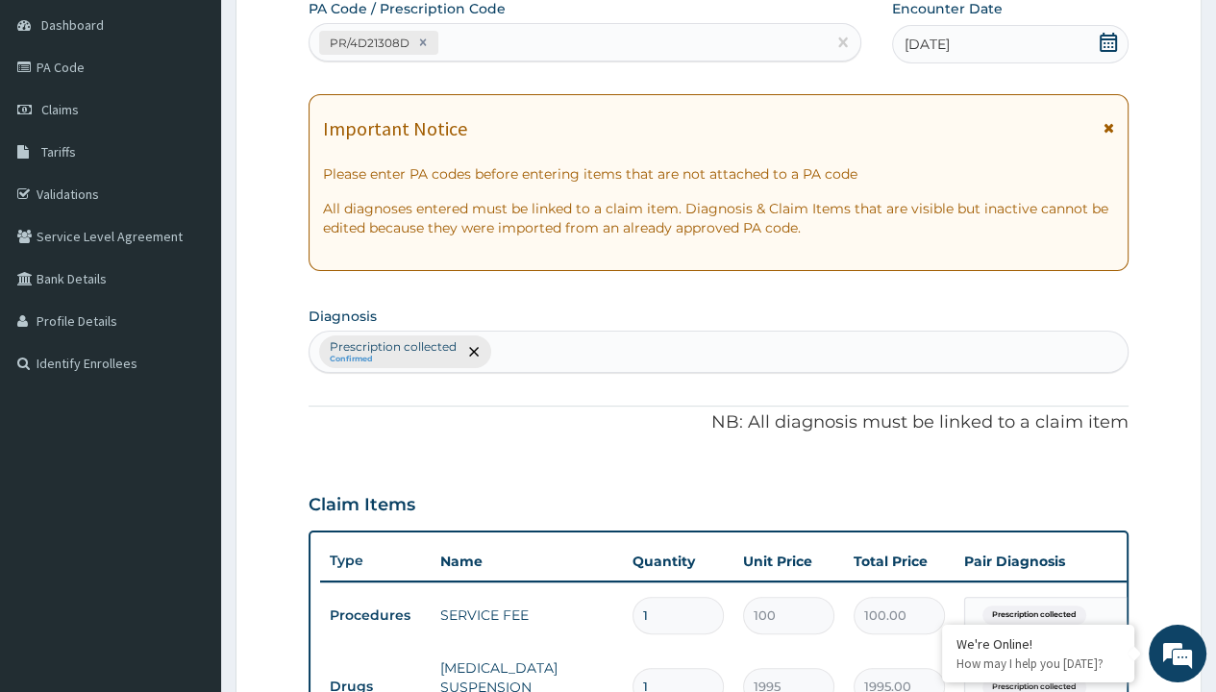
type input "prescription collected"
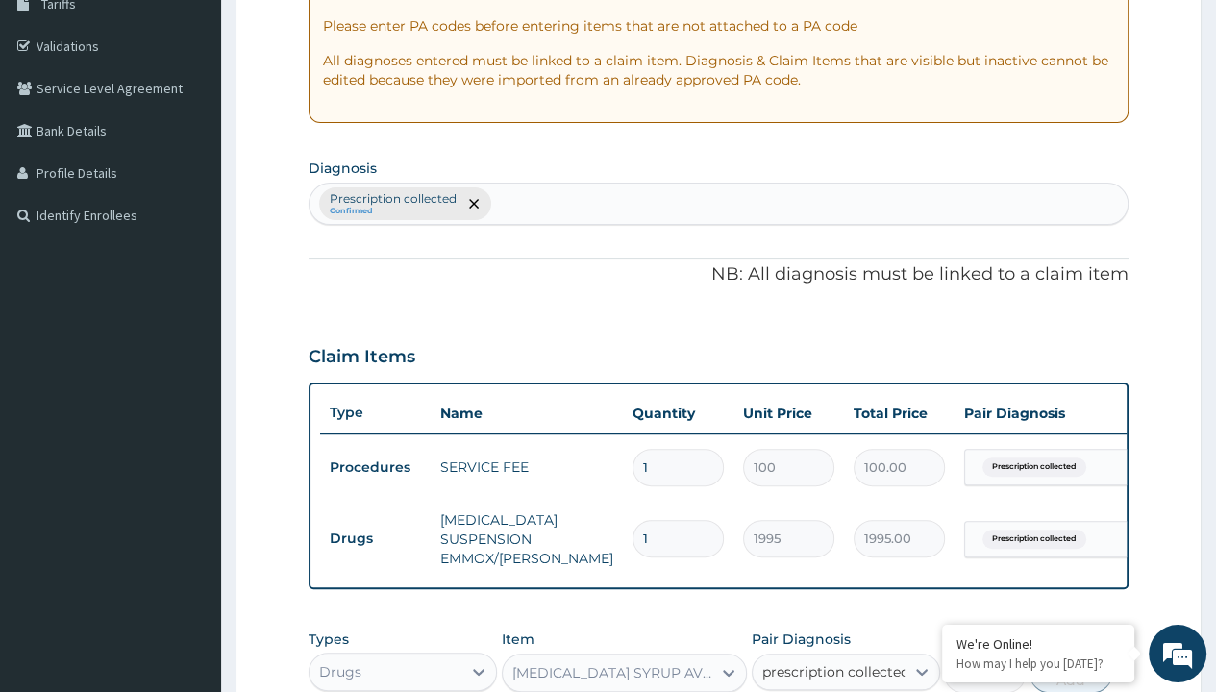
checkbox input "true"
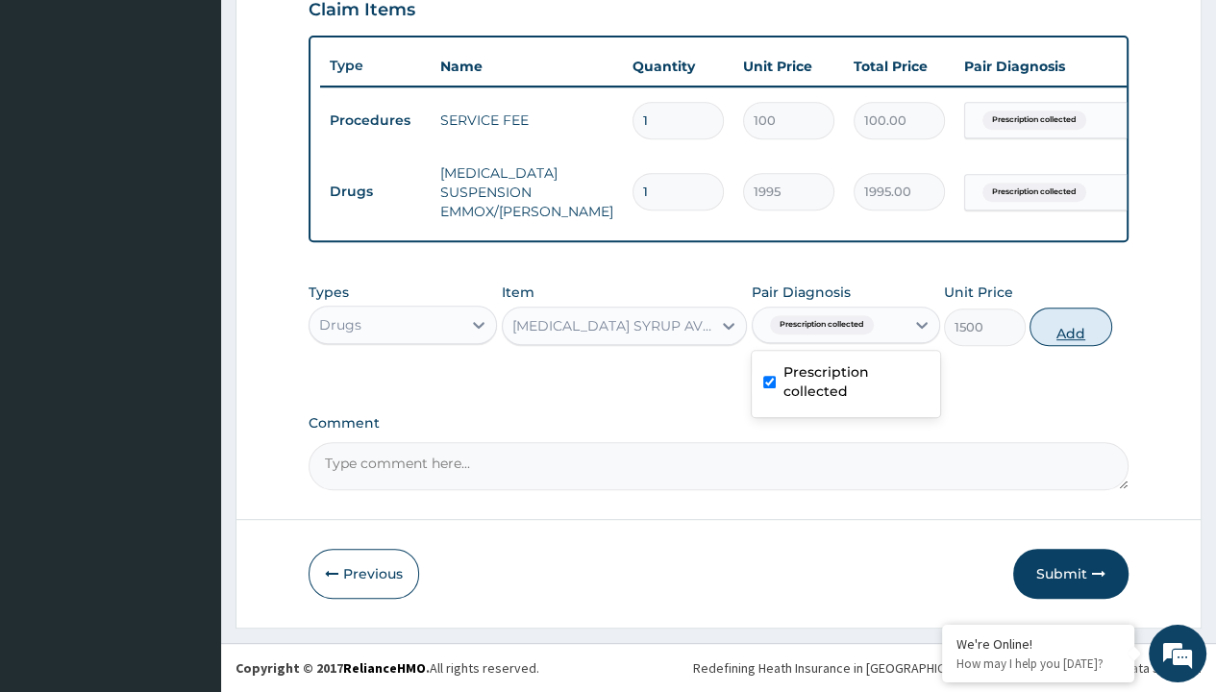
click at [1071, 327] on button "Add" at bounding box center [1071, 327] width 82 height 38
type input "0"
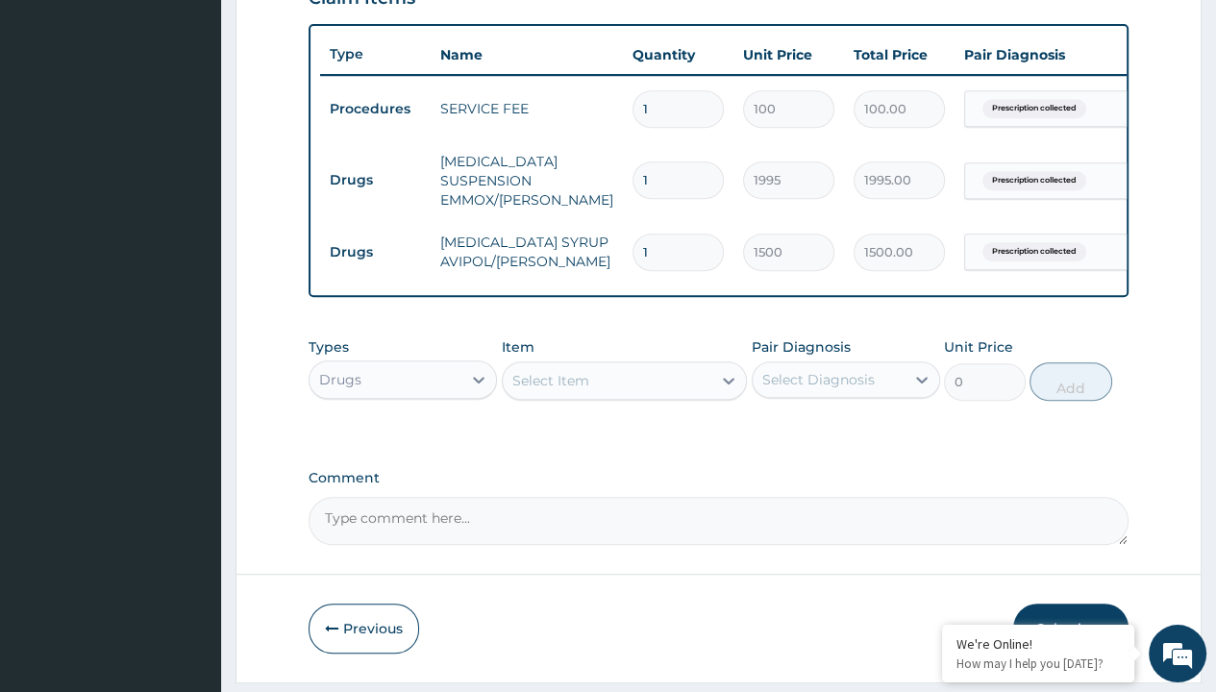
click at [375, 178] on td "Drugs" at bounding box center [375, 180] width 111 height 36
type input "drugs"
click at [403, 438] on div "Drugs" at bounding box center [403, 427] width 188 height 35
click at [550, 390] on div "Select Item" at bounding box center [550, 380] width 77 height 19
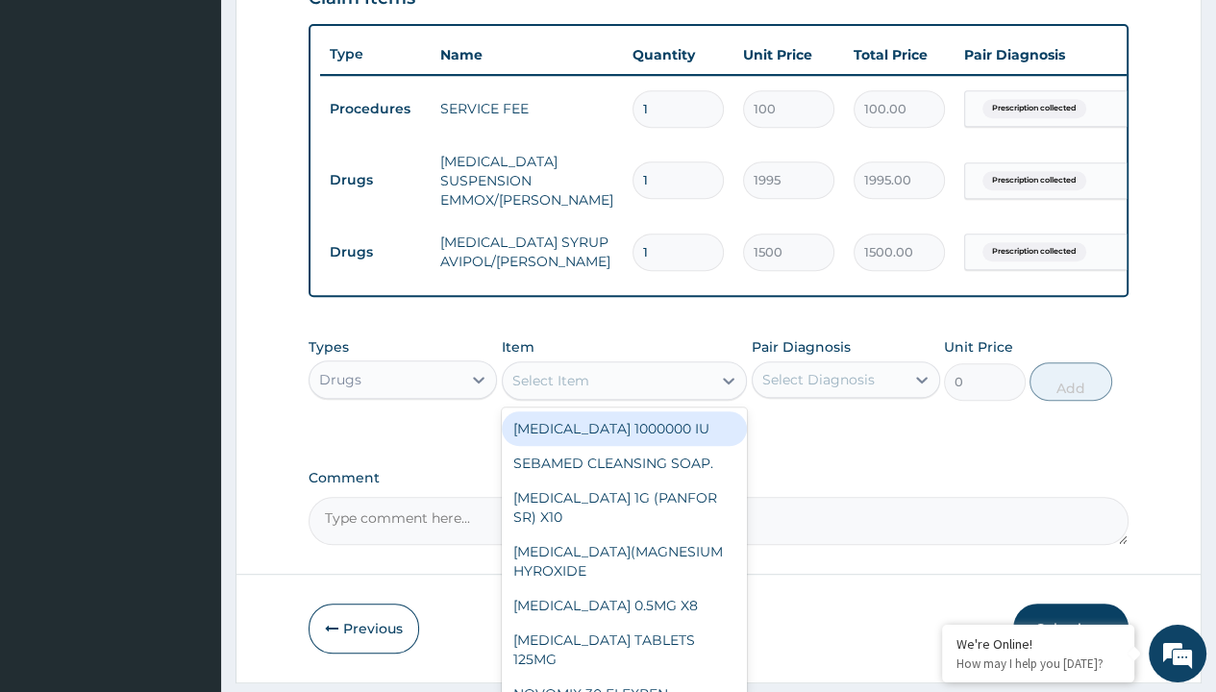
type input "1% [MEDICAL_DATA] cream"
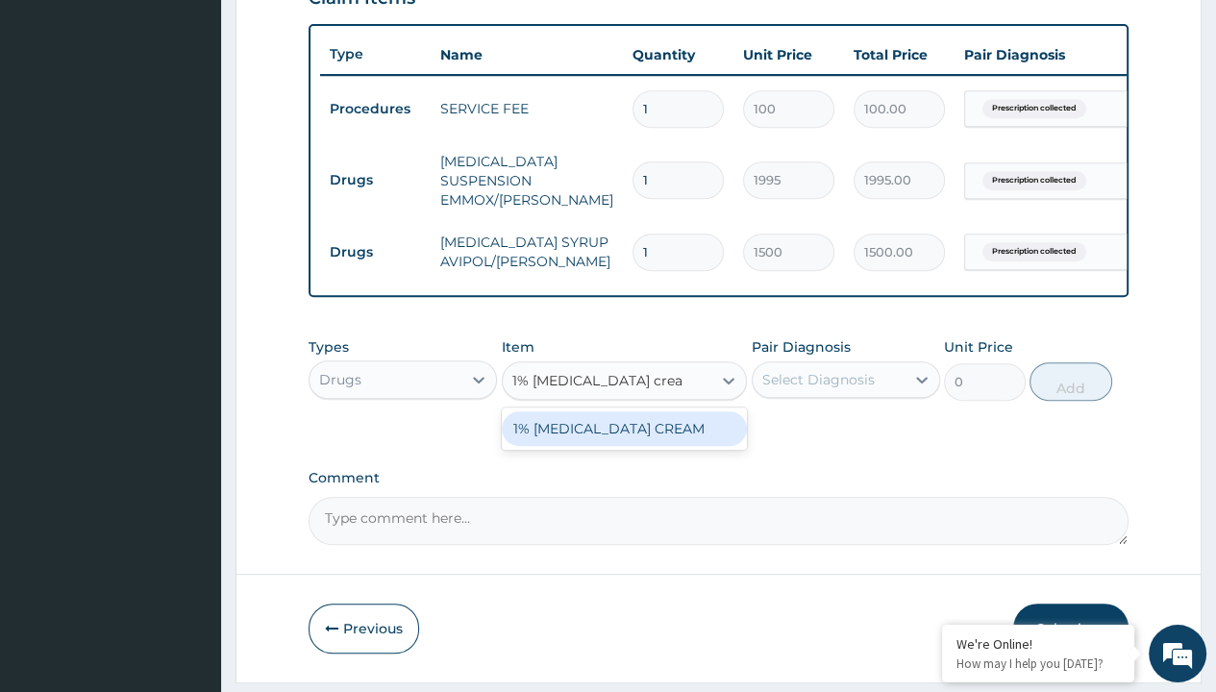
click at [624, 440] on div "1% [MEDICAL_DATA] CREAM" at bounding box center [625, 428] width 246 height 35
type input "2925"
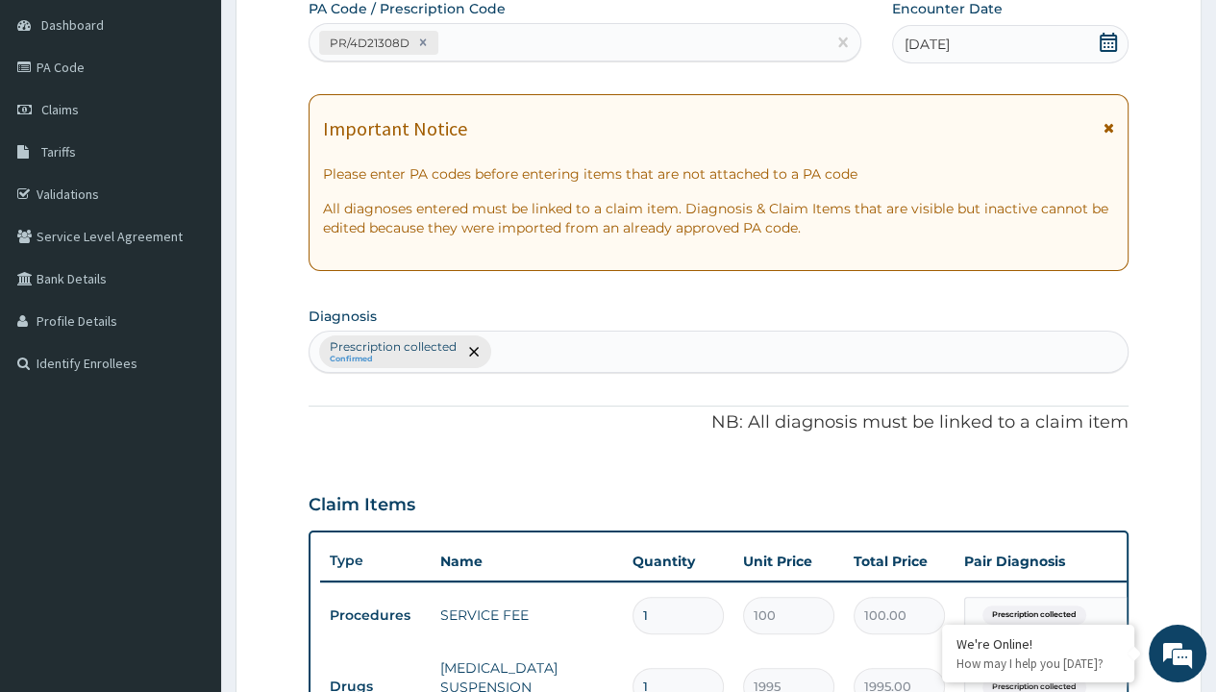
type input "prescription collected"
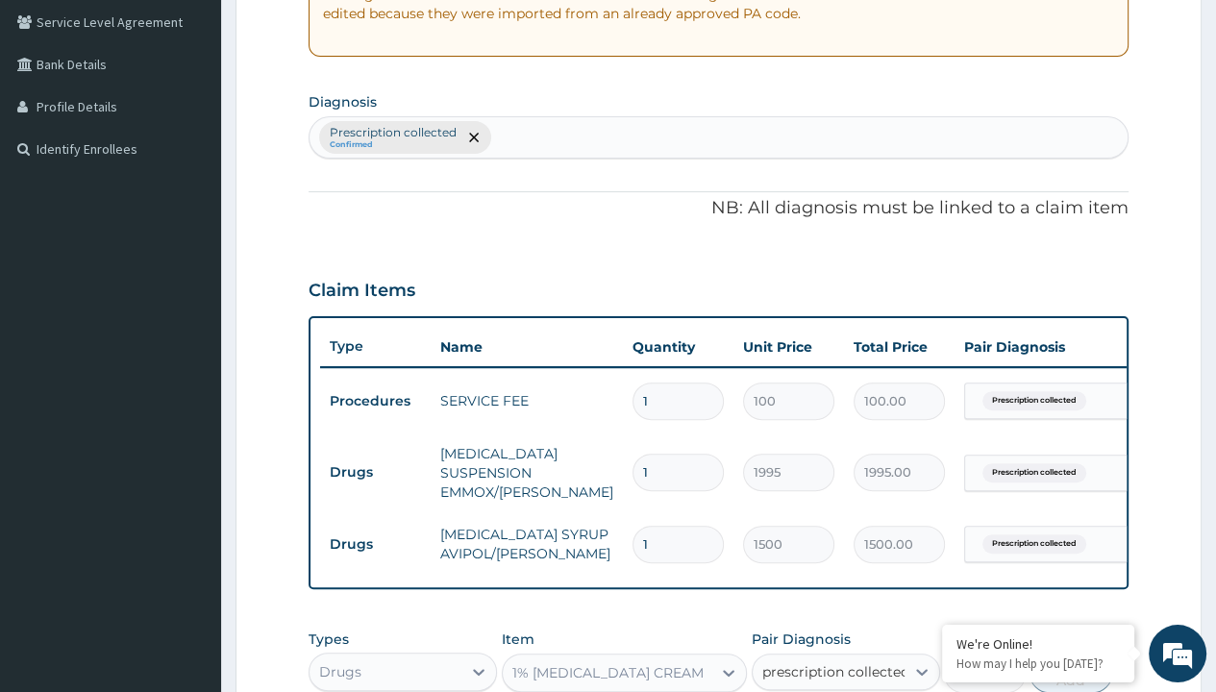
checkbox input "true"
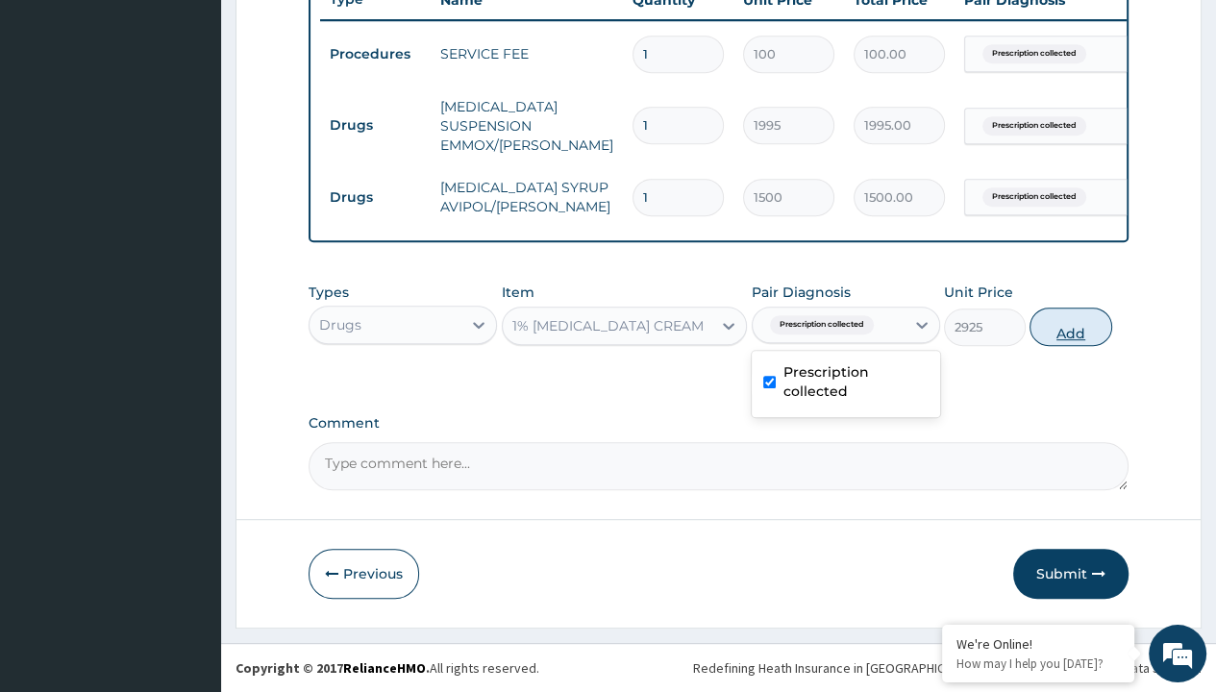
click at [1071, 327] on button "Add" at bounding box center [1071, 327] width 82 height 38
type input "0"
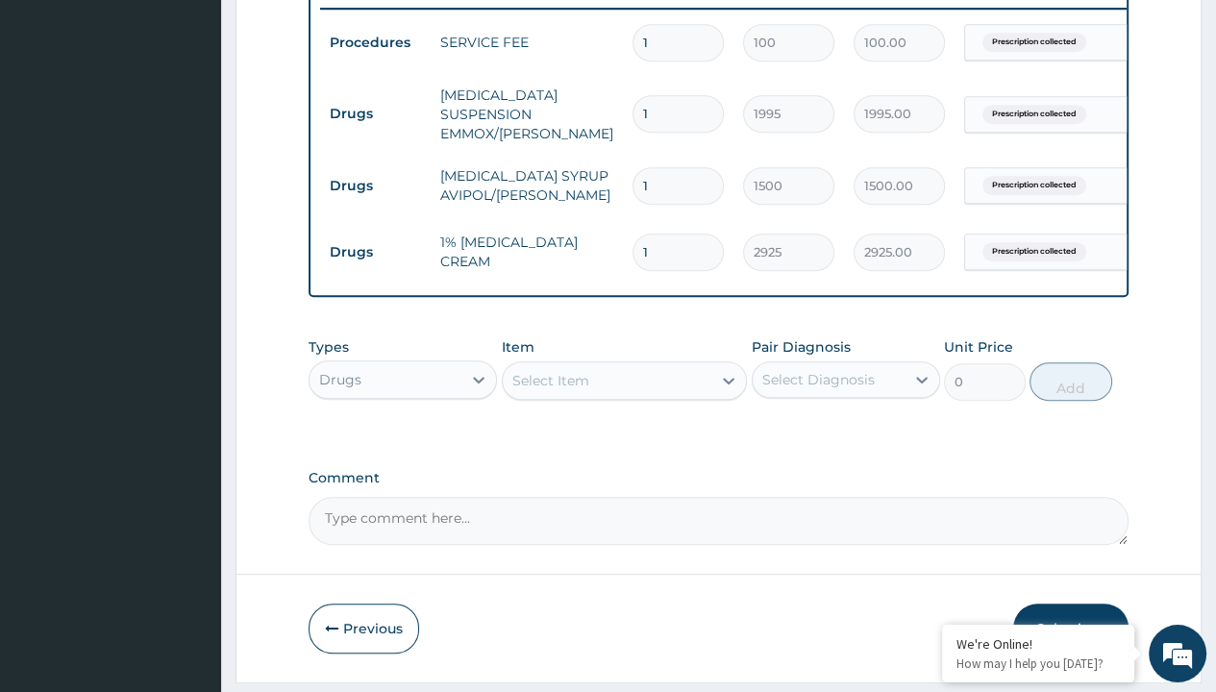
click at [375, 112] on td "Drugs" at bounding box center [375, 114] width 111 height 36
type input "drugs"
click at [403, 438] on div "Drugs" at bounding box center [403, 427] width 188 height 35
click at [550, 390] on div "Select Item" at bounding box center [550, 380] width 77 height 19
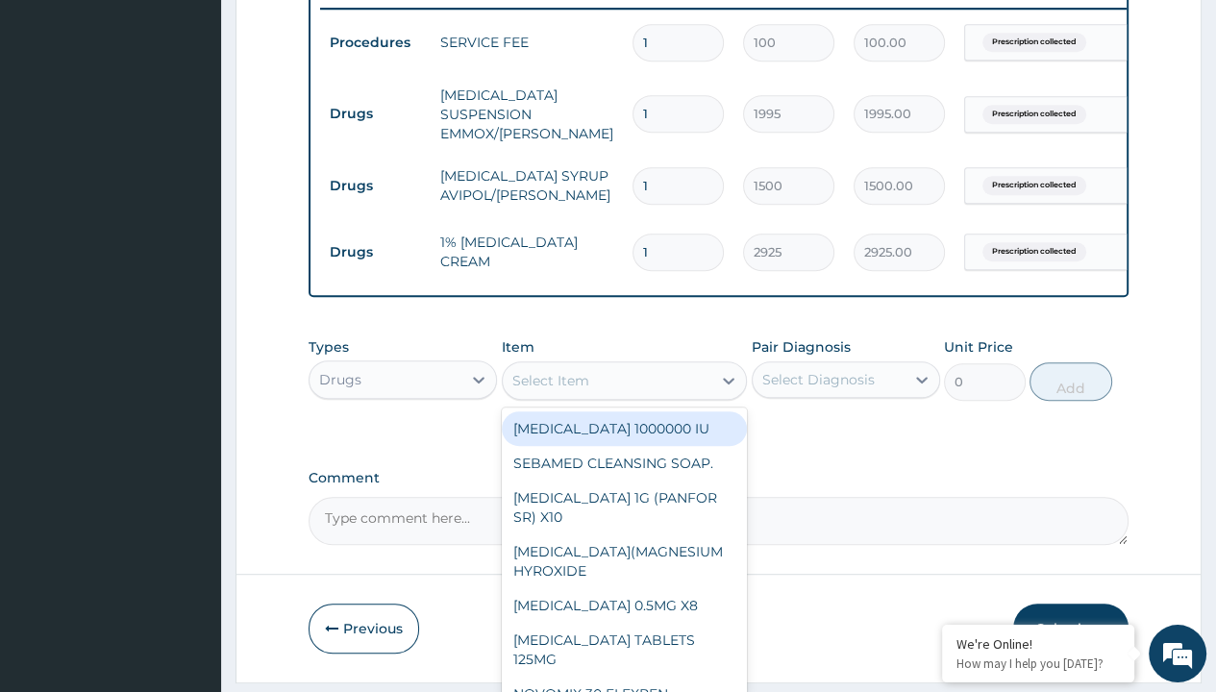
type input "[MEDICAL_DATA] syrup"
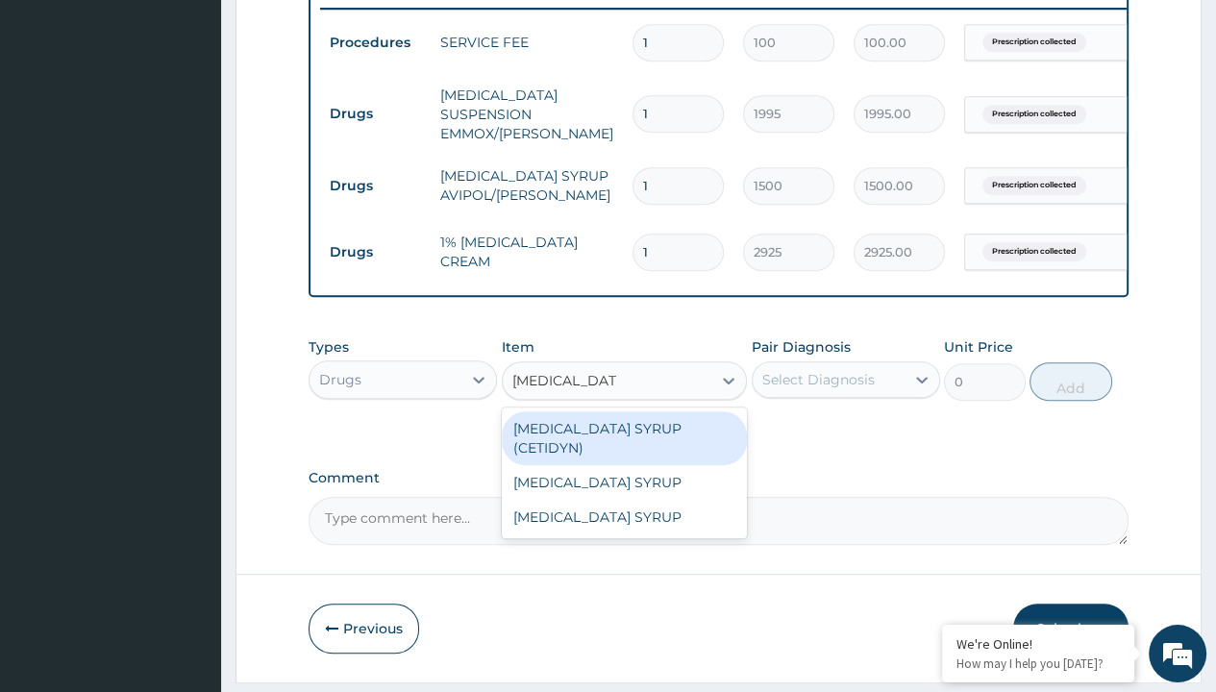
click at [624, 440] on div "[MEDICAL_DATA] SYRUP (CETIDYN)" at bounding box center [625, 438] width 246 height 54
type input "2200"
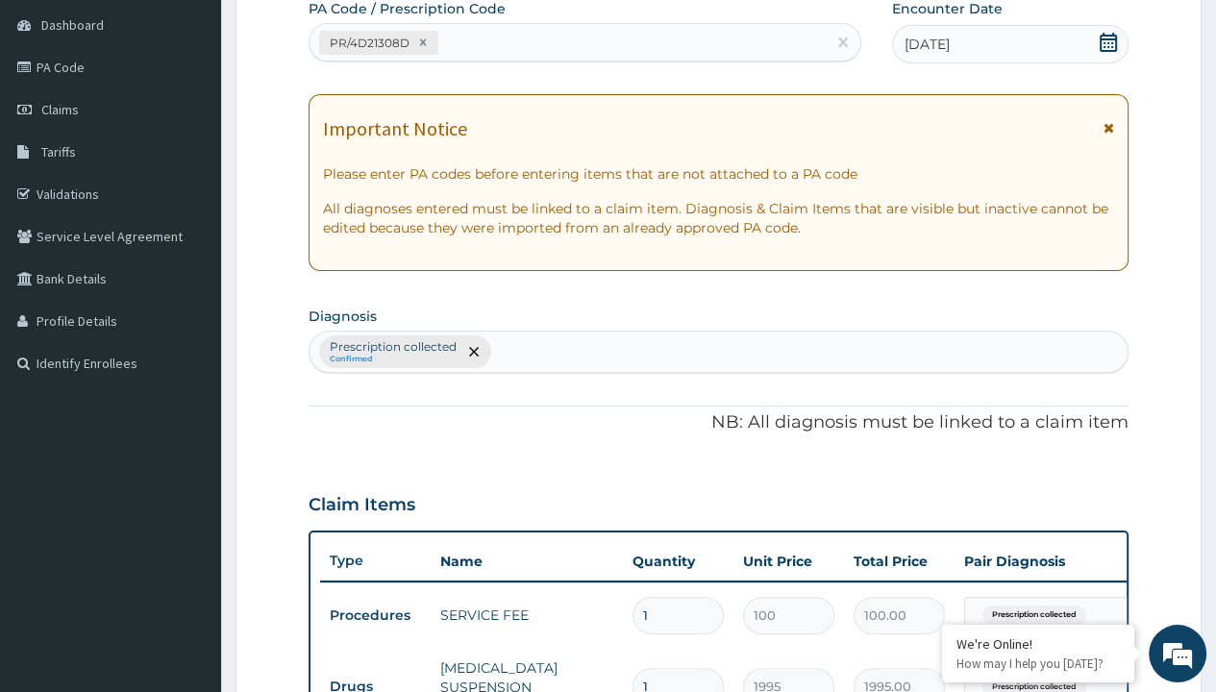
type input "prescription collected"
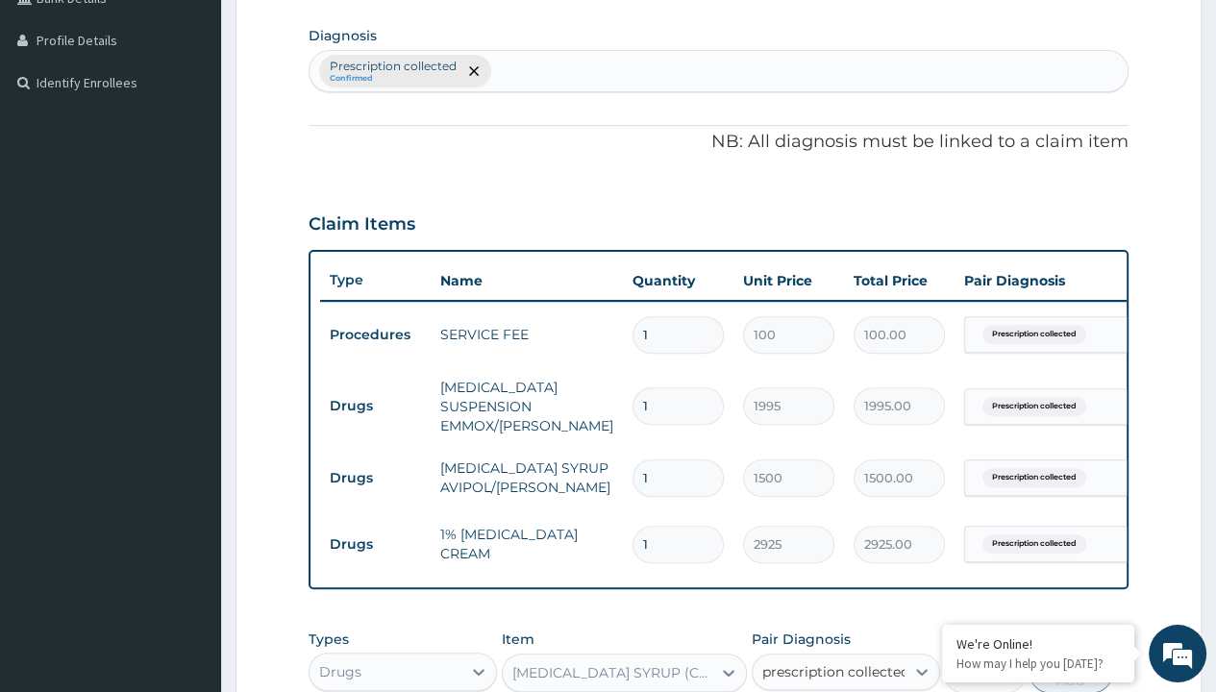
checkbox input "true"
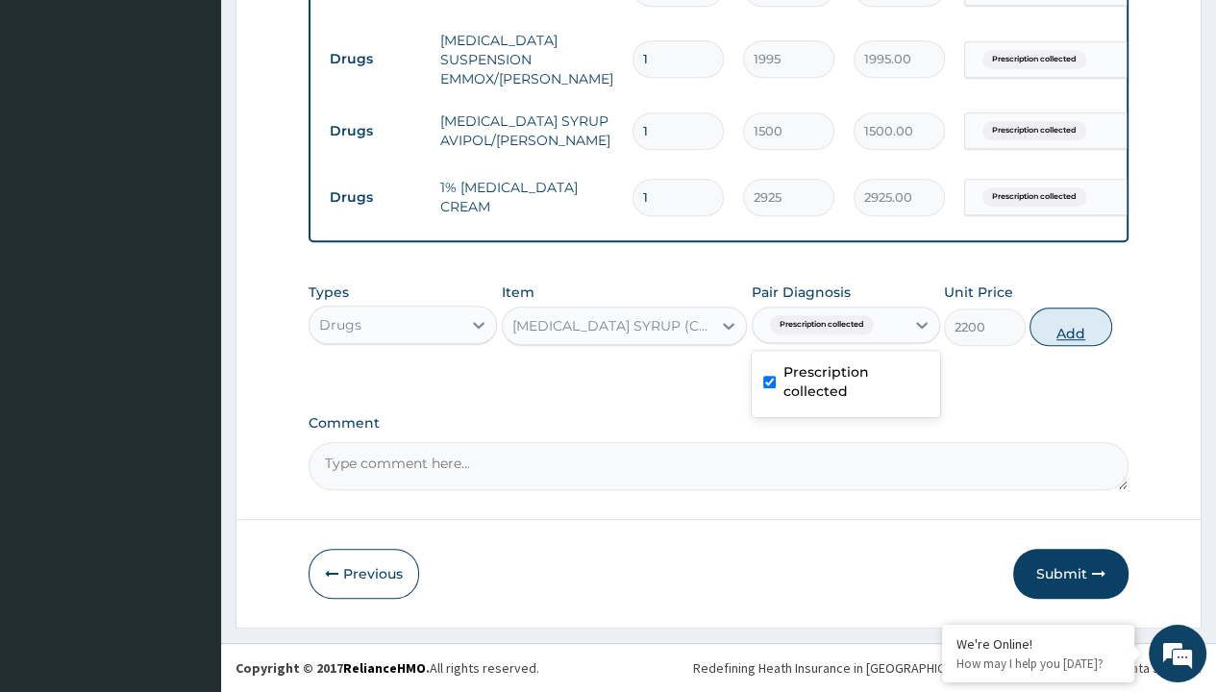
click at [1071, 327] on button "Add" at bounding box center [1071, 327] width 82 height 38
type input "0"
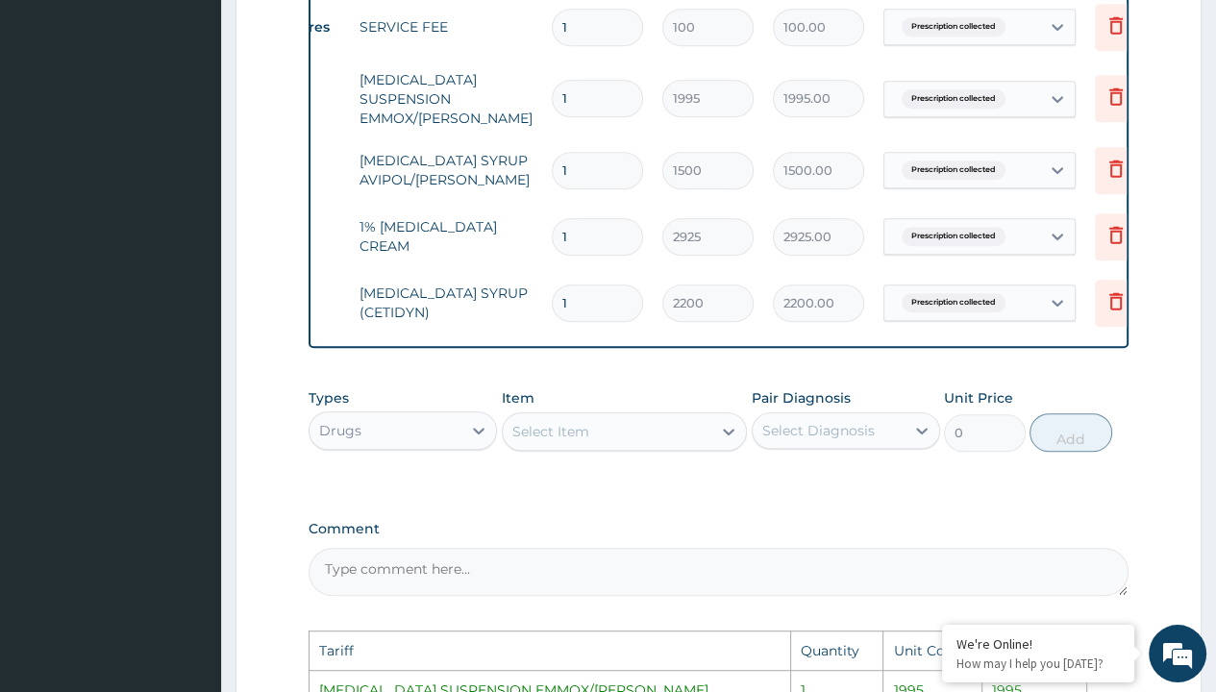
scroll to position [0, 144]
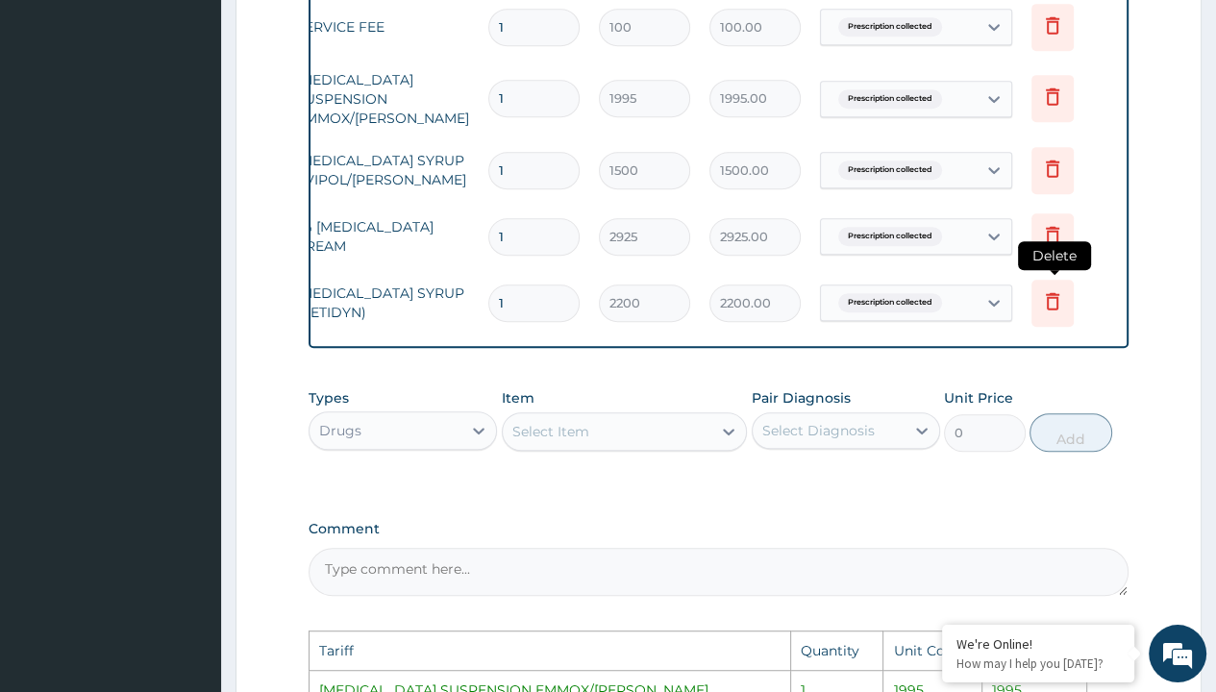
click at [1046, 295] on icon at bounding box center [1052, 300] width 13 height 17
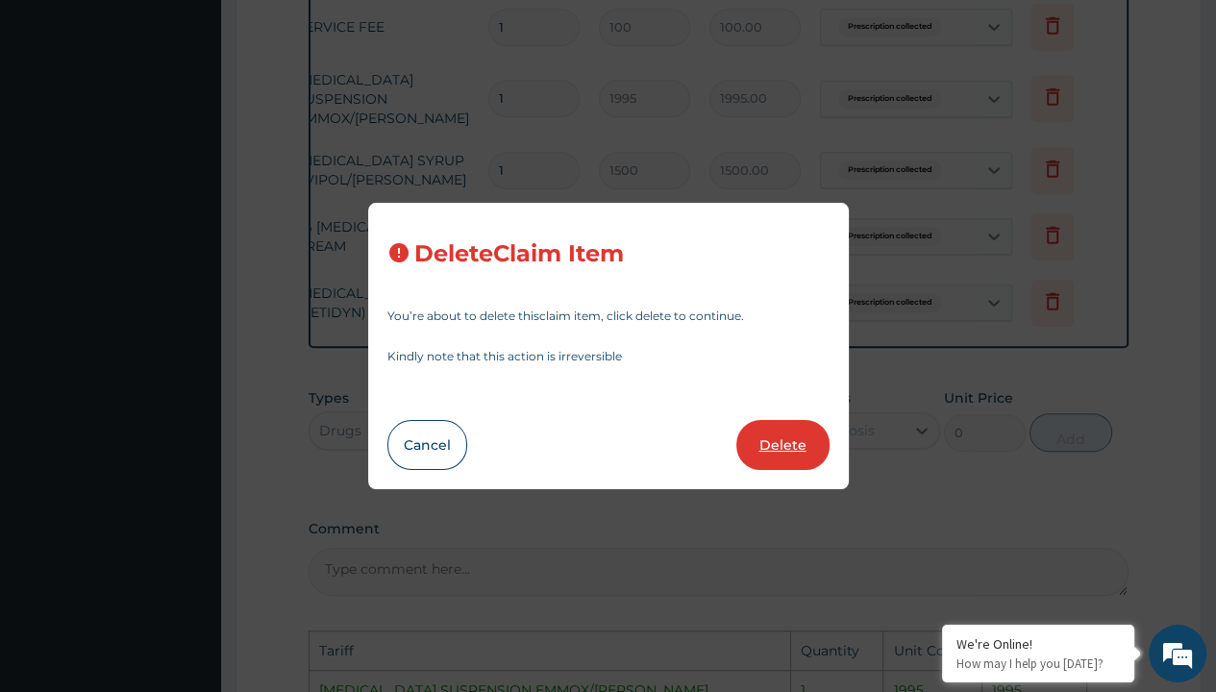
click at [795, 448] on button "Delete" at bounding box center [782, 445] width 93 height 50
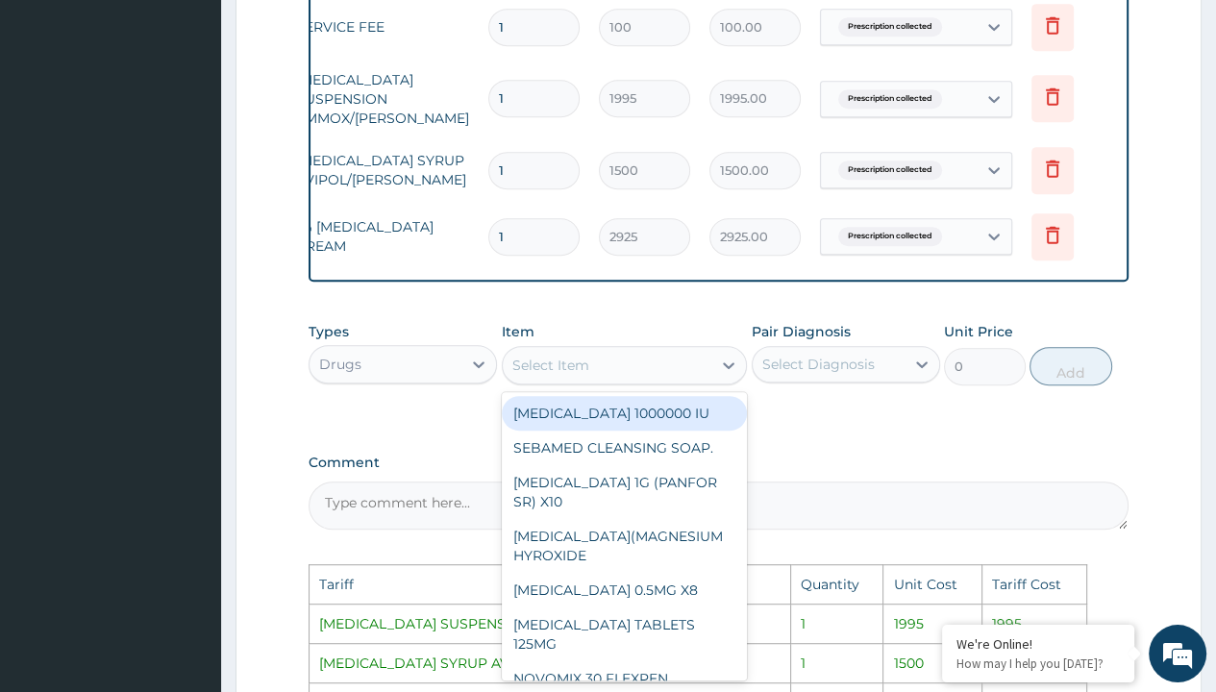
click at [673, 372] on div "Select Item" at bounding box center [608, 365] width 210 height 31
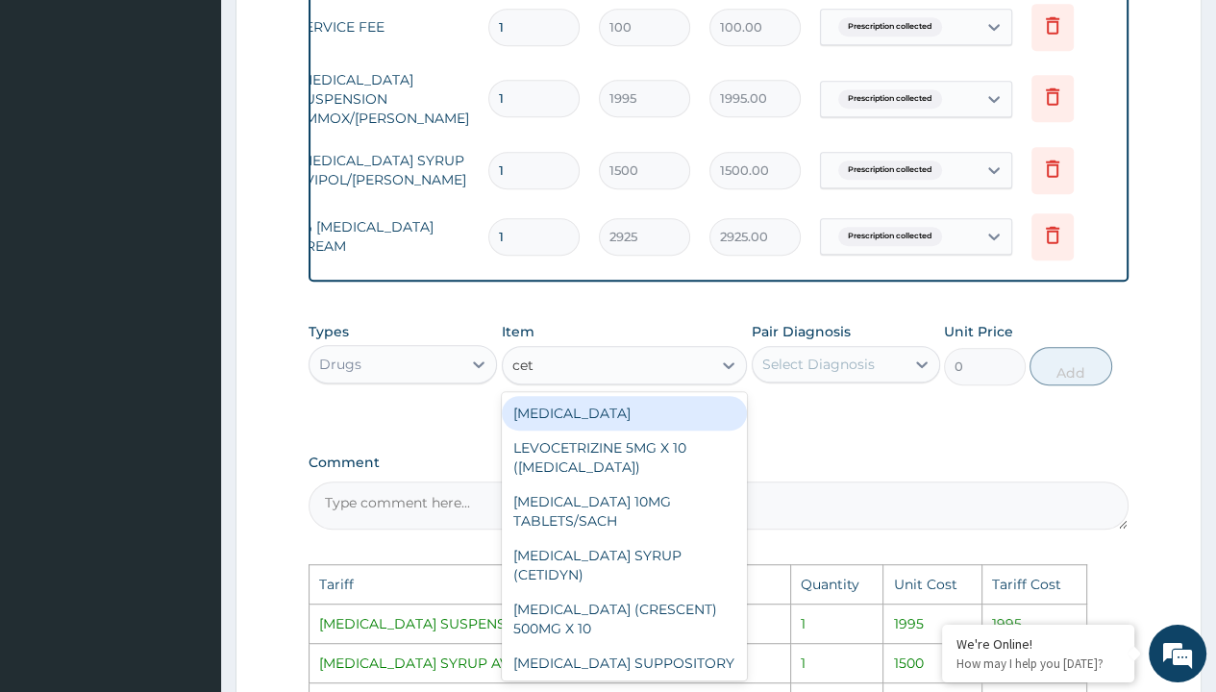
type input "ceti"
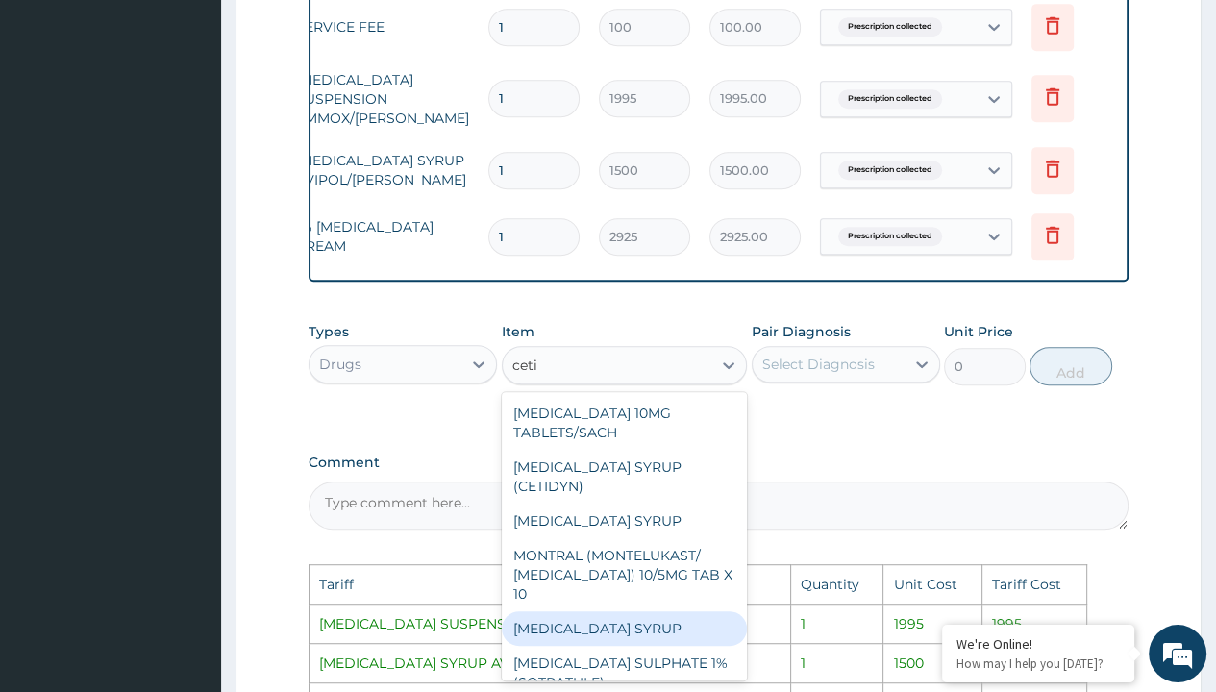
click at [650, 616] on div "[MEDICAL_DATA] SYRUP" at bounding box center [625, 628] width 246 height 35
type input "4000"
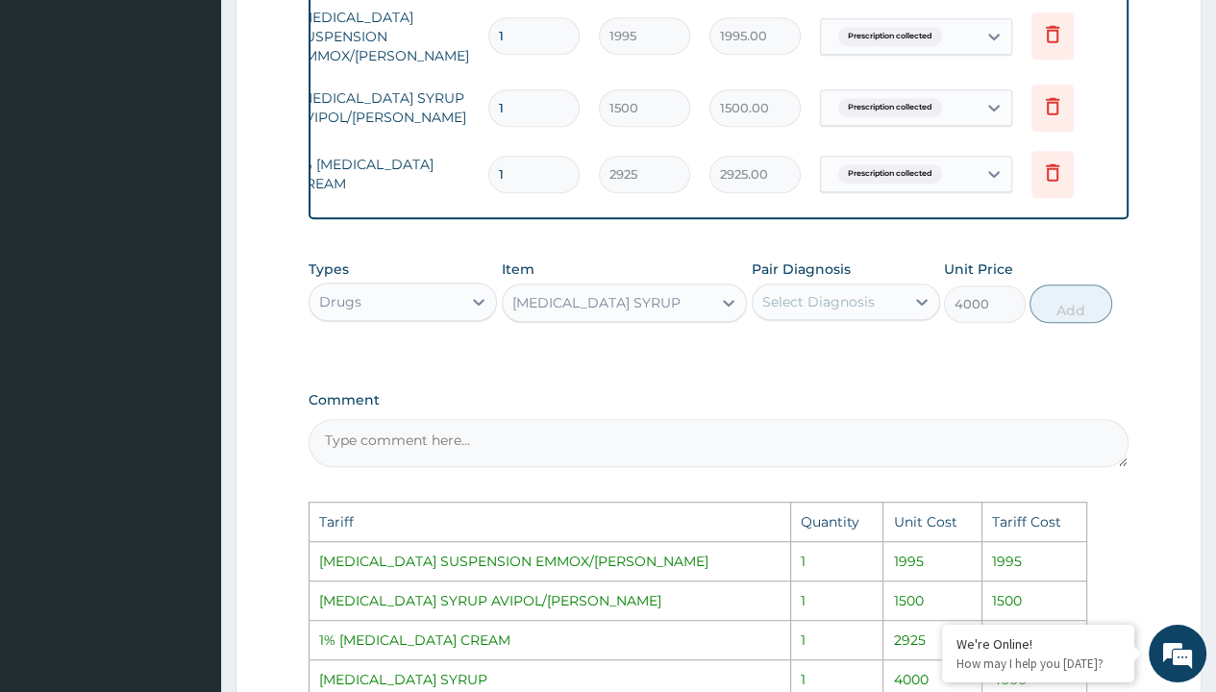
scroll to position [773, 0]
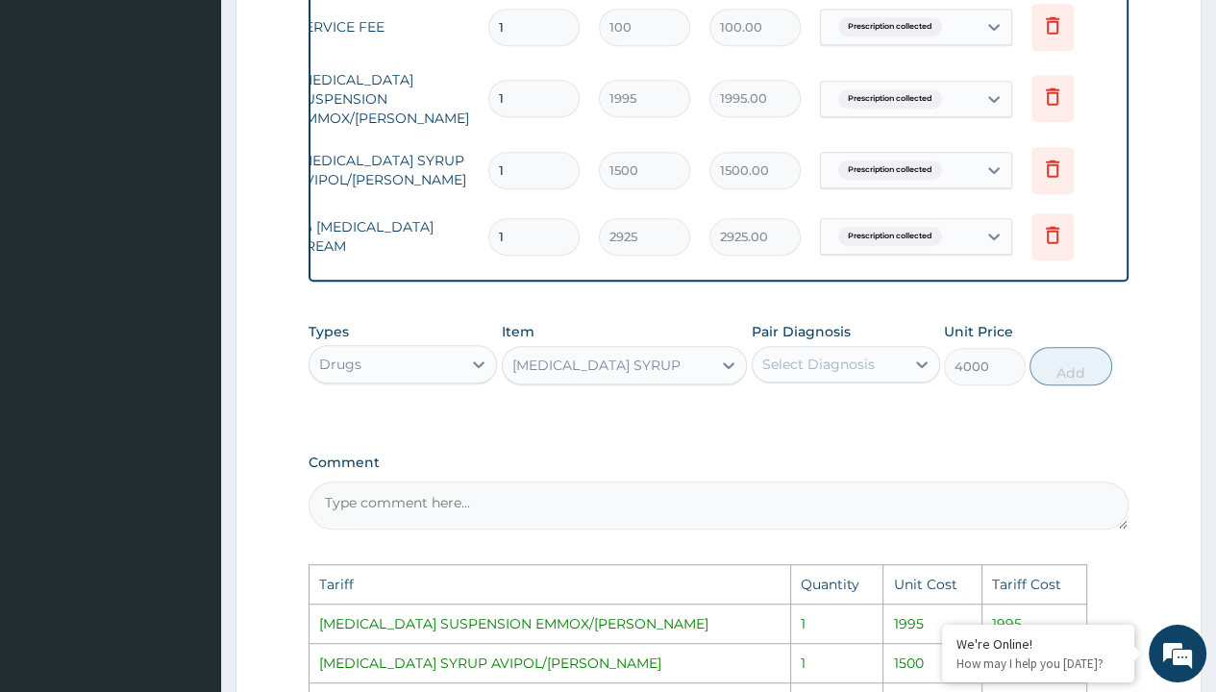
click at [822, 366] on div "Select Diagnosis" at bounding box center [818, 364] width 112 height 19
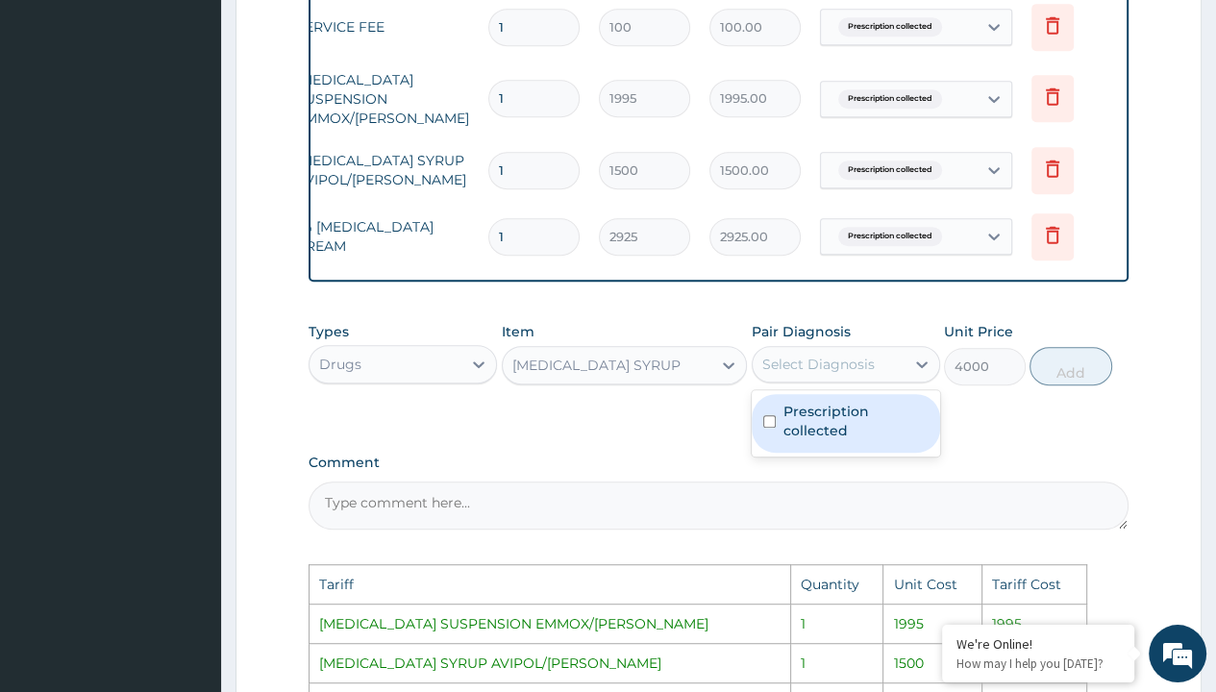
click at [782, 447] on div "Prescription collected" at bounding box center [846, 423] width 188 height 59
checkbox input "true"
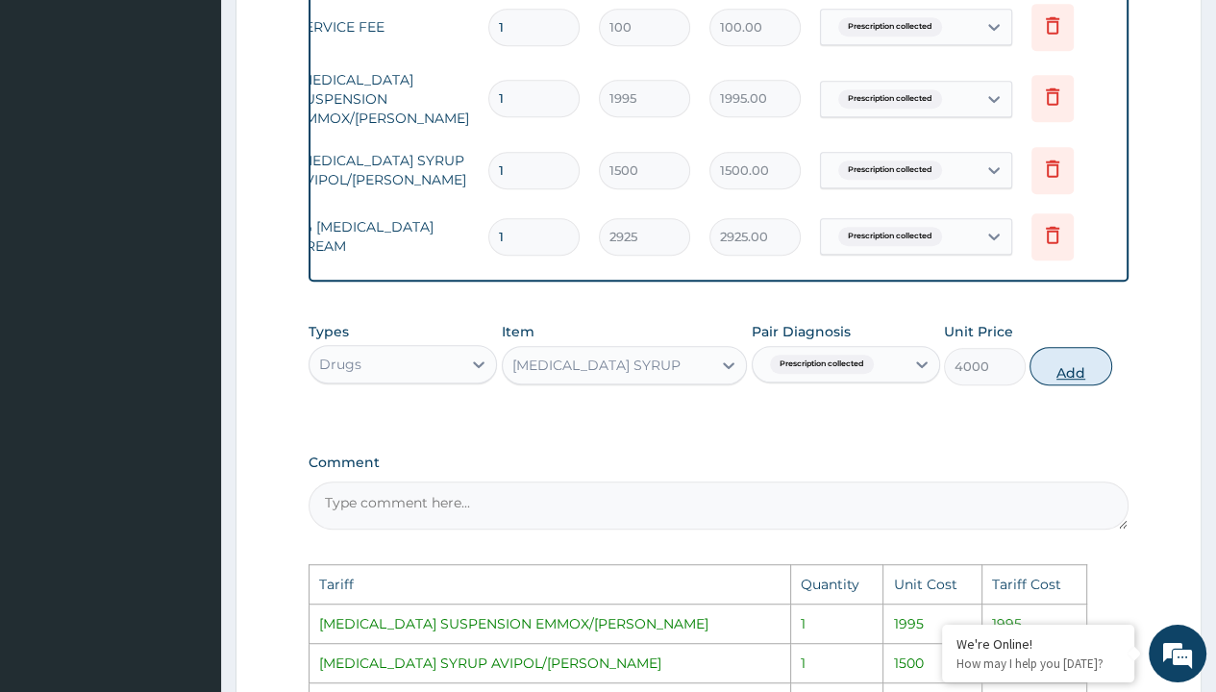
click at [1061, 385] on button "Add" at bounding box center [1071, 366] width 82 height 38
type input "0"
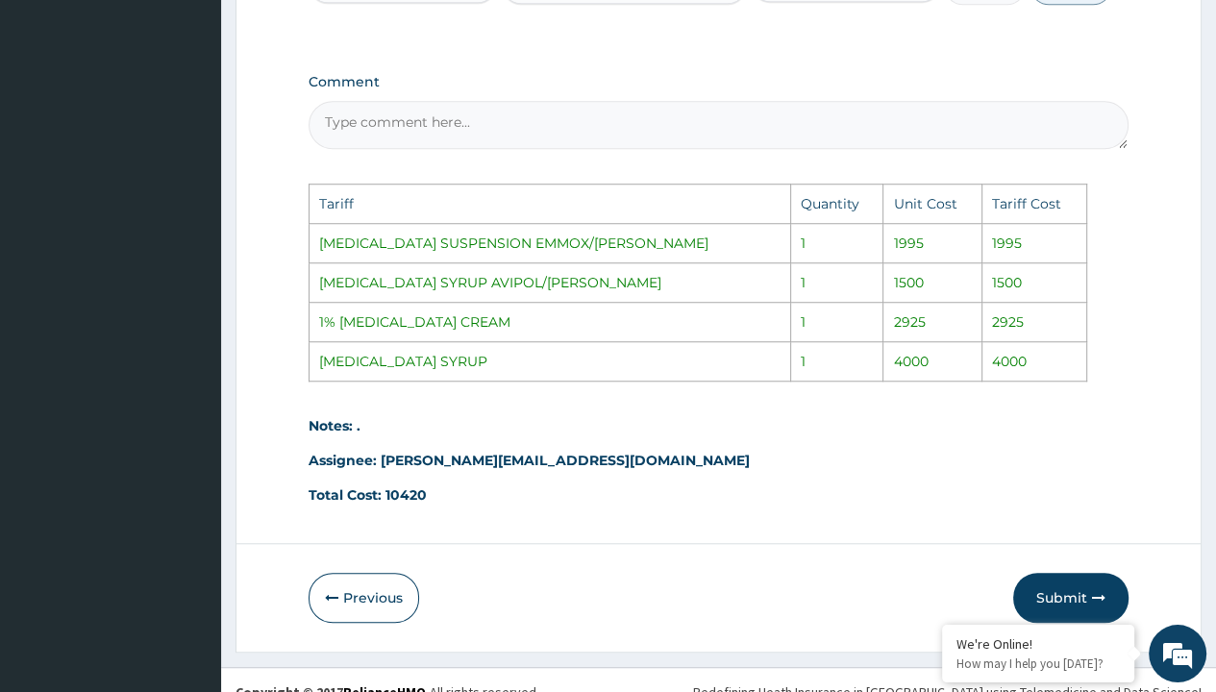
scroll to position [1253, 0]
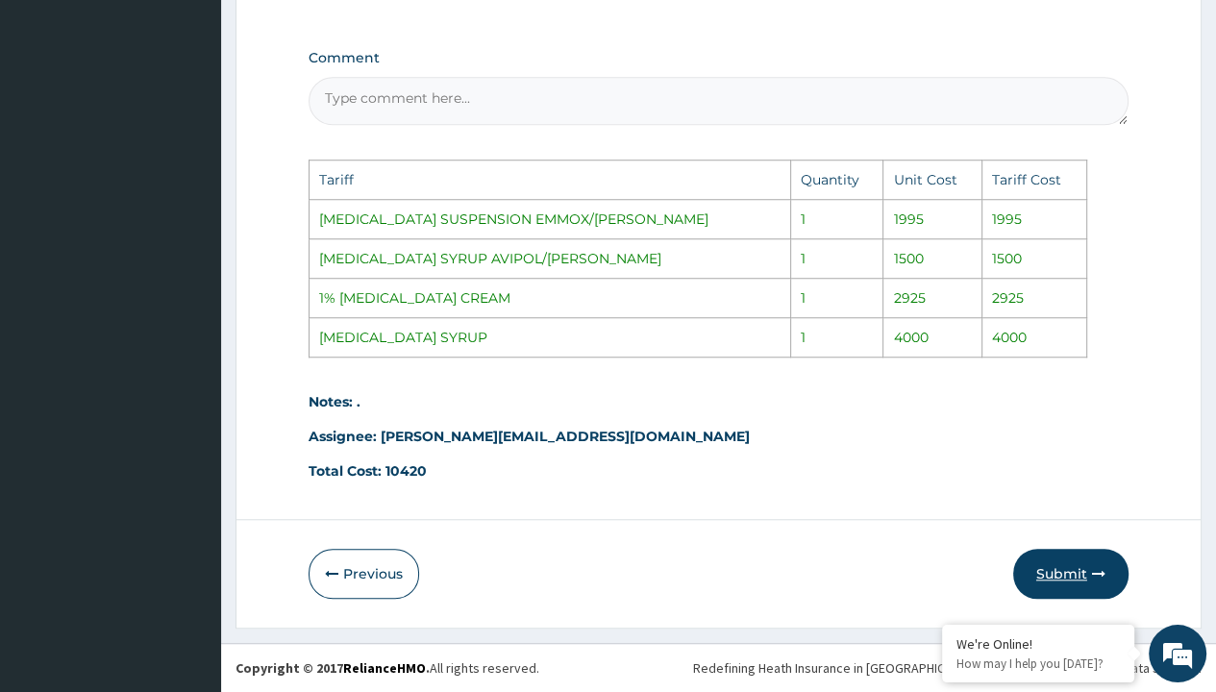
click at [1066, 569] on button "Submit" at bounding box center [1070, 574] width 115 height 50
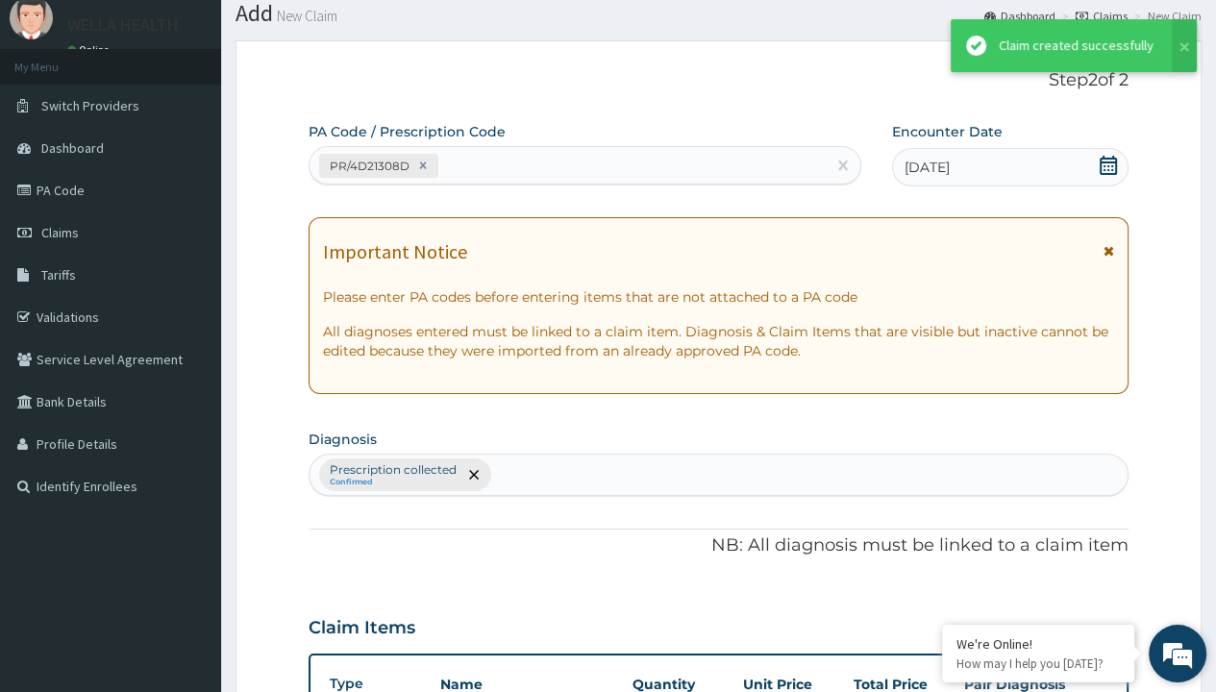
scroll to position [889, 0]
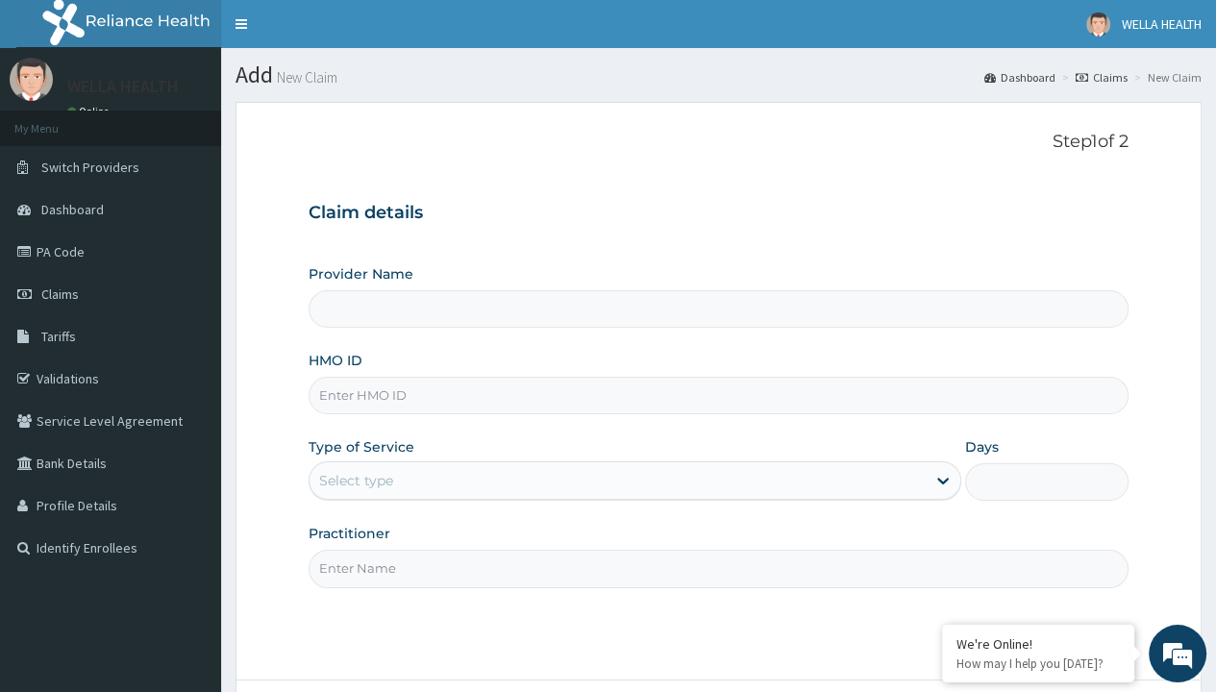
type input "WellaHealth(TELEMEDICINE)"
type input "PPY/10363/A"
type input "WellaHealth"
click at [356, 480] on div "Select type" at bounding box center [356, 480] width 74 height 19
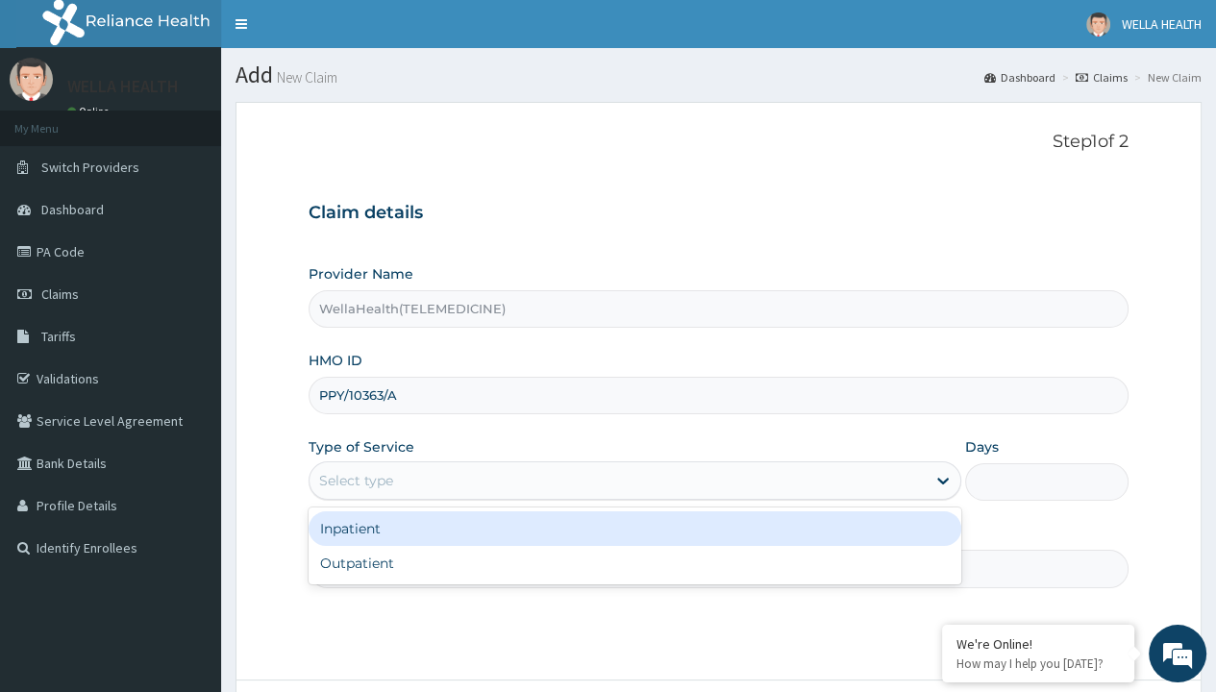
click at [634, 562] on div "Outpatient" at bounding box center [635, 563] width 653 height 35
type input "1"
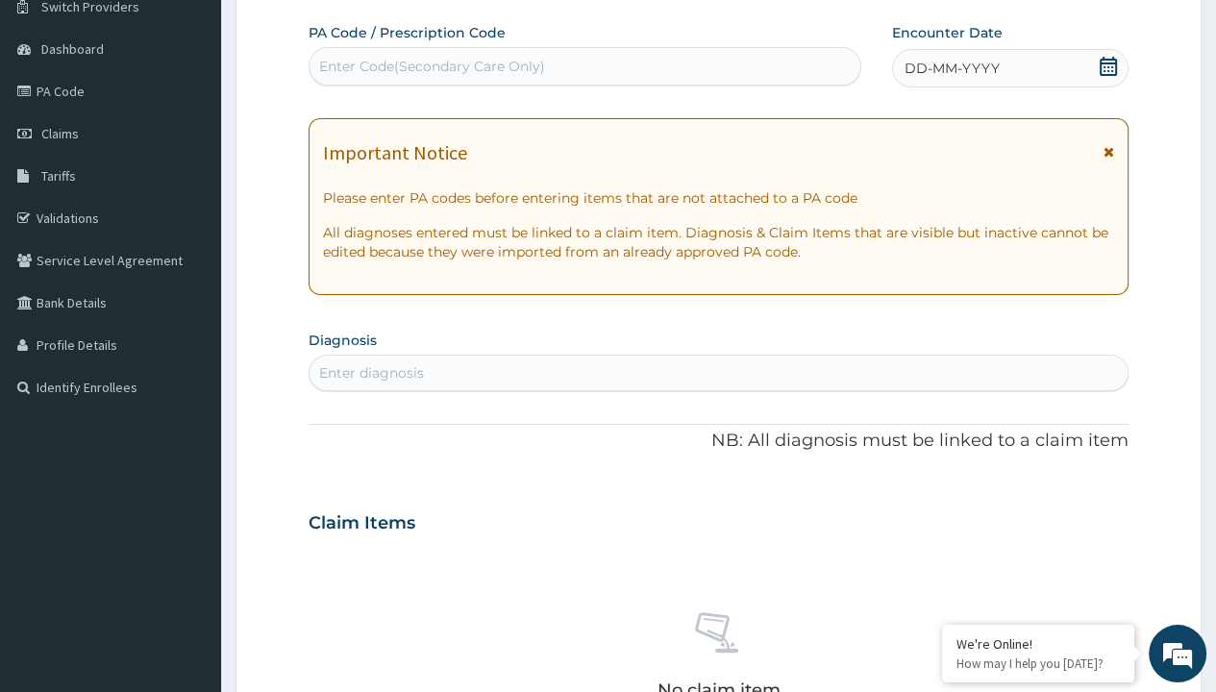
click at [951, 67] on span "DD-MM-YYYY" at bounding box center [952, 68] width 95 height 19
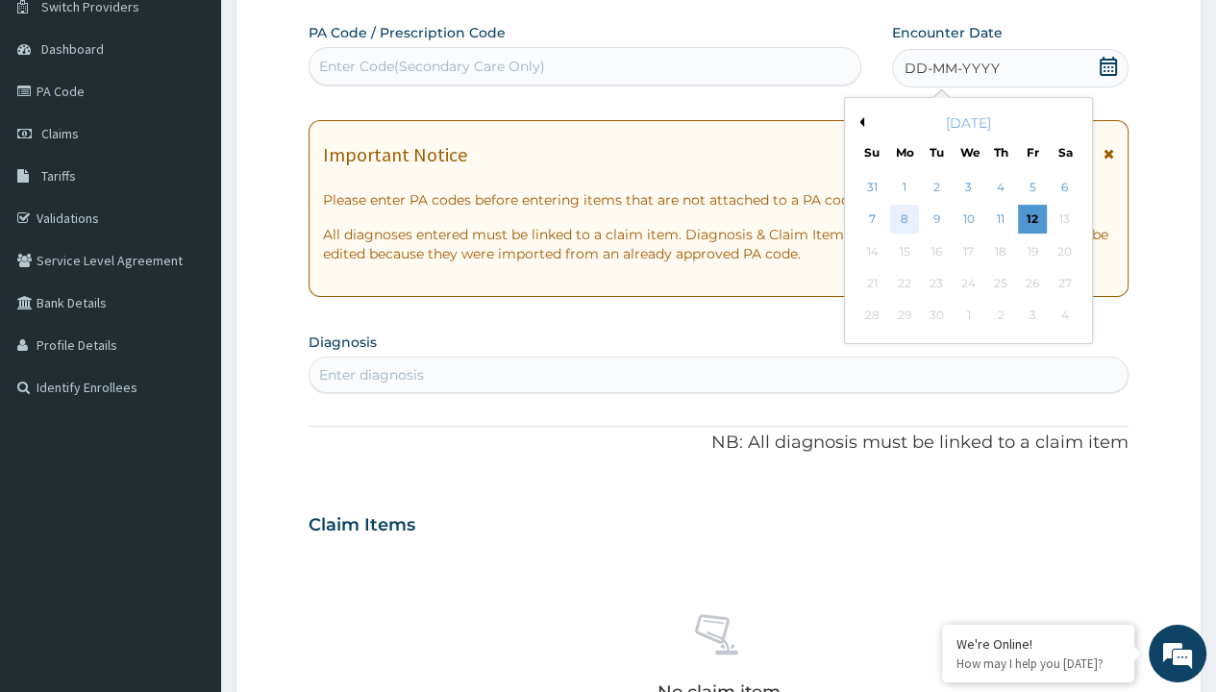
click at [904, 218] on div "8" at bounding box center [904, 220] width 29 height 29
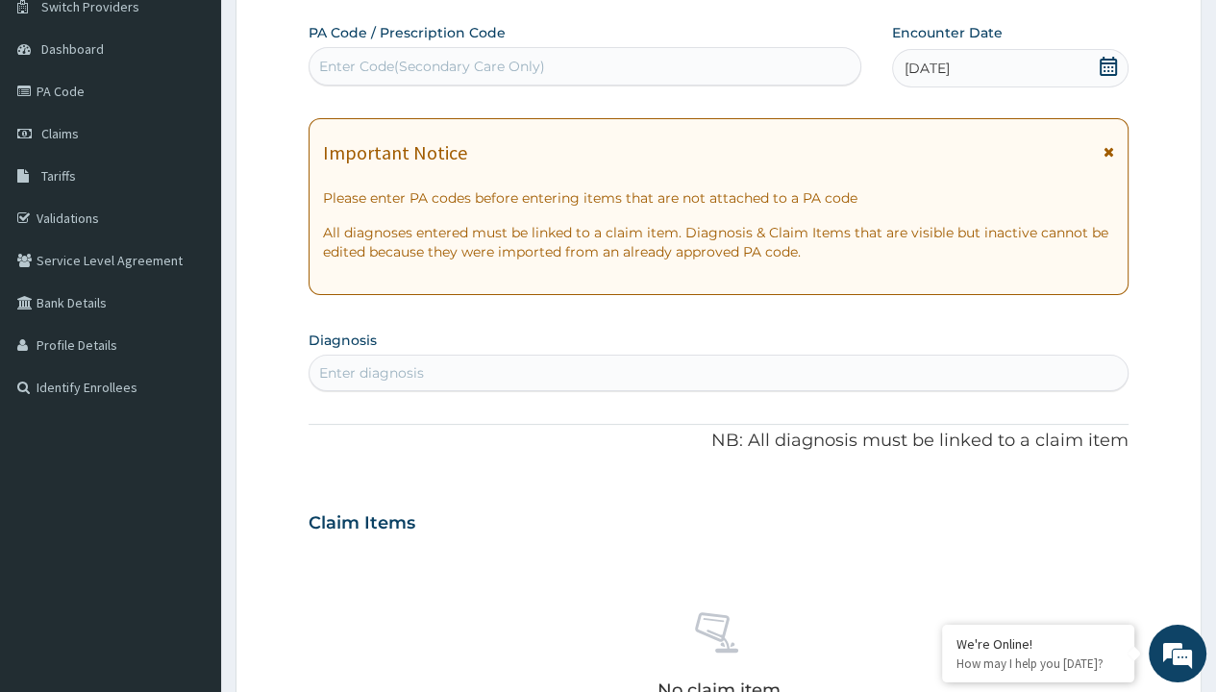
click at [431, 65] on div "Enter Code(Secondary Care Only)" at bounding box center [432, 66] width 226 height 19
type input "PR/58620B25"
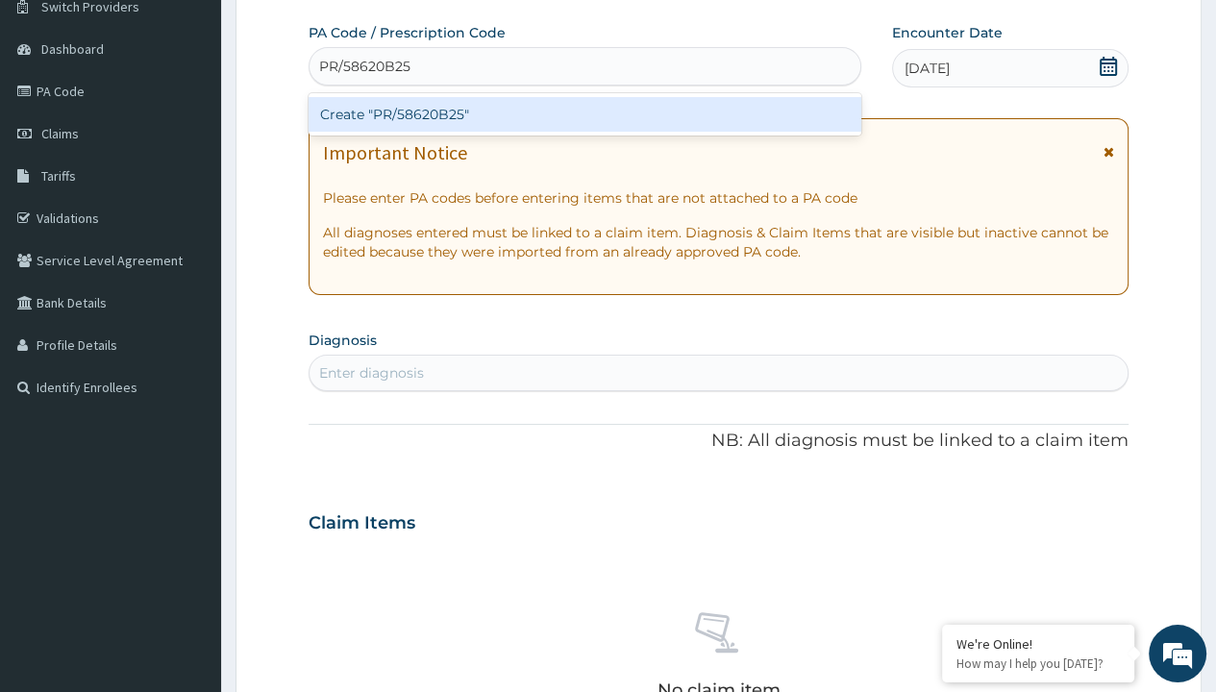
click at [584, 113] on div "Create "PR/58620B25"" at bounding box center [585, 114] width 552 height 35
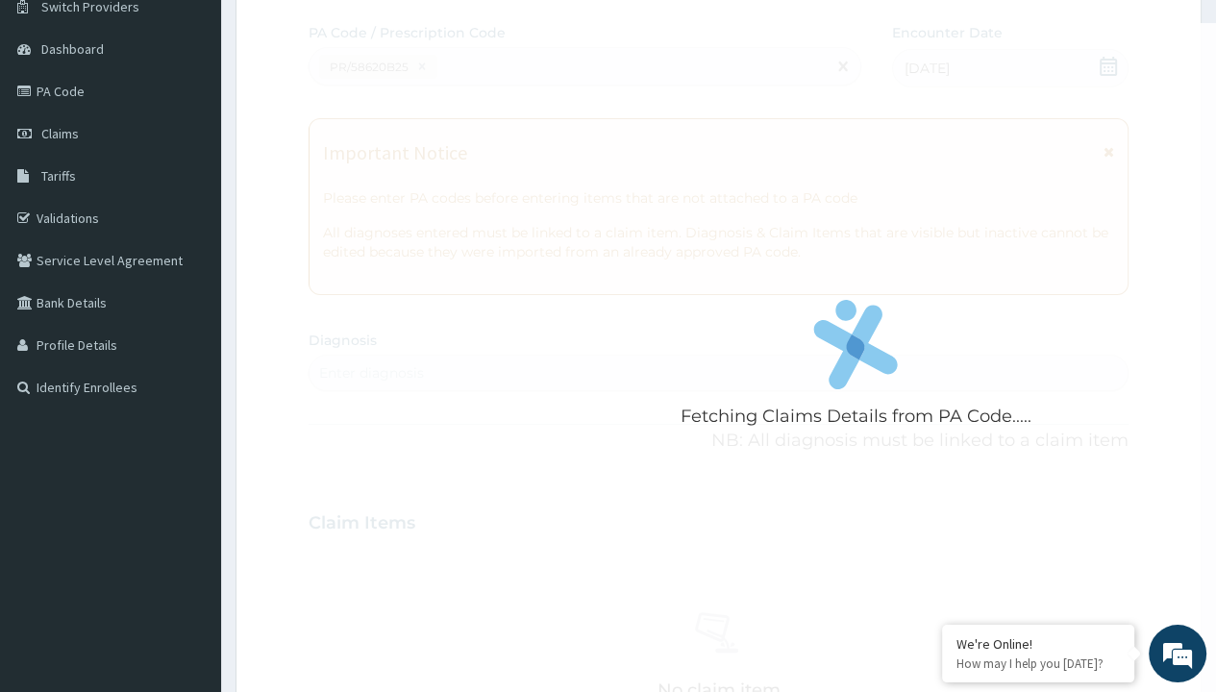
click at [371, 372] on div "Enter diagnosis" at bounding box center [371, 372] width 105 height 19
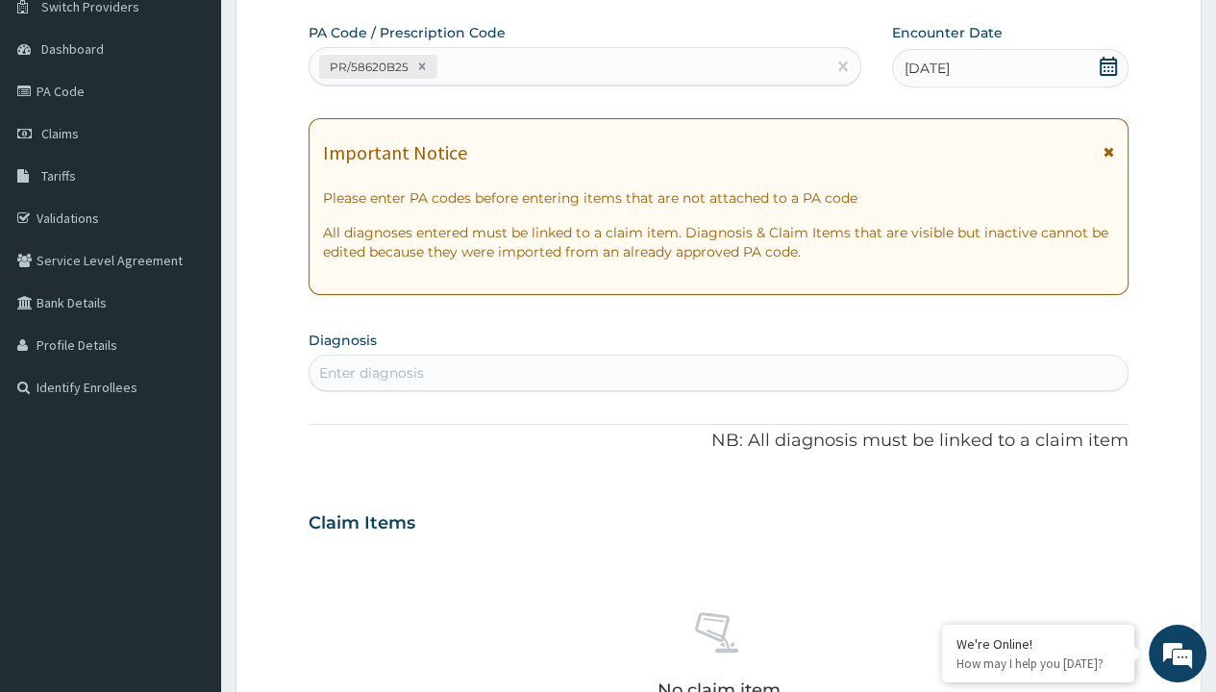
type input "prescription collected"
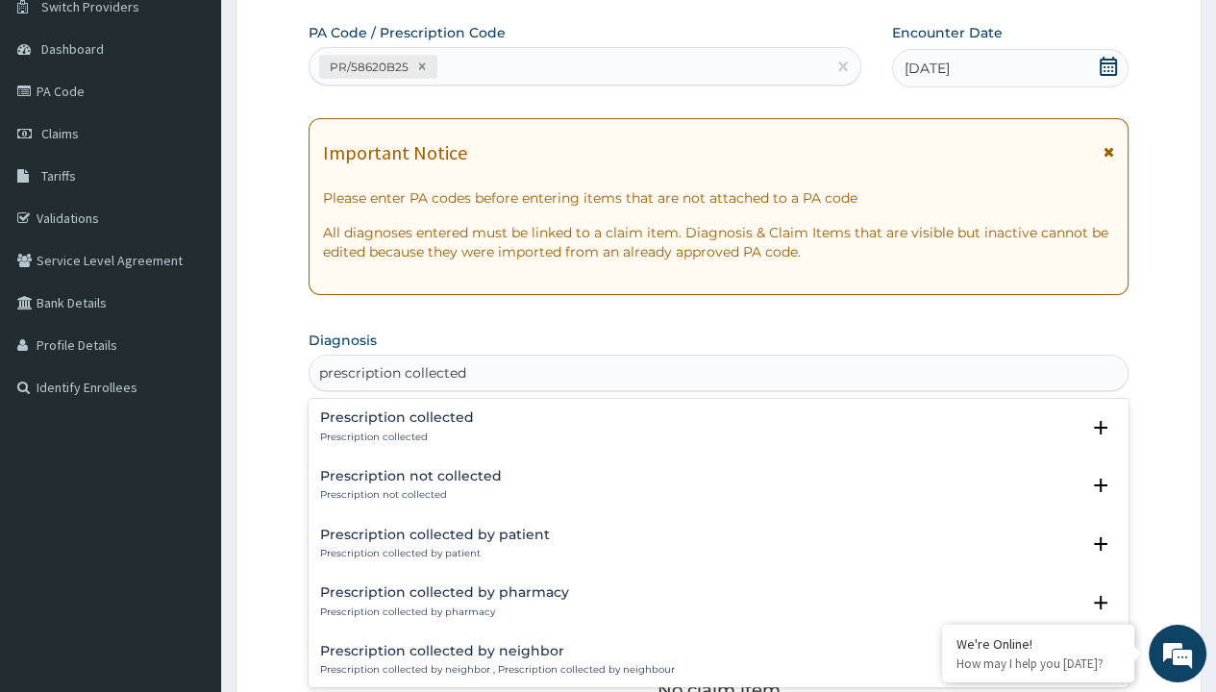
click at [394, 436] on p "Prescription collected" at bounding box center [397, 437] width 154 height 13
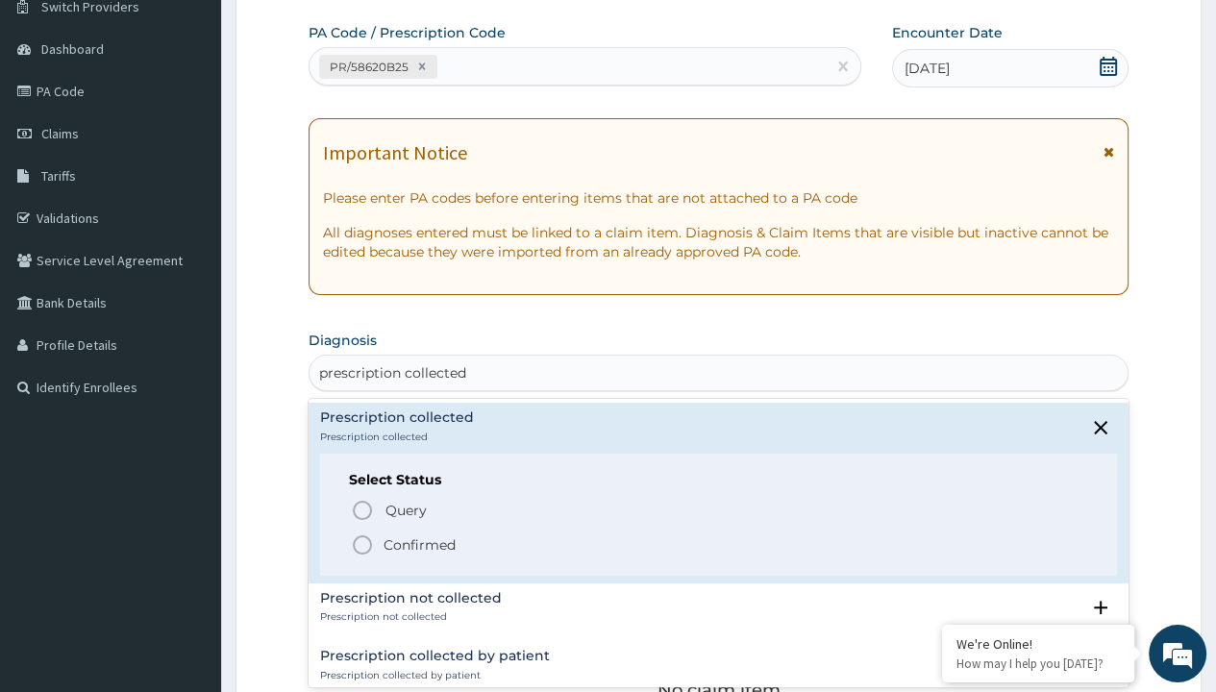
click at [419, 543] on p "Confirmed" at bounding box center [420, 544] width 72 height 19
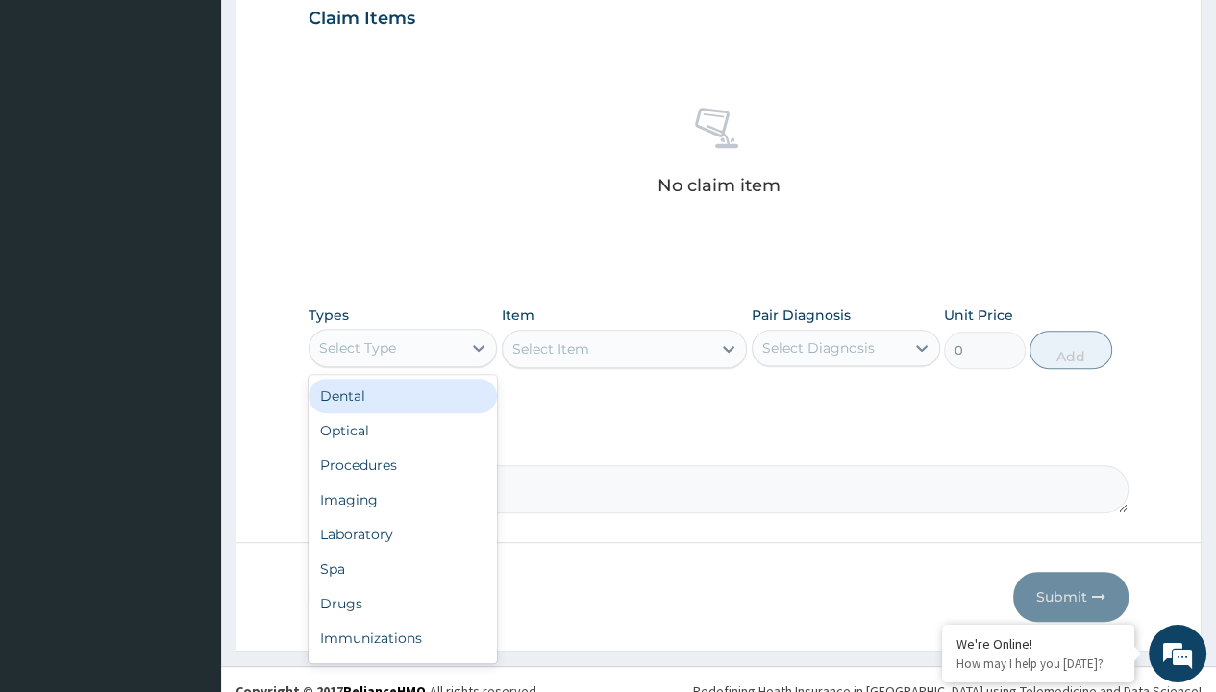
type input "procedures"
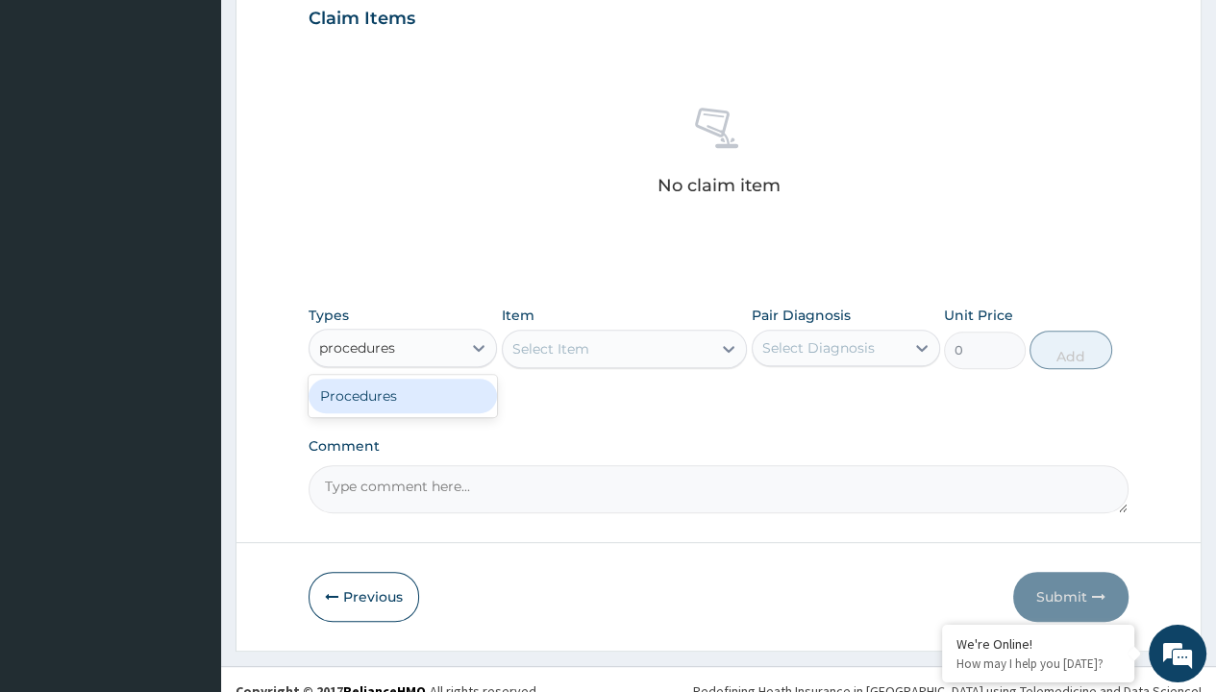
scroll to position [0, 0]
click at [403, 394] on div "Procedures" at bounding box center [403, 396] width 188 height 35
click at [550, 347] on div "Select Item" at bounding box center [550, 348] width 77 height 19
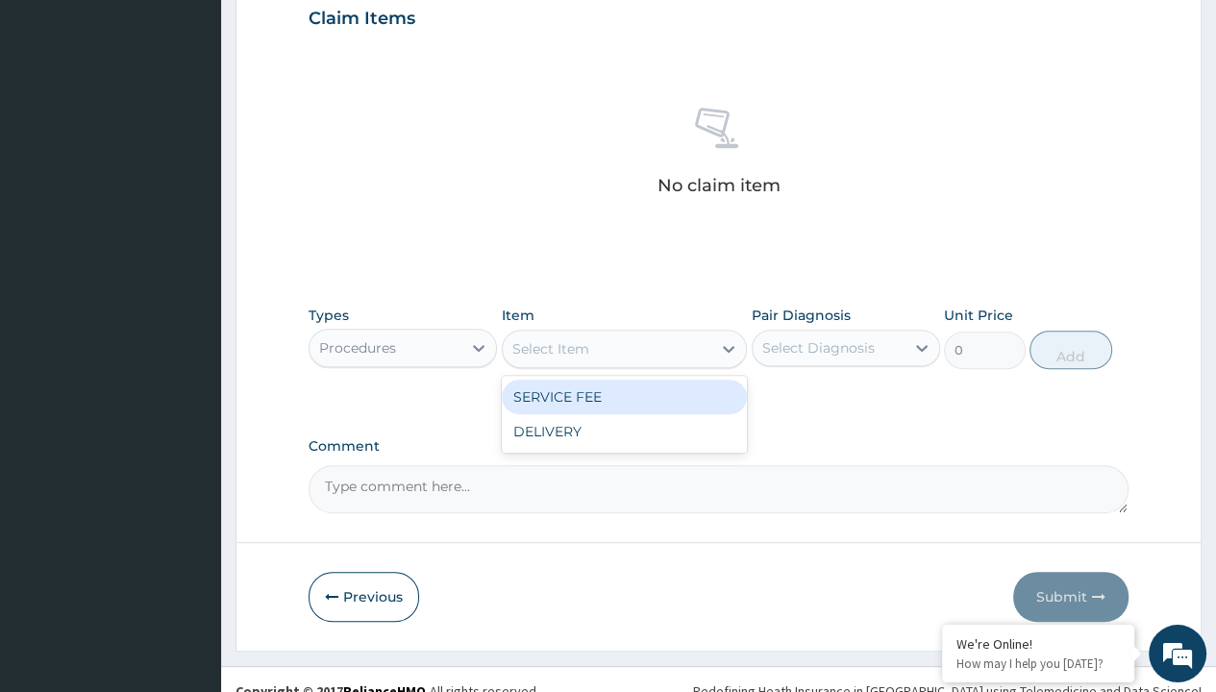
type input "service fee"
click at [624, 395] on div "SERVICE FEE" at bounding box center [625, 397] width 246 height 35
type input "100"
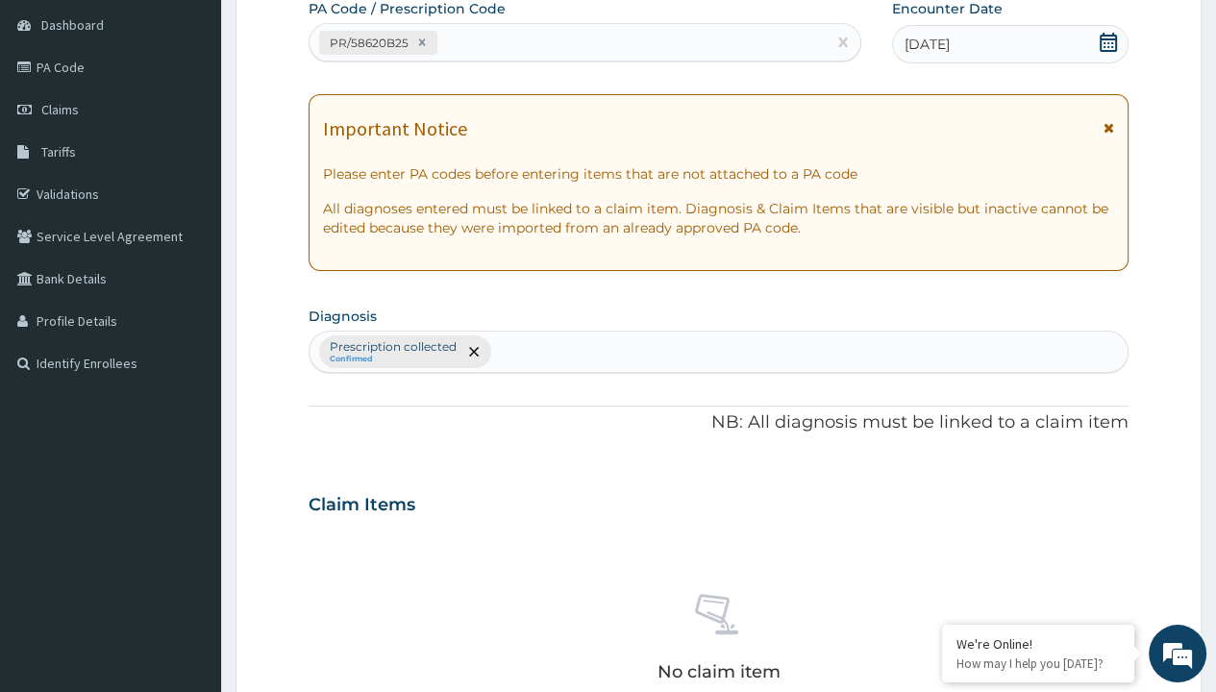
type input "prescription collected"
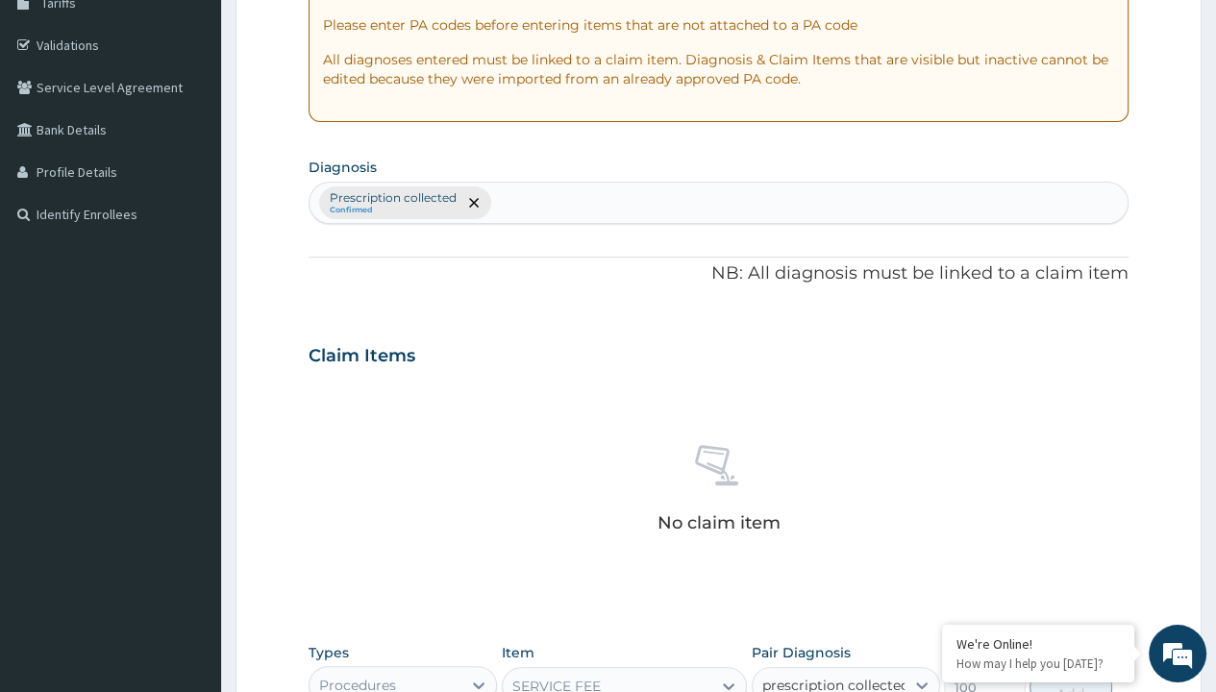
checkbox input "true"
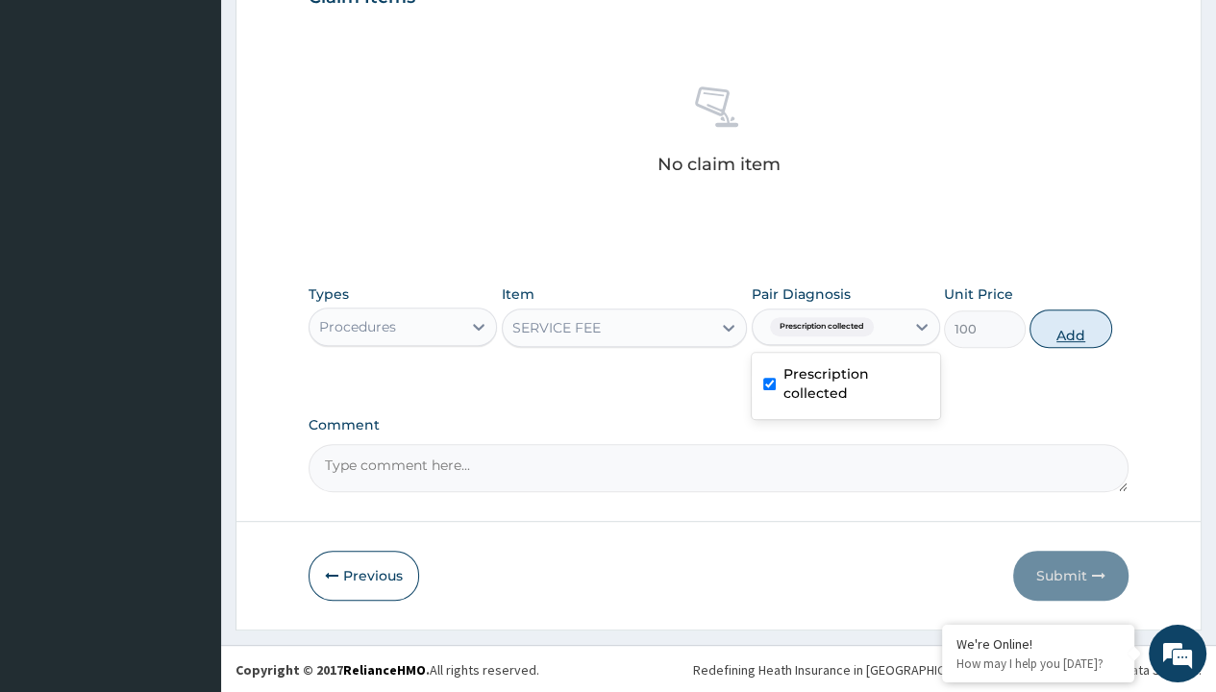
click at [1071, 327] on button "Add" at bounding box center [1071, 329] width 82 height 38
type input "0"
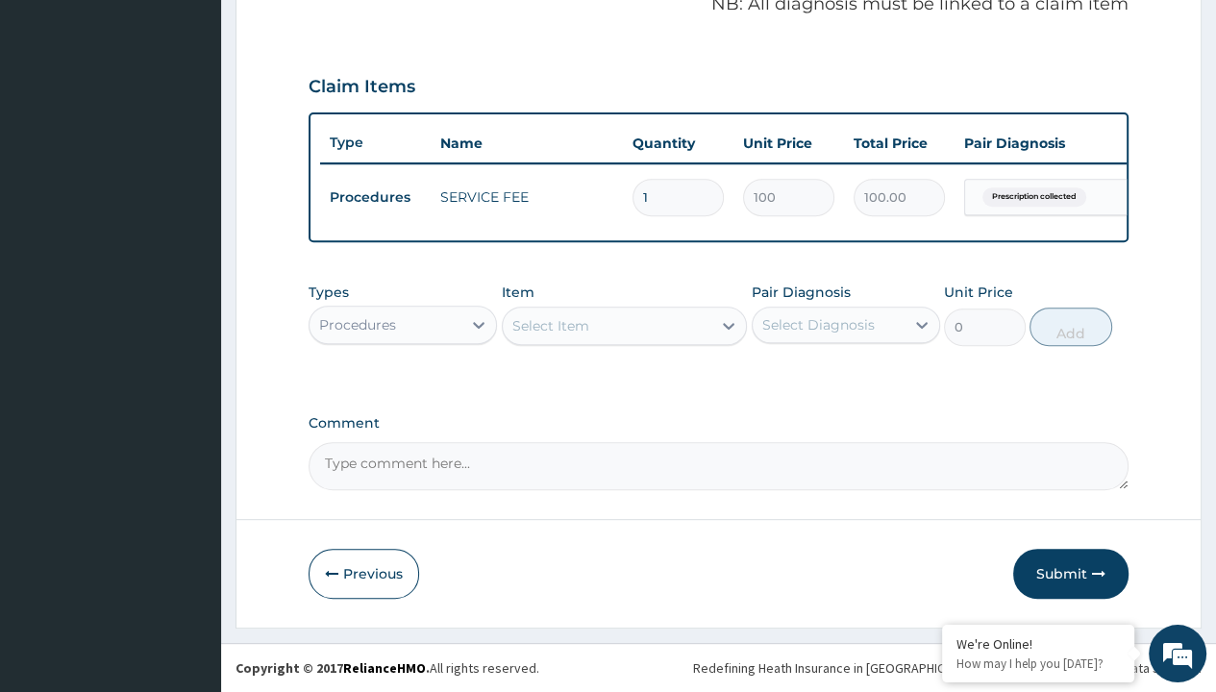
click at [357, 325] on div "Procedures" at bounding box center [357, 324] width 77 height 19
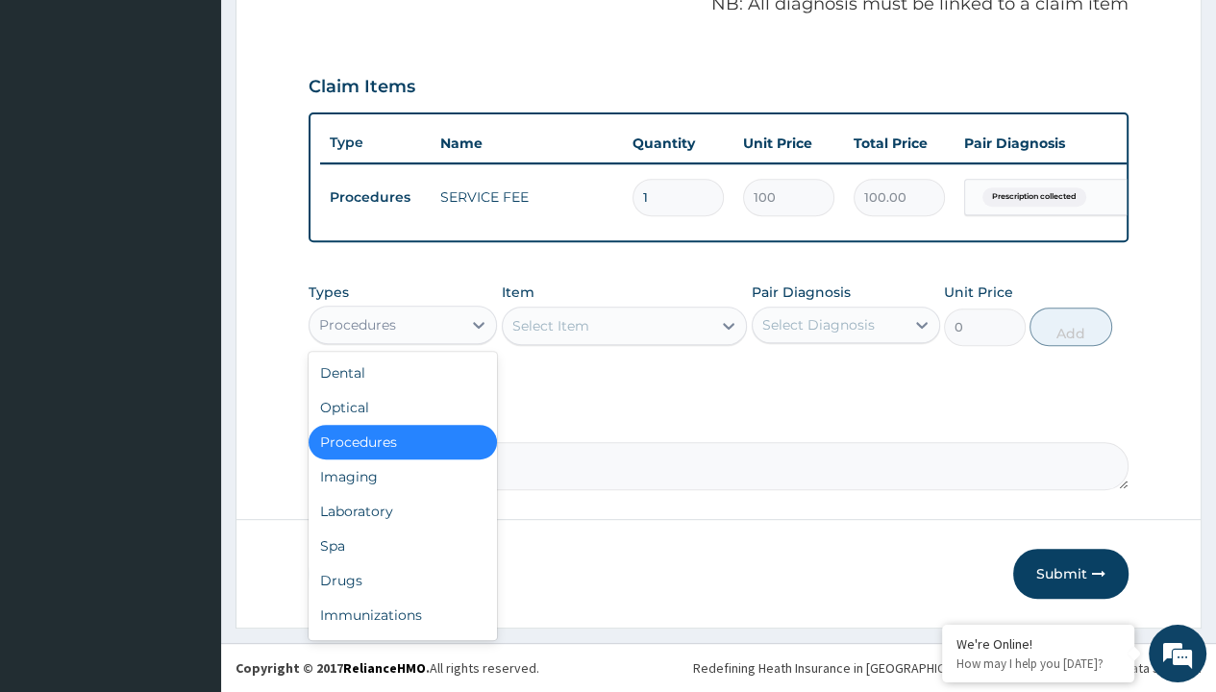
type input "drugs"
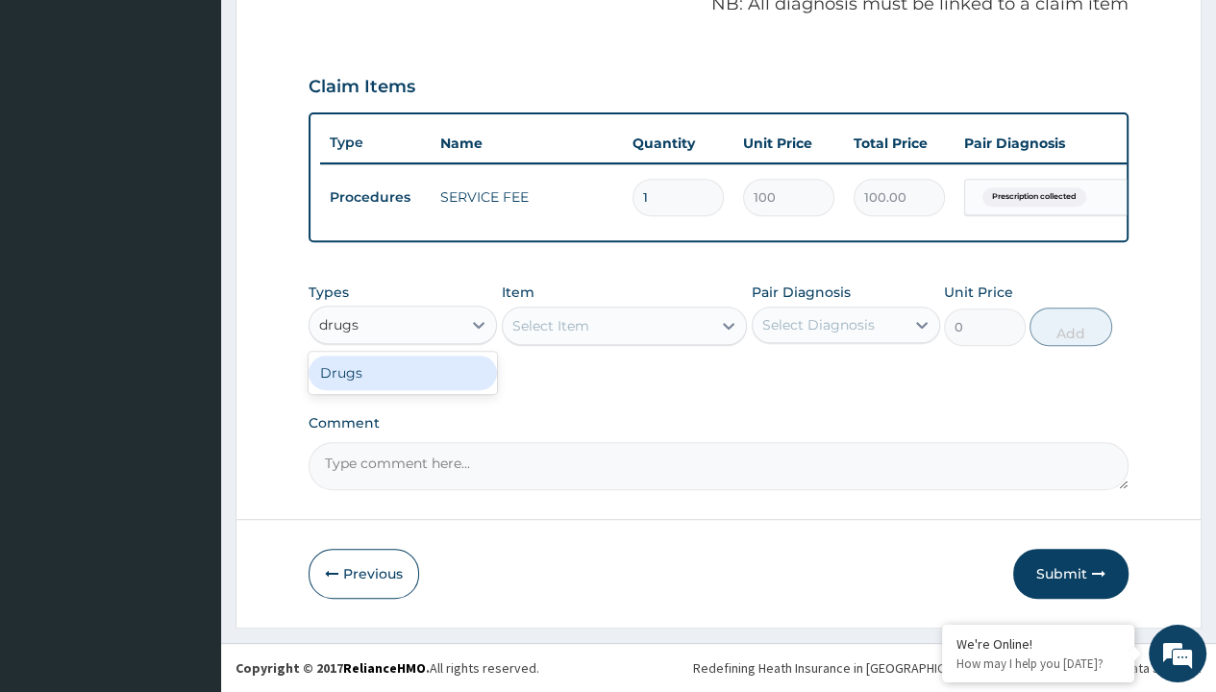
click at [403, 373] on div "Drugs" at bounding box center [403, 373] width 188 height 35
click at [550, 326] on div "Select Item" at bounding box center [625, 326] width 246 height 38
click at [339, 325] on div "Drugs" at bounding box center [340, 324] width 42 height 19
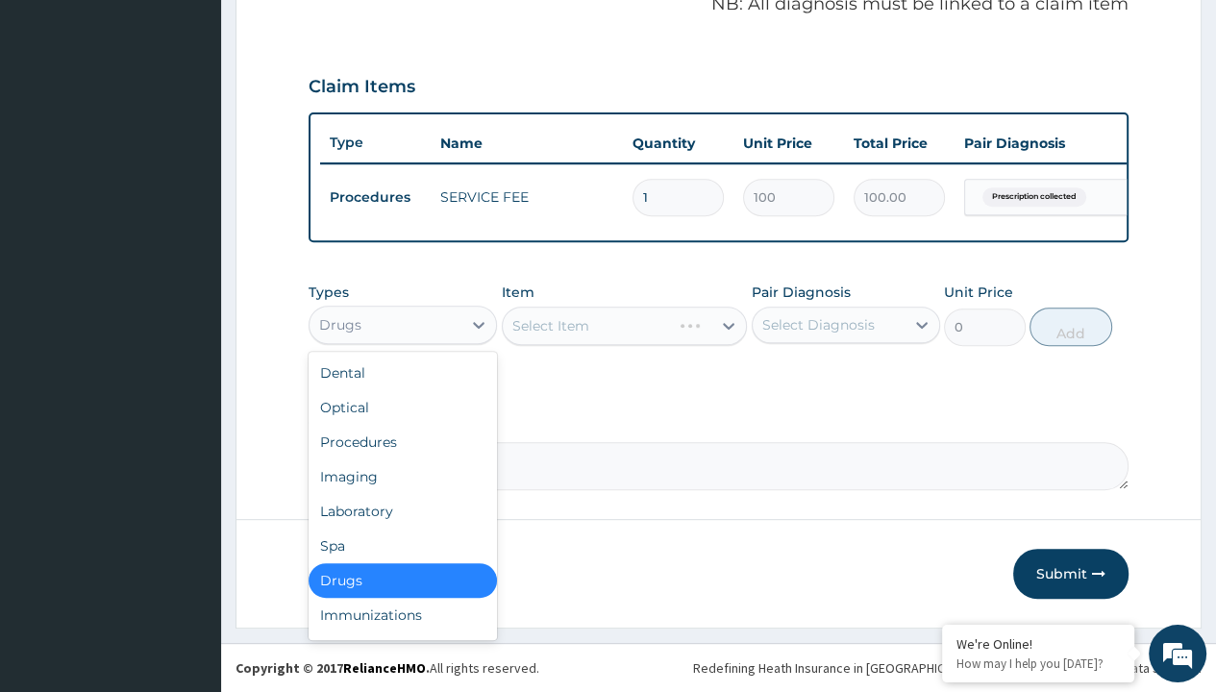
type input "drugs"
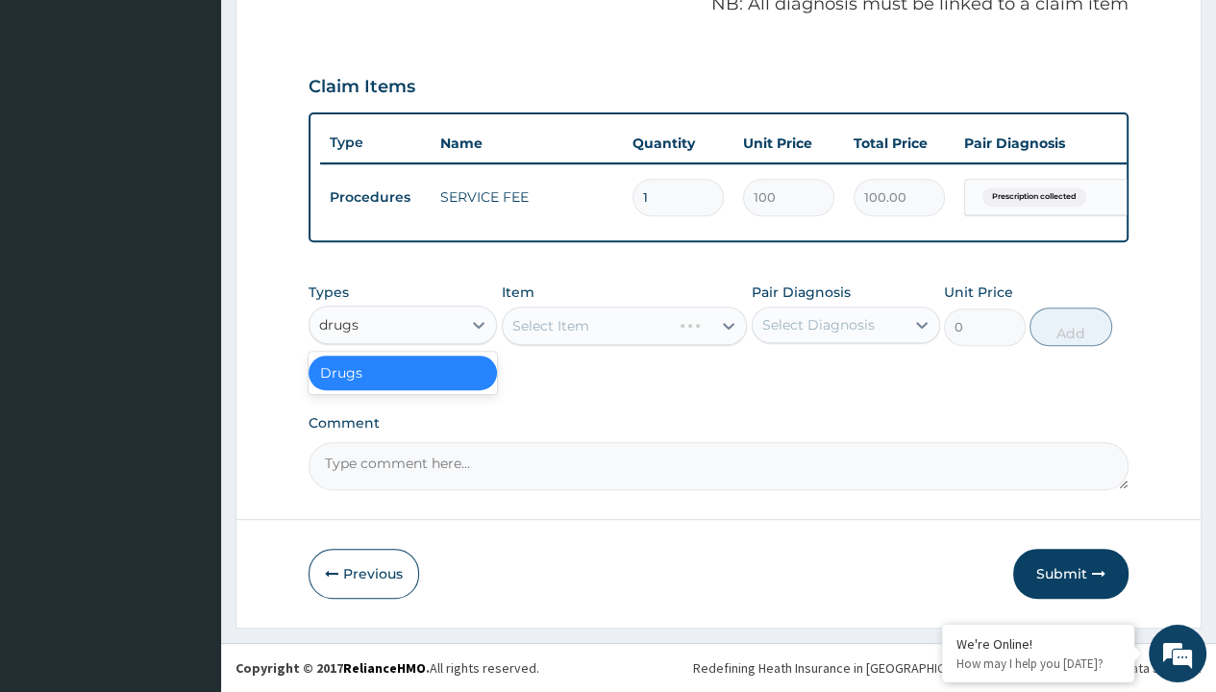
click at [403, 373] on div "Drugs" at bounding box center [403, 373] width 188 height 35
click at [550, 326] on div "Select Item" at bounding box center [625, 326] width 246 height 38
click at [339, 325] on div "Drugs" at bounding box center [340, 324] width 42 height 19
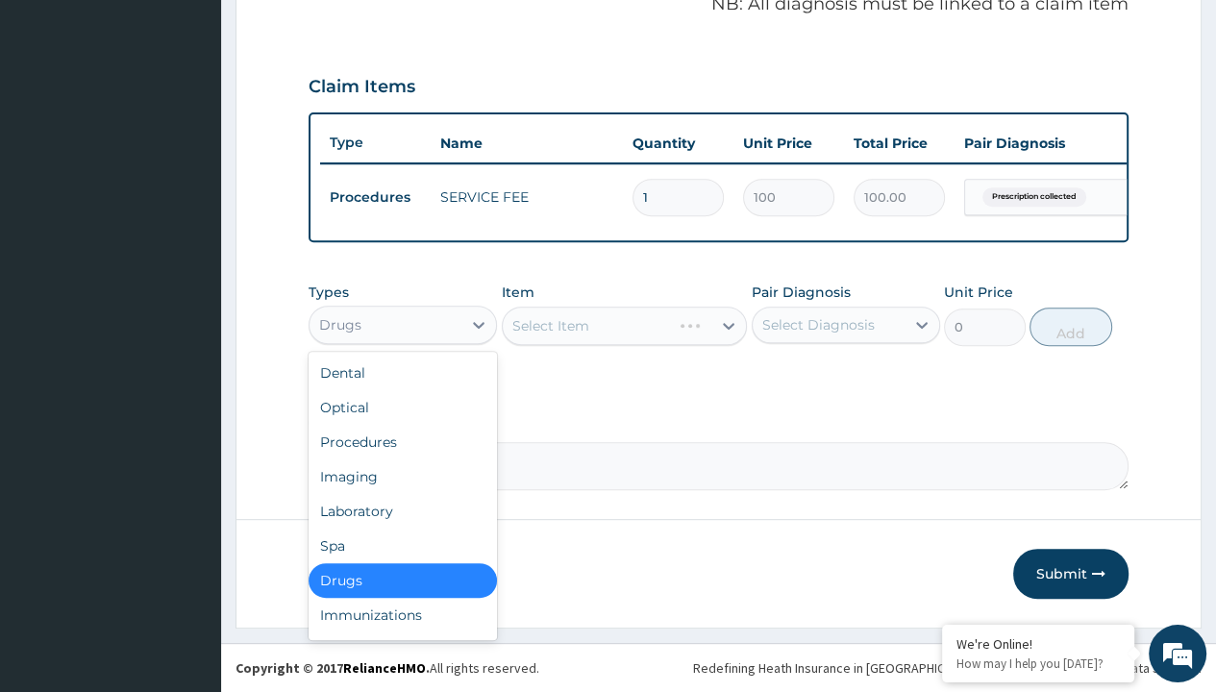
type input "drugs"
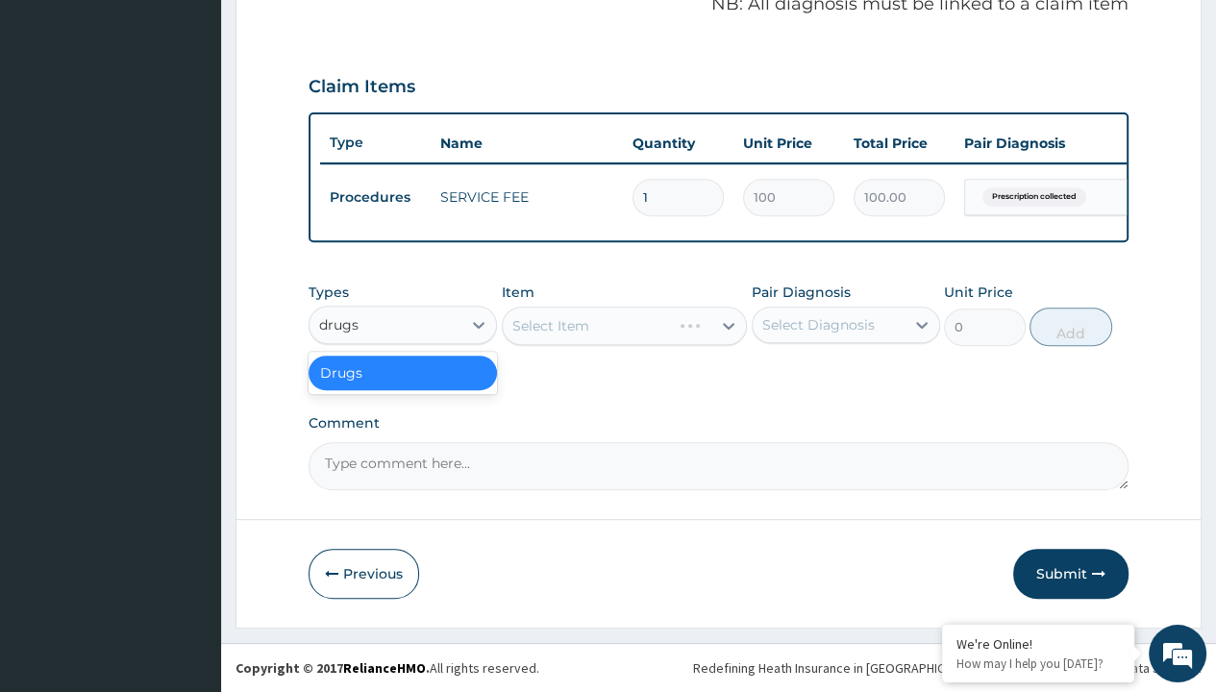
click at [403, 373] on div "Drugs" at bounding box center [403, 373] width 188 height 35
click at [550, 326] on div "Select Item" at bounding box center [625, 326] width 246 height 38
type input "[MEDICAL_DATA] caps 2mg/sach"
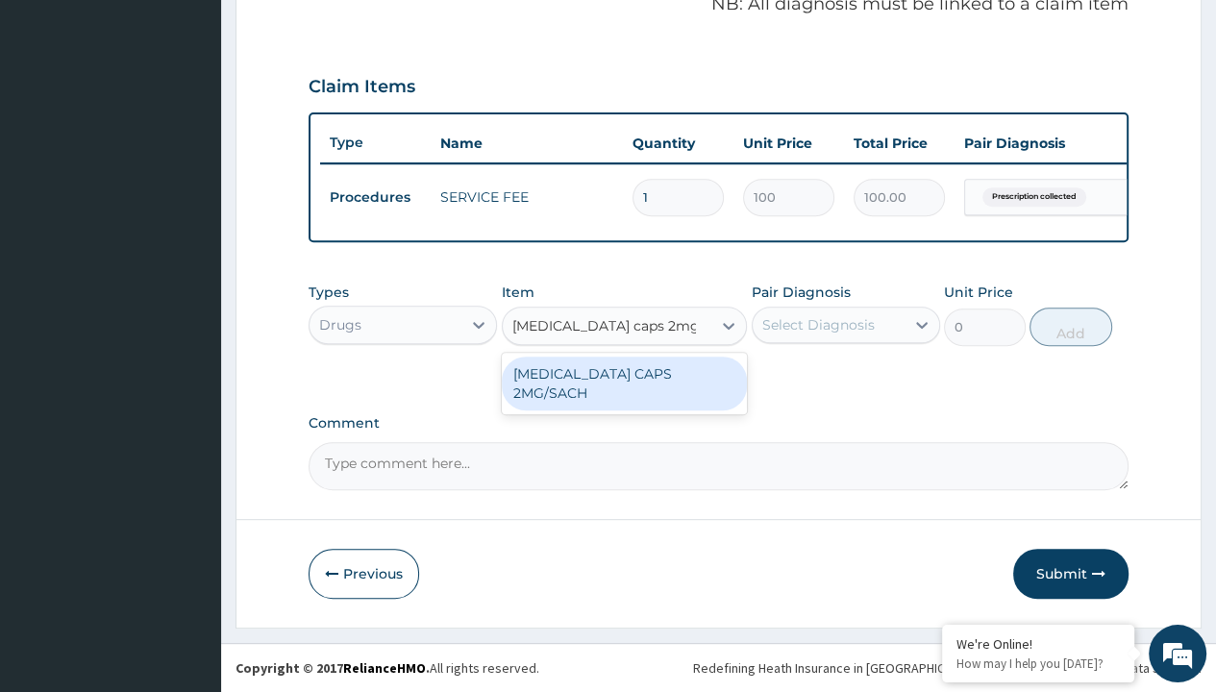
click at [624, 374] on div "[MEDICAL_DATA] CAPS 2MG/SACH" at bounding box center [625, 384] width 246 height 54
type input "420"
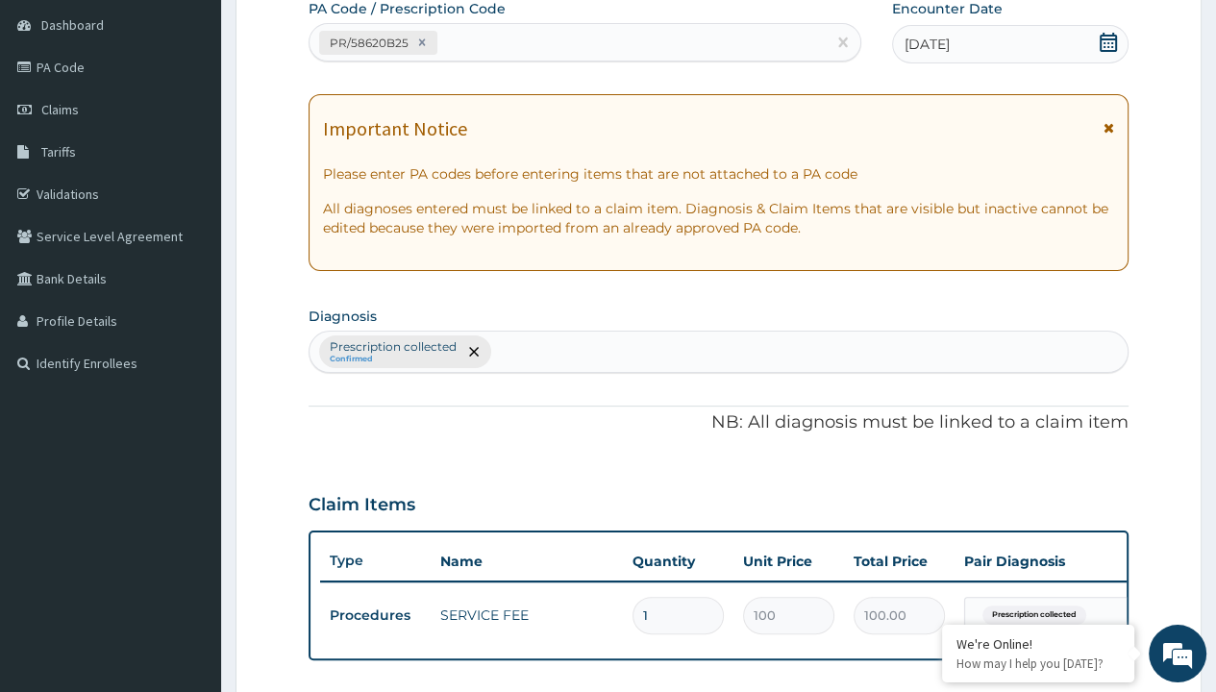
type input "prescription collected"
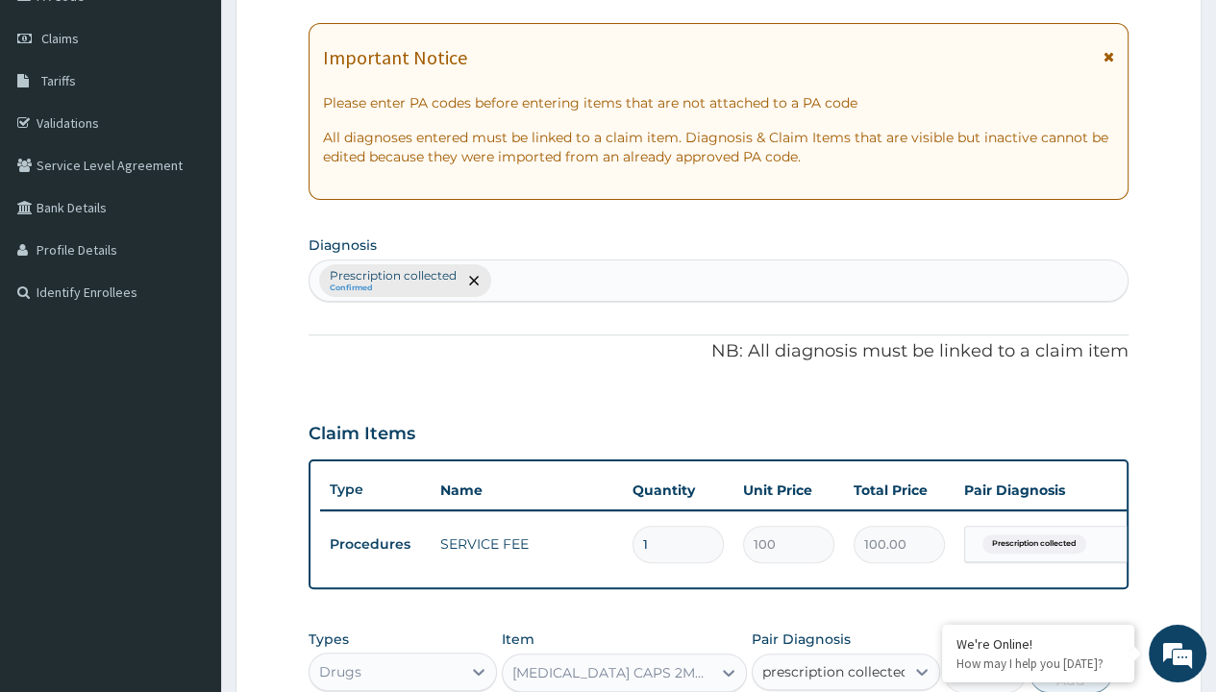
checkbox input "true"
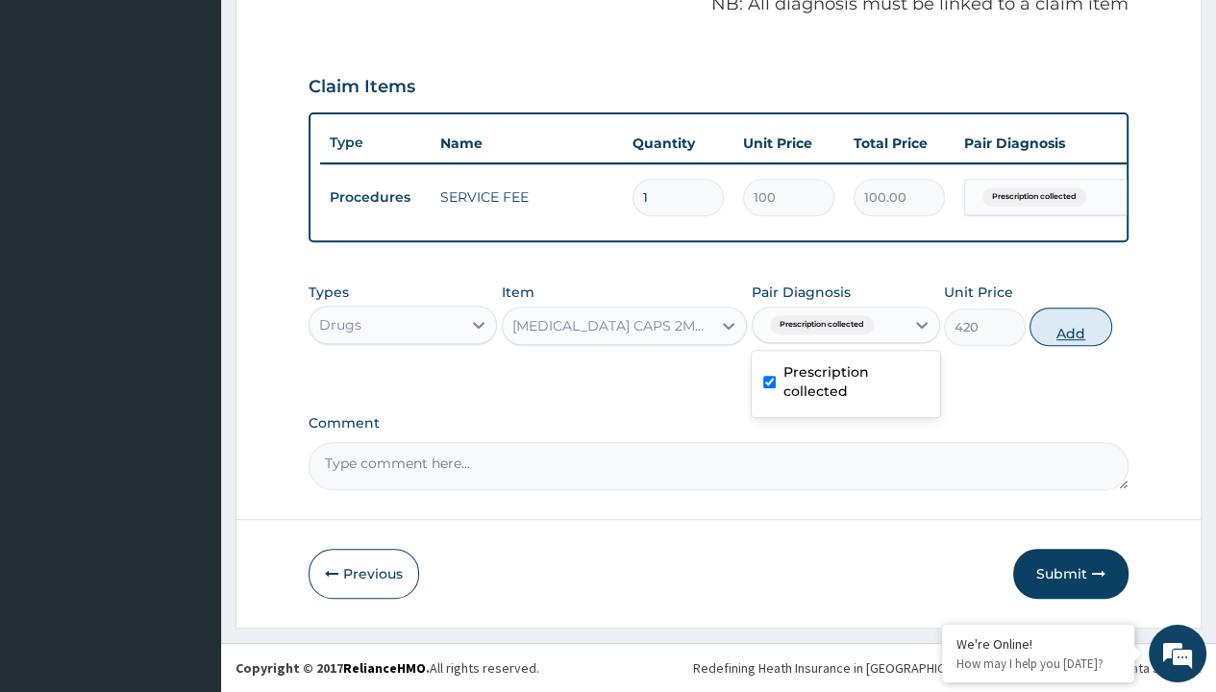
click at [1071, 327] on button "Add" at bounding box center [1071, 327] width 82 height 38
type input "0"
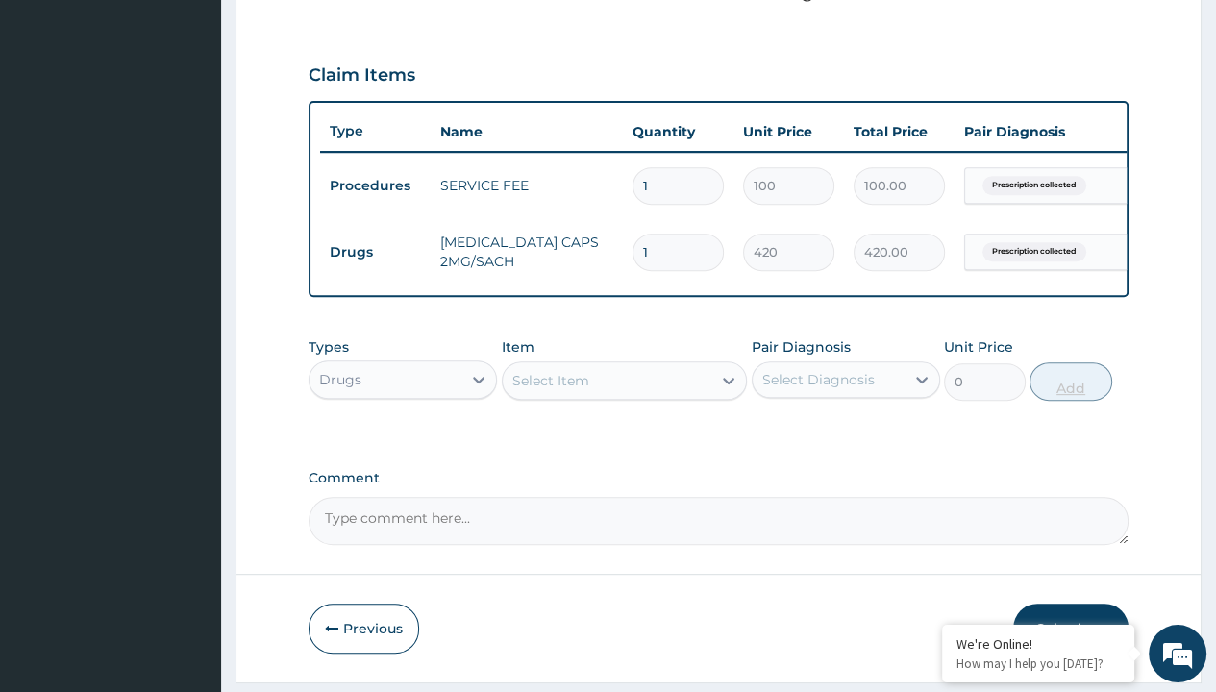
type input "10"
type input "4200.00"
type input "10"
click at [375, 249] on td "Drugs" at bounding box center [375, 253] width 111 height 36
type input "drugs"
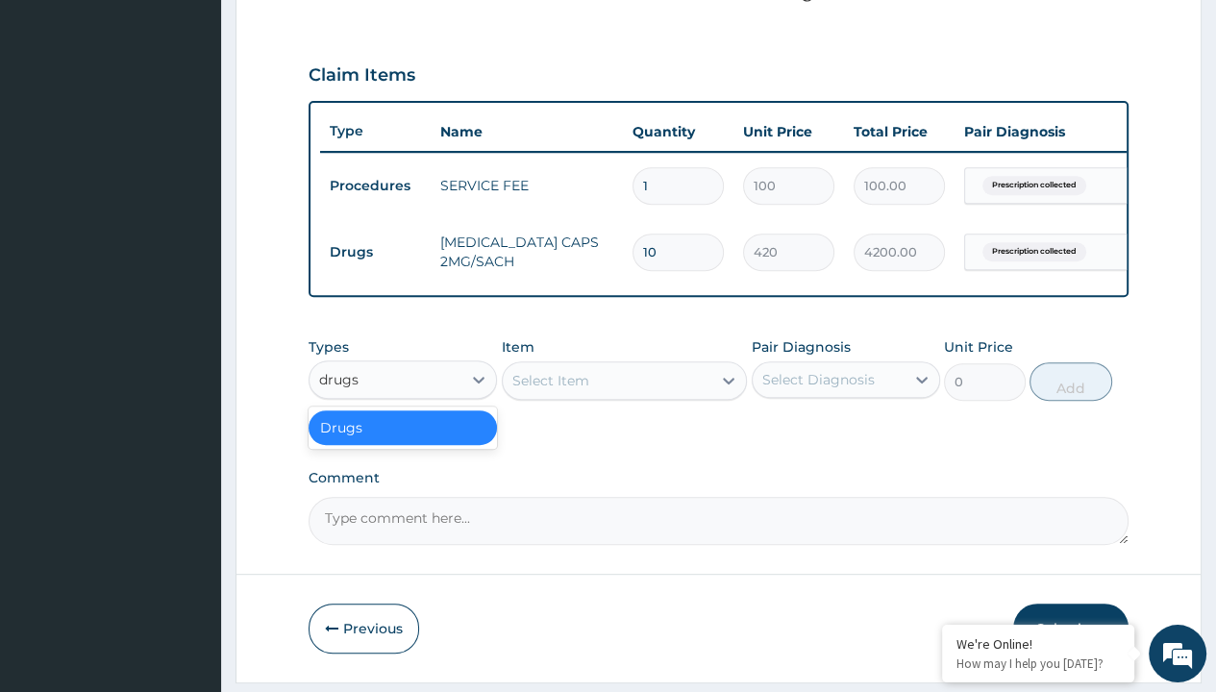
scroll to position [0, 0]
click at [403, 438] on div "Drugs" at bounding box center [403, 427] width 188 height 35
click at [550, 390] on div "Select Item" at bounding box center [550, 380] width 77 height 19
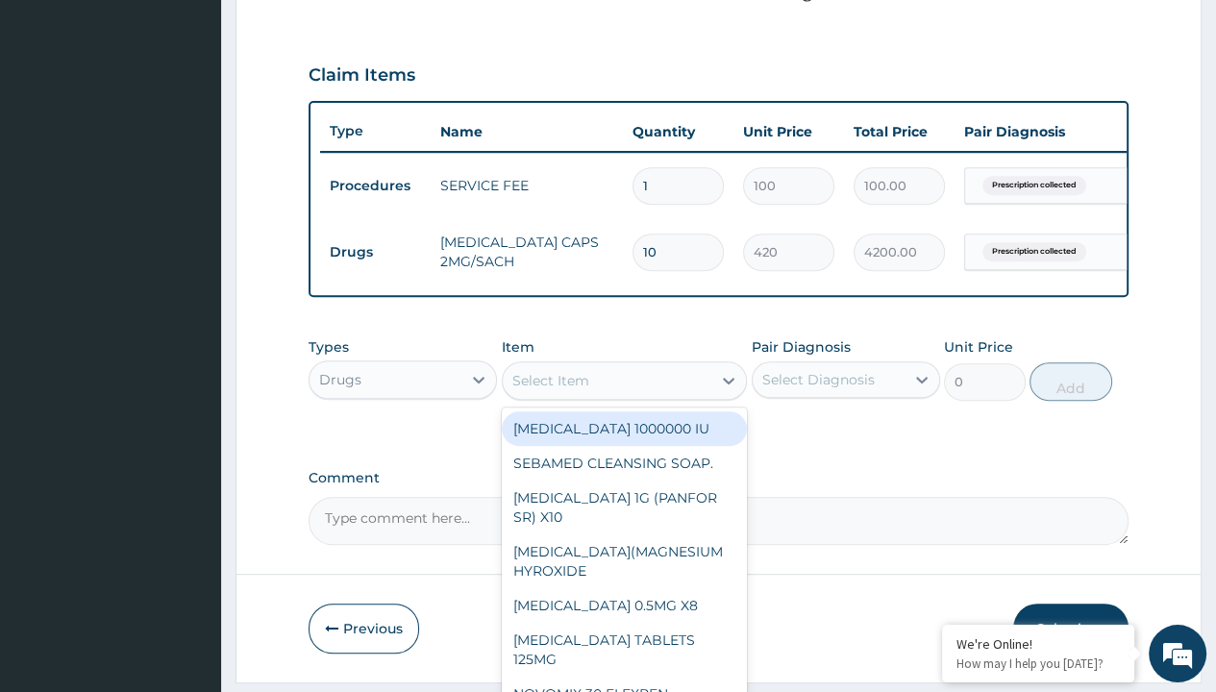
type input "amoxicillin/clavulanate 625mg (aquaclav)"
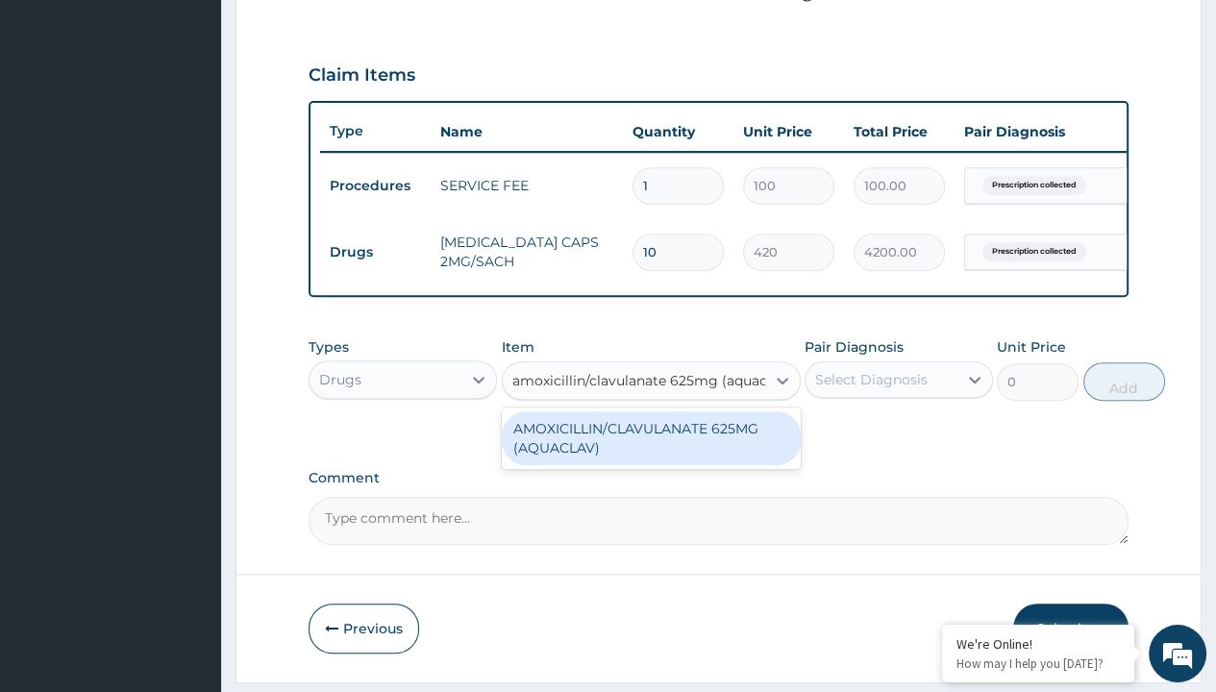
click at [650, 450] on div "AMOXICILLIN/CLAVULANATE 625MG (AQUACLAV)" at bounding box center [651, 438] width 299 height 54
type input "428.6000061035156"
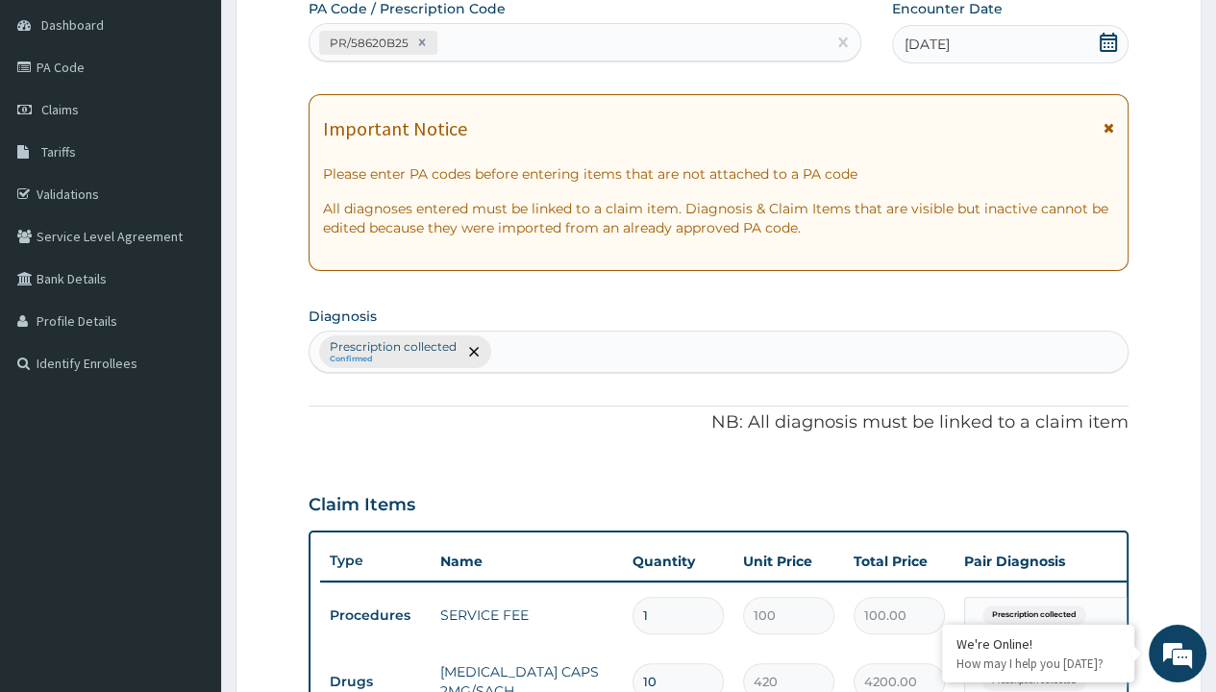
type input "prescription collected"
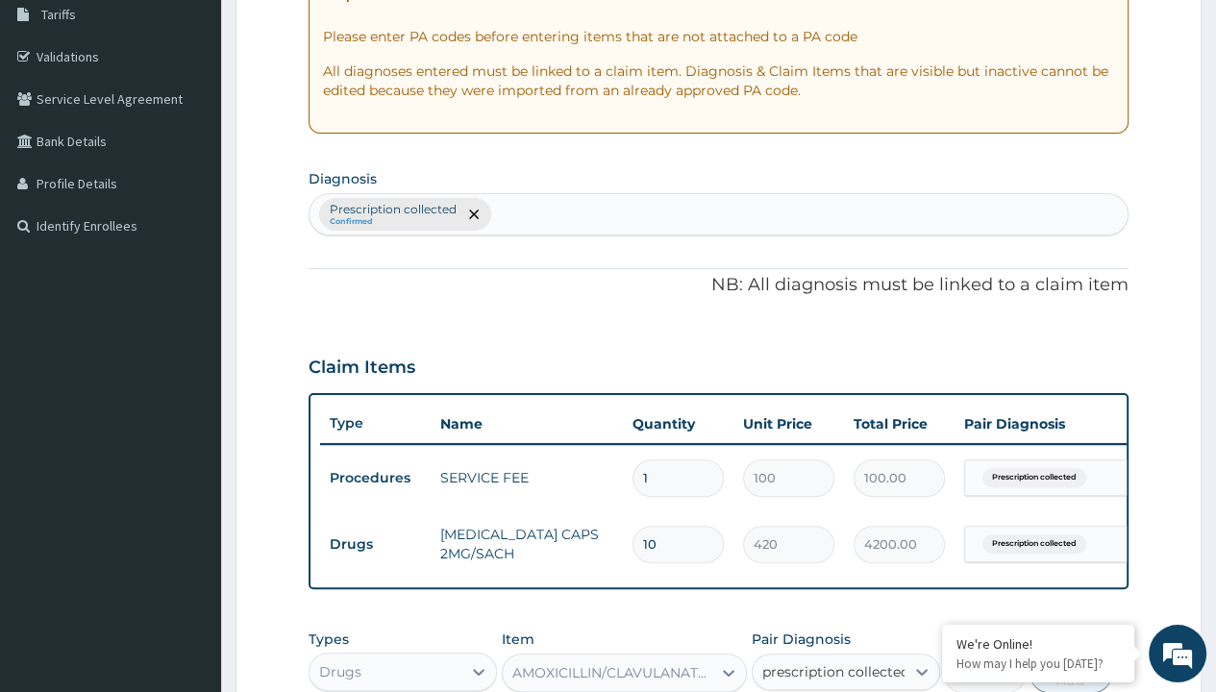
checkbox input "true"
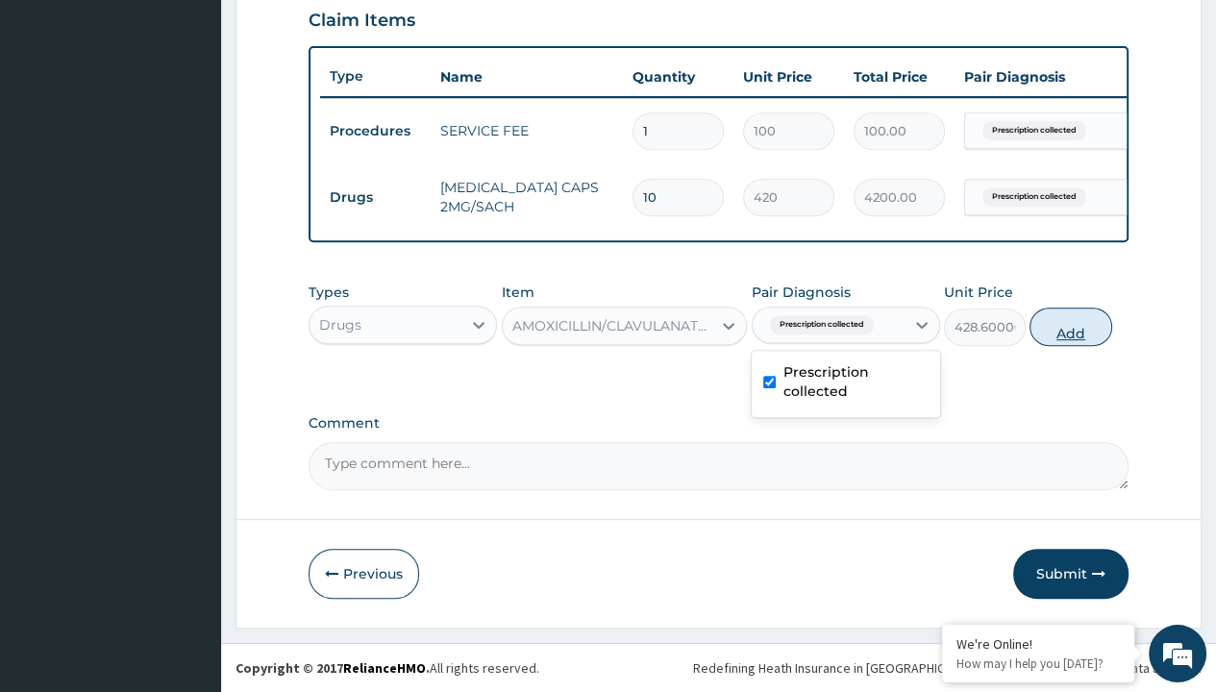
click at [1071, 327] on button "Add" at bounding box center [1071, 327] width 82 height 38
type input "0"
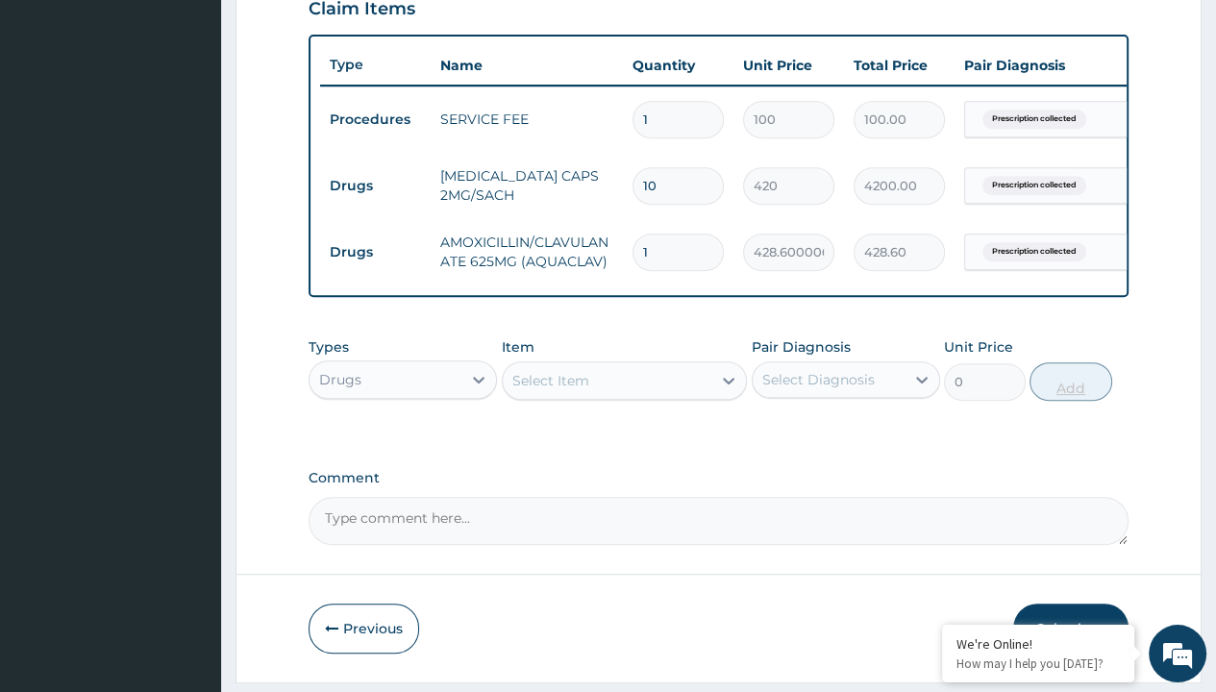
type input "14"
type input "6000.40"
type input "14"
click at [375, 184] on td "Drugs" at bounding box center [375, 186] width 111 height 36
type input "drugs"
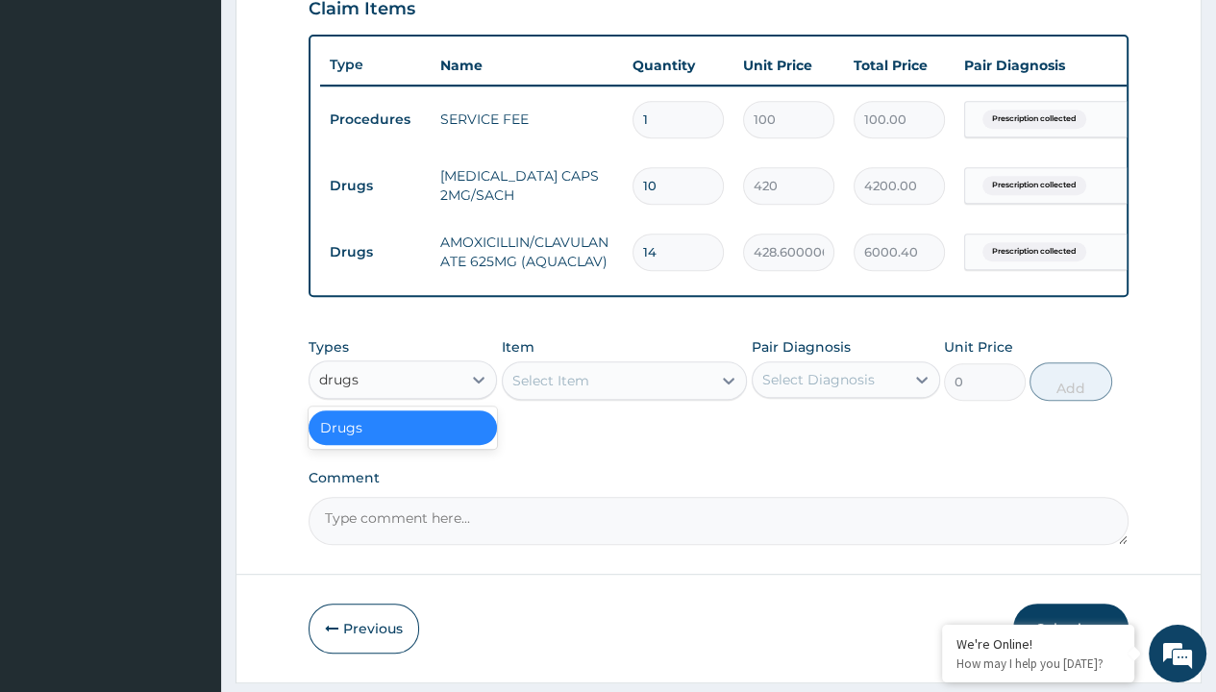
scroll to position [0, 0]
click at [403, 438] on div "Drugs" at bounding box center [403, 427] width 188 height 35
click at [550, 390] on div "Select Item" at bounding box center [550, 380] width 77 height 19
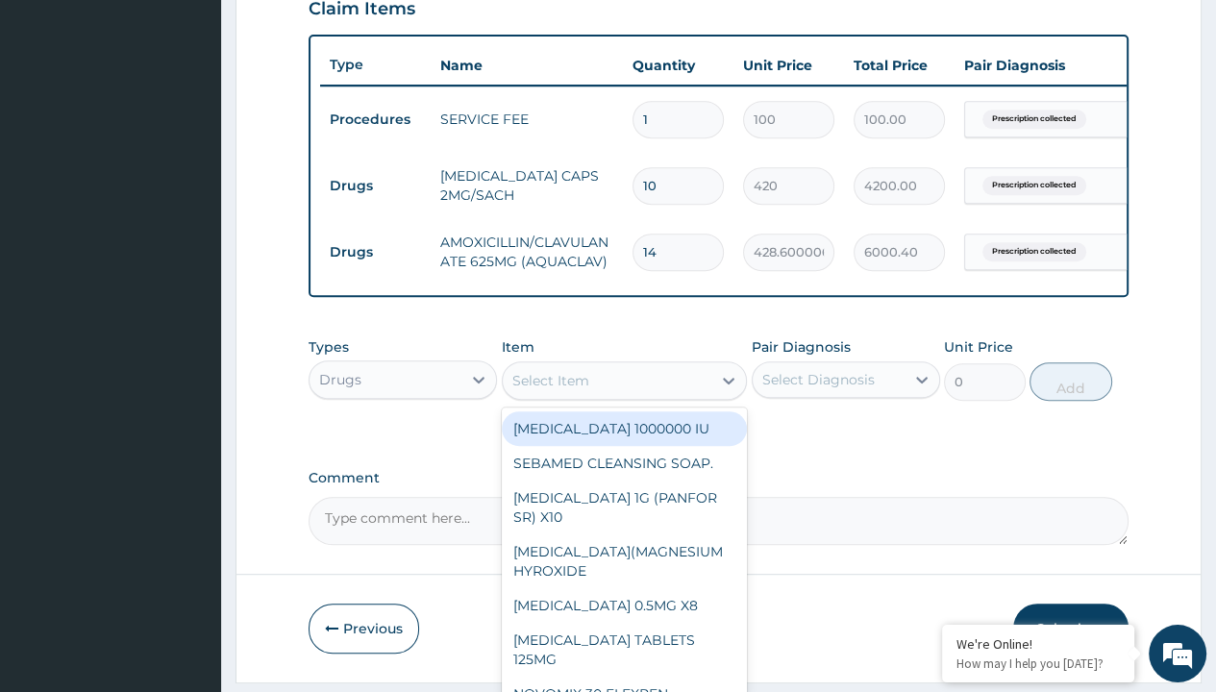
type input "tuxil-d/tuxil-n syrup/[PERSON_NAME]"
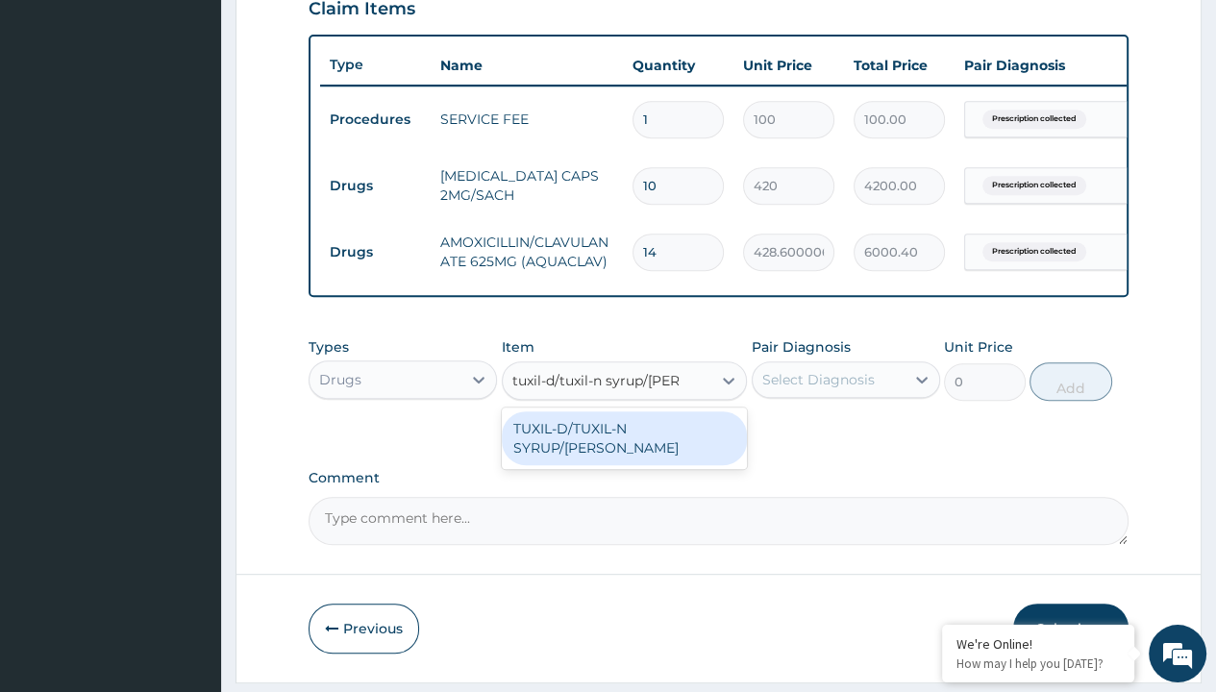
click at [624, 440] on div "TUXIL-D/TUXIL-N SYRUP/[PERSON_NAME]" at bounding box center [625, 438] width 246 height 54
type input "1425"
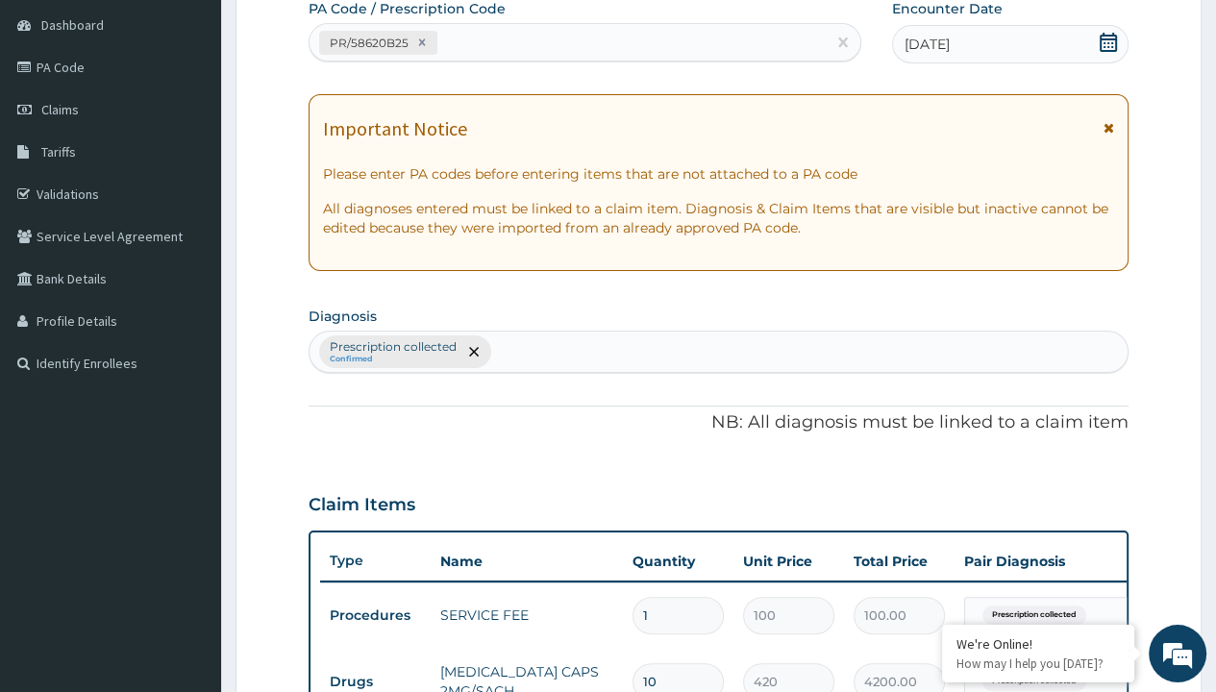
type input "prescription collected"
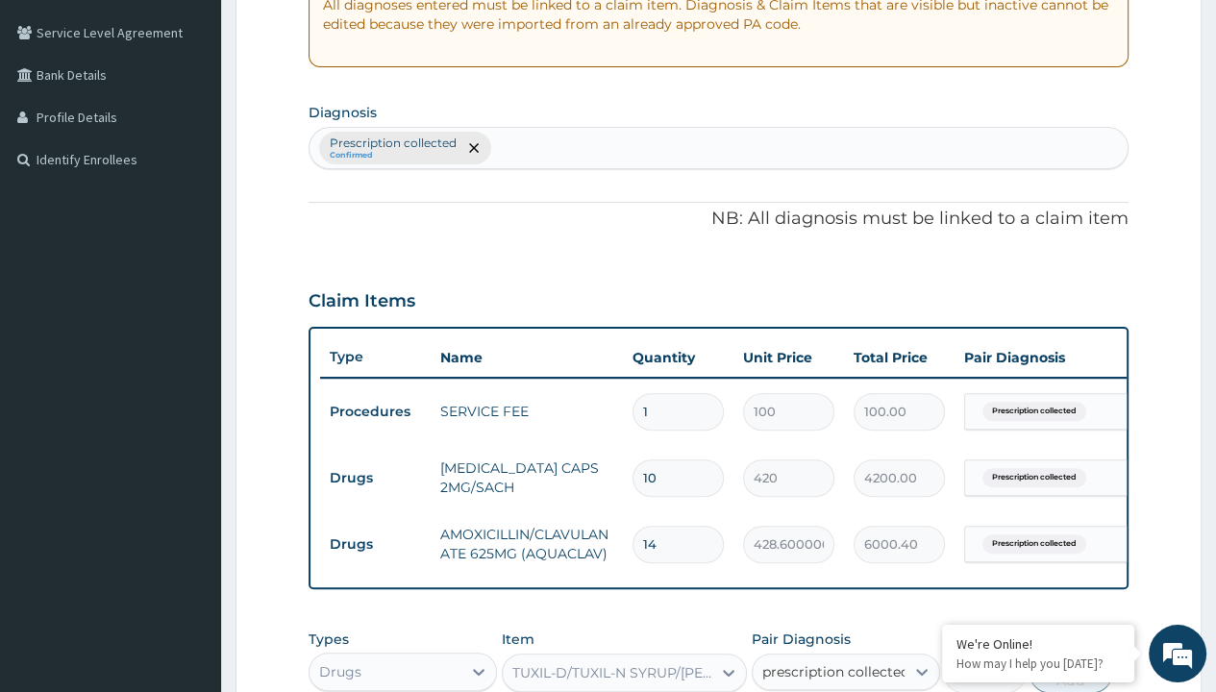
checkbox input "true"
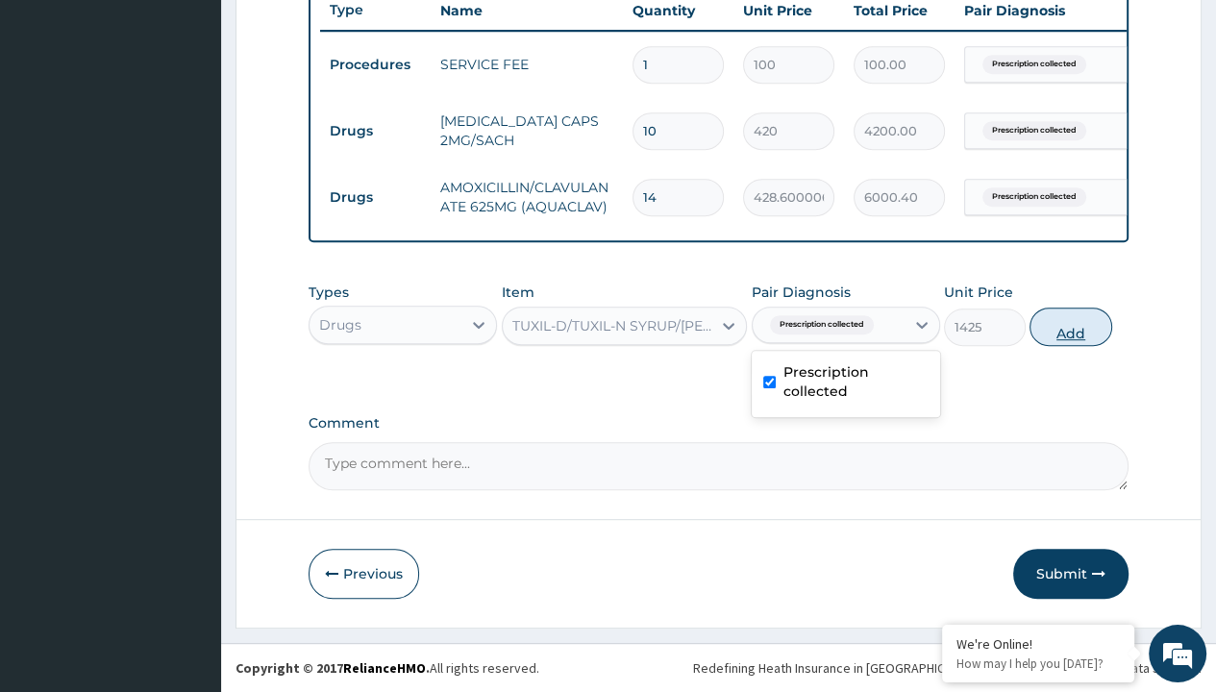
click at [1071, 327] on button "Add" at bounding box center [1071, 327] width 82 height 38
type input "0"
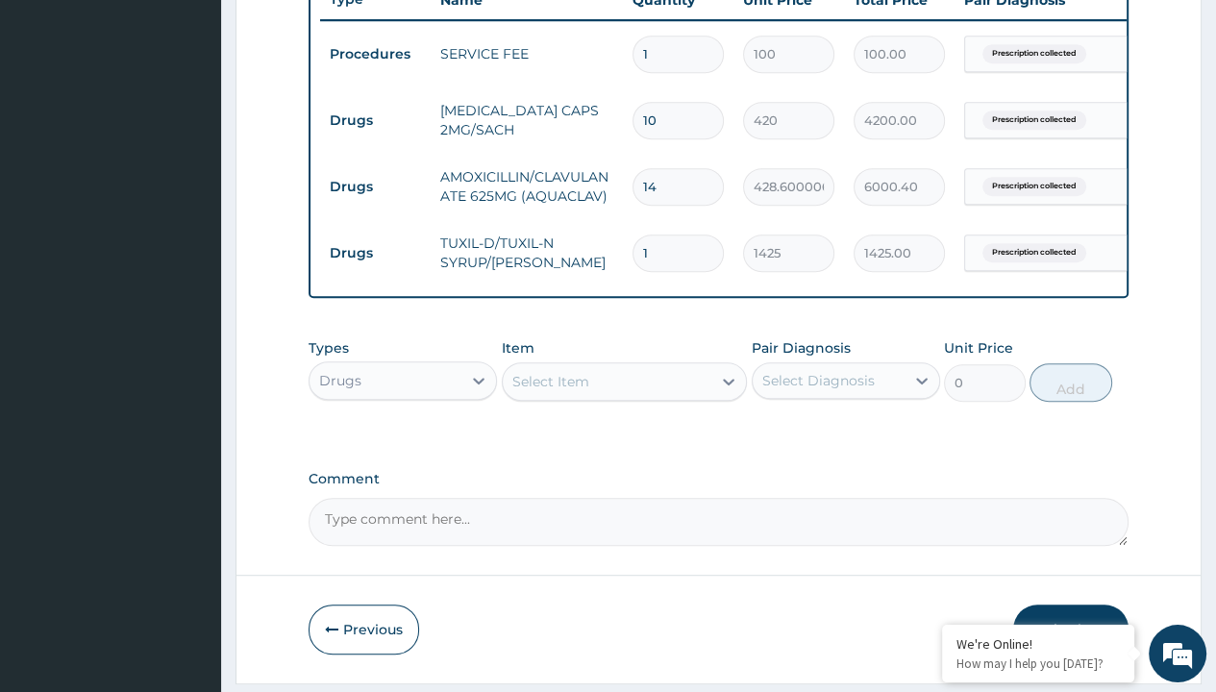
click at [375, 117] on td "Drugs" at bounding box center [375, 121] width 111 height 36
type input "drugs"
click at [403, 438] on div "Drugs" at bounding box center [403, 428] width 188 height 35
click at [550, 391] on div "Select Item" at bounding box center [550, 381] width 77 height 19
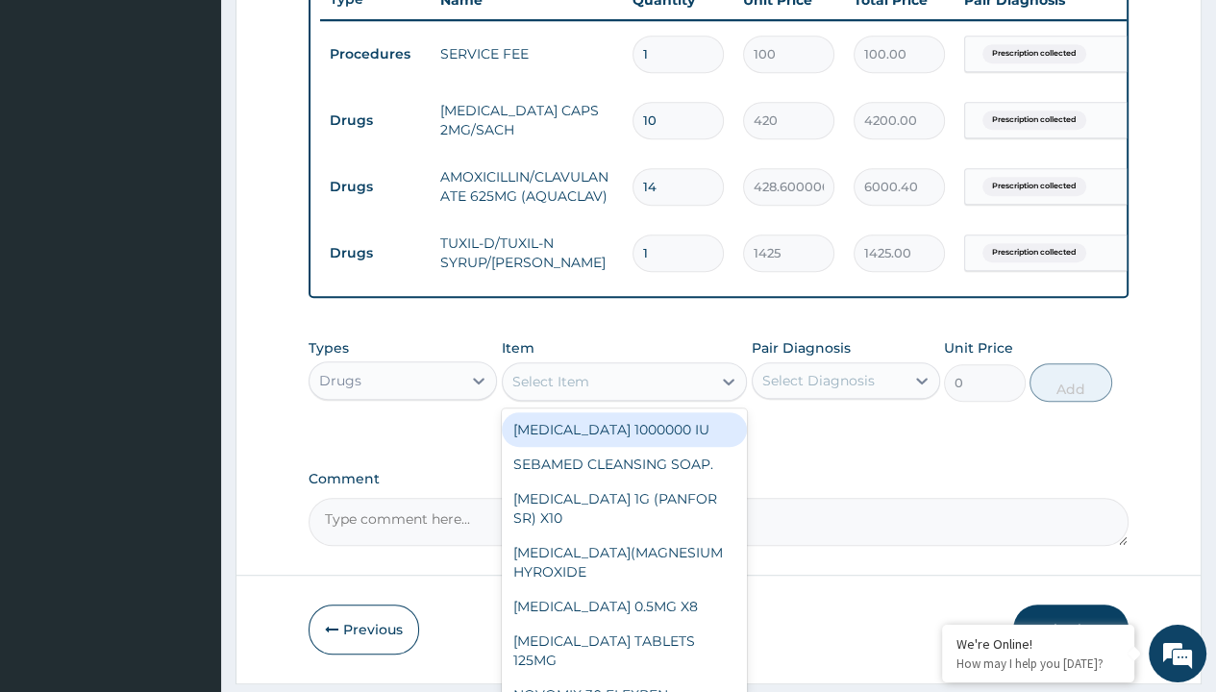
type input "zinc 20mg by 10"
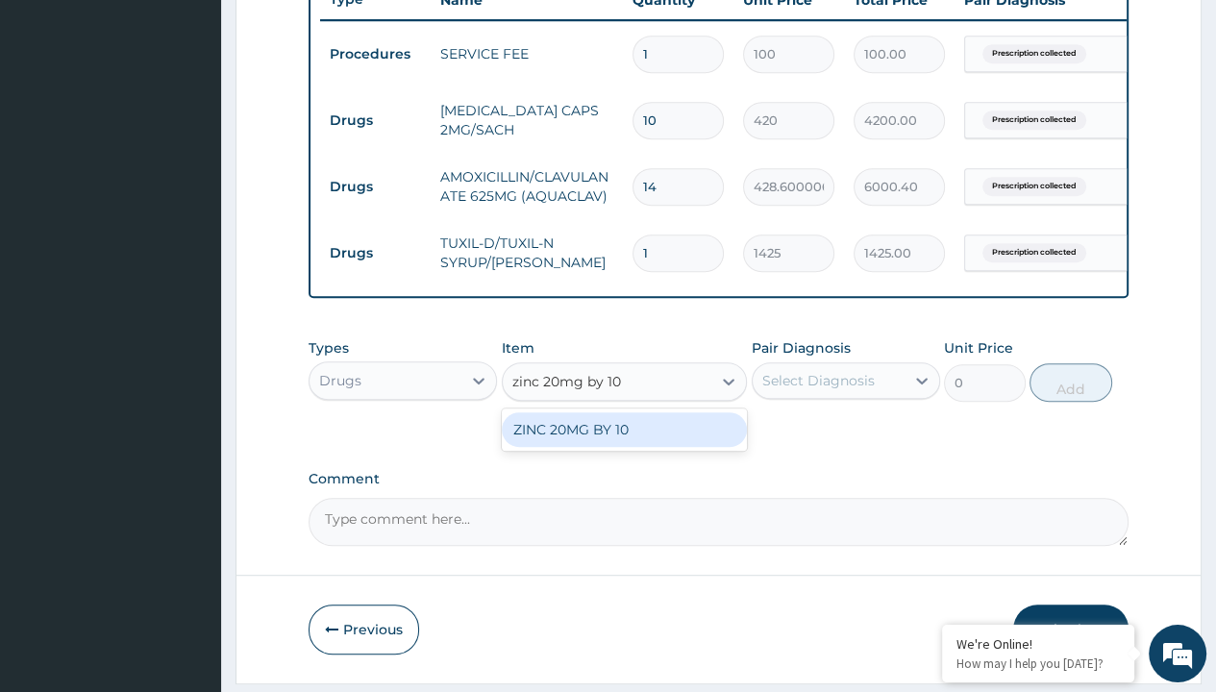
click at [624, 440] on div "ZINC 20MG BY 10" at bounding box center [625, 429] width 246 height 35
type input "15"
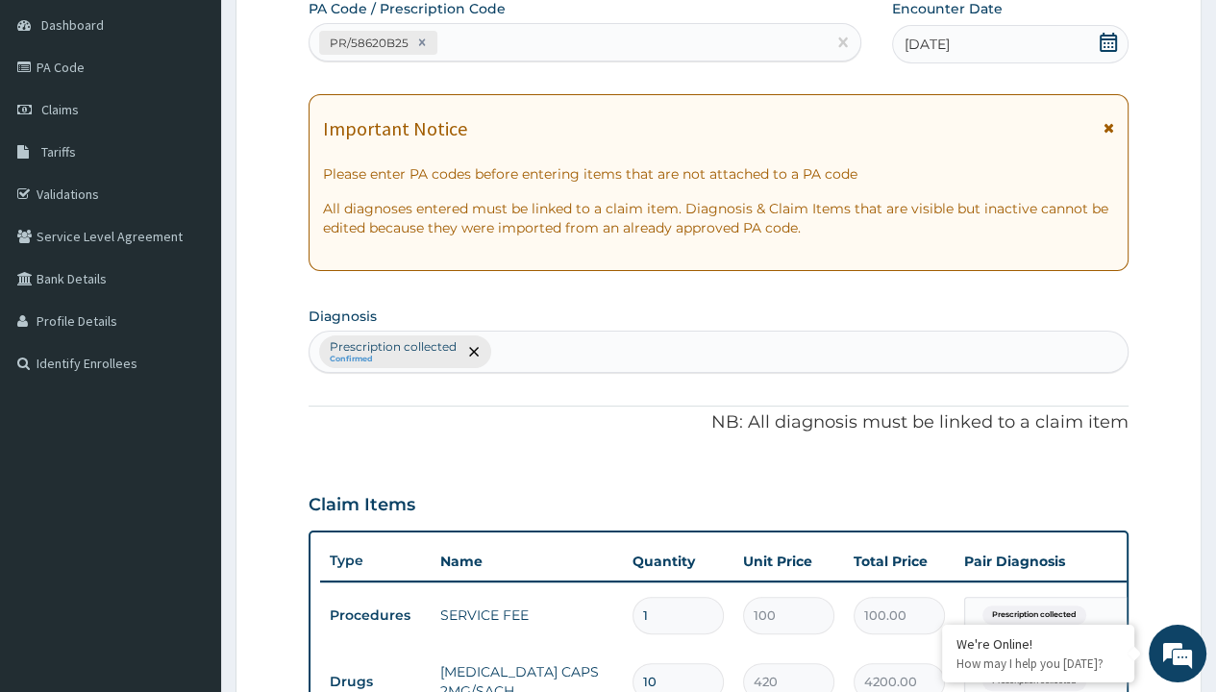
type input "prescription collected"
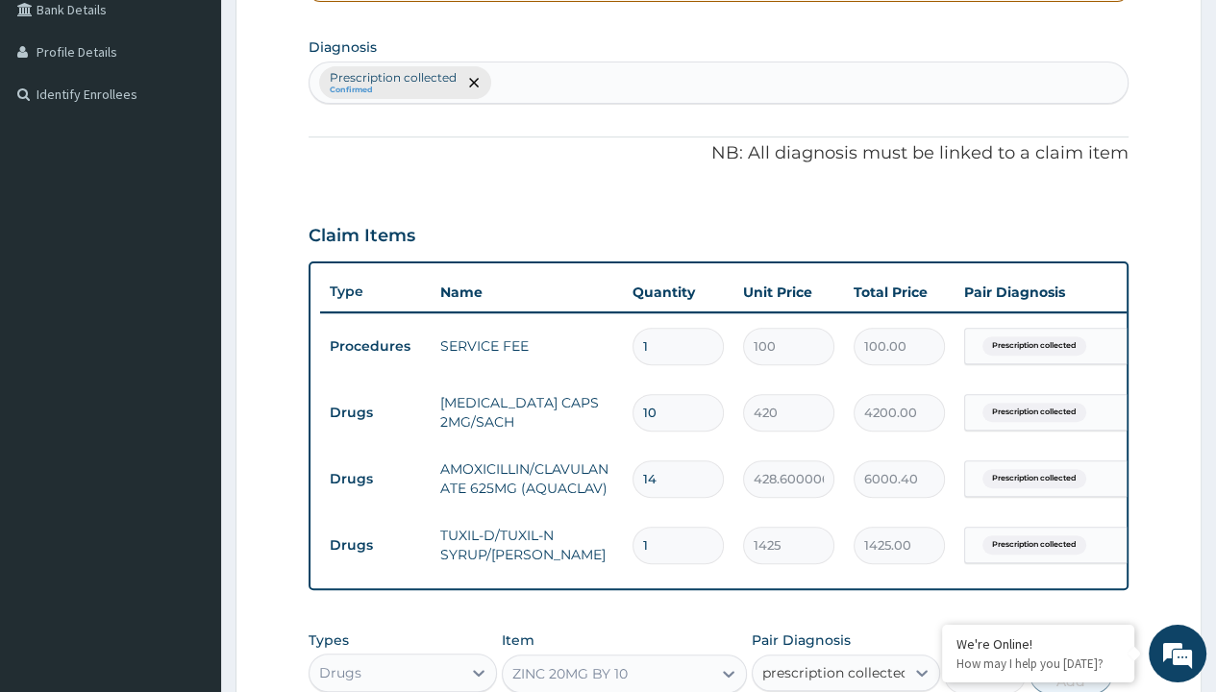
checkbox input "true"
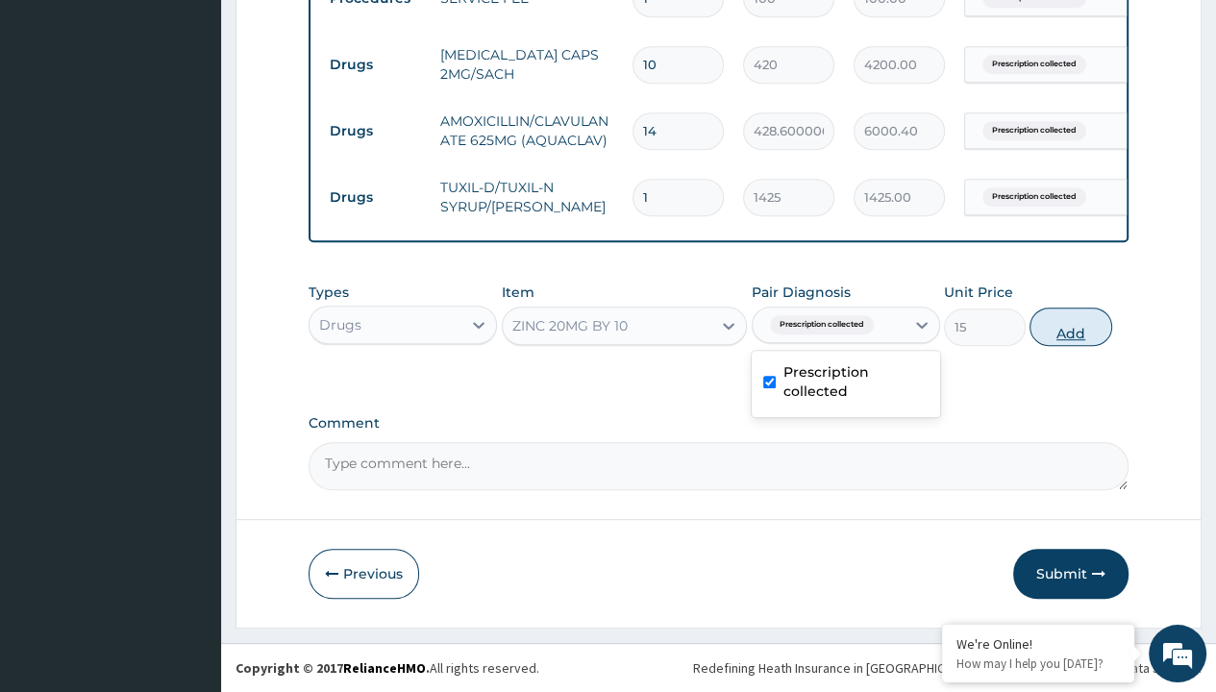
click at [1071, 327] on button "Add" at bounding box center [1071, 327] width 82 height 38
type input "0"
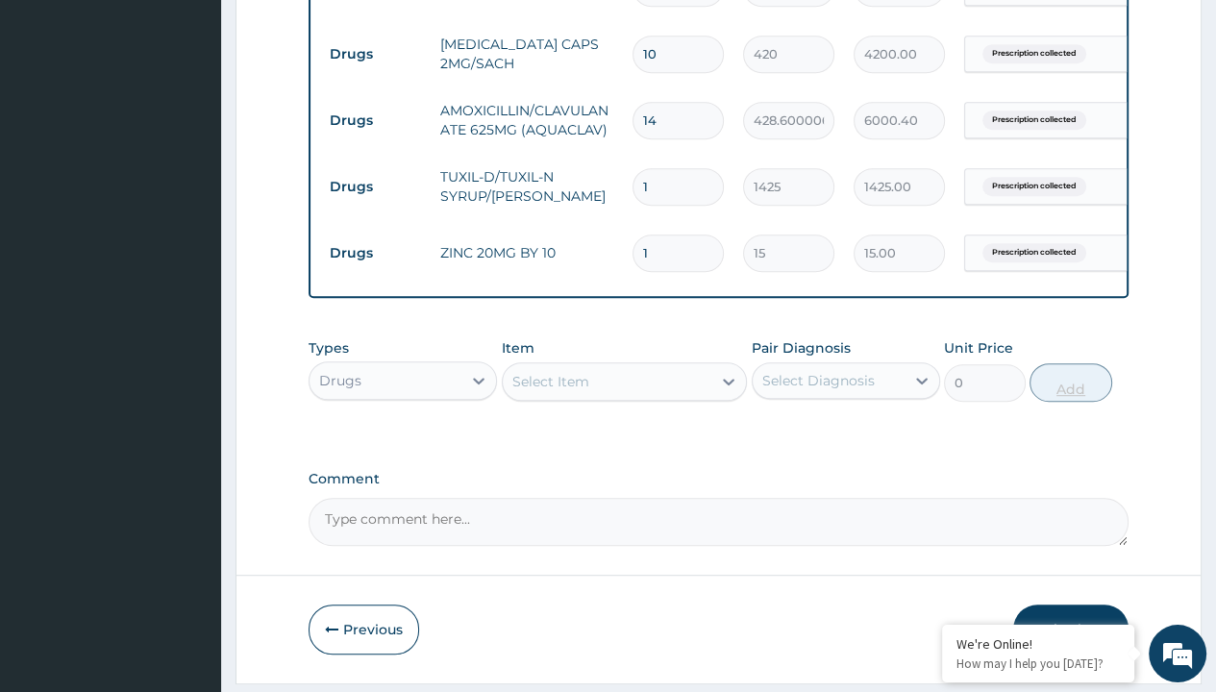
type input "10"
type input "150.00"
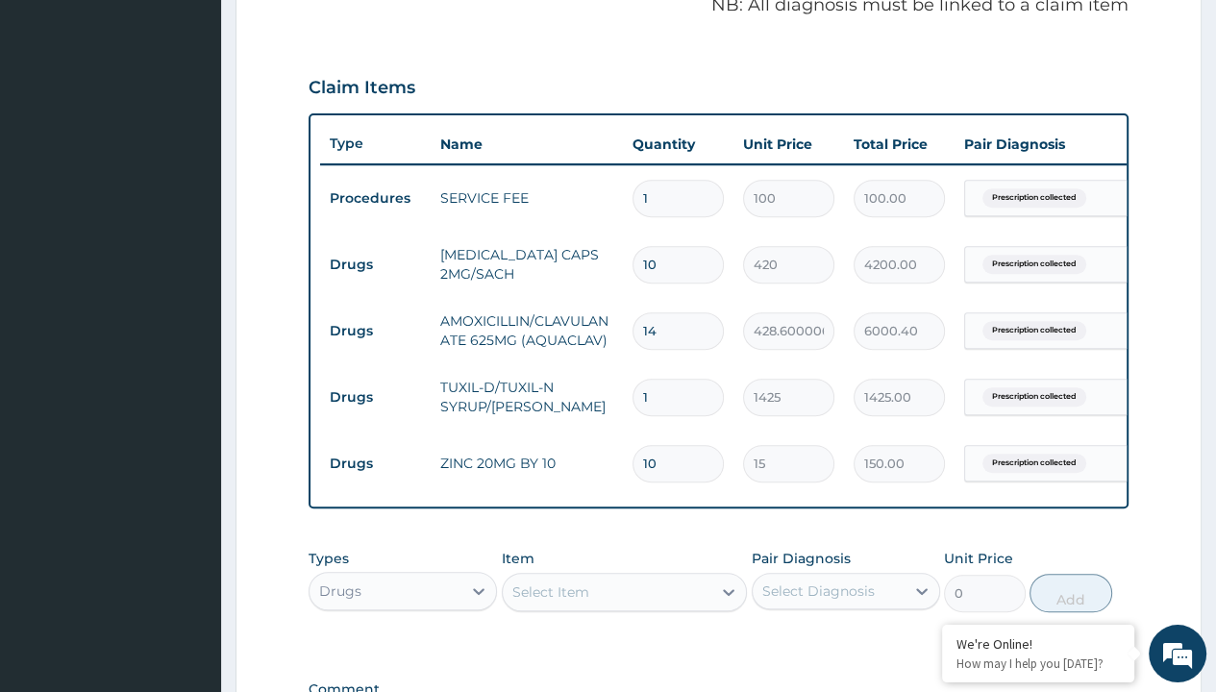
scroll to position [569, 0]
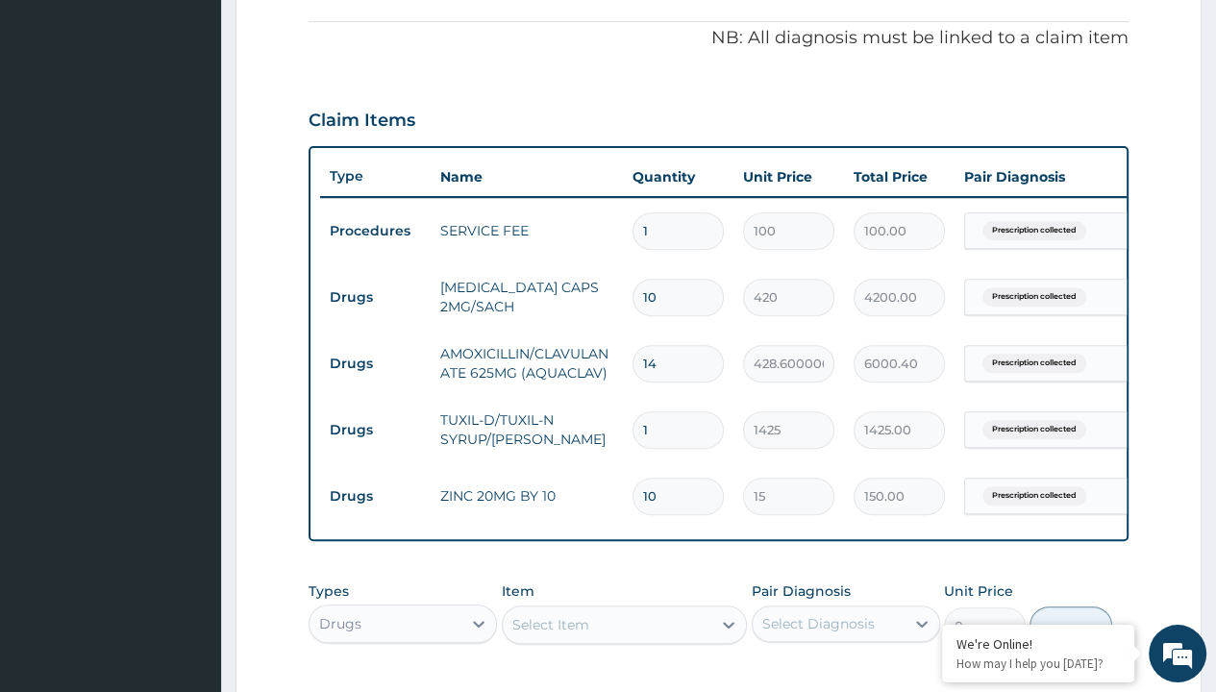
type input "10"
click at [686, 295] on input "10" at bounding box center [678, 297] width 91 height 37
type input "1"
type input "420.00"
type input "1"
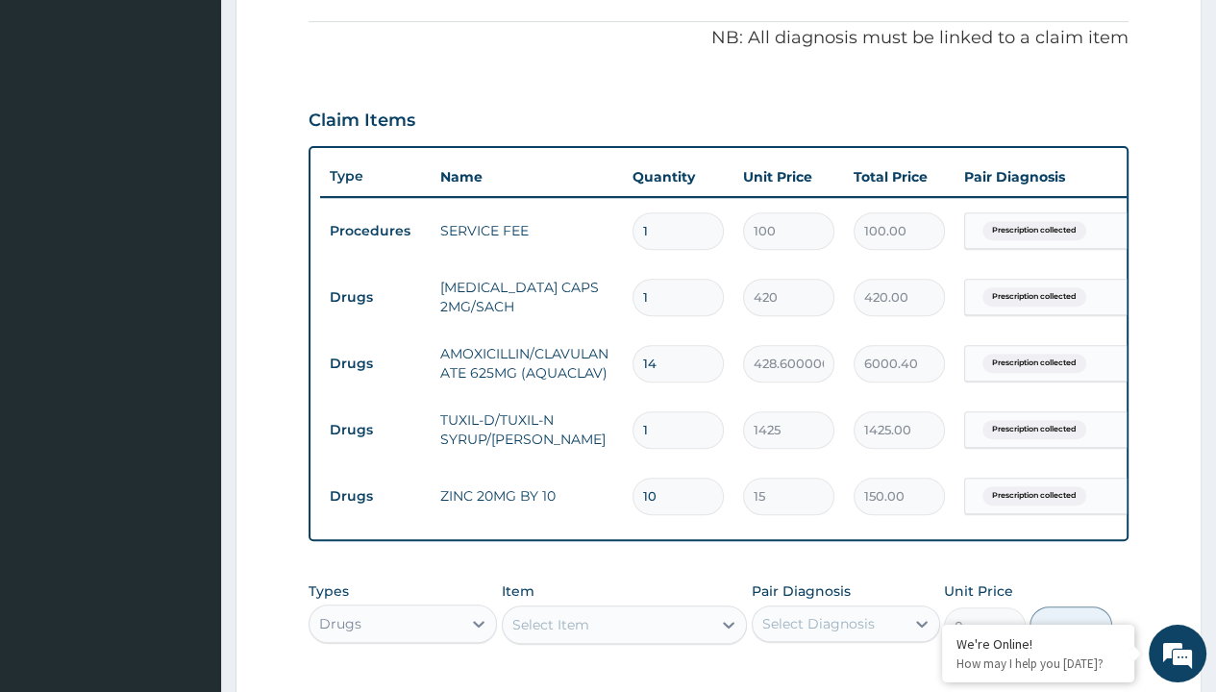
click at [679, 578] on div "PA Code / Prescription Code PR/58620B25 Encounter Date [DATE] Important Notice …" at bounding box center [719, 385] width 820 height 1540
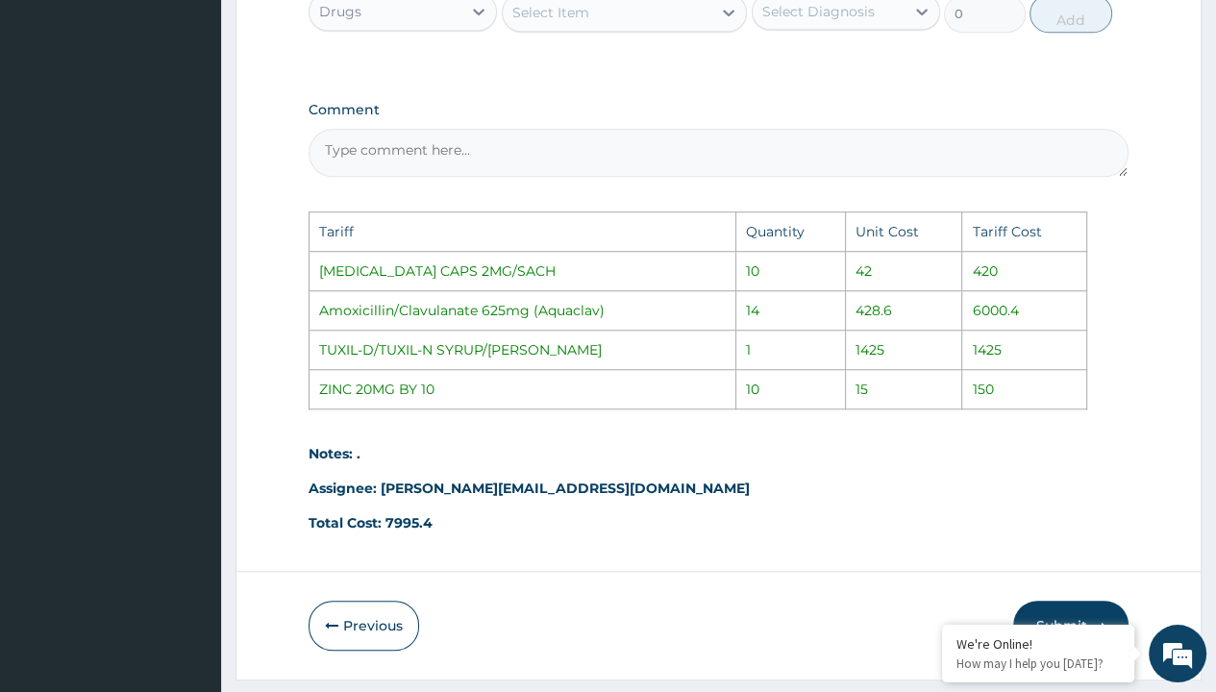
scroll to position [1242, 0]
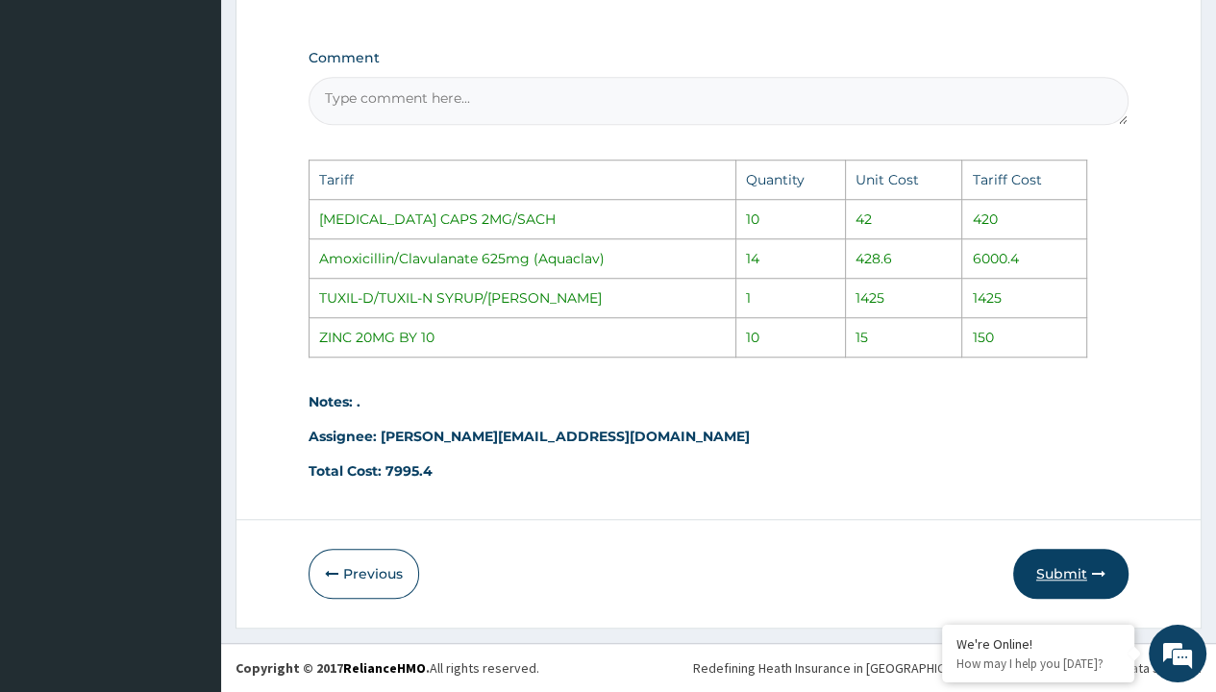
click at [1043, 564] on button "Submit" at bounding box center [1070, 574] width 115 height 50
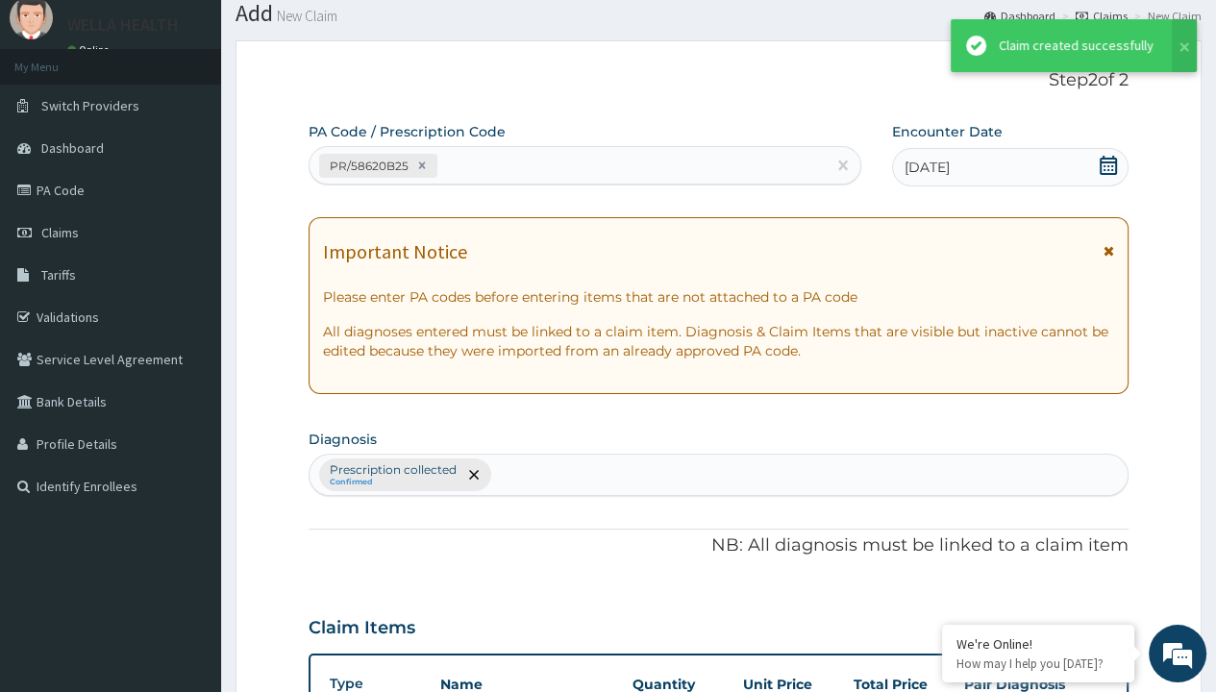
scroll to position [879, 0]
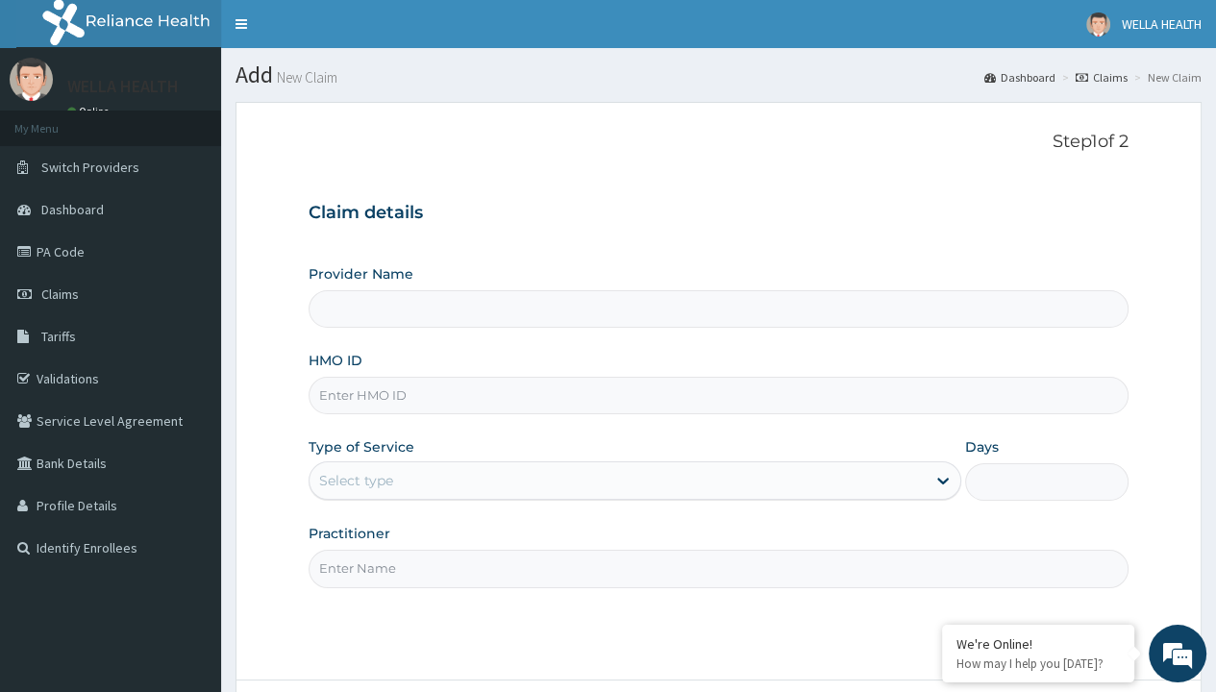
type input "WellaHealth(TELEMEDICINE)"
type input "QAO/10415/A"
type input "WellaHealth"
click at [356, 480] on div "Select type" at bounding box center [356, 480] width 74 height 19
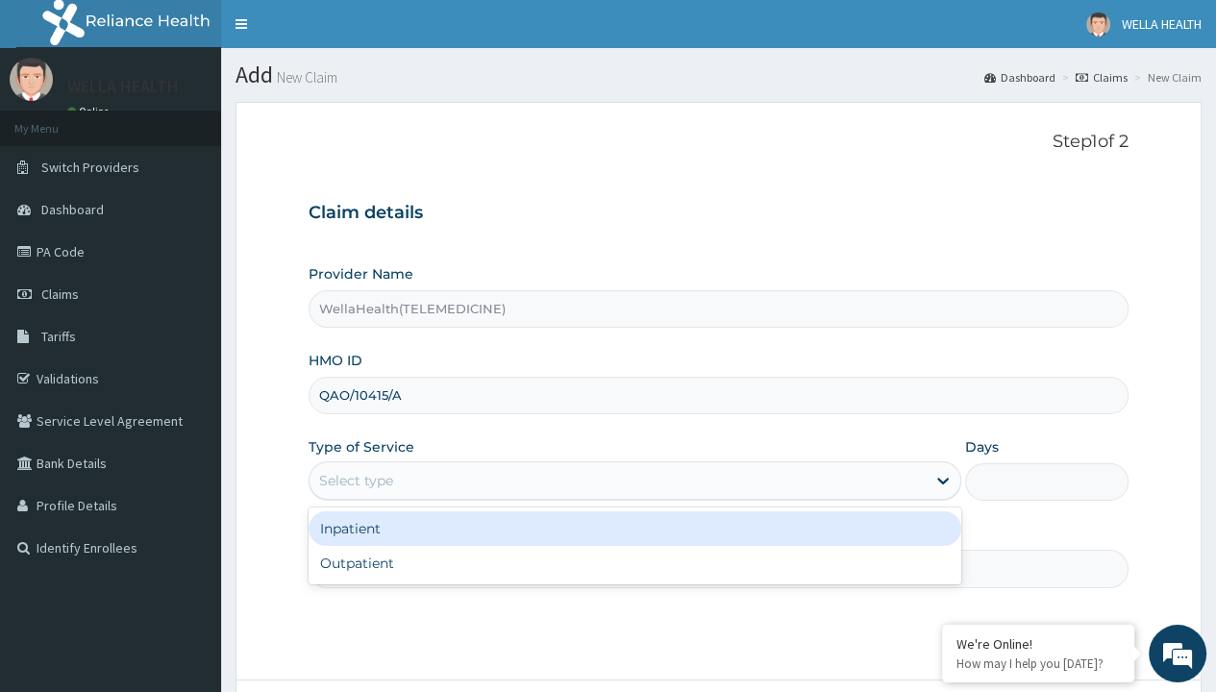
click at [634, 562] on div "Outpatient" at bounding box center [635, 563] width 653 height 35
type input "1"
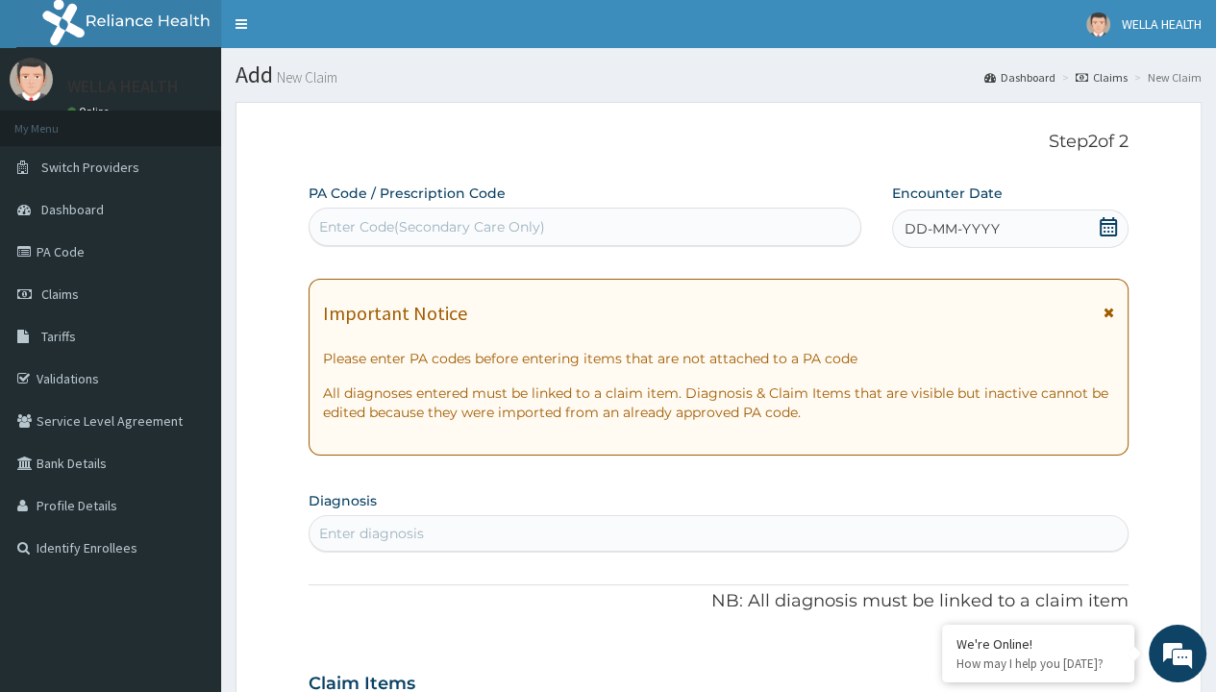
scroll to position [161, 0]
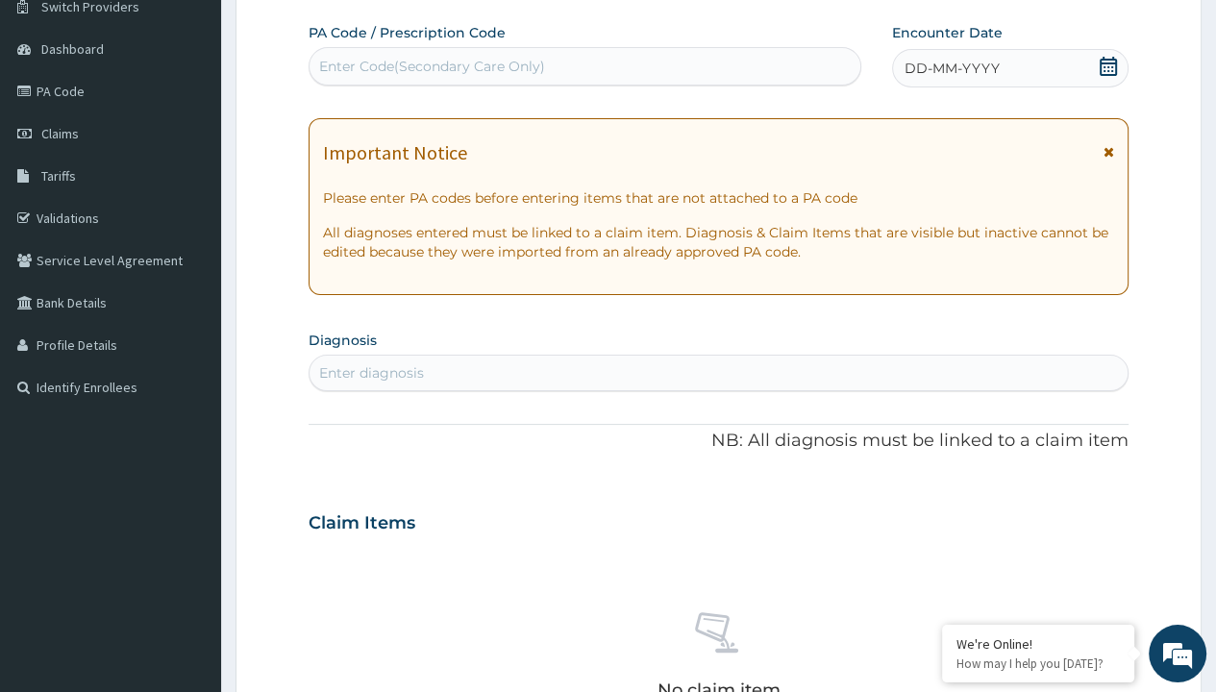
click at [951, 67] on span "DD-MM-YYYY" at bounding box center [952, 68] width 95 height 19
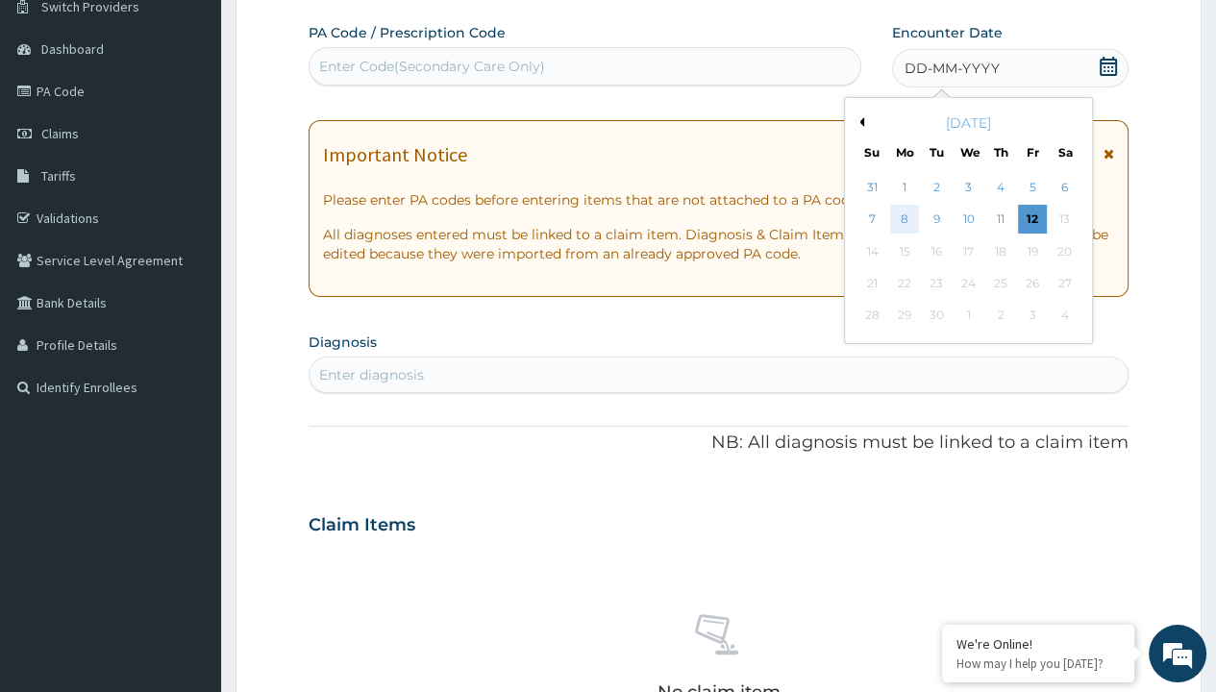
click at [904, 218] on div "8" at bounding box center [904, 220] width 29 height 29
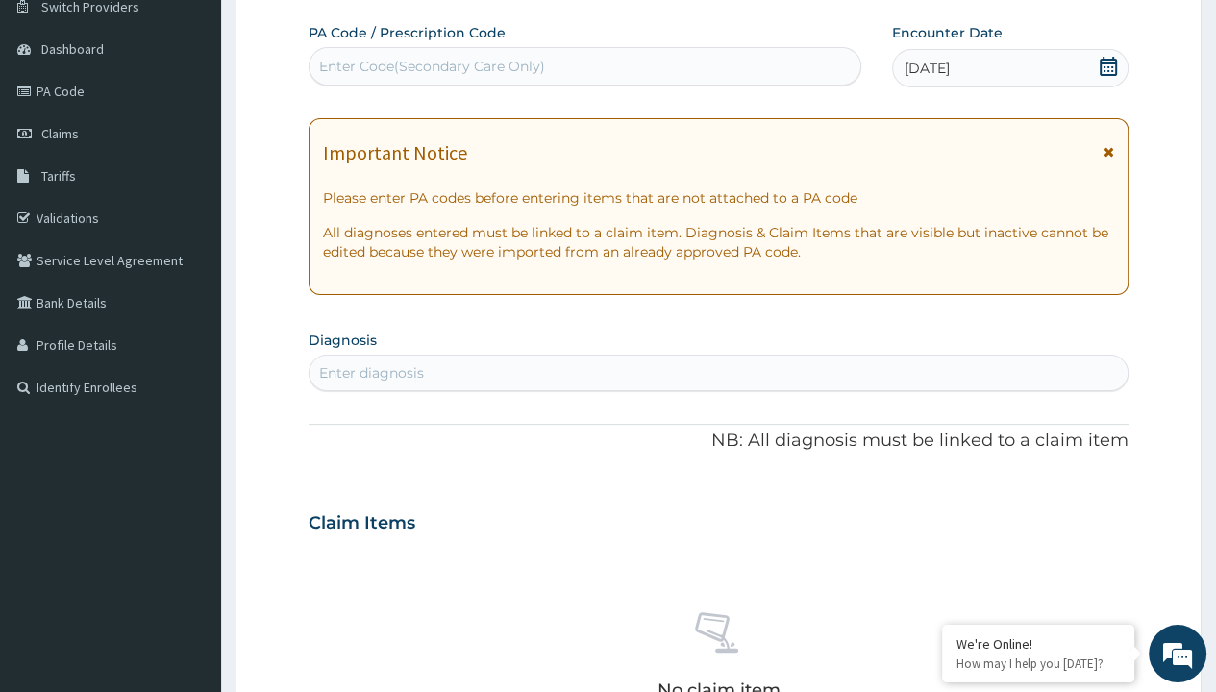
click at [431, 65] on div "Enter Code(Secondary Care Only)" at bounding box center [432, 66] width 226 height 19
type input "PR/76057955"
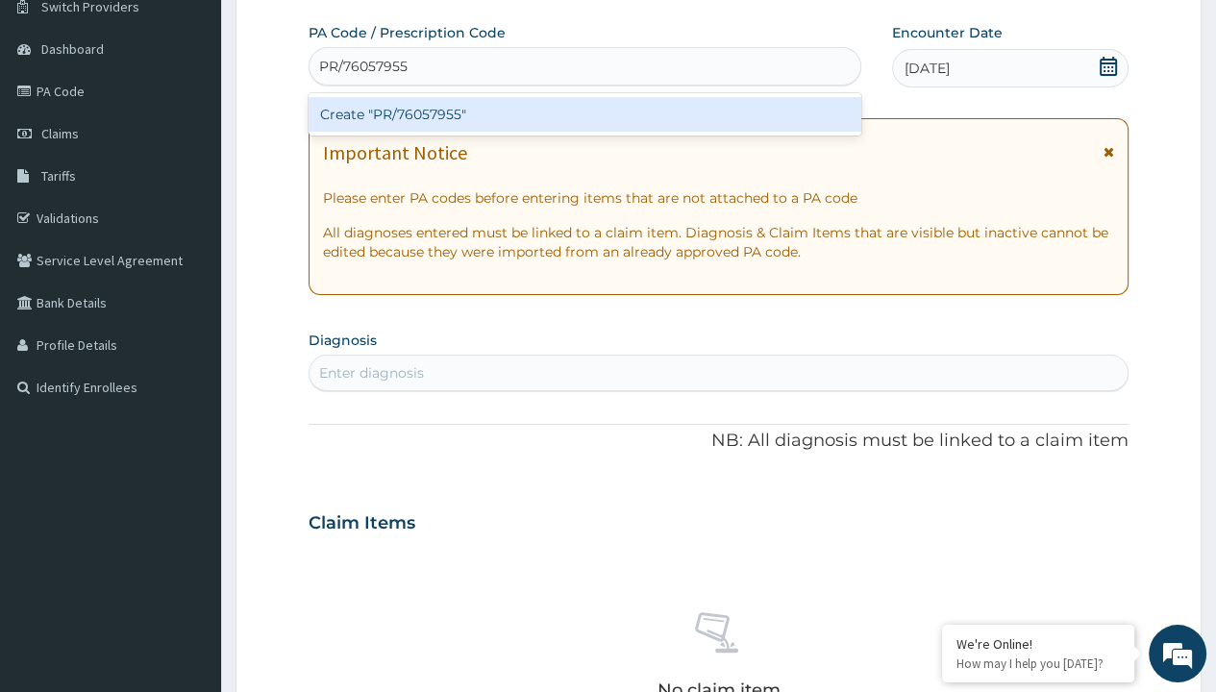
click at [584, 113] on div "Create "PR/76057955"" at bounding box center [585, 114] width 552 height 35
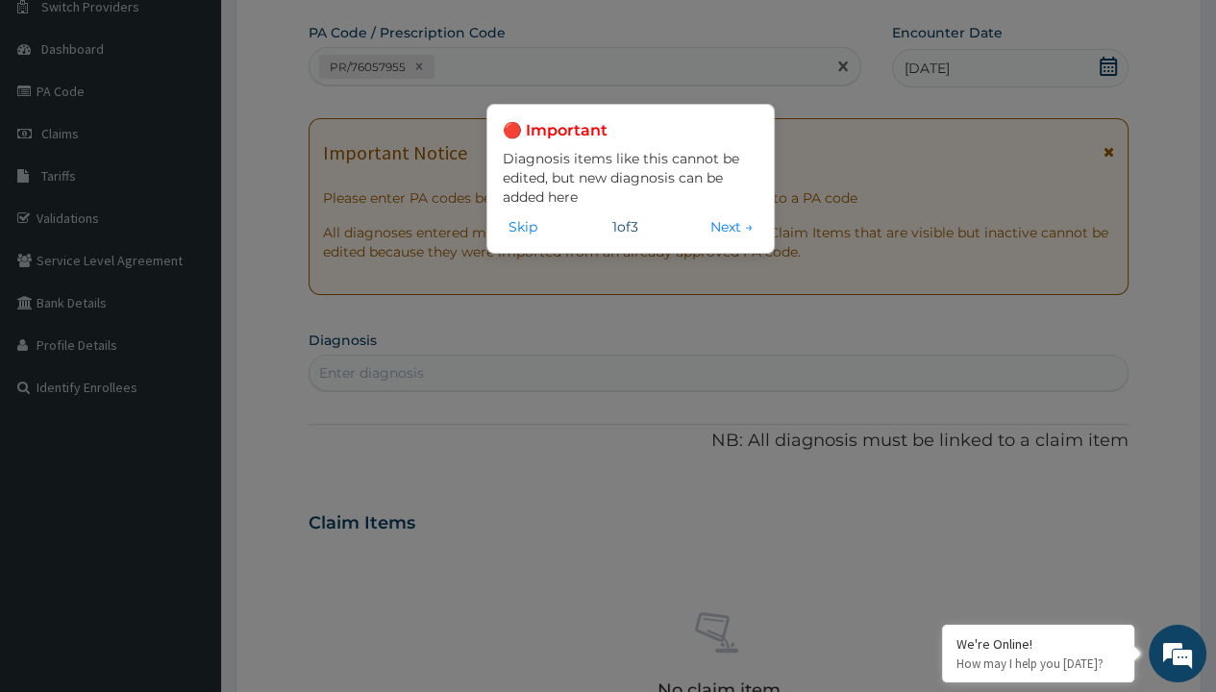
click at [371, 372] on div "Enter diagnosis" at bounding box center [371, 372] width 105 height 19
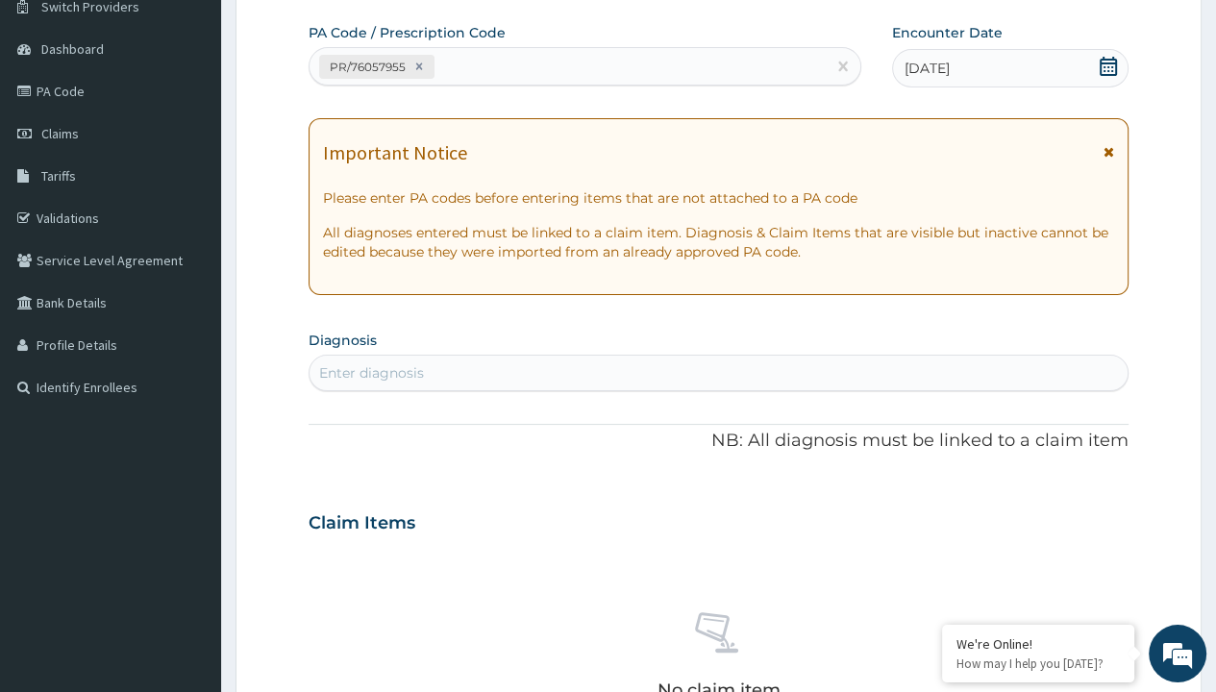
type input "prescription collected"
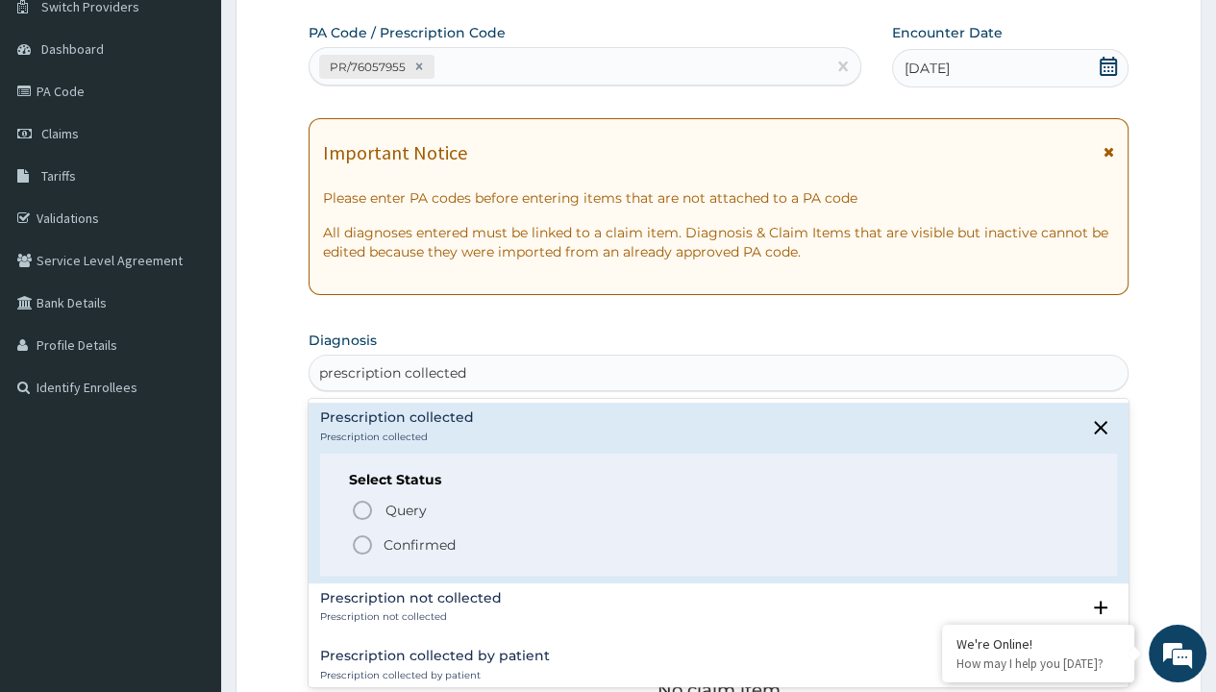
click at [419, 543] on p "Confirmed" at bounding box center [420, 544] width 72 height 19
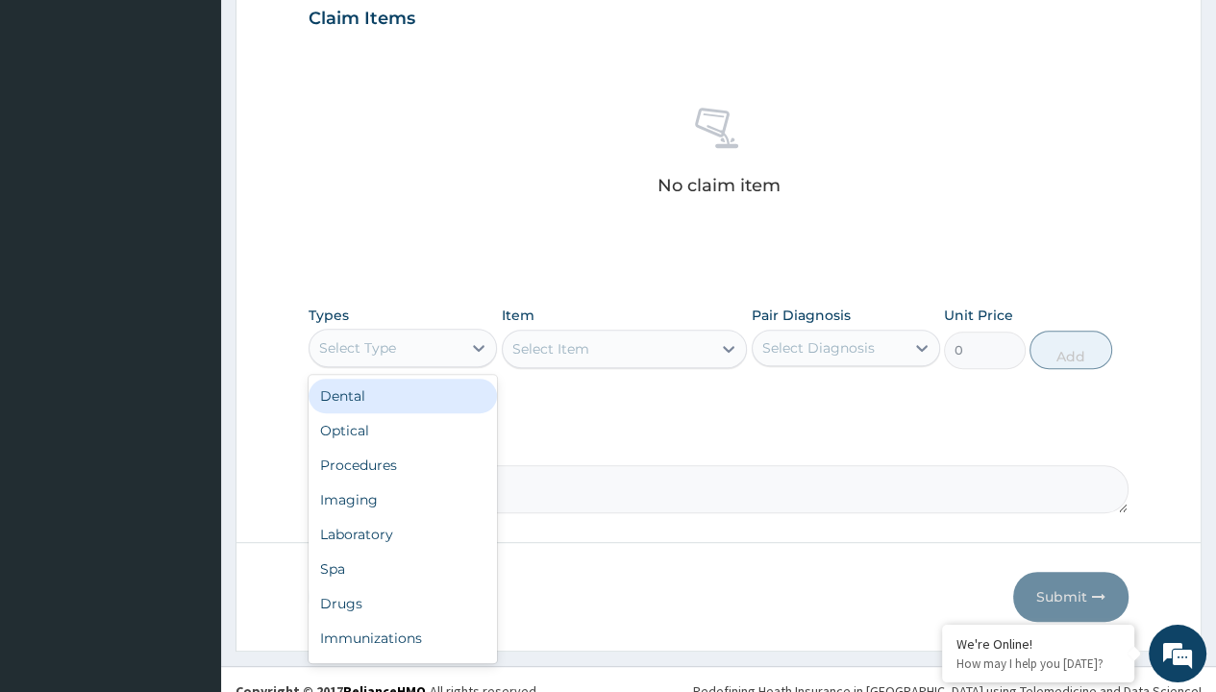
type input "procedures"
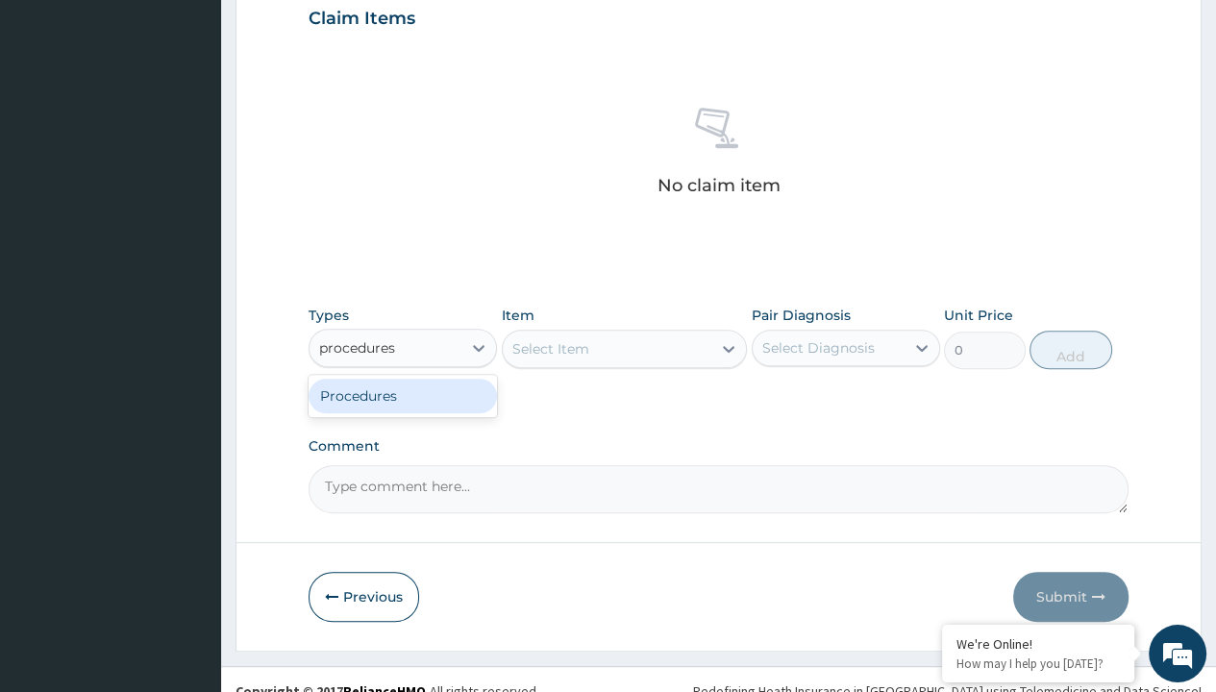
click at [403, 394] on div "Procedures" at bounding box center [403, 396] width 188 height 35
click at [550, 347] on div "Select Item" at bounding box center [550, 348] width 77 height 19
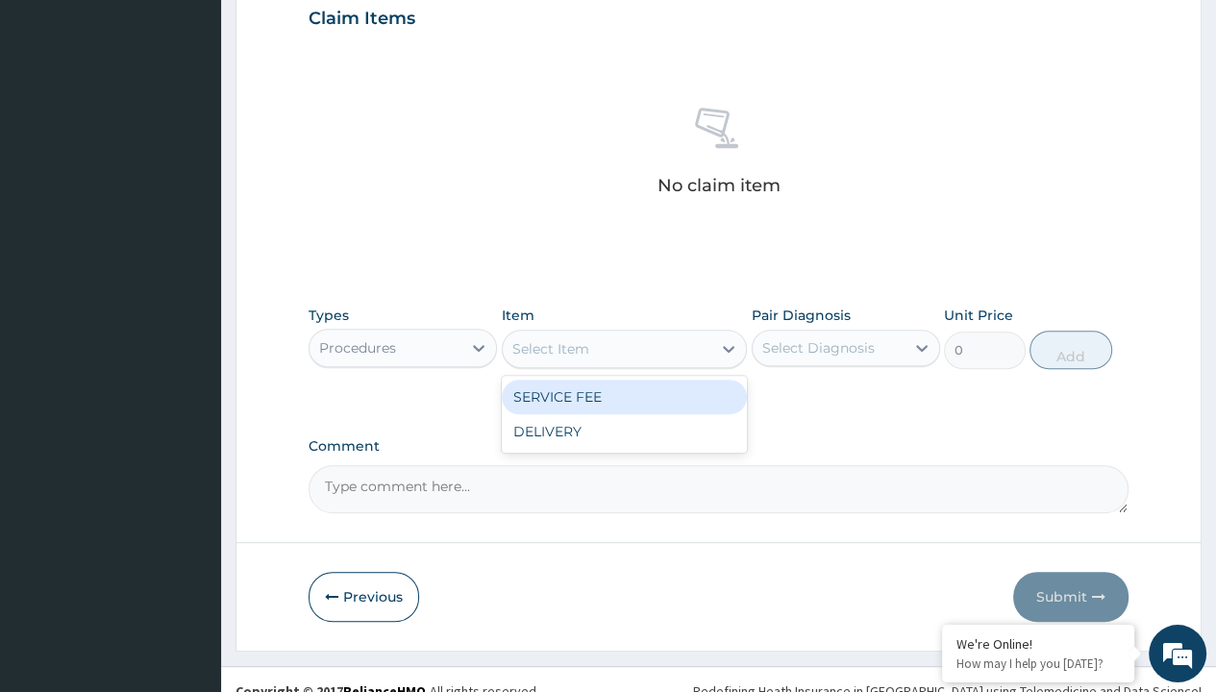
type input "service fee"
click at [624, 395] on div "SERVICE FEE" at bounding box center [625, 397] width 246 height 35
type input "100"
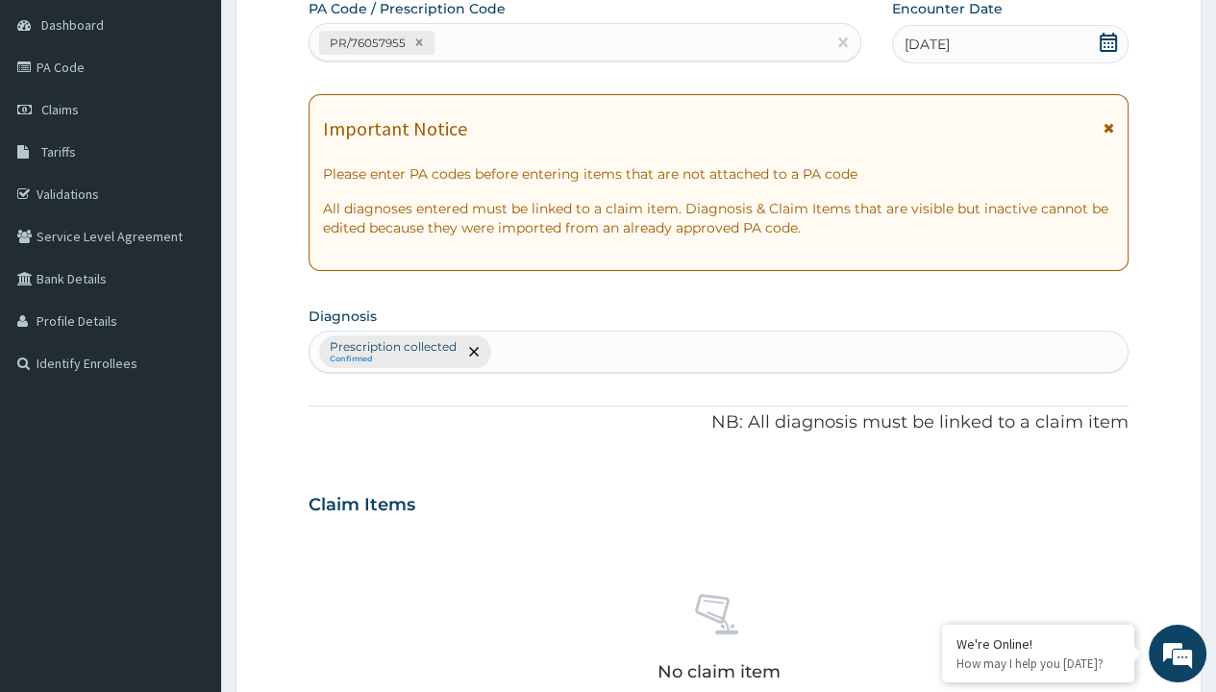
type input "prescription collected"
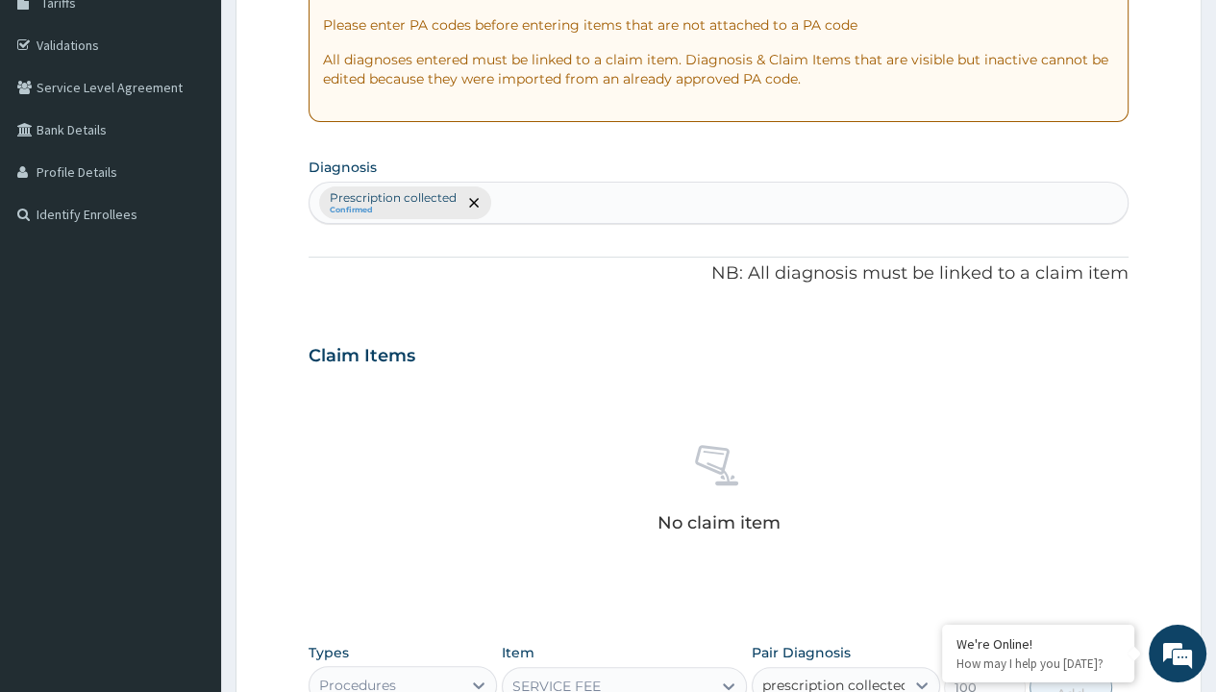
checkbox input "true"
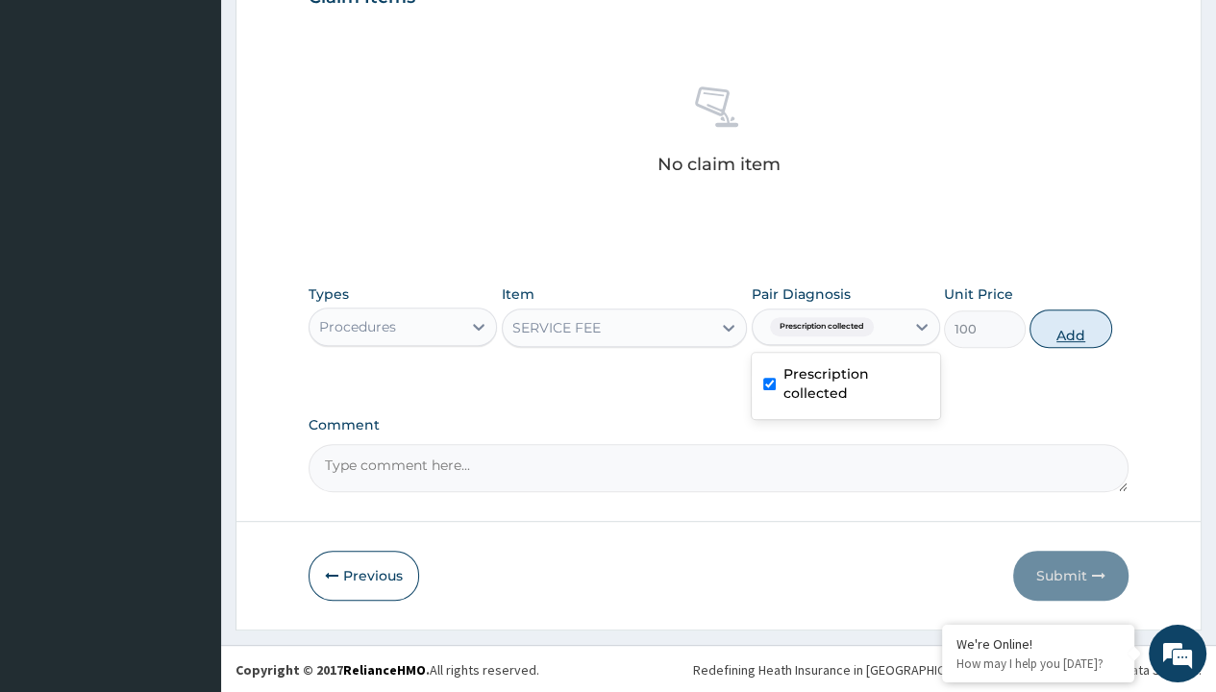
click at [1071, 327] on button "Add" at bounding box center [1071, 329] width 82 height 38
type input "0"
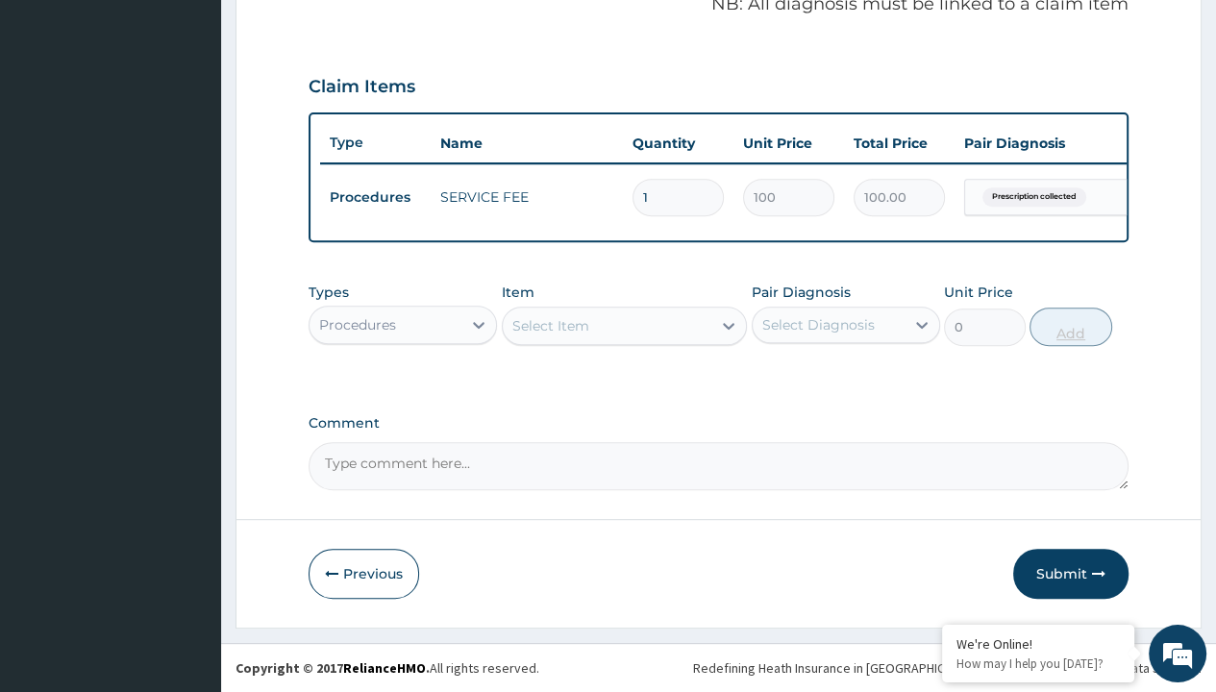
scroll to position [614, 0]
click at [357, 325] on div "Procedures" at bounding box center [357, 324] width 77 height 19
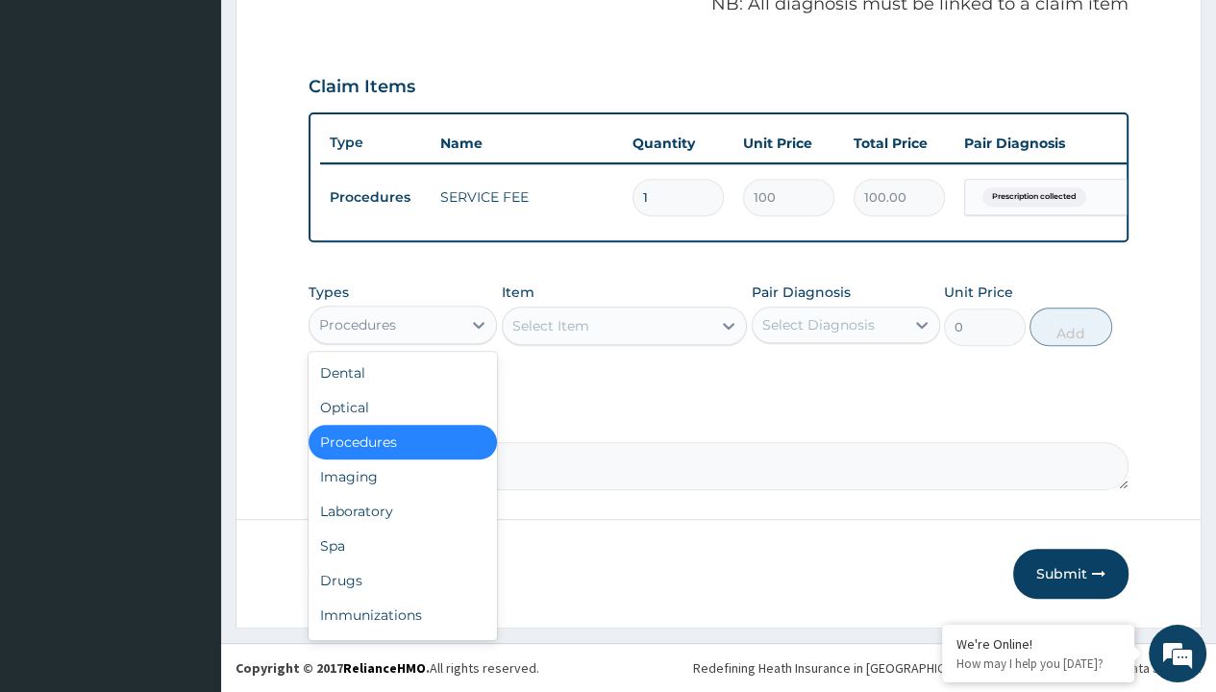
type input "drugs"
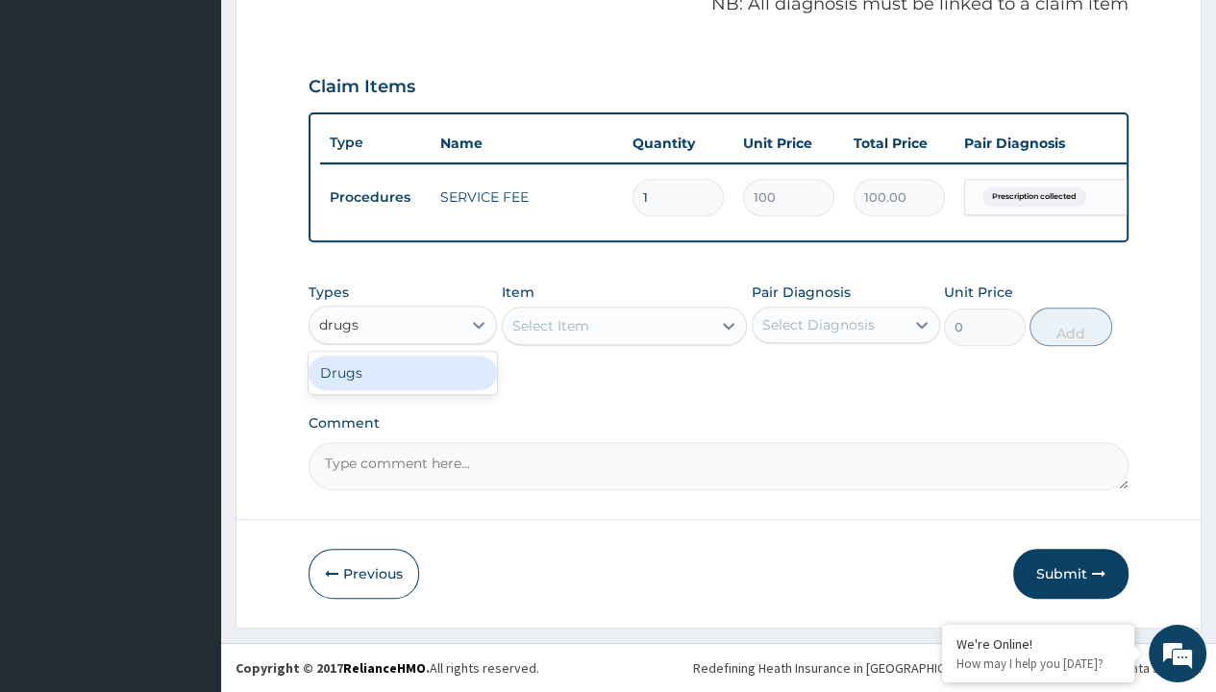
click at [403, 373] on div "Drugs" at bounding box center [403, 373] width 188 height 35
click at [550, 326] on div "Select Item" at bounding box center [625, 326] width 246 height 38
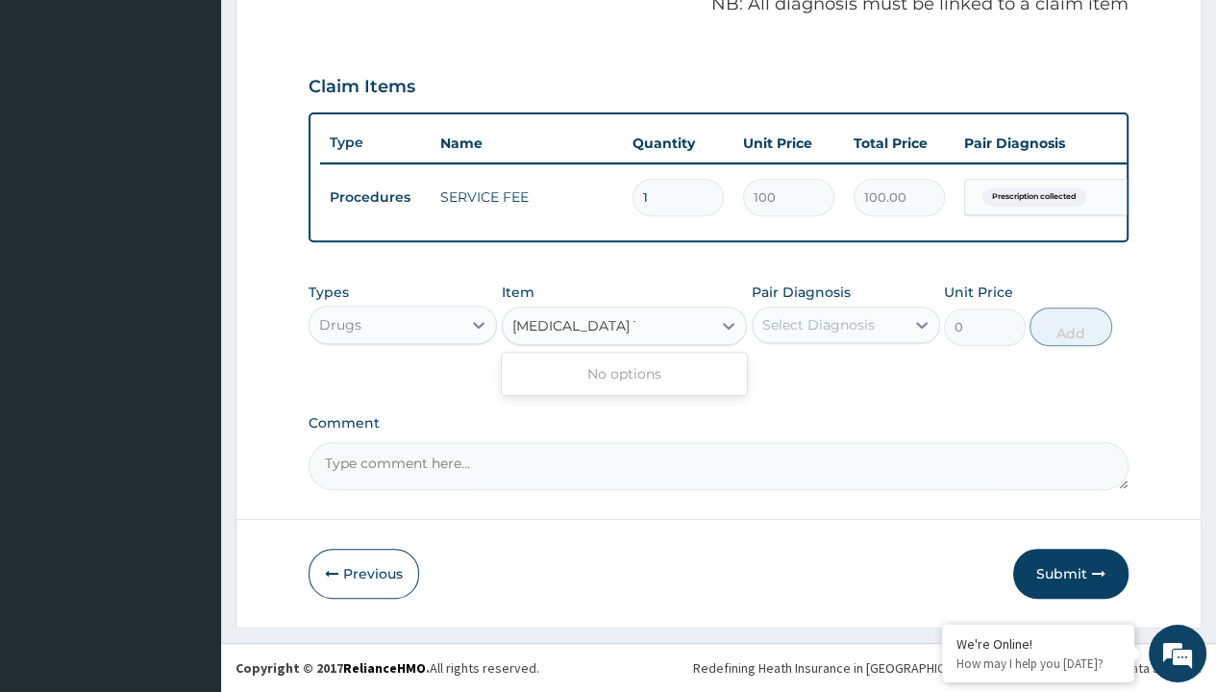
type input "[MEDICAL_DATA] 1%"
click at [339, 325] on div "Drugs" at bounding box center [340, 324] width 42 height 19
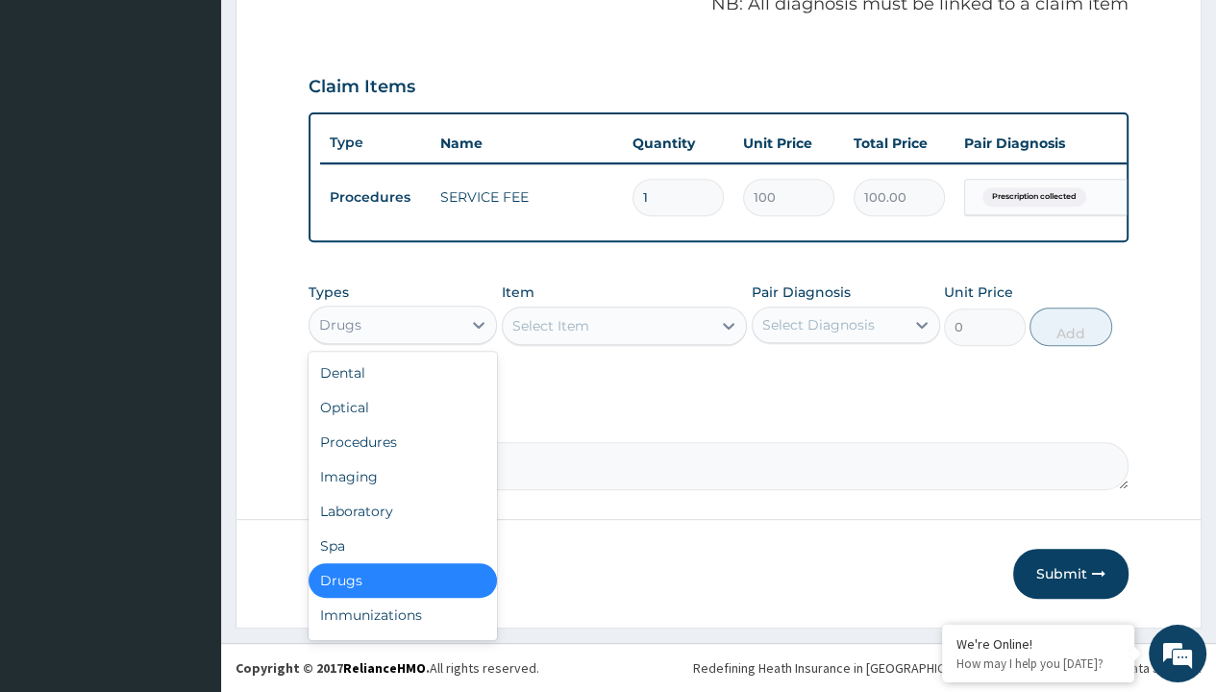
type input "drugs"
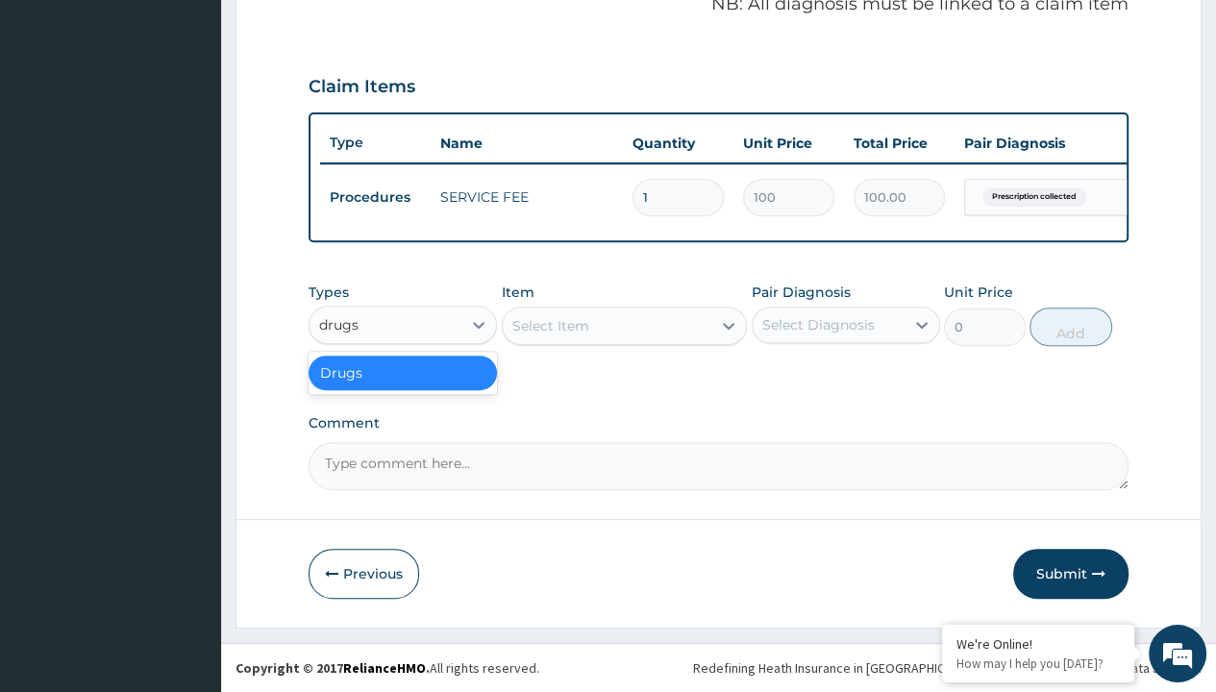
click at [403, 373] on div "Drugs" at bounding box center [403, 373] width 188 height 35
click at [550, 326] on div "Select Item" at bounding box center [550, 325] width 77 height 19
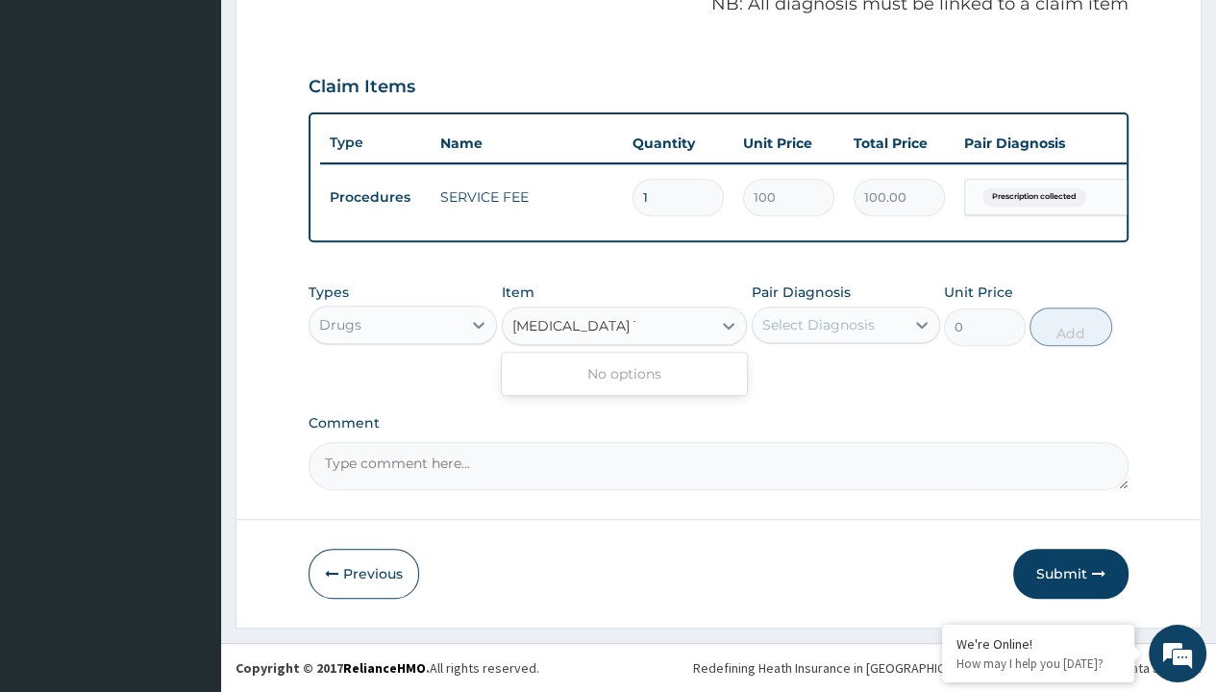
type input "[MEDICAL_DATA] 1%"
click at [339, 325] on div "Drugs" at bounding box center [340, 324] width 42 height 19
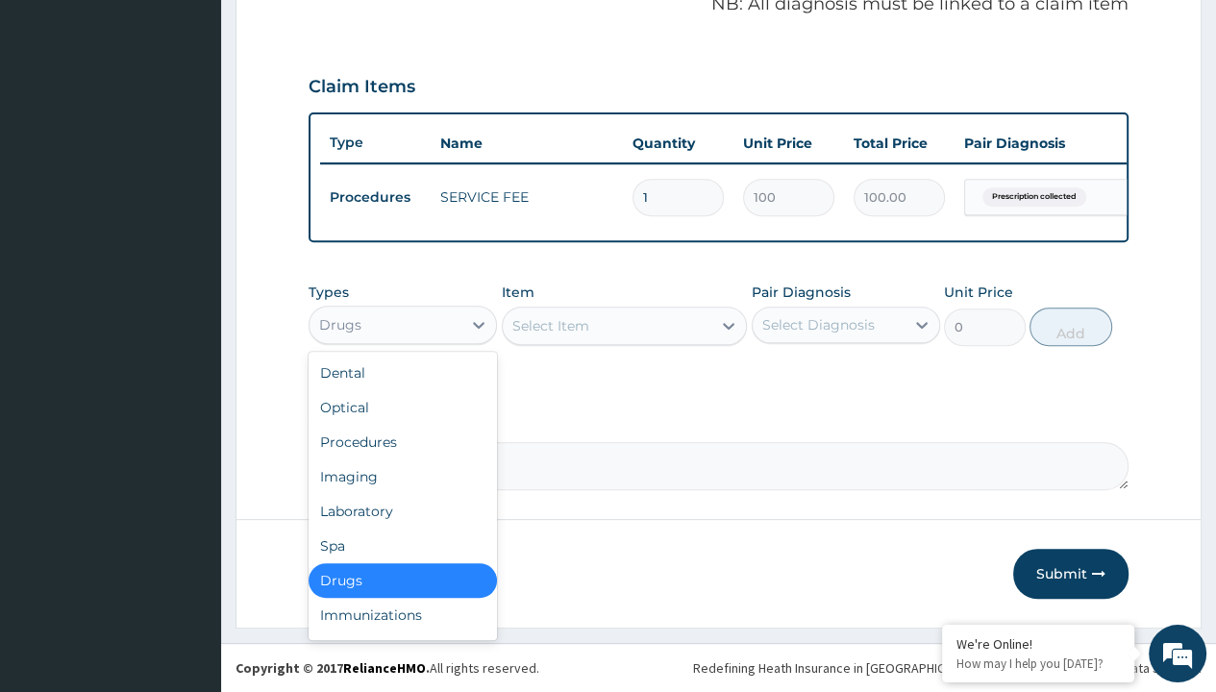
type input "drugs"
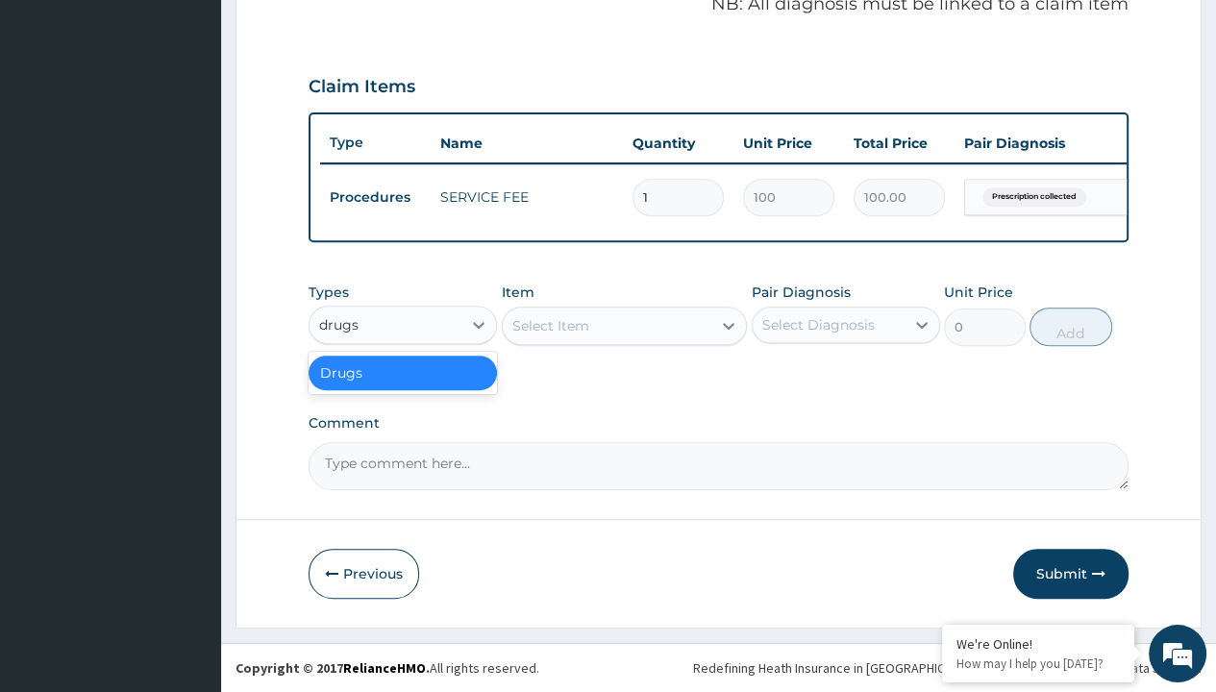
click at [403, 373] on div "Drugs" at bounding box center [403, 373] width 188 height 35
click at [550, 326] on div "Select Item" at bounding box center [550, 325] width 77 height 19
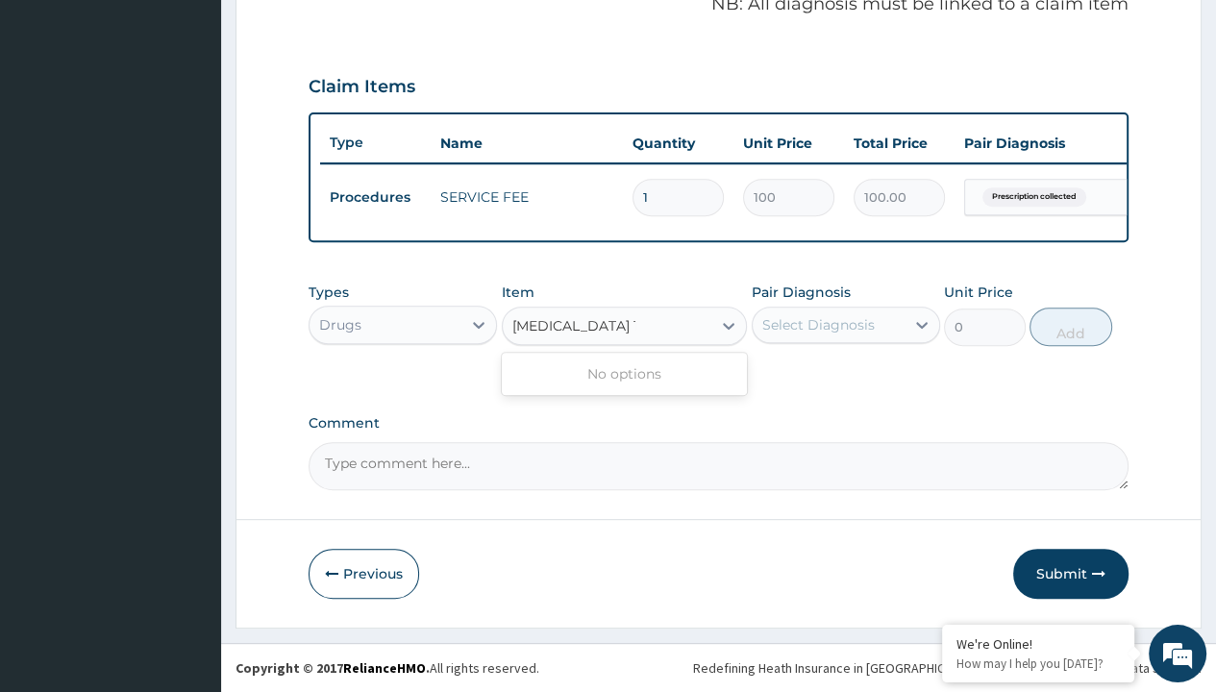
type input "[MEDICAL_DATA] 1%"
click at [339, 325] on div "Drugs" at bounding box center [340, 324] width 42 height 19
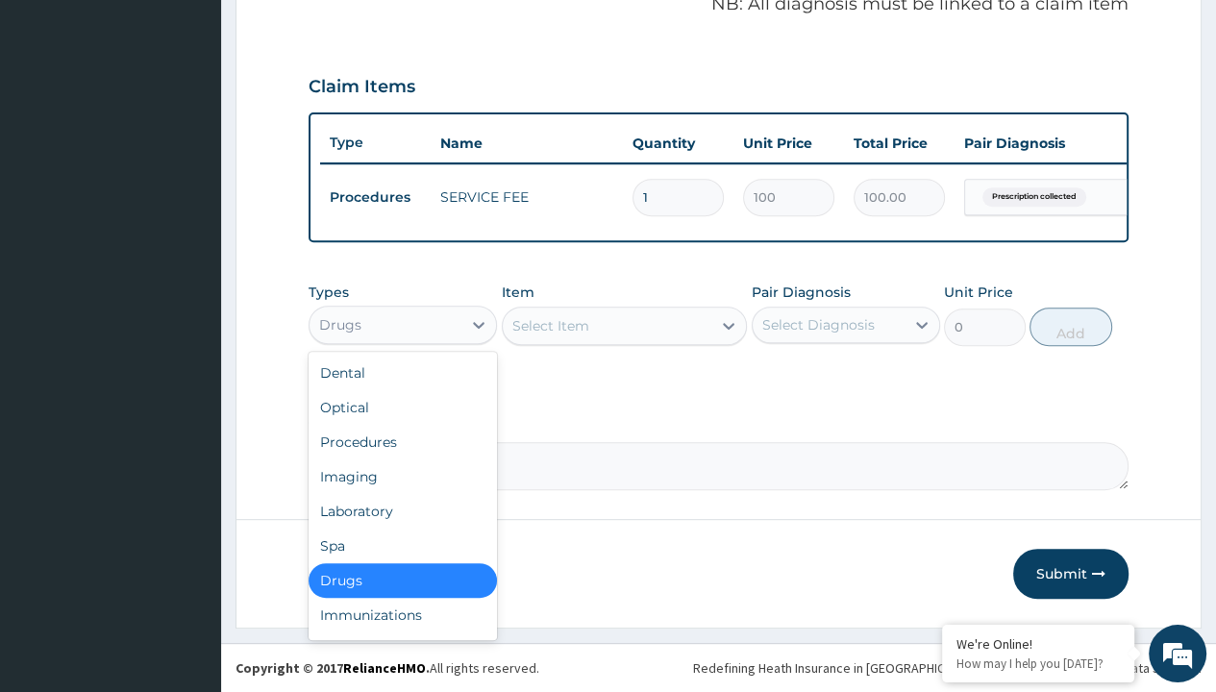
type input "drugs"
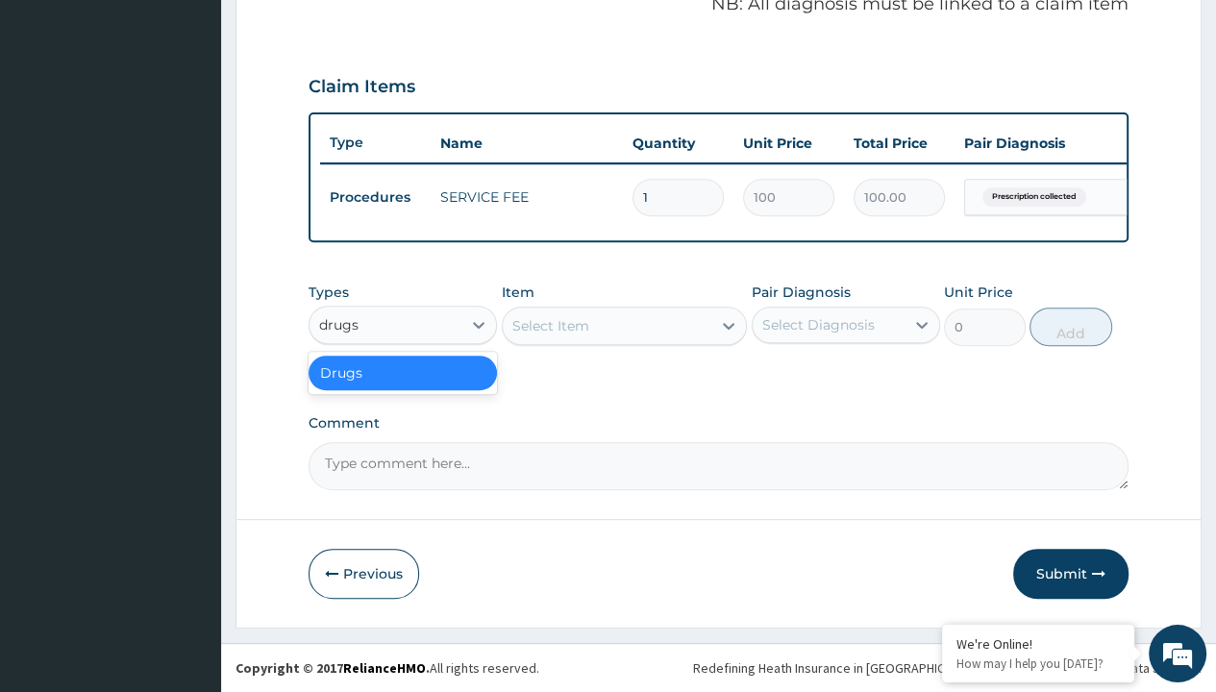
click at [403, 373] on div "Drugs" at bounding box center [403, 373] width 188 height 35
click at [550, 326] on div "Select Item" at bounding box center [550, 325] width 77 height 19
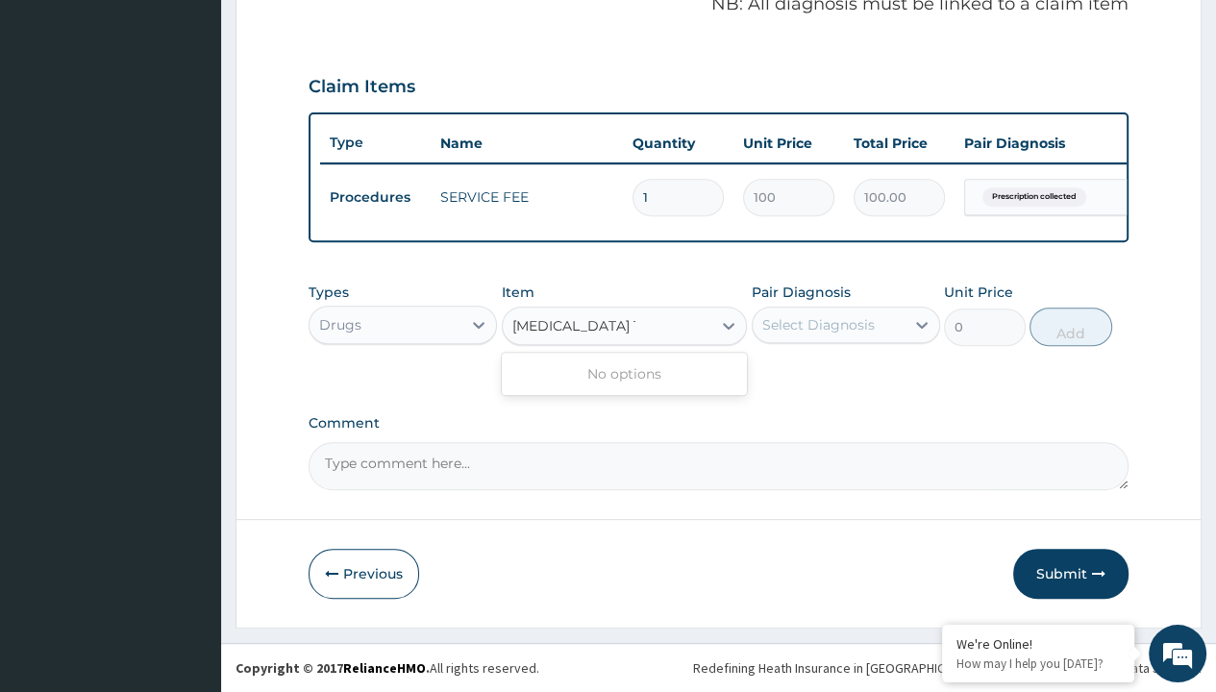
type input "[MEDICAL_DATA] 1%"
click at [339, 325] on div "Drugs" at bounding box center [340, 324] width 42 height 19
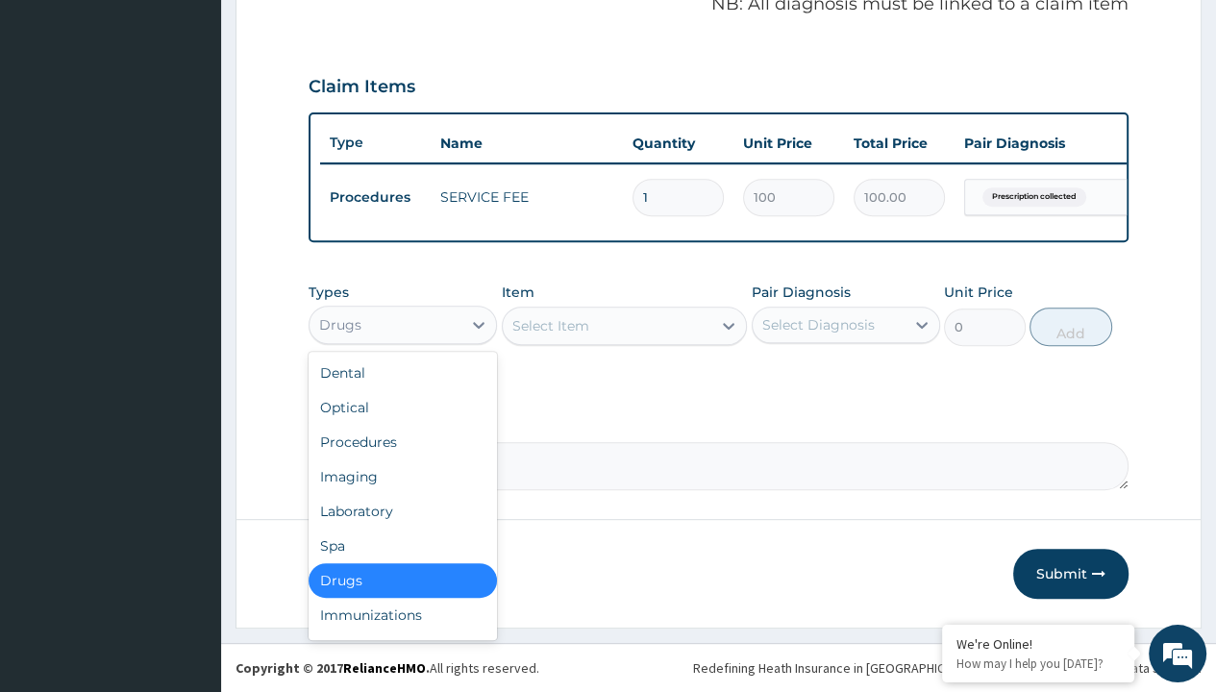
type input "drugs"
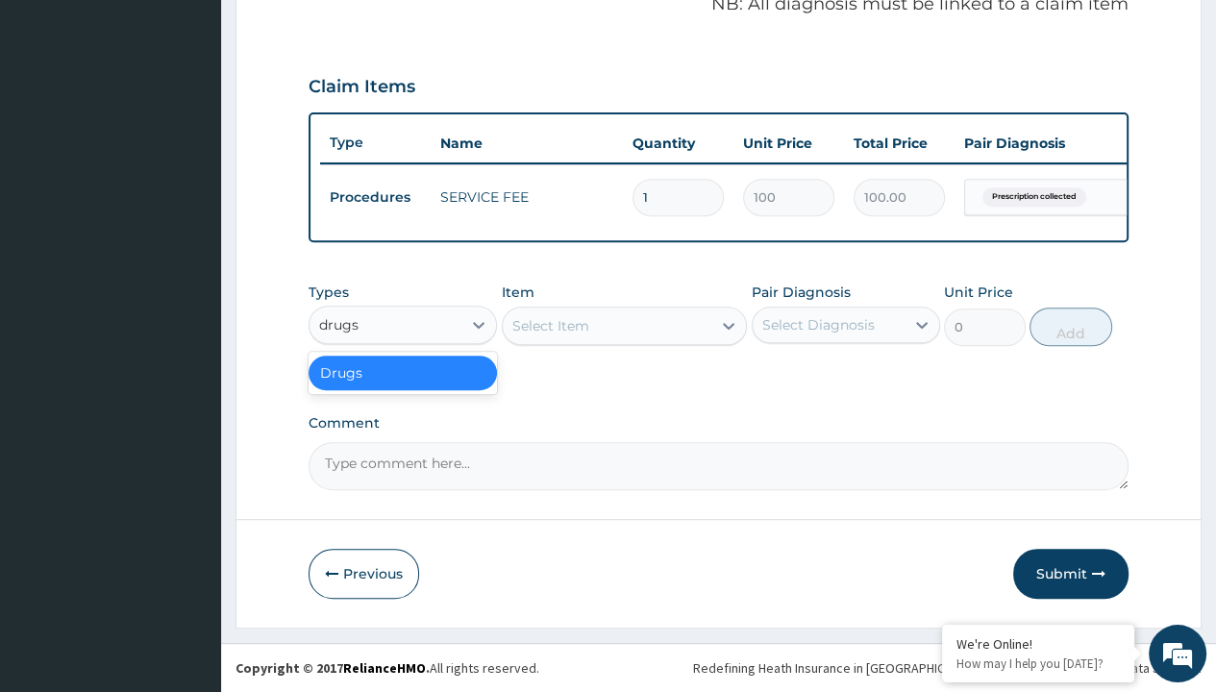
click at [403, 373] on div "Drugs" at bounding box center [403, 373] width 188 height 35
click at [550, 326] on div "Select Item" at bounding box center [550, 325] width 77 height 19
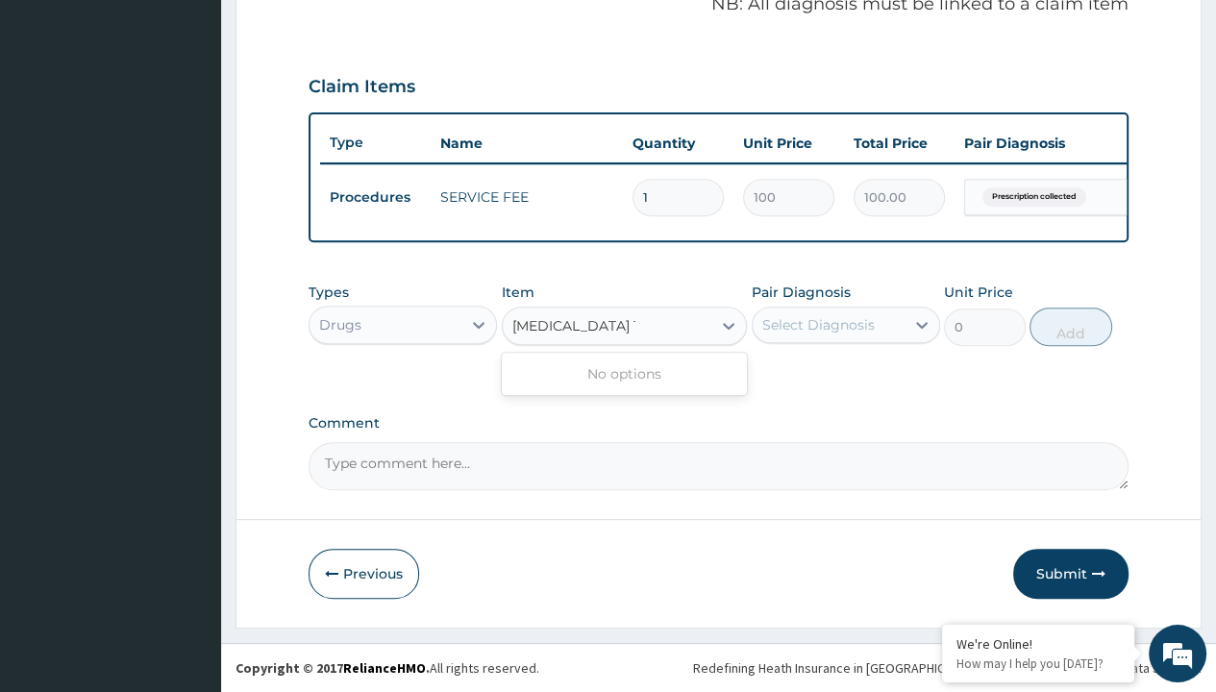
type input "[MEDICAL_DATA] 1%"
click at [339, 325] on div "Drugs" at bounding box center [340, 324] width 42 height 19
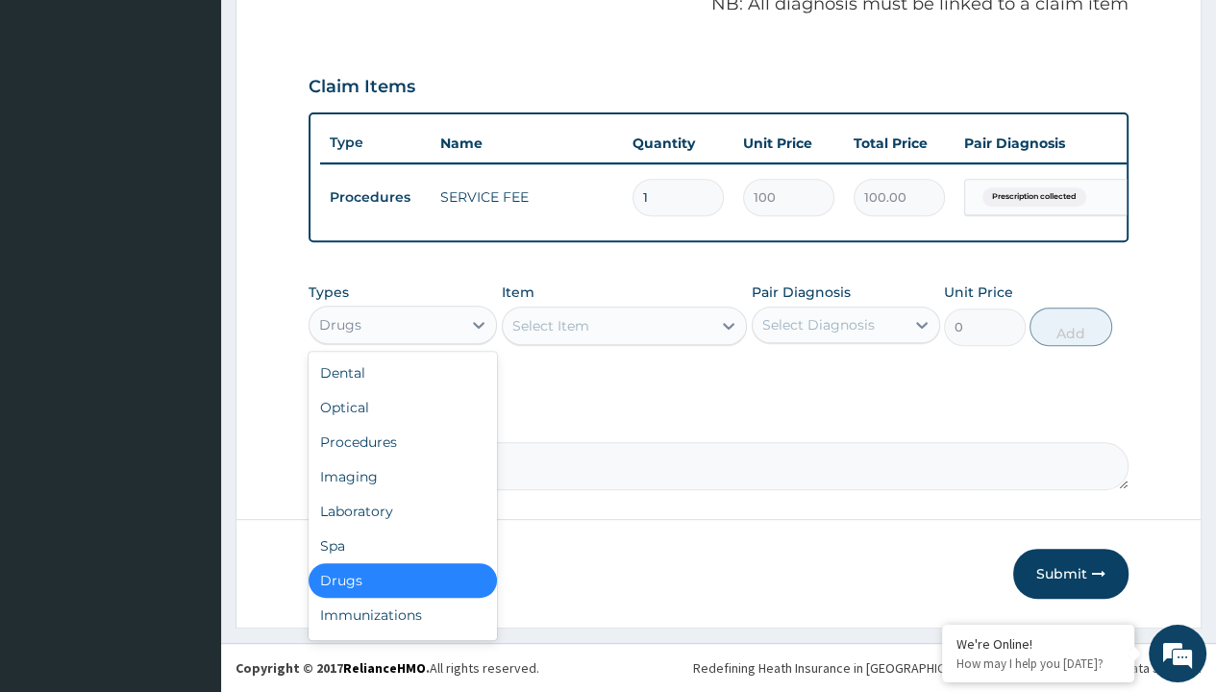
type input "drugs"
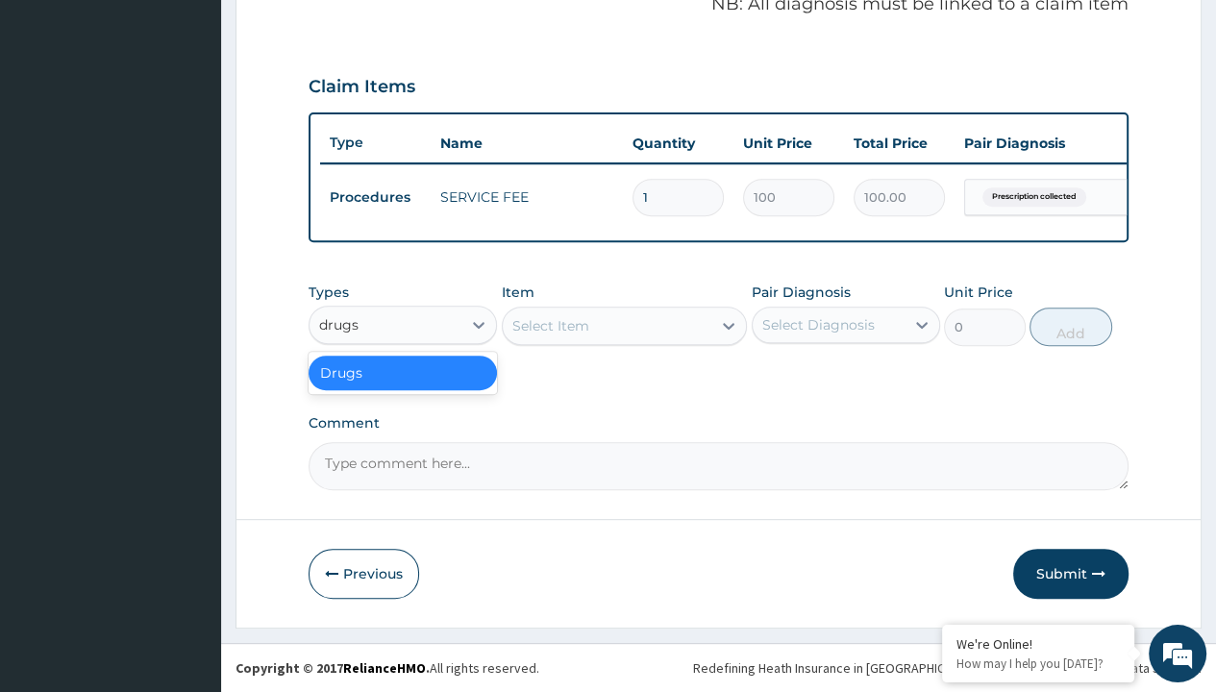
click at [403, 373] on div "Drugs" at bounding box center [403, 373] width 188 height 35
click at [550, 326] on div "Select Item" at bounding box center [550, 325] width 77 height 19
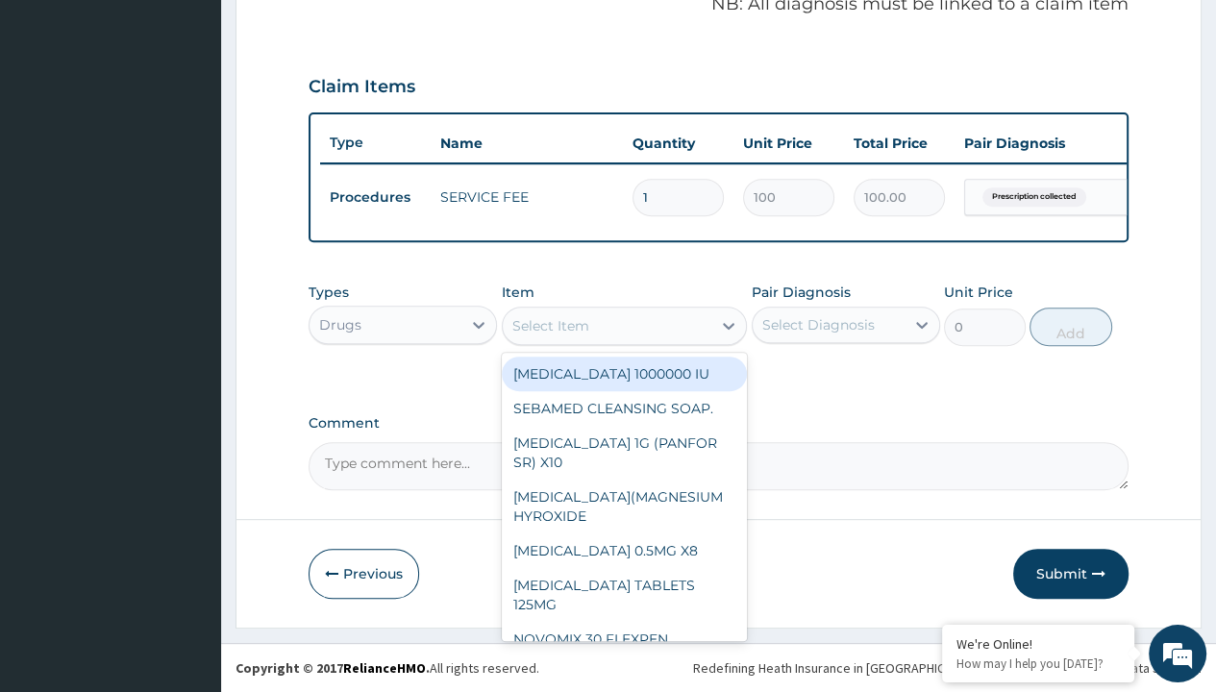
type input "[MEDICAL_DATA] 10mg tab loratyn x10"
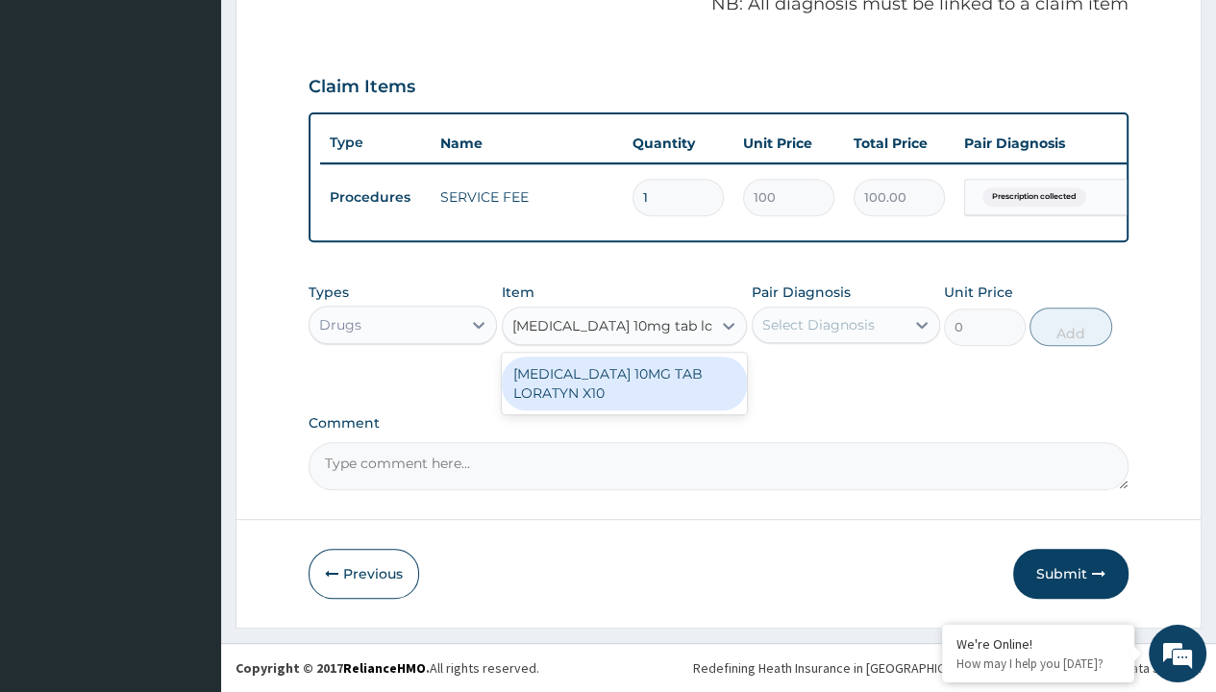
click at [624, 384] on div "[MEDICAL_DATA] 10MG TAB LORATYN X10" at bounding box center [625, 384] width 246 height 54
type input "117"
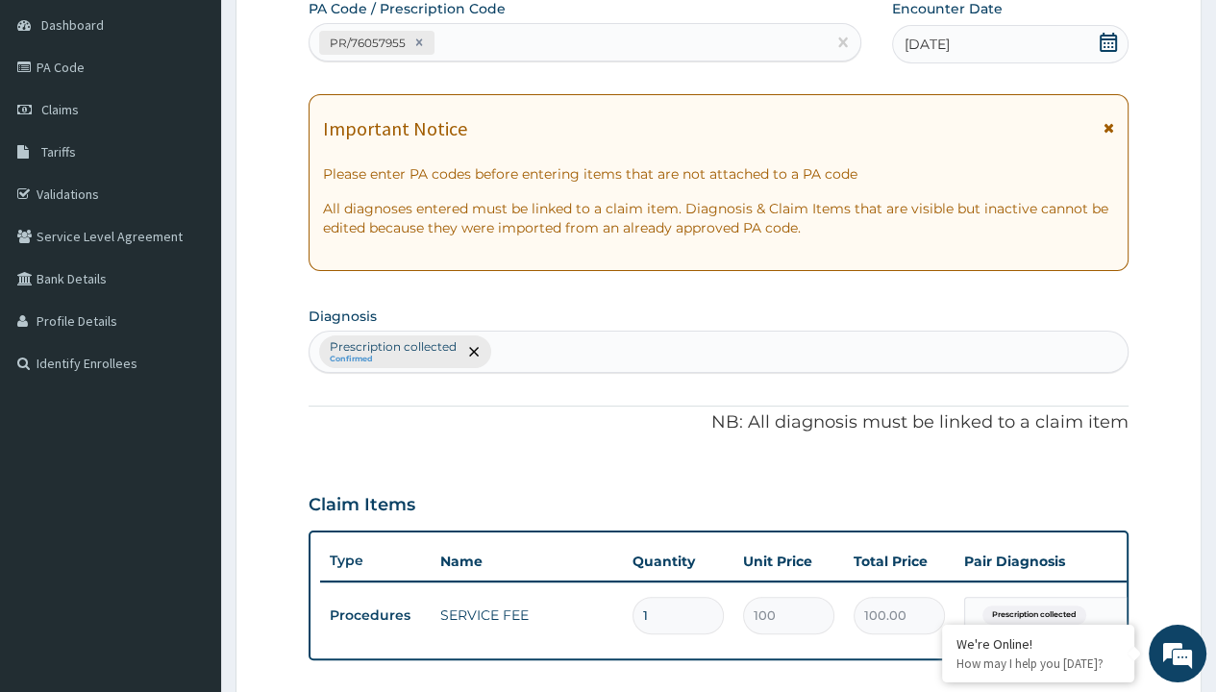
type input "prescription collected"
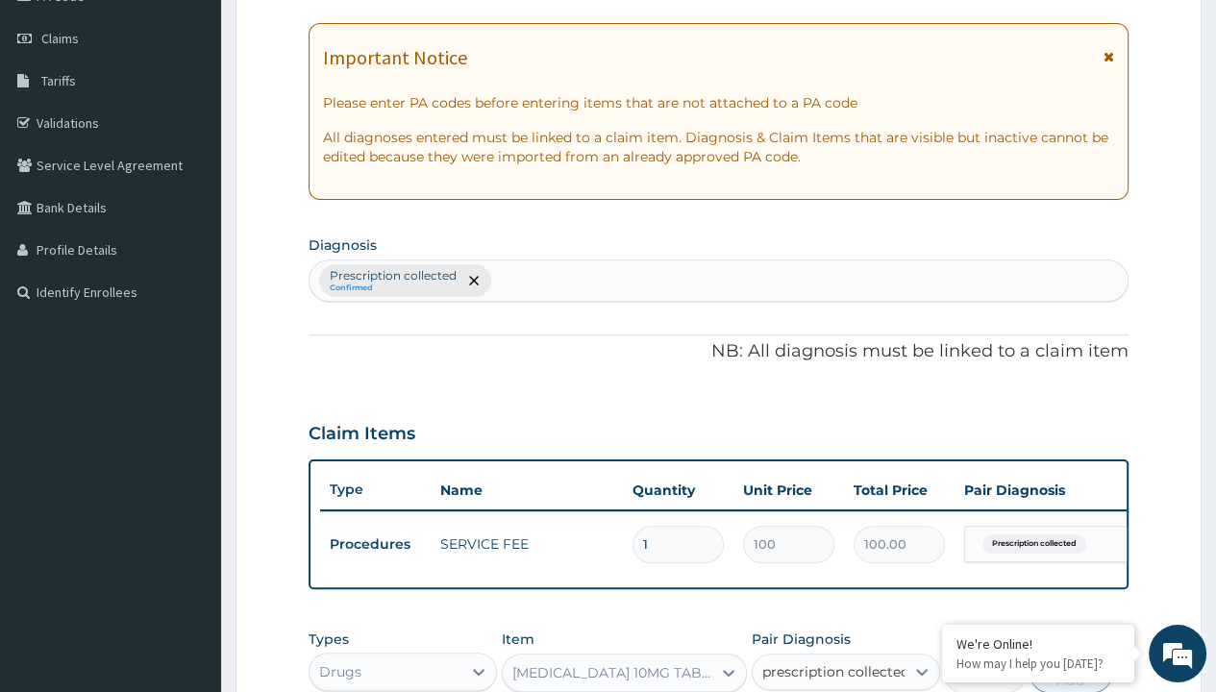
checkbox input "true"
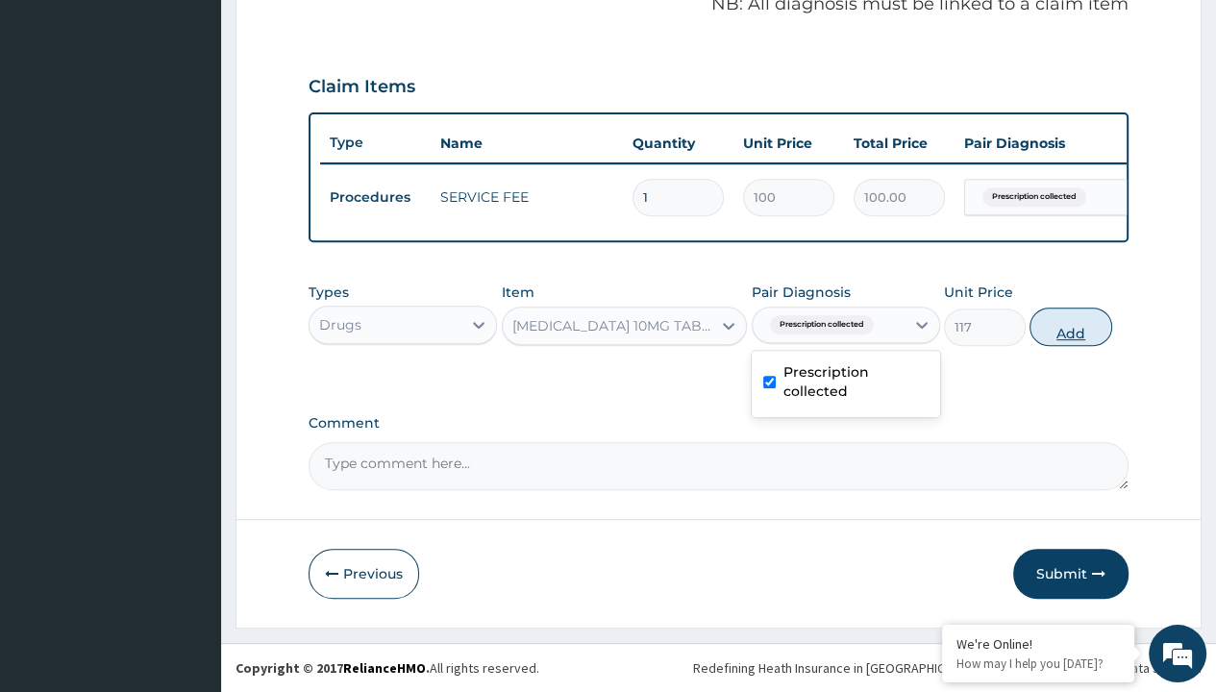
click at [1071, 327] on button "Add" at bounding box center [1071, 327] width 82 height 38
type input "0"
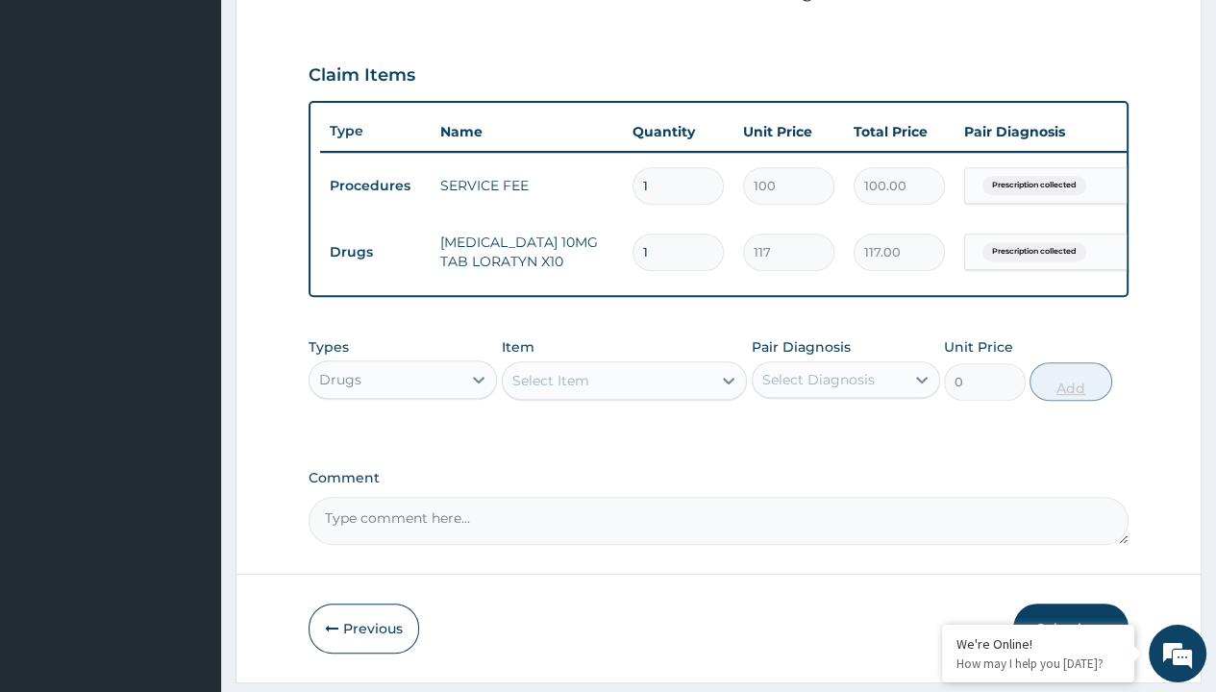
type input "10"
type input "1170.00"
type input "10"
click at [375, 249] on td "Drugs" at bounding box center [375, 253] width 111 height 36
type input "drugs"
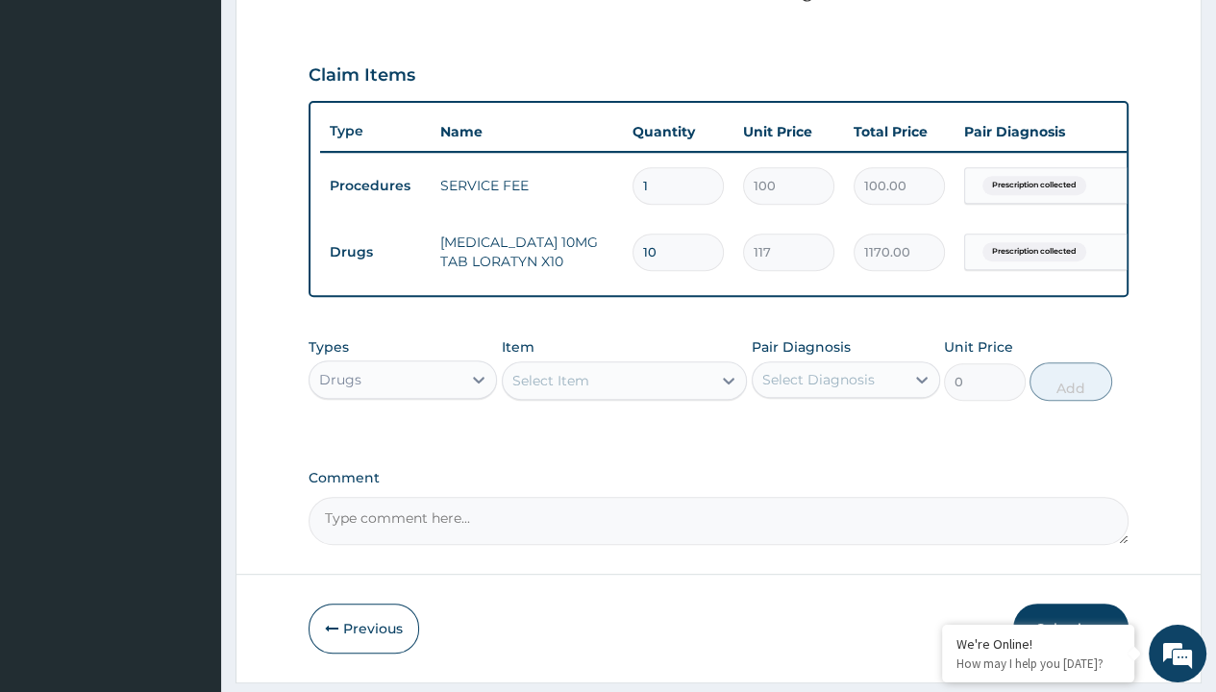
scroll to position [0, 0]
click at [403, 438] on div "Drugs" at bounding box center [403, 427] width 188 height 35
click at [550, 390] on div "Select Item" at bounding box center [550, 380] width 77 height 19
type input "tuxil d"
click at [375, 249] on td "Drugs" at bounding box center [375, 253] width 111 height 36
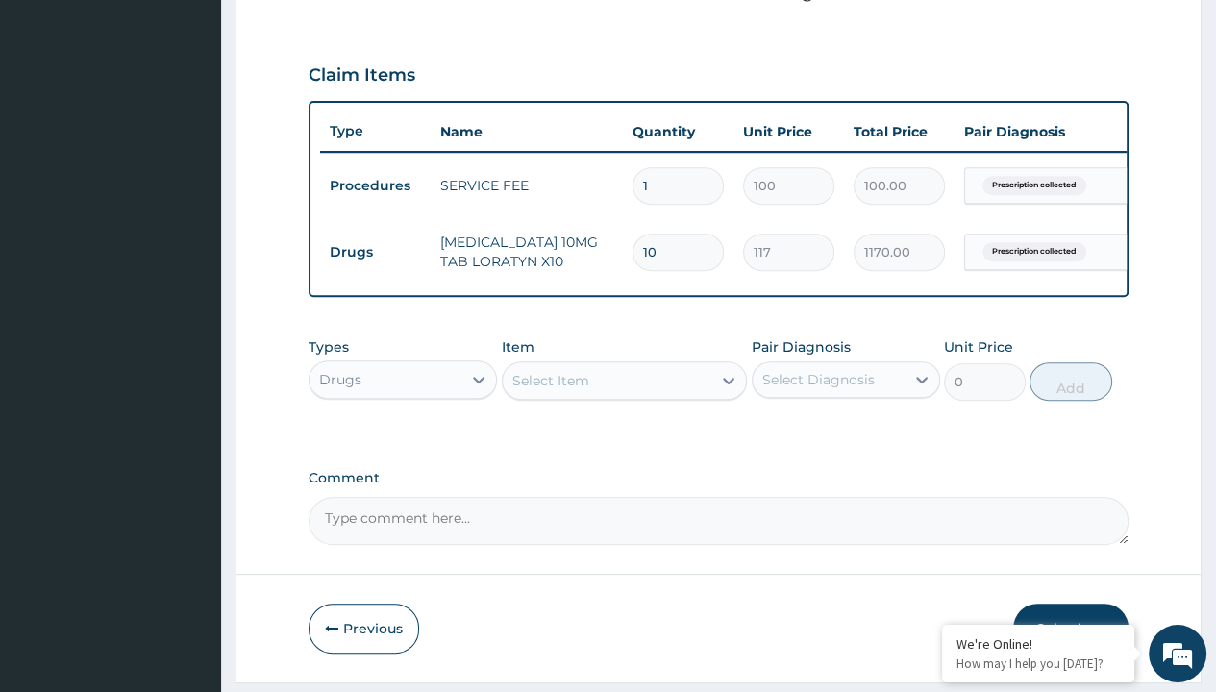
type input "drugs"
click at [403, 438] on div "Drugs" at bounding box center [403, 427] width 188 height 35
click at [550, 390] on div "Select Item" at bounding box center [550, 380] width 77 height 19
type input "tuxil d"
click at [375, 249] on td "Drugs" at bounding box center [375, 253] width 111 height 36
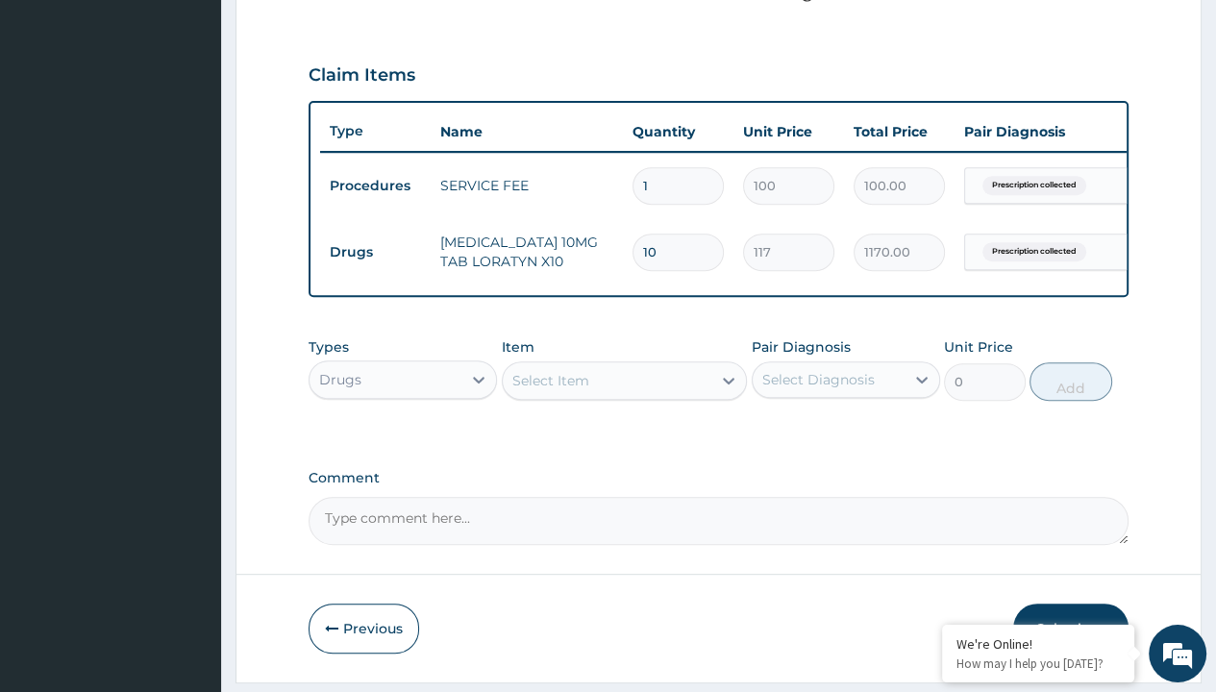
type input "drugs"
click at [403, 438] on div "Drugs" at bounding box center [403, 427] width 188 height 35
click at [550, 390] on div "Select Item" at bounding box center [550, 380] width 77 height 19
type input "tuxil d"
click at [375, 249] on td "Drugs" at bounding box center [375, 253] width 111 height 36
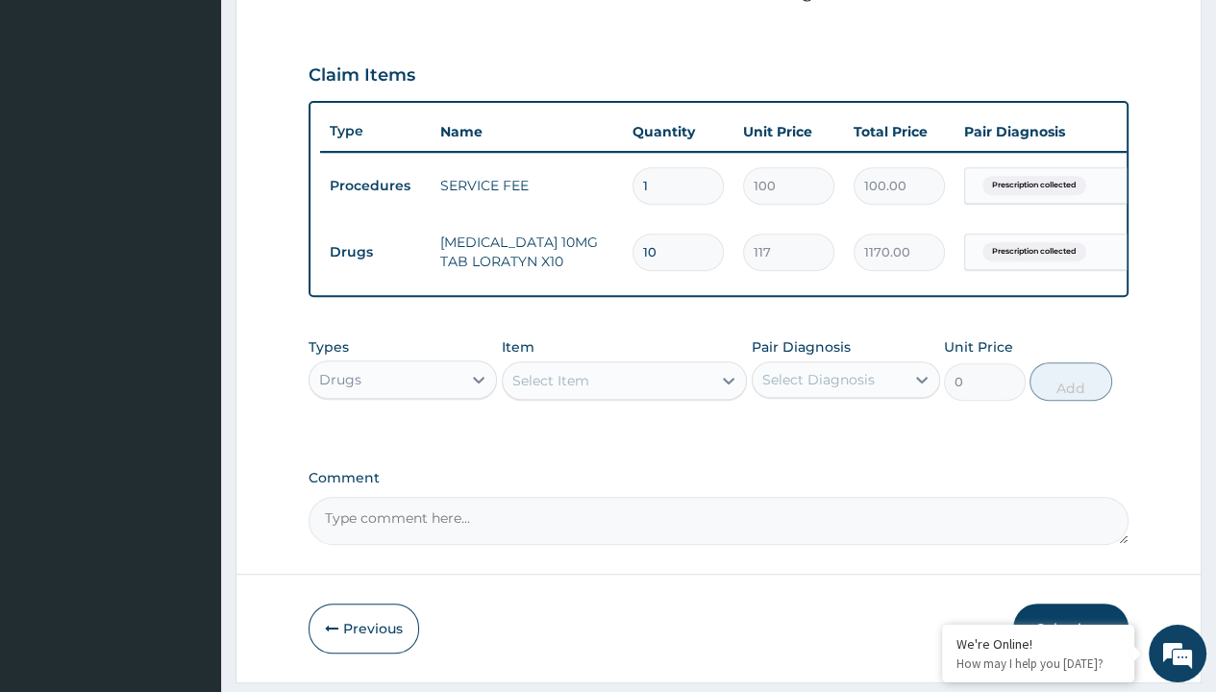
type input "drugs"
click at [403, 438] on div "Drugs" at bounding box center [403, 427] width 188 height 35
click at [550, 390] on div "Select Item" at bounding box center [550, 380] width 77 height 19
type input "tuxil d"
click at [375, 249] on td "Drugs" at bounding box center [375, 253] width 111 height 36
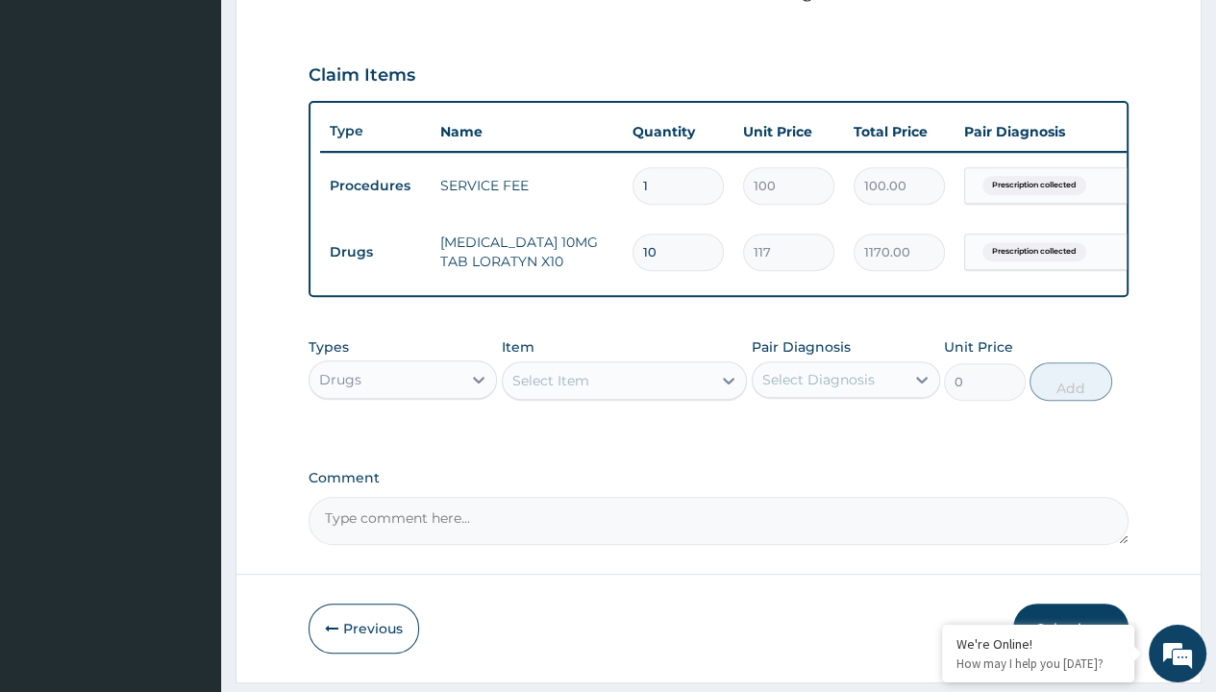
type input "drugs"
click at [403, 438] on div "Drugs" at bounding box center [403, 427] width 188 height 35
click at [550, 390] on div "Select Item" at bounding box center [550, 380] width 77 height 19
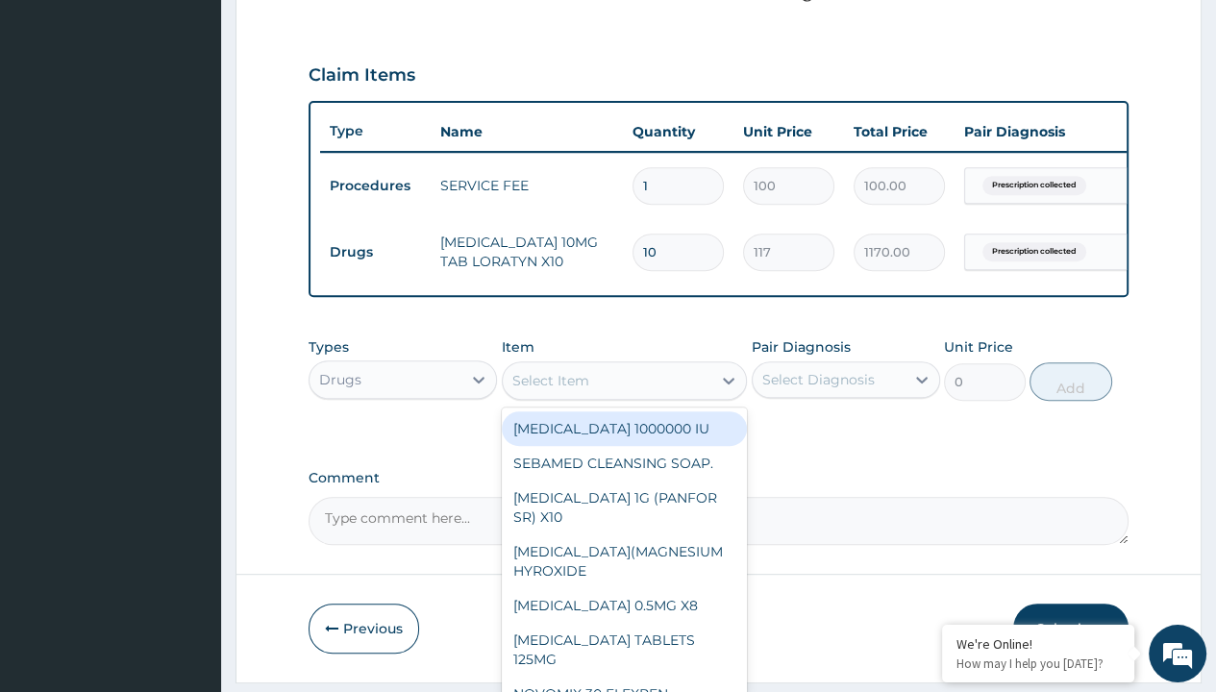
type input "tuxil d"
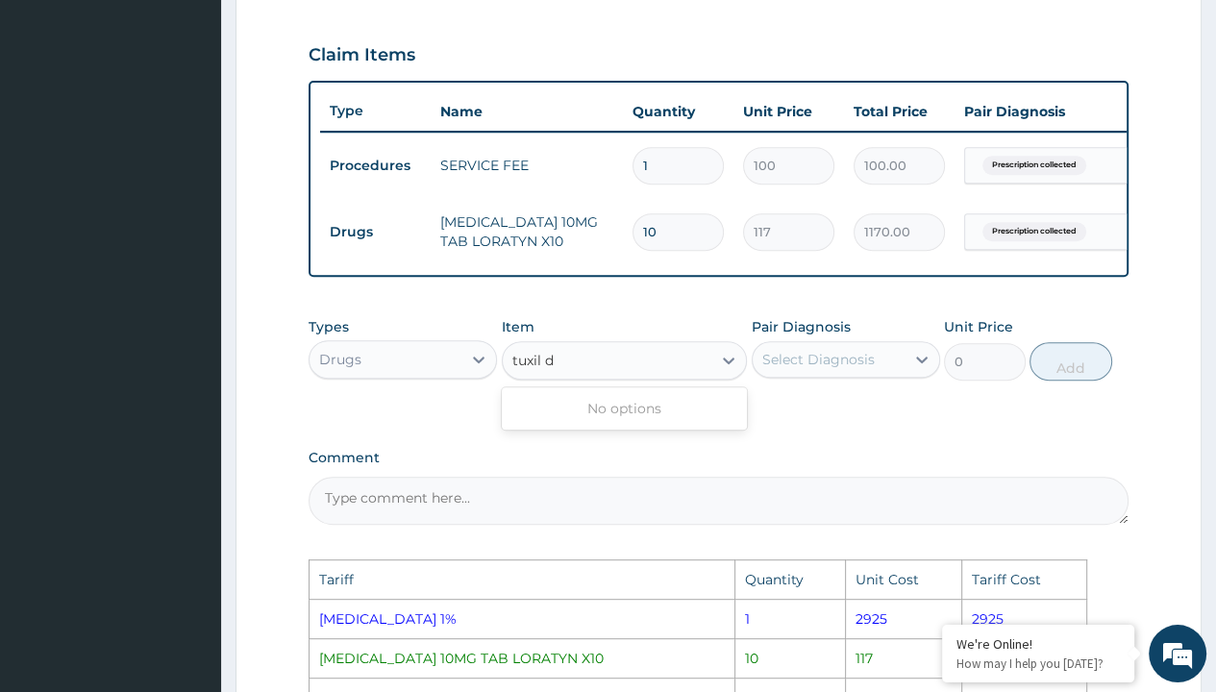
scroll to position [620, 0]
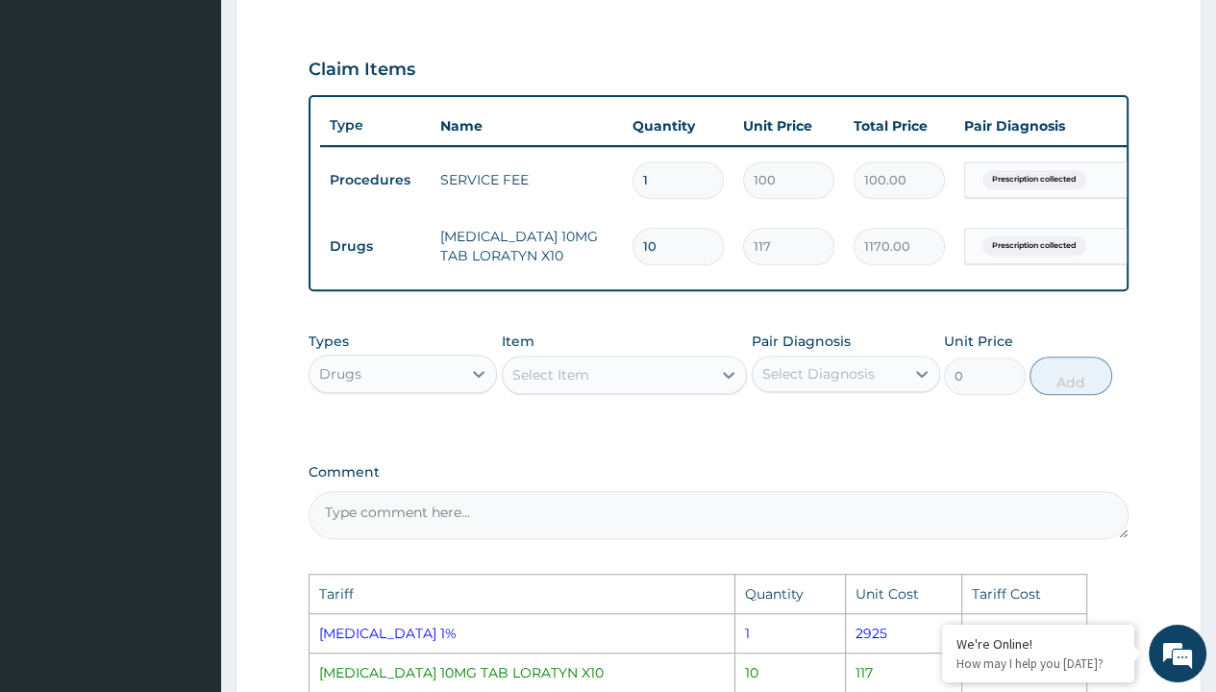
click at [599, 381] on div "Select Item" at bounding box center [608, 375] width 210 height 31
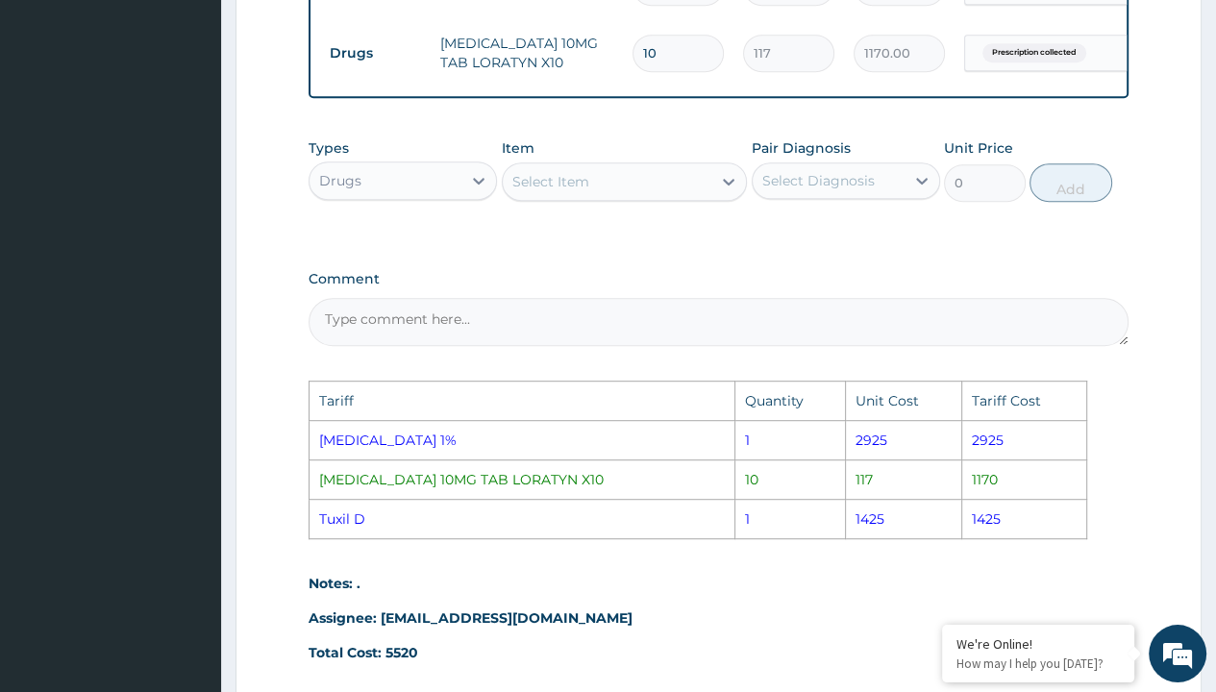
scroll to position [812, 0]
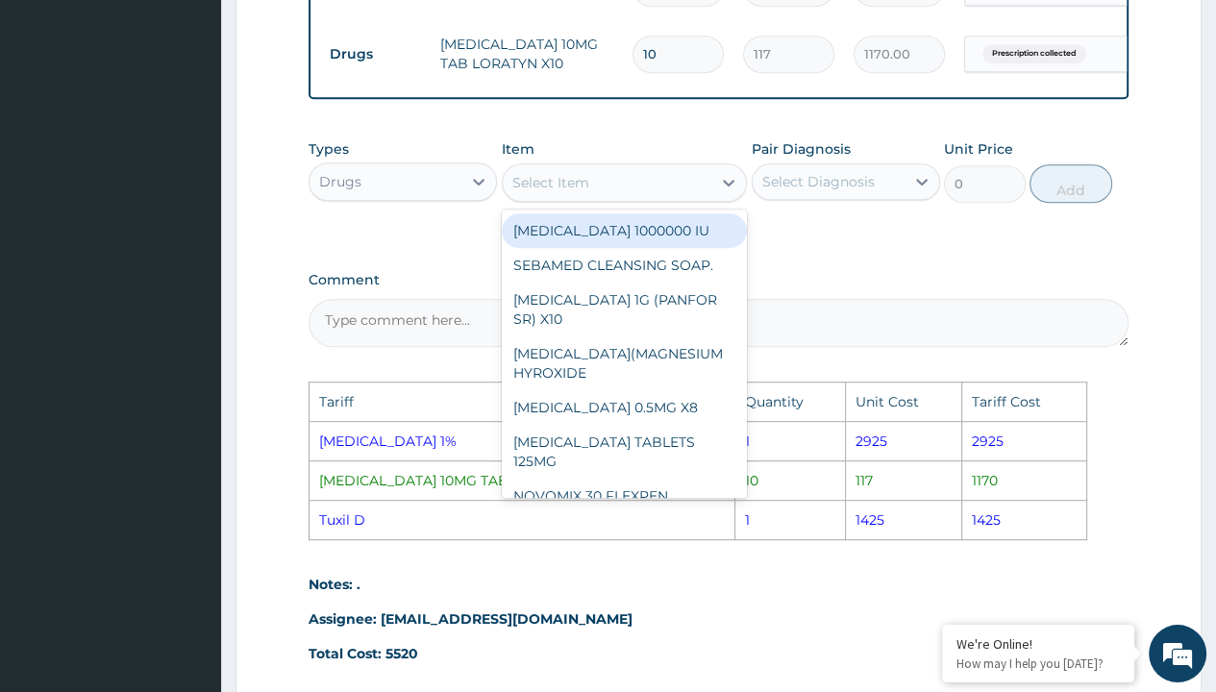
click at [615, 198] on div "Select Item" at bounding box center [608, 182] width 210 height 31
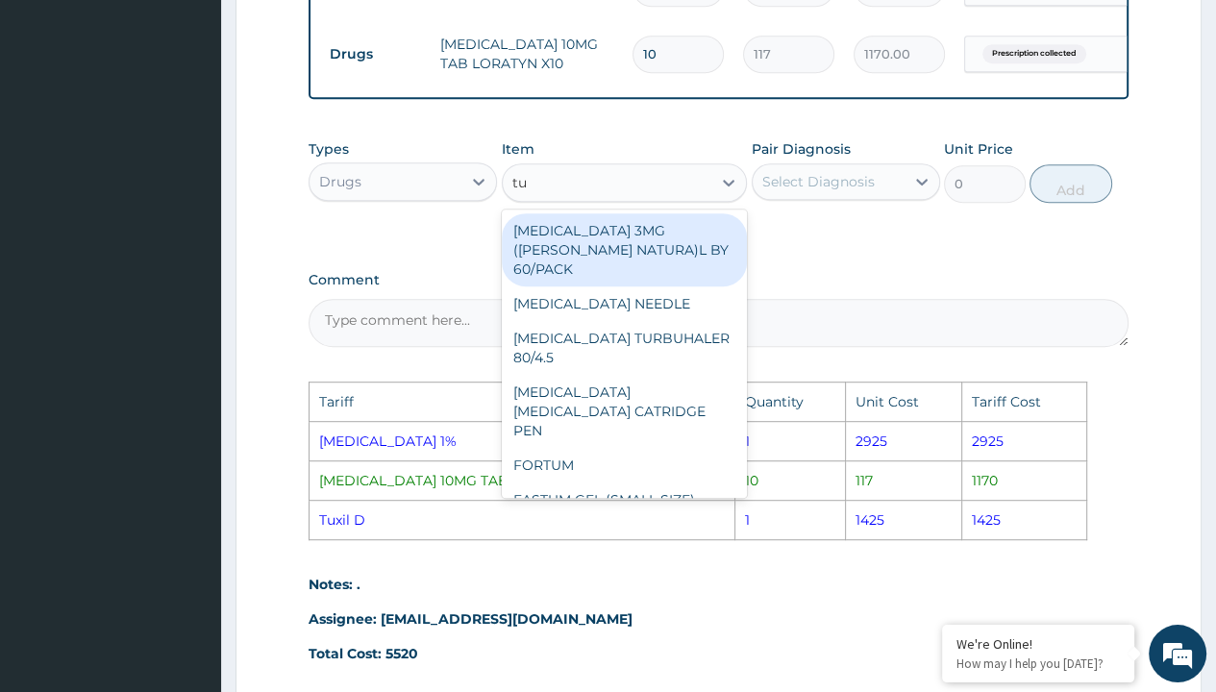
type input "tux"
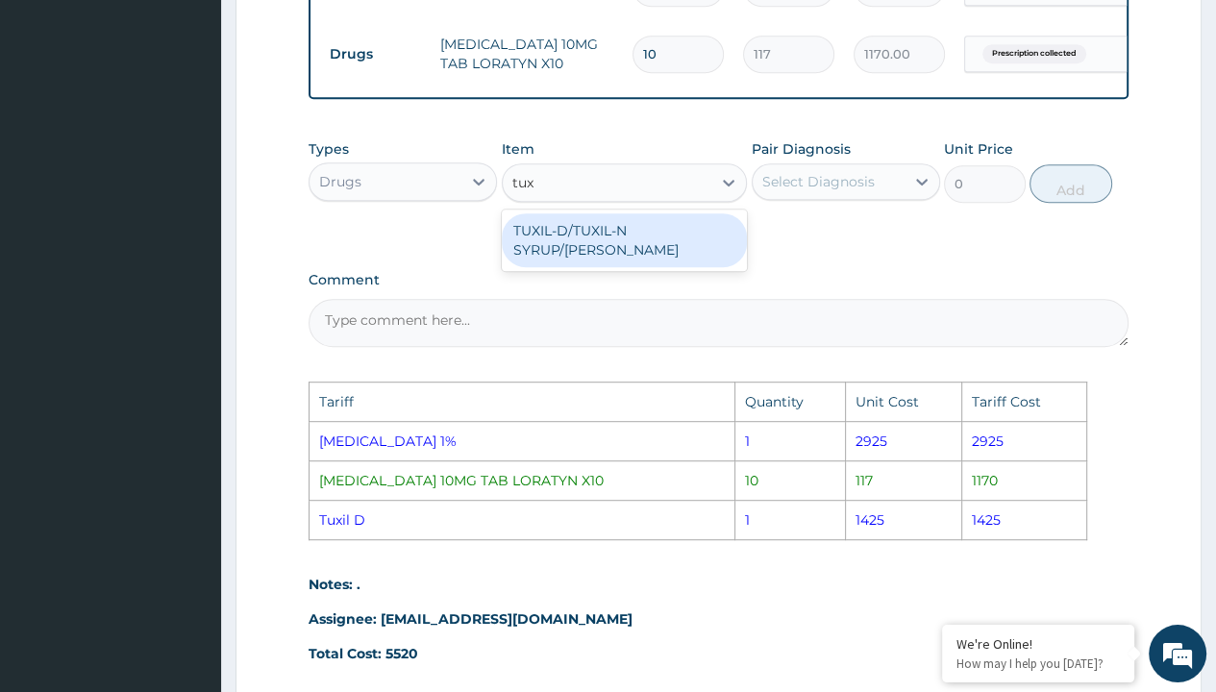
click at [628, 242] on div "TUXIL-D/TUXIL-N SYRUP/[PERSON_NAME]" at bounding box center [625, 240] width 246 height 54
type input "1425"
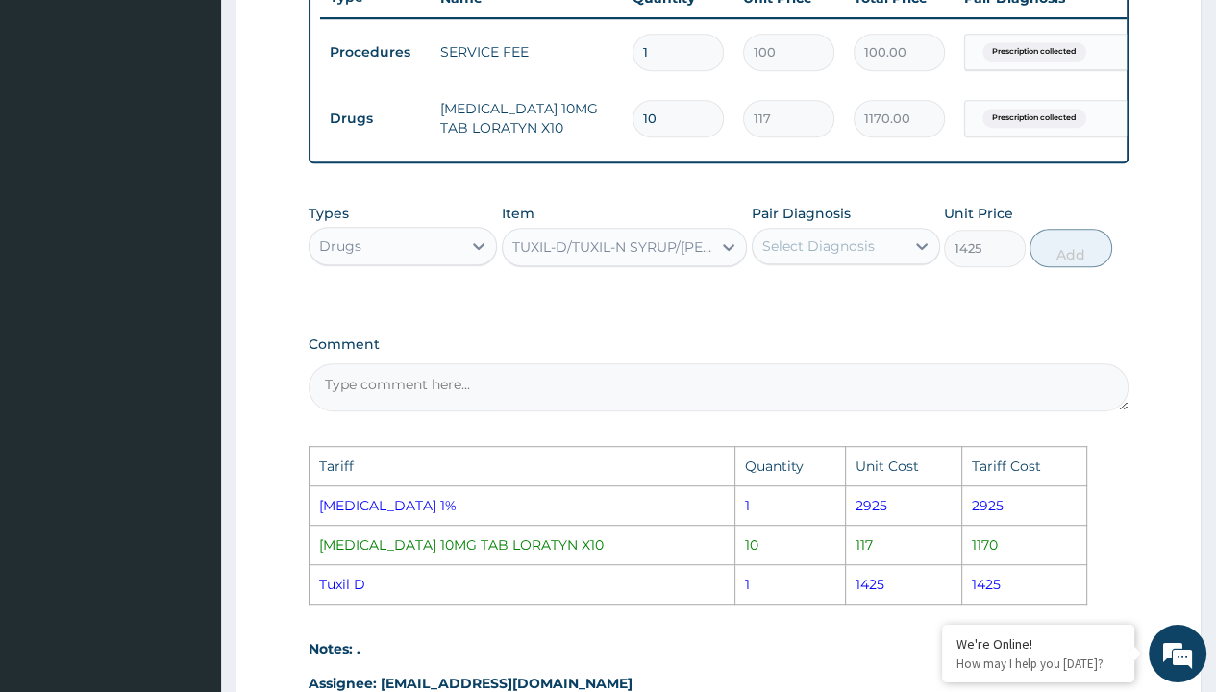
scroll to position [716, 0]
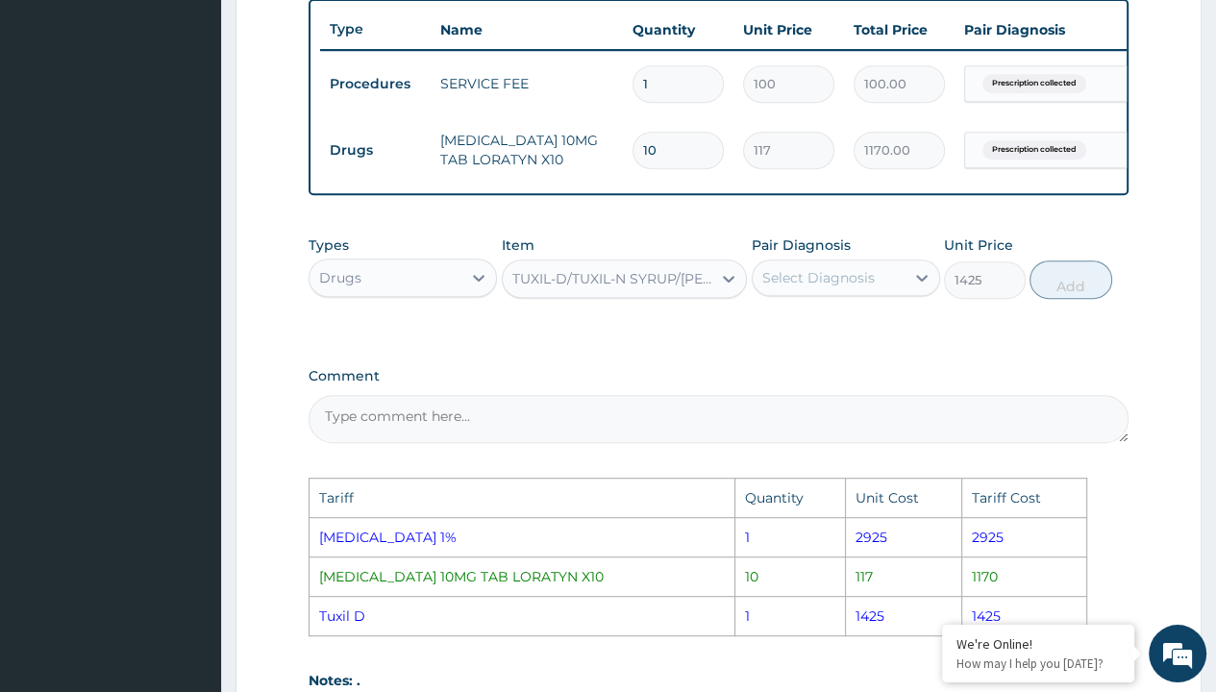
click at [869, 284] on div "Select Diagnosis" at bounding box center [818, 277] width 112 height 19
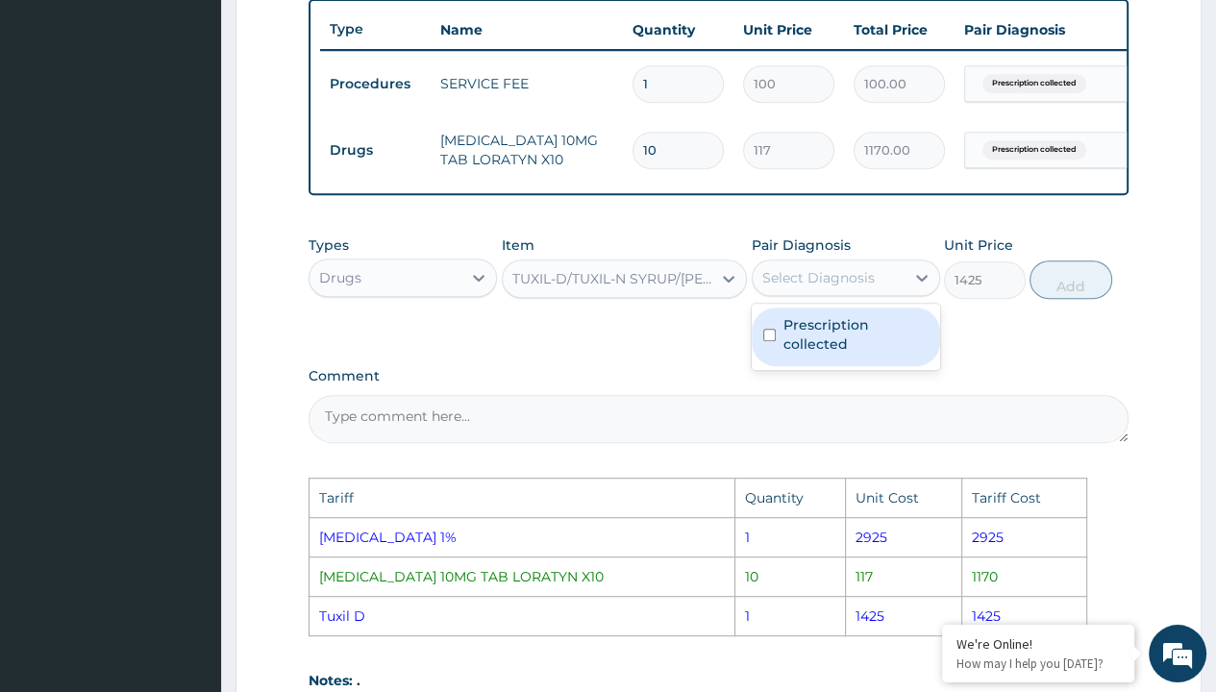
click at [765, 341] on input "checkbox" at bounding box center [769, 335] width 12 height 12
checkbox input "true"
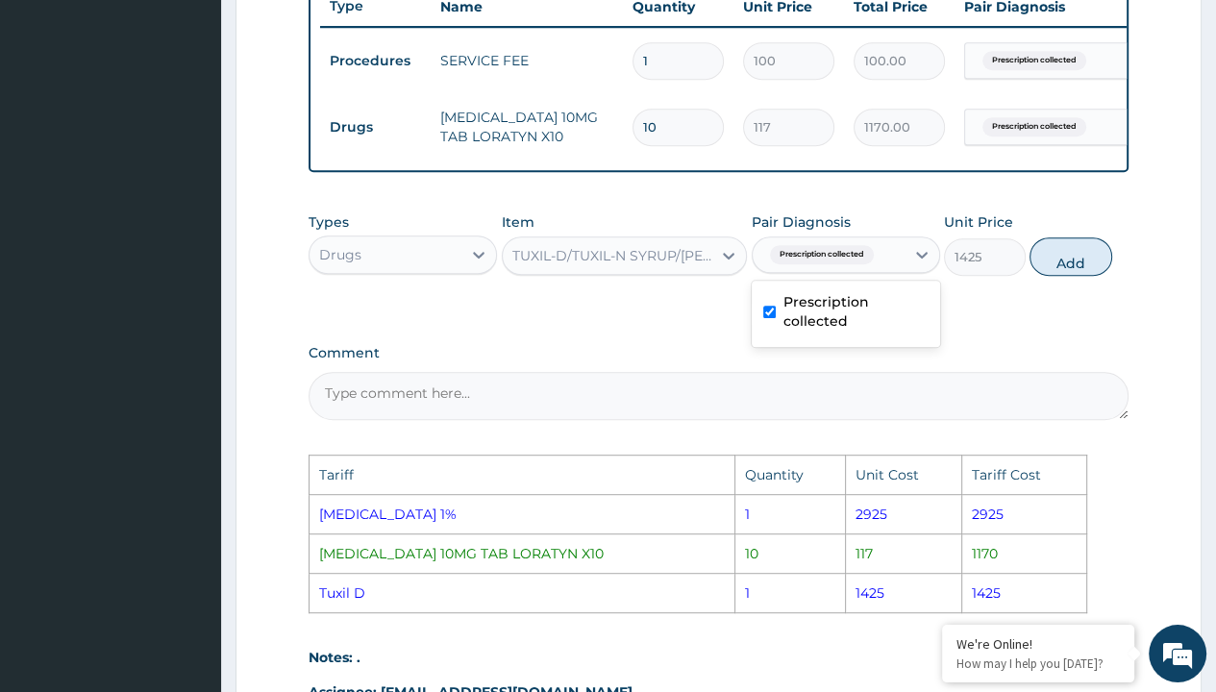
scroll to position [812, 0]
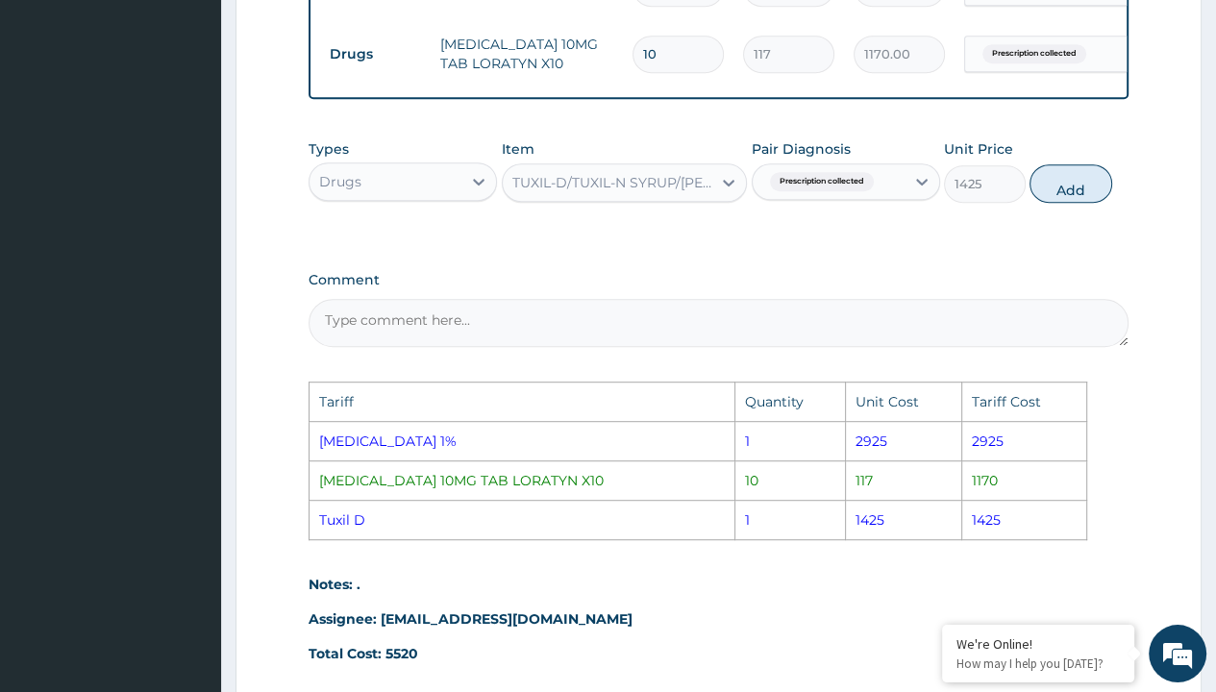
click at [1023, 282] on div "PA Code / Prescription Code PR/76057955 Encounter Date 08-09-2025 Important Not…" at bounding box center [719, 22] width 820 height 1302
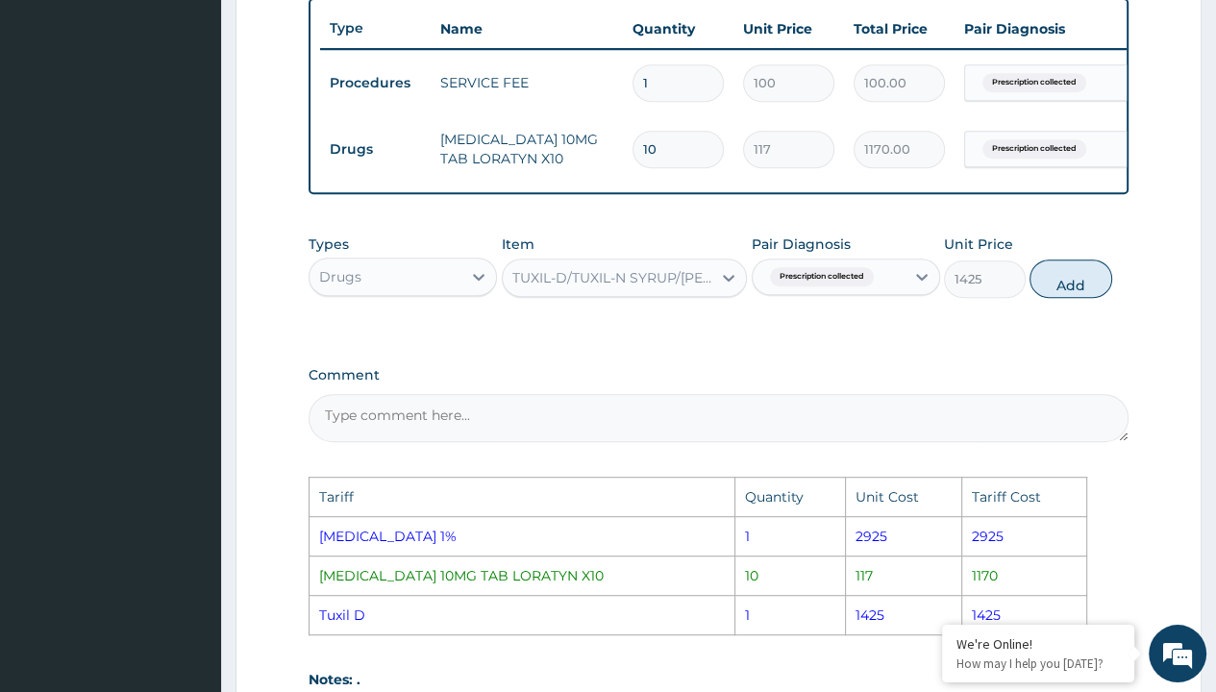
scroll to position [716, 0]
click at [1054, 299] on button "Add" at bounding box center [1071, 280] width 82 height 38
type input "0"
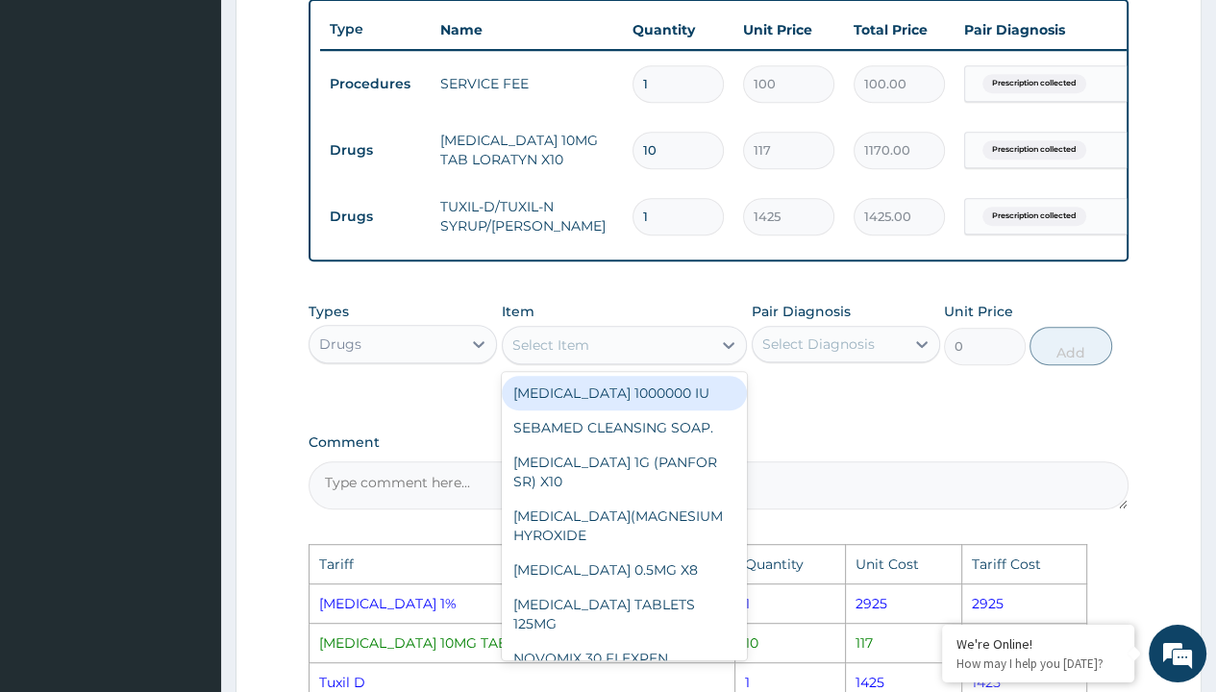
click at [557, 354] on div "Select Item" at bounding box center [550, 344] width 77 height 19
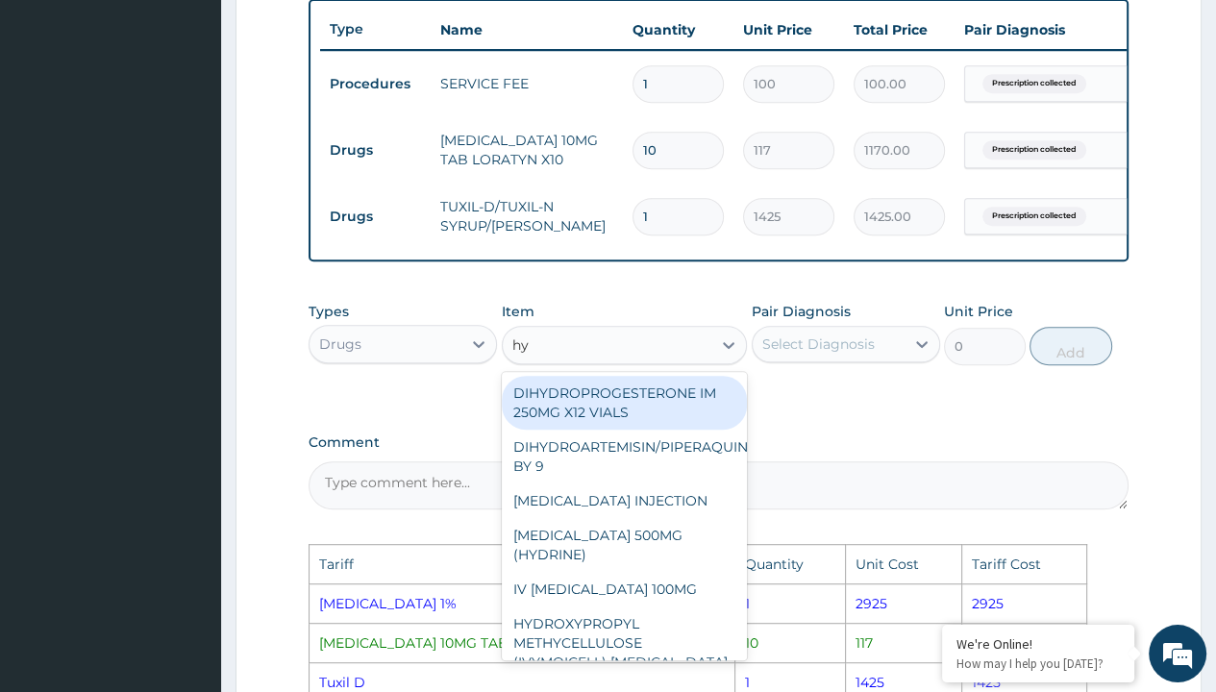
type input "h"
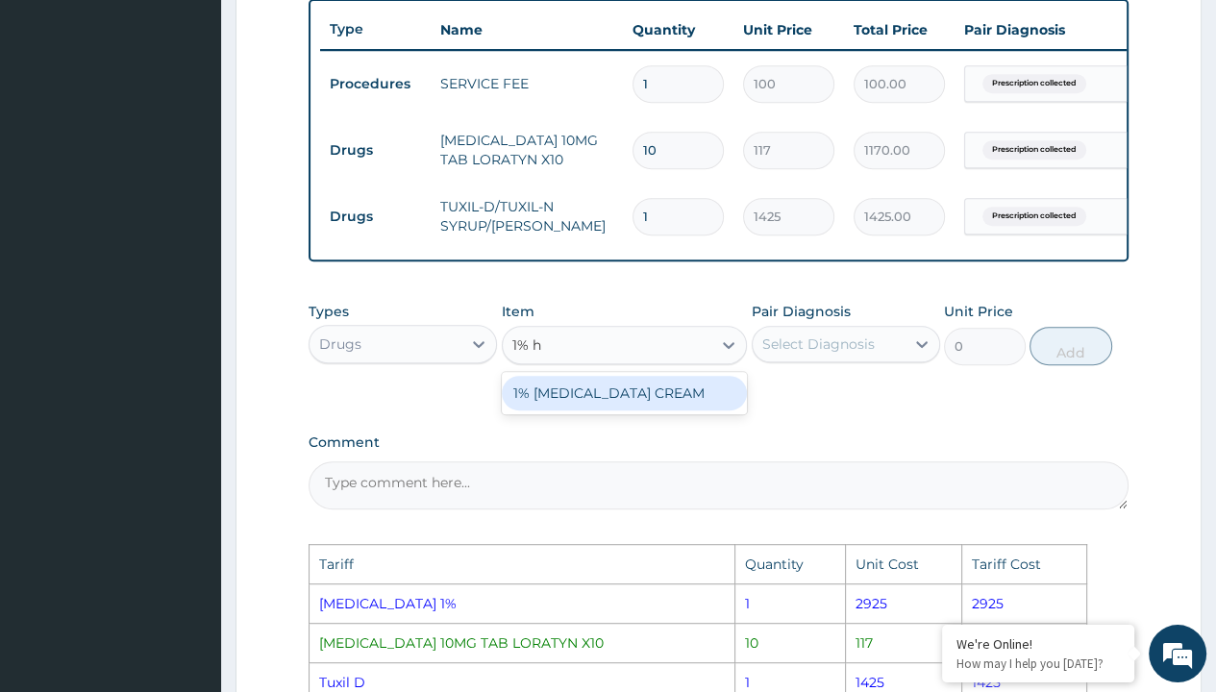
type input "1% hy"
click at [579, 410] on div "1% [MEDICAL_DATA] CREAM" at bounding box center [625, 393] width 246 height 35
type input "2925"
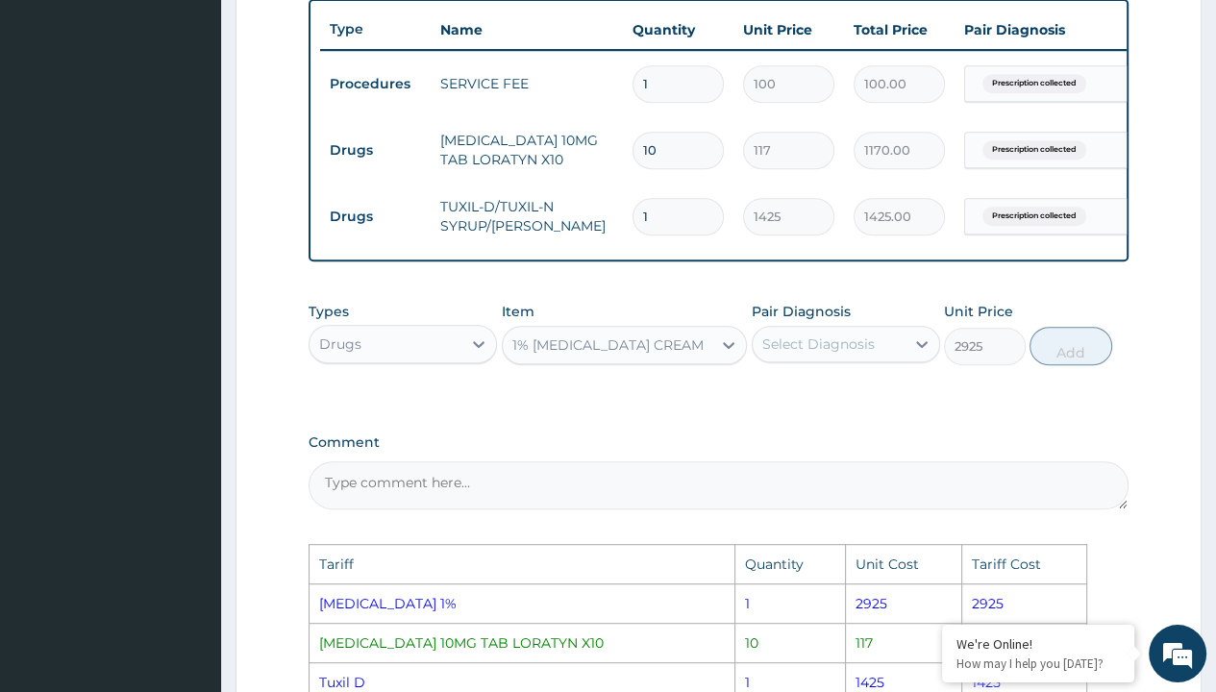
click at [841, 354] on div "Select Diagnosis" at bounding box center [818, 344] width 112 height 19
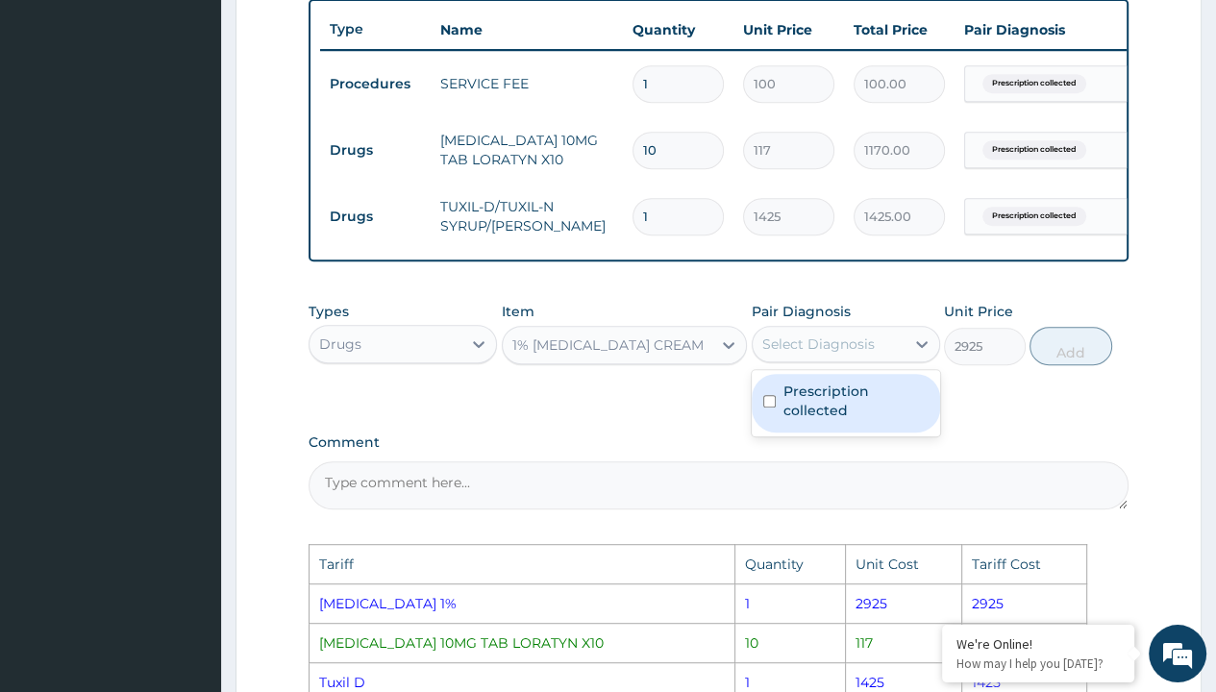
click at [816, 420] on label "Prescription collected" at bounding box center [855, 401] width 145 height 38
checkbox input "true"
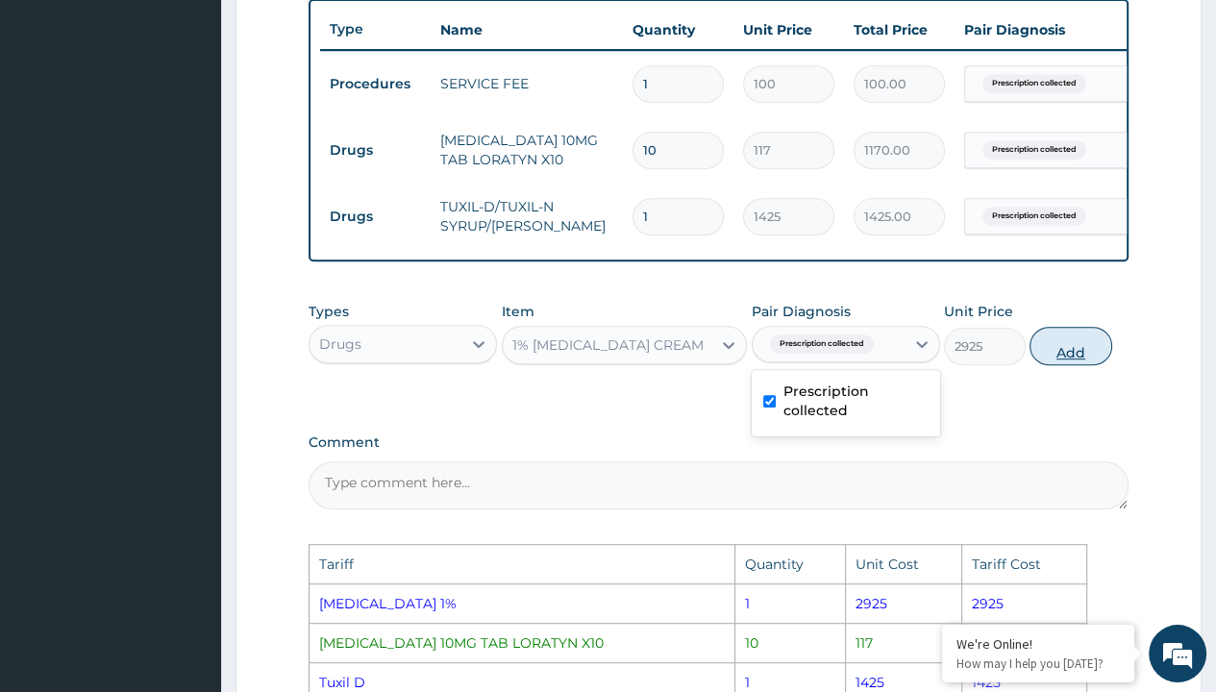
click at [1078, 365] on button "Add" at bounding box center [1071, 346] width 82 height 38
type input "0"
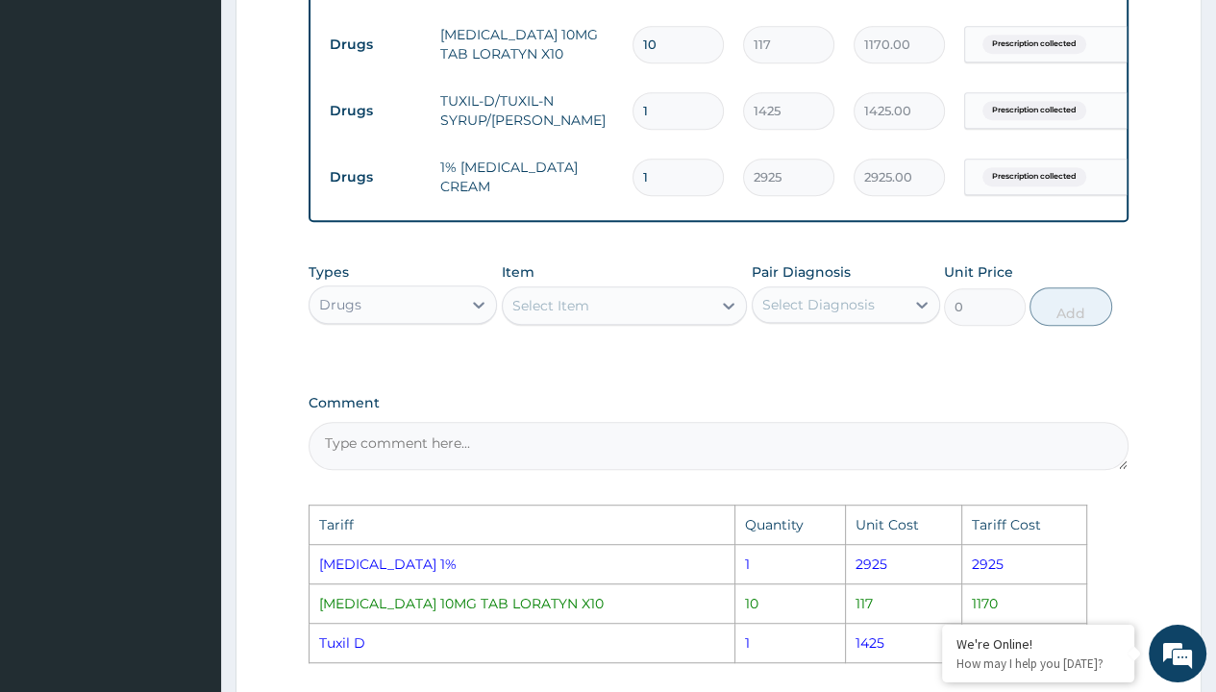
scroll to position [812, 0]
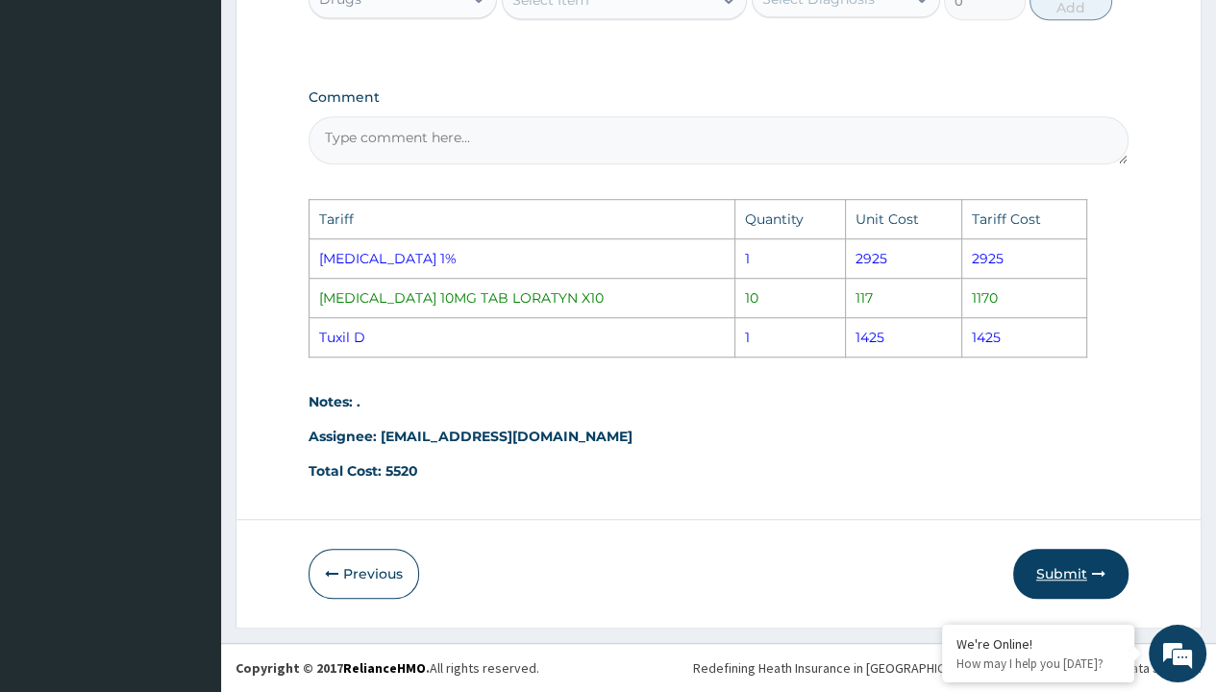
click at [1046, 562] on button "Submit" at bounding box center [1070, 574] width 115 height 50
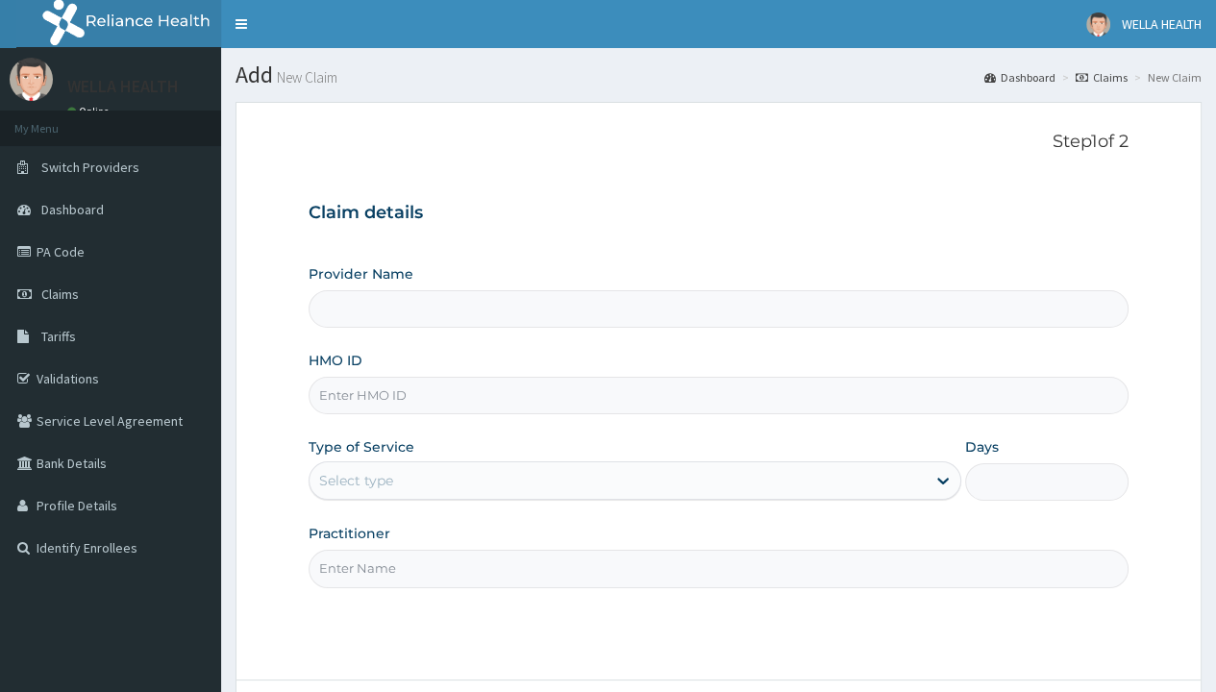
type input "WellaHealth(TELEMEDICINE)"
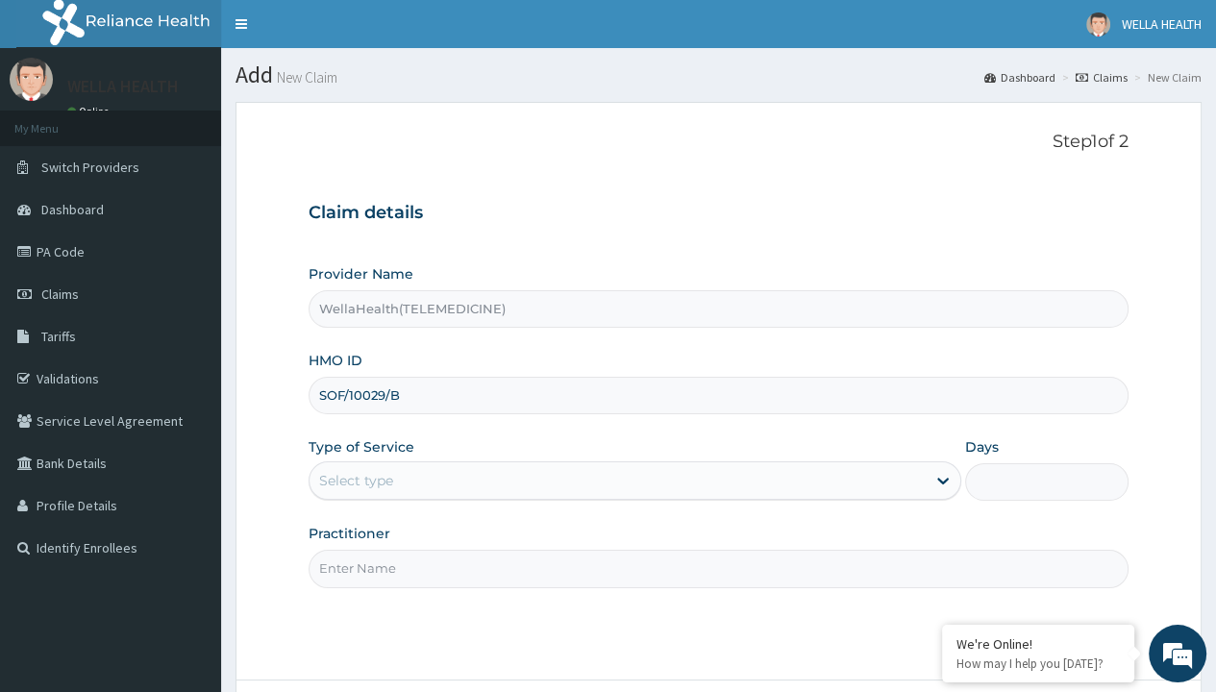
type input "SOF/10029/B"
type input "WellaHealth"
click at [356, 480] on div "Select type" at bounding box center [356, 480] width 74 height 19
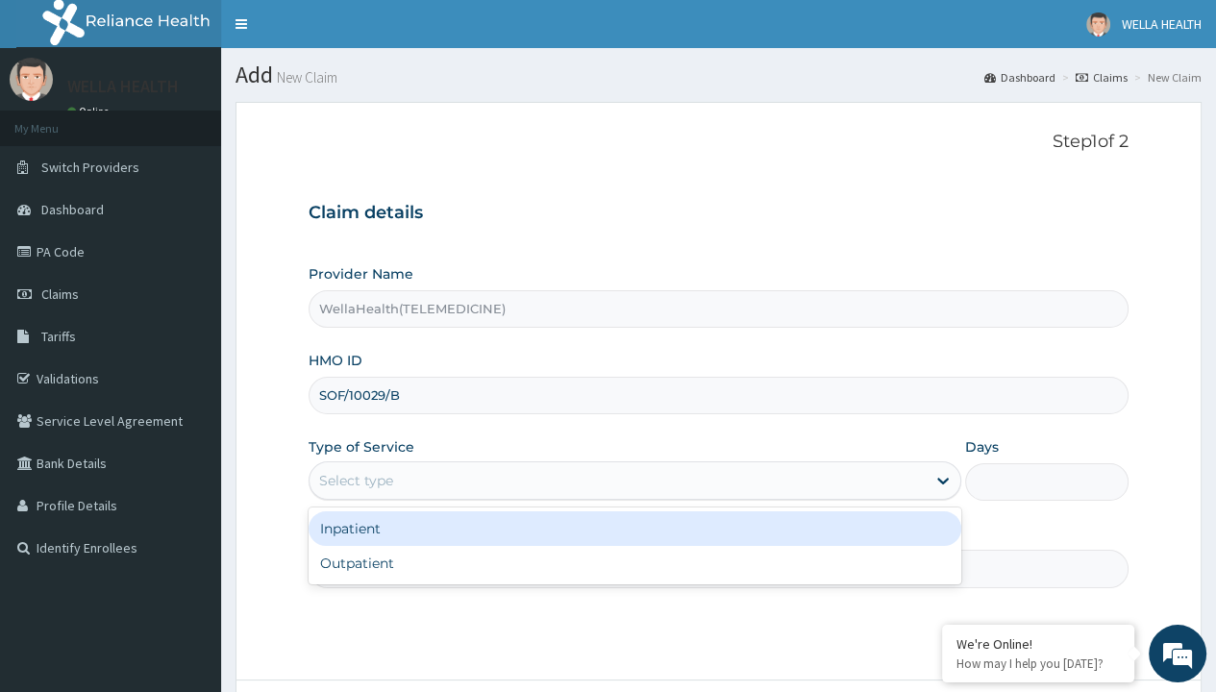
click at [634, 562] on div "Outpatient" at bounding box center [635, 563] width 653 height 35
type input "1"
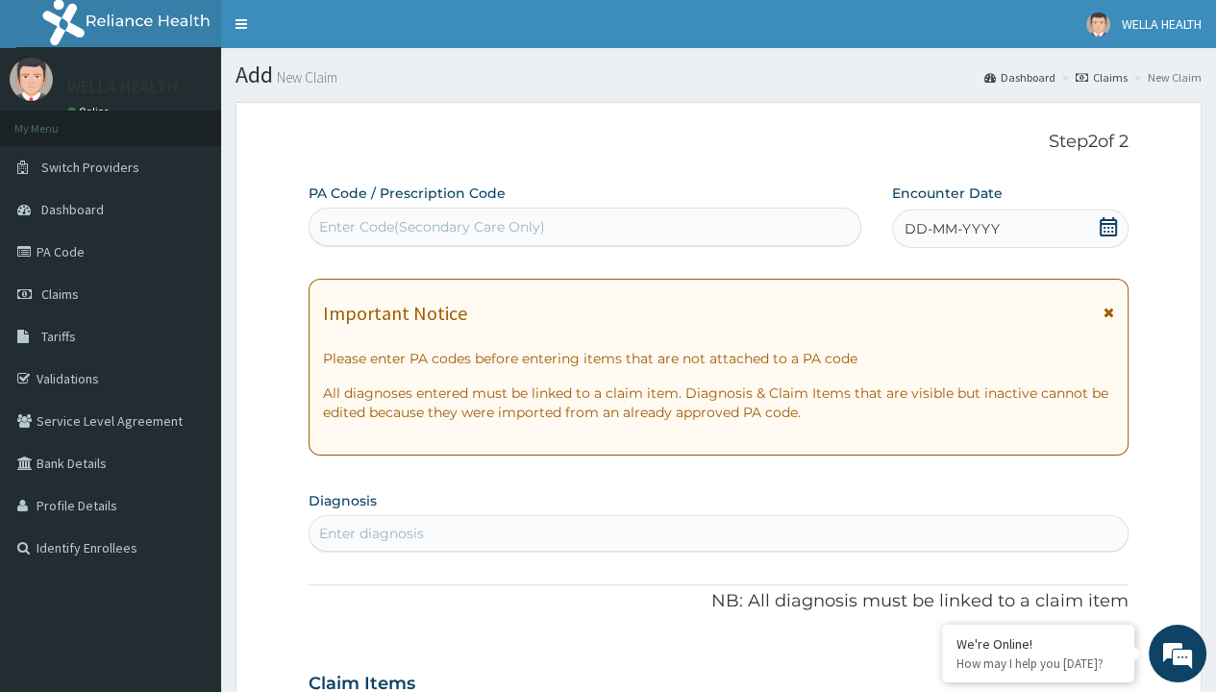
scroll to position [161, 0]
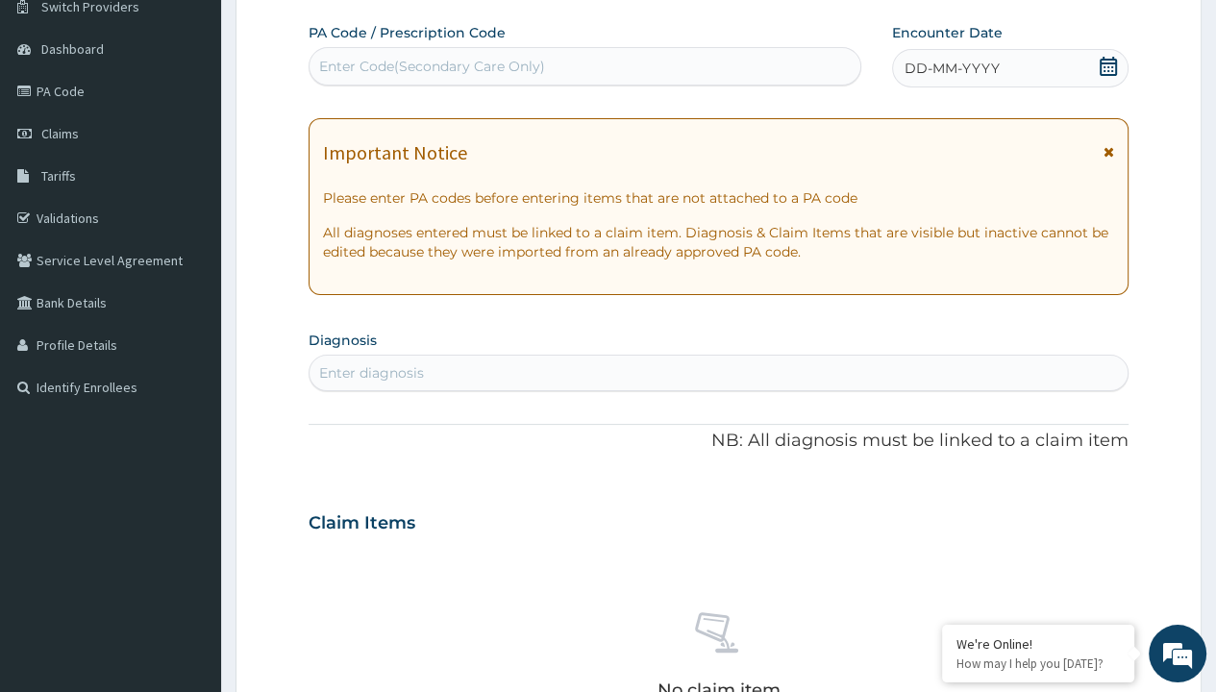
click at [951, 67] on span "DD-MM-YYYY" at bounding box center [952, 68] width 95 height 19
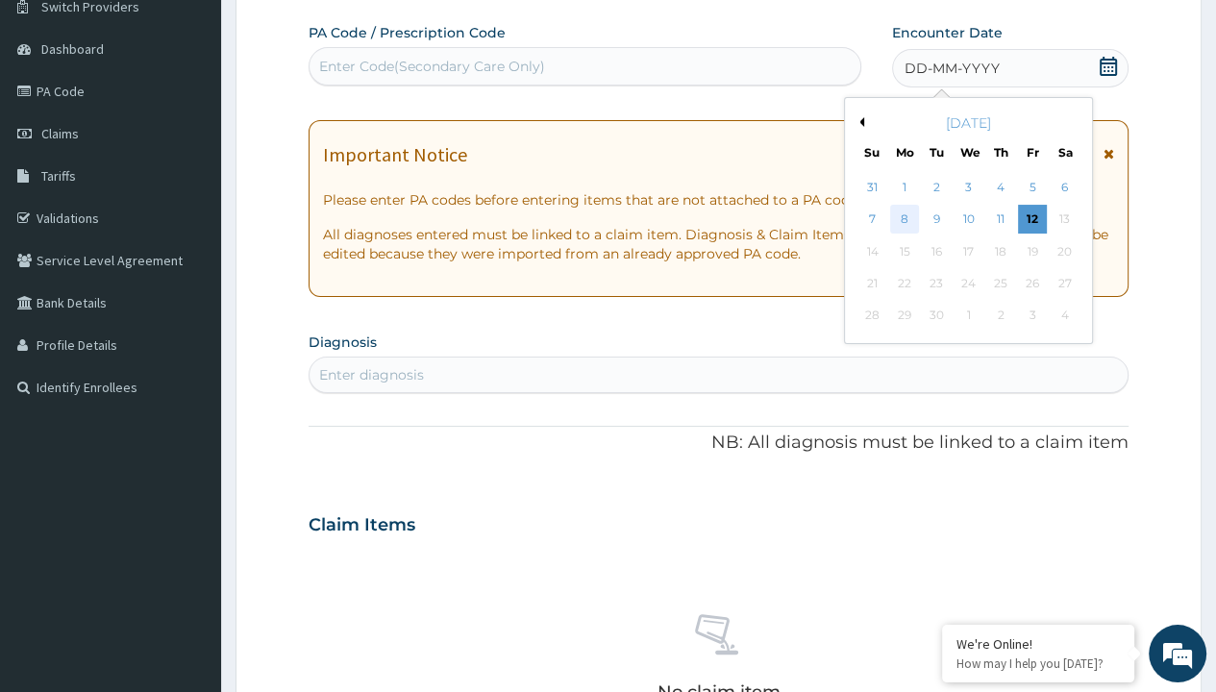
click at [904, 218] on div "8" at bounding box center [904, 220] width 29 height 29
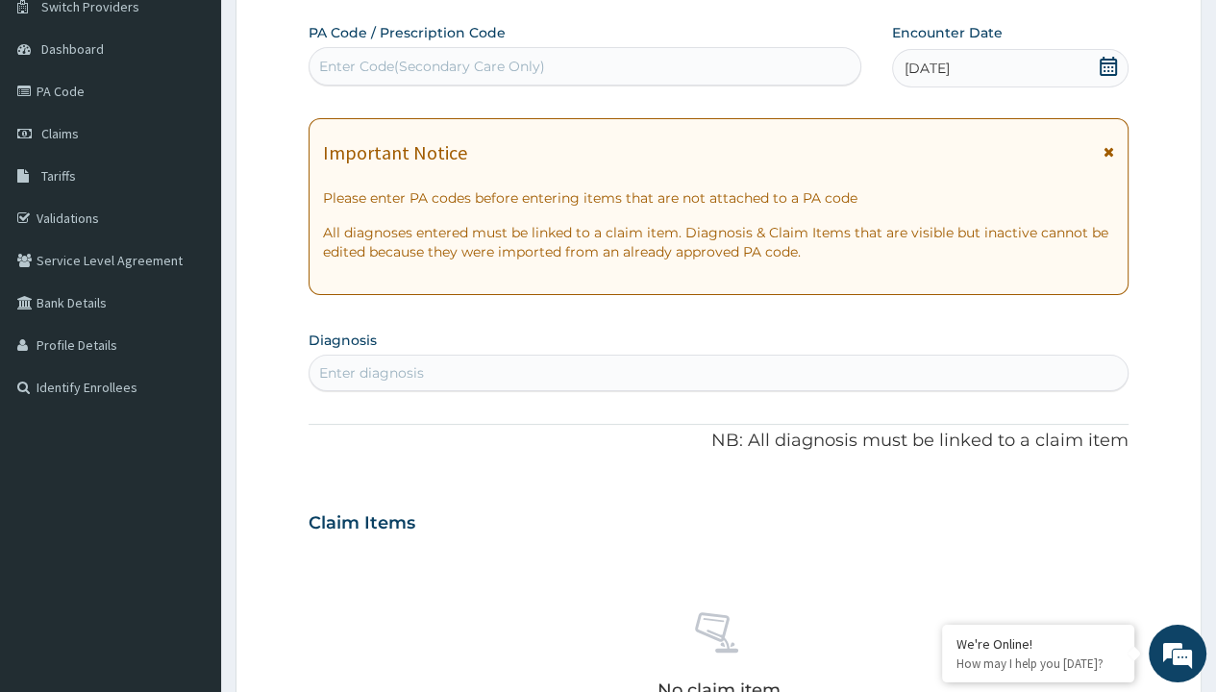
click at [431, 65] on div "Enter Code(Secondary Care Only)" at bounding box center [432, 66] width 226 height 19
type input "PR/89EDD8A3"
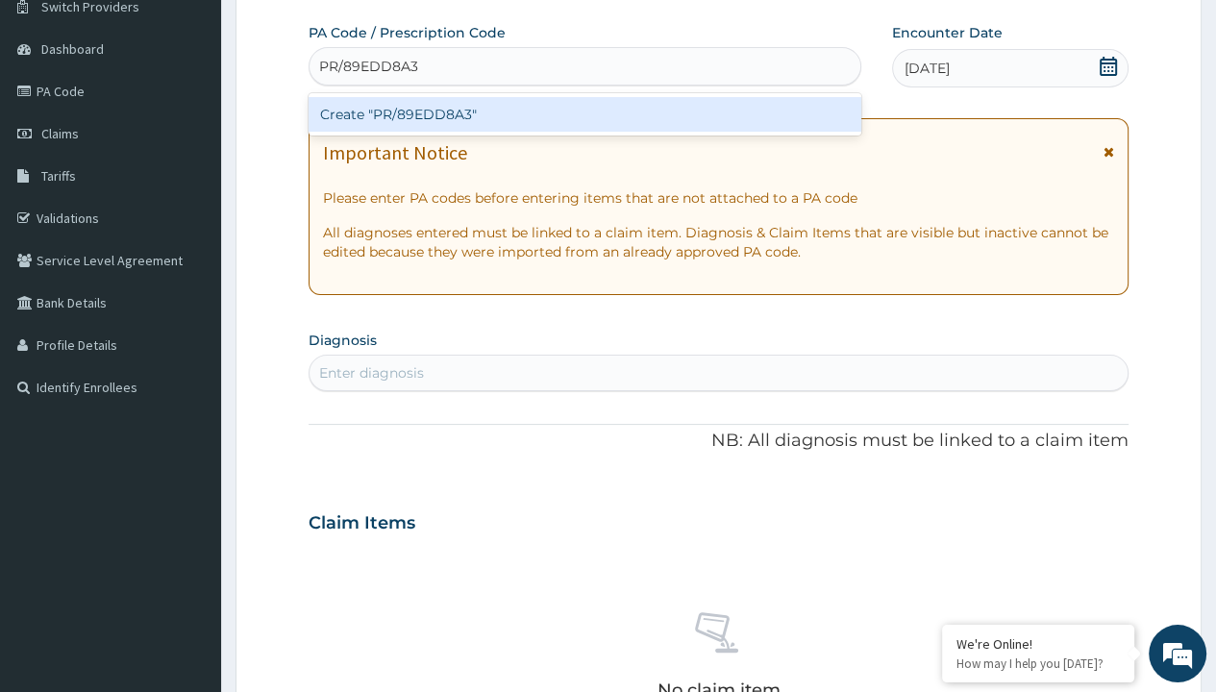
scroll to position [0, 0]
click at [584, 113] on div "Create "PR/89EDD8A3"" at bounding box center [585, 114] width 552 height 35
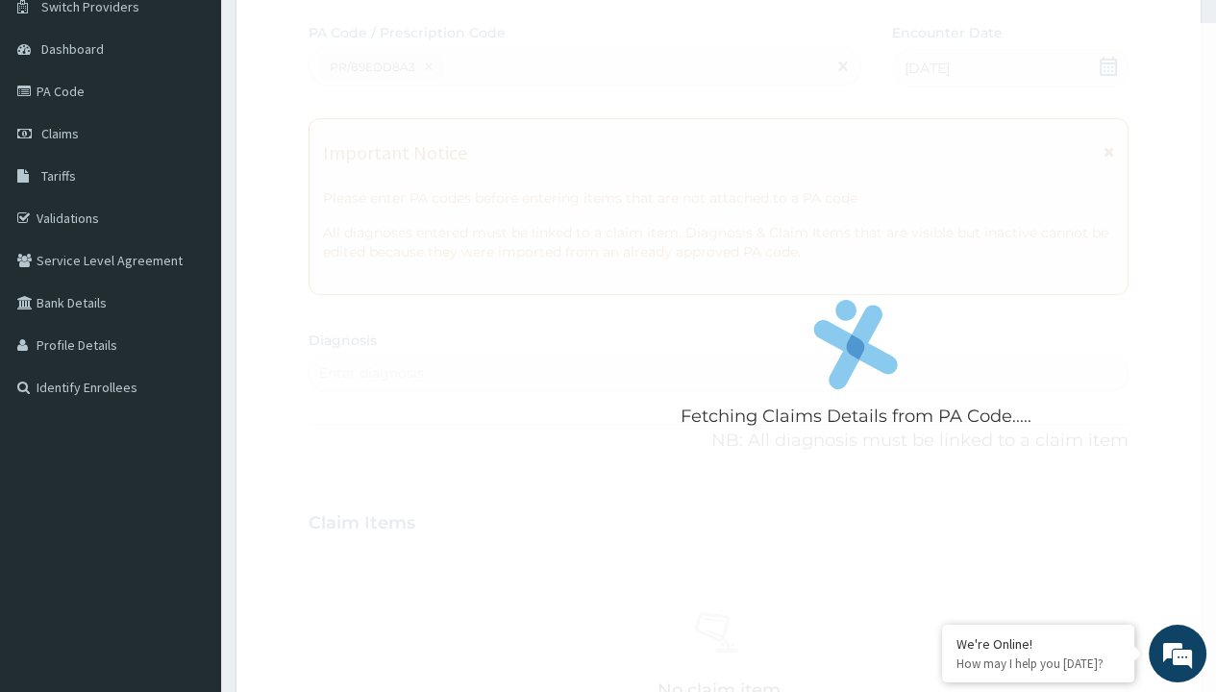
click at [371, 372] on div "Enter diagnosis" at bounding box center [371, 372] width 105 height 19
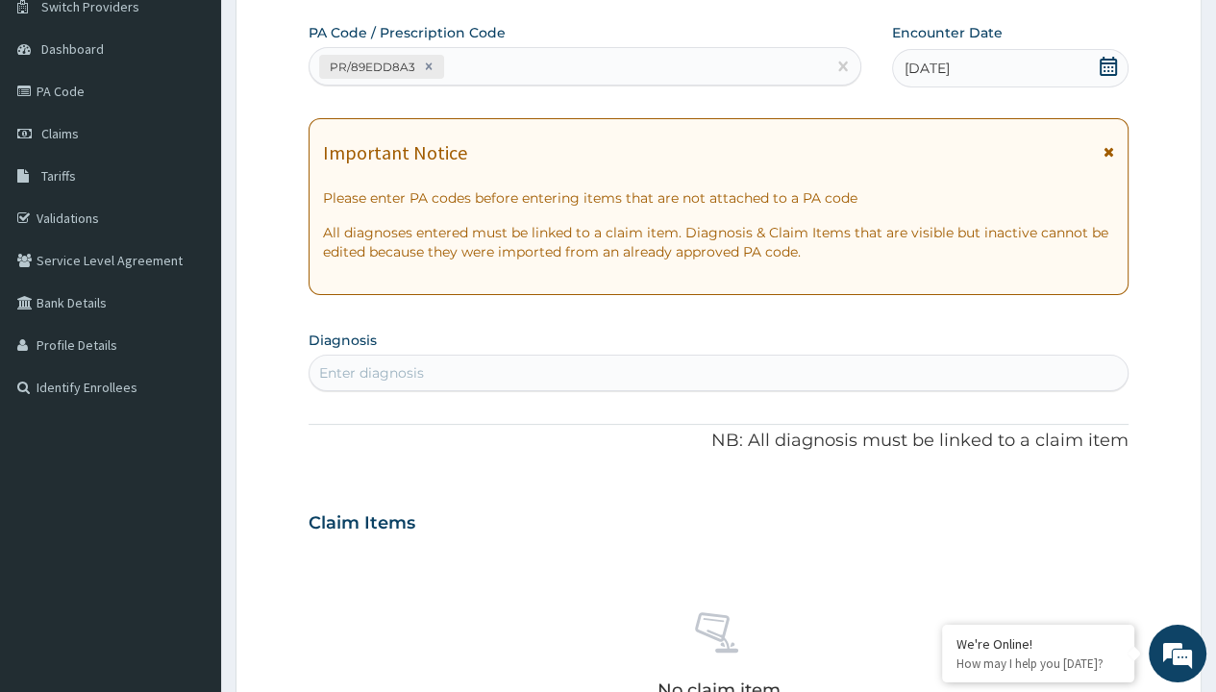
type input "prescription collected"
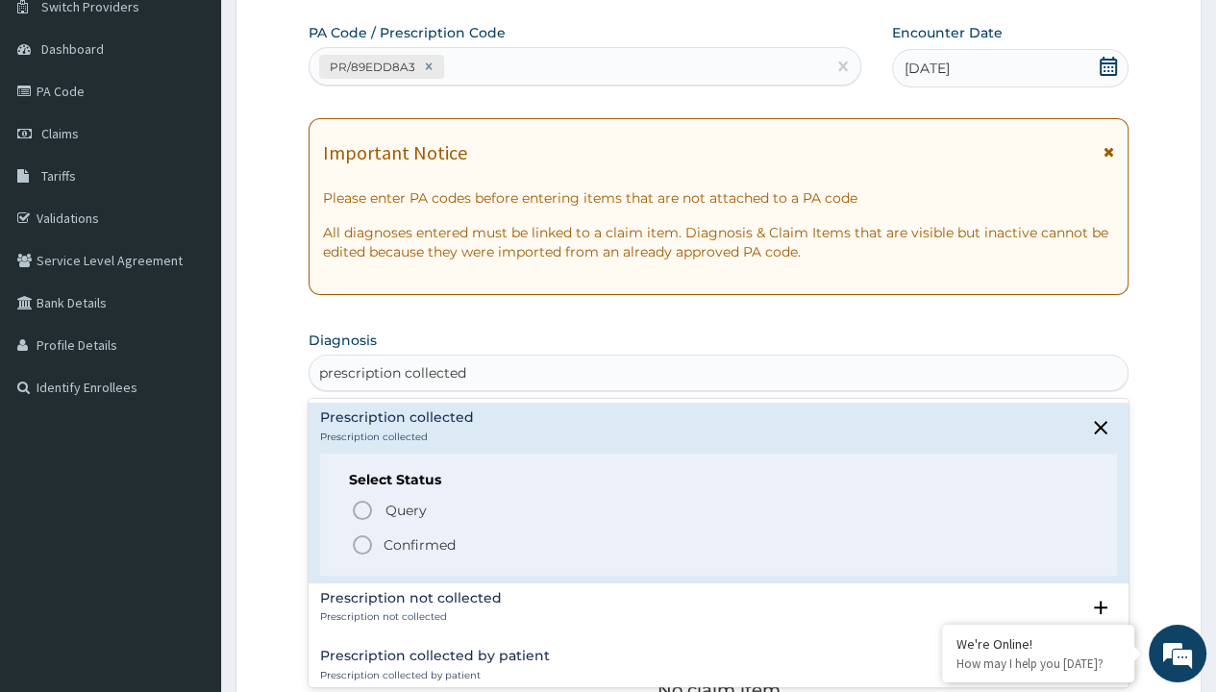
click at [419, 543] on p "Confirmed" at bounding box center [420, 544] width 72 height 19
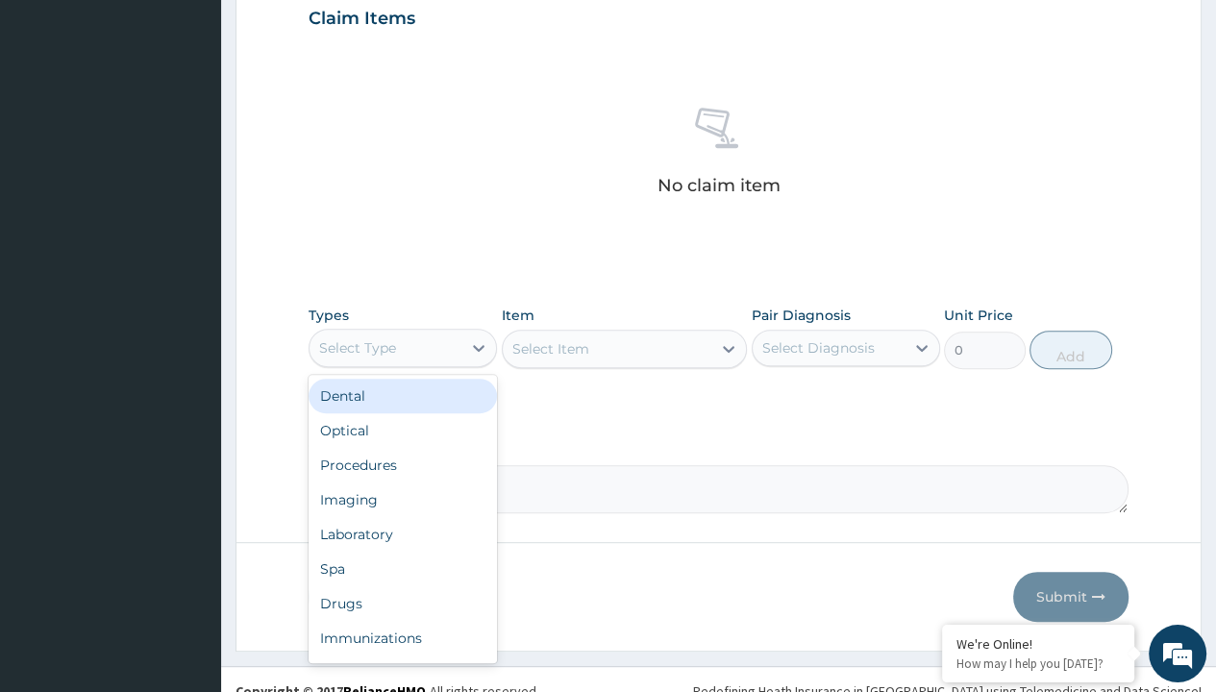
type input "procedures"
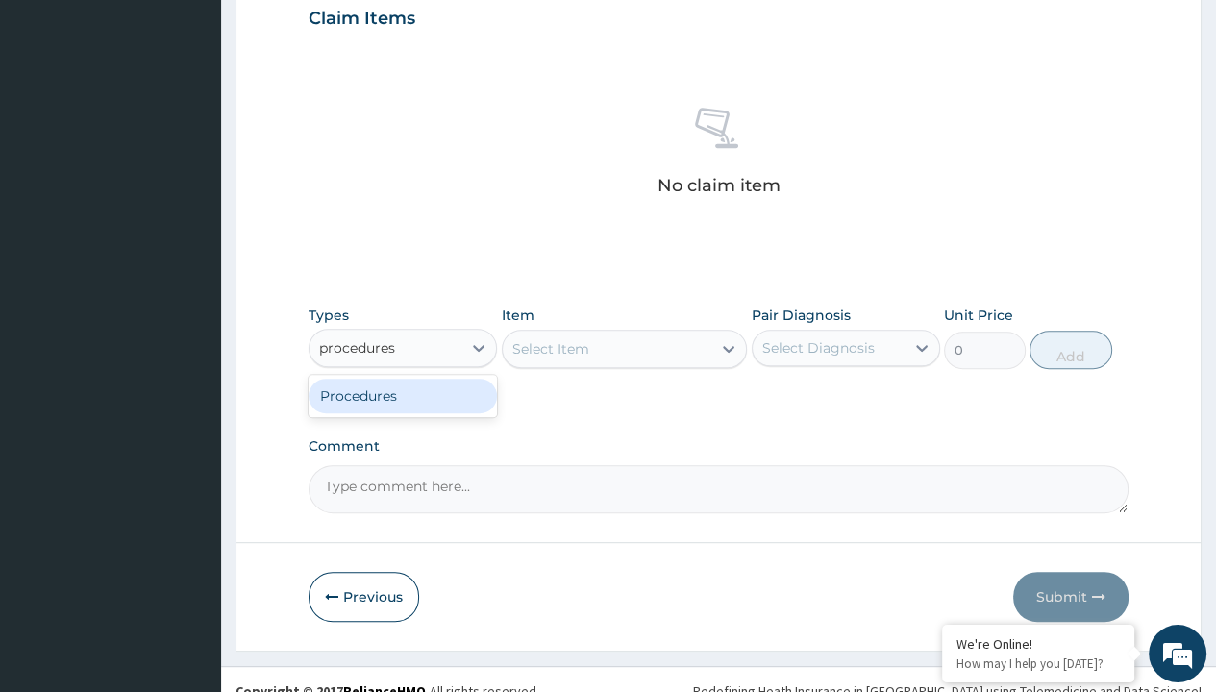
click at [403, 394] on div "Procedures" at bounding box center [403, 396] width 188 height 35
click at [550, 347] on div "Select Item" at bounding box center [550, 348] width 77 height 19
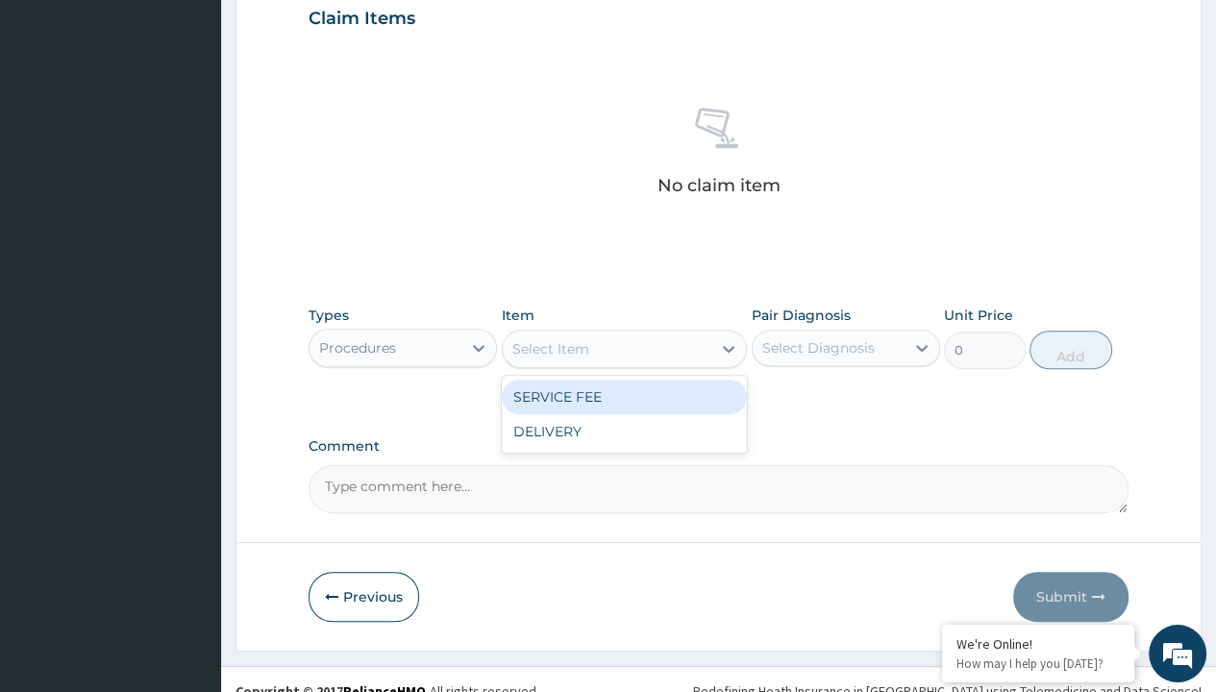
type input "service fee"
click at [624, 395] on div "SERVICE FEE" at bounding box center [625, 397] width 246 height 35
type input "100"
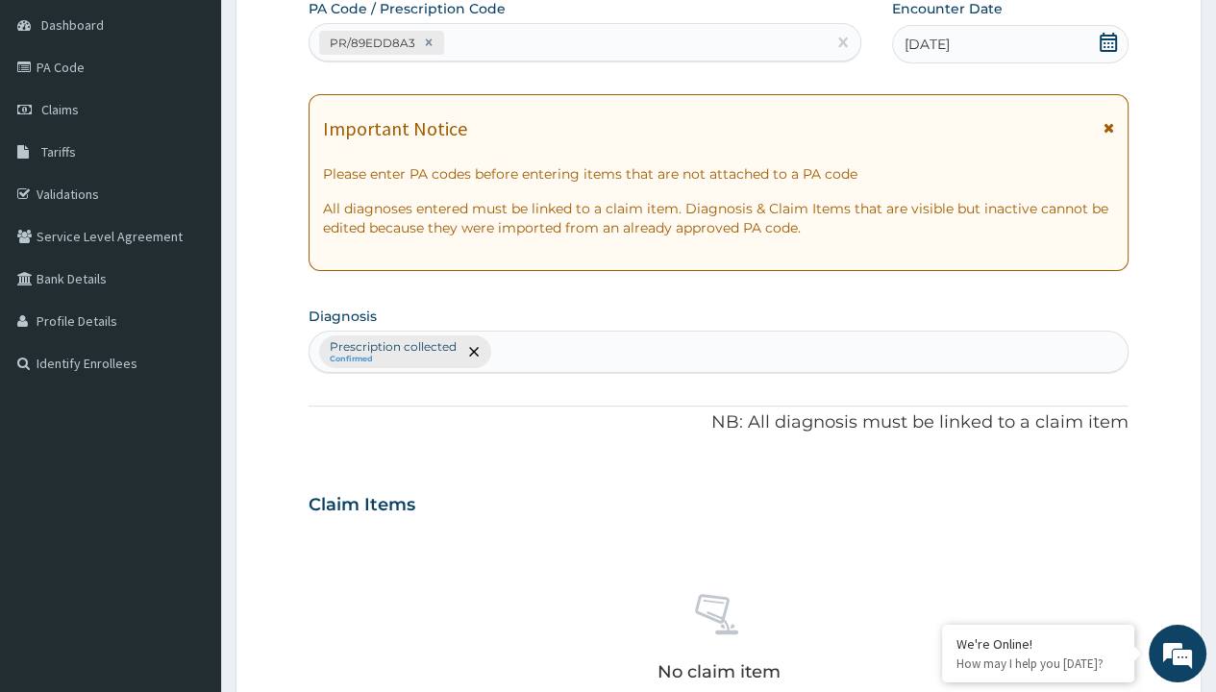
type input "prescription collected"
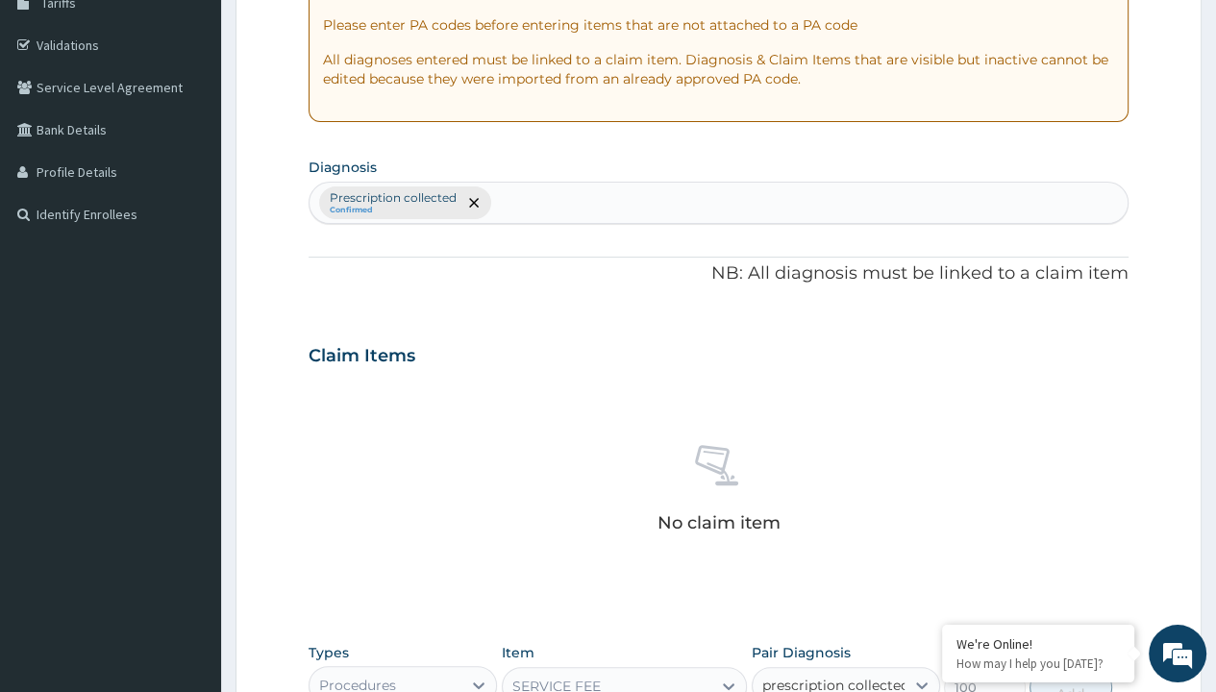
checkbox input "true"
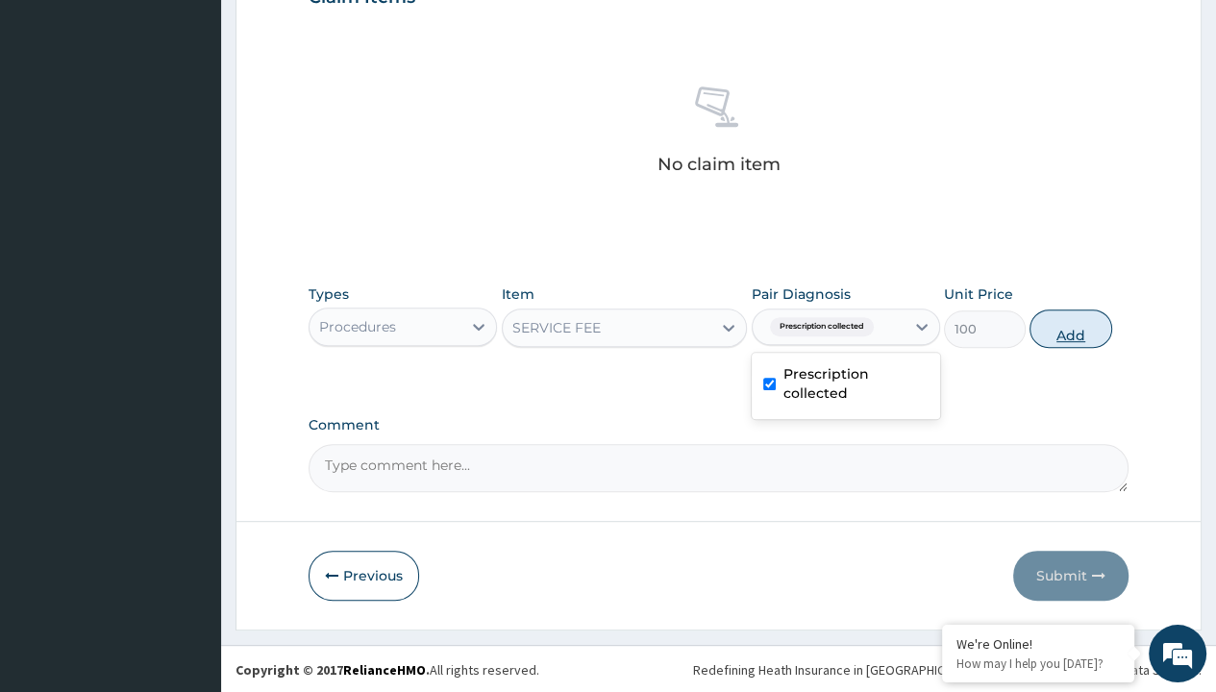
click at [1071, 327] on button "Add" at bounding box center [1071, 329] width 82 height 38
type input "0"
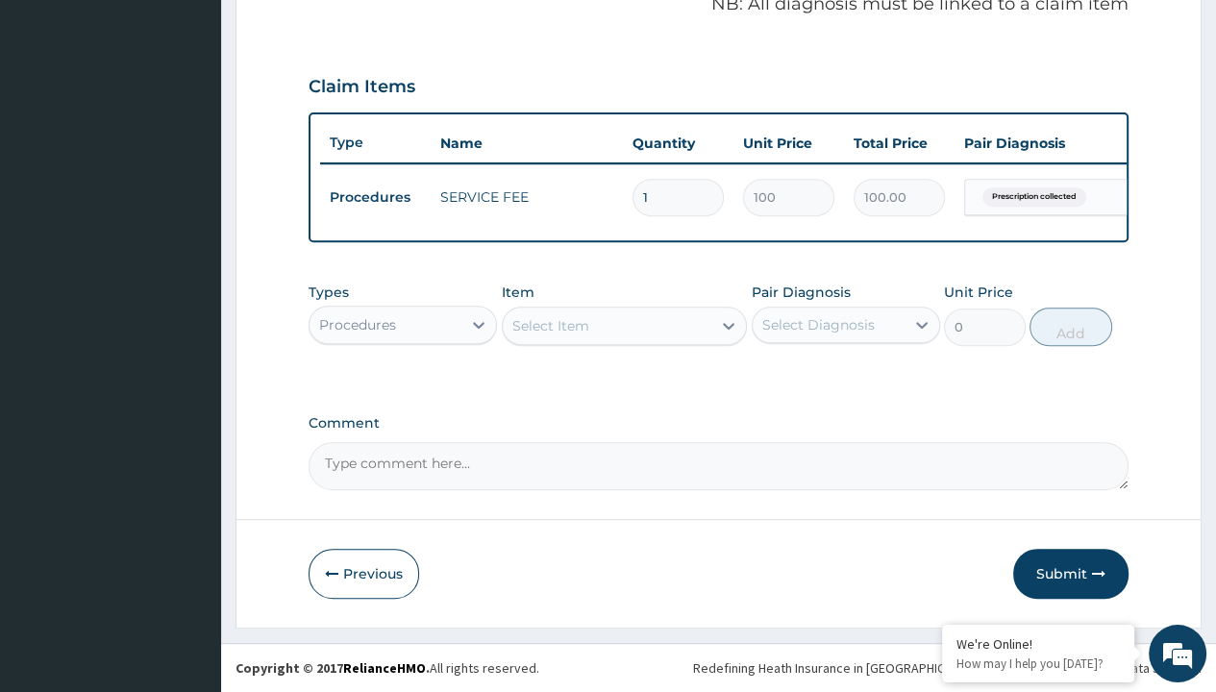
click at [357, 325] on div "Procedures" at bounding box center [357, 324] width 77 height 19
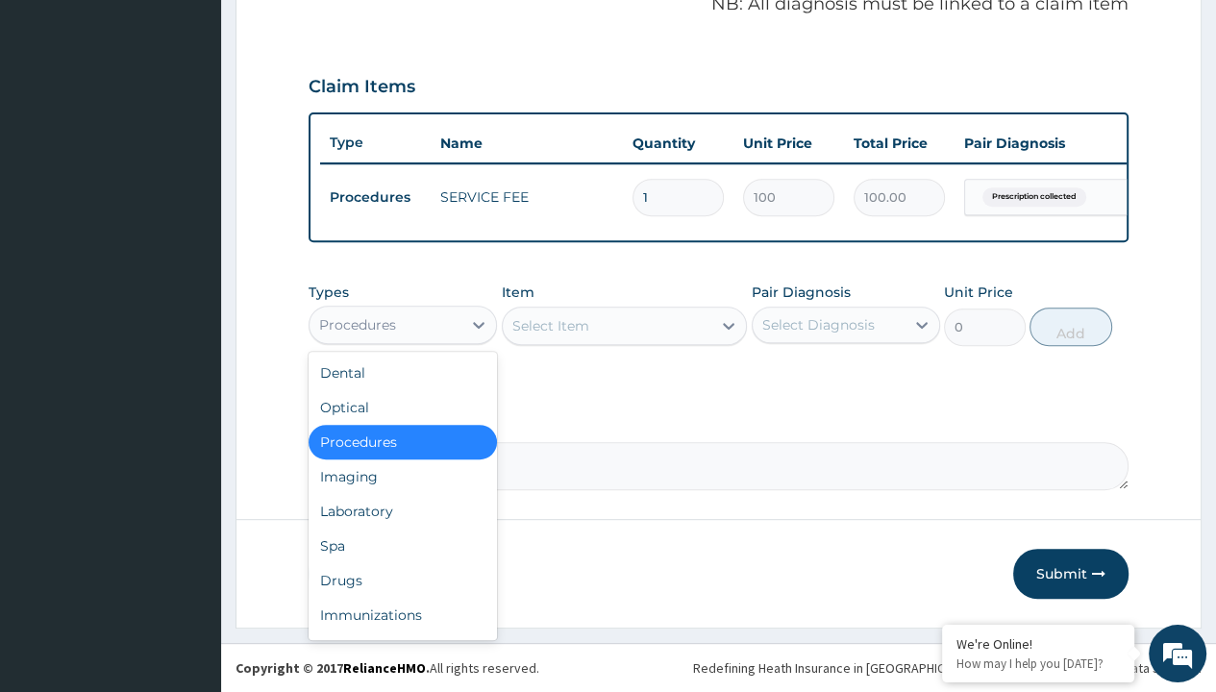
type input "drugs"
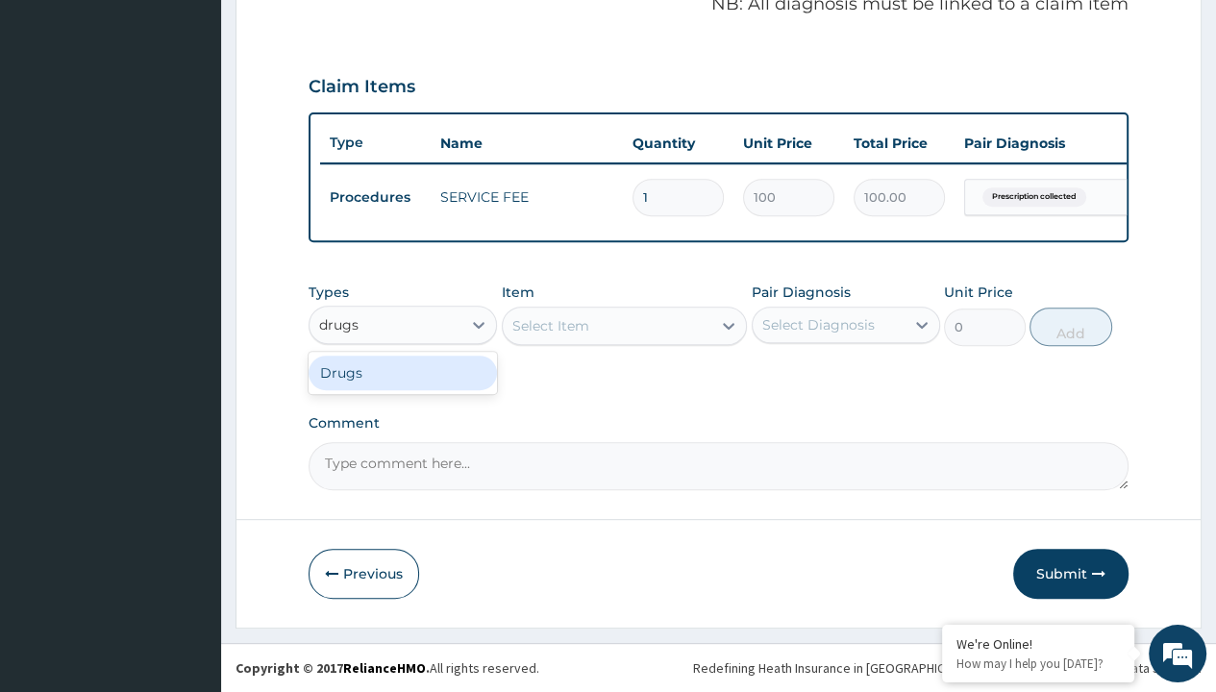
scroll to position [0, 0]
click at [403, 373] on div "Drugs" at bounding box center [403, 373] width 188 height 35
click at [550, 326] on div "Select Item" at bounding box center [625, 326] width 246 height 38
type input "artemether + lumefantrine 20/120 lumartem x24"
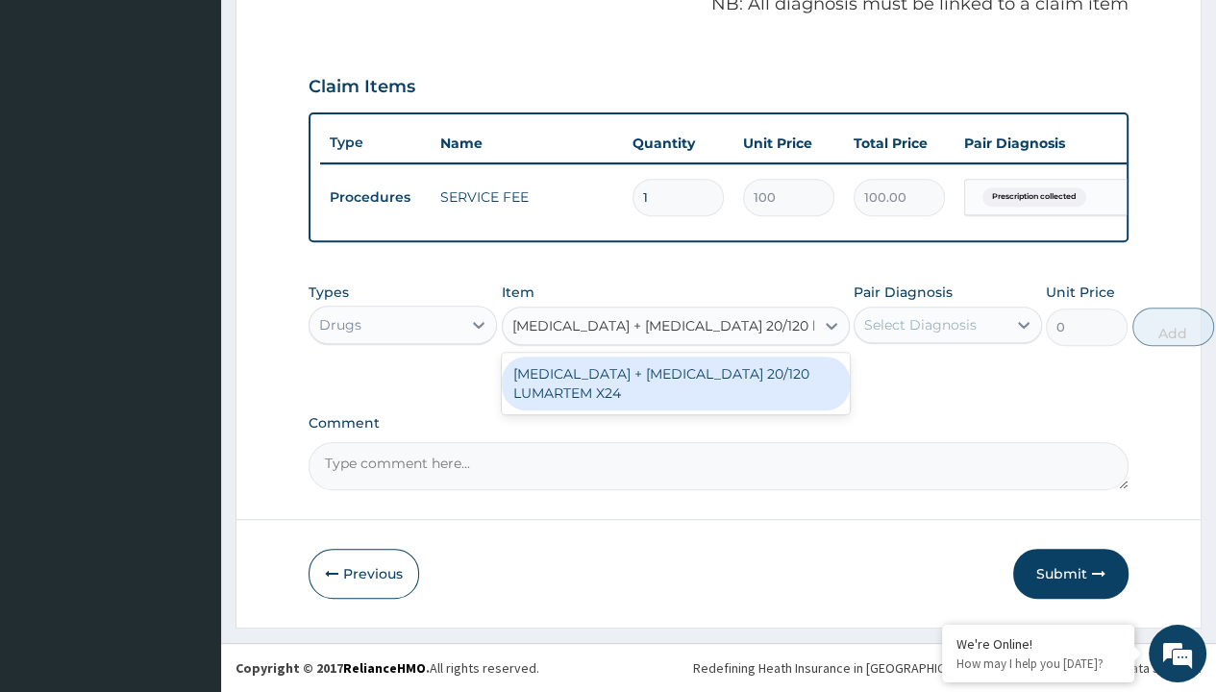
click at [675, 384] on div "[MEDICAL_DATA] + [MEDICAL_DATA] 20/120 LUMARTEM X24" at bounding box center [676, 384] width 348 height 54
type input "121.9000015258789"
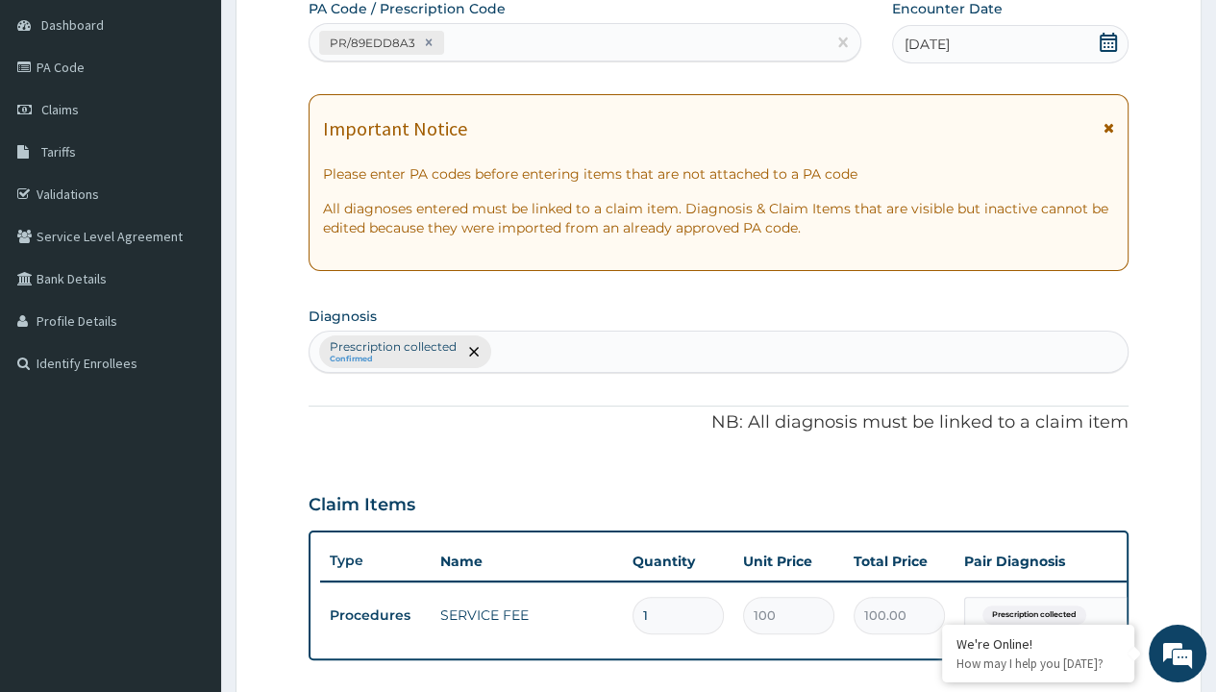
type input "prescription collected"
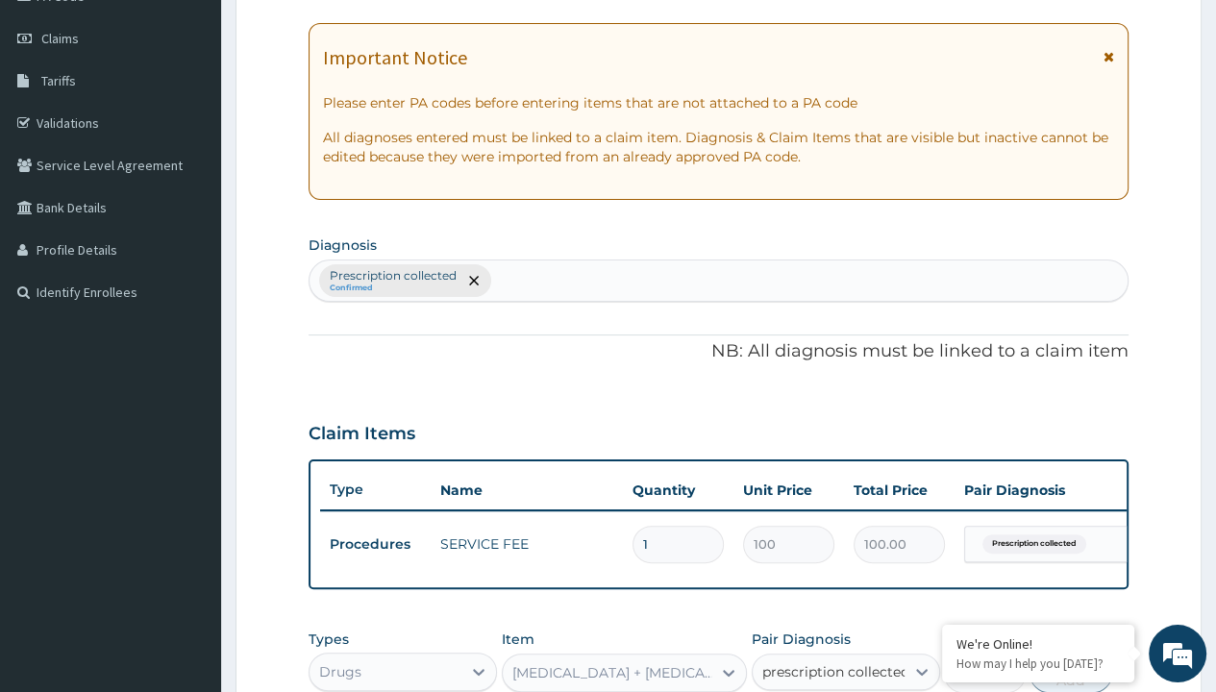
checkbox input "true"
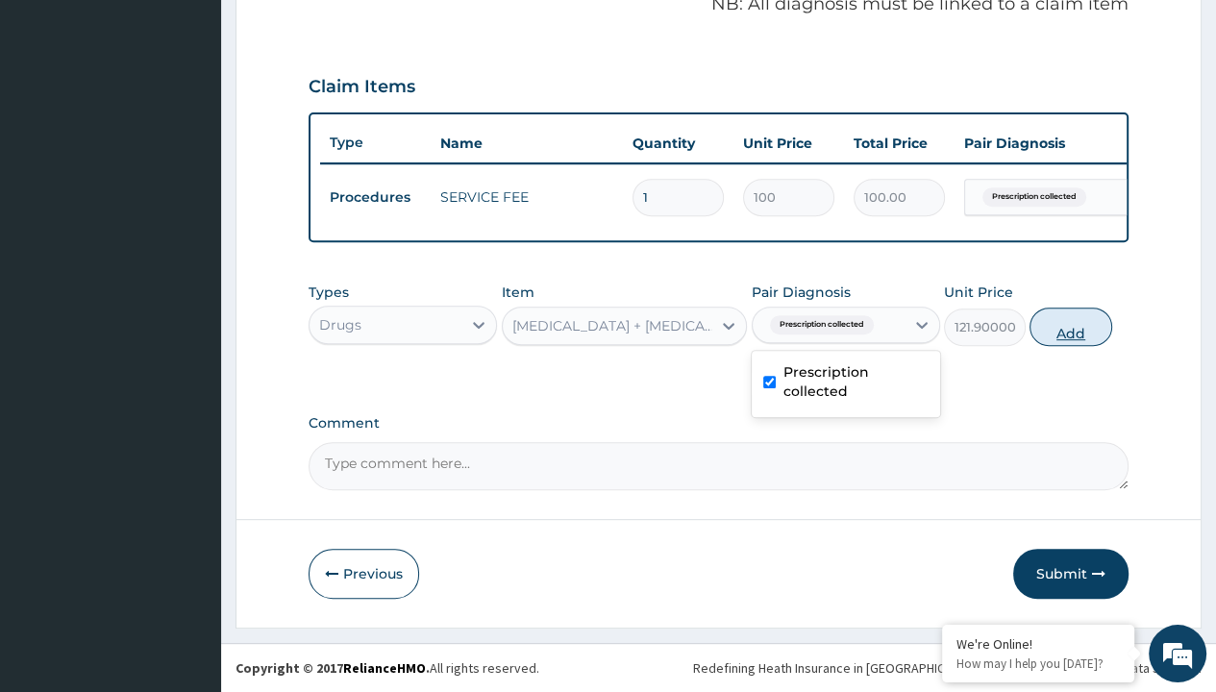
click at [1071, 327] on button "Add" at bounding box center [1071, 327] width 82 height 38
type input "0"
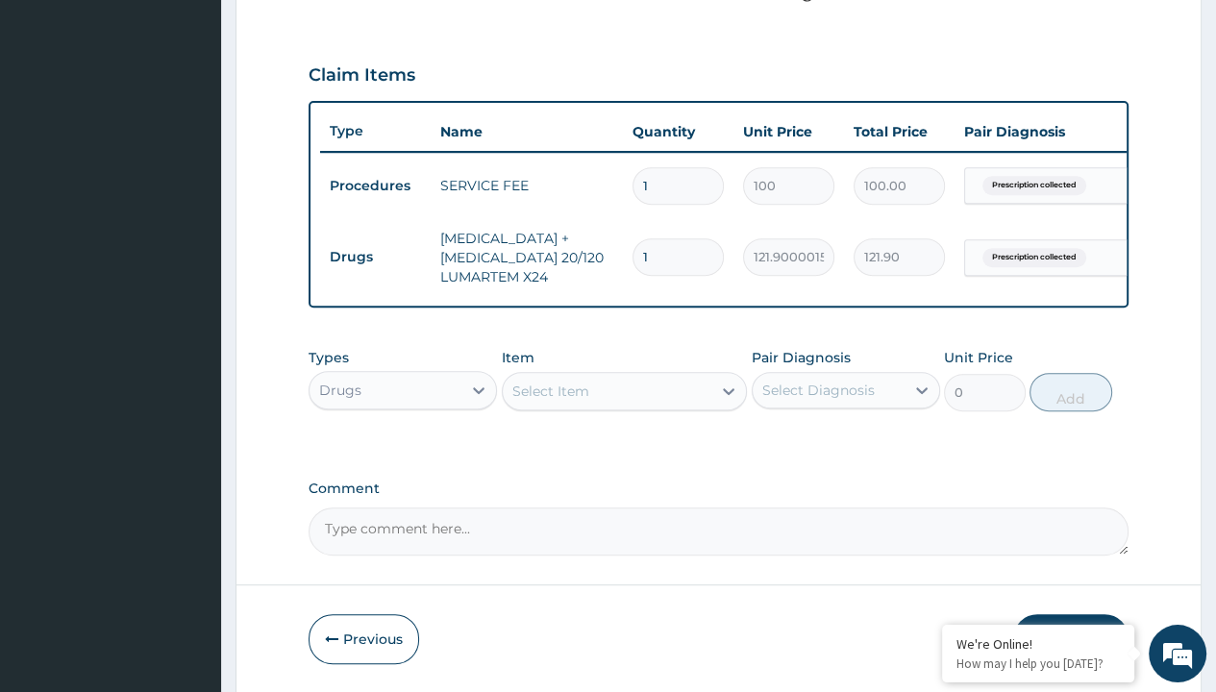
type input "12"
type input "1462.80"
type input "12"
click at [375, 255] on td "Drugs" at bounding box center [375, 257] width 111 height 36
type input "drugs"
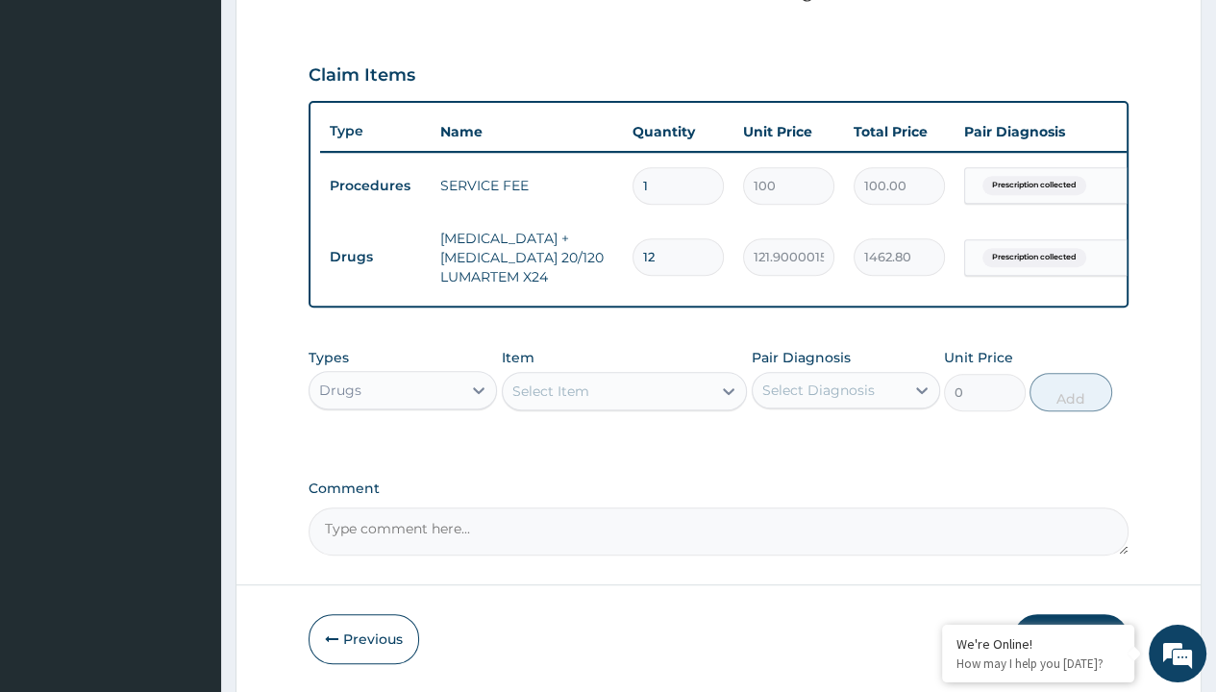
scroll to position [0, 0]
click at [403, 450] on div "Drugs" at bounding box center [403, 438] width 188 height 35
click at [550, 401] on div "Select Item" at bounding box center [550, 391] width 77 height 19
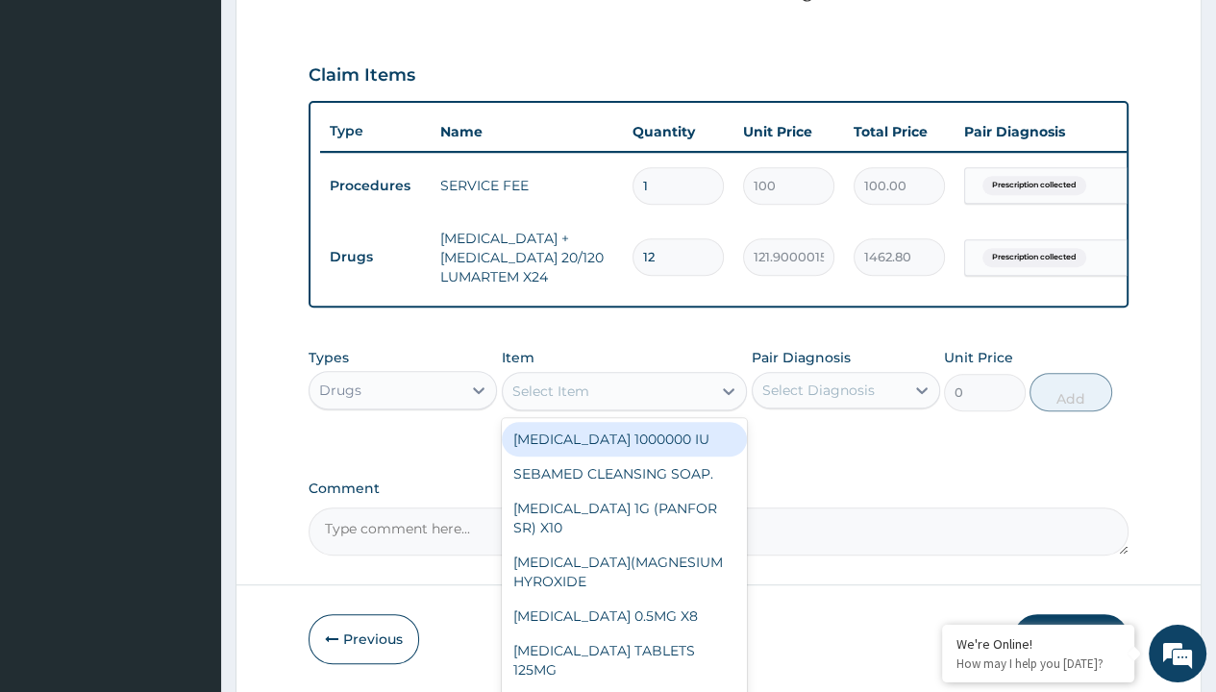
type input "amoksiklav 457mg/pack"
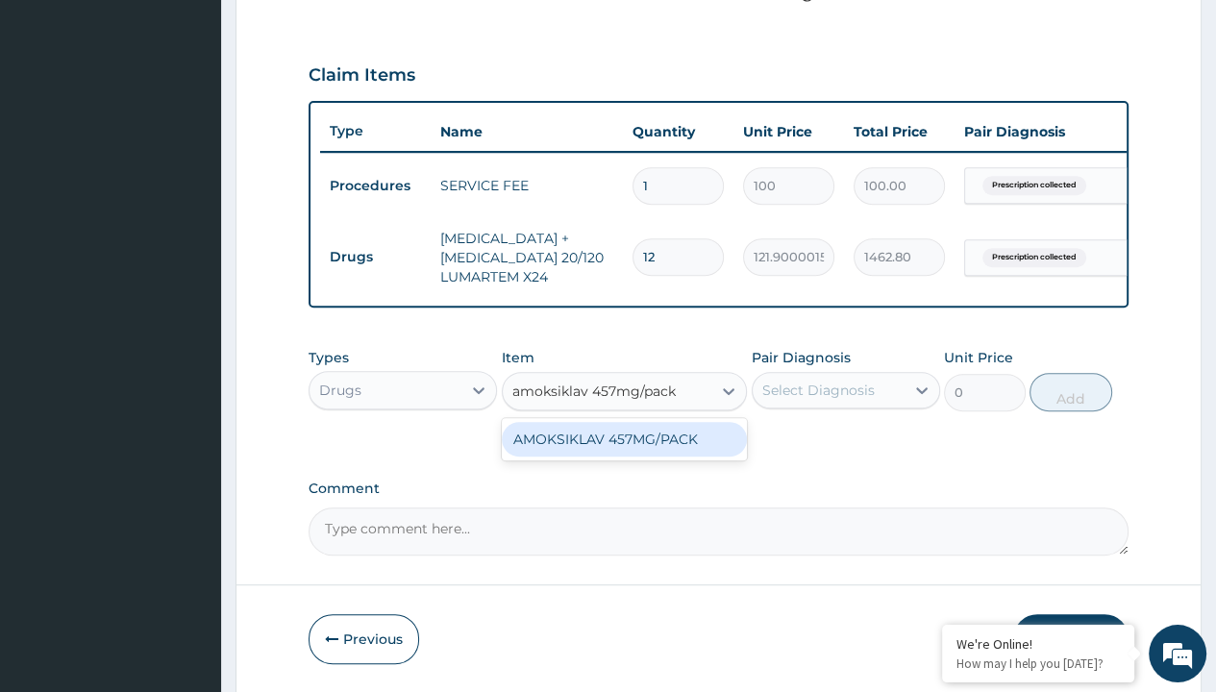
click at [624, 451] on div "AMOKSIKLAV 457MG/PACK" at bounding box center [625, 439] width 246 height 35
type input "9927.5"
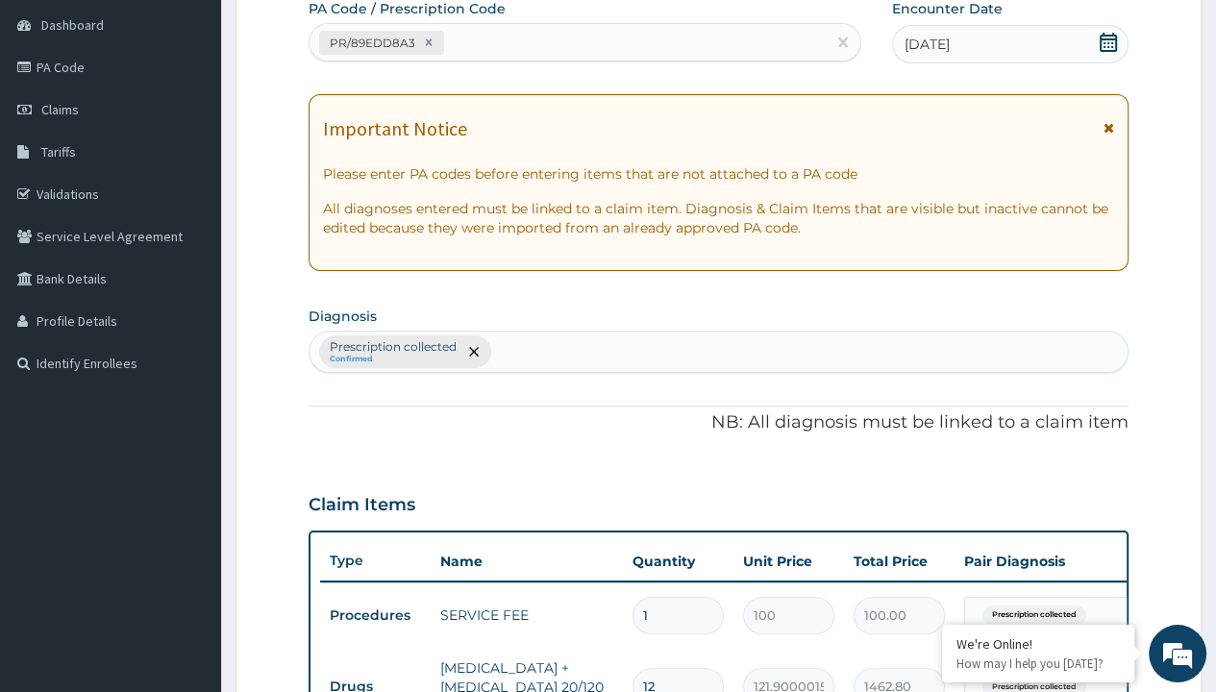
type input "prescription collected"
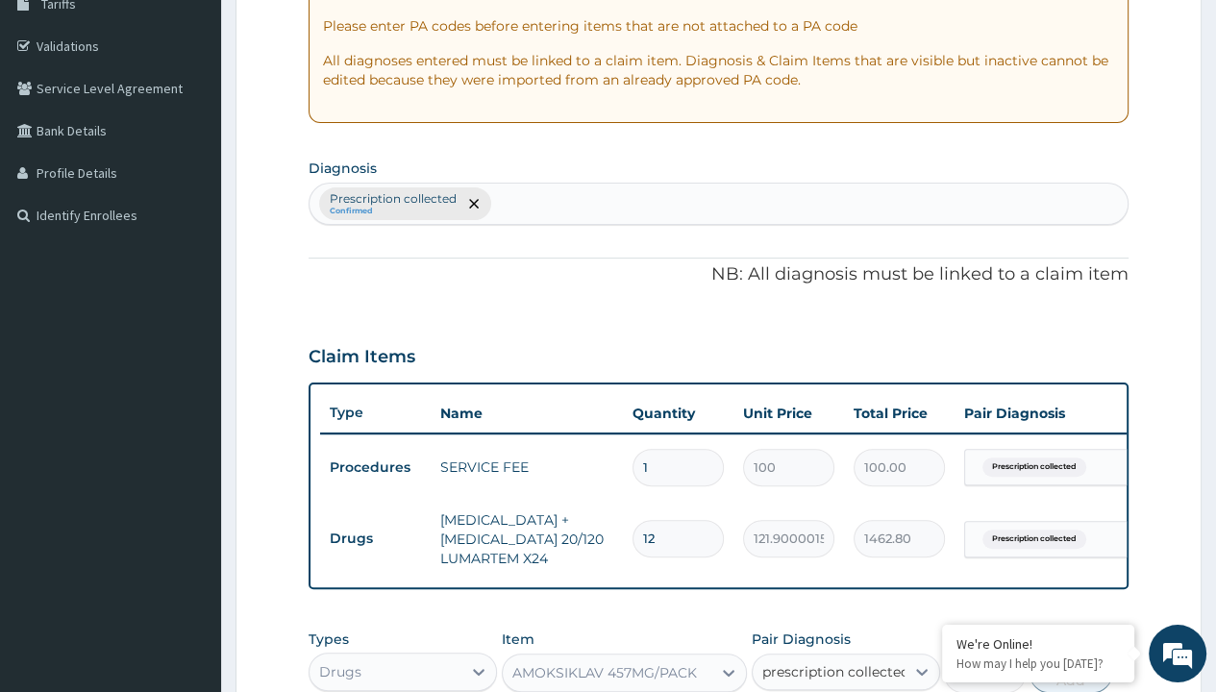
checkbox input "true"
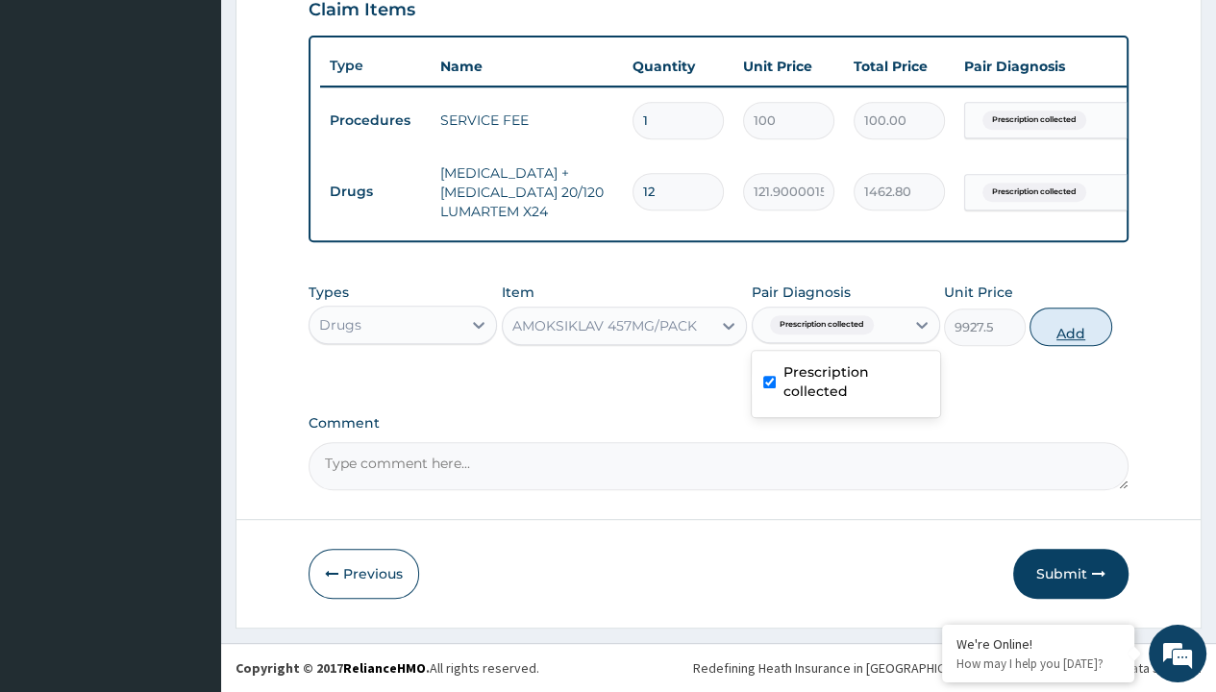
click at [1071, 327] on button "Add" at bounding box center [1071, 327] width 82 height 38
type input "0"
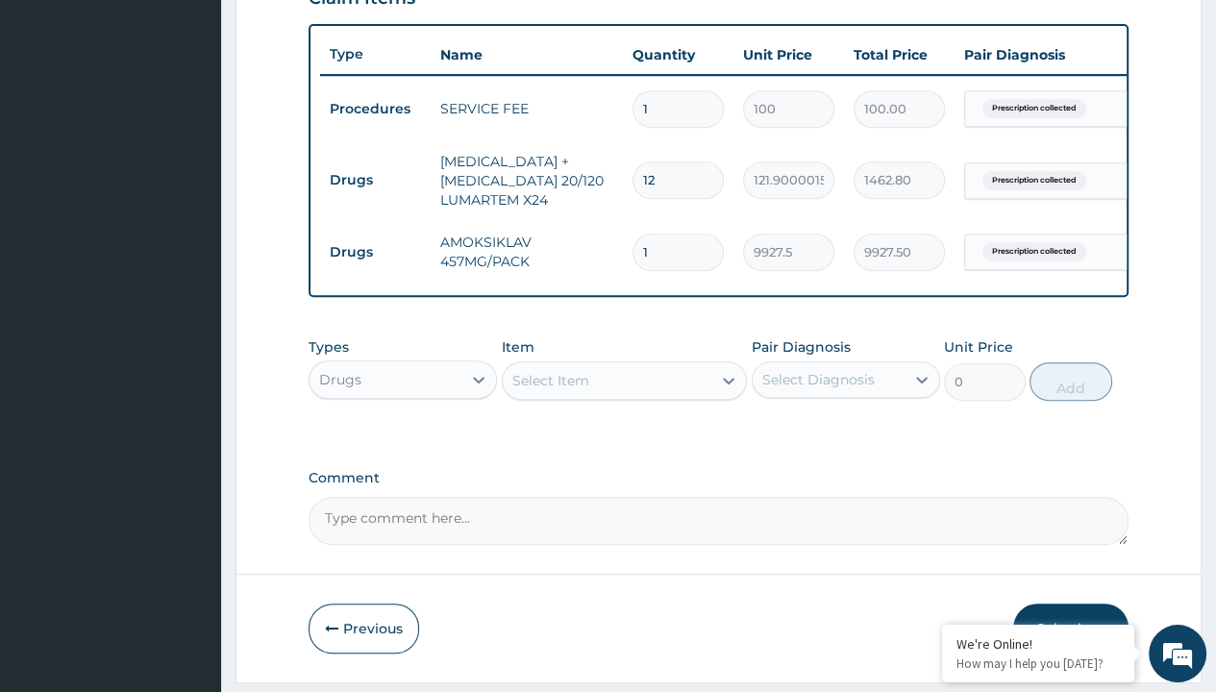
click at [375, 178] on td "Drugs" at bounding box center [375, 180] width 111 height 36
type input "drugs"
click at [403, 438] on div "Drugs" at bounding box center [403, 427] width 188 height 35
click at [550, 390] on div "Select Item" at bounding box center [550, 380] width 77 height 19
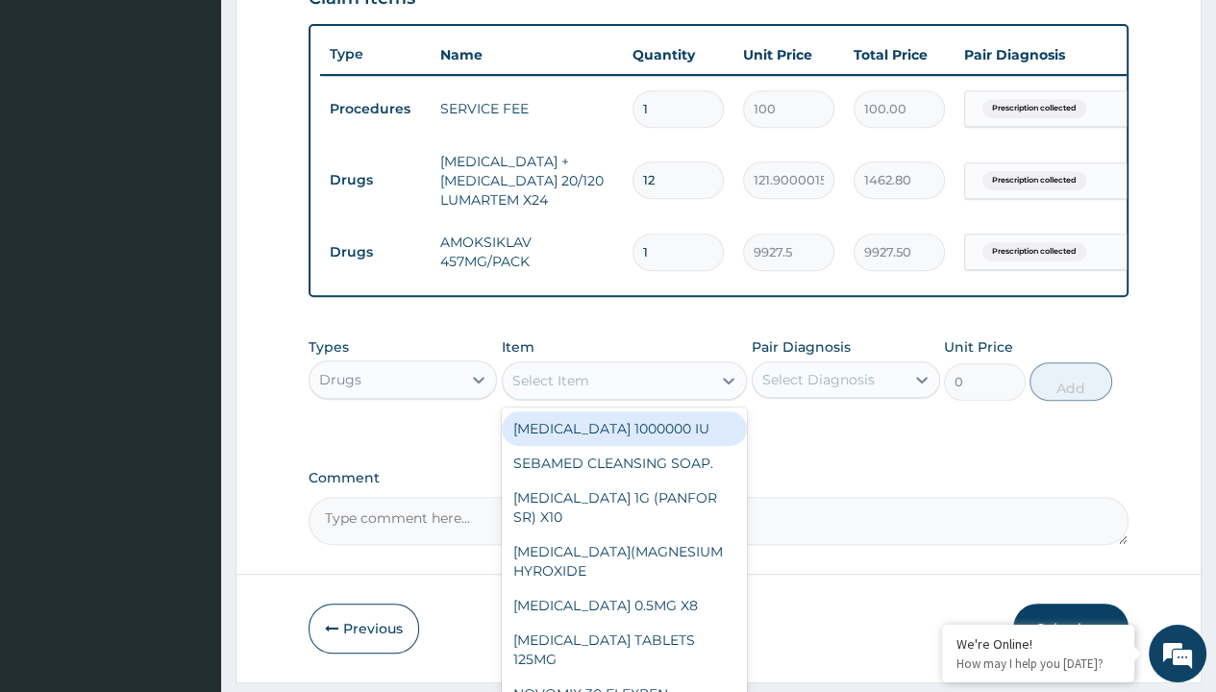
type input "ibuprofen syrup/bott"
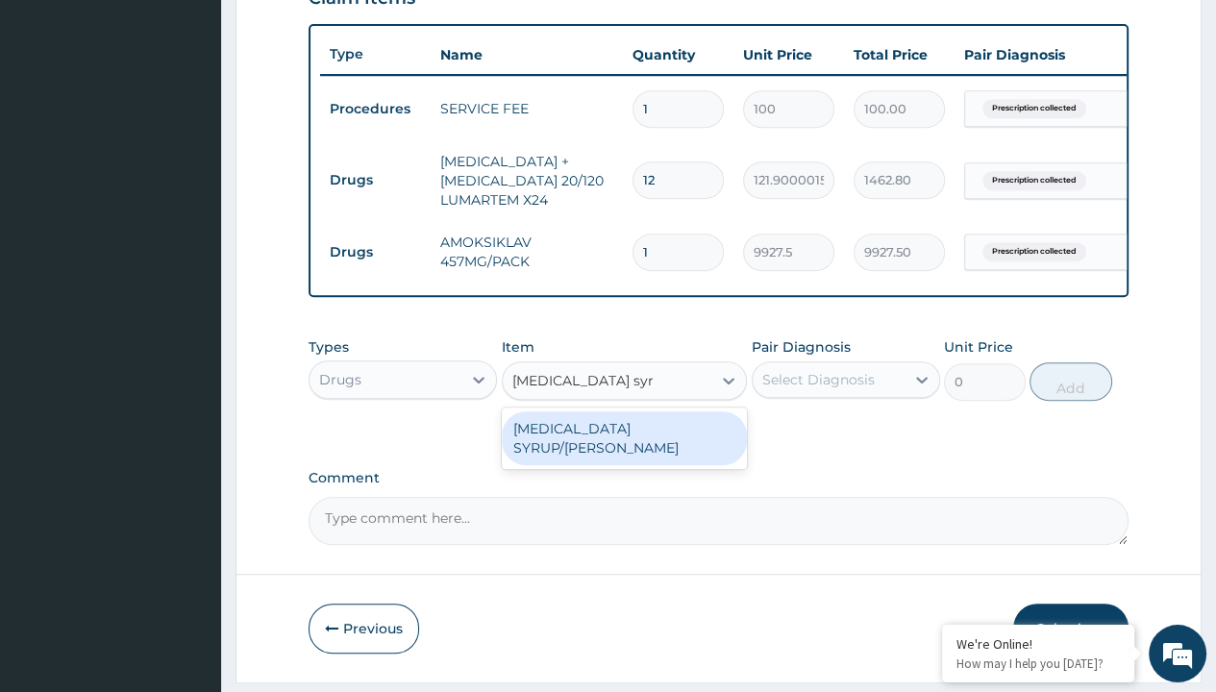
click at [624, 440] on div "[MEDICAL_DATA] SYRUP/[PERSON_NAME]" at bounding box center [625, 438] width 246 height 54
type input "2500"
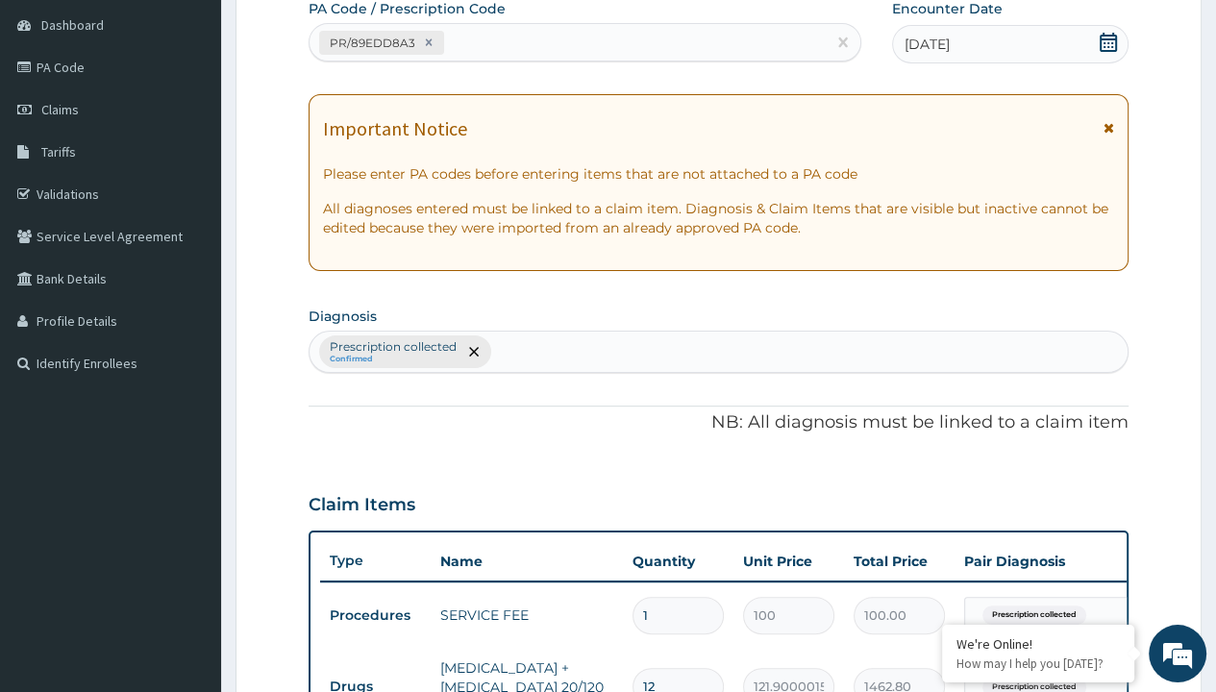
type input "prescription collected"
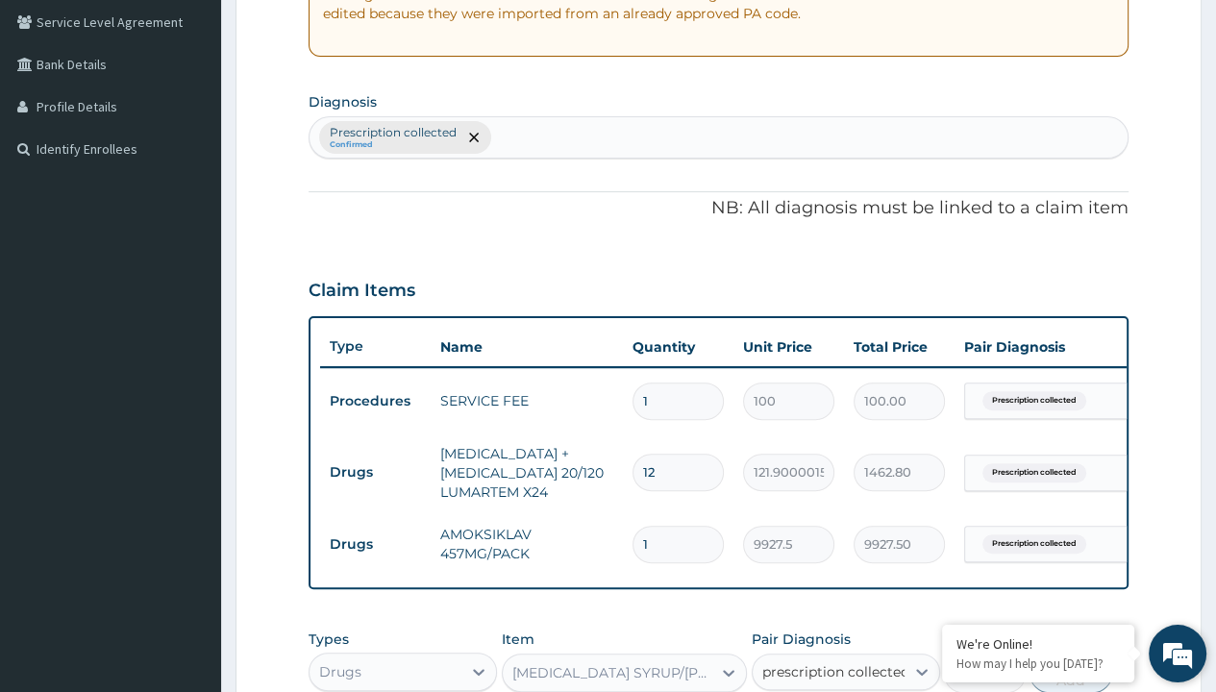
checkbox input "true"
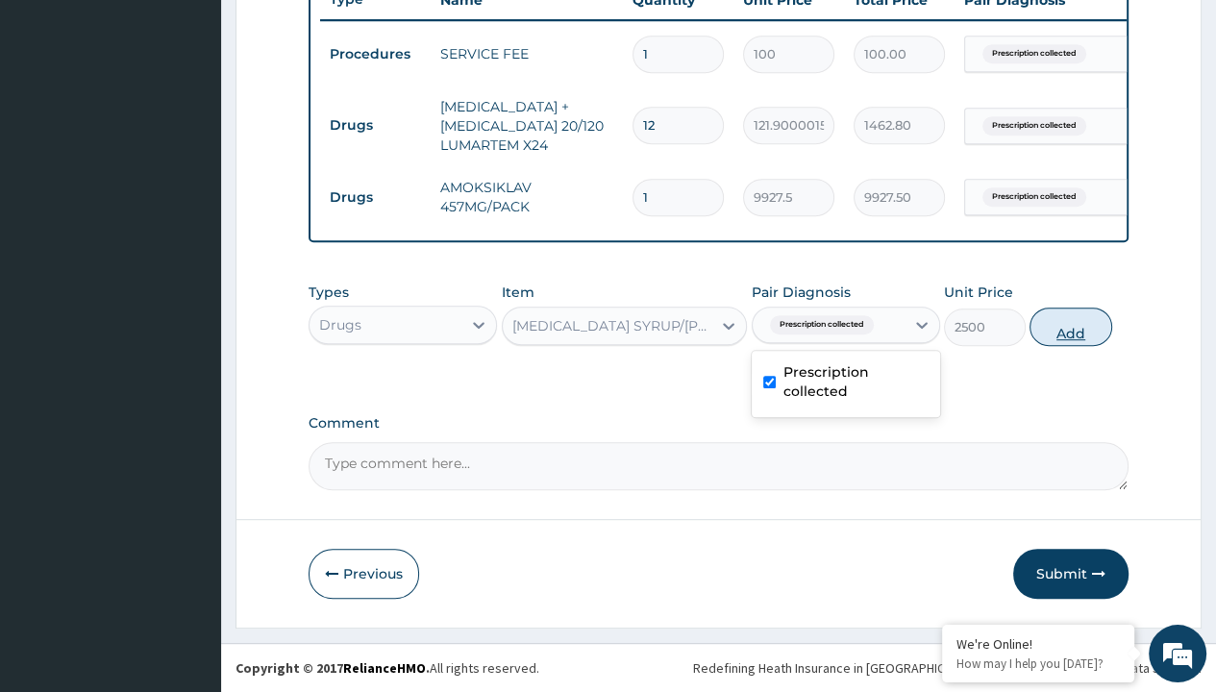
click at [1071, 327] on button "Add" at bounding box center [1071, 327] width 82 height 38
type input "0"
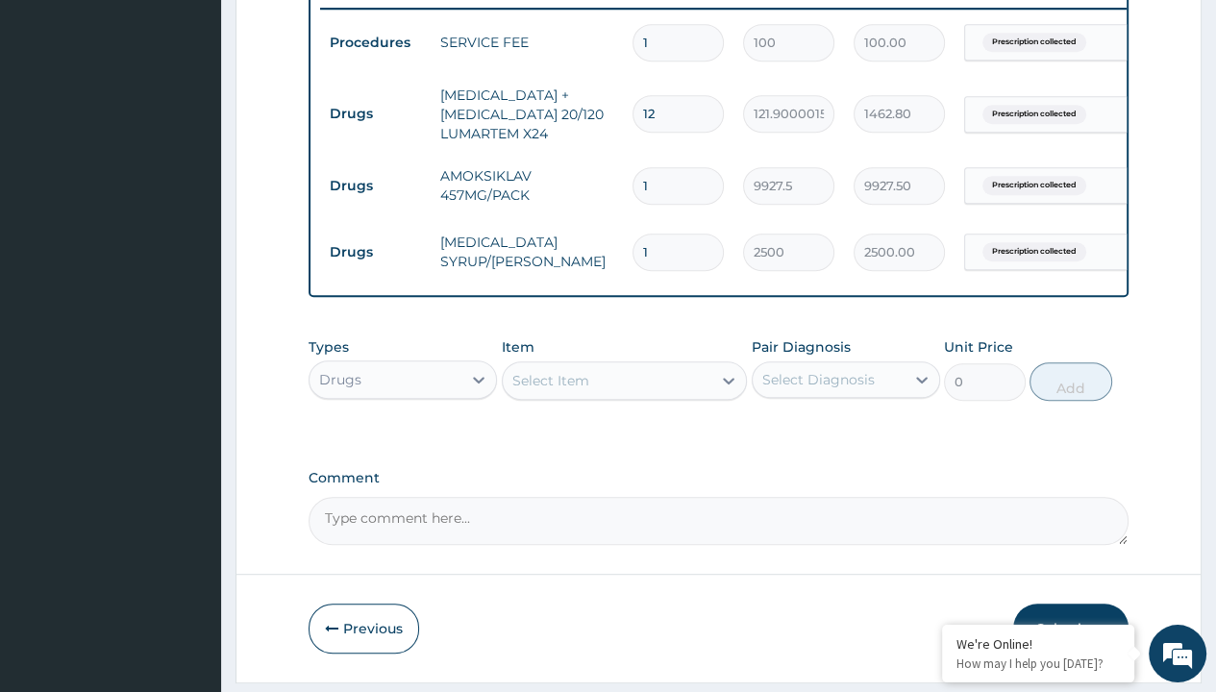
click at [375, 112] on td "Drugs" at bounding box center [375, 114] width 111 height 36
type input "drugs"
click at [403, 438] on div "Drugs" at bounding box center [403, 427] width 188 height 35
click at [550, 390] on div "Select Item" at bounding box center [550, 380] width 77 height 19
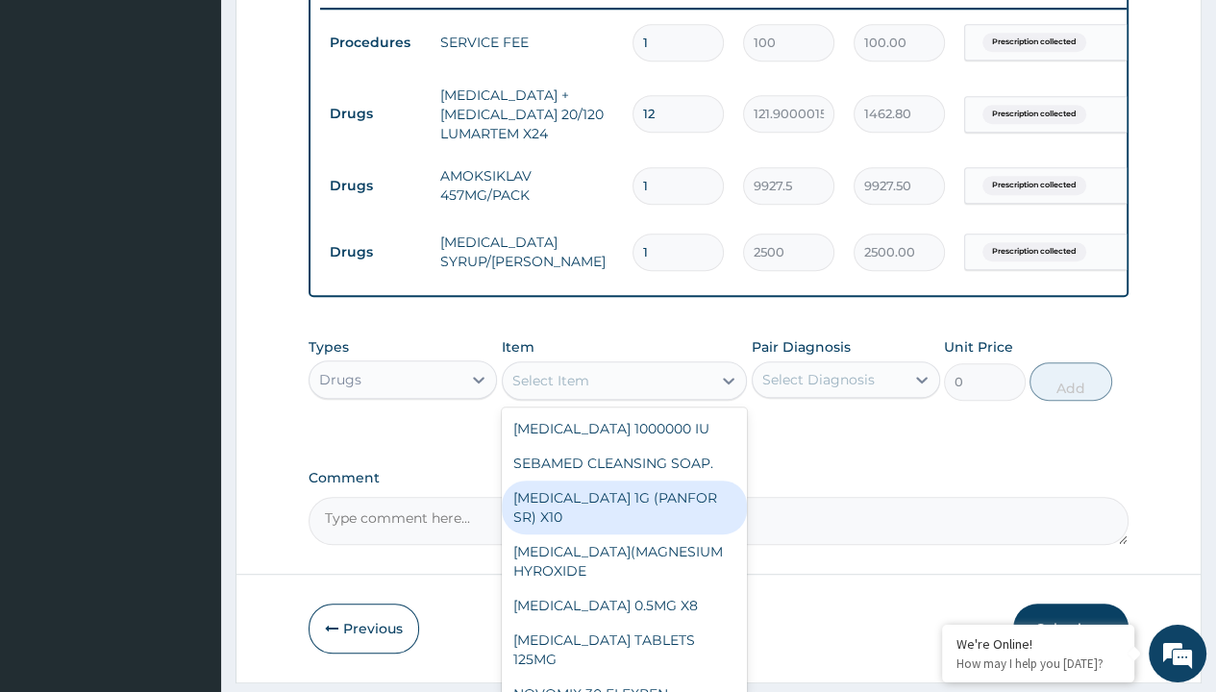
type input "cetirizine syrup"
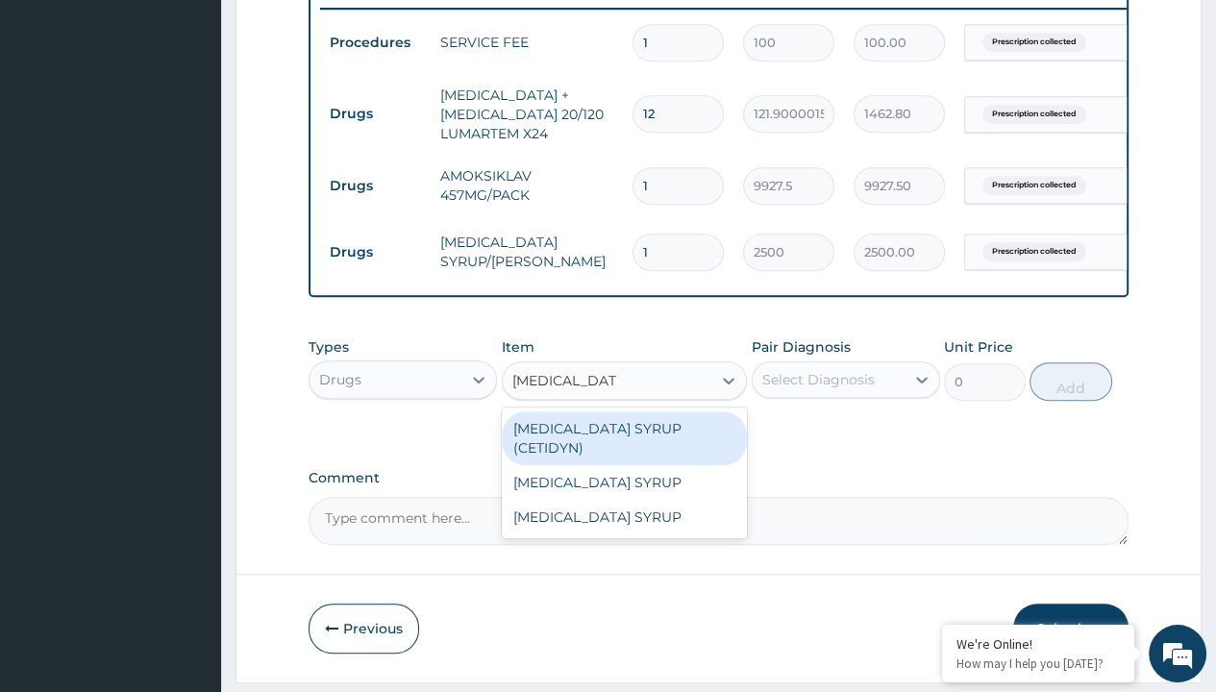
click at [624, 440] on div "[MEDICAL_DATA] SYRUP (CETIDYN)" at bounding box center [625, 438] width 246 height 54
type input "2200"
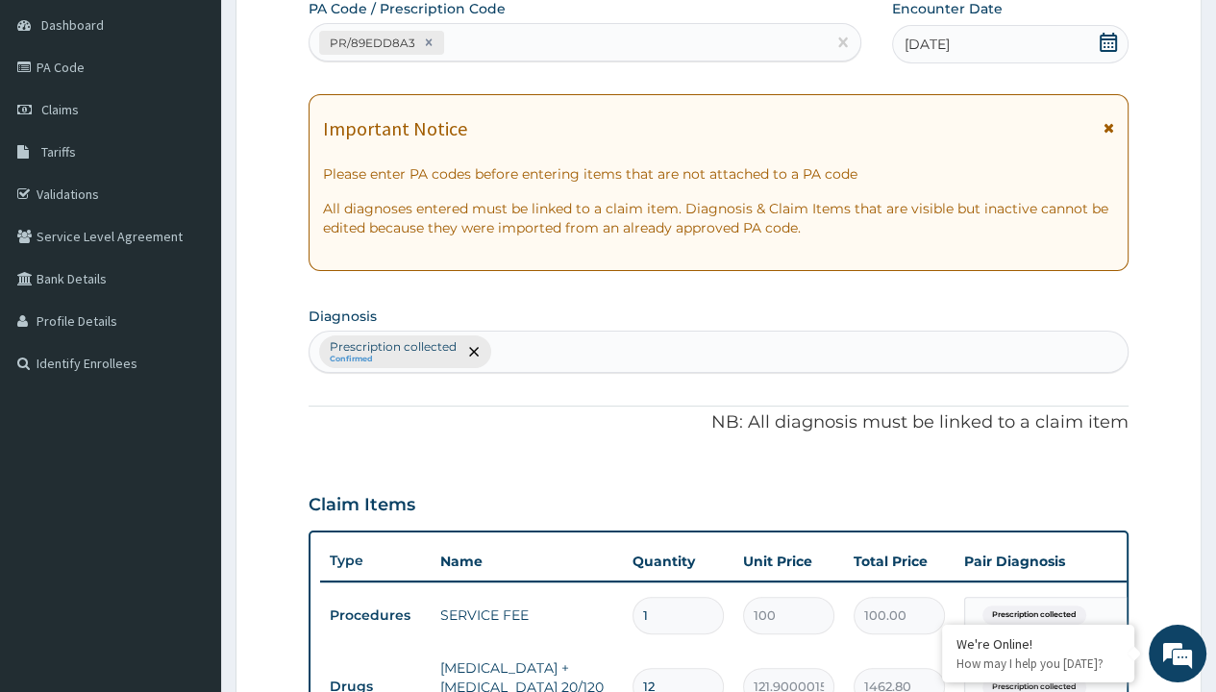
type input "prescription collected"
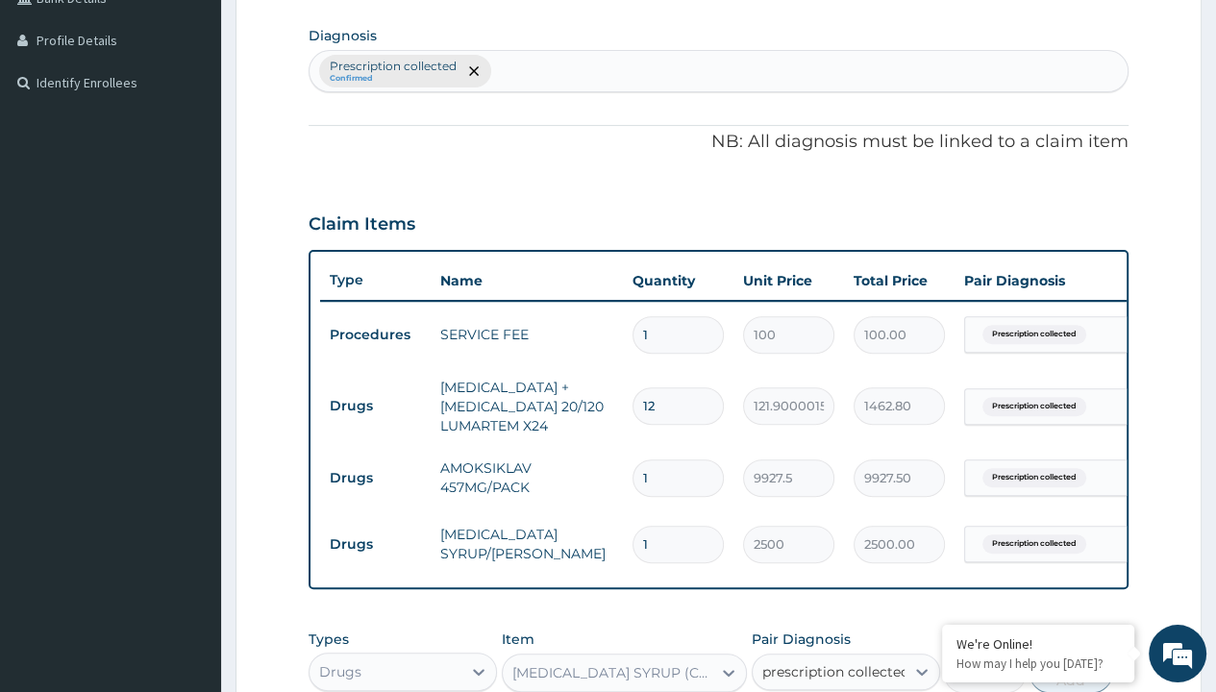
checkbox input "true"
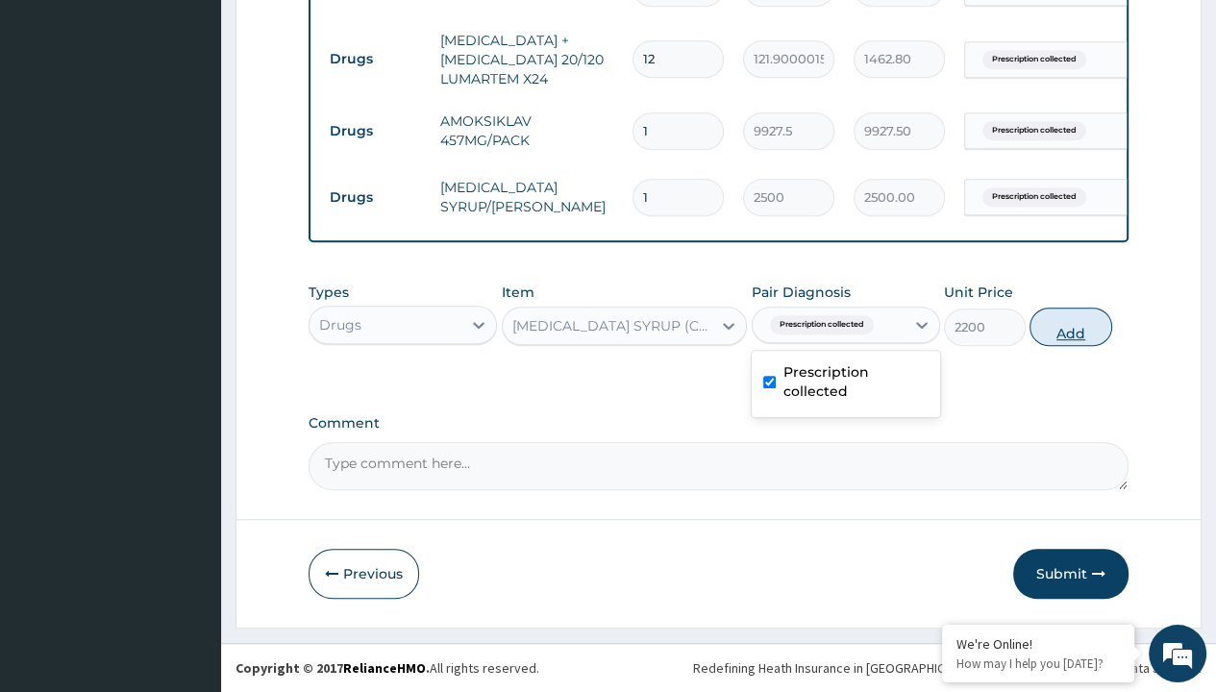
click at [1071, 327] on button "Add" at bounding box center [1071, 327] width 82 height 38
type input "0"
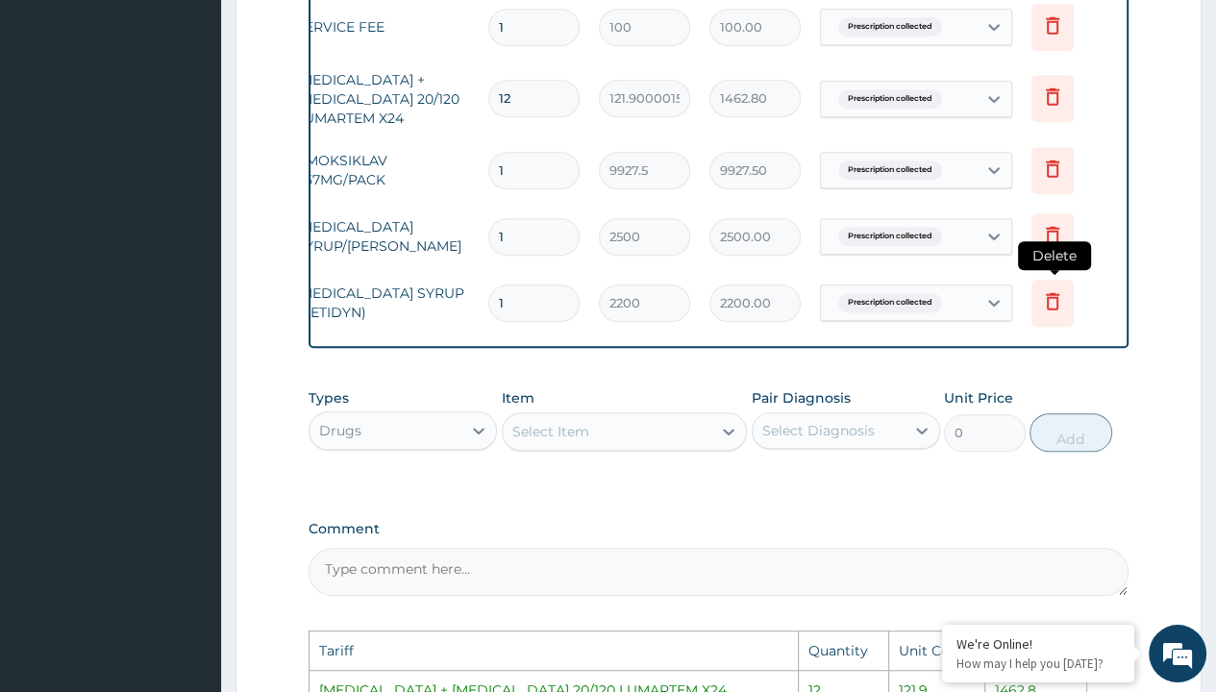
click at [1055, 296] on icon at bounding box center [1052, 300] width 23 height 23
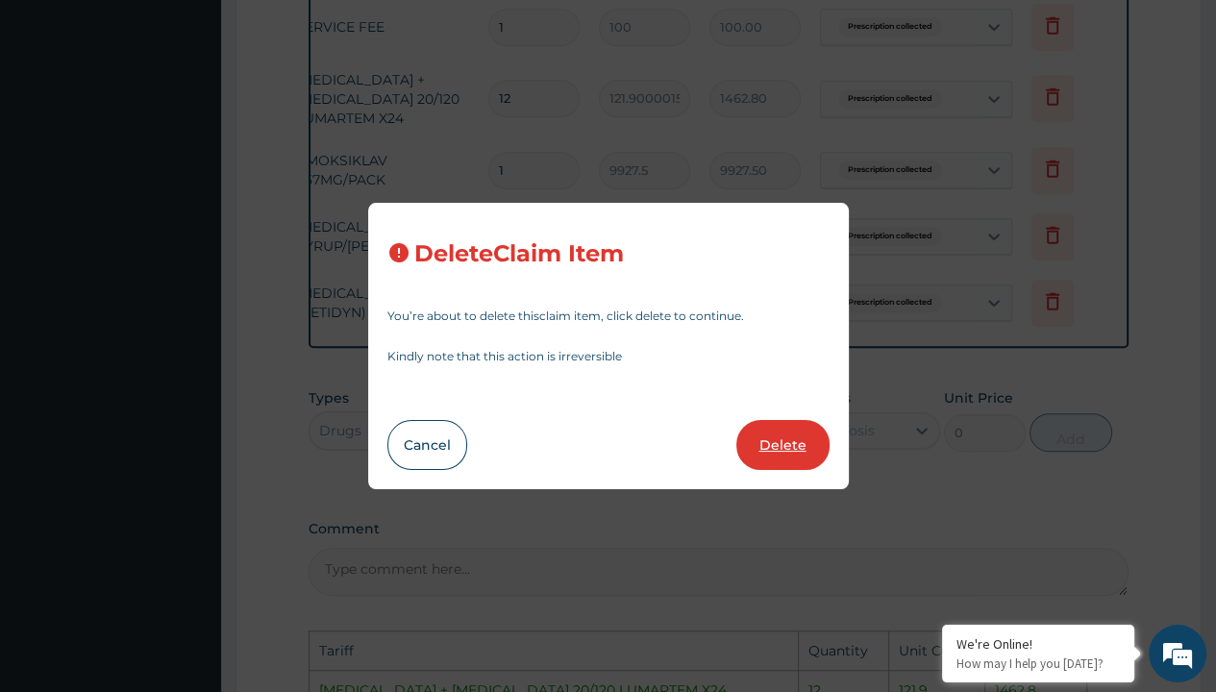
click at [778, 439] on button "Delete" at bounding box center [782, 445] width 93 height 50
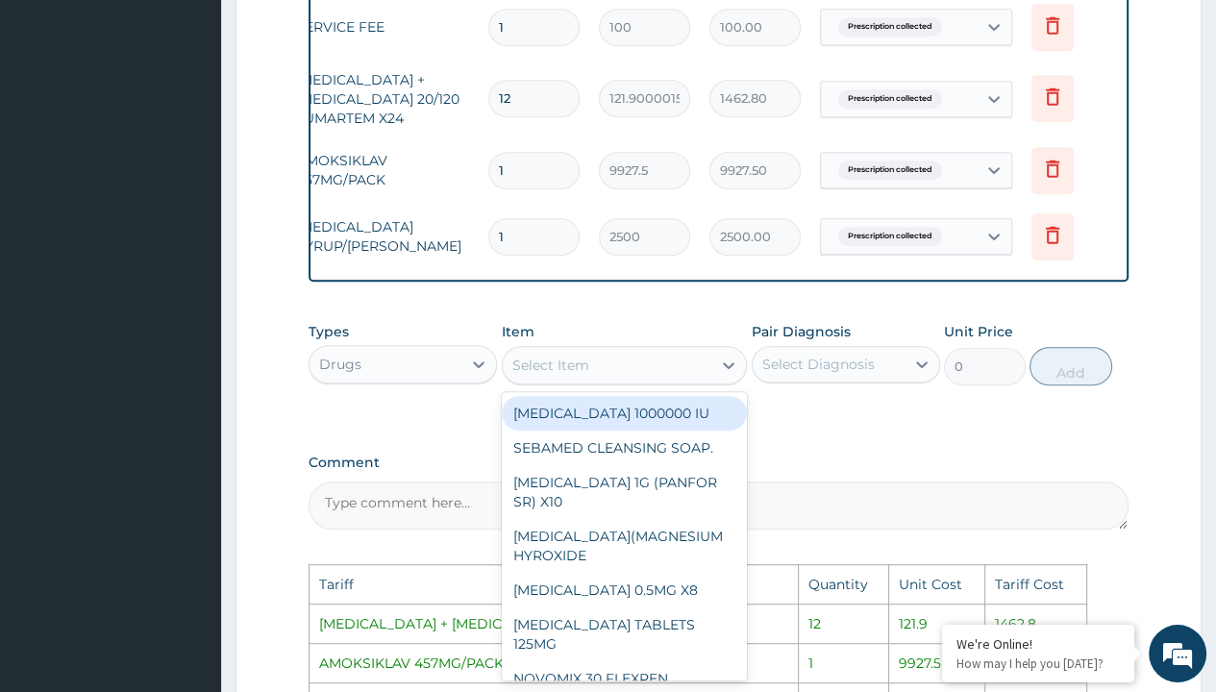
click at [647, 378] on div "Select Item" at bounding box center [608, 365] width 210 height 31
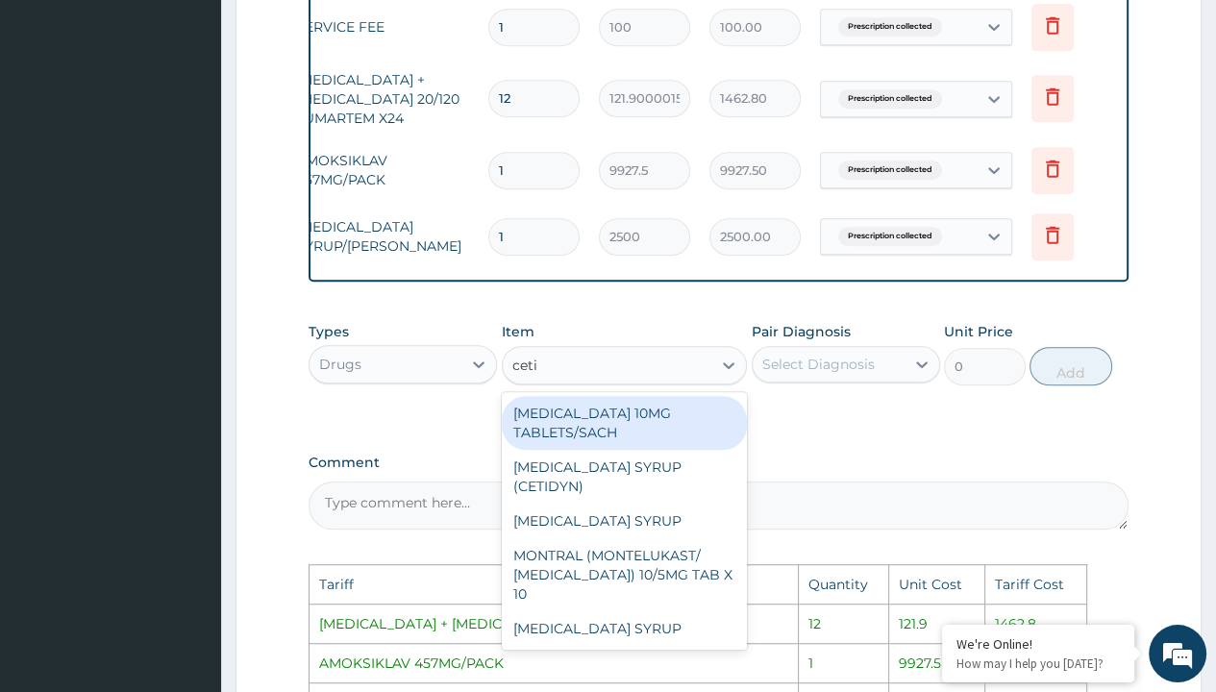
type input "cetir"
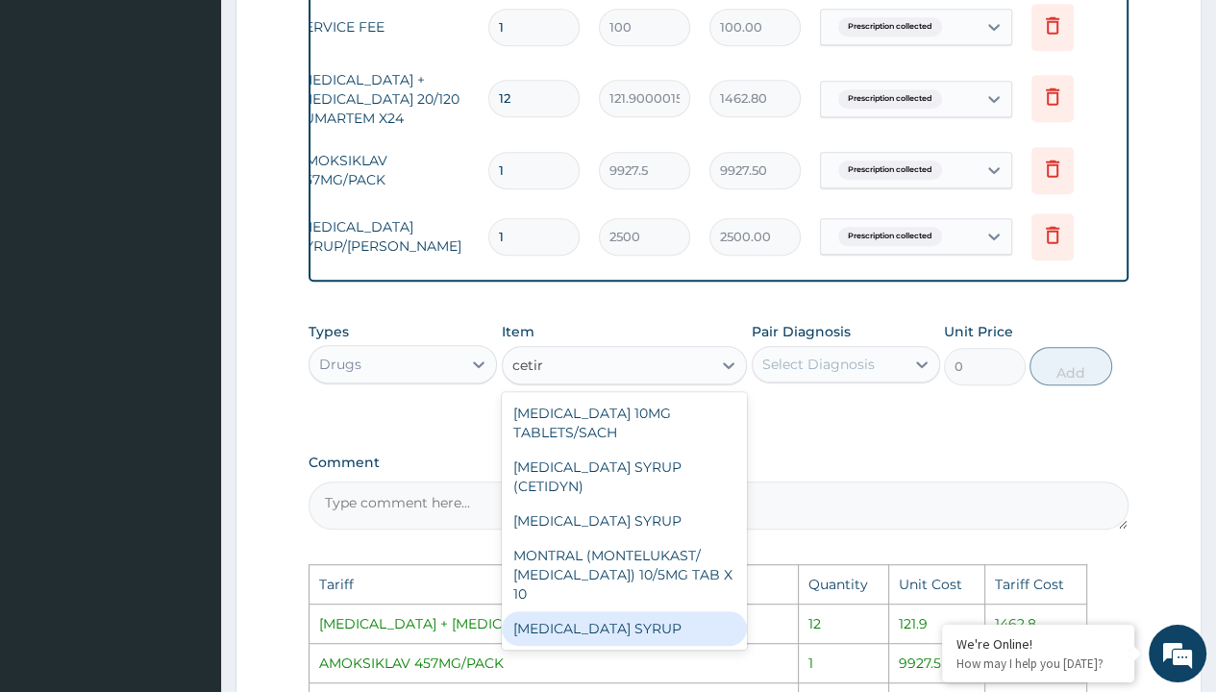
click at [667, 620] on div "[MEDICAL_DATA] SYRUP" at bounding box center [625, 628] width 246 height 35
type input "4000"
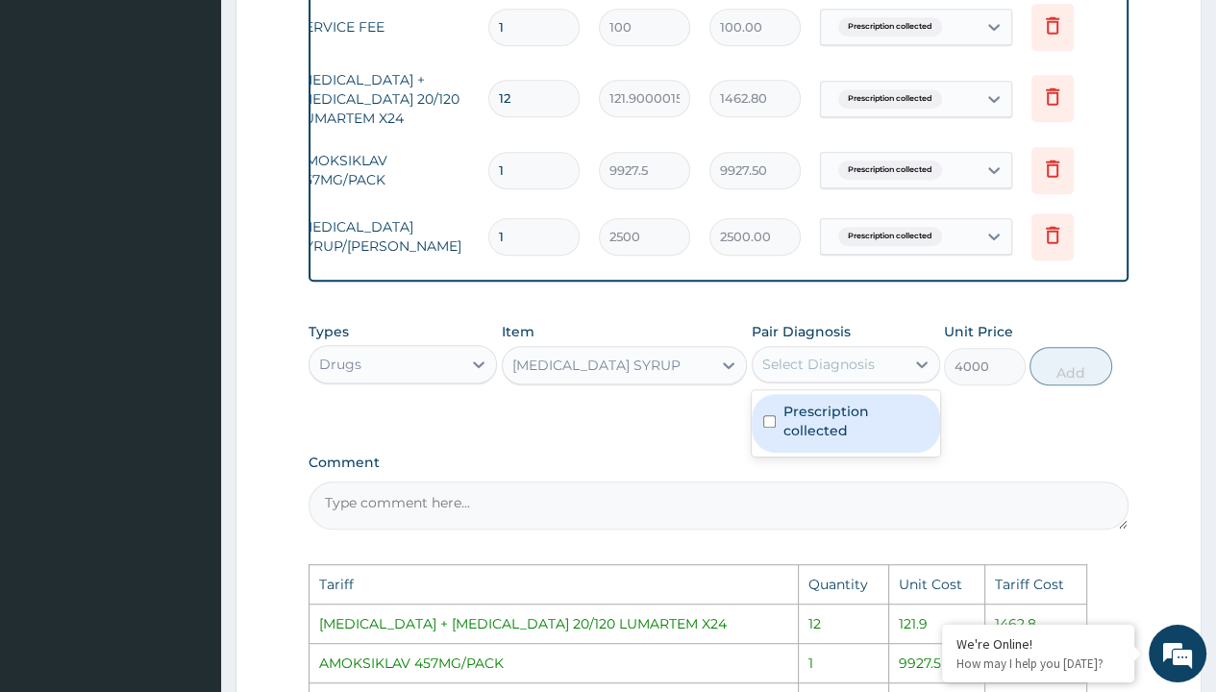
click at [837, 374] on div "Select Diagnosis" at bounding box center [818, 364] width 112 height 19
click at [801, 425] on label "Prescription collected" at bounding box center [855, 421] width 145 height 38
checkbox input "true"
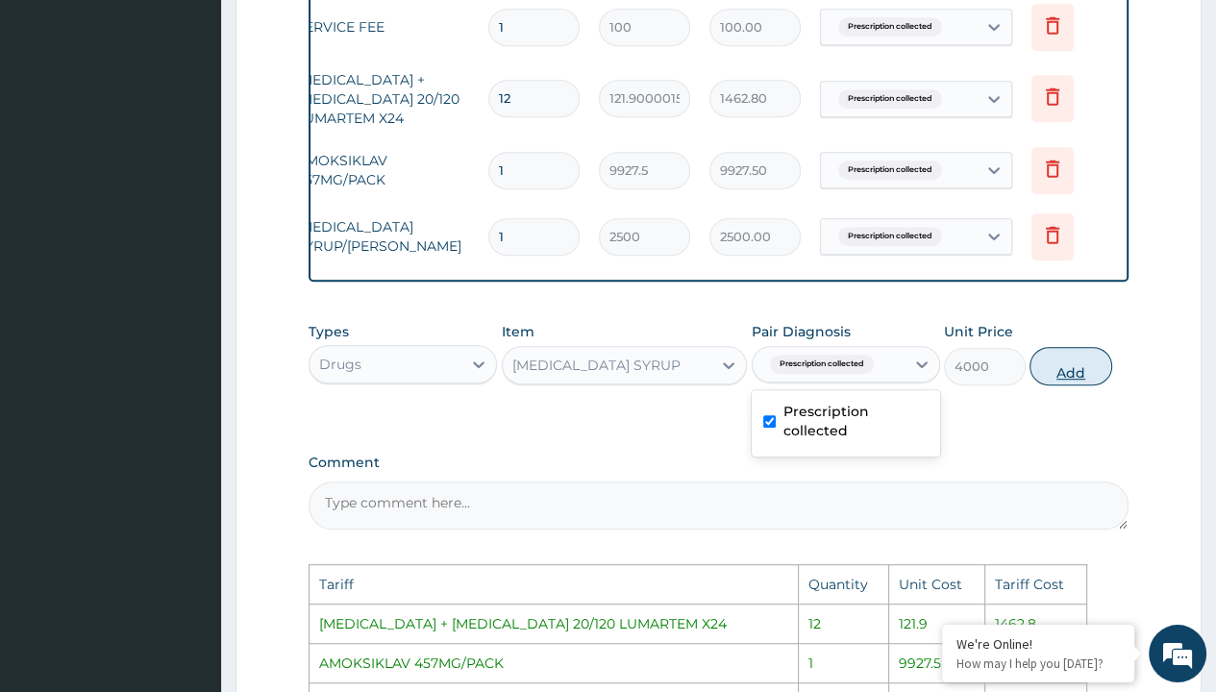
click at [1059, 373] on button "Add" at bounding box center [1071, 366] width 82 height 38
type input "0"
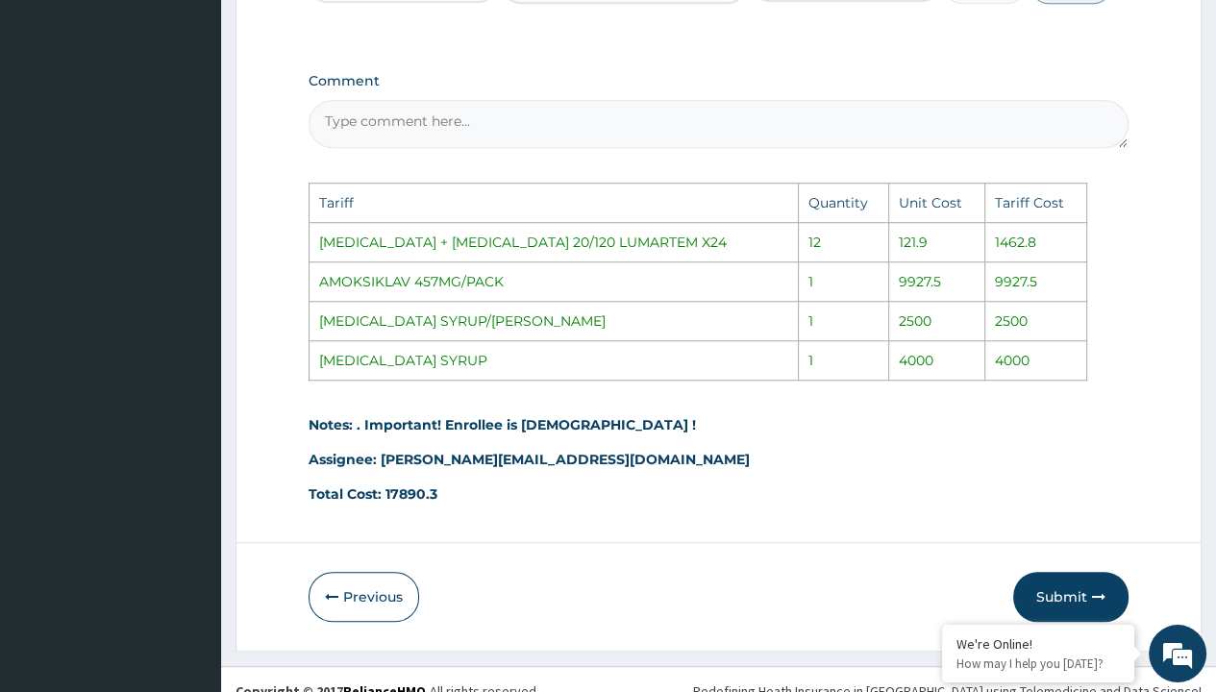
scroll to position [1253, 0]
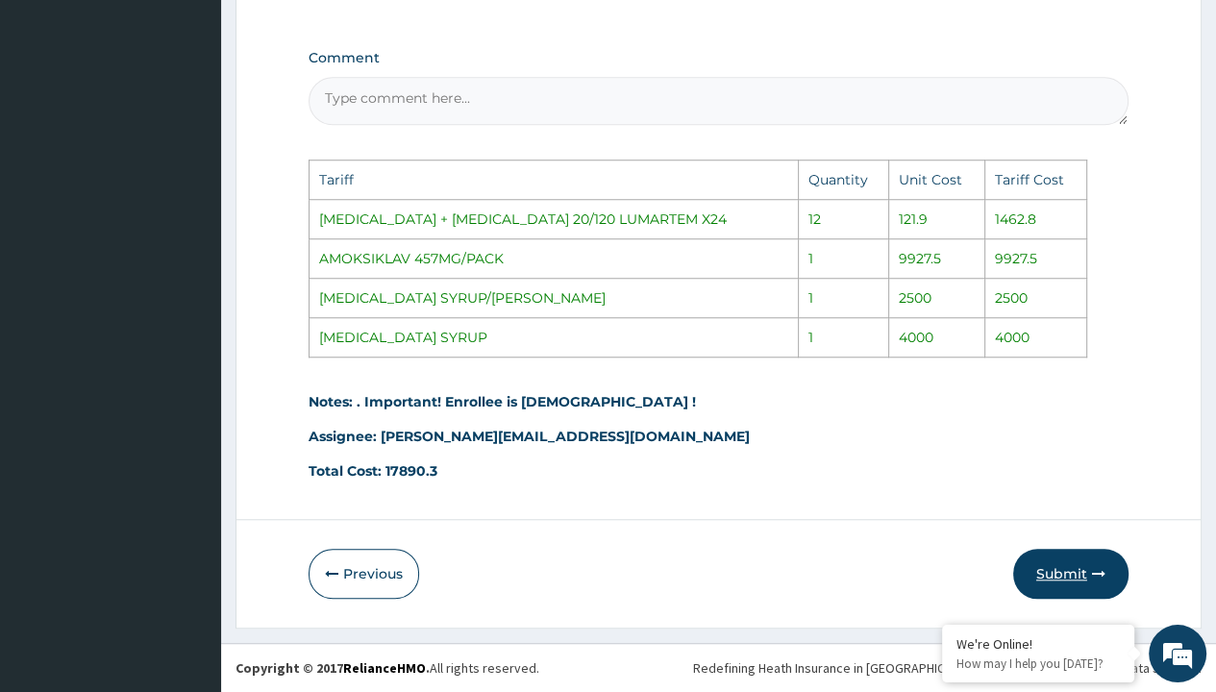
click at [1063, 568] on button "Submit" at bounding box center [1070, 574] width 115 height 50
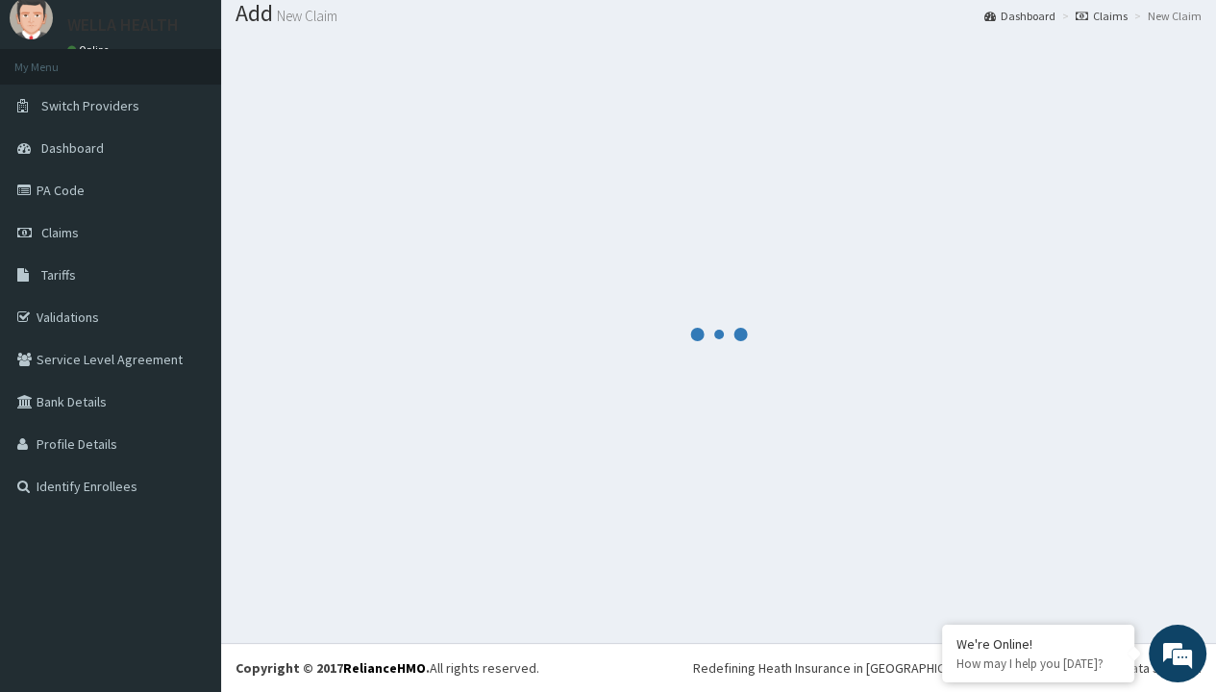
scroll to position [889, 0]
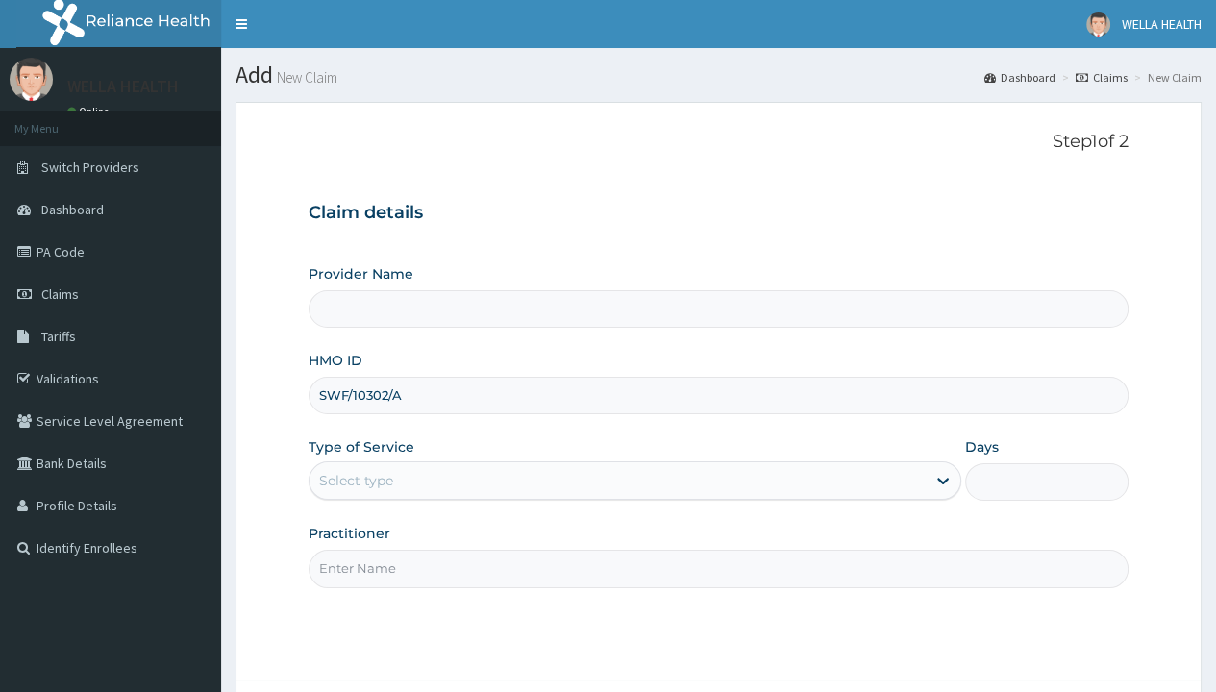
type input "SWF/10302/A"
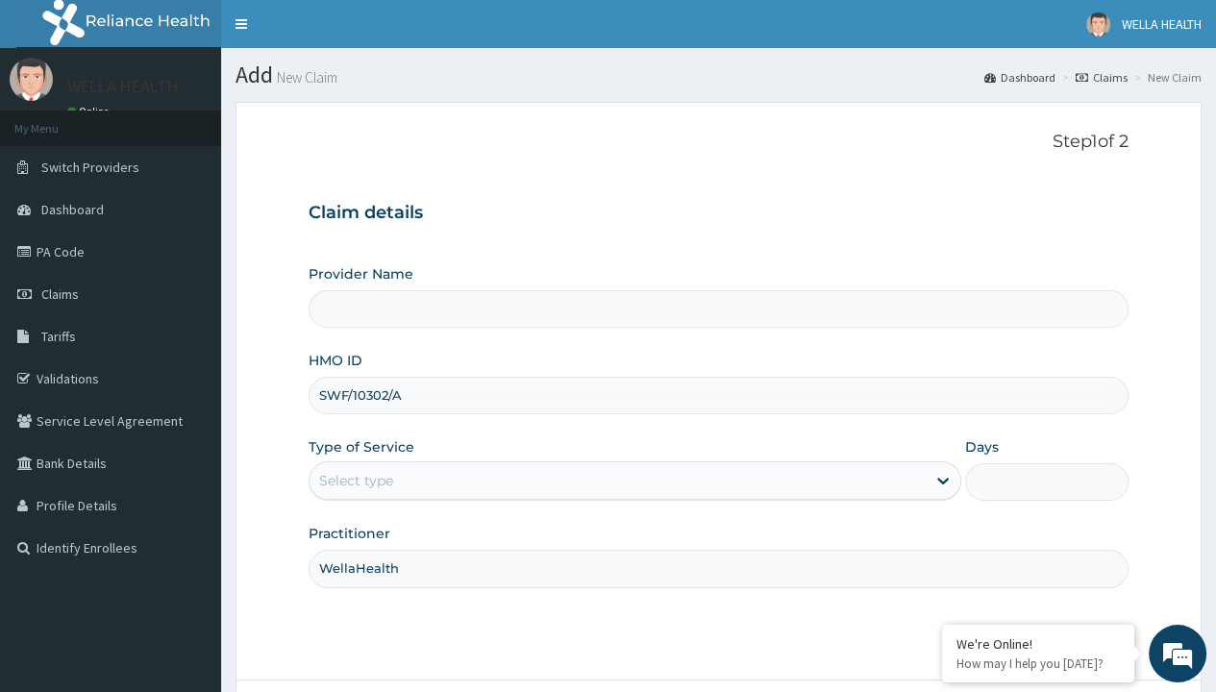
type input "WellaHealth"
click at [356, 480] on div "Select type" at bounding box center [356, 480] width 74 height 19
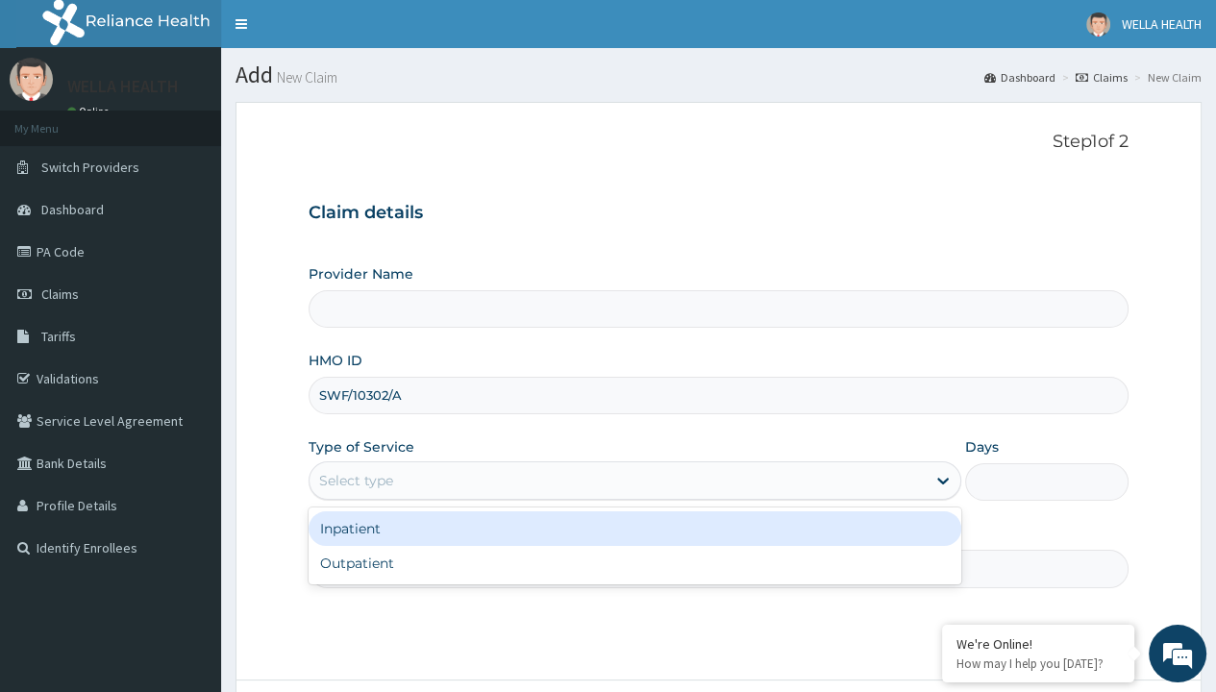
type input "WellaHealth(TELEMEDICINE)"
click at [634, 562] on div "Outpatient" at bounding box center [635, 563] width 653 height 35
type input "1"
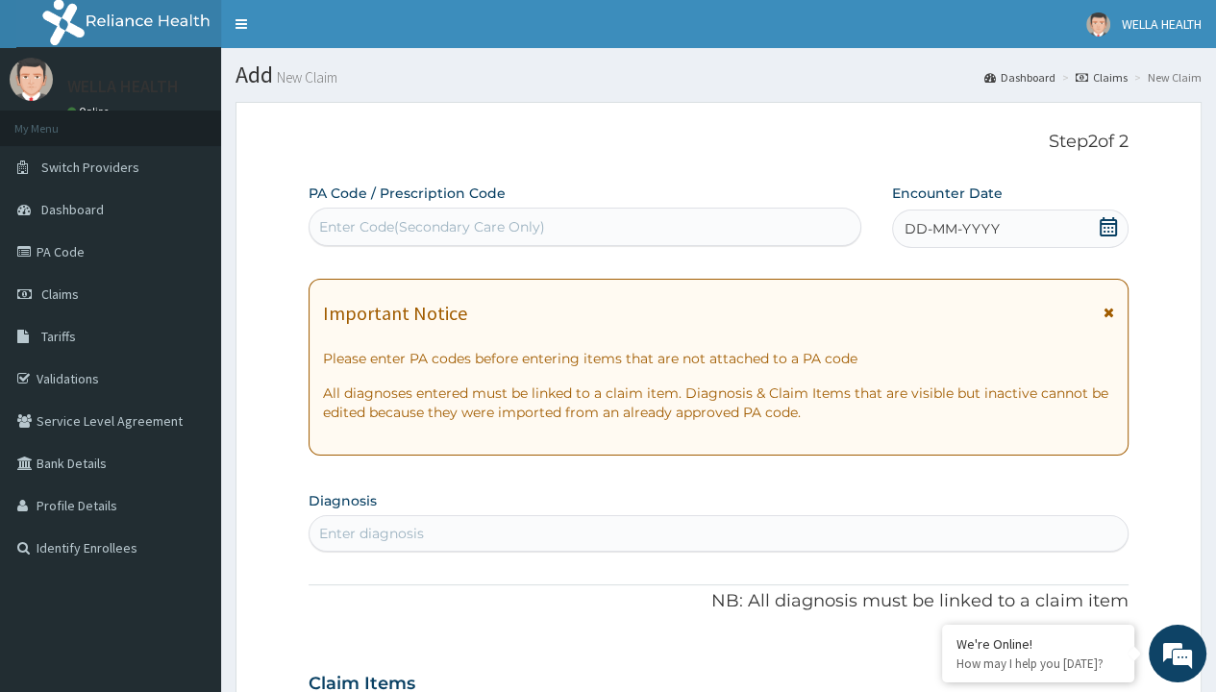
scroll to position [161, 0]
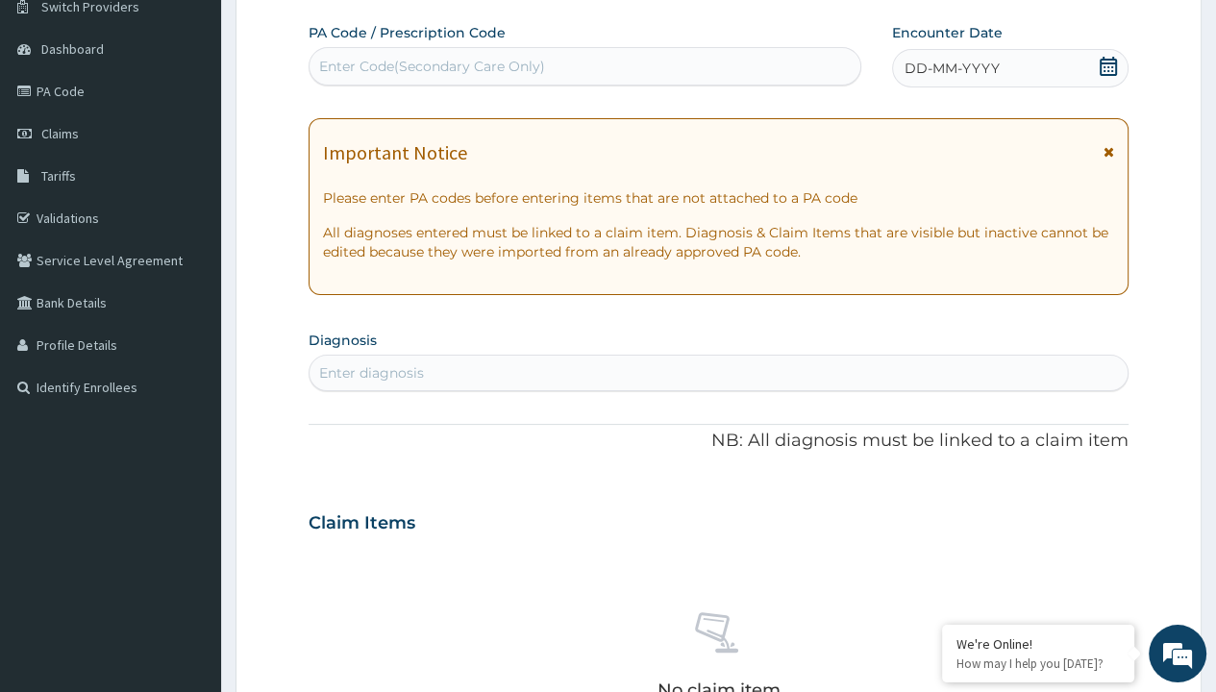
click at [951, 67] on span "DD-MM-YYYY" at bounding box center [952, 68] width 95 height 19
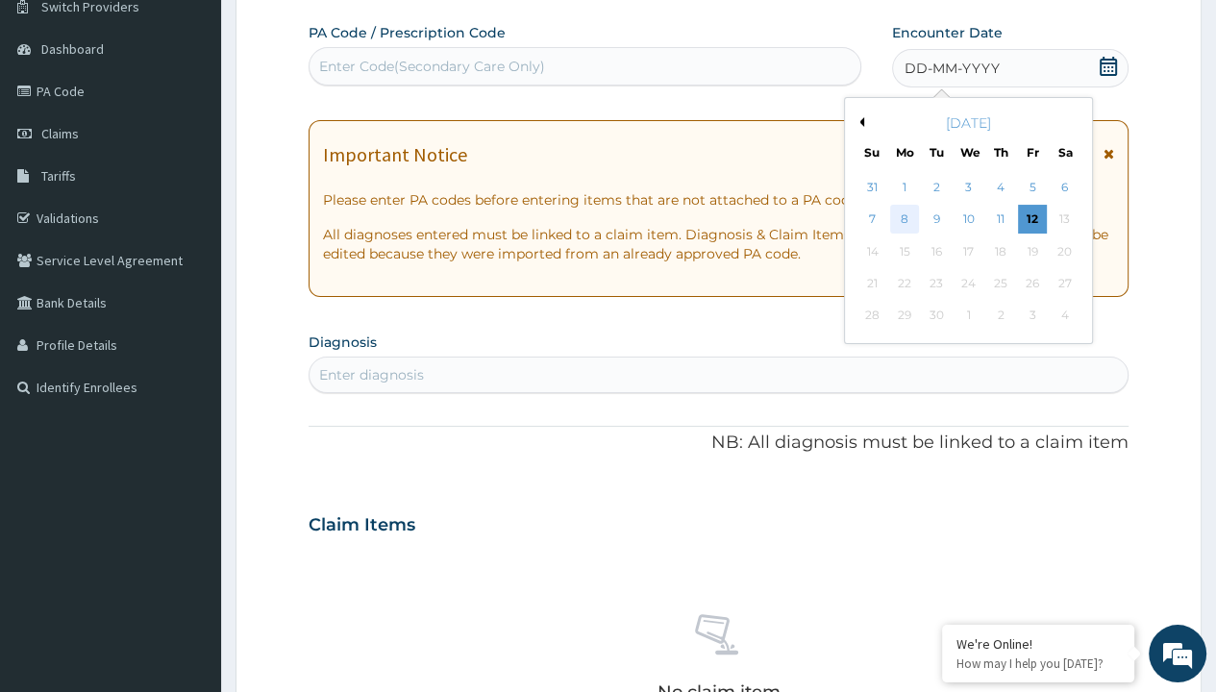
click at [904, 218] on div "8" at bounding box center [904, 220] width 29 height 29
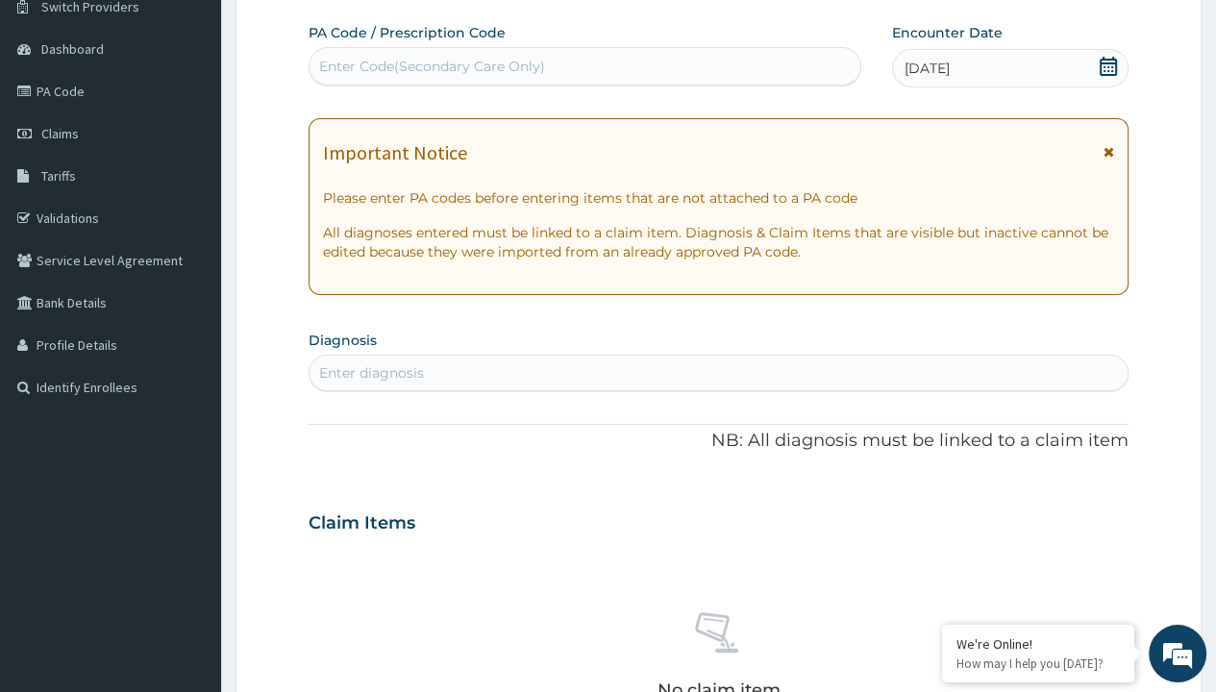
click at [371, 372] on div "Enter diagnosis" at bounding box center [371, 372] width 105 height 19
type input "prescription collected"
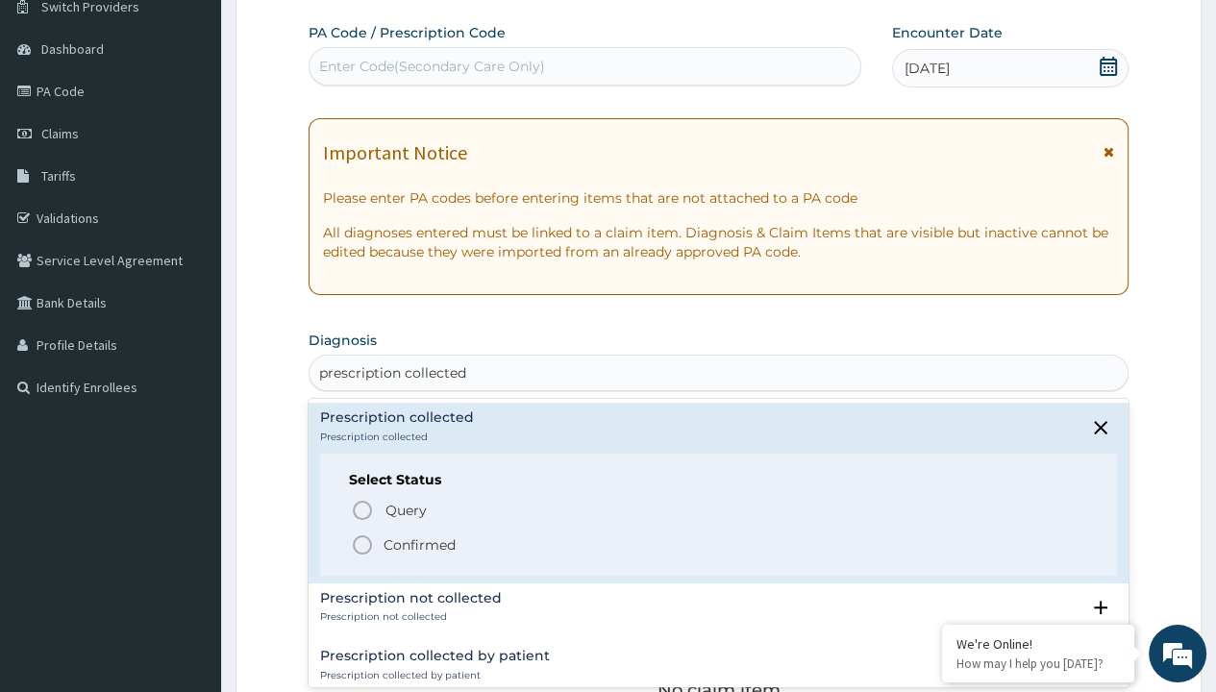
click at [419, 543] on p "Confirmed" at bounding box center [420, 544] width 72 height 19
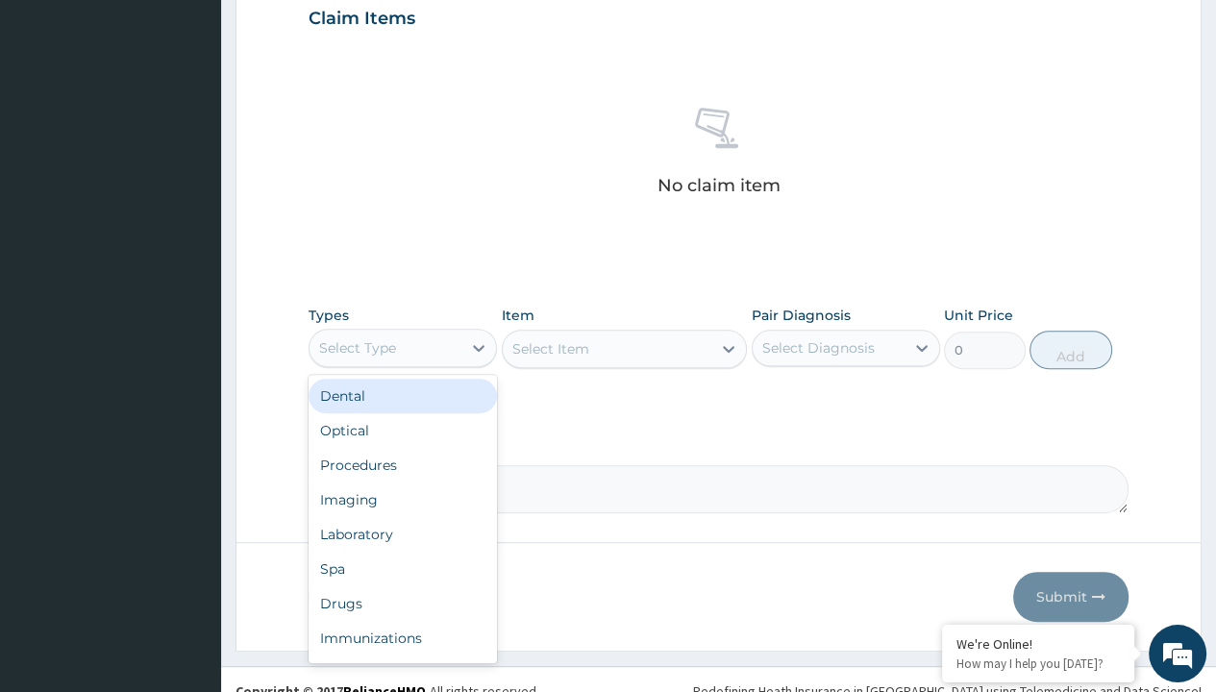
type input "procedures"
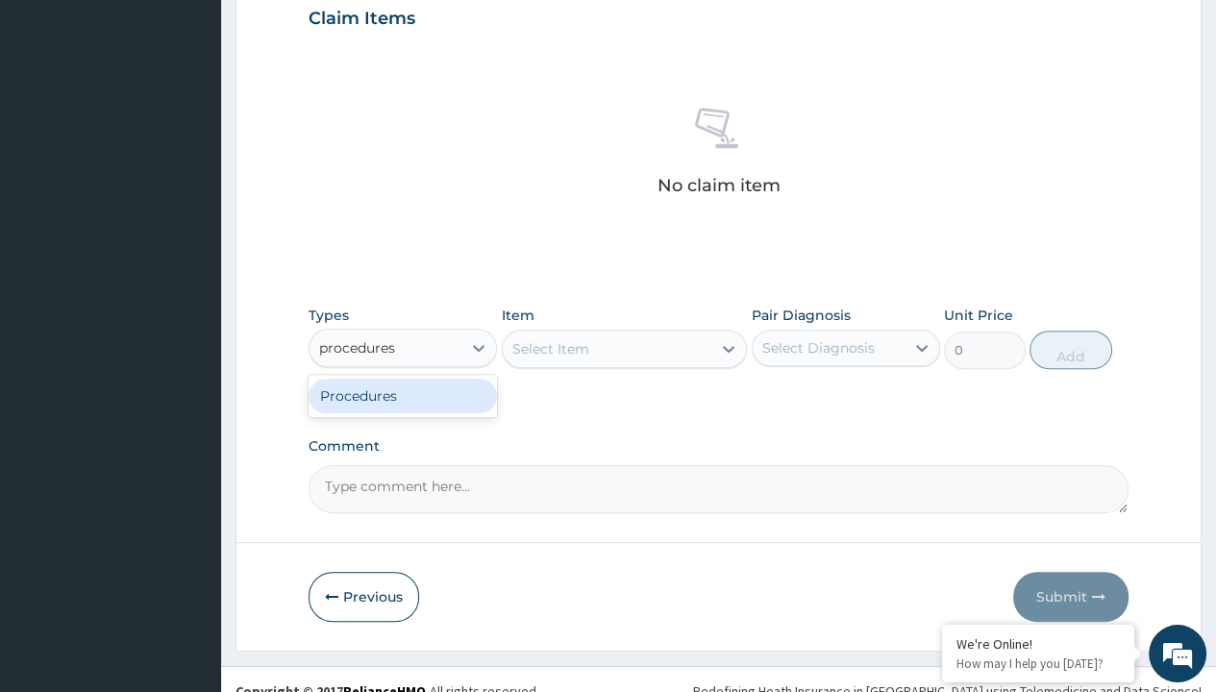
click at [403, 394] on div "Procedures" at bounding box center [403, 396] width 188 height 35
click at [550, 347] on div "Select Item" at bounding box center [550, 348] width 77 height 19
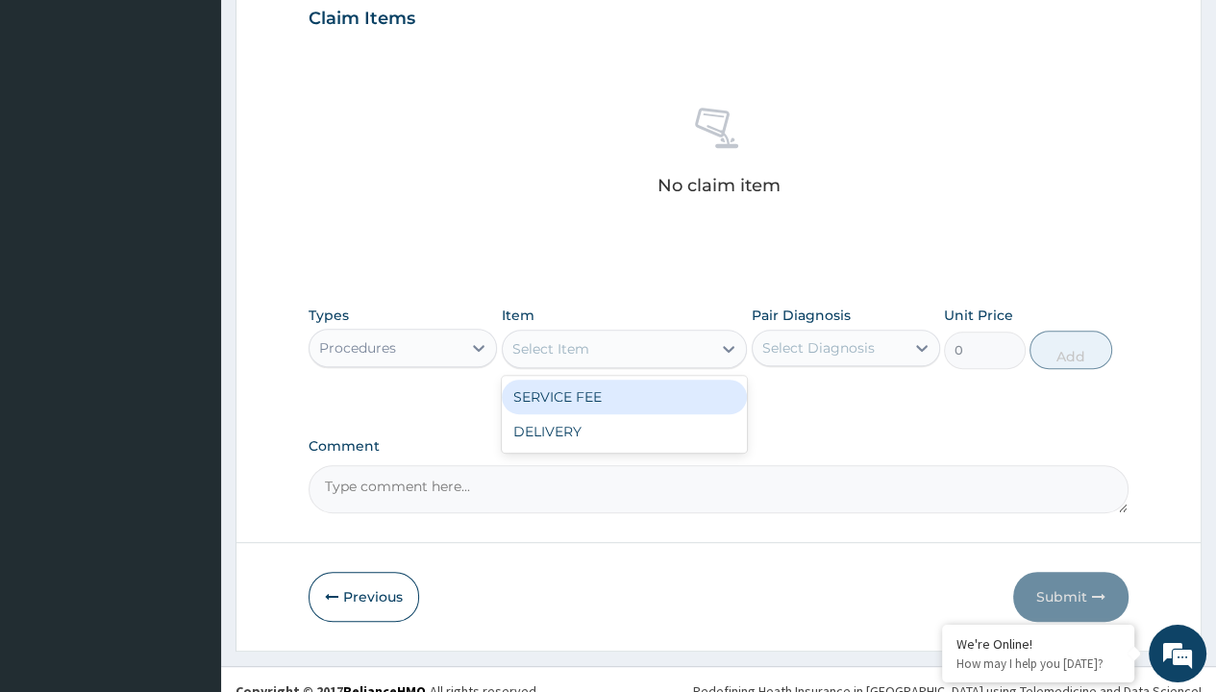
type input "service fee"
click at [624, 395] on div "SERVICE FEE" at bounding box center [625, 397] width 246 height 35
type input "100"
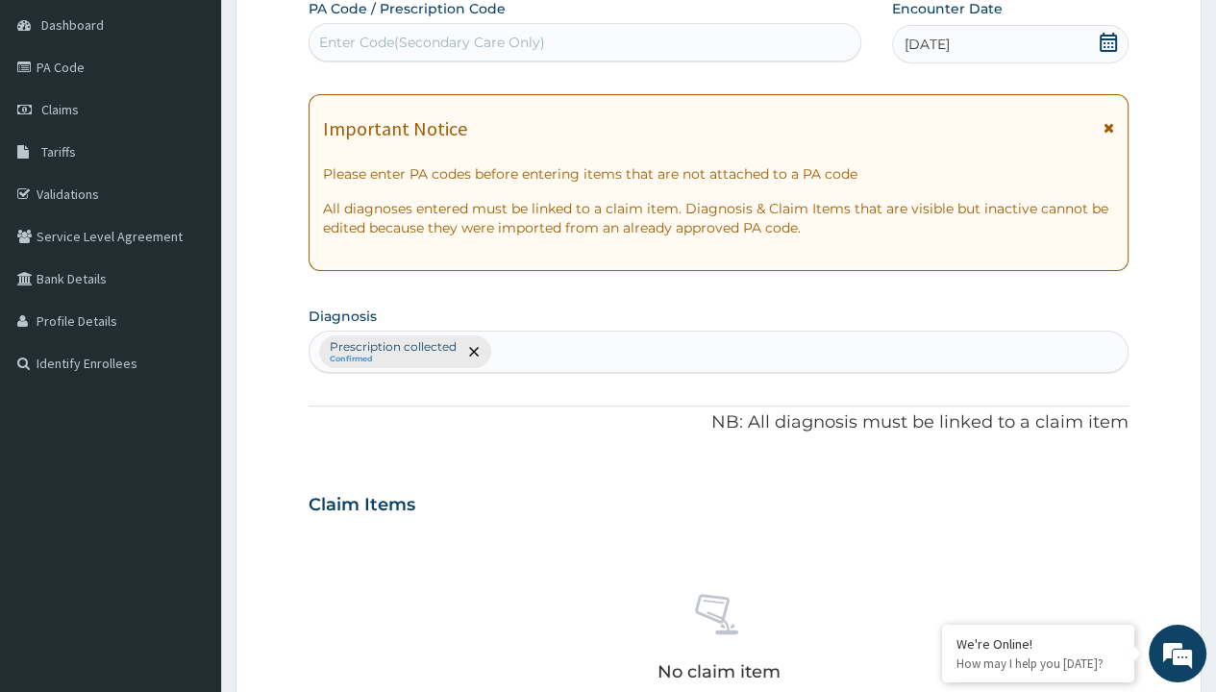
type input "prescription collected"
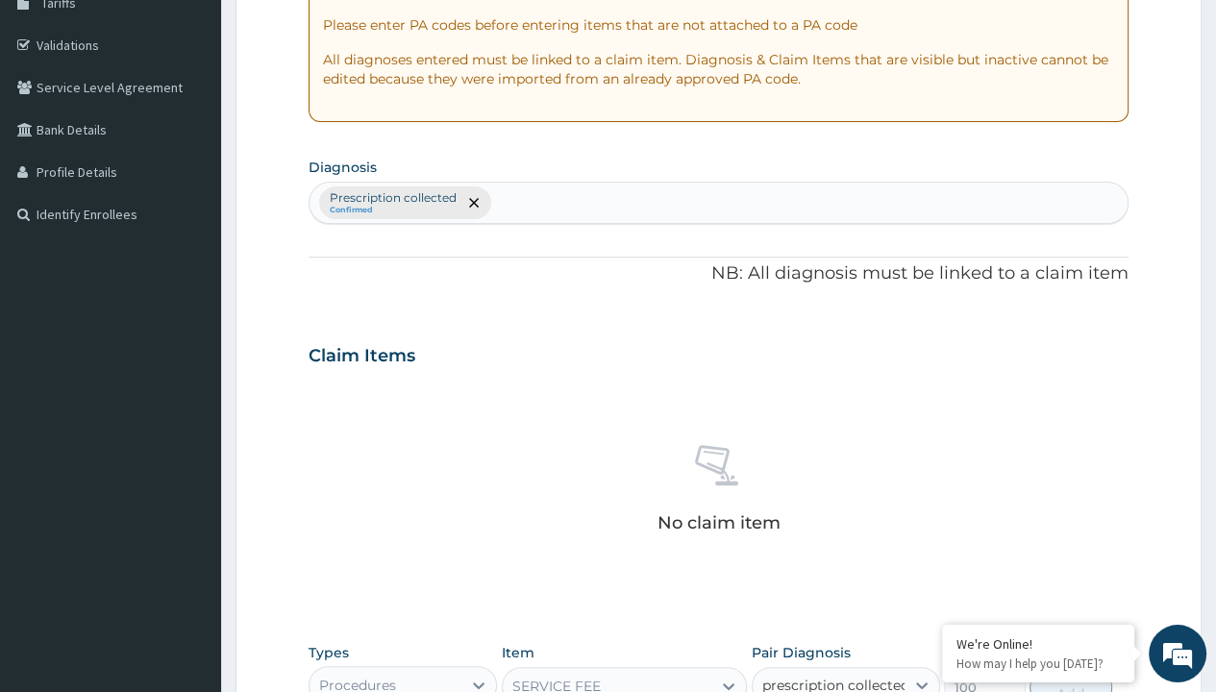
checkbox input "true"
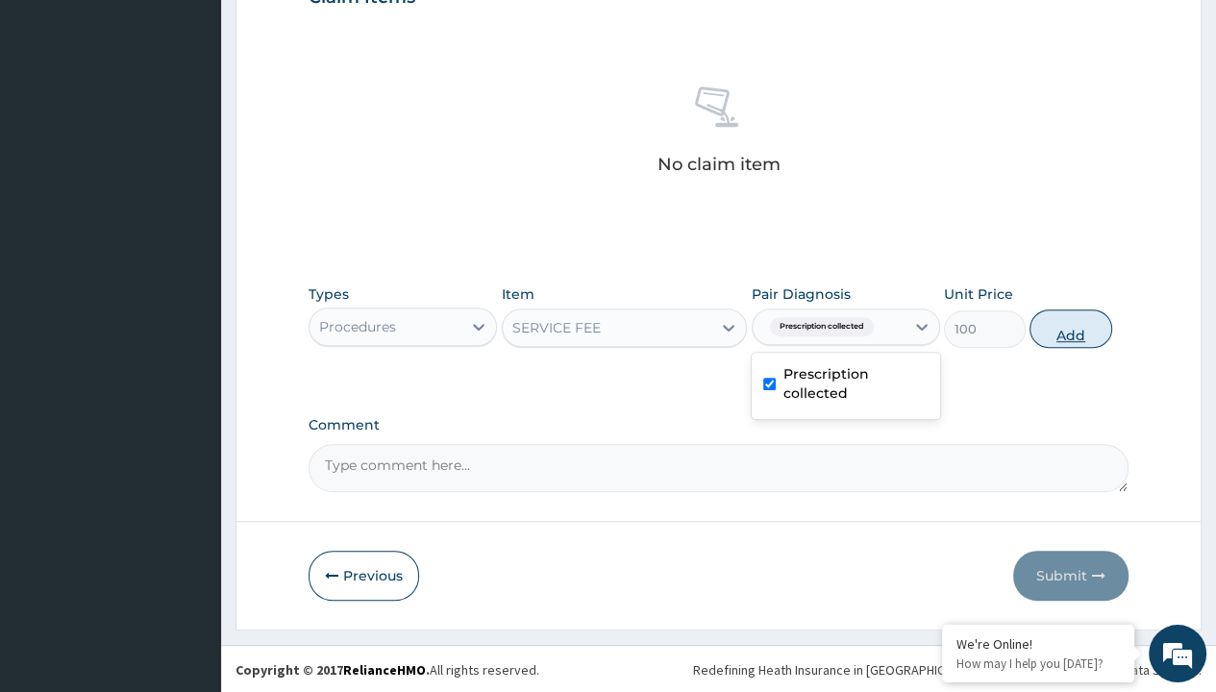
click at [1071, 327] on button "Add" at bounding box center [1071, 329] width 82 height 38
type input "0"
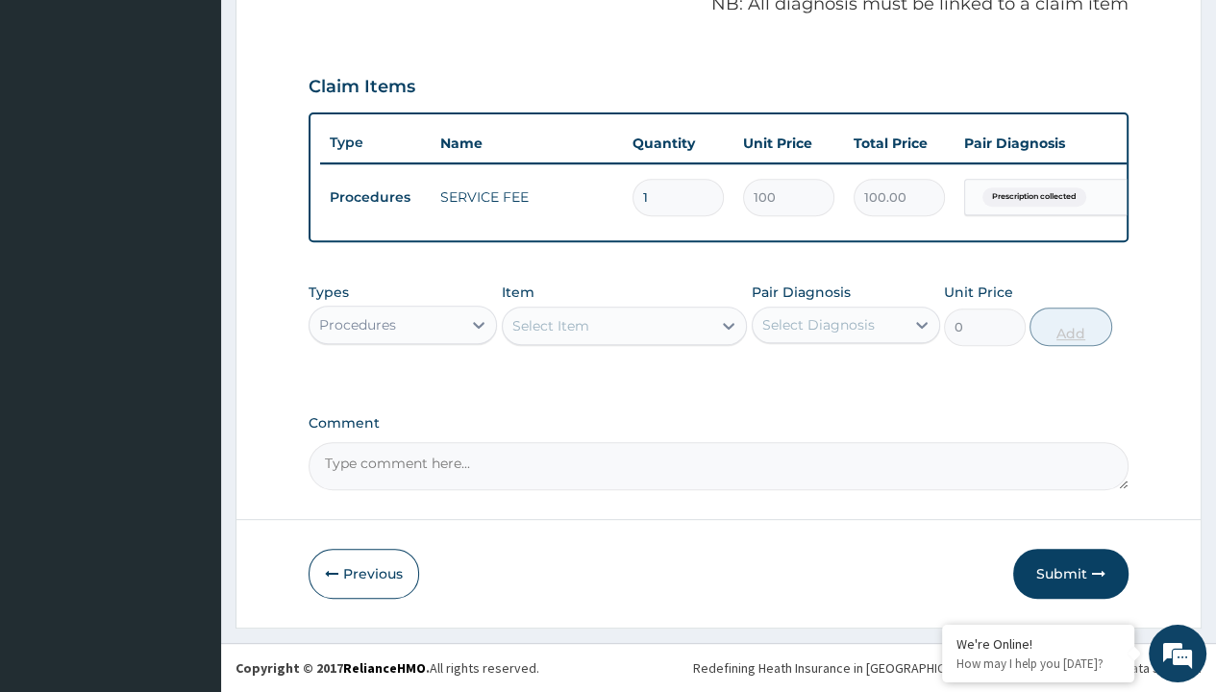
scroll to position [614, 0]
click at [357, 325] on div "Procedures" at bounding box center [357, 324] width 77 height 19
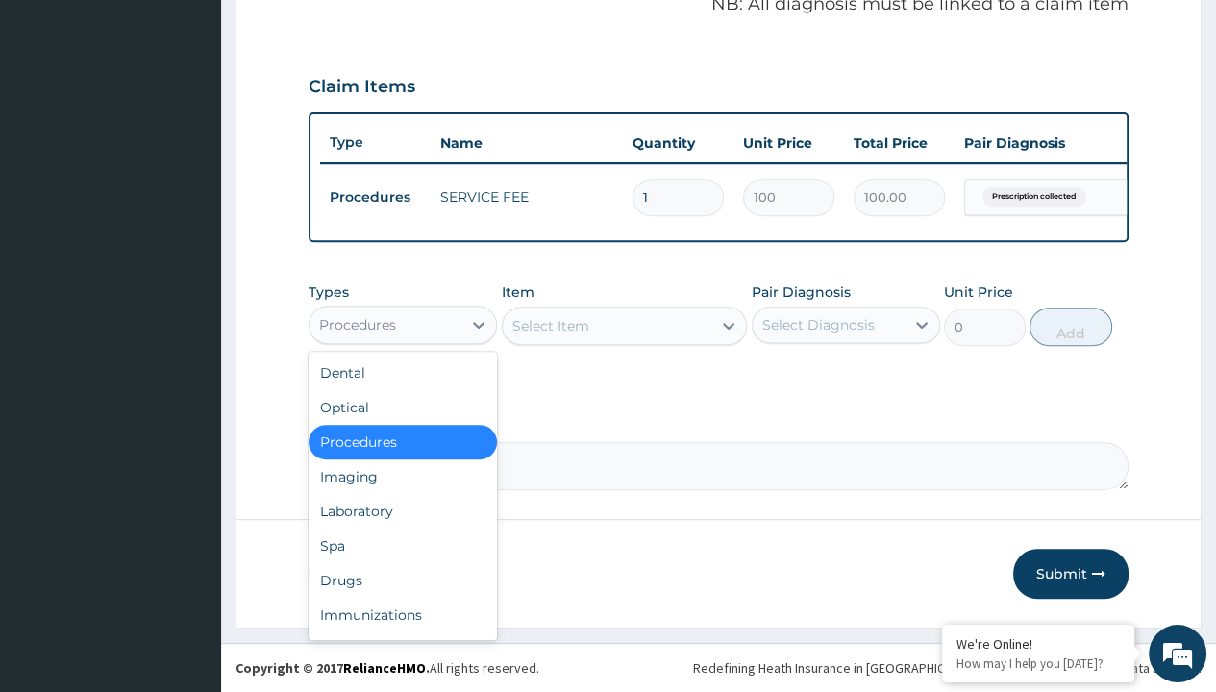
type input "drugs"
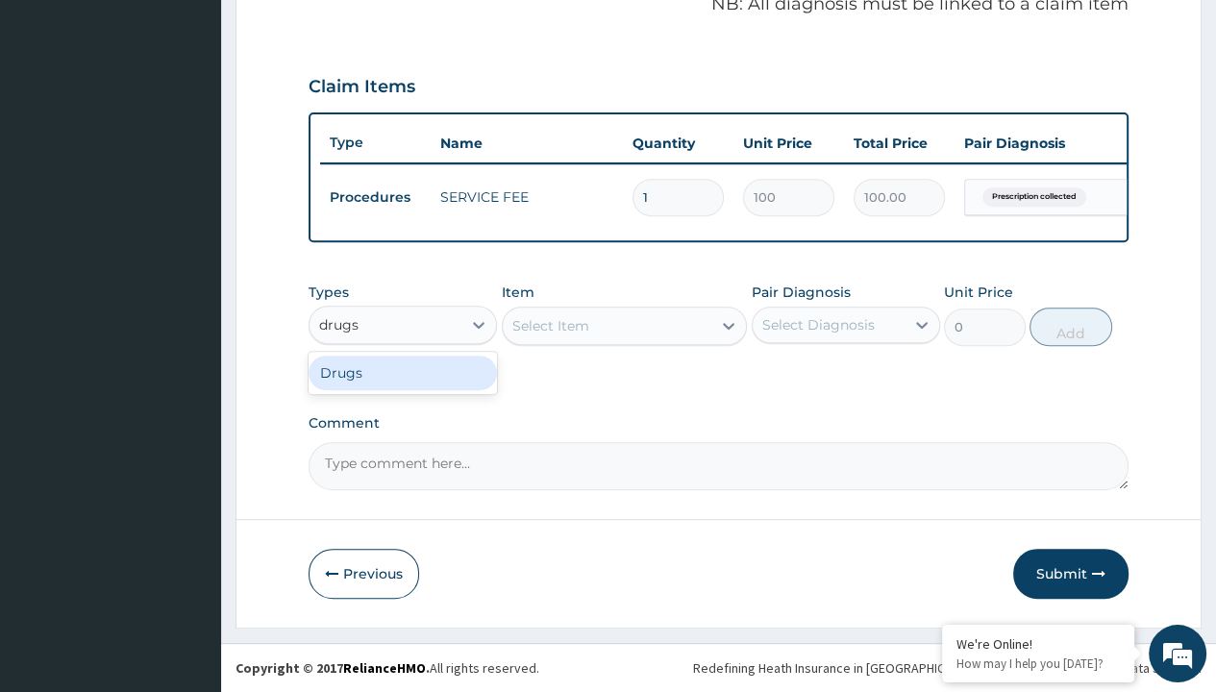
scroll to position [0, 0]
click at [403, 373] on div "Drugs" at bounding box center [403, 373] width 188 height 35
click at [550, 326] on div "Select Item" at bounding box center [625, 326] width 246 height 38
click at [339, 325] on div "Drugs" at bounding box center [340, 324] width 42 height 19
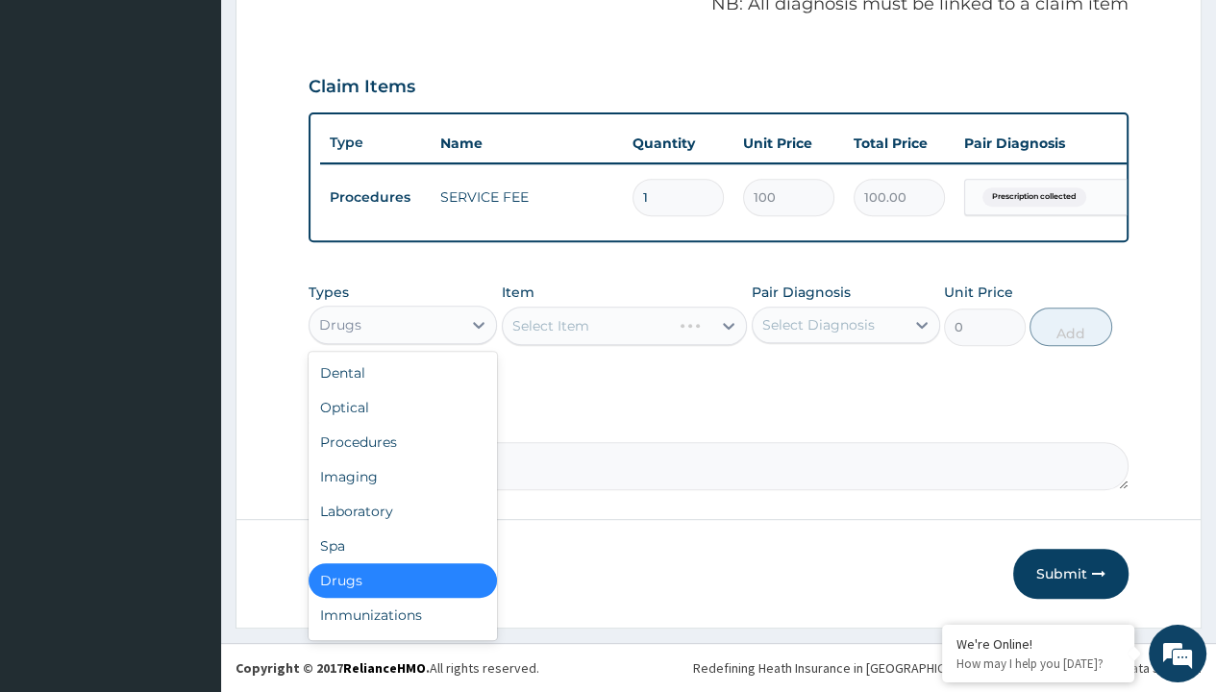
type input "drugs"
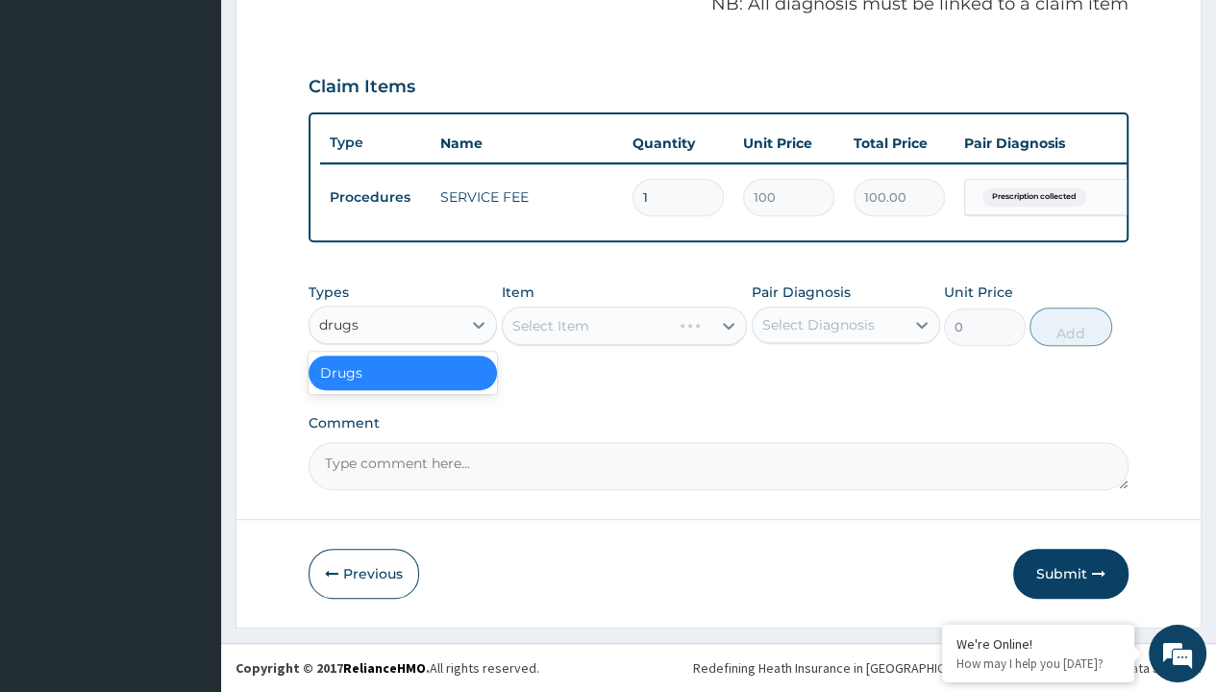
click at [403, 373] on div "Drugs" at bounding box center [403, 373] width 188 height 35
click at [550, 326] on div "Select Item" at bounding box center [625, 326] width 246 height 38
click at [339, 325] on div "Drugs" at bounding box center [340, 324] width 42 height 19
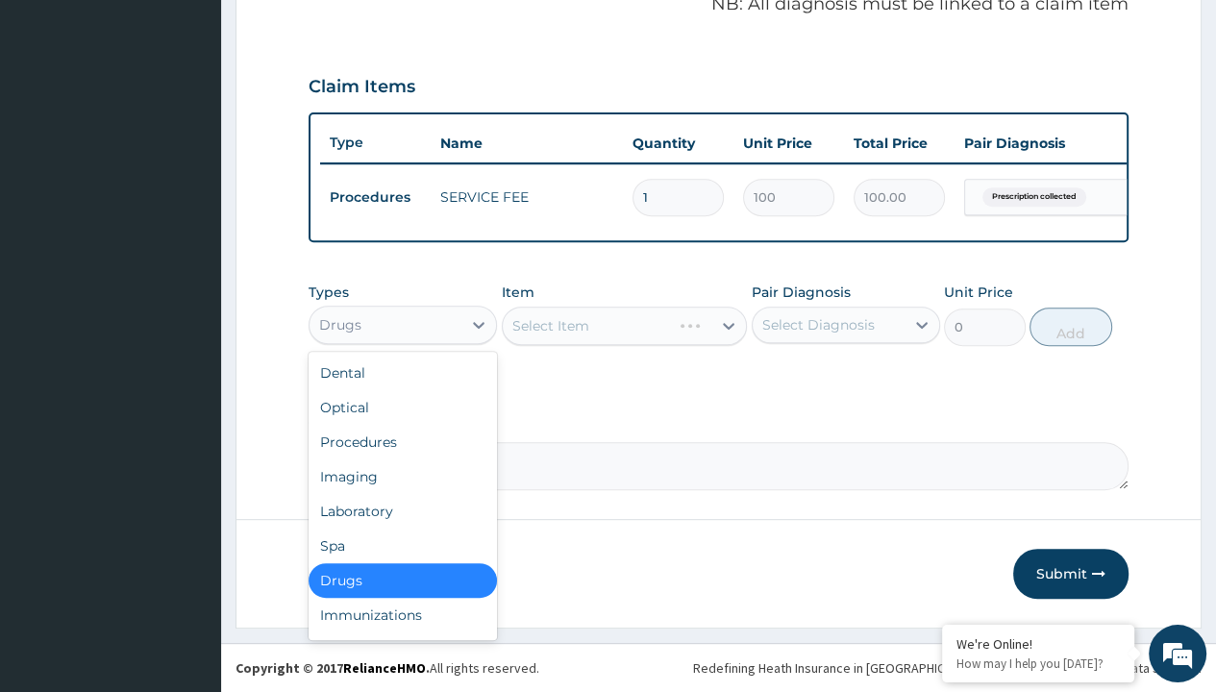
type input "drugs"
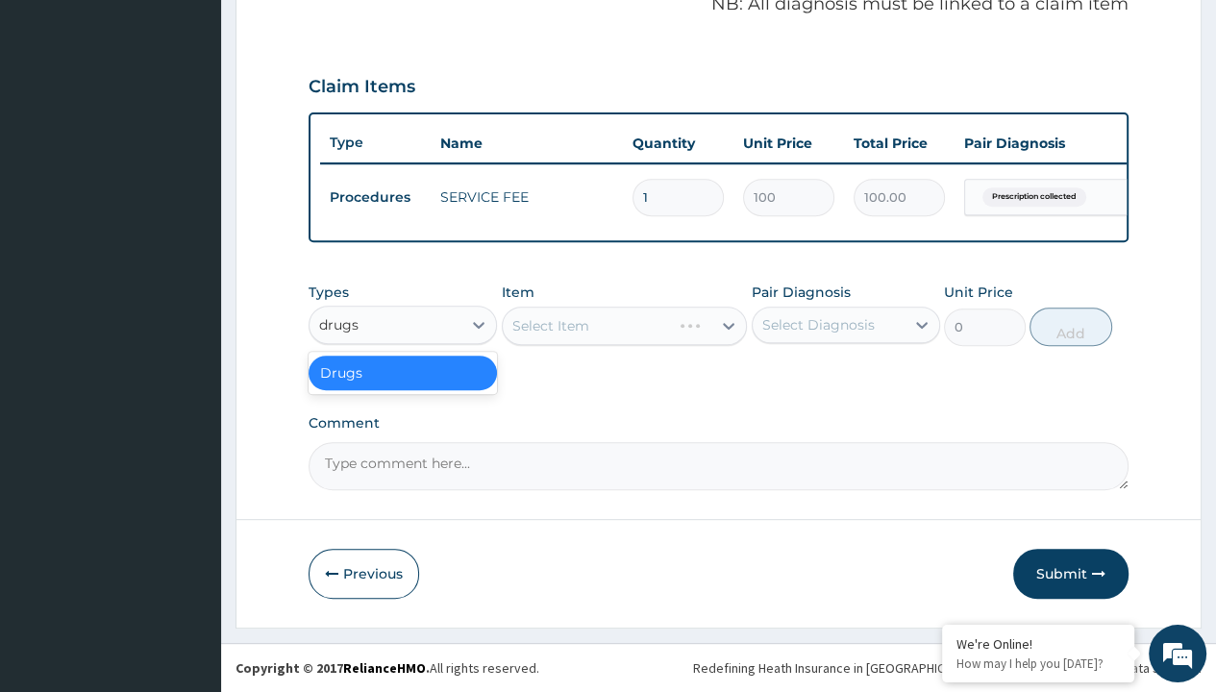
click at [403, 373] on div "Drugs" at bounding box center [403, 373] width 188 height 35
click at [550, 326] on div "Select Item" at bounding box center [625, 326] width 246 height 38
click at [339, 325] on div "Drugs" at bounding box center [340, 324] width 42 height 19
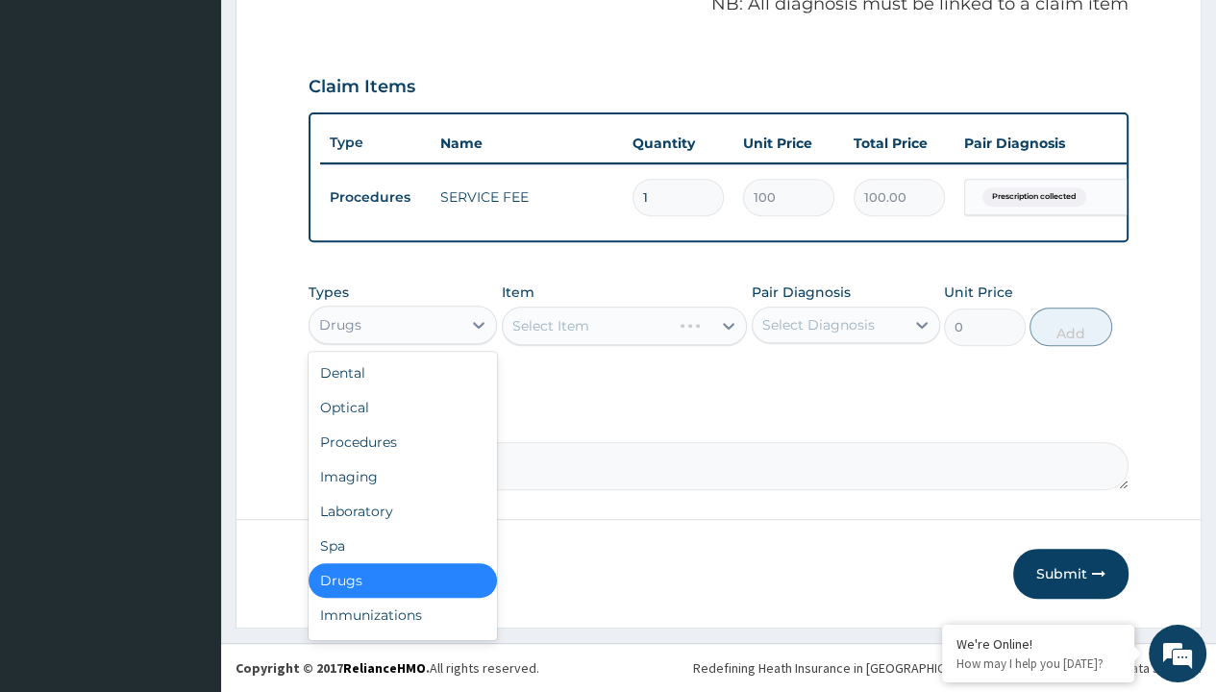
type input "drugs"
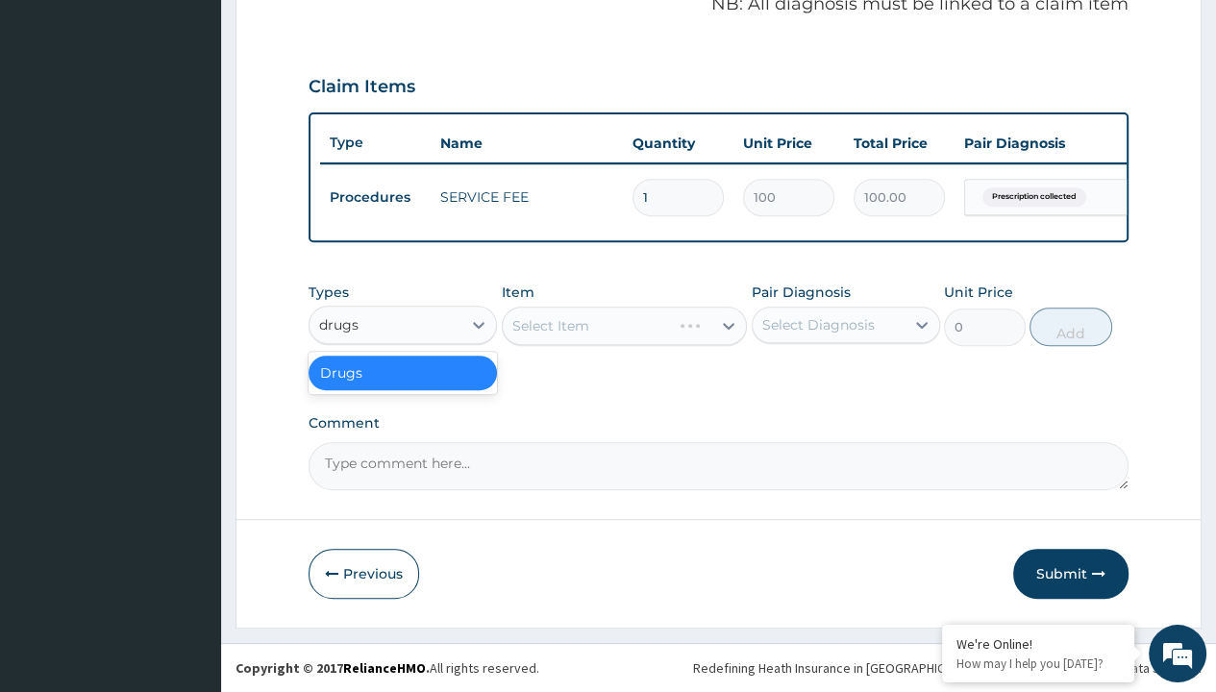
click at [403, 373] on div "Drugs" at bounding box center [403, 373] width 188 height 35
click at [550, 326] on div "Select Item" at bounding box center [625, 326] width 246 height 38
click at [339, 325] on div "Drugs" at bounding box center [340, 324] width 42 height 19
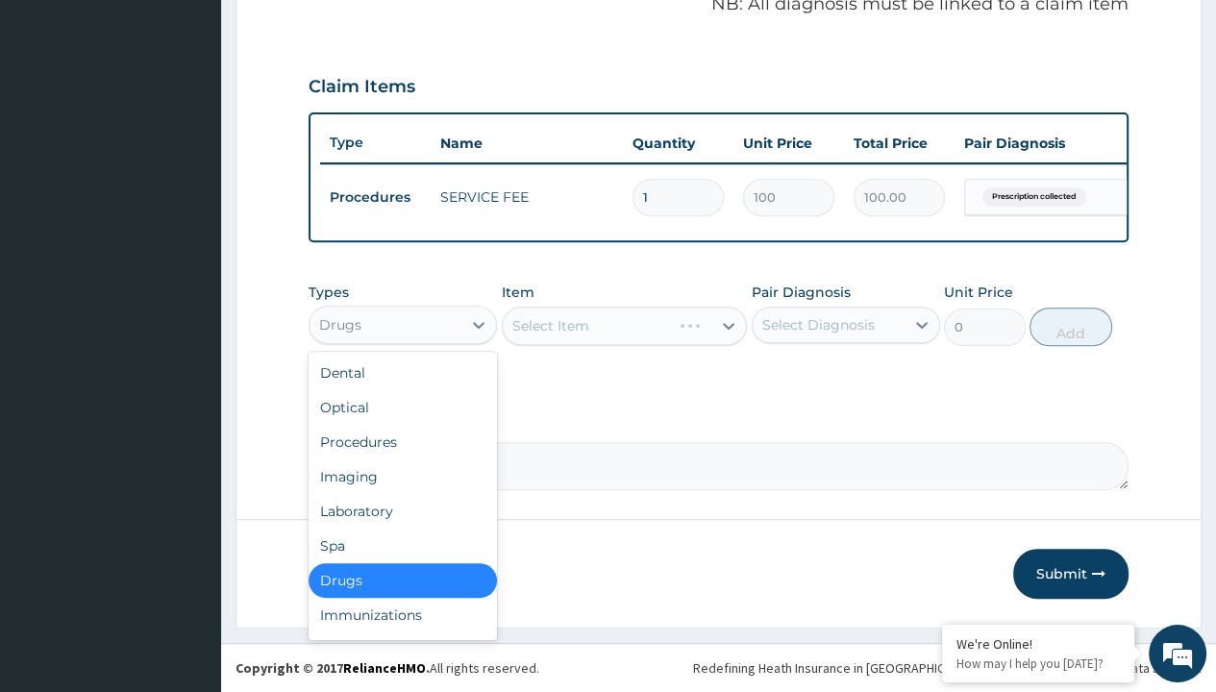
type input "drugs"
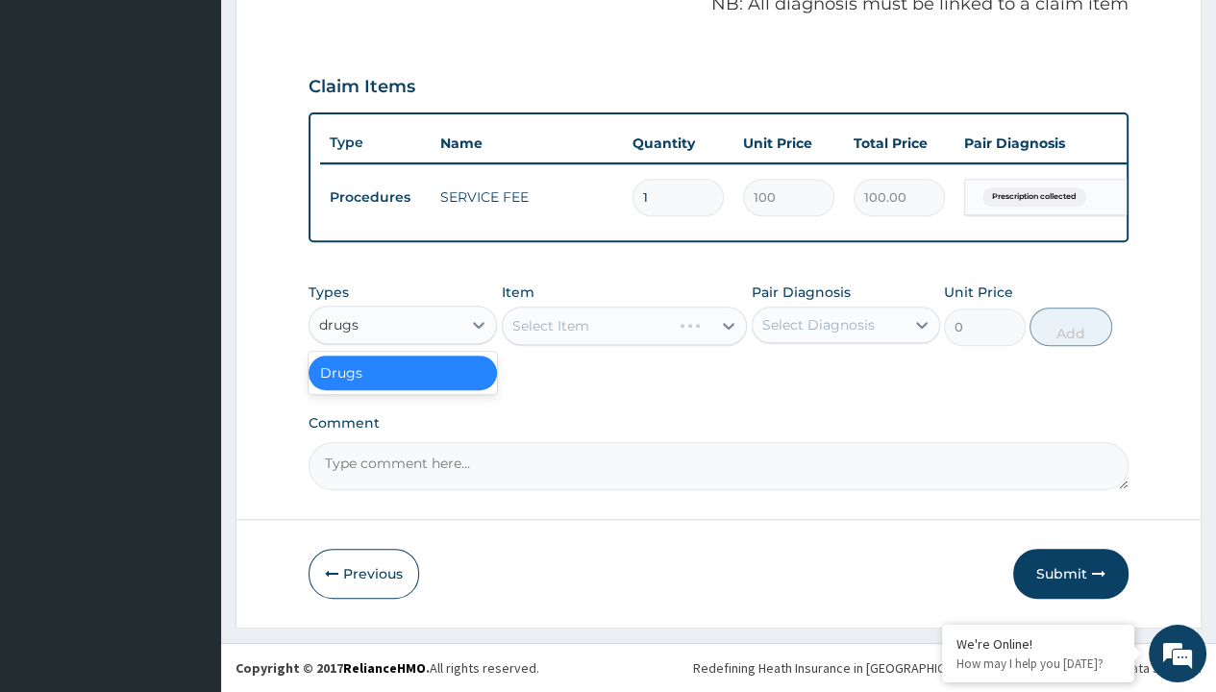
click at [403, 373] on div "Drugs" at bounding box center [403, 373] width 188 height 35
click at [550, 326] on div "Select Item" at bounding box center [625, 326] width 246 height 38
click at [339, 325] on div "Drugs" at bounding box center [340, 324] width 42 height 19
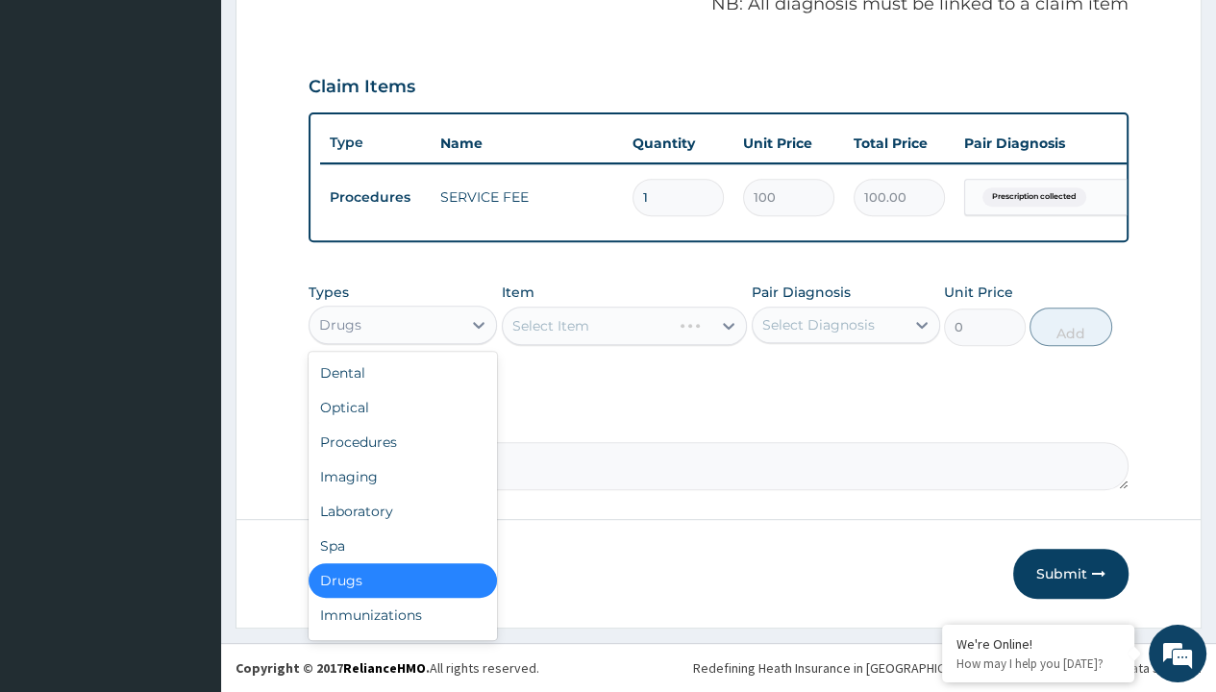
type input "drugs"
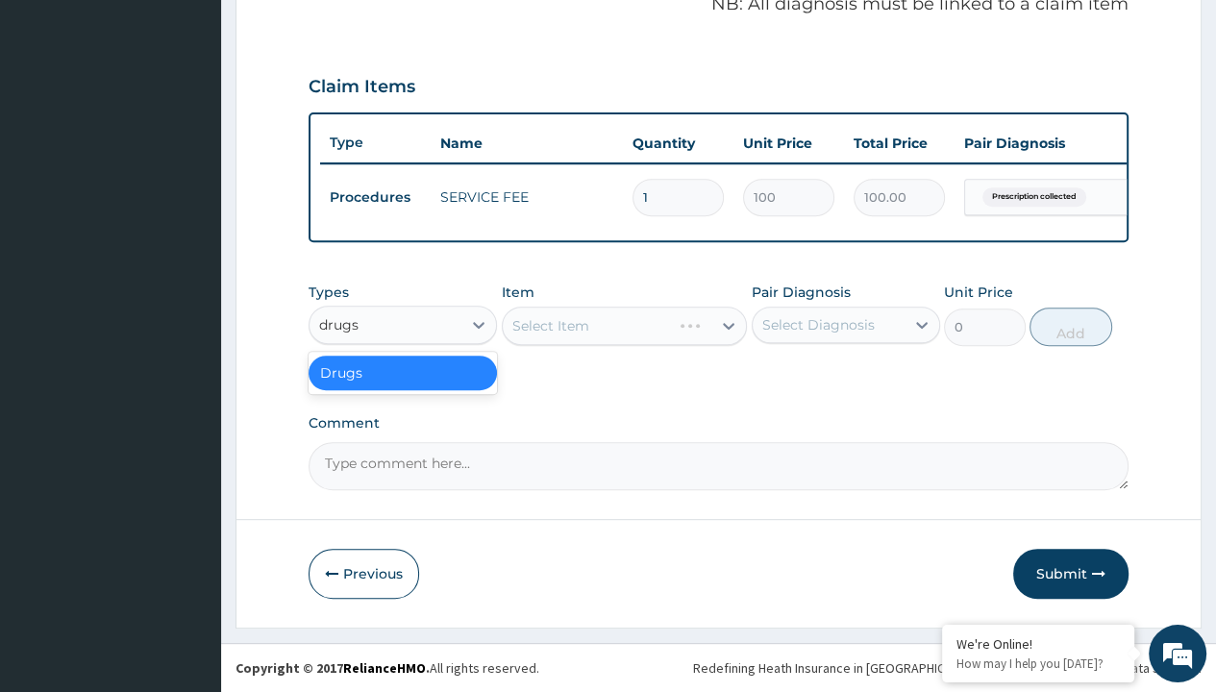
click at [403, 373] on div "Drugs" at bounding box center [403, 373] width 188 height 35
click at [550, 326] on div "Select Item" at bounding box center [625, 326] width 246 height 38
type input "paracetamol 1g tab x 10/sach"
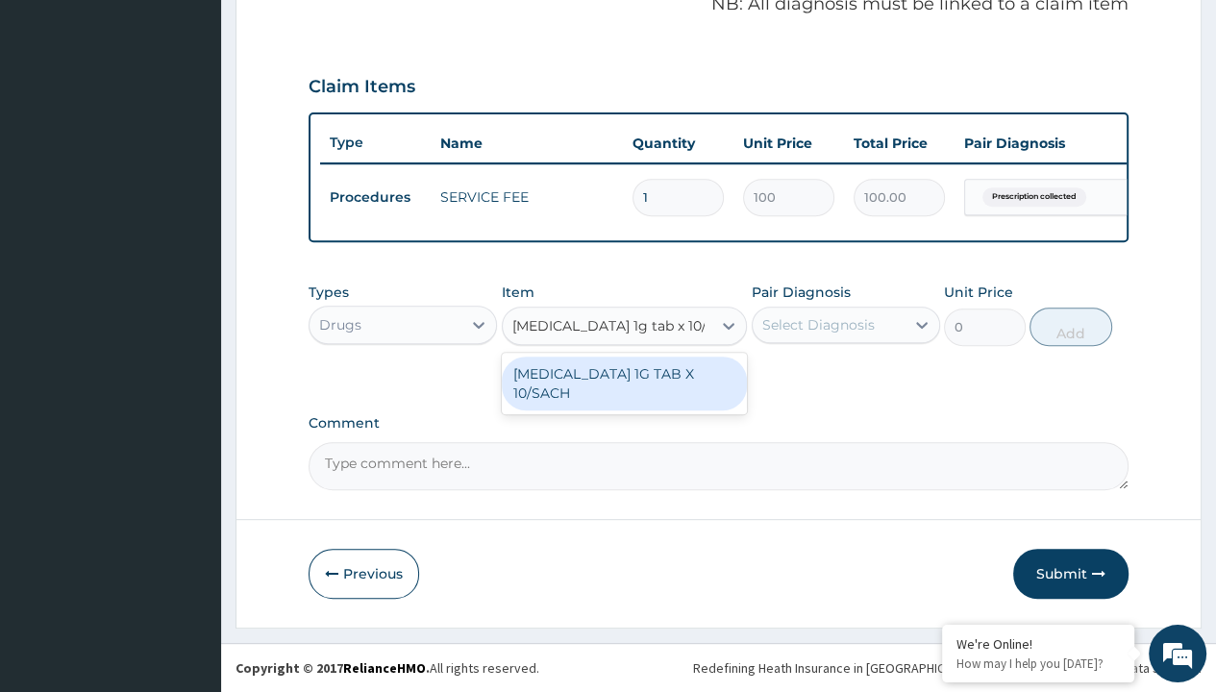
click at [624, 384] on div "PARACETAMOL 1G TAB X 10/SACH" at bounding box center [625, 384] width 246 height 54
type input "164"
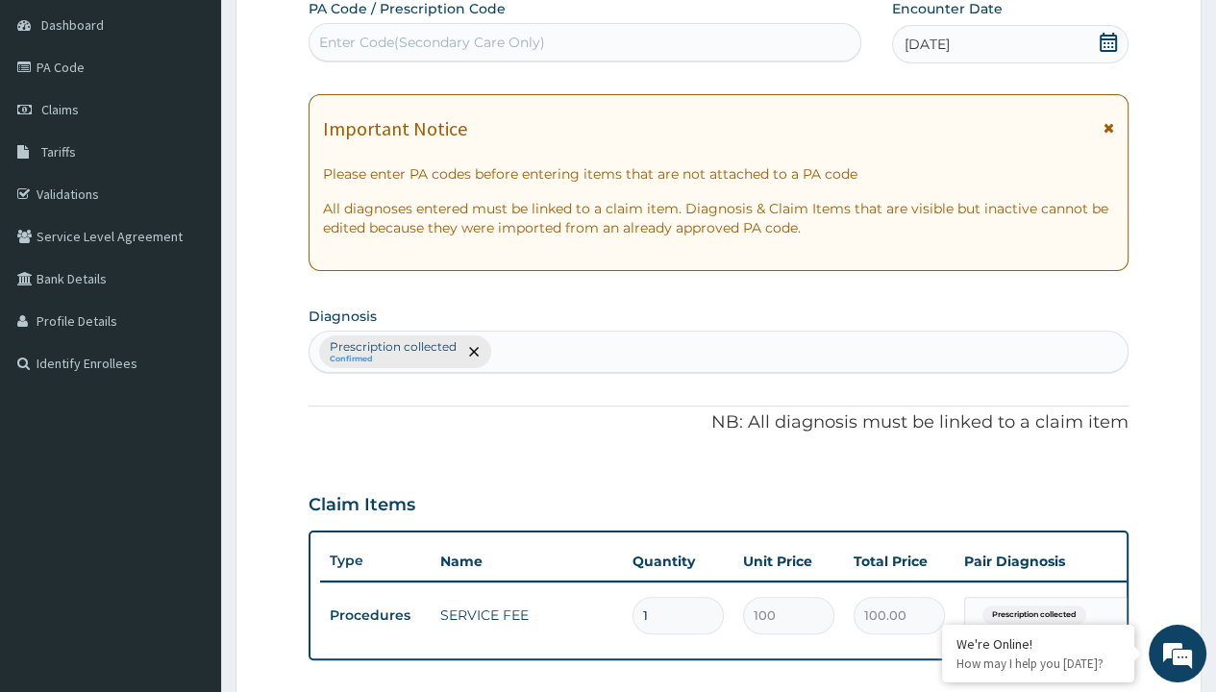
type input "prescription collected"
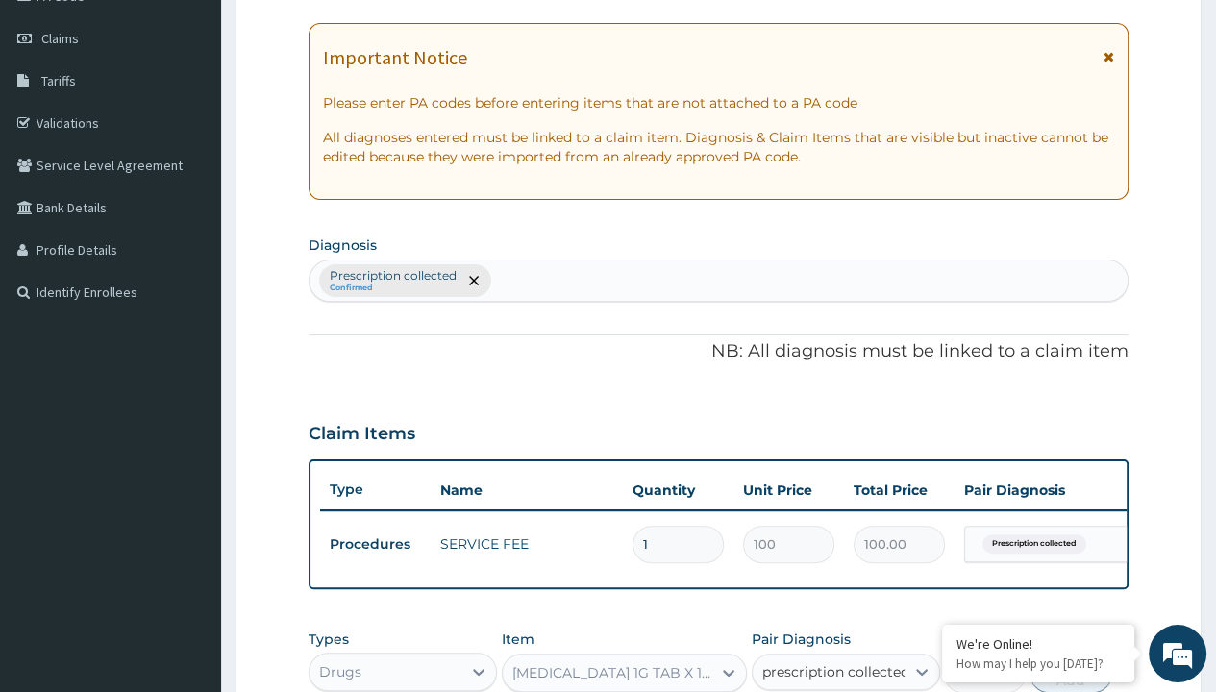
checkbox input "true"
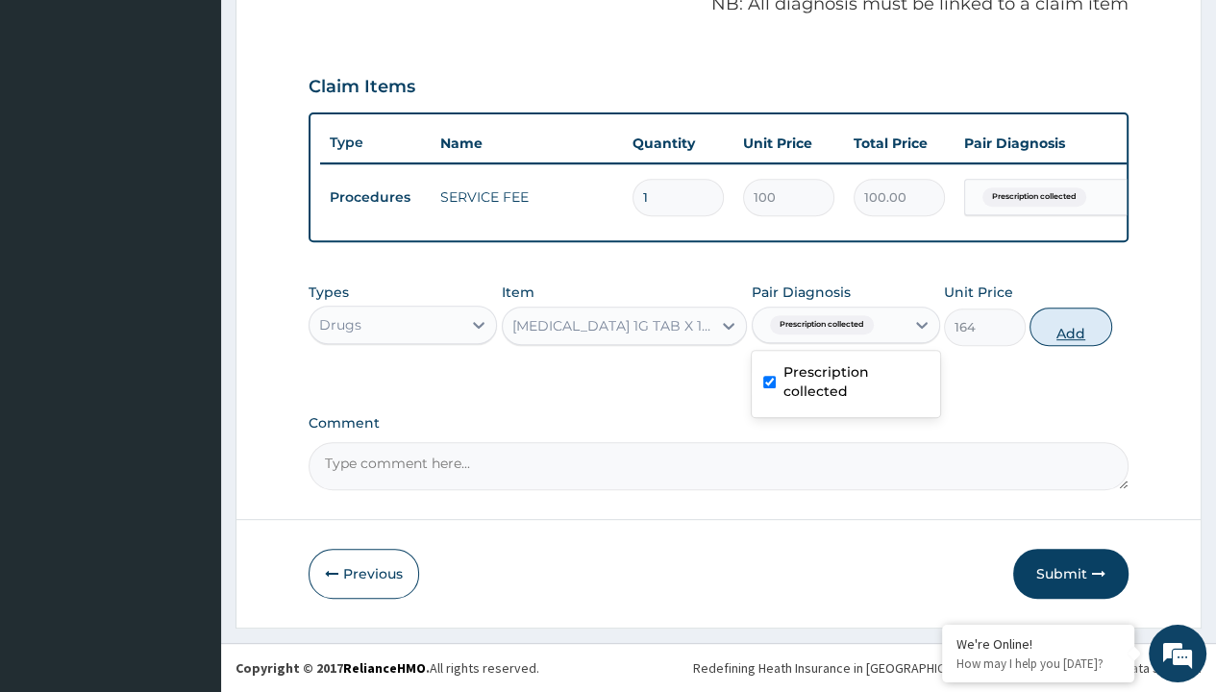
click at [1071, 327] on button "Add" at bounding box center [1071, 327] width 82 height 38
type input "0"
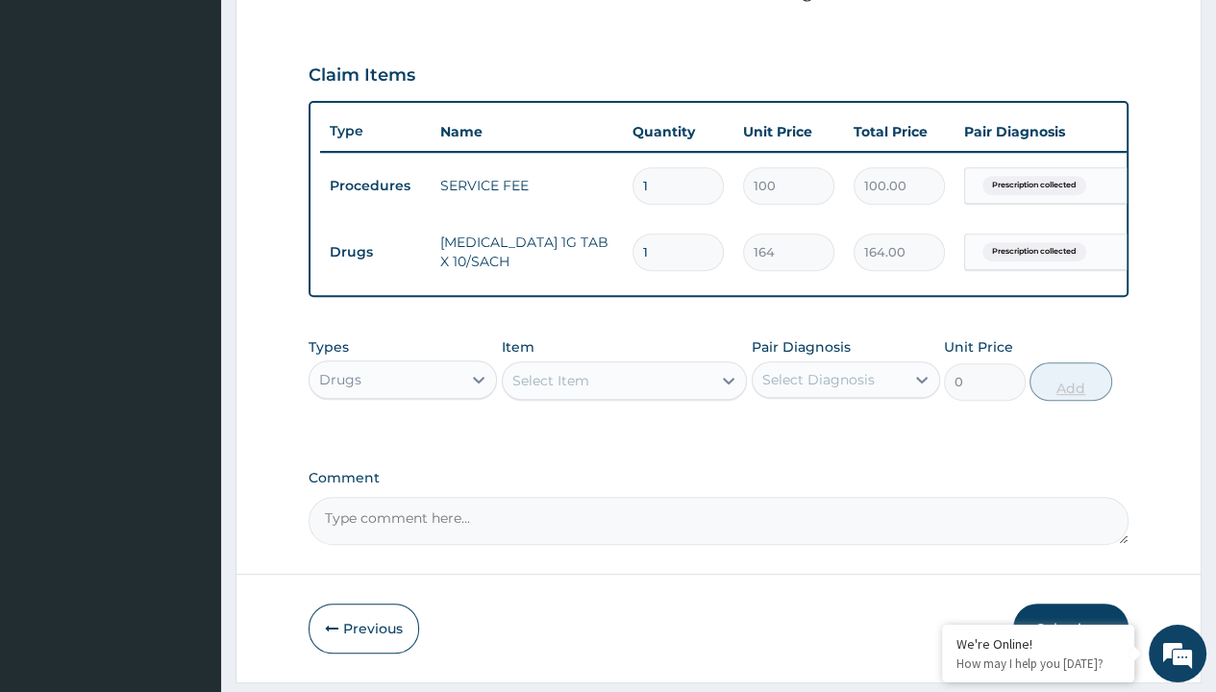
type input "10"
type input "1640.00"
type input "10"
click at [375, 249] on td "Drugs" at bounding box center [375, 253] width 111 height 36
type input "drugs"
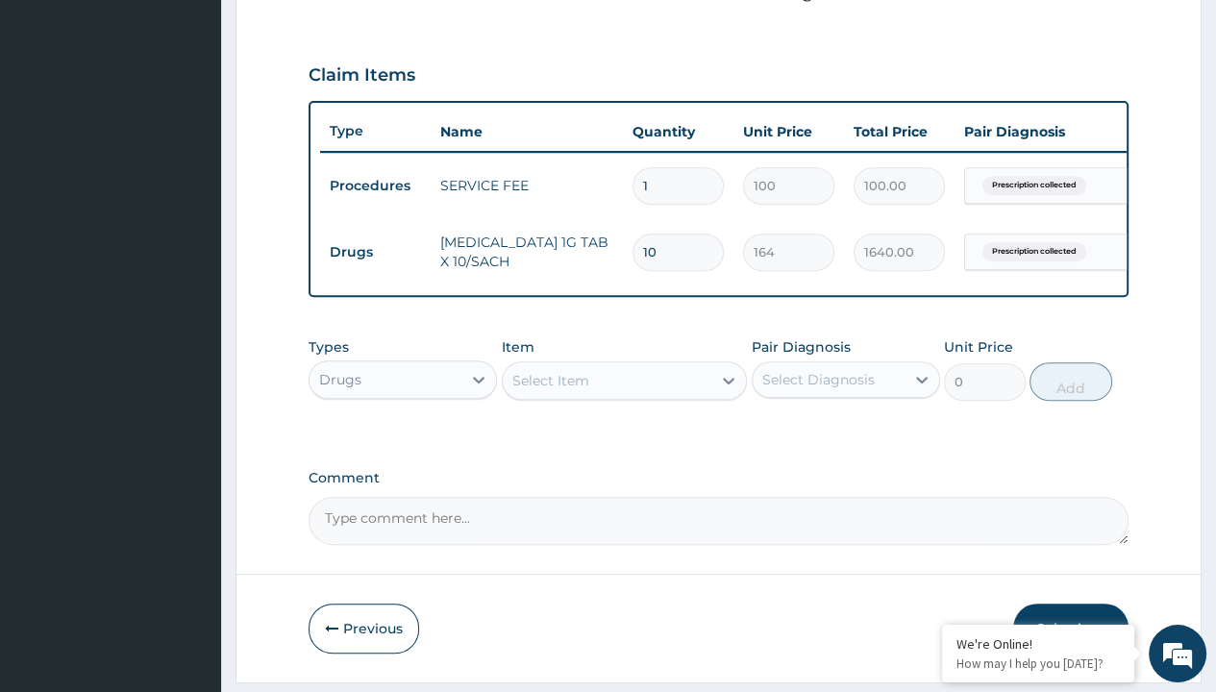
scroll to position [0, 0]
click at [403, 438] on div "Drugs" at bounding box center [403, 427] width 188 height 35
click at [550, 390] on div "Select Item" at bounding box center [550, 380] width 77 height 19
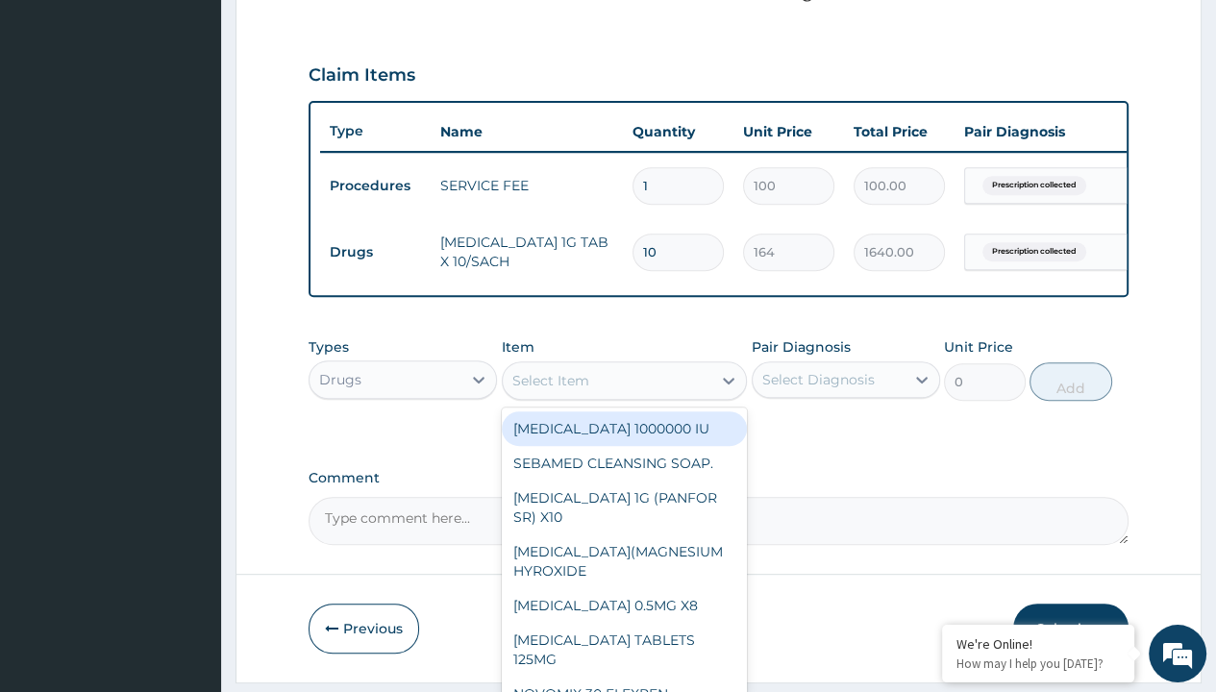
type input "neofylin syrup/bott"
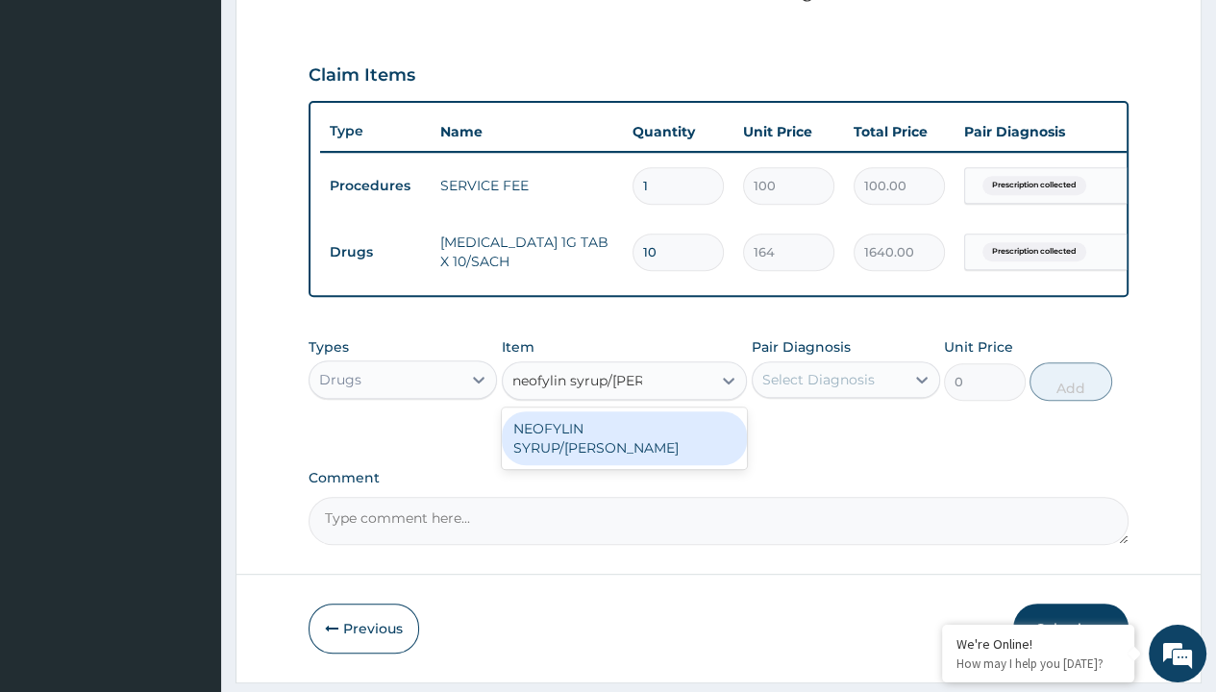
click at [624, 440] on div "NEOFYLIN SYRUP/BOTT" at bounding box center [625, 438] width 246 height 54
type input "2200"
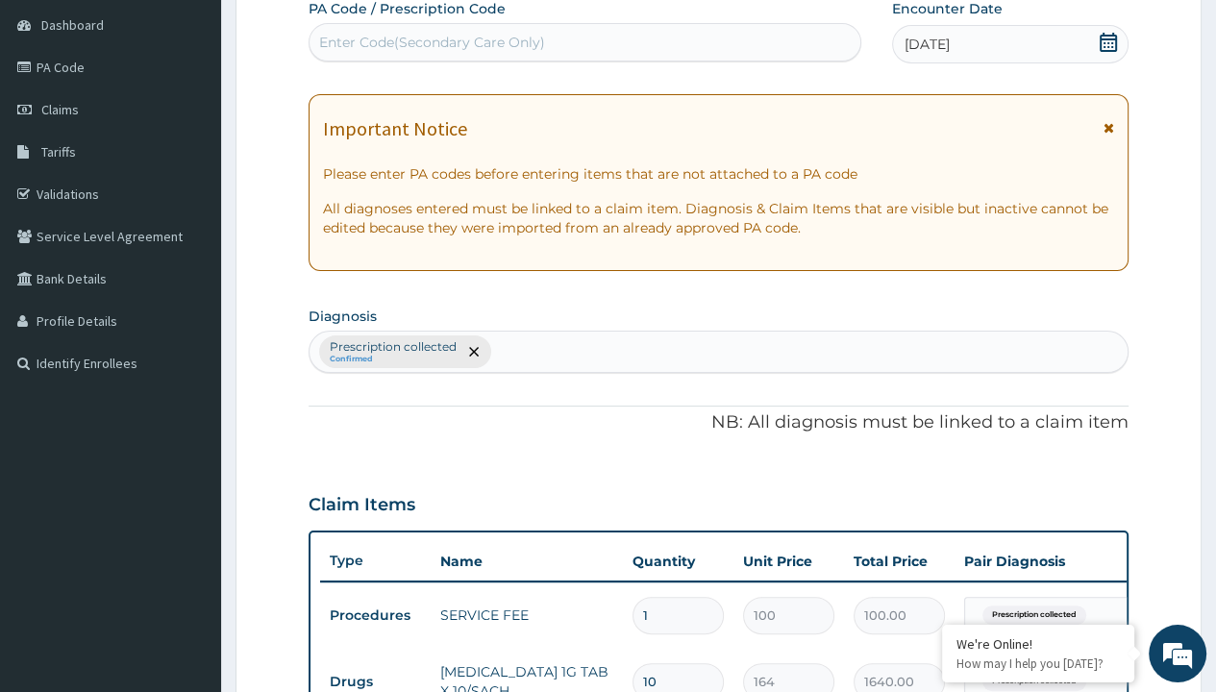
type input "prescription collected"
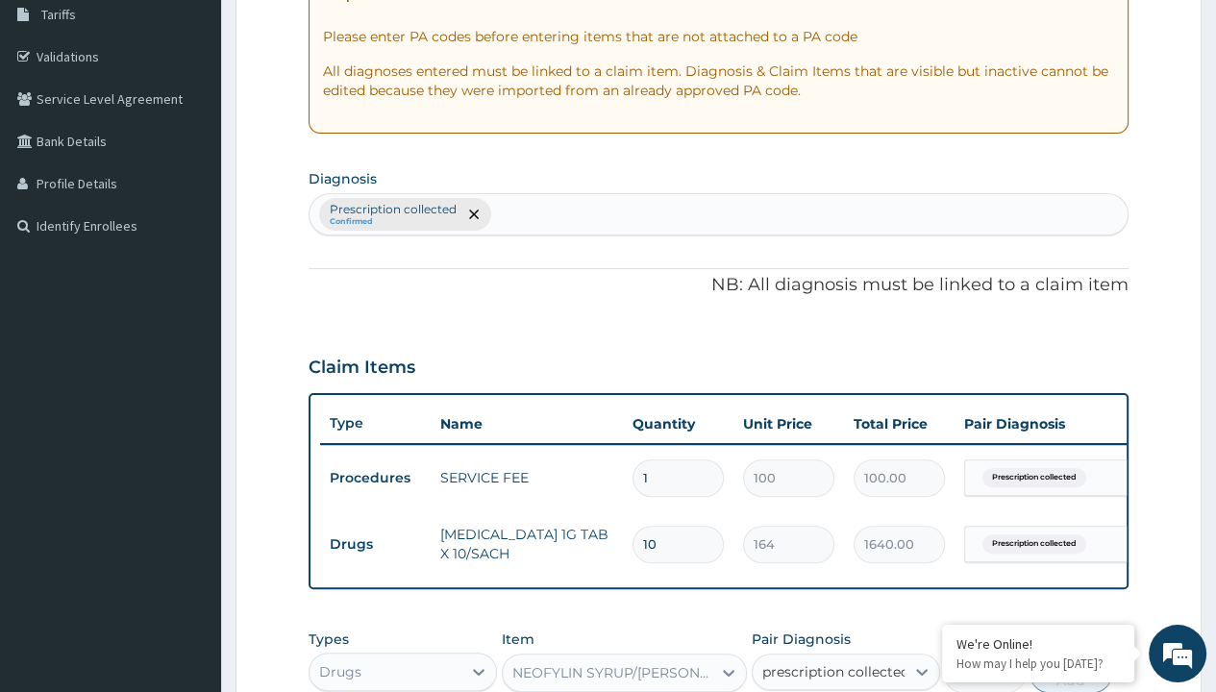
checkbox input "true"
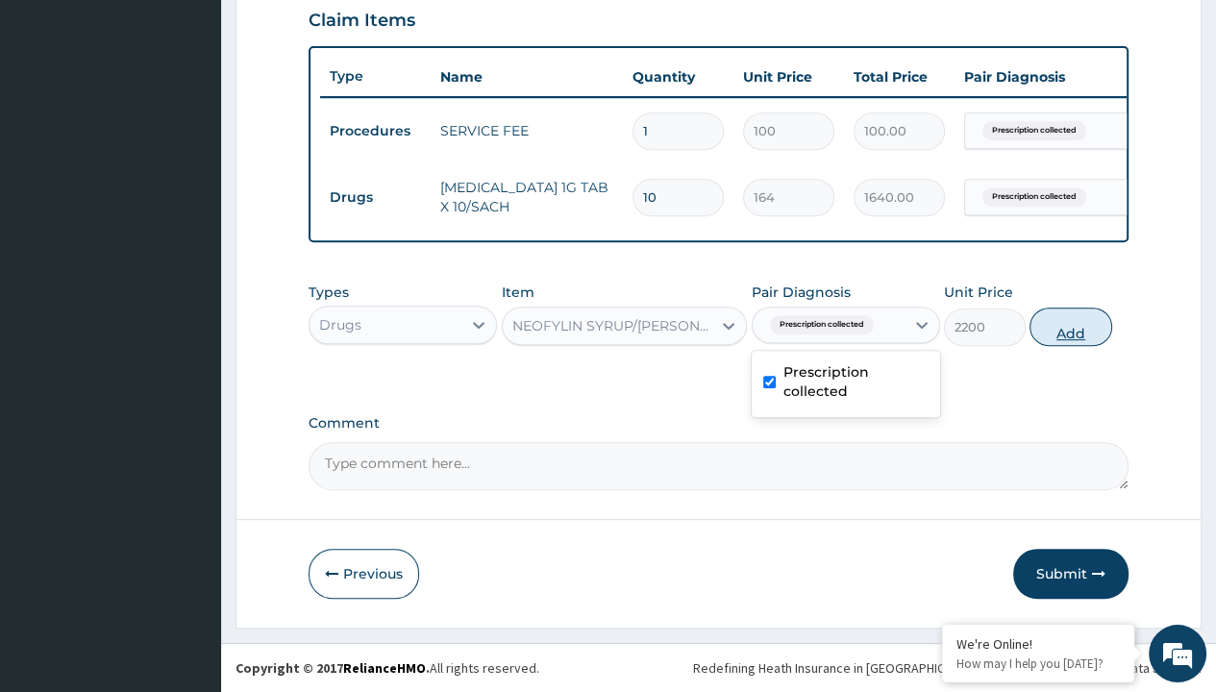
click at [1071, 327] on button "Add" at bounding box center [1071, 327] width 82 height 38
type input "0"
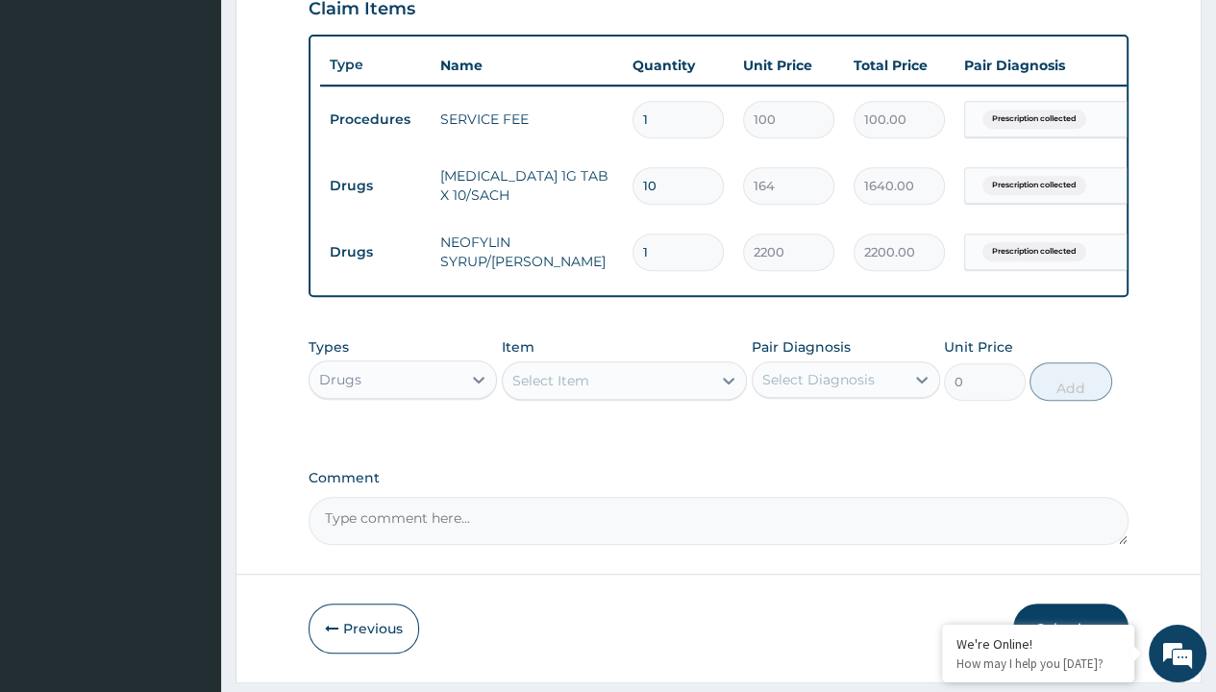
click at [375, 184] on td "Drugs" at bounding box center [375, 186] width 111 height 36
type input "drugs"
click at [403, 438] on div "Drugs" at bounding box center [403, 427] width 188 height 35
click at [550, 390] on div "Select Item" at bounding box center [550, 380] width 77 height 19
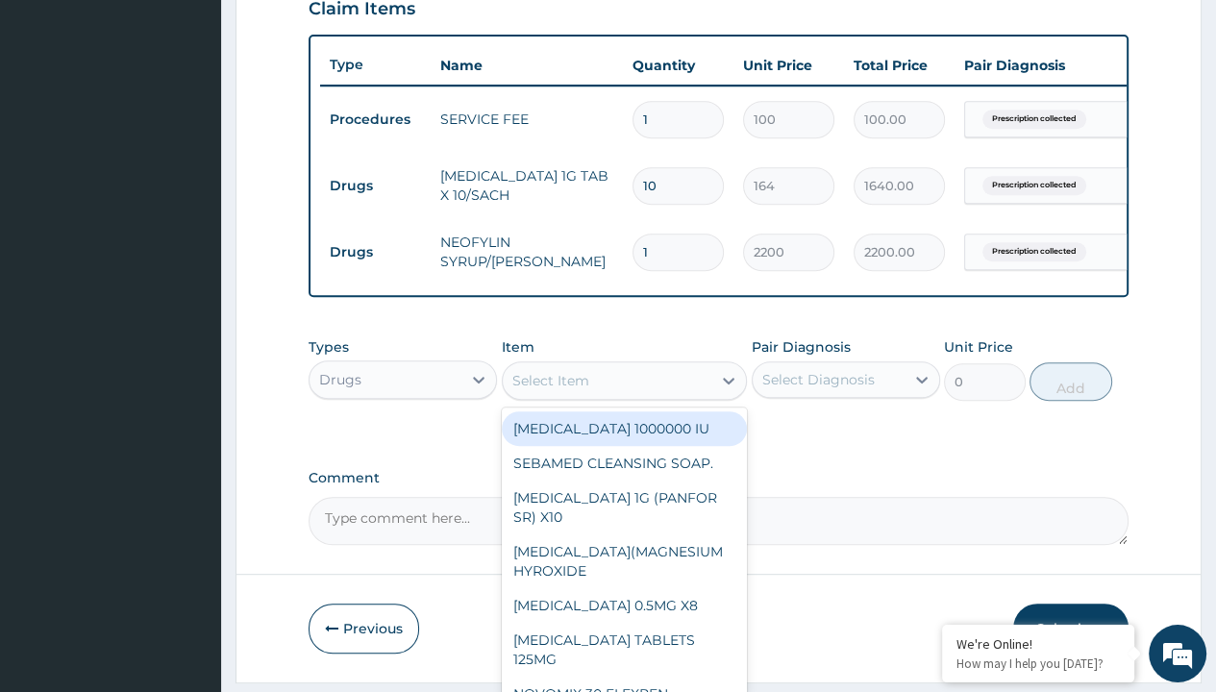
type input "loratadine 10mg tab loratyn x10"
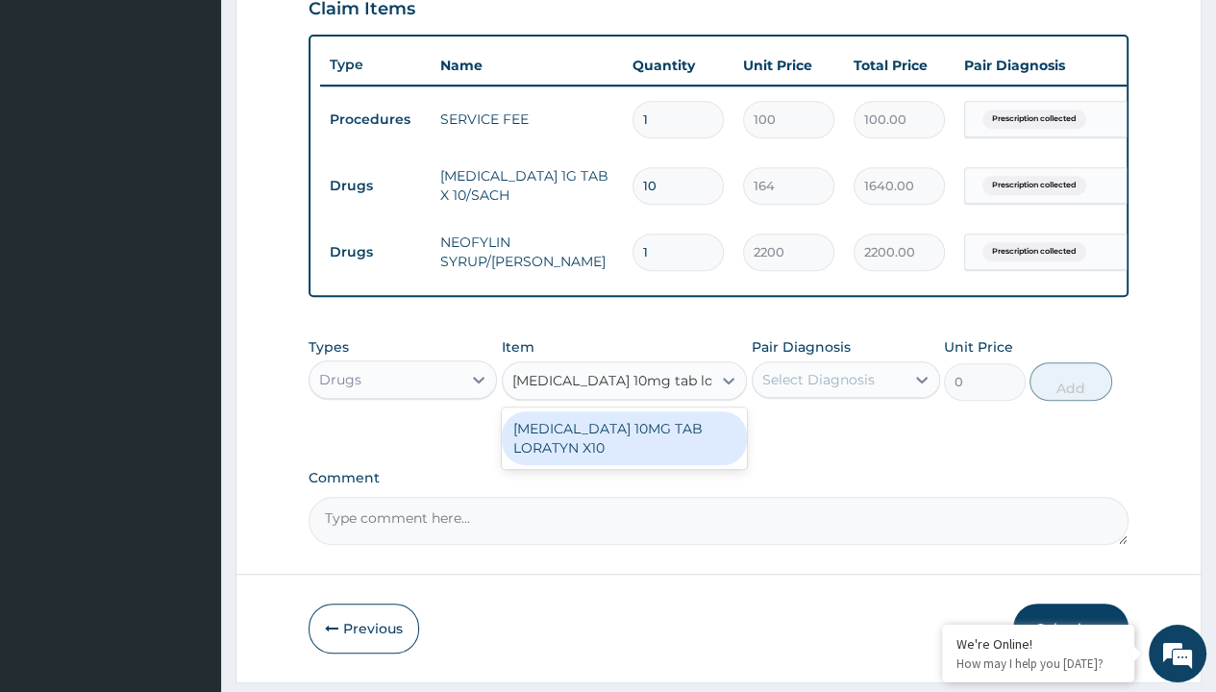
click at [624, 450] on div "LORATADINE 10MG TAB LORATYN X10" at bounding box center [625, 438] width 246 height 54
type input "117"
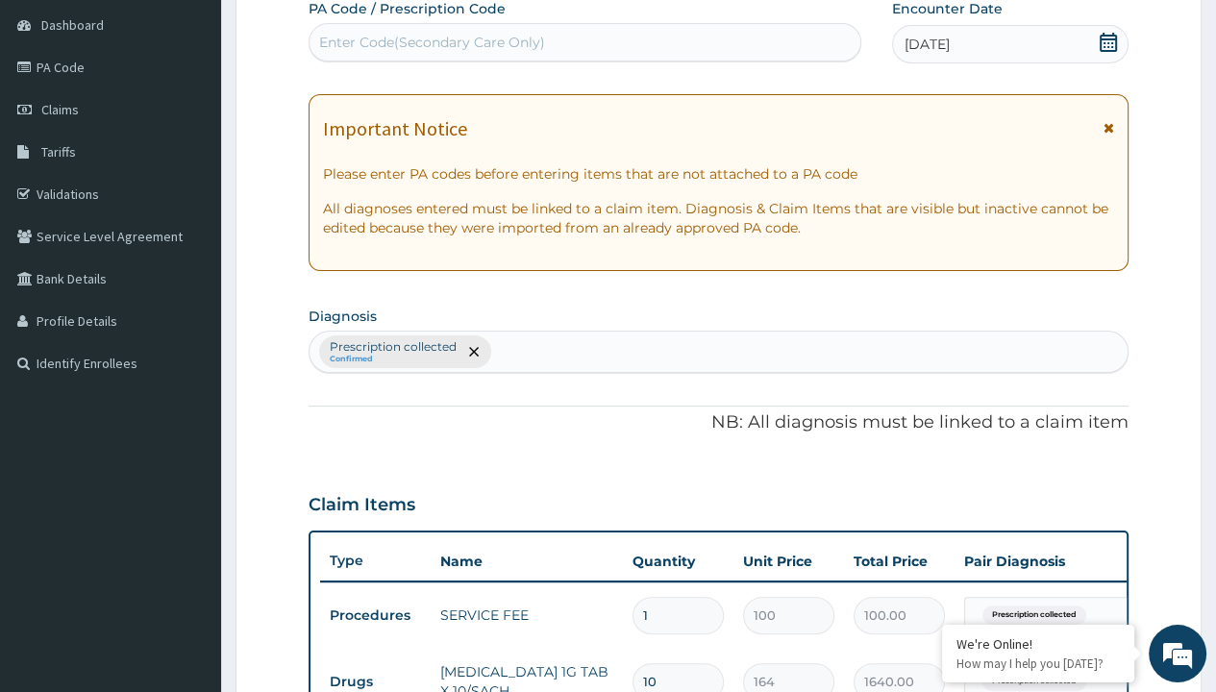
type input "prescription collected"
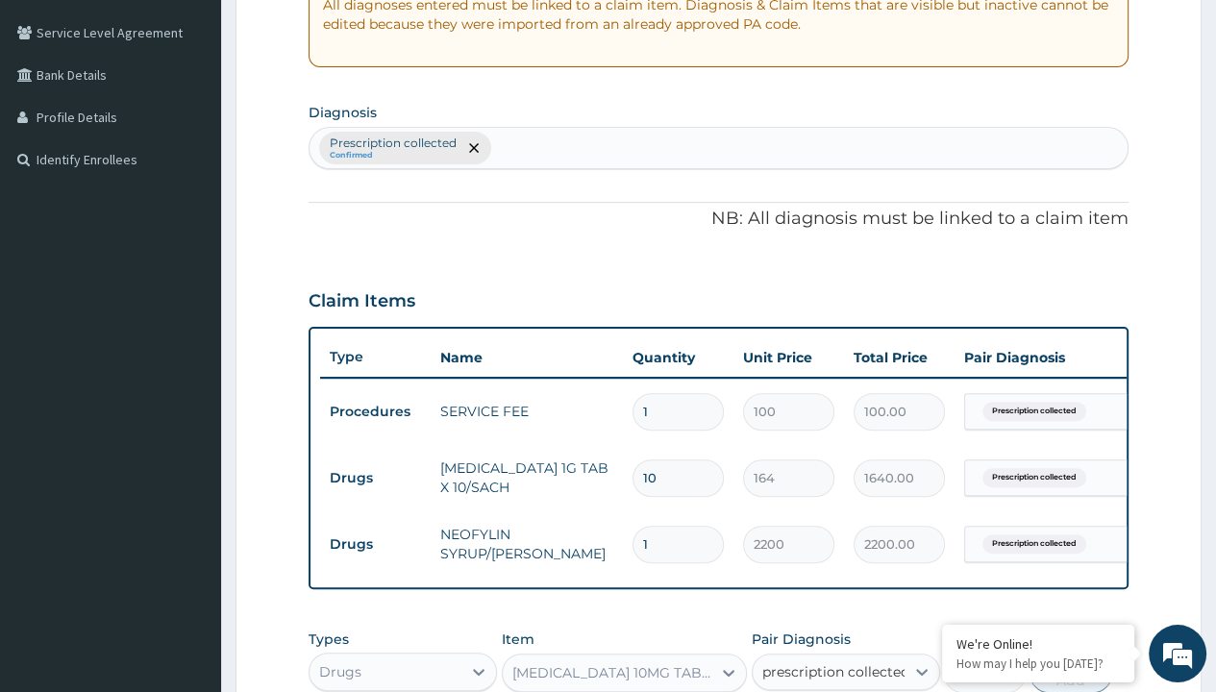
checkbox input "true"
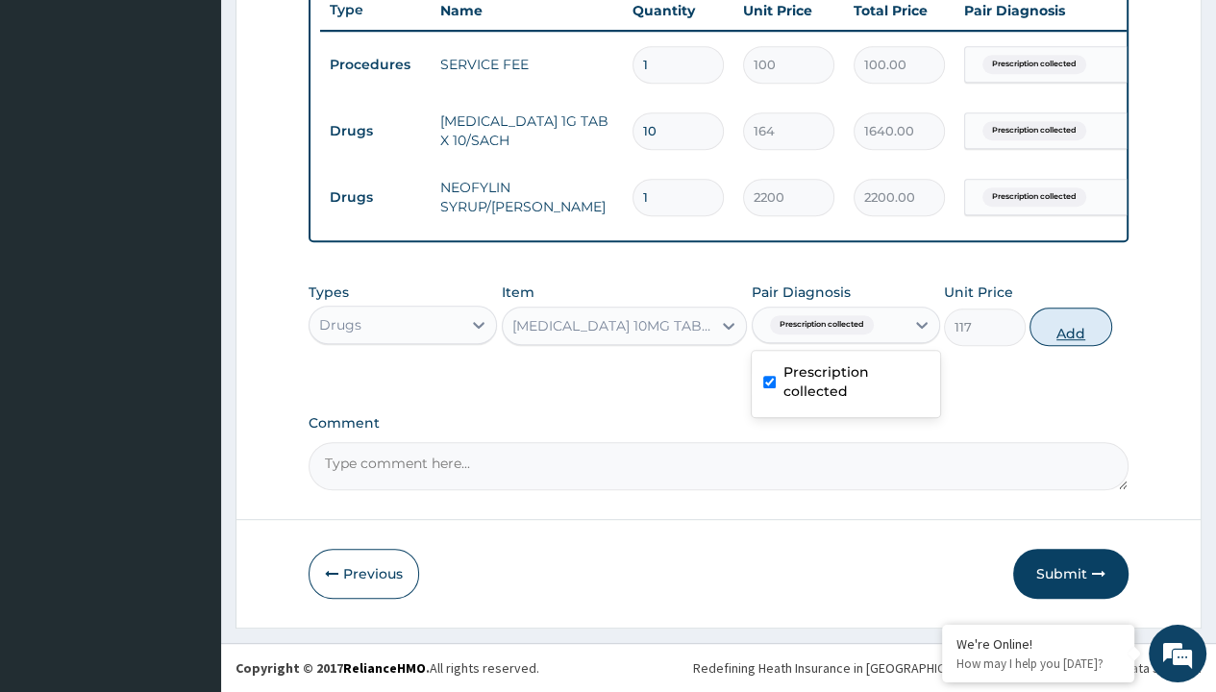
click at [1071, 327] on button "Add" at bounding box center [1071, 327] width 82 height 38
type input "0"
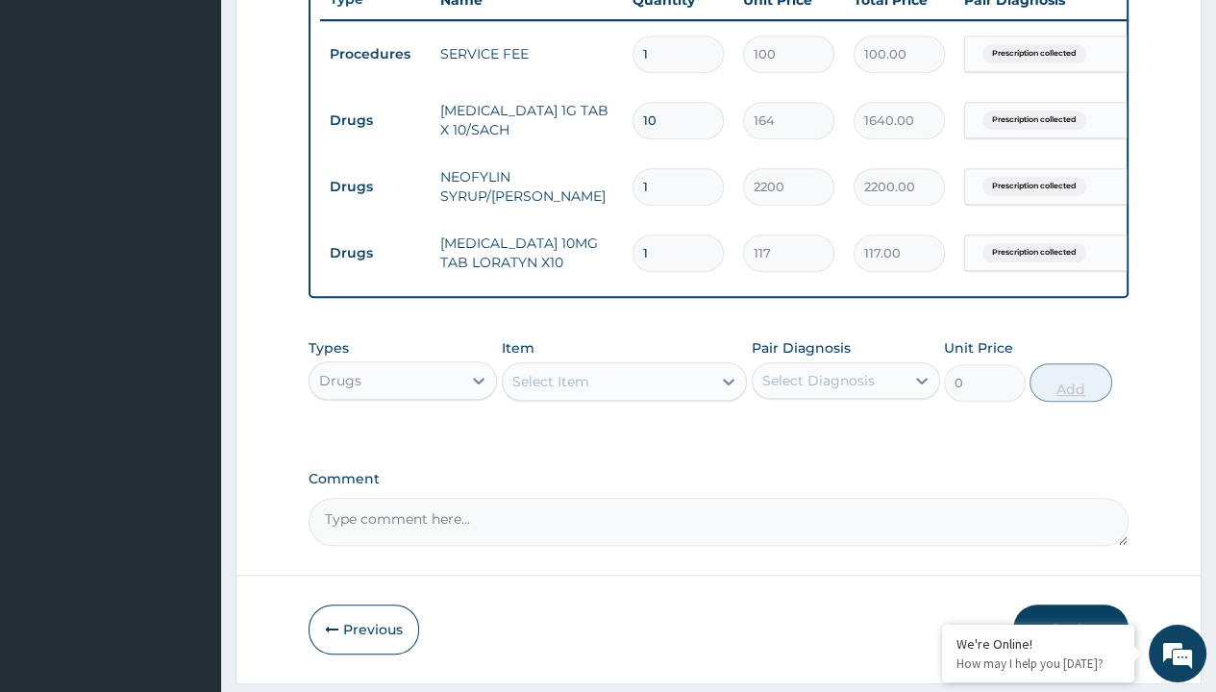
type input "10"
type input "1170.00"
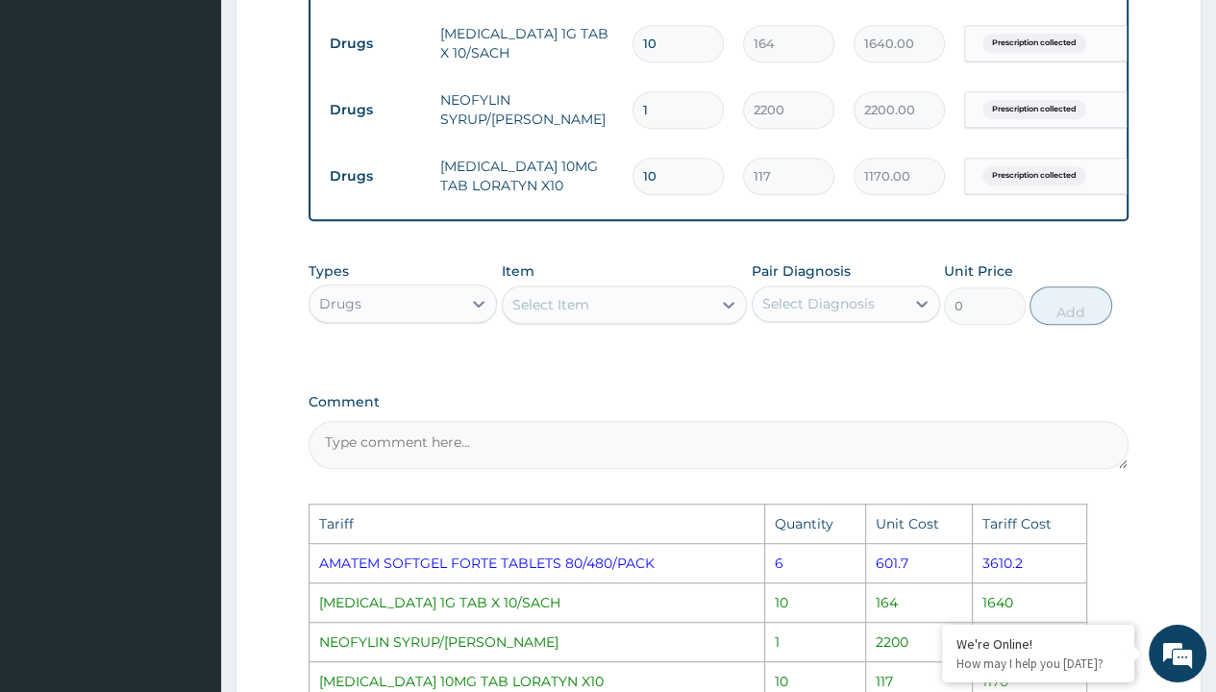
scroll to position [888, 0]
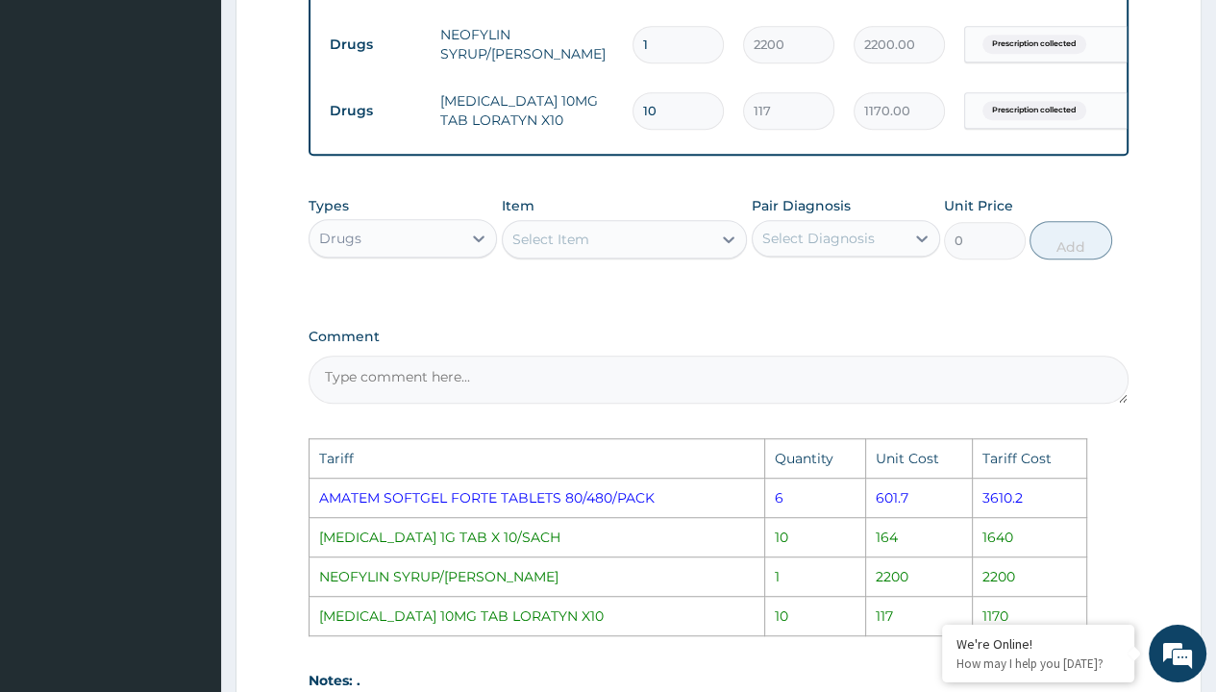
type input "10"
click at [592, 253] on div "Select Item" at bounding box center [608, 239] width 210 height 31
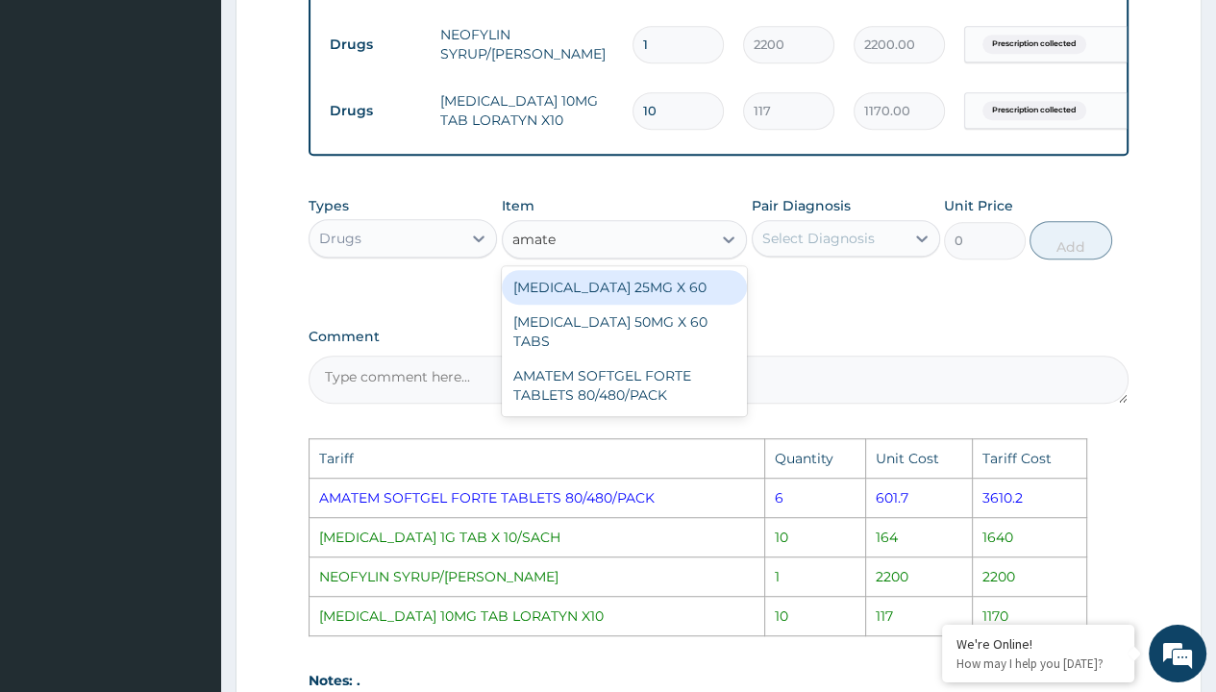
type input "amatem"
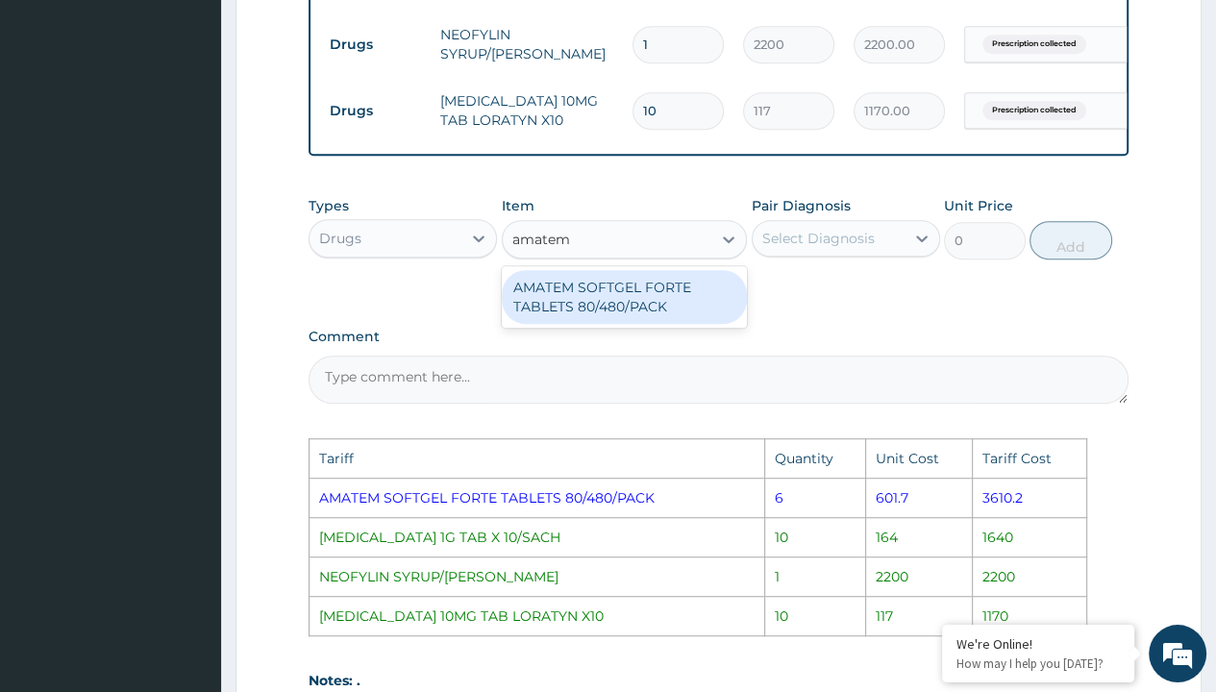
click at [619, 310] on div "AMATEM SOFTGEL FORTE TABLETS 80/480/PACK" at bounding box center [625, 297] width 246 height 54
type input "601.7000122070312"
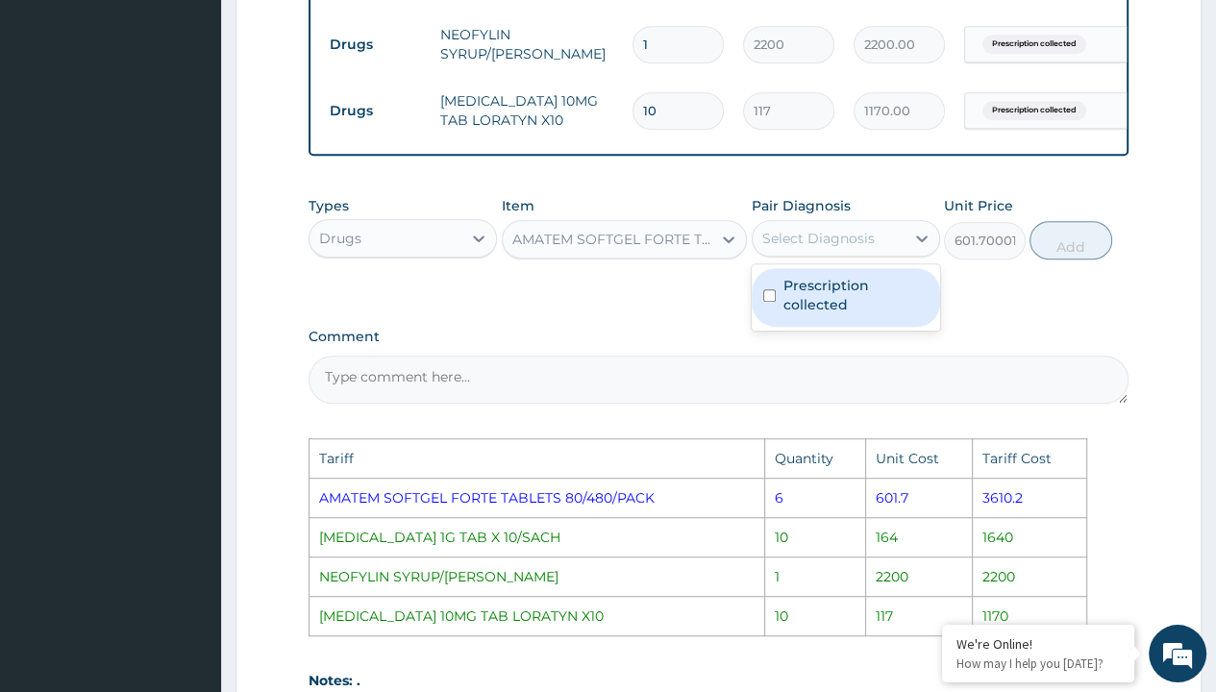
click at [862, 248] on div "Select Diagnosis" at bounding box center [818, 238] width 112 height 19
click at [861, 307] on label "Prescription collected" at bounding box center [855, 295] width 145 height 38
checkbox input "true"
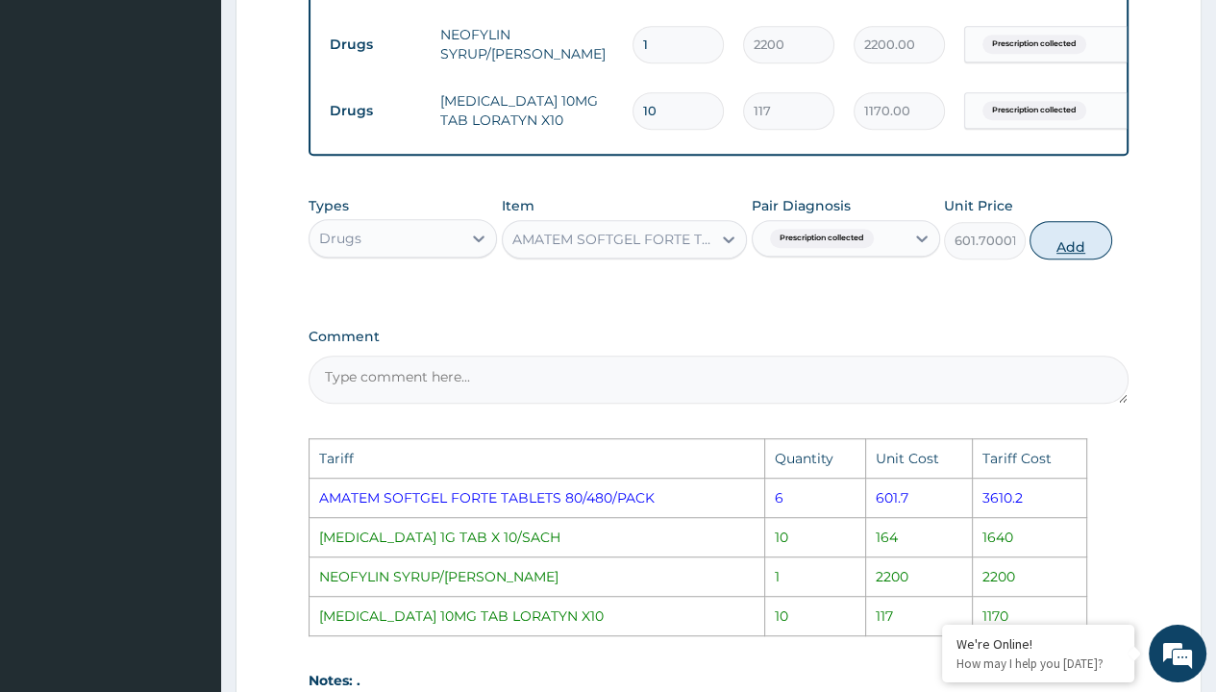
click at [1053, 259] on button "Add" at bounding box center [1071, 240] width 82 height 38
type input "0"
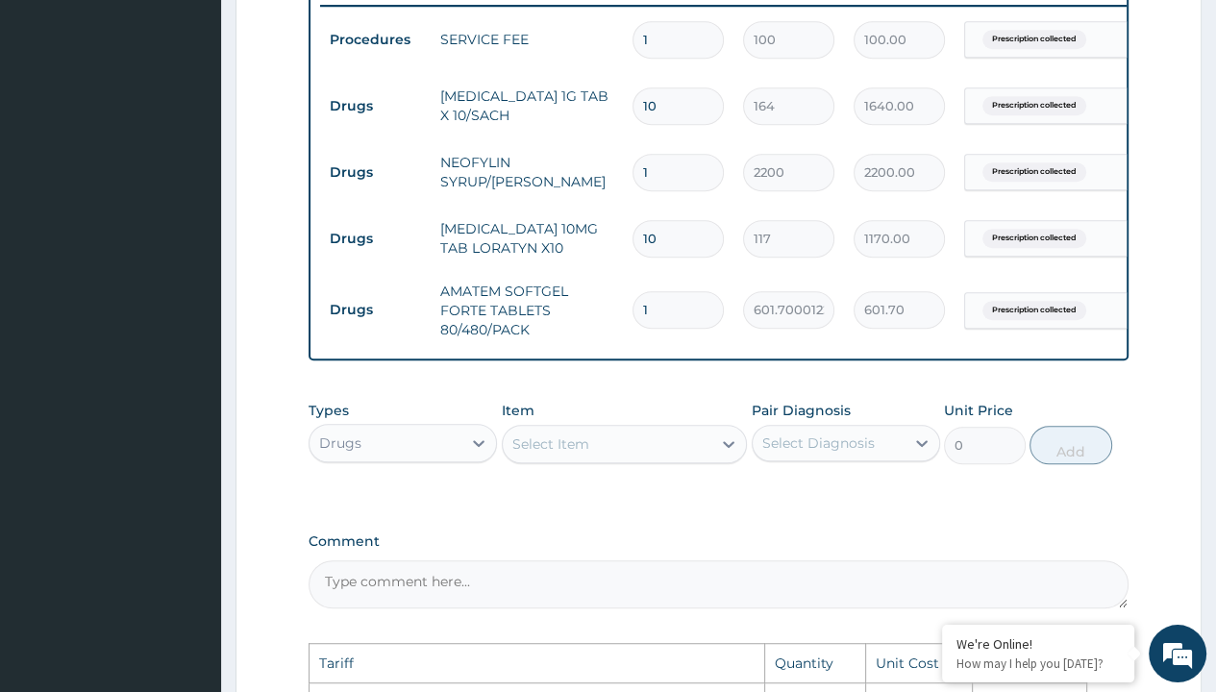
scroll to position [696, 0]
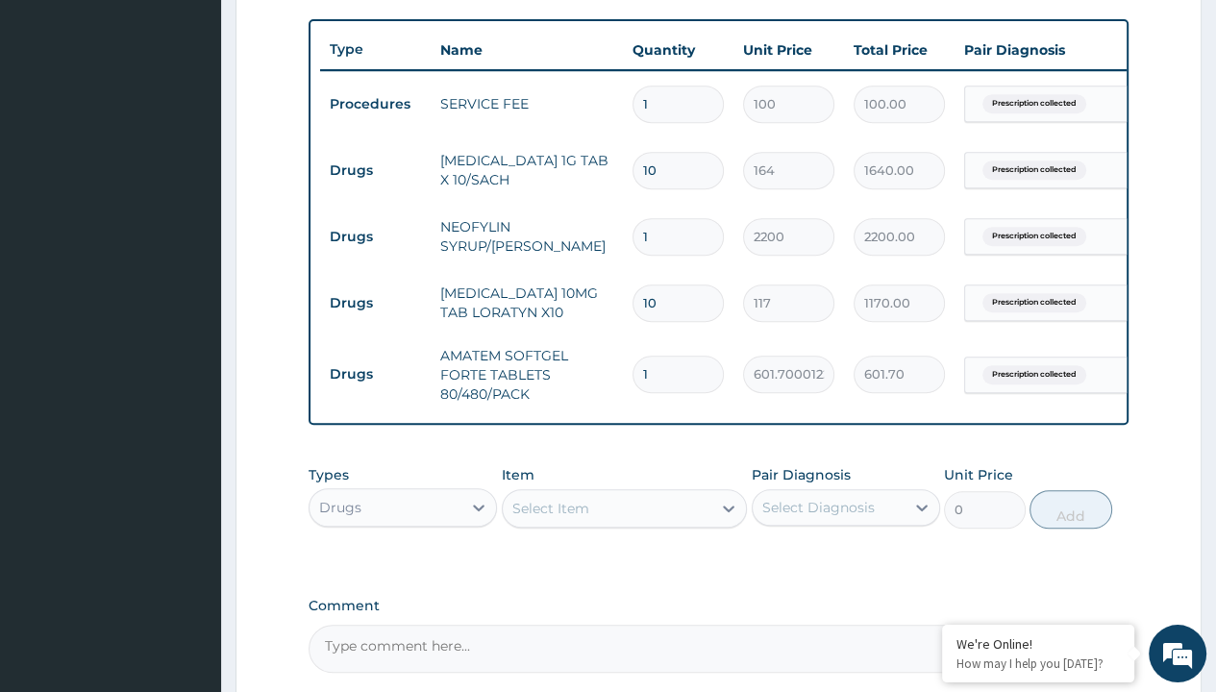
click at [675, 371] on input "1" at bounding box center [678, 374] width 91 height 37
type input "0.00"
type input "6"
type input "3610.20"
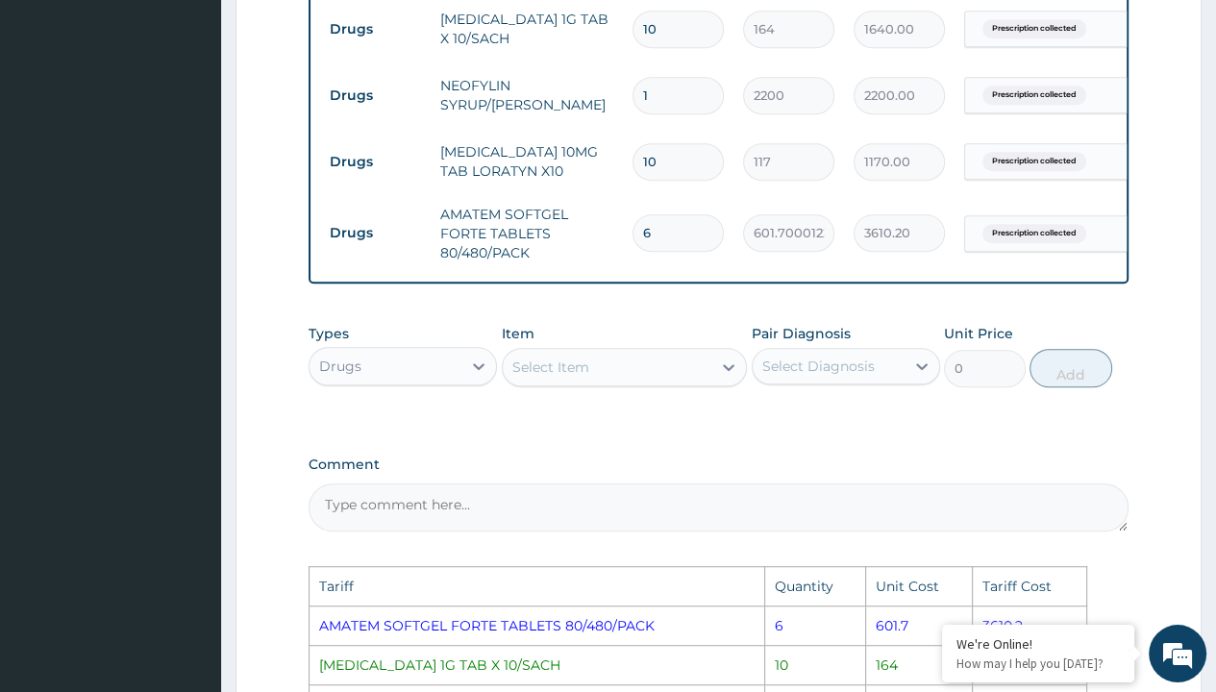
scroll to position [888, 0]
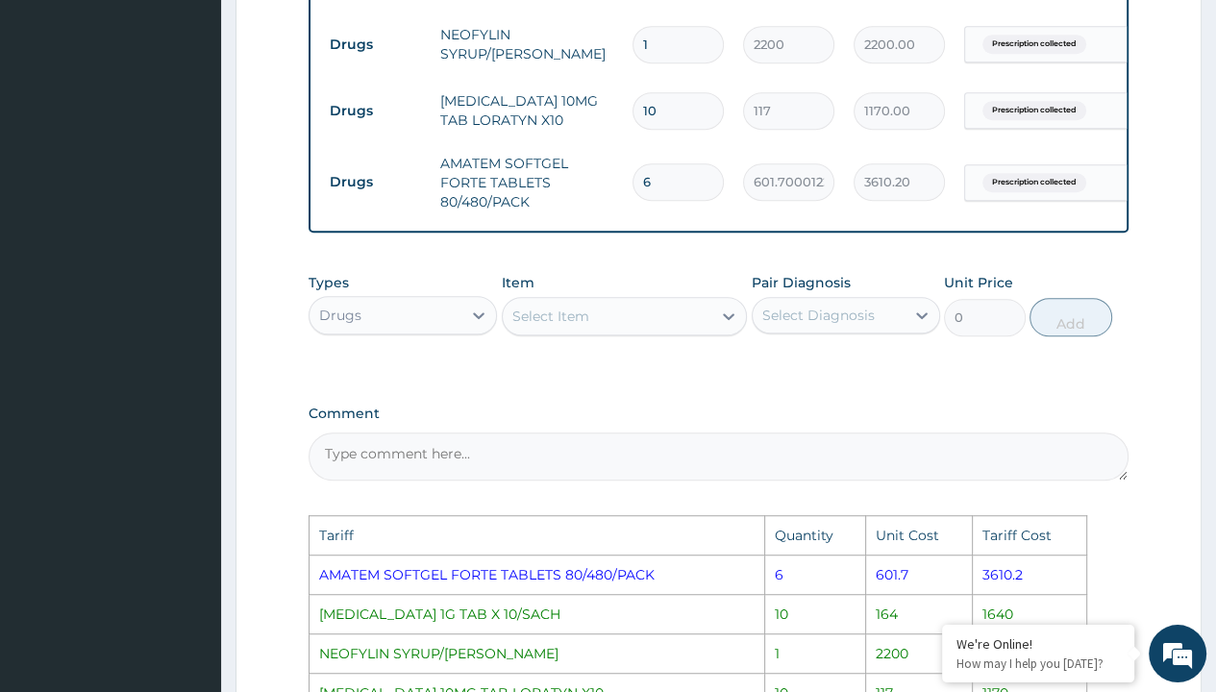
type input "6"
click at [864, 397] on div "PA Code / Prescription Code Enter Code(Secondary Care Only) Encounter Date 08-0…" at bounding box center [719, 70] width 820 height 1551
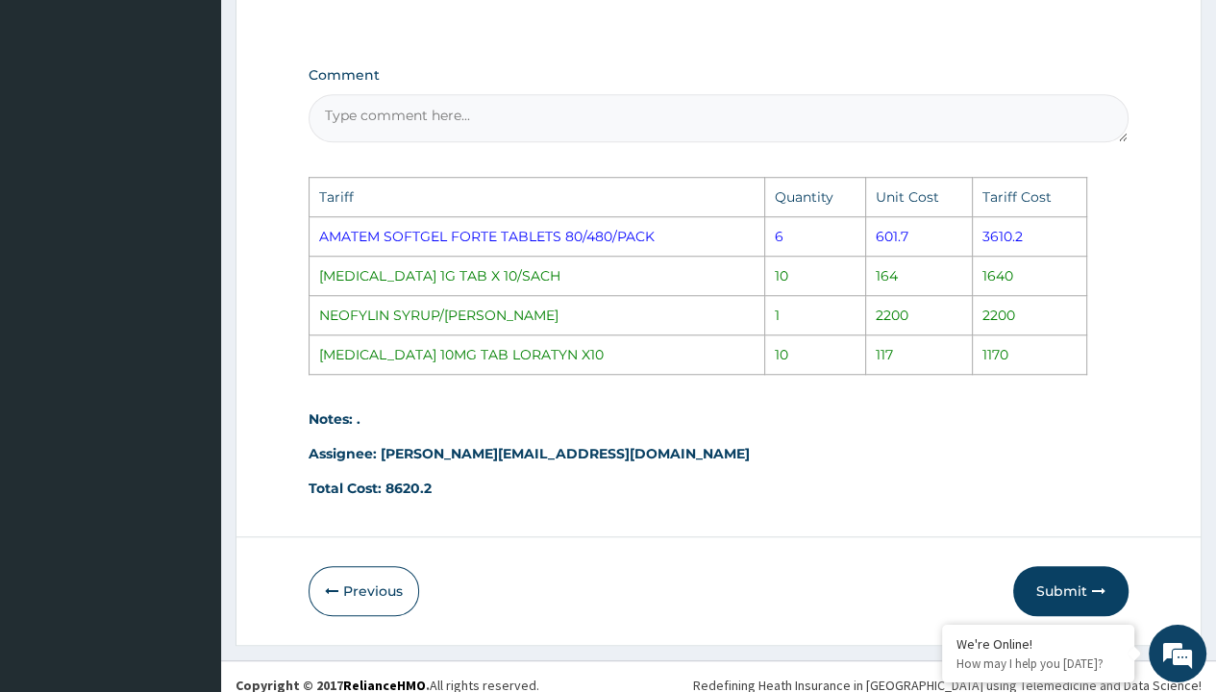
scroll to position [1253, 0]
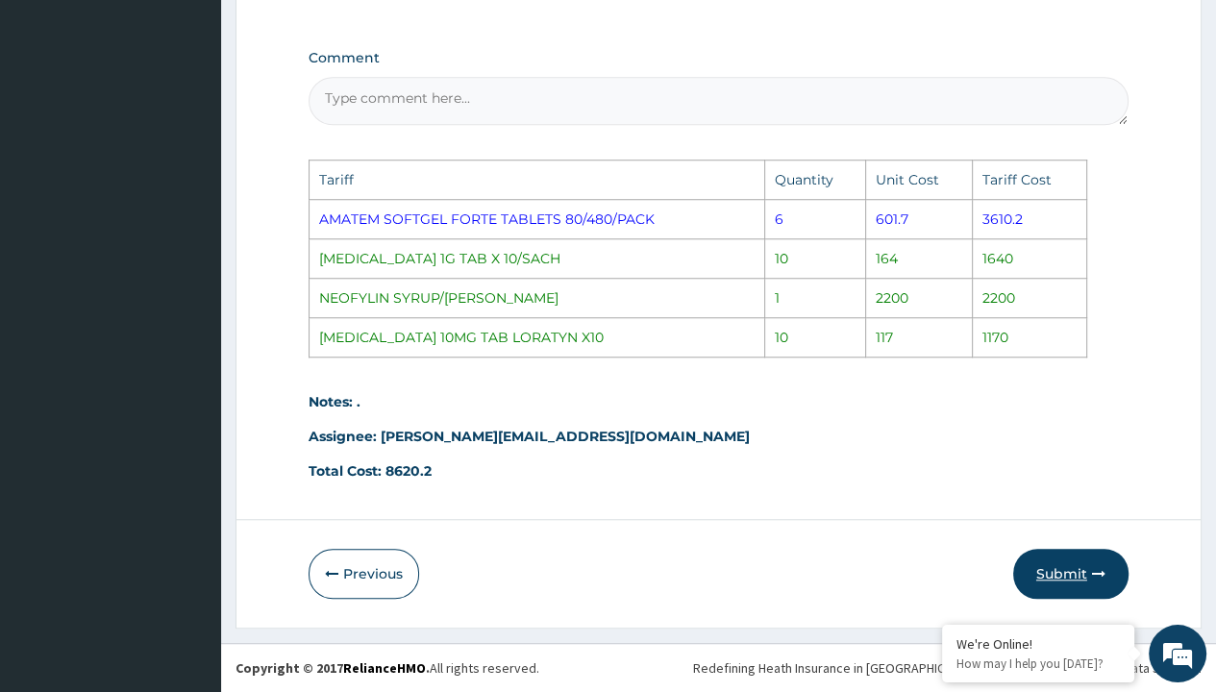
click at [1048, 574] on button "Submit" at bounding box center [1070, 574] width 115 height 50
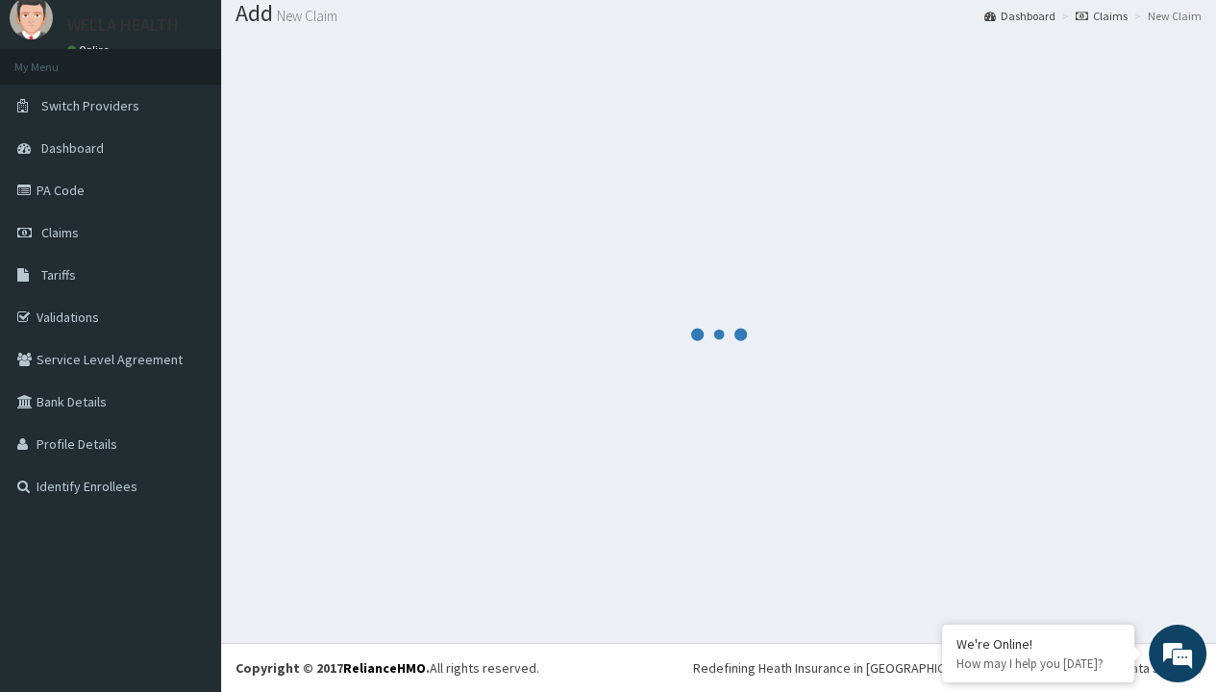
scroll to position [889, 0]
